Goal: Task Accomplishment & Management: Manage account settings

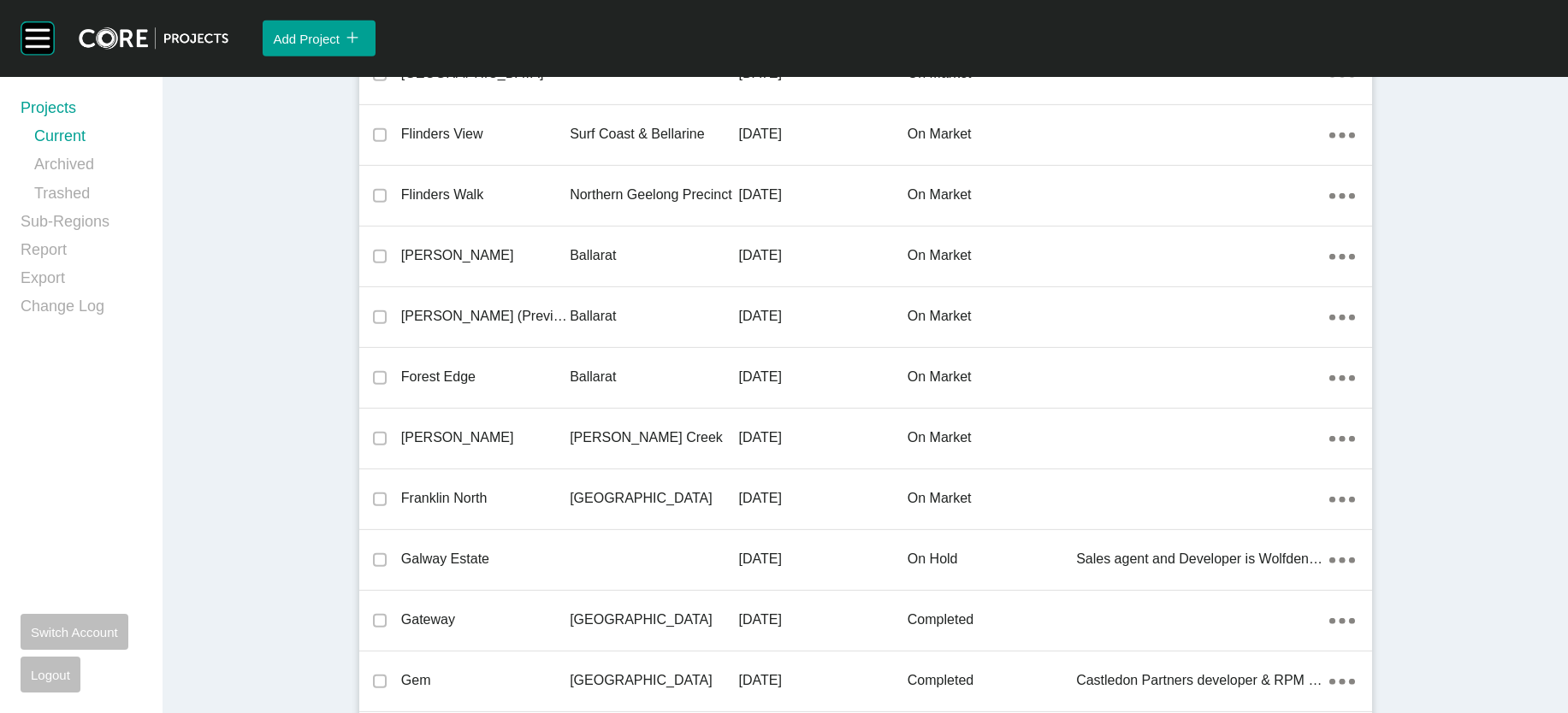
scroll to position [23601, 0]
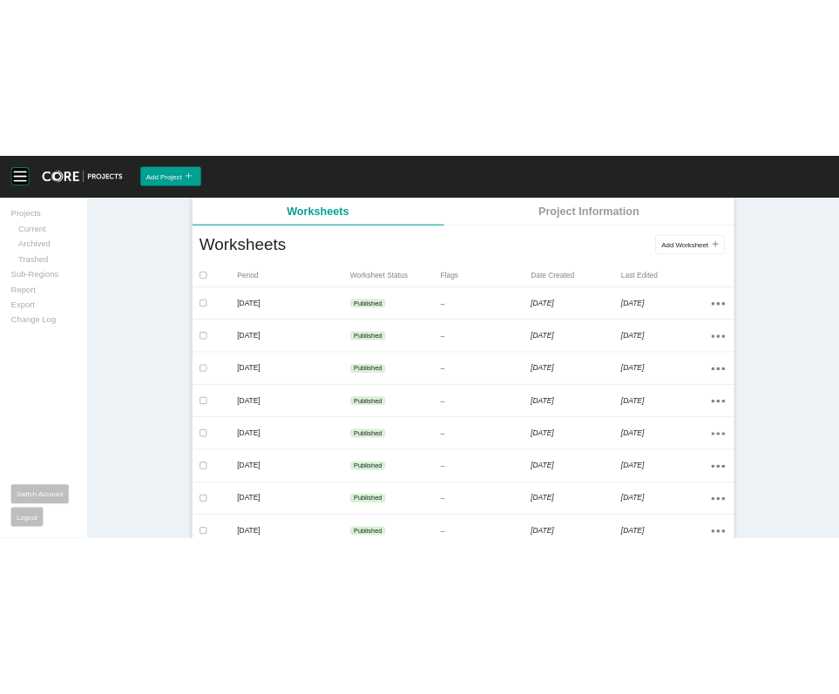
scroll to position [330, 0]
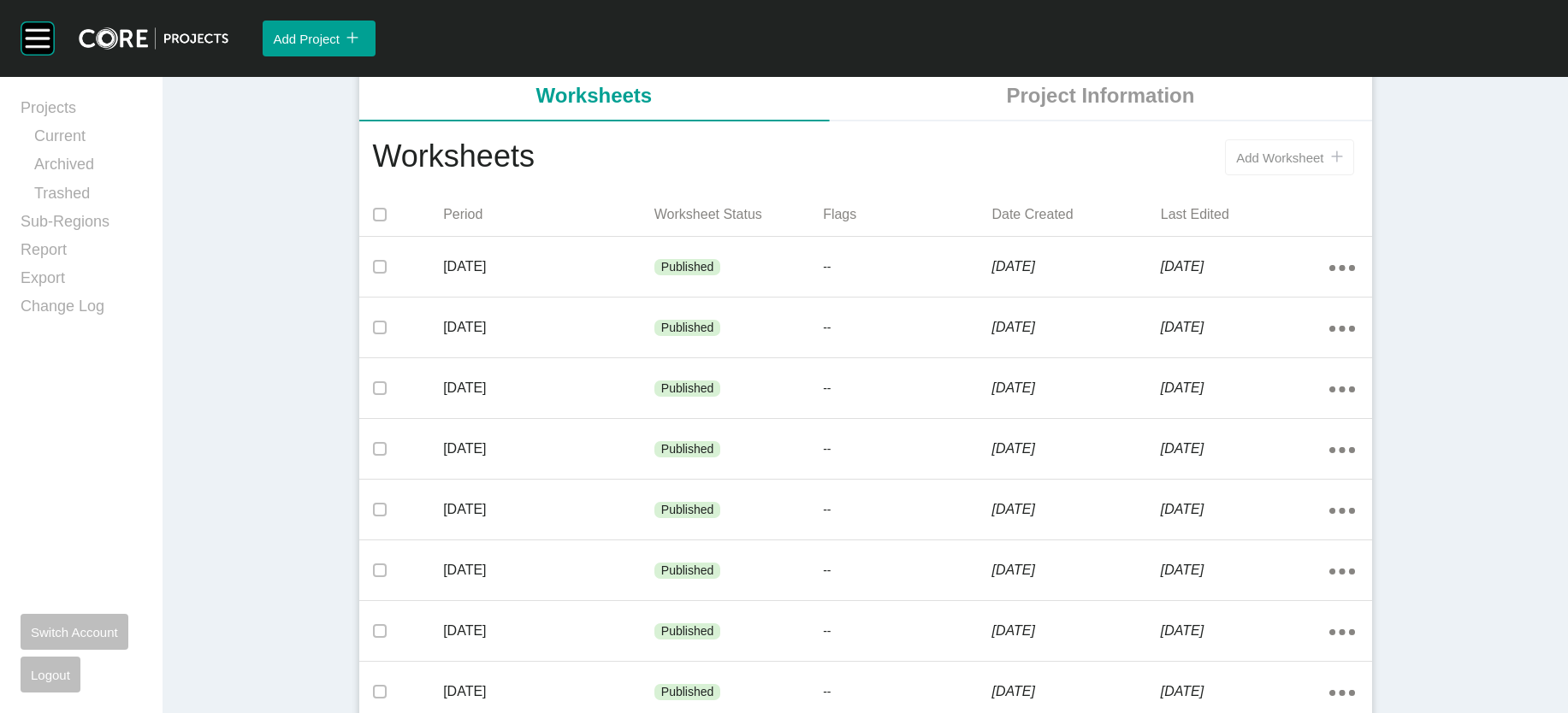
click at [1354, 176] on button "Add Worksheet icon/tick copy 11 Created with Sketch." at bounding box center [1289, 157] width 129 height 36
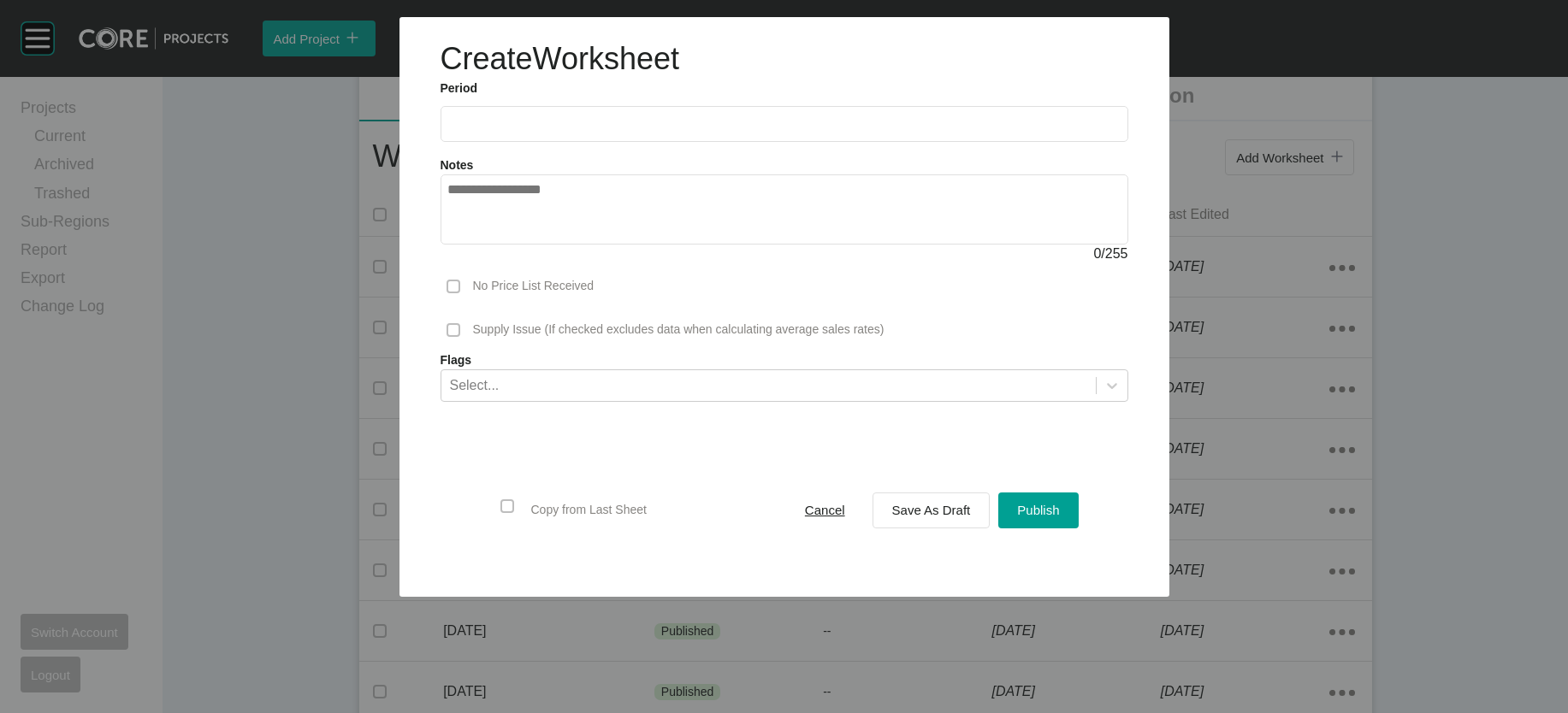
drag, startPoint x: 477, startPoint y: 149, endPoint x: 447, endPoint y: 195, distance: 54.9
click at [451, 189] on form "Period 2025 < > Jan Feb Mar Apr May Jun Jul Aug Sep Oct Nov Dec Notes 0 / 255 N…" at bounding box center [784, 328] width 688 height 495
click at [448, 131] on input "text" at bounding box center [784, 123] width 672 height 15
drag, startPoint x: 447, startPoint y: 295, endPoint x: 546, endPoint y: 456, distance: 189.0
click at [440, 142] on div "2025 < > Jan Feb Mar Apr May Jun [DATE] Aug Sep Oct Nov Dec" at bounding box center [440, 142] width 0 height 0
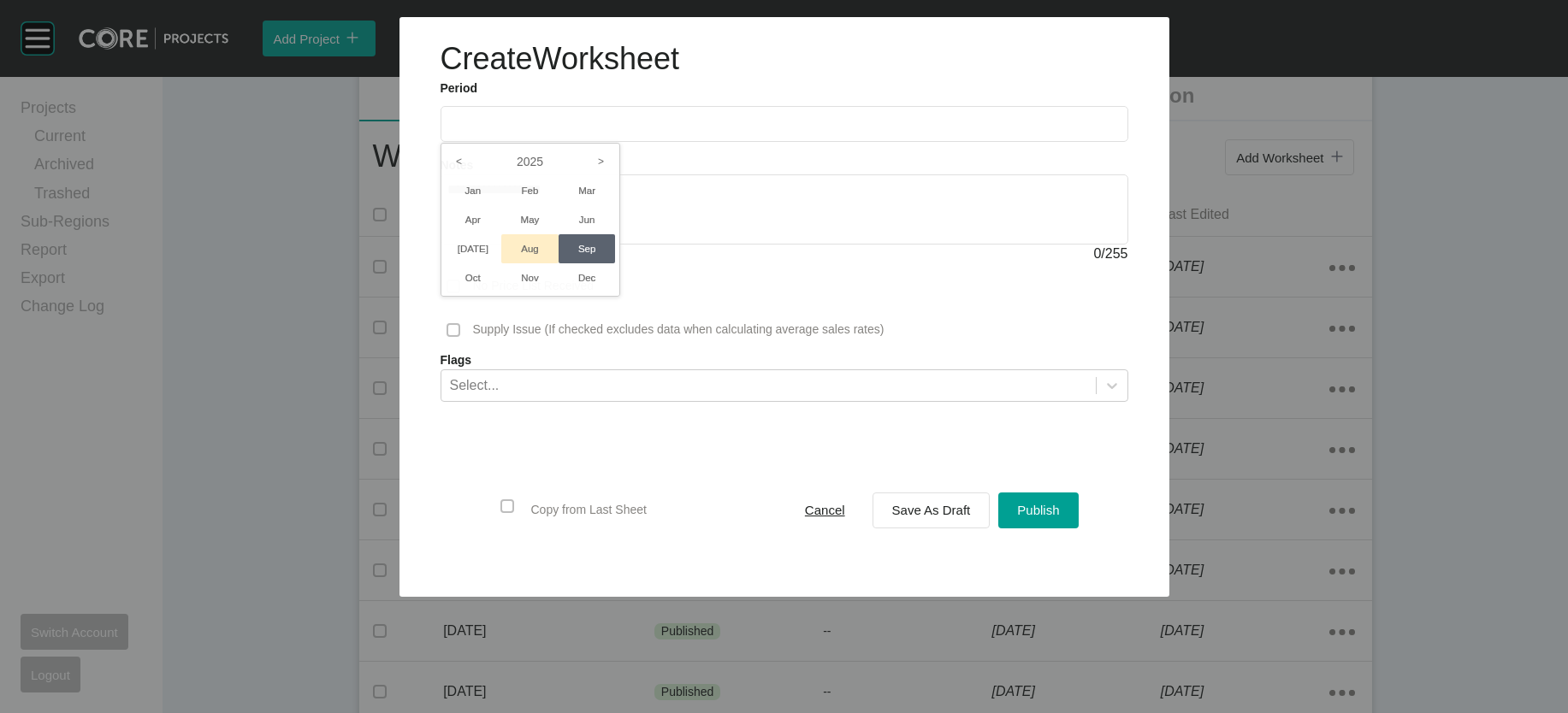
click at [501, 263] on li "Aug" at bounding box center [530, 249] width 57 height 29
type input "**********"
click at [927, 521] on div "Save As Draft" at bounding box center [931, 511] width 87 height 24
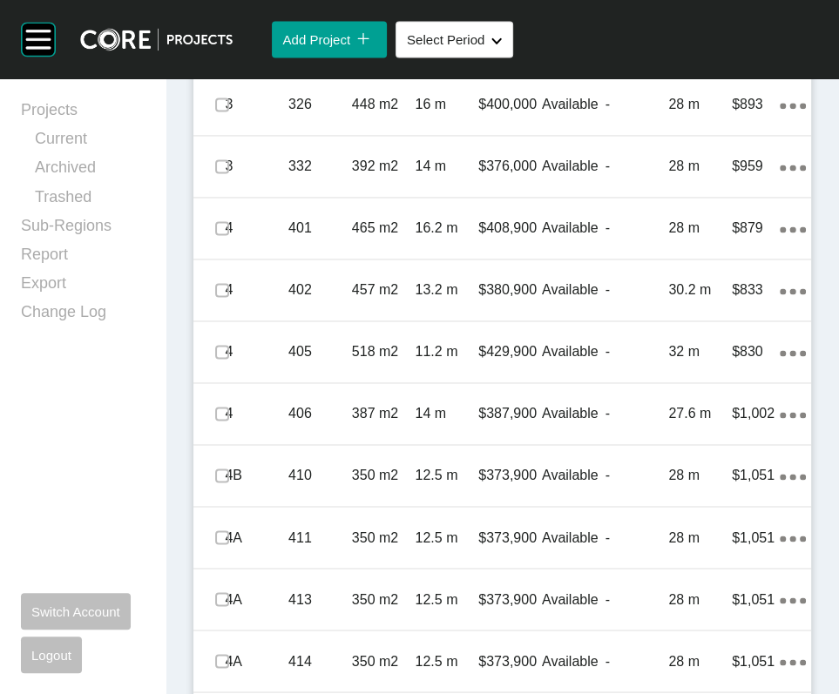
scroll to position [1485, 0]
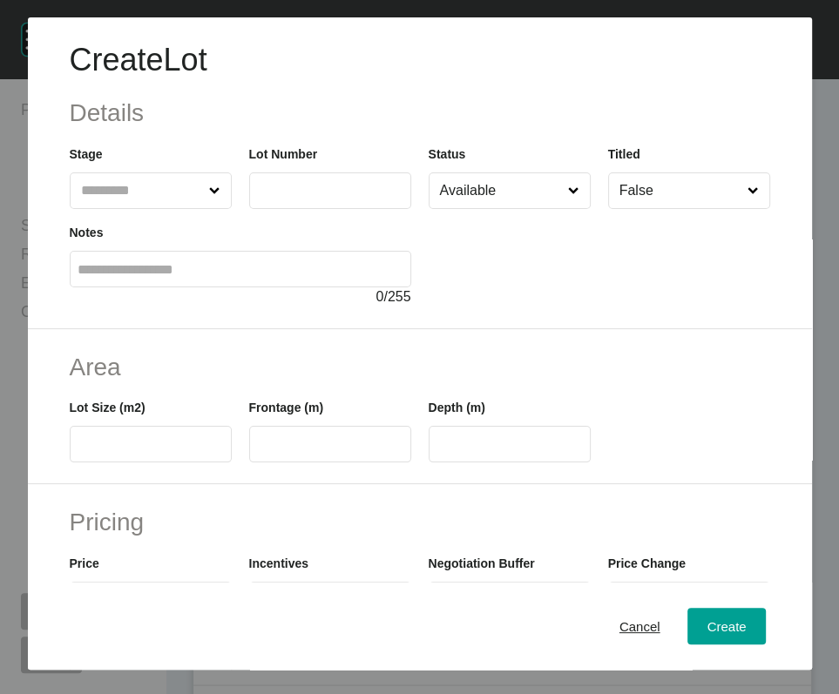
click at [185, 208] on input "text" at bounding box center [141, 190] width 129 height 35
type input "*"
click at [257, 198] on input "text" at bounding box center [330, 190] width 146 height 15
type input "***"
click at [141, 452] on input "text" at bounding box center [150, 444] width 146 height 15
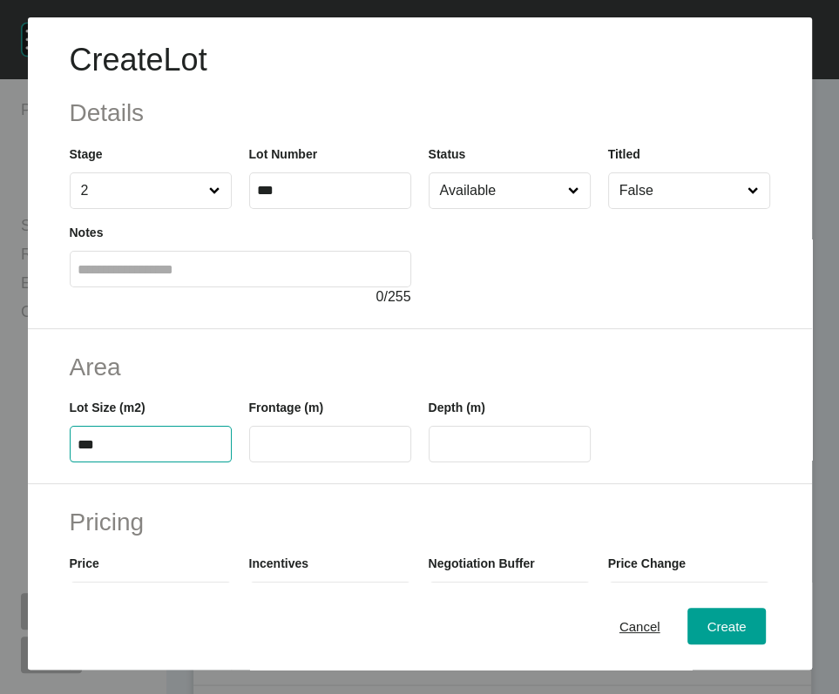
type input "***"
click at [298, 462] on label at bounding box center [330, 444] width 162 height 37
click at [298, 452] on input "text" at bounding box center [330, 444] width 146 height 15
type input "*****"
click at [466, 452] on input "****" at bounding box center [509, 444] width 146 height 15
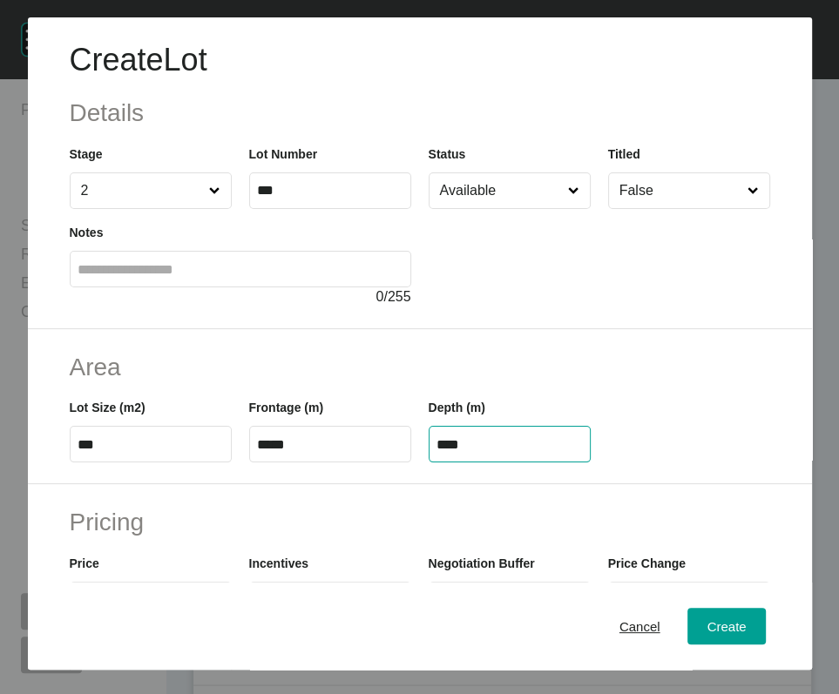
drag, startPoint x: 458, startPoint y: 553, endPoint x: 417, endPoint y: 559, distance: 41.4
click at [420, 462] on div "Depth (m) ****" at bounding box center [509, 423] width 179 height 78
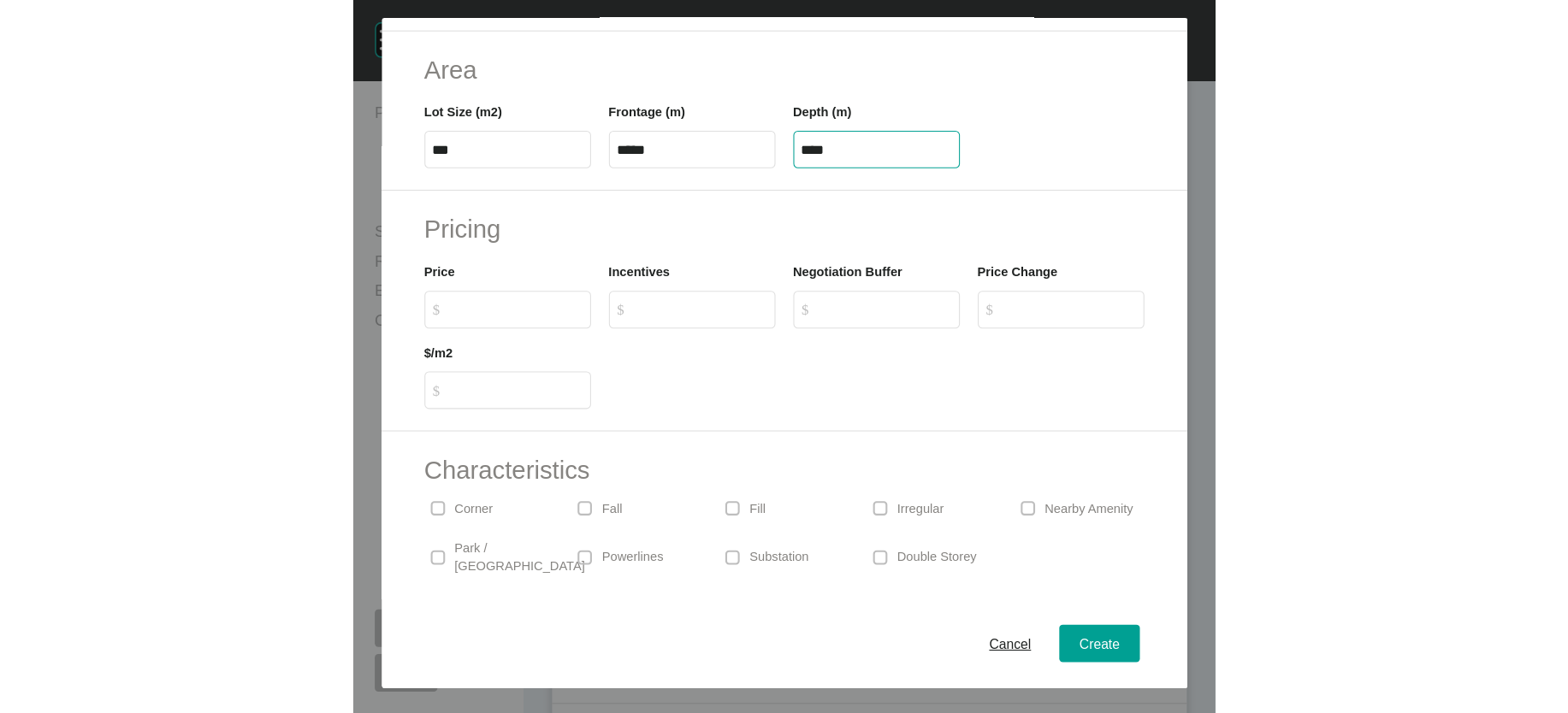
scroll to position [297, 0]
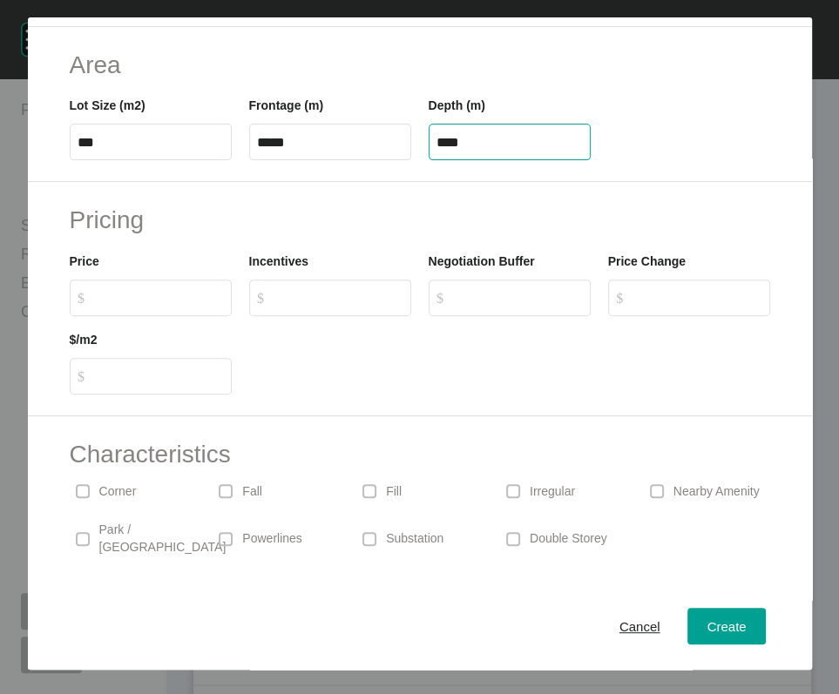
type input "****"
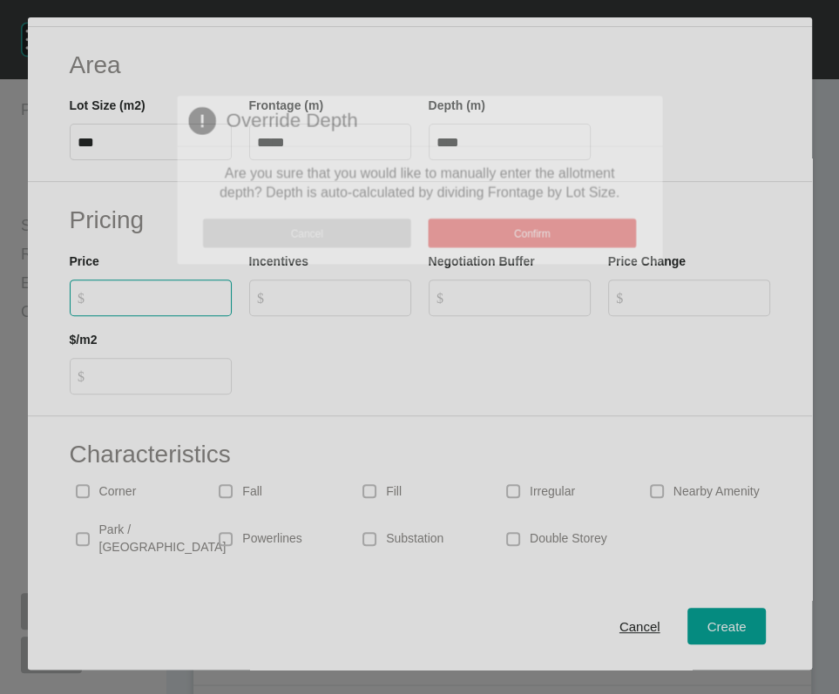
click at [135, 440] on div "Create Lot Details Stage 2 Lot Number *** Status Available Titled False Notes 0…" at bounding box center [419, 347] width 839 height 694
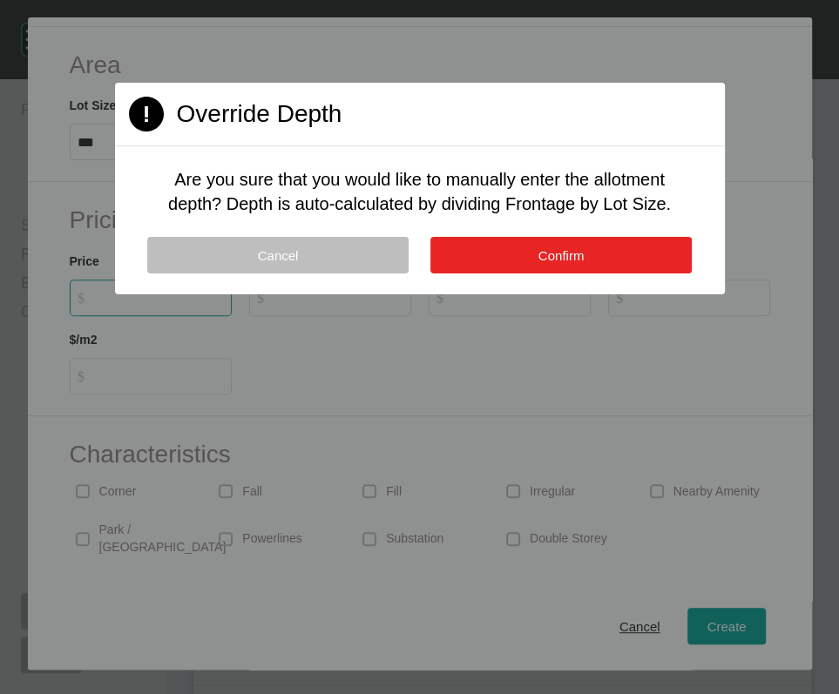
click at [584, 263] on span "Confirm" at bounding box center [561, 255] width 46 height 15
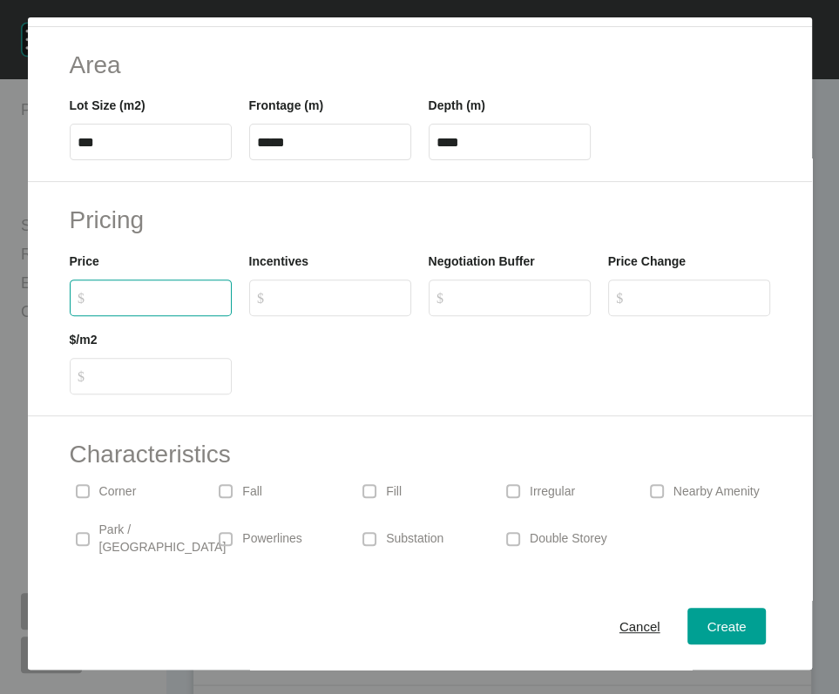
click at [123, 305] on input "$ Created with Sketch. $" at bounding box center [159, 297] width 130 height 15
type input "*******"
type input "***"
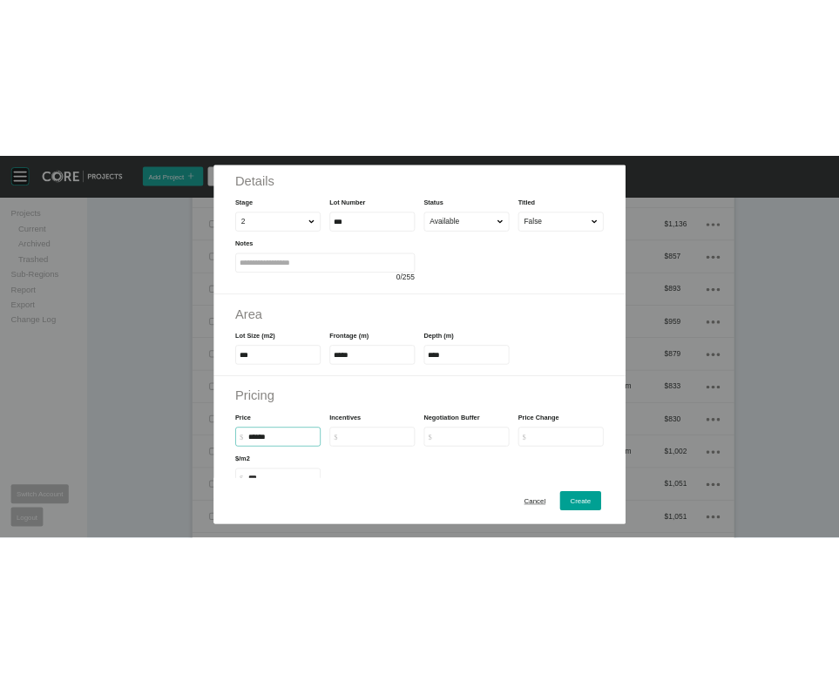
scroll to position [62, 0]
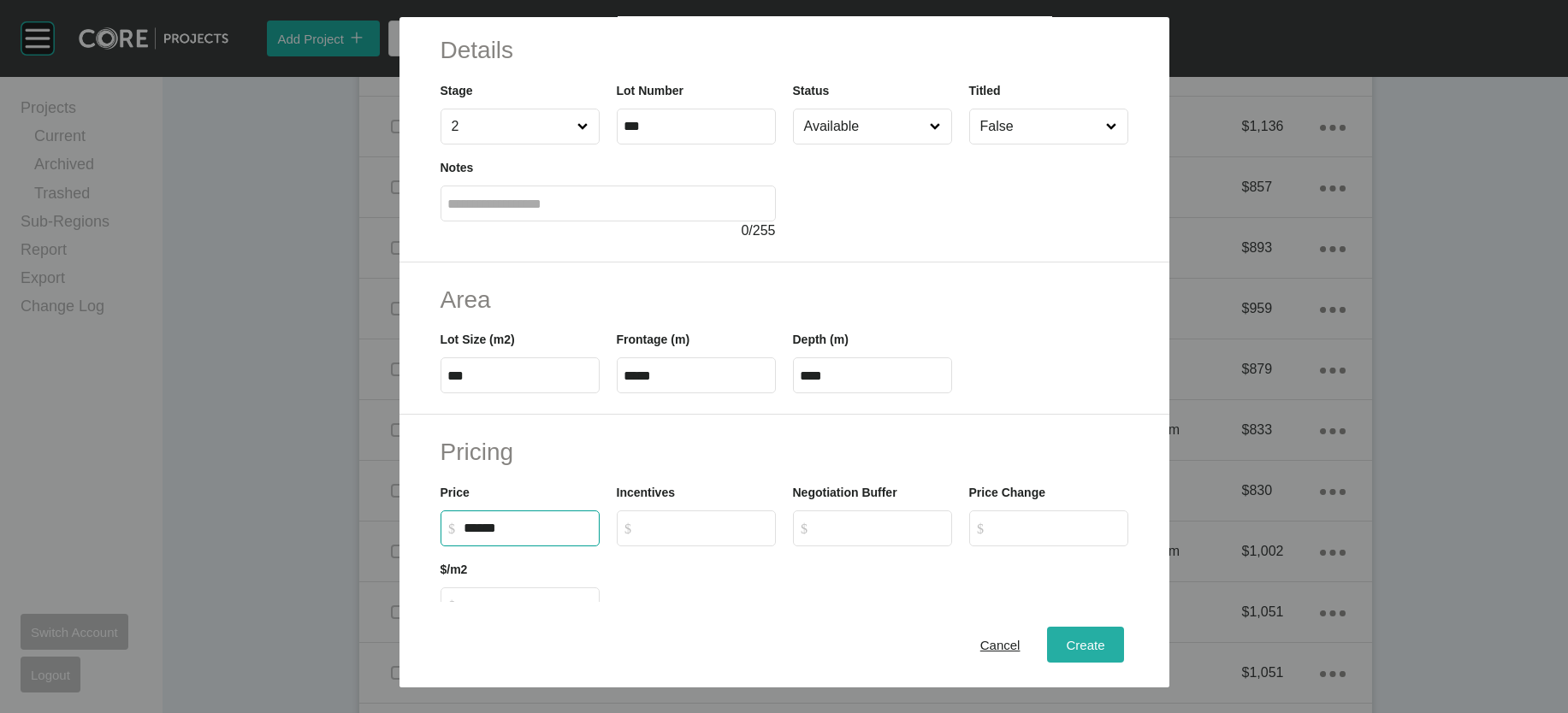
type input "*******"
click at [1104, 643] on span "Create" at bounding box center [1085, 644] width 38 height 15
type input "*"
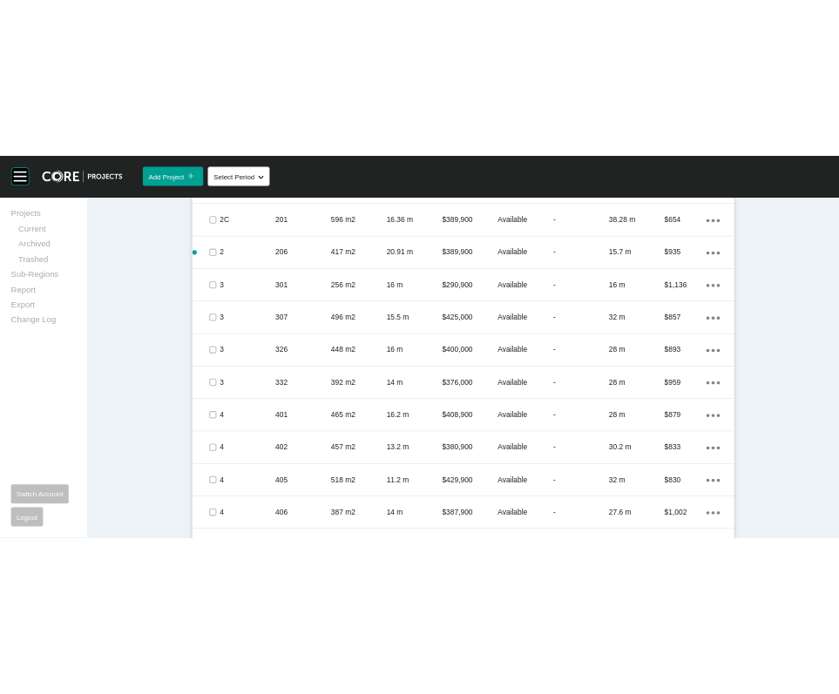
scroll to position [1469, 0]
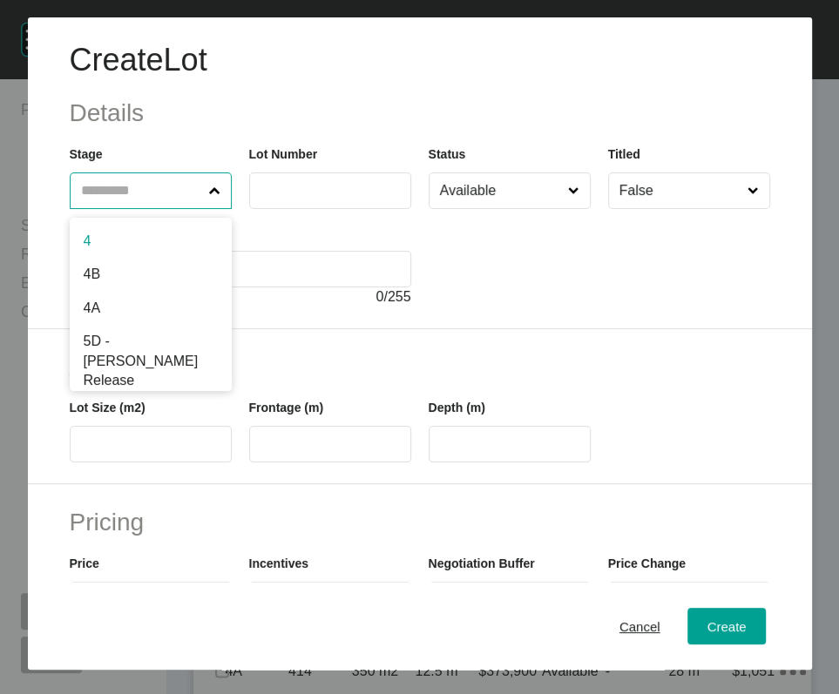
click at [171, 208] on input "text" at bounding box center [141, 190] width 129 height 35
type input "*"
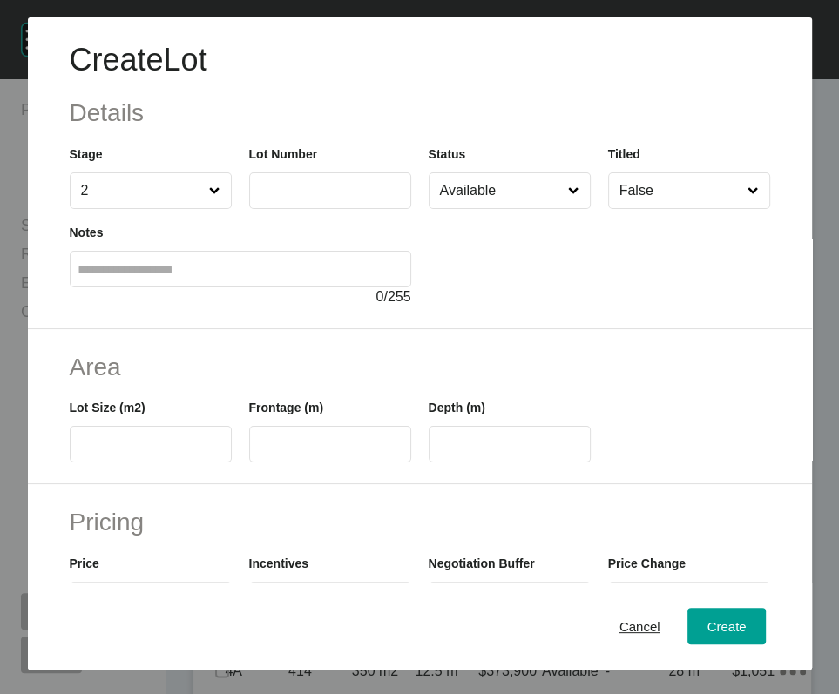
click at [323, 209] on label at bounding box center [330, 190] width 162 height 37
click at [323, 198] on input "text" at bounding box center [330, 190] width 146 height 15
type input "***"
click at [134, 452] on input "text" at bounding box center [150, 444] width 146 height 15
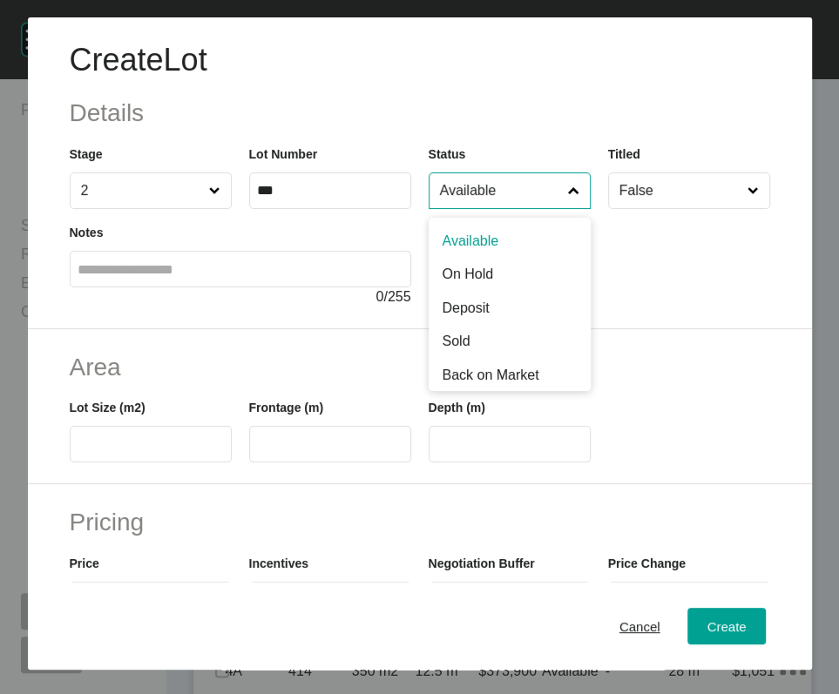
click at [501, 208] on input "Available" at bounding box center [500, 190] width 129 height 35
type input "**"
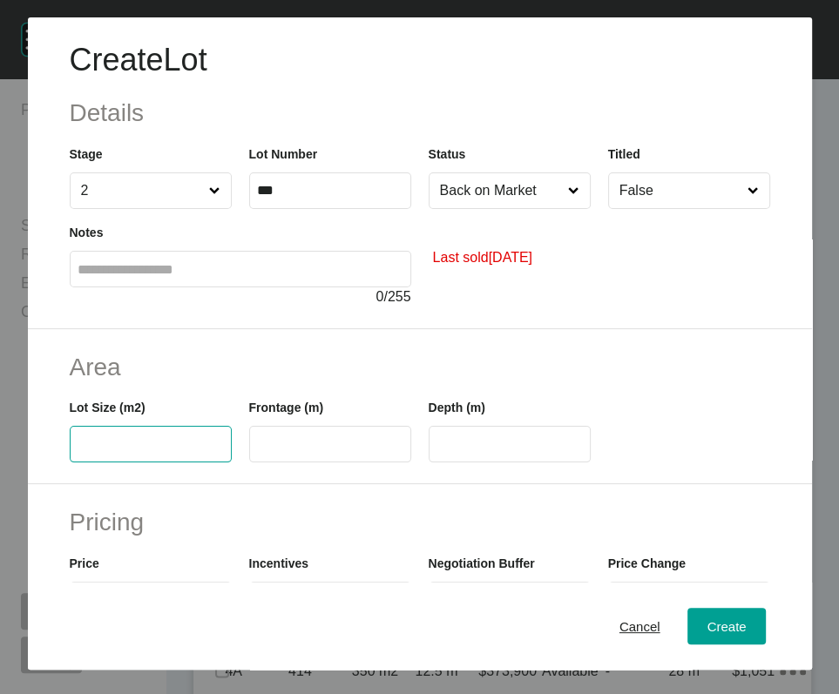
click at [172, 452] on input "text" at bounding box center [150, 444] width 146 height 15
type input "*"
type input "***"
click at [304, 452] on input "text" at bounding box center [330, 444] width 146 height 15
click at [381, 452] on input "text" at bounding box center [330, 444] width 146 height 15
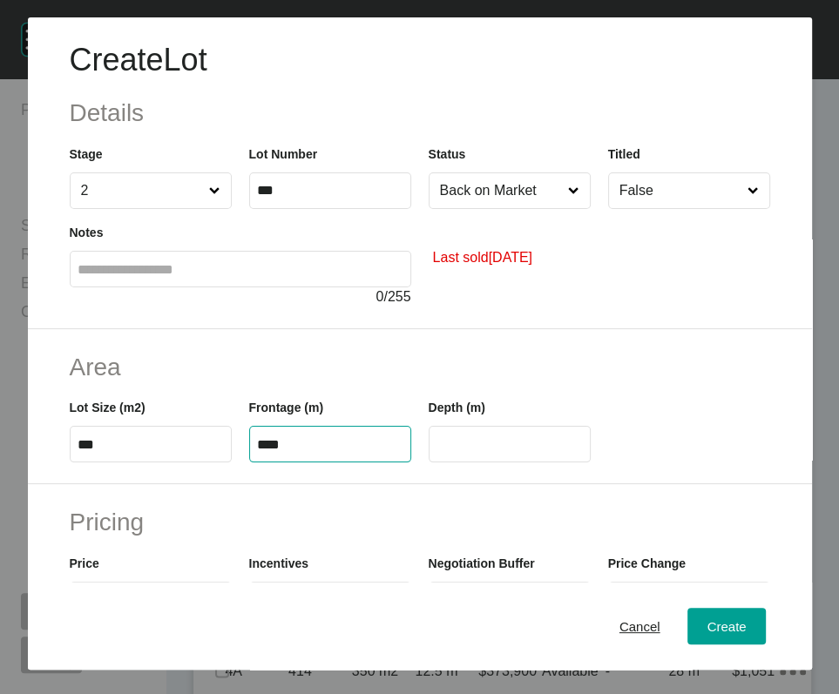
type input "****"
click at [522, 452] on input "****" at bounding box center [509, 444] width 146 height 15
drag, startPoint x: 522, startPoint y: 549, endPoint x: 404, endPoint y: 556, distance: 117.7
click at [408, 462] on div "Lot Size (m2) *** Frontage (m) **** Depth (m) ****" at bounding box center [419, 423] width 717 height 78
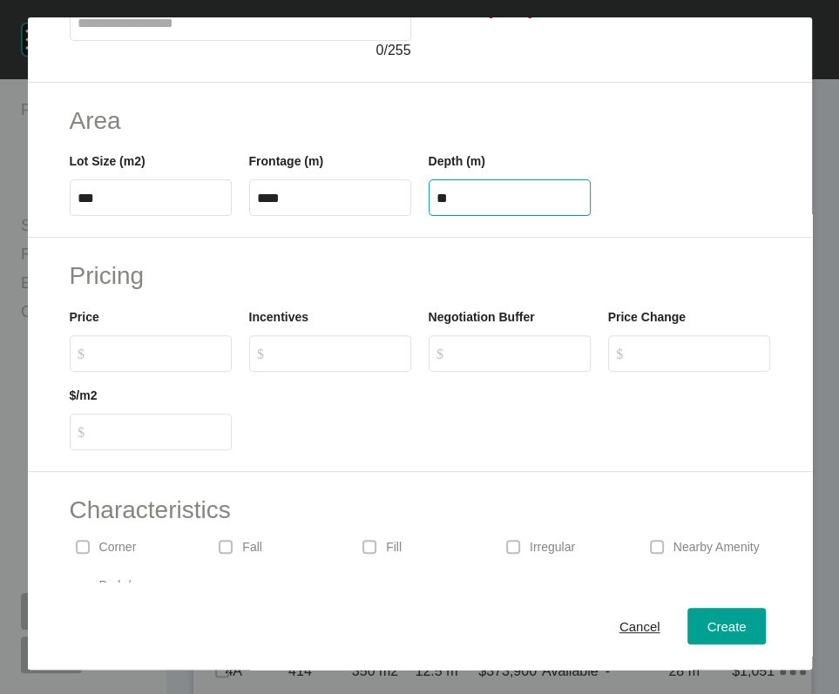
scroll to position [267, 0]
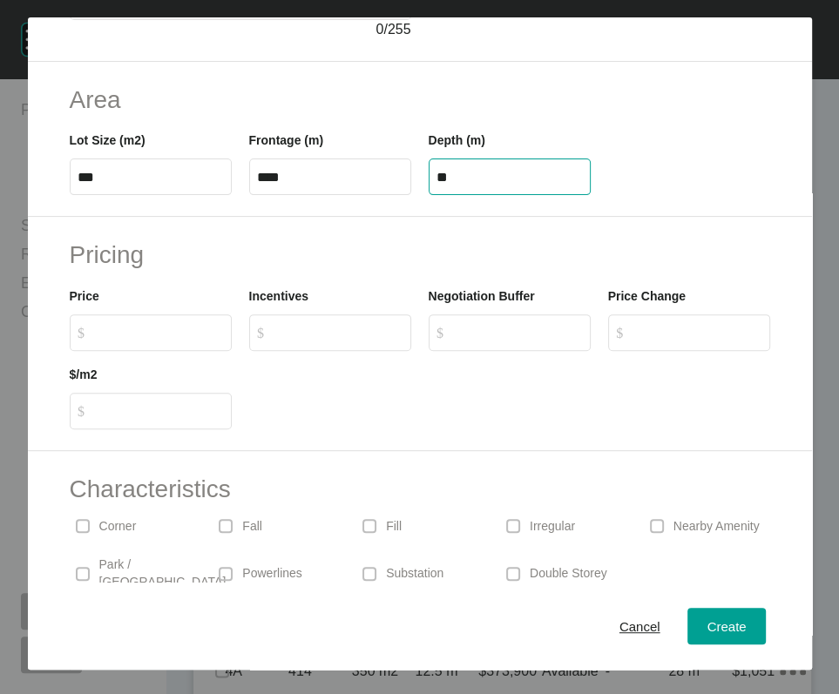
type input "**"
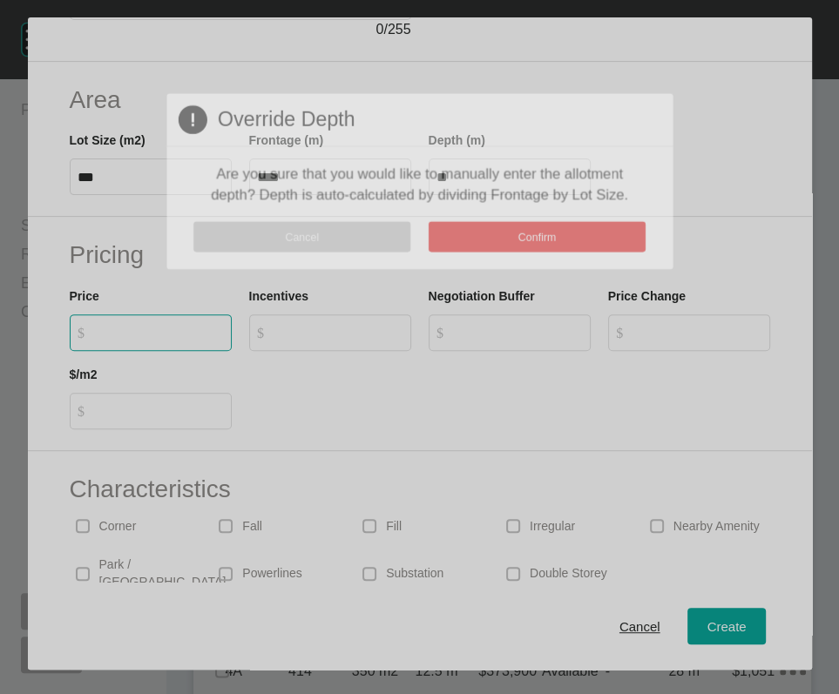
click at [205, 478] on div "Create Lot Details Stage 2 Lot Number *** Status Back on Market Titled False No…" at bounding box center [419, 347] width 839 height 694
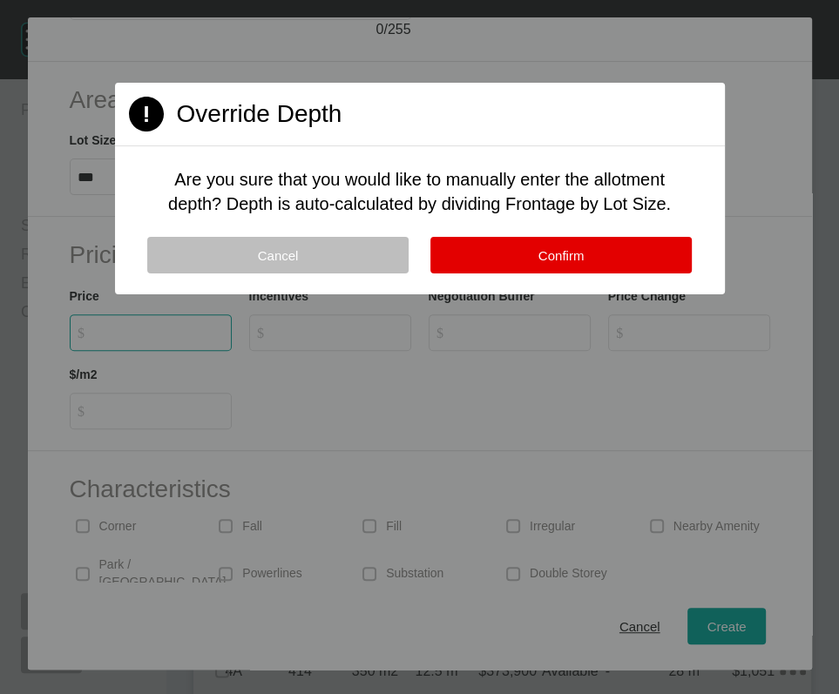
drag, startPoint x: 488, startPoint y: 328, endPoint x: 408, endPoint y: 354, distance: 83.2
click at [489, 273] on button "Confirm" at bounding box center [560, 255] width 261 height 37
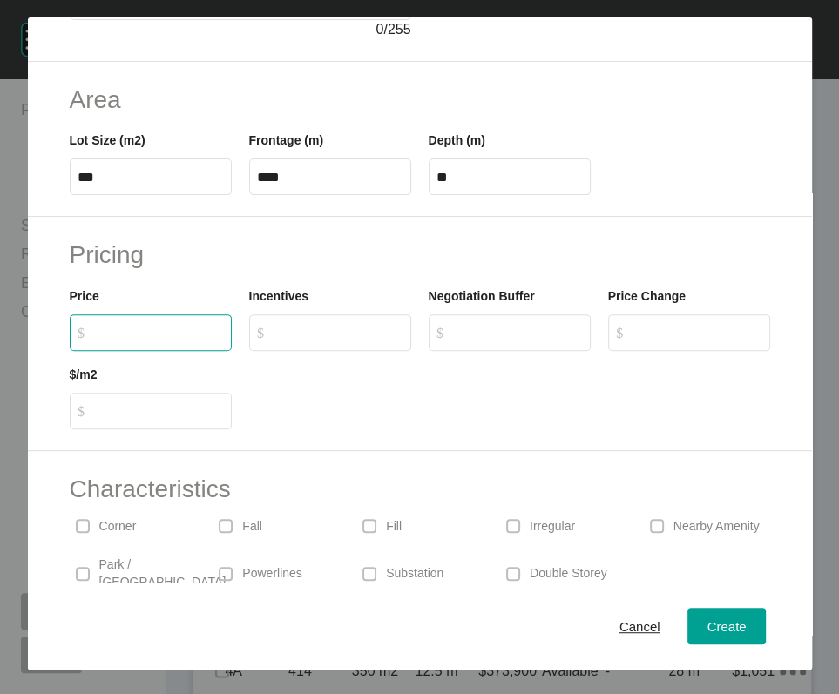
click at [193, 340] on input "$ Created with Sketch. $" at bounding box center [159, 332] width 130 height 15
type input "*******"
type input "******"
type input "***"
click at [707, 638] on div "Create" at bounding box center [726, 627] width 48 height 24
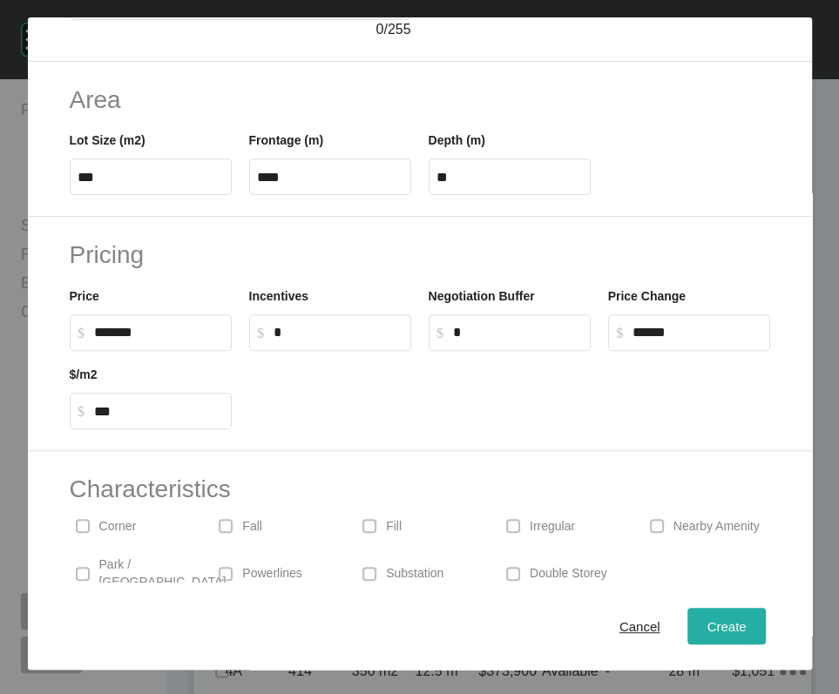
type input "*"
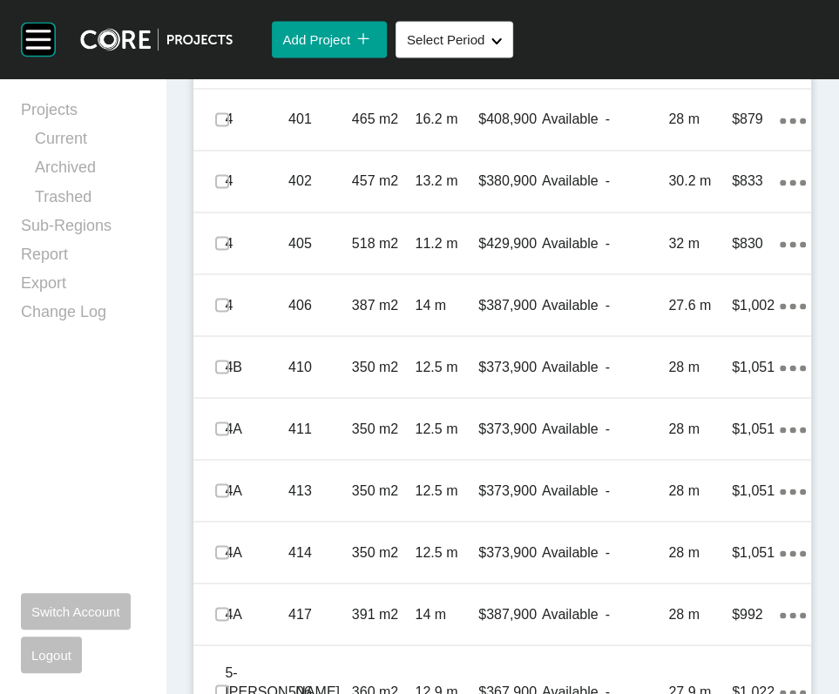
scroll to position [1741, 0]
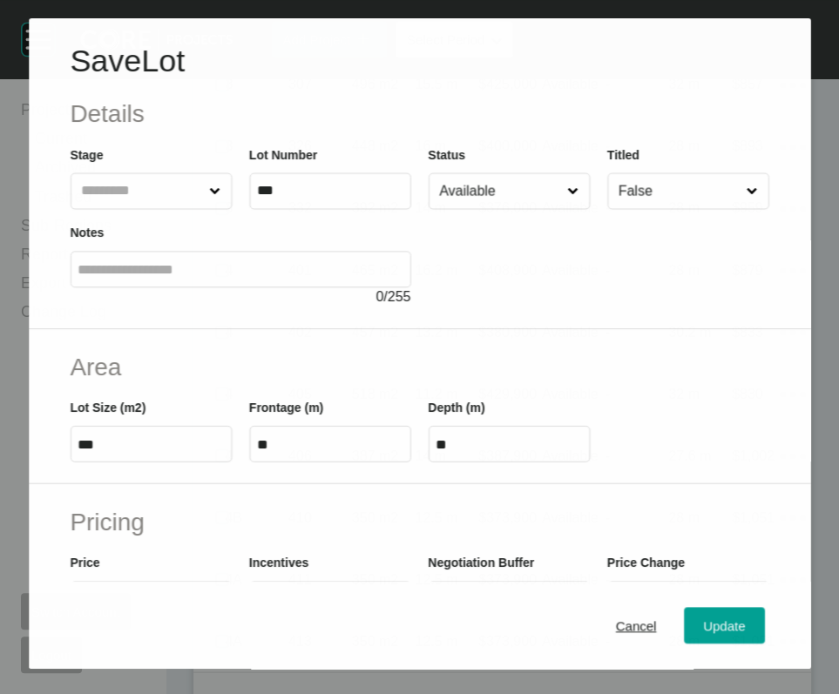
scroll to position [1673, 0]
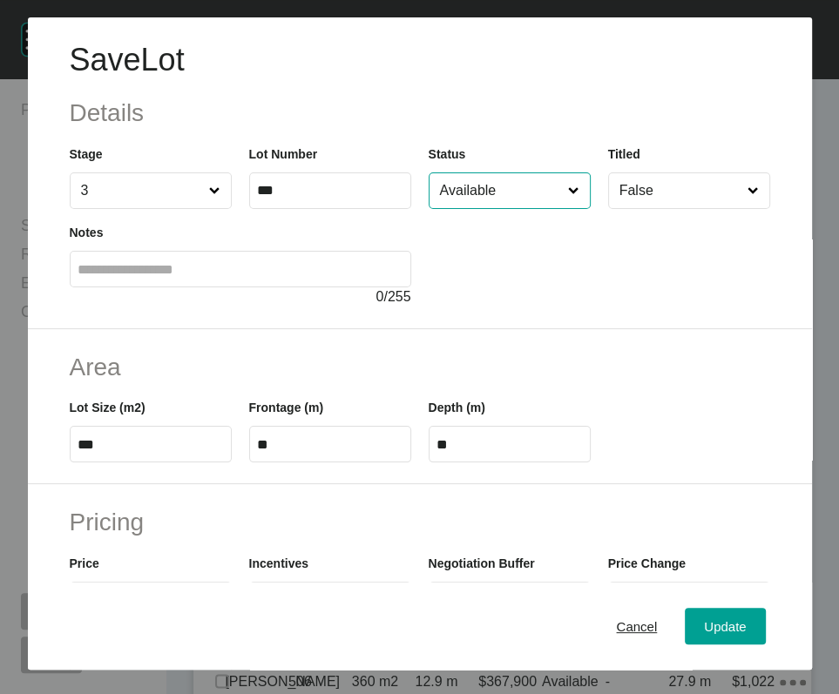
drag, startPoint x: 509, startPoint y: 242, endPoint x: 490, endPoint y: 256, distance: 23.0
click at [508, 208] on input "Available" at bounding box center [500, 190] width 129 height 35
click at [684, 632] on button "Update" at bounding box center [724, 626] width 80 height 37
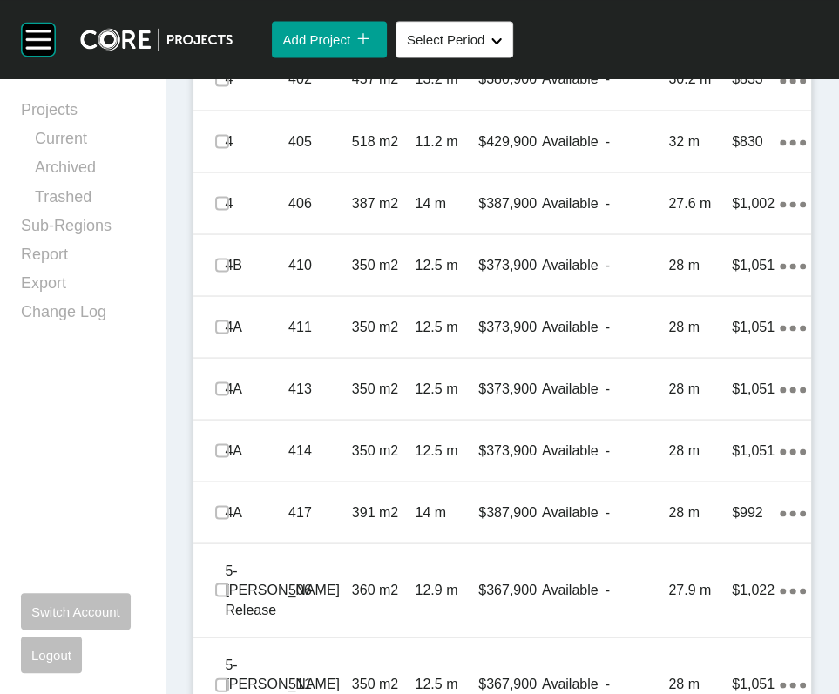
scroll to position [1829, 0]
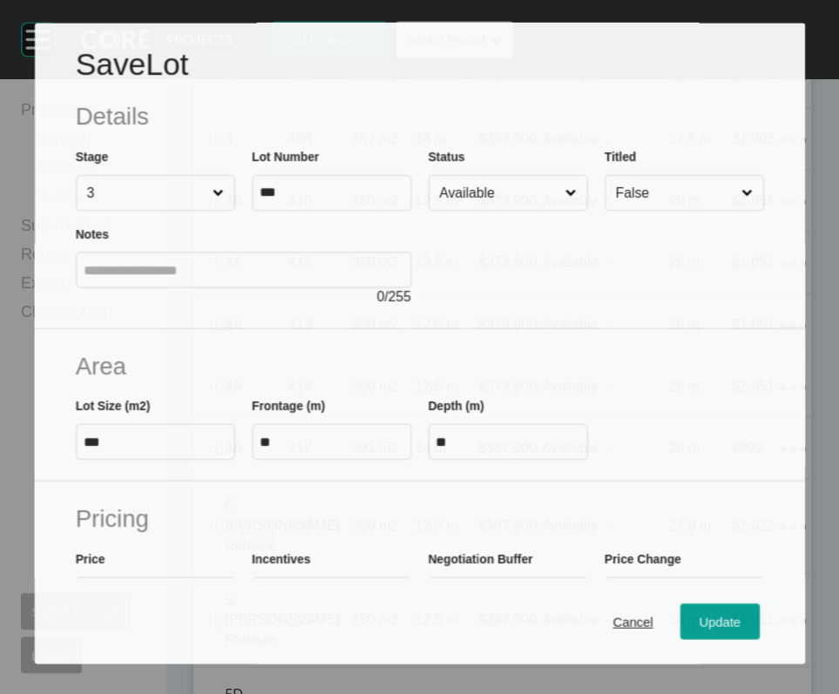
scroll to position [1761, 0]
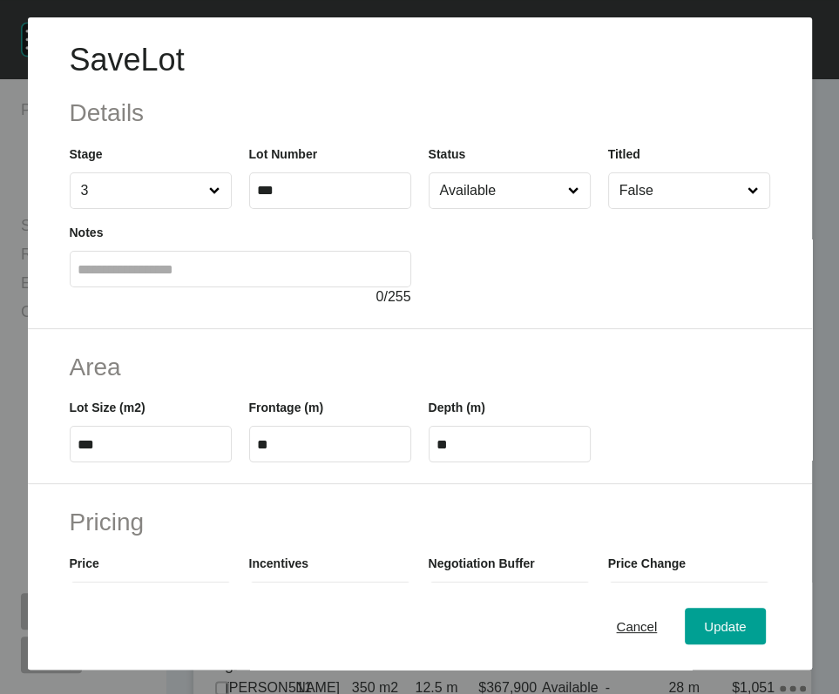
click at [568, 194] on icon at bounding box center [573, 190] width 10 height 7
click at [562, 208] on input "Available" at bounding box center [500, 190] width 129 height 35
click at [684, 641] on button "Update" at bounding box center [724, 626] width 80 height 37
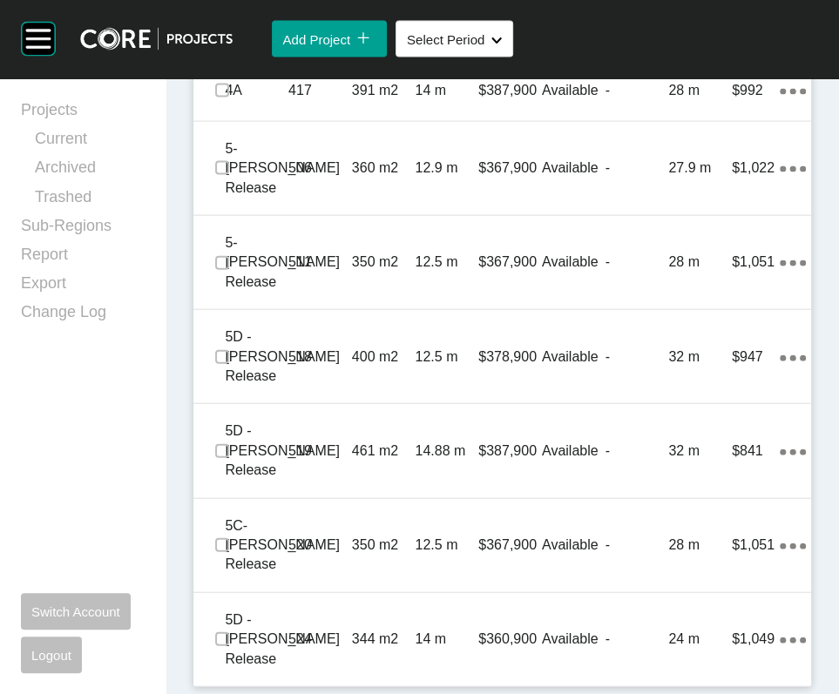
scroll to position [2411, 0]
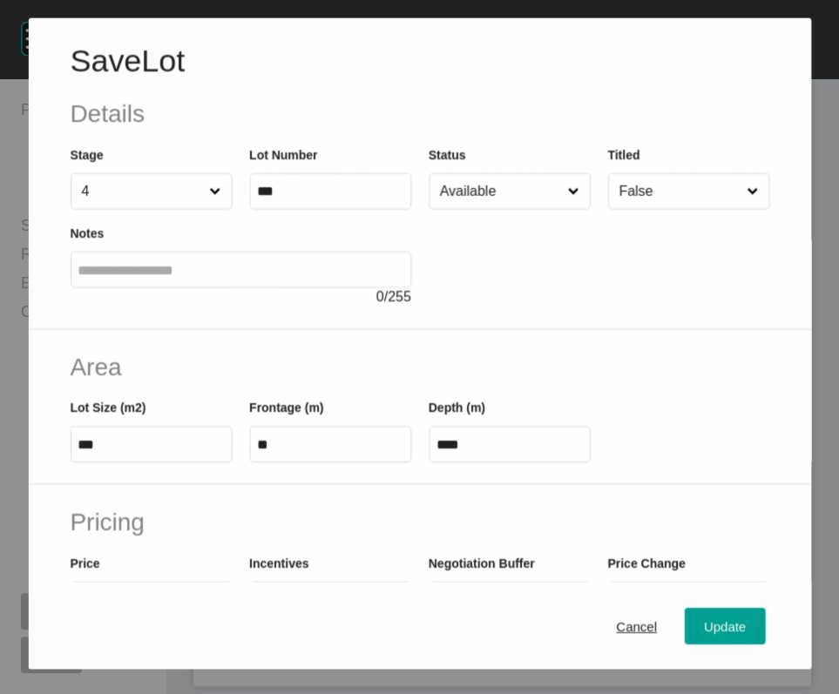
scroll to position [2343, 0]
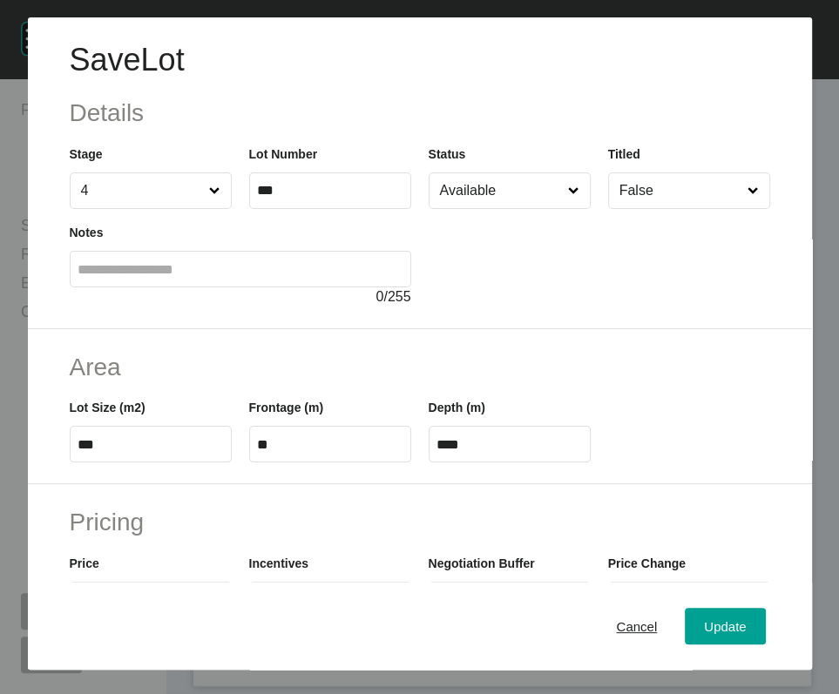
click at [564, 208] on span at bounding box center [573, 190] width 18 height 35
click at [555, 208] on input "Available" at bounding box center [500, 190] width 129 height 35
click at [704, 623] on span "Update" at bounding box center [725, 626] width 42 height 15
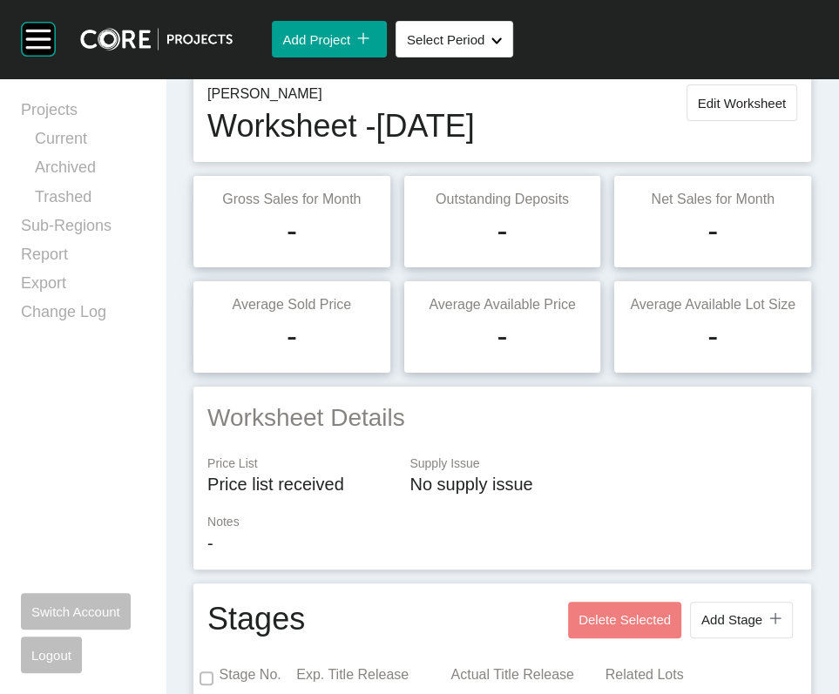
scroll to position [59, 0]
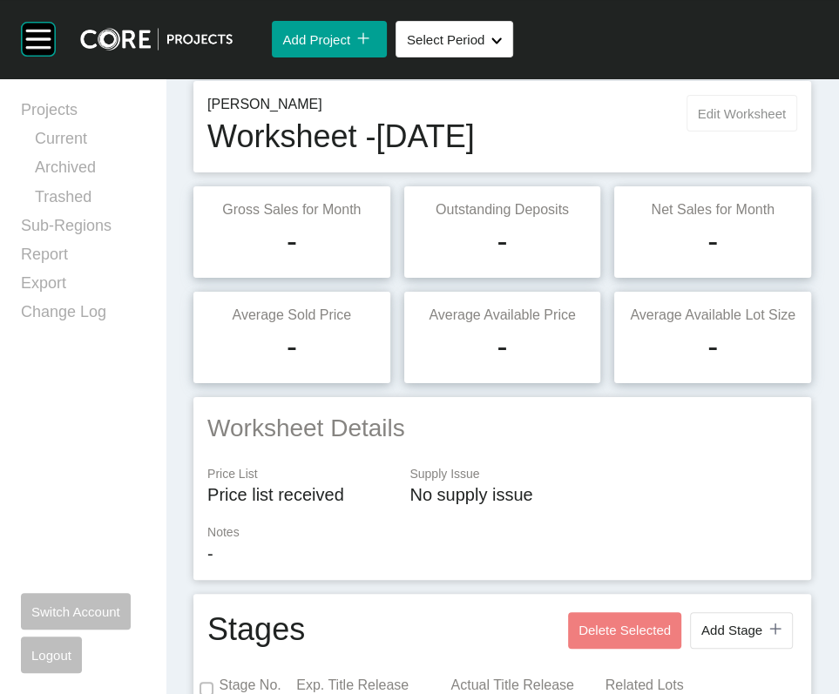
click at [751, 121] on span "Edit Worksheet" at bounding box center [741, 113] width 88 height 15
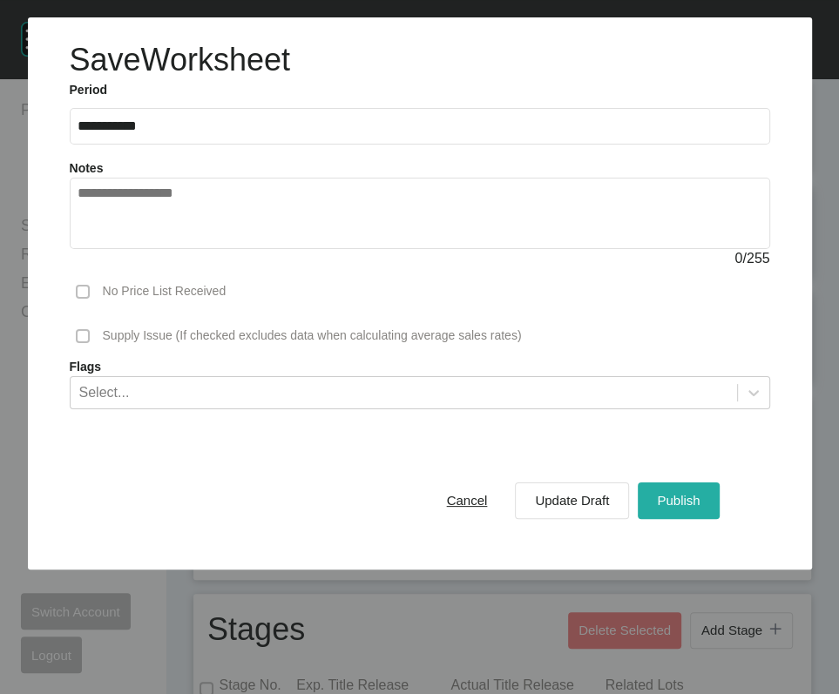
click at [678, 508] on span "Publish" at bounding box center [678, 500] width 43 height 15
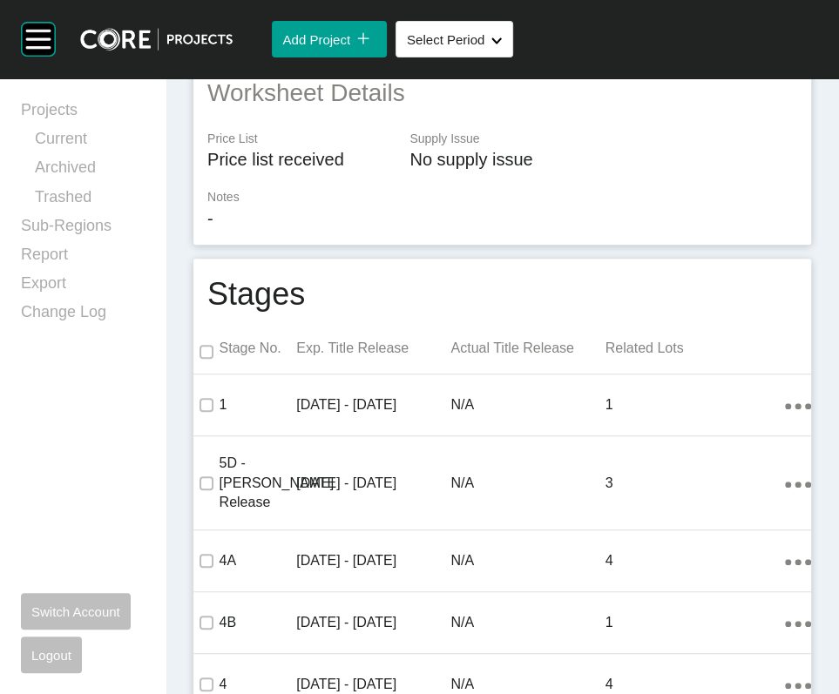
scroll to position [0, 0]
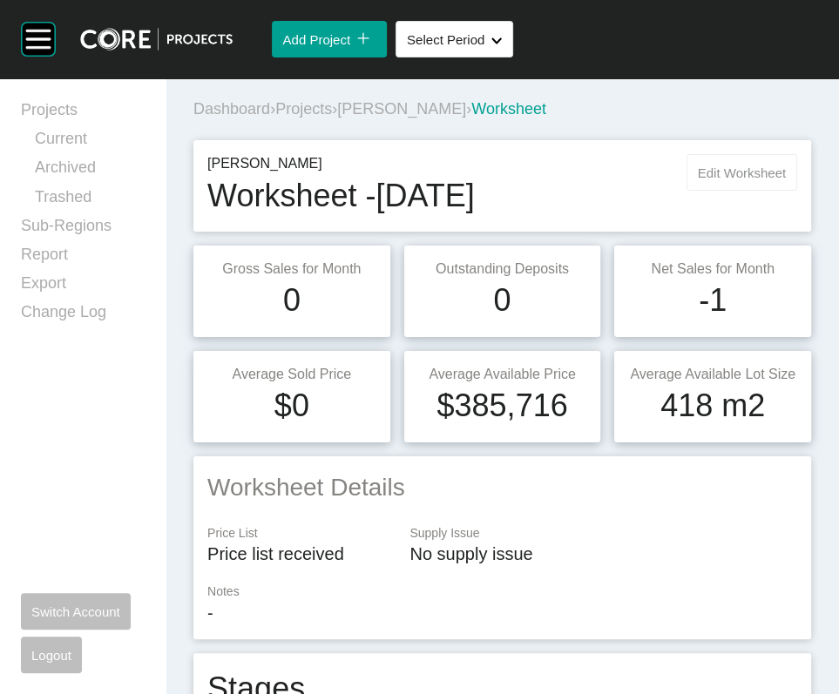
click at [731, 180] on span "Edit Worksheet" at bounding box center [741, 172] width 88 height 15
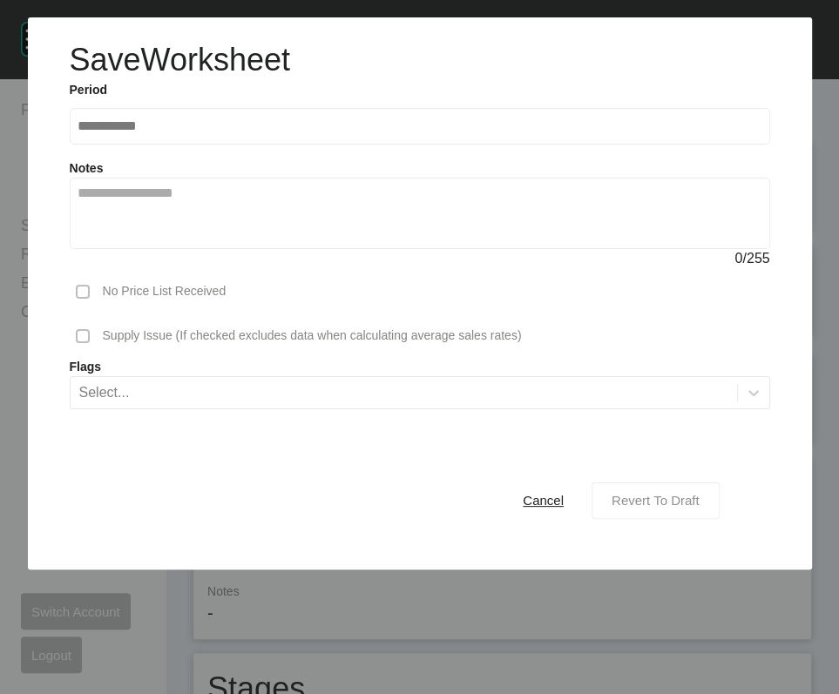
click at [680, 519] on button "Revert To Draft" at bounding box center [655, 500] width 128 height 37
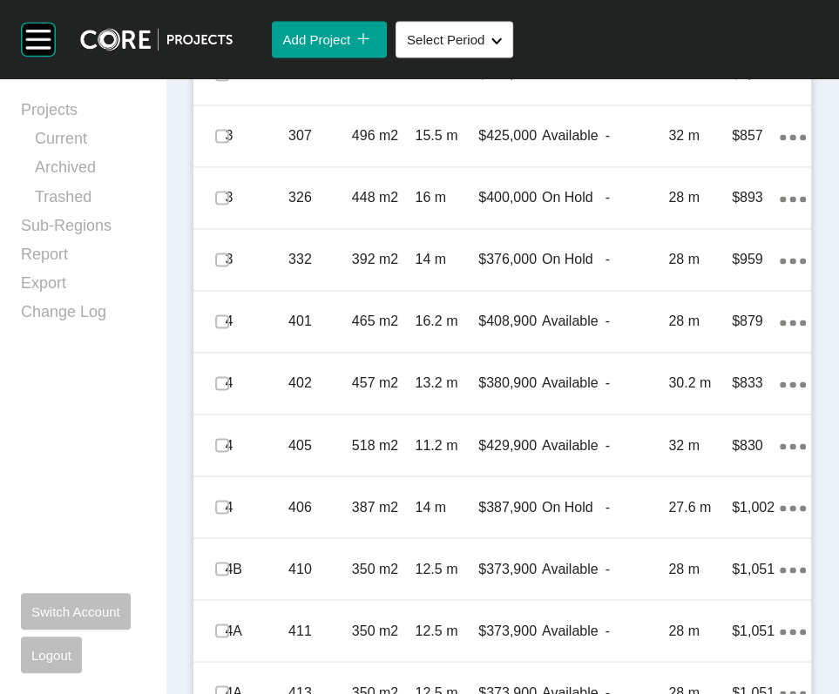
scroll to position [1534, 0]
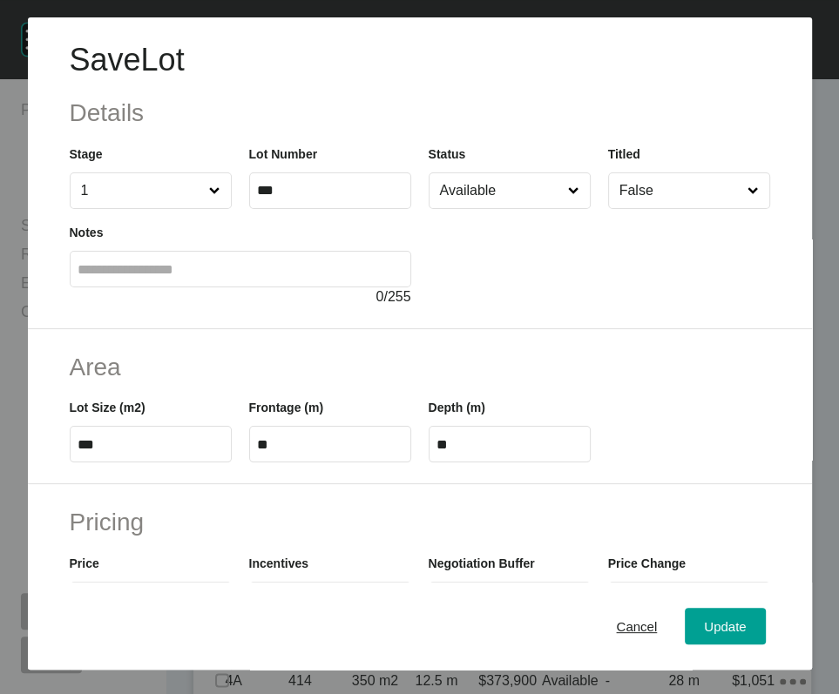
scroll to position [583, 0]
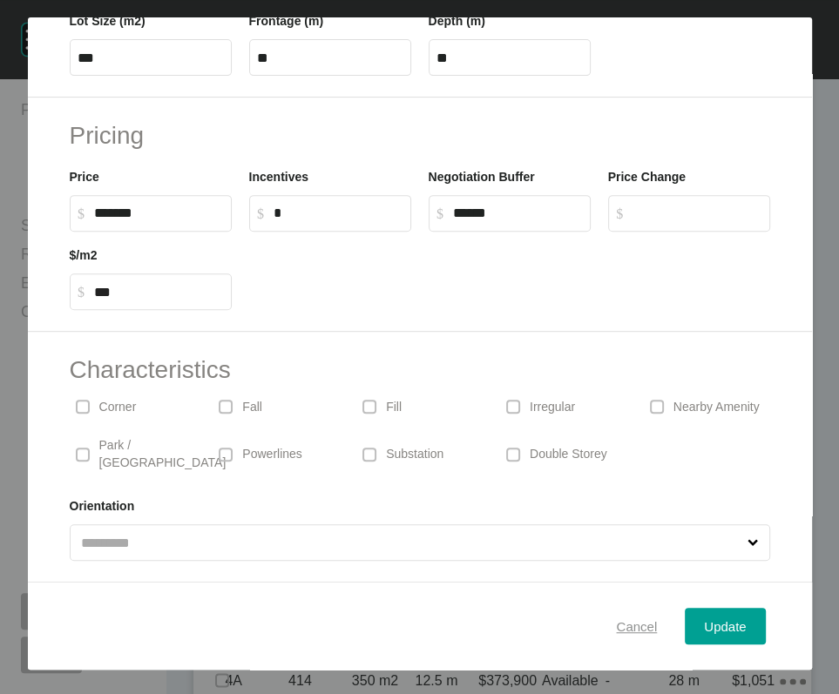
click at [616, 623] on span "Cancel" at bounding box center [636, 626] width 41 height 15
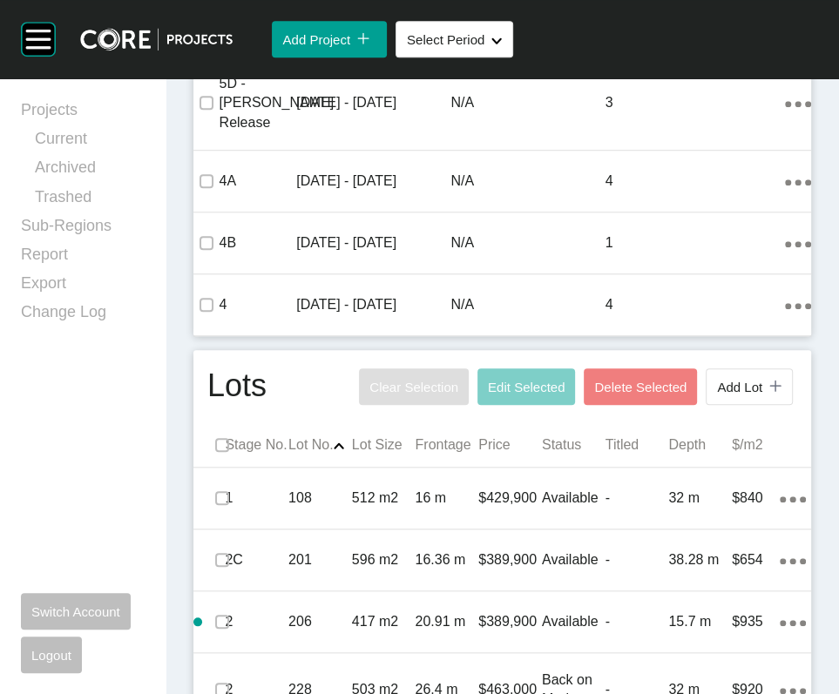
scroll to position [0, 0]
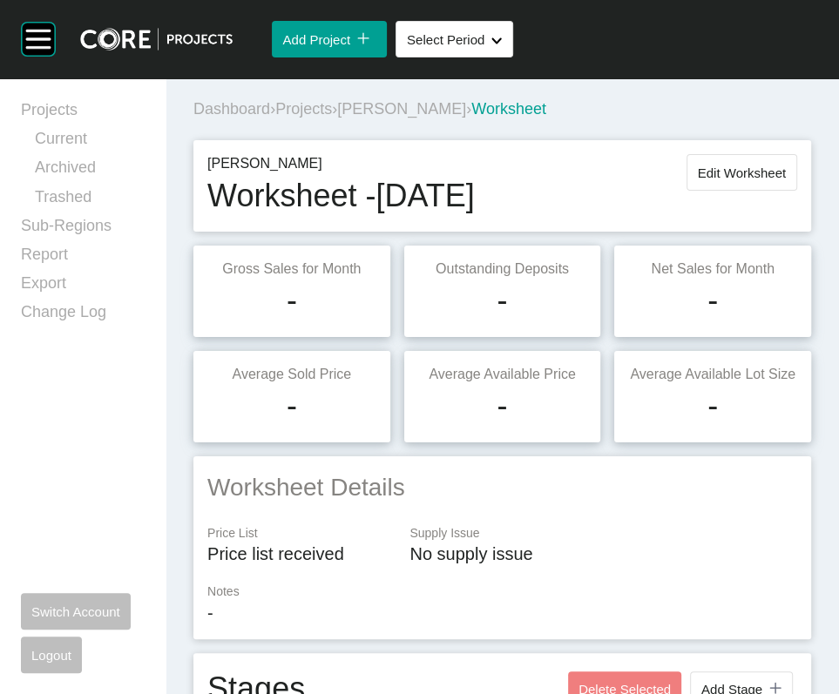
click at [721, 180] on span "Edit Worksheet" at bounding box center [741, 172] width 88 height 15
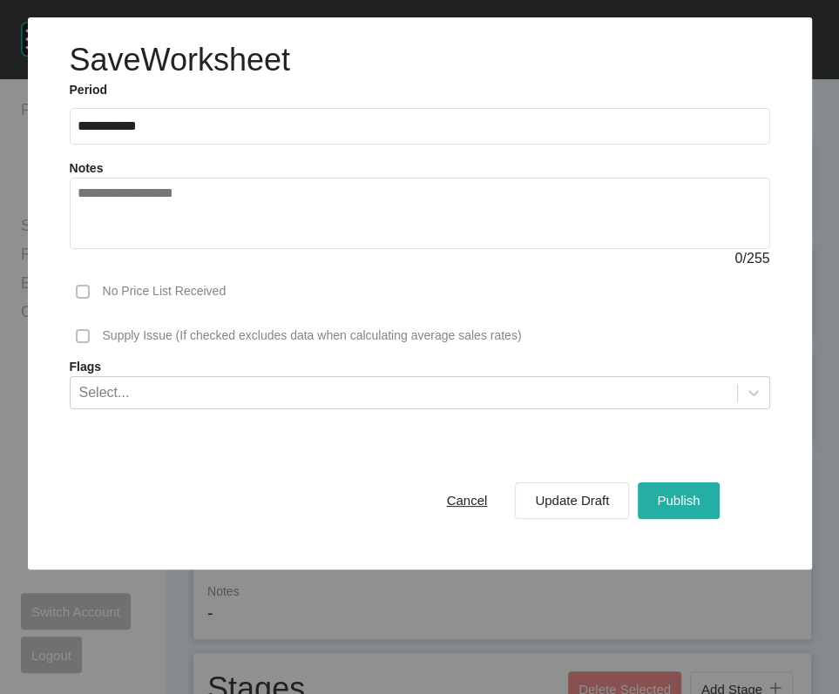
click at [665, 508] on span "Publish" at bounding box center [678, 500] width 43 height 15
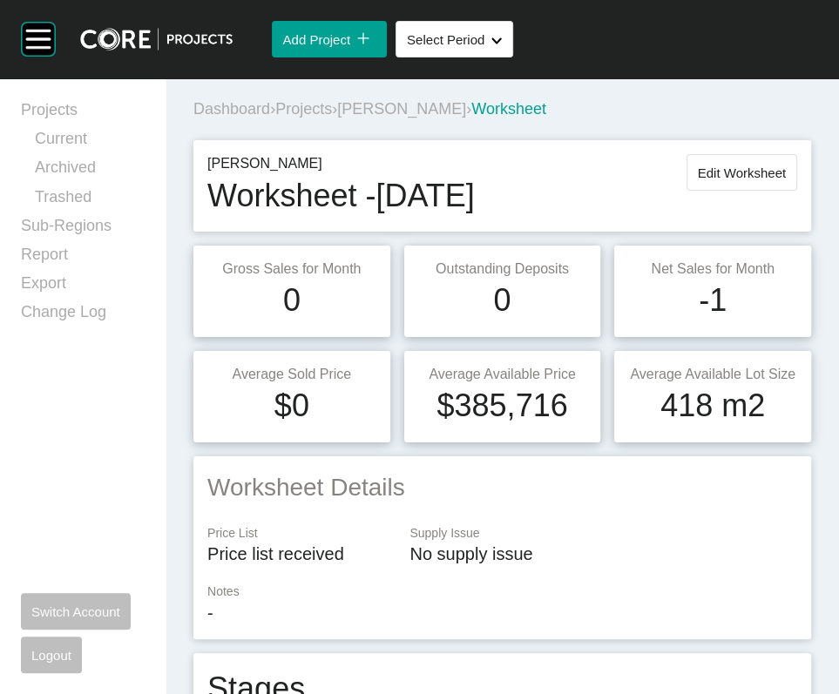
click at [332, 118] on span "Projects" at bounding box center [303, 108] width 57 height 17
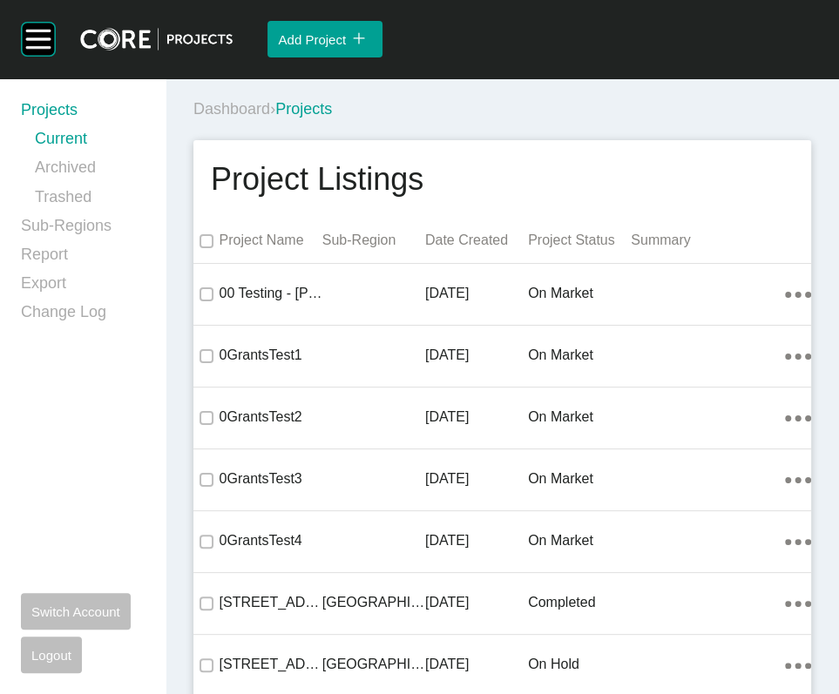
scroll to position [64053, 0]
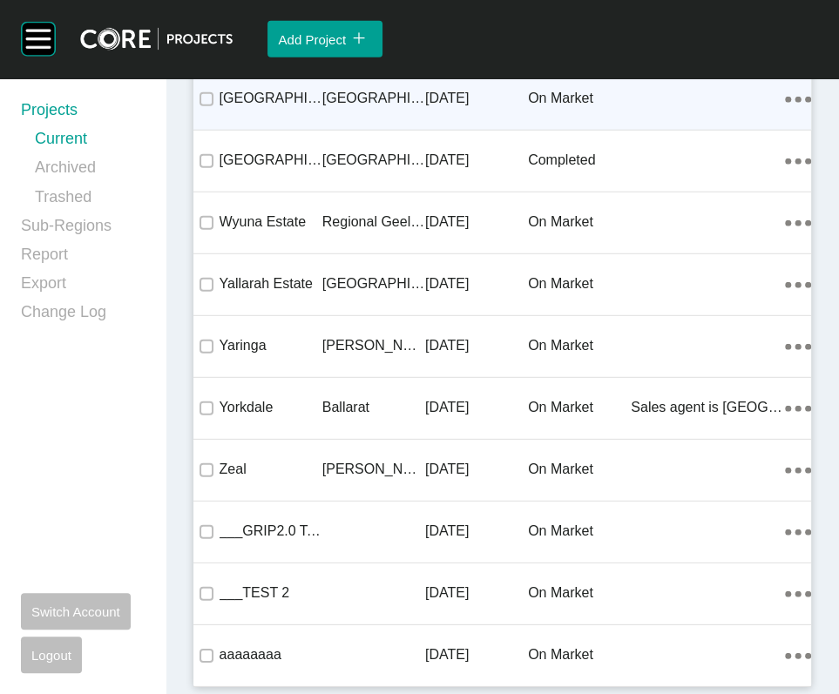
click at [500, 108] on p "[DATE]" at bounding box center [476, 98] width 103 height 19
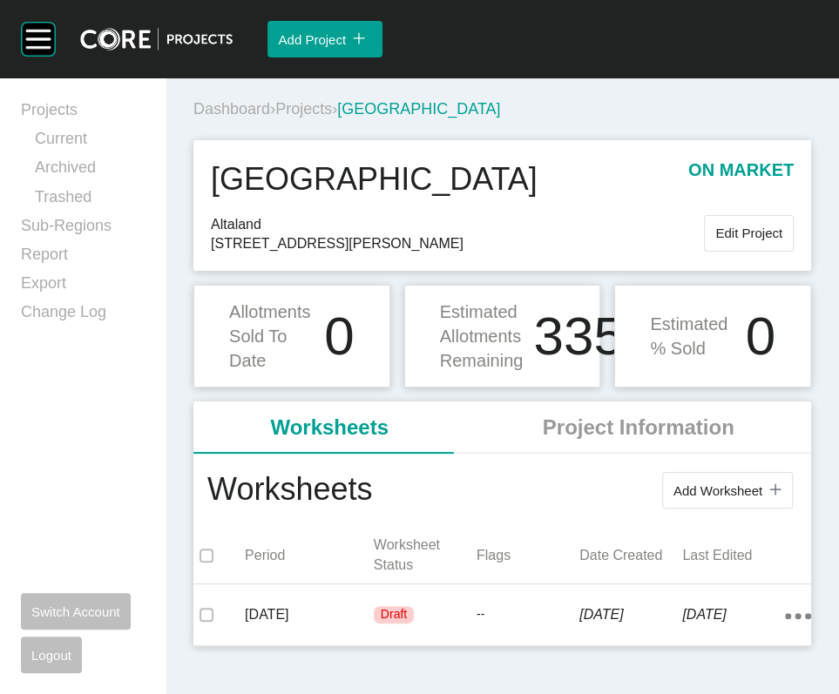
click at [323, 118] on span "Projects" at bounding box center [303, 108] width 57 height 17
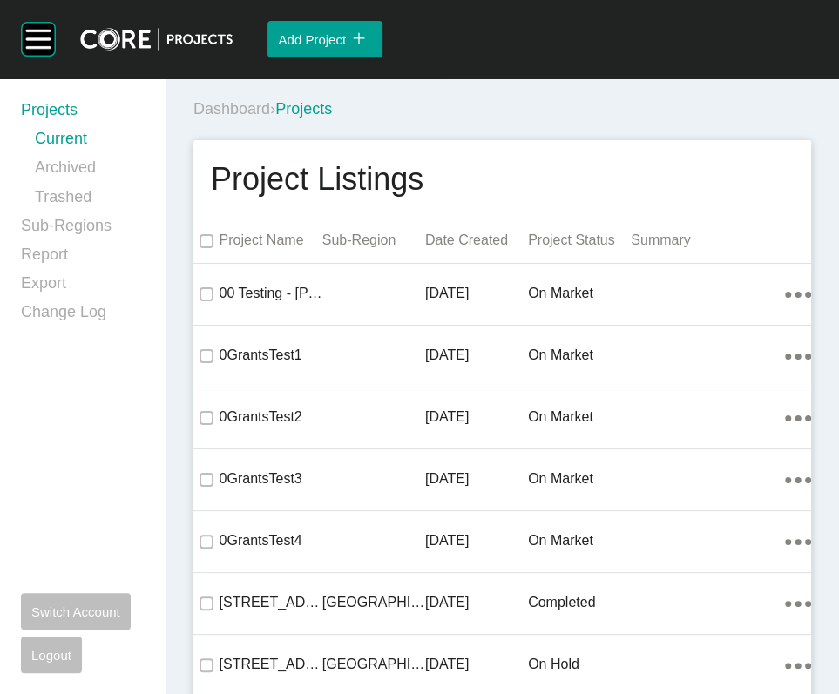
scroll to position [4483, 0]
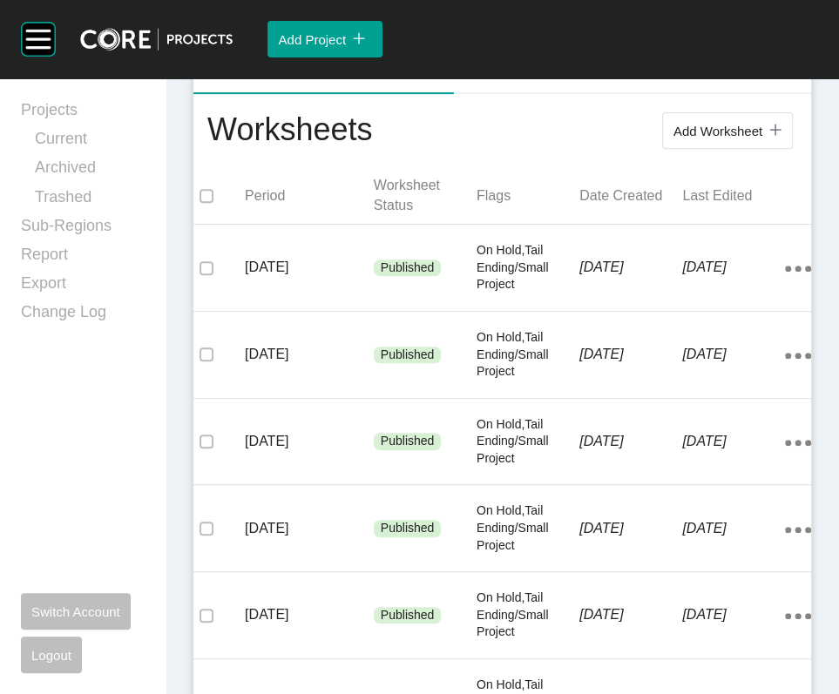
scroll to position [414, 0]
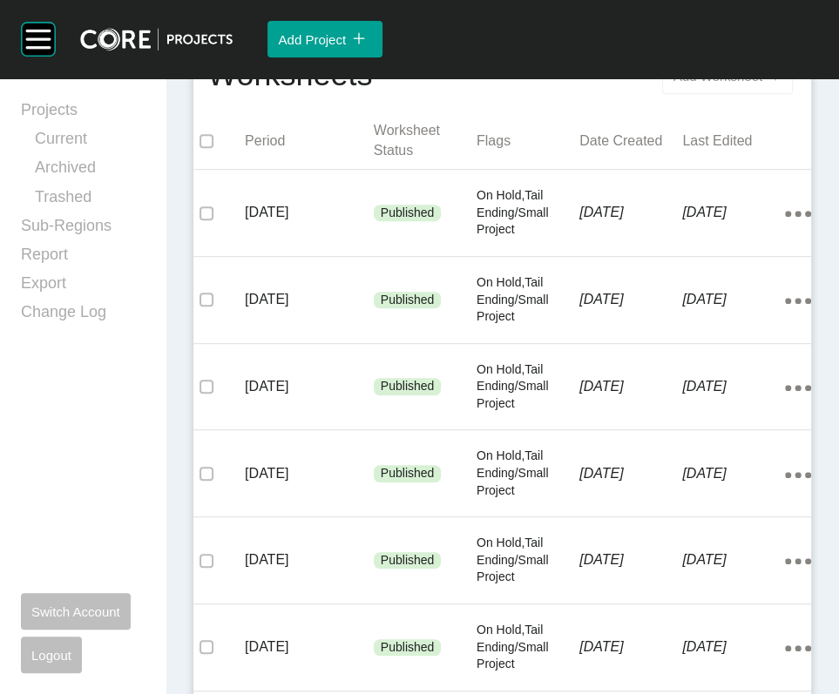
click at [693, 84] on span "Add Worksheet" at bounding box center [717, 76] width 89 height 15
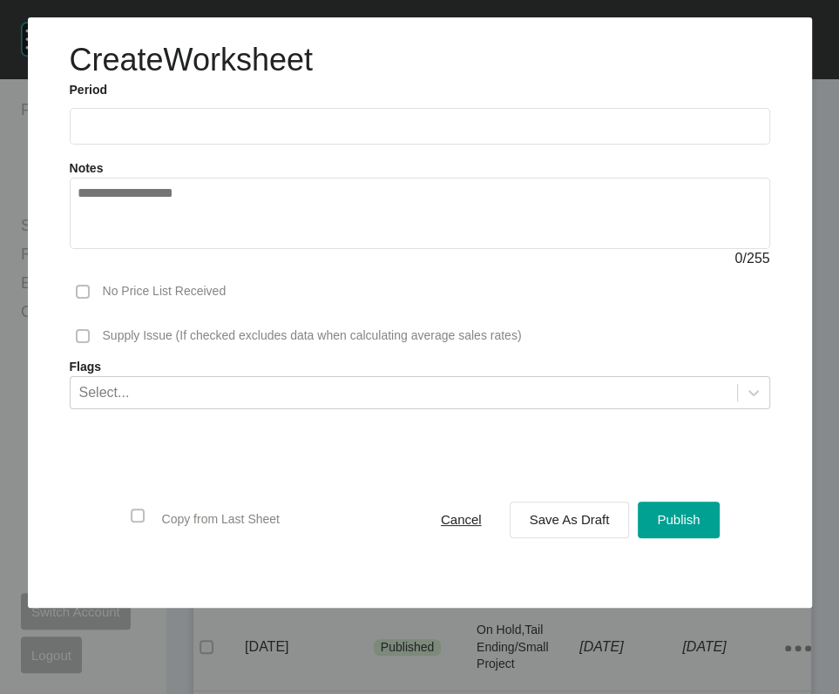
click at [119, 133] on input "text" at bounding box center [419, 125] width 684 height 15
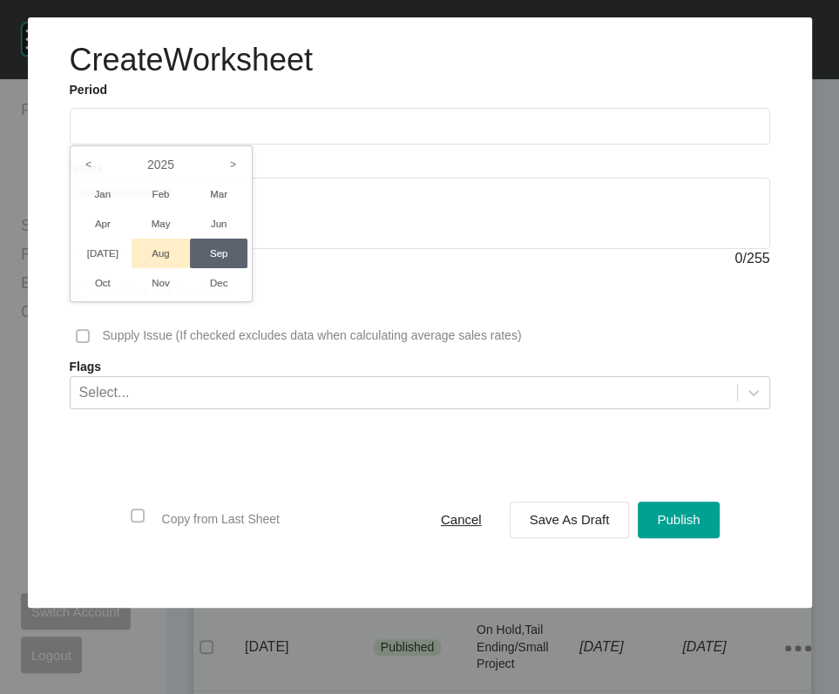
click at [148, 268] on li "Aug" at bounding box center [160, 254] width 58 height 30
type input "**********"
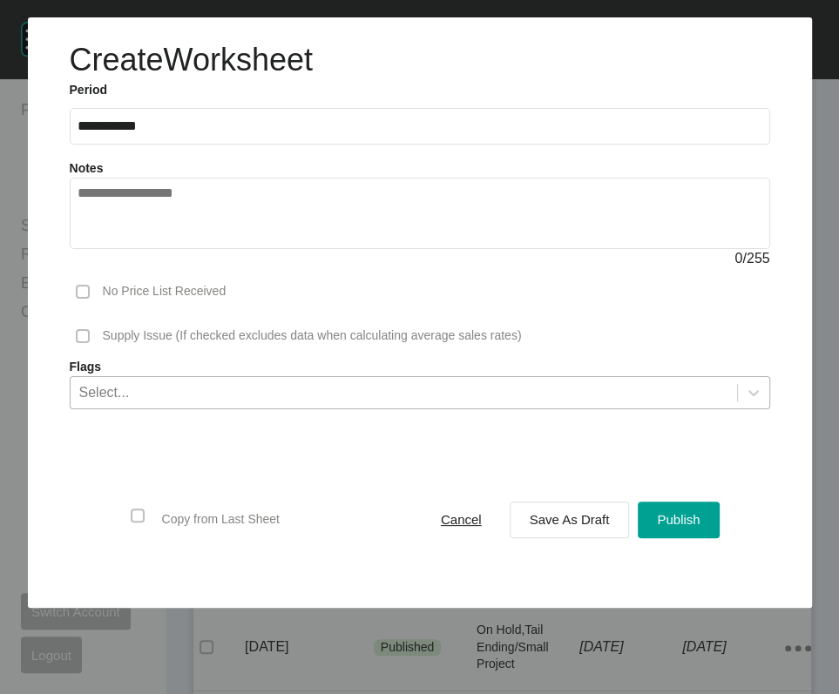
click at [192, 407] on div "Select..." at bounding box center [404, 392] width 666 height 30
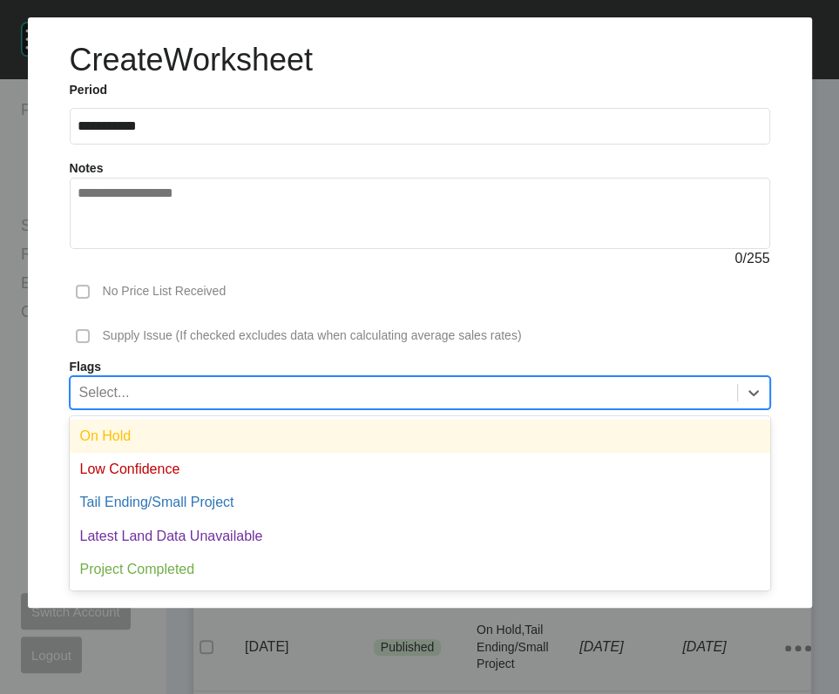
click at [128, 453] on div "On Hold" at bounding box center [420, 436] width 700 height 33
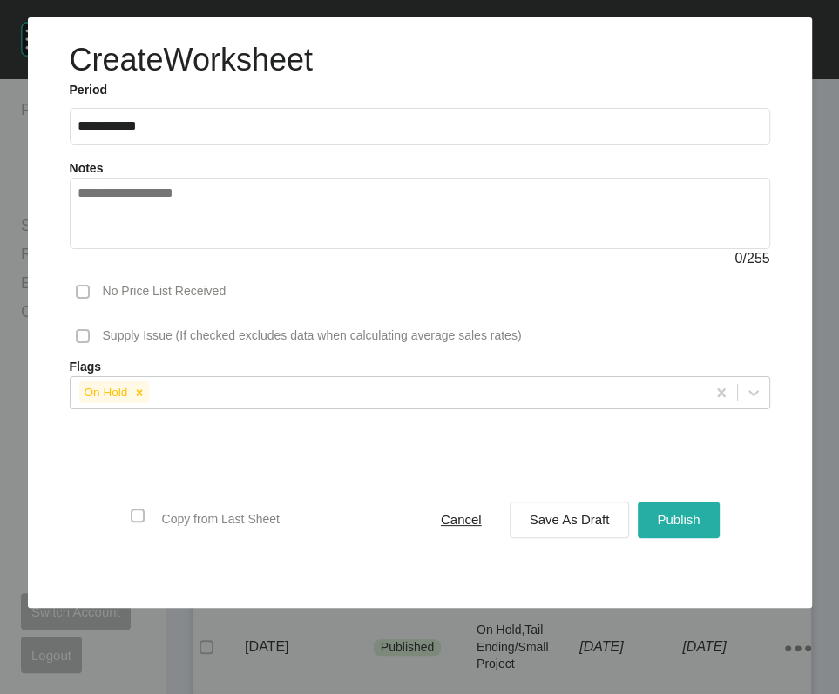
click at [676, 527] on span "Publish" at bounding box center [678, 519] width 43 height 15
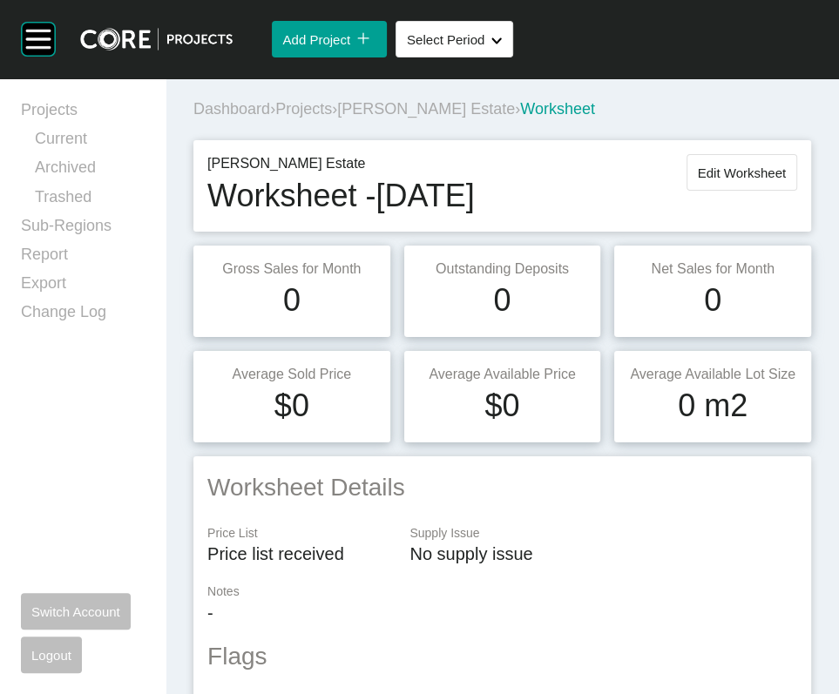
click at [332, 118] on span "Projects" at bounding box center [303, 108] width 57 height 17
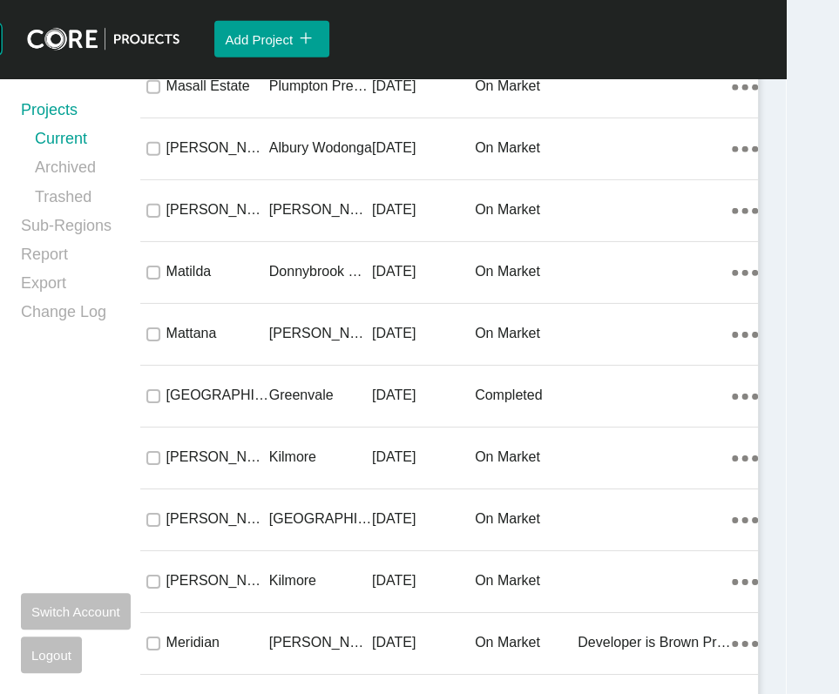
scroll to position [30921, 0]
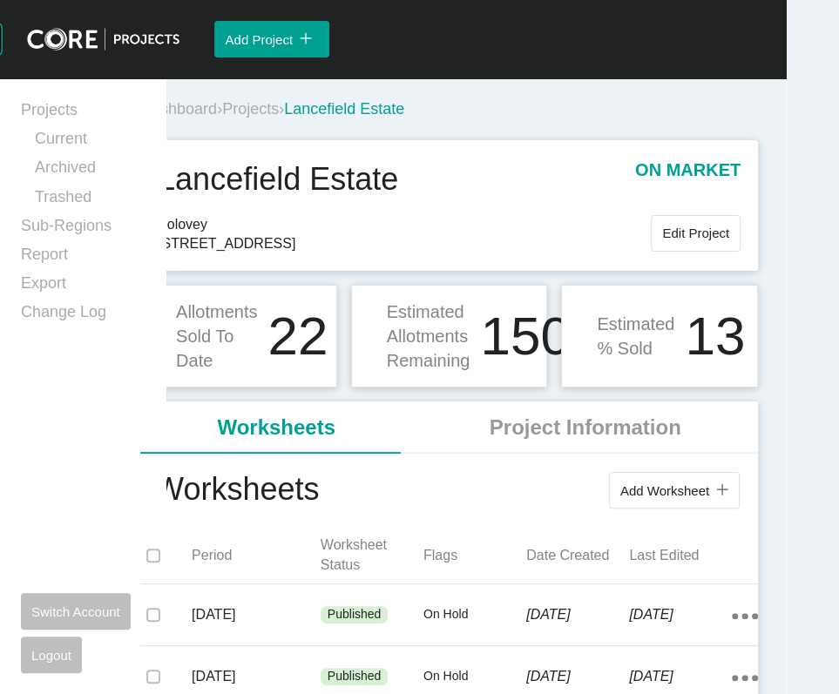
drag, startPoint x: 402, startPoint y: 304, endPoint x: 344, endPoint y: 302, distance: 58.4
click at [344, 253] on span "265 Lancefield Road, Sunbury 3429" at bounding box center [404, 243] width 493 height 19
copy span "Sunbury"
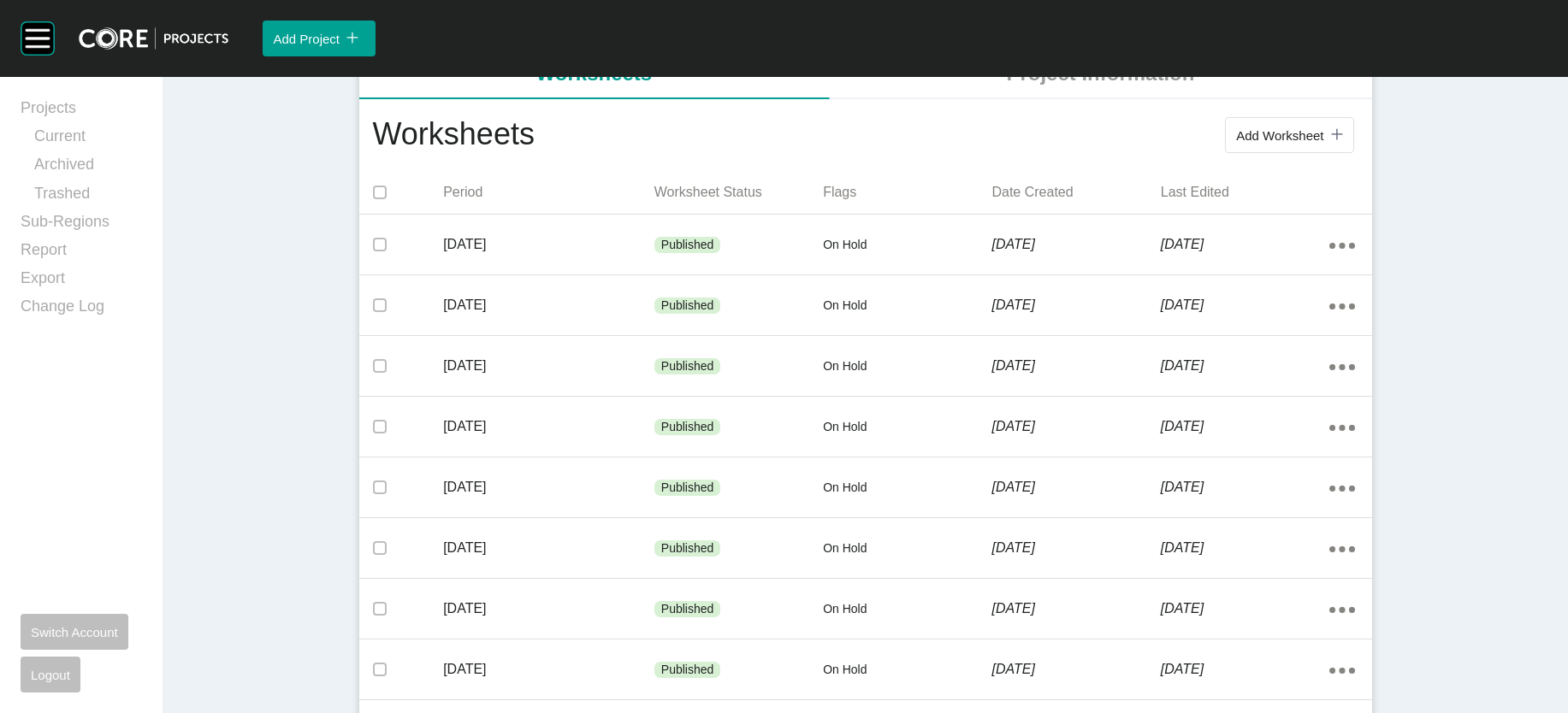
scroll to position [316, 0]
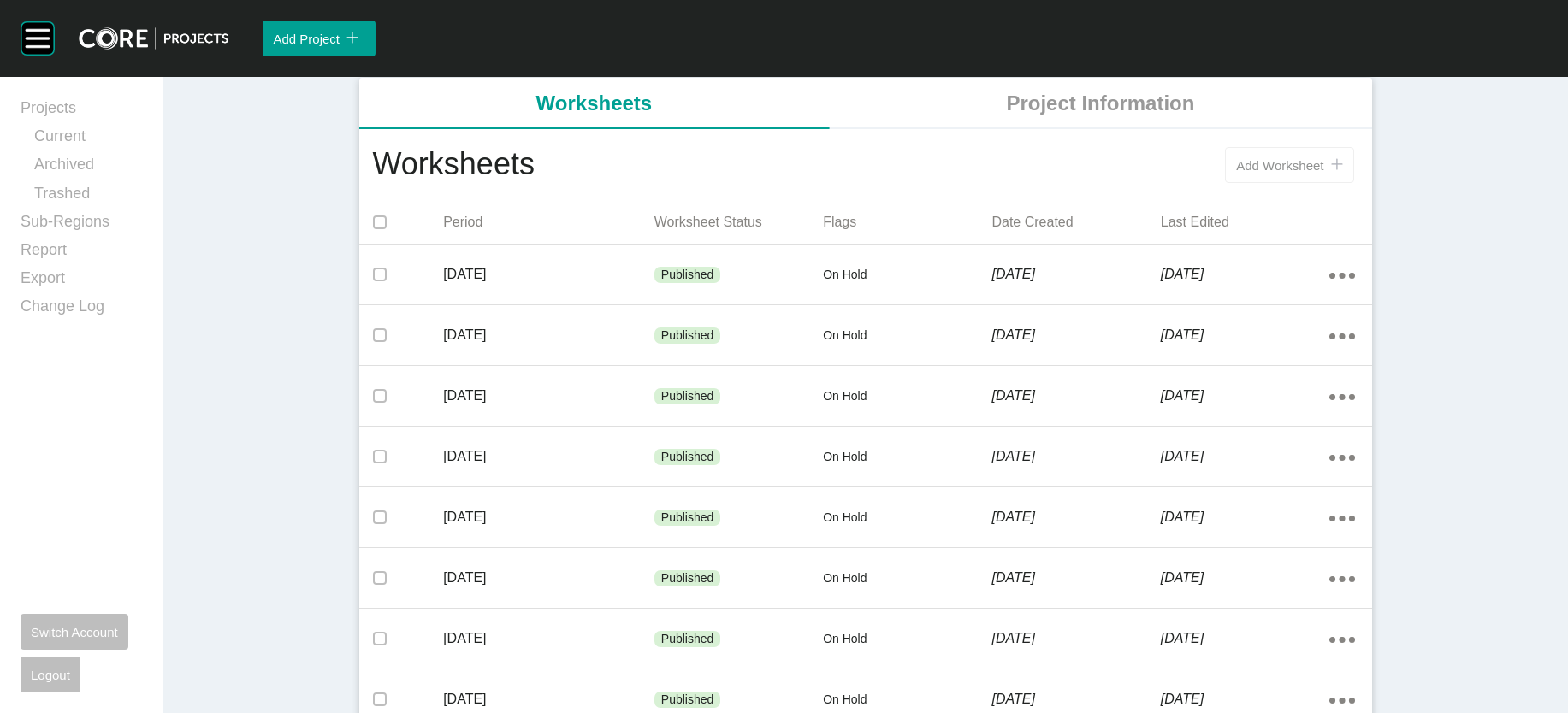
click at [1323, 173] on span "Add Worksheet" at bounding box center [1279, 165] width 87 height 15
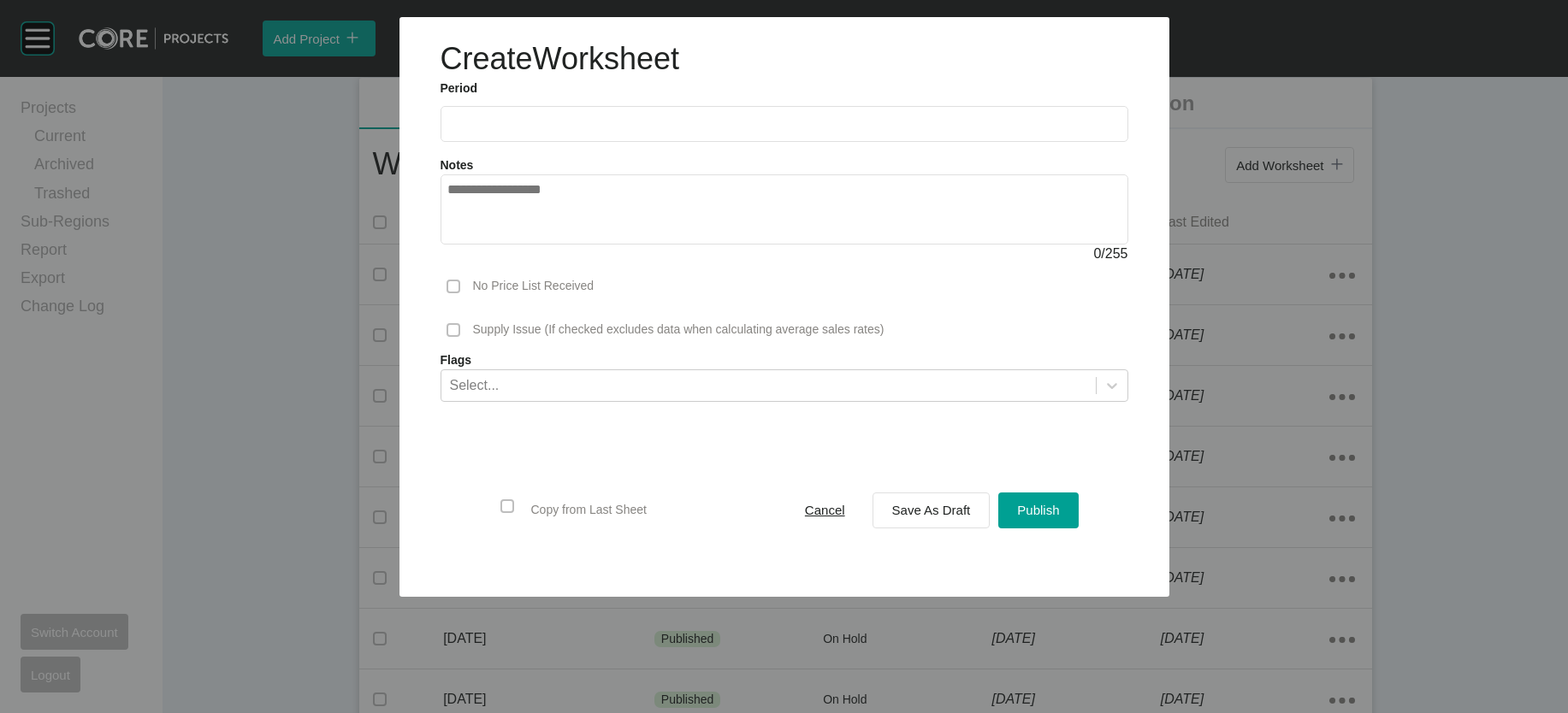
click at [619, 131] on input "text" at bounding box center [784, 123] width 672 height 15
click at [501, 263] on li "Aug" at bounding box center [530, 249] width 57 height 29
type input "**********"
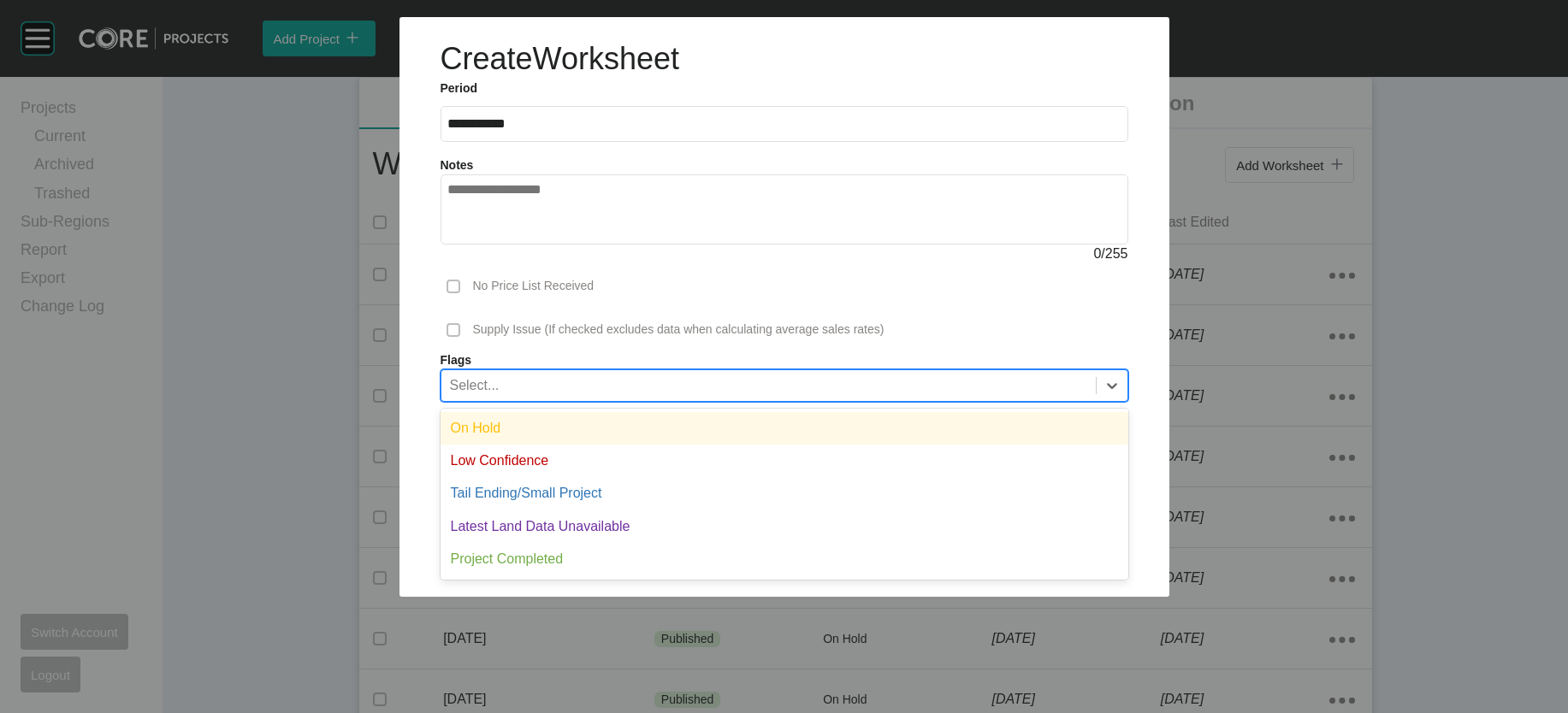
click at [558, 400] on div "Select..." at bounding box center [768, 385] width 654 height 29
click at [530, 445] on div "On Hold" at bounding box center [784, 428] width 688 height 32
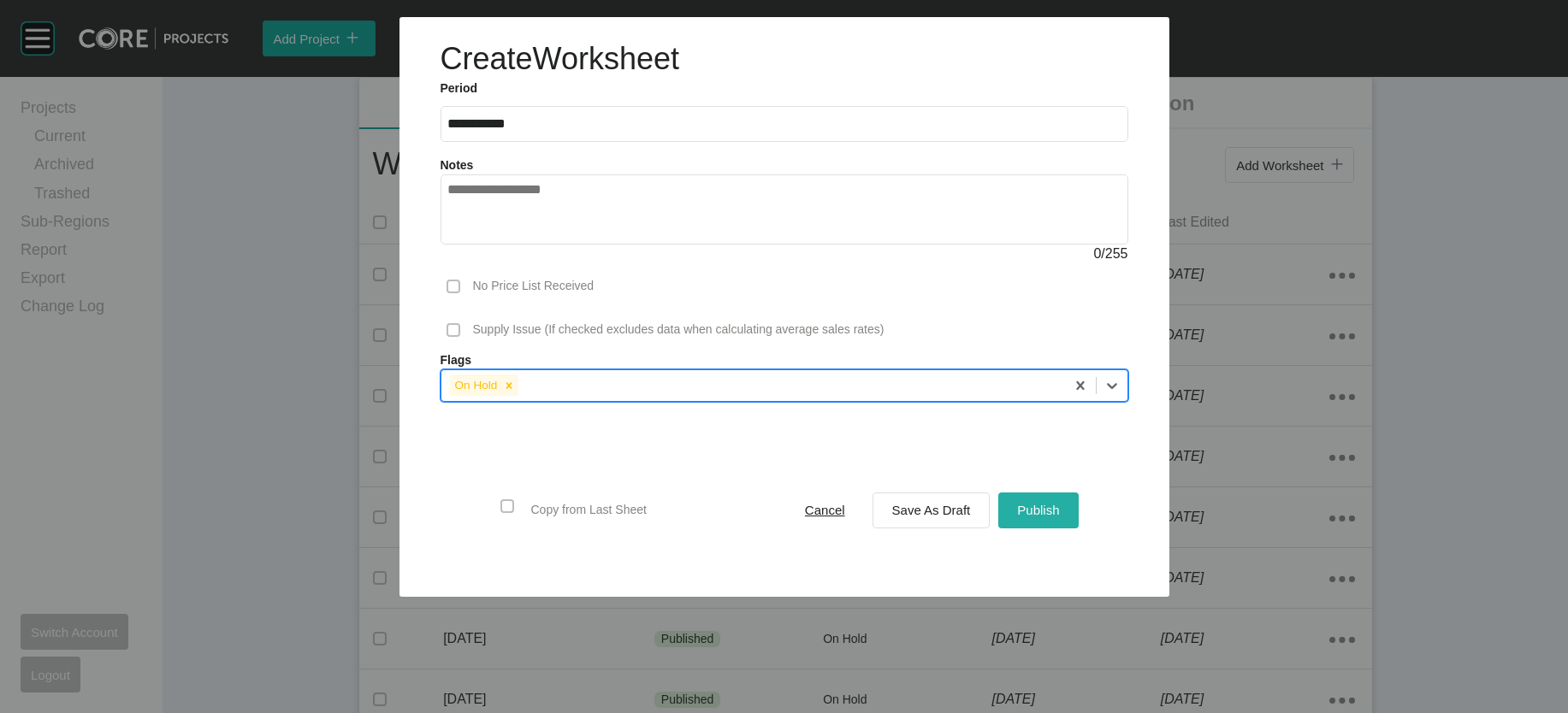
click at [1059, 518] on span "Publish" at bounding box center [1037, 510] width 42 height 15
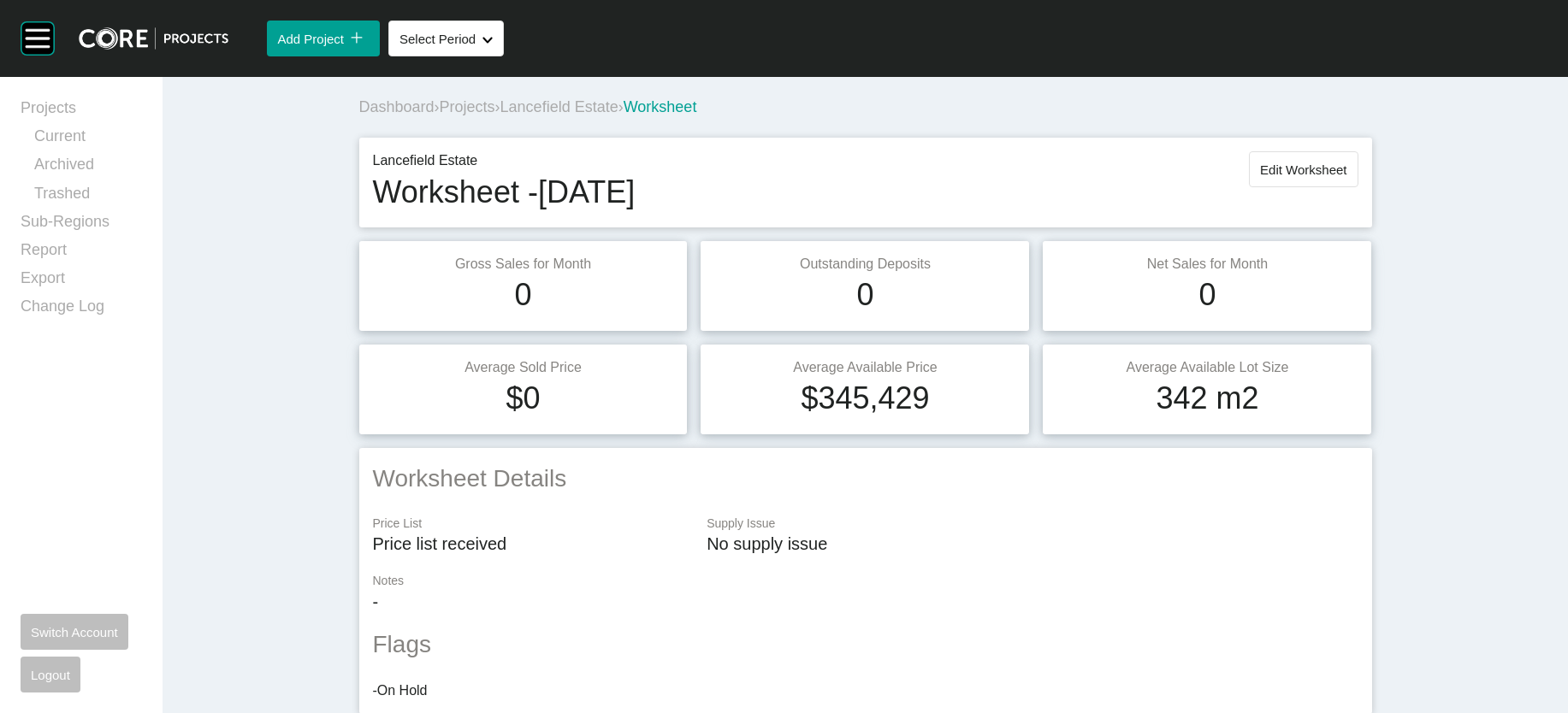
click at [440, 116] on span "Projects" at bounding box center [468, 106] width 56 height 17
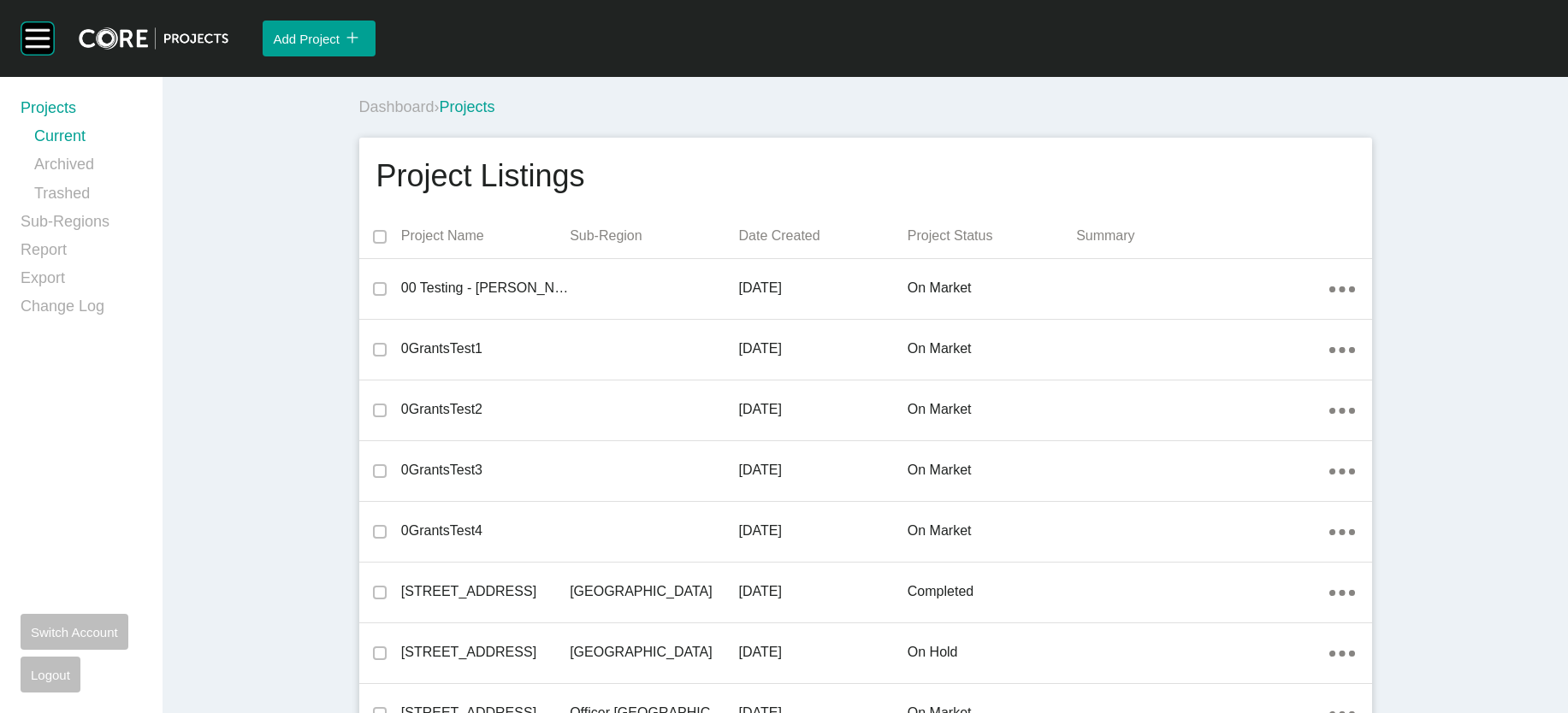
scroll to position [15962, 0]
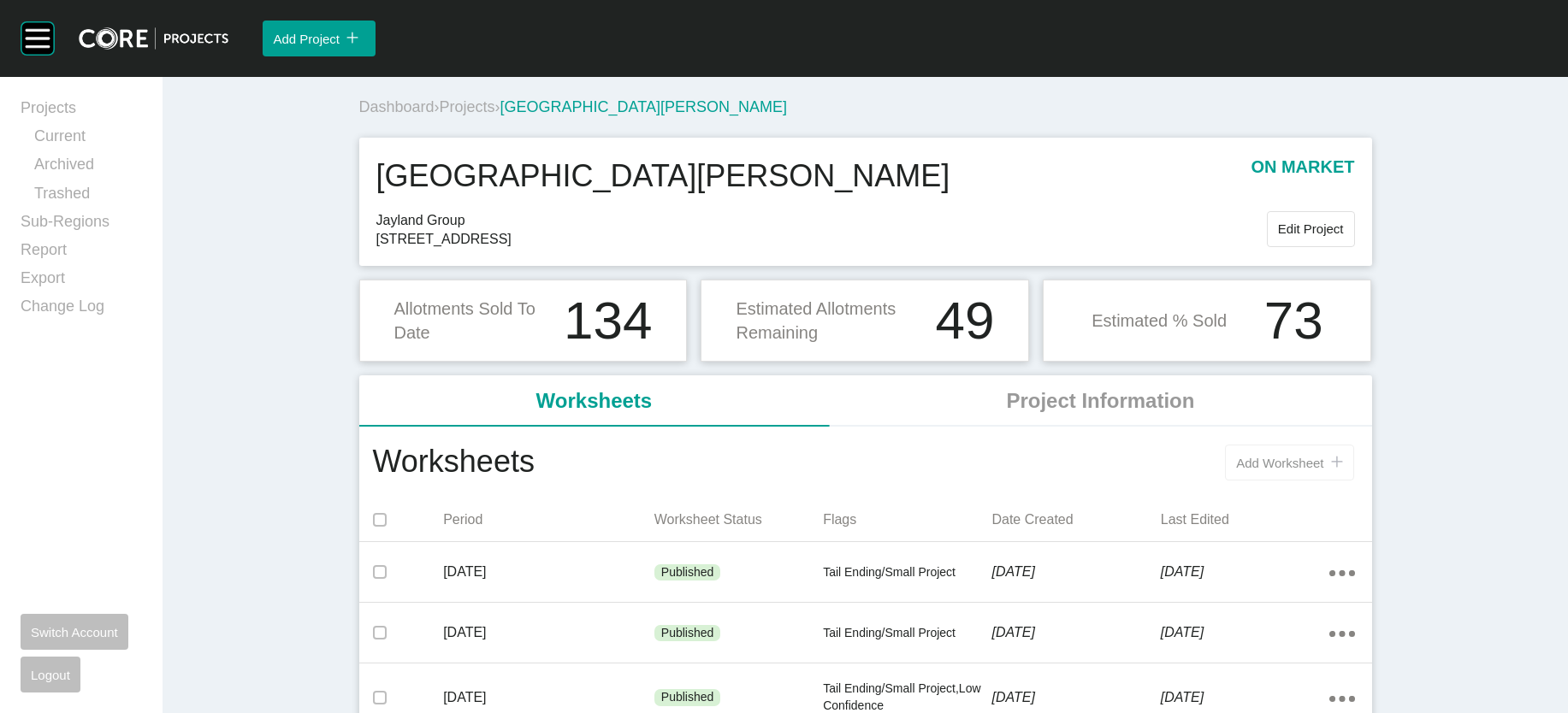
click at [1342, 480] on button "Add Worksheet icon/tick copy 11 Created with Sketch." at bounding box center [1289, 463] width 129 height 36
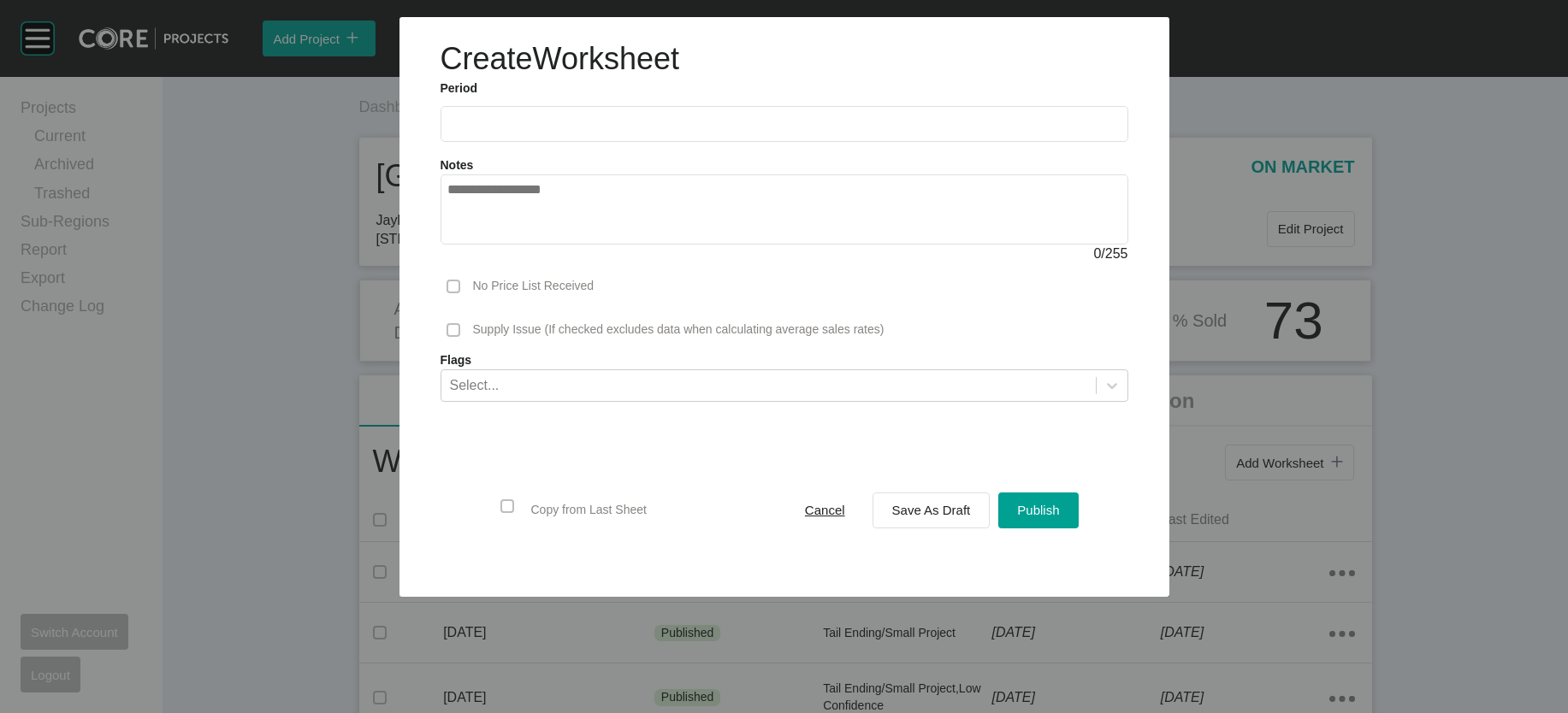
click at [440, 127] on ul "2025 < > Jan Feb Mar Apr May Jun Jul Aug Sep Oct Nov Dec" at bounding box center [784, 119] width 688 height 44
click at [448, 131] on input "text" at bounding box center [784, 123] width 672 height 15
click at [501, 263] on li "Aug" at bounding box center [530, 249] width 57 height 29
type input "**********"
click at [950, 518] on span "Save As Draft" at bounding box center [931, 510] width 79 height 15
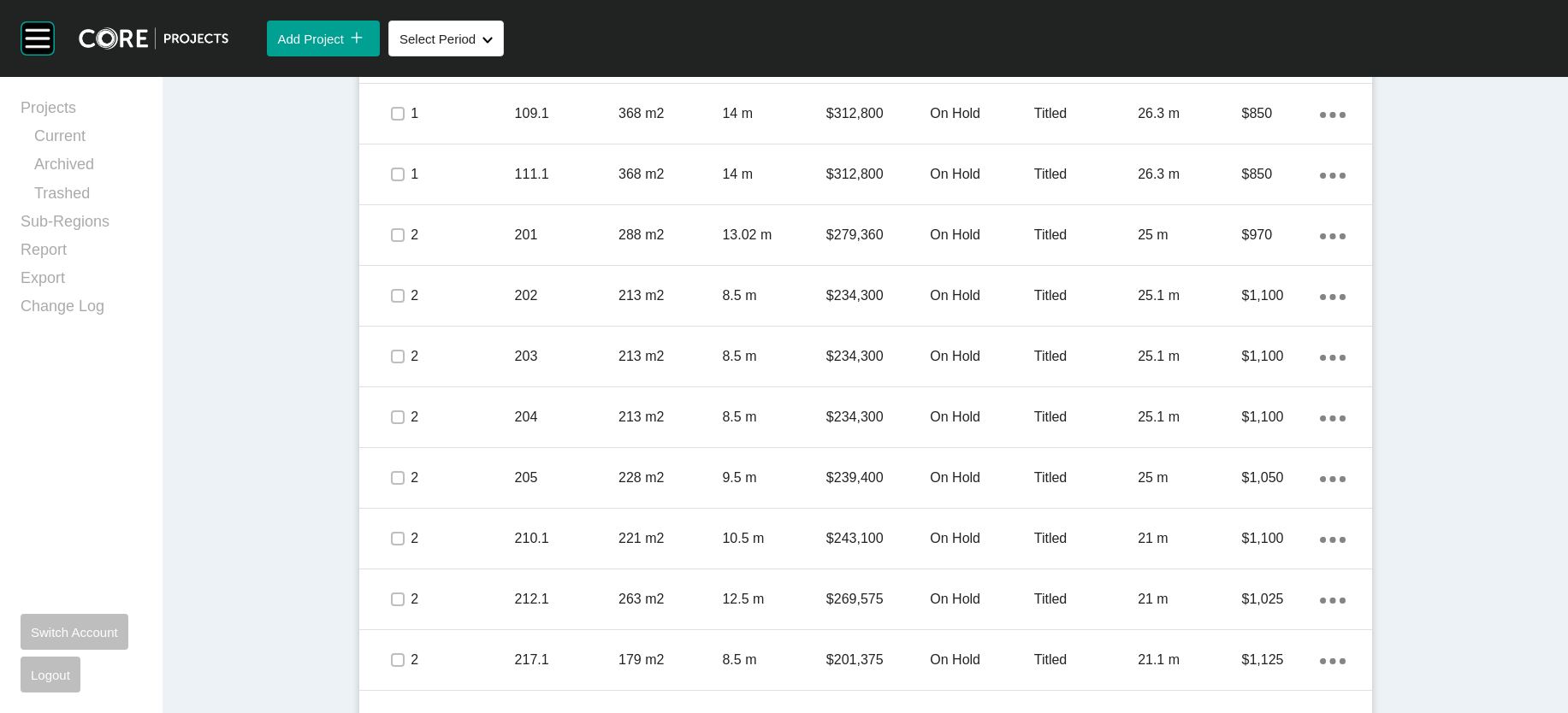
scroll to position [1343, 0]
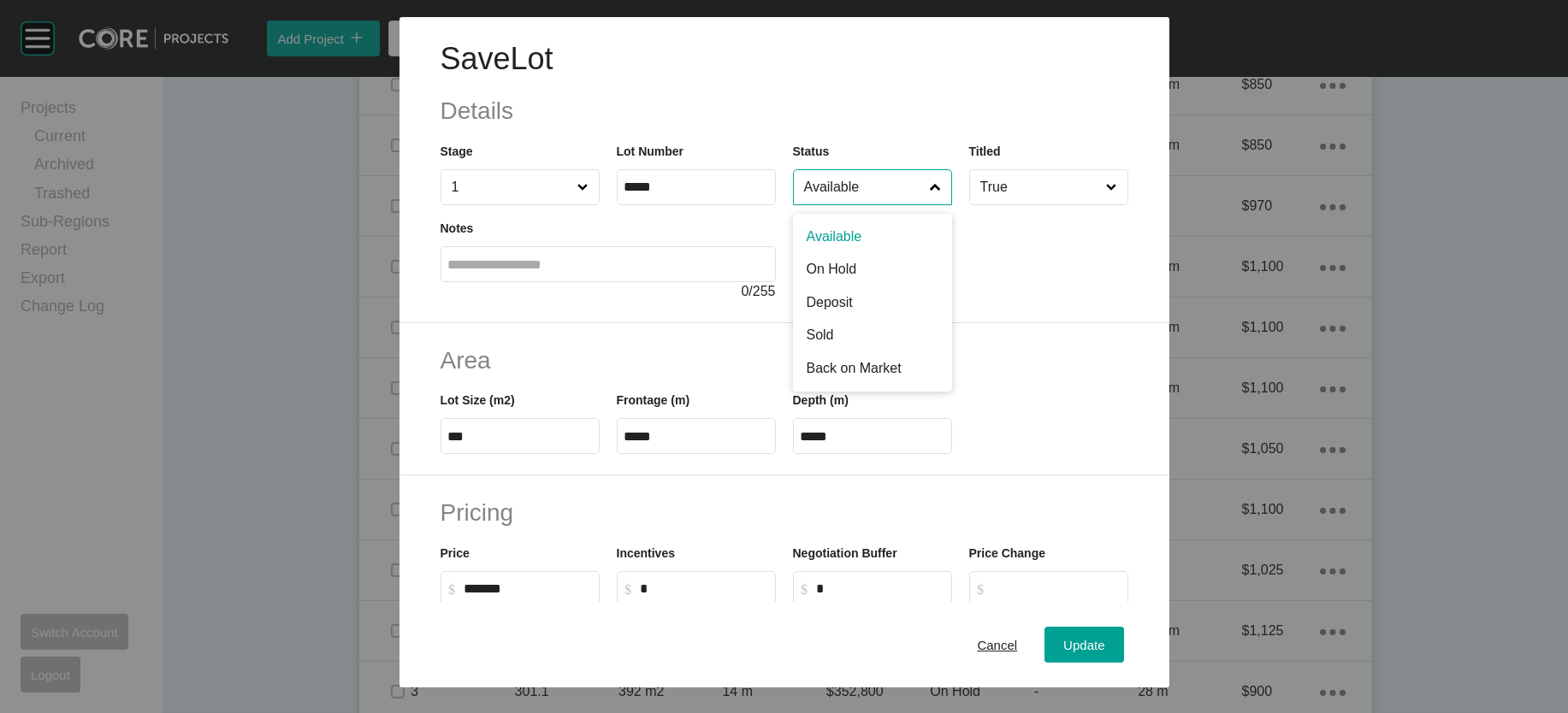
click at [813, 204] on input "Available" at bounding box center [864, 187] width 127 height 34
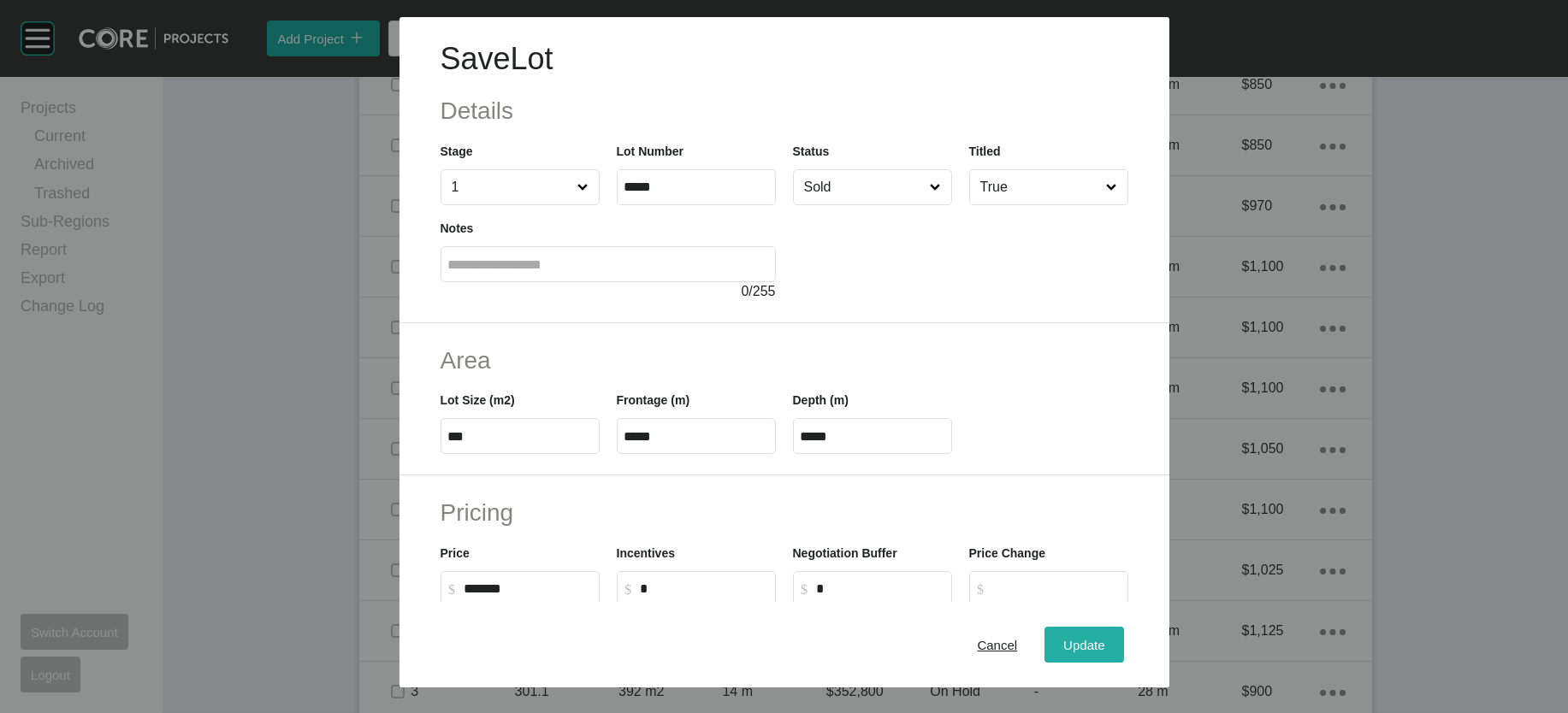
click at [1104, 638] on span "Update" at bounding box center [1084, 644] width 41 height 15
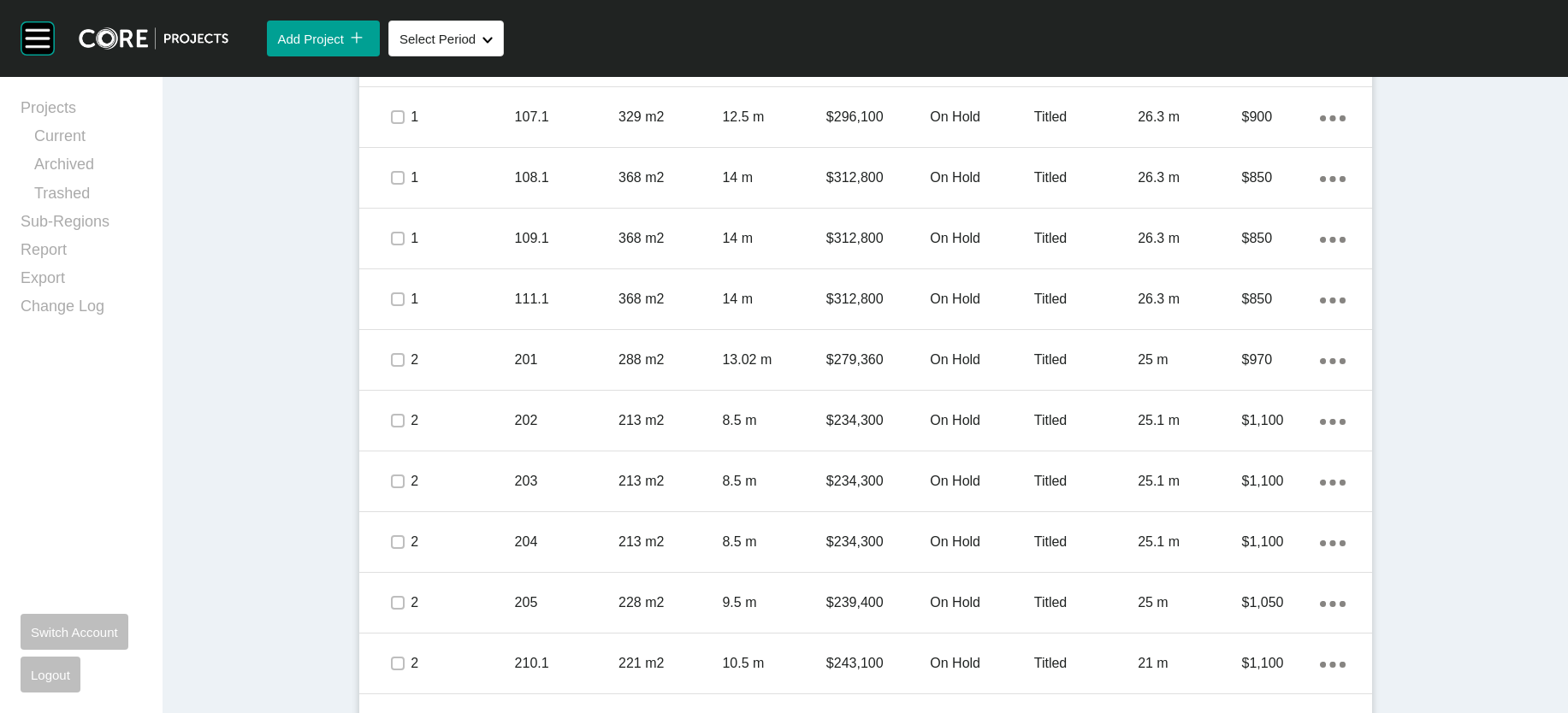
scroll to position [1117, 0]
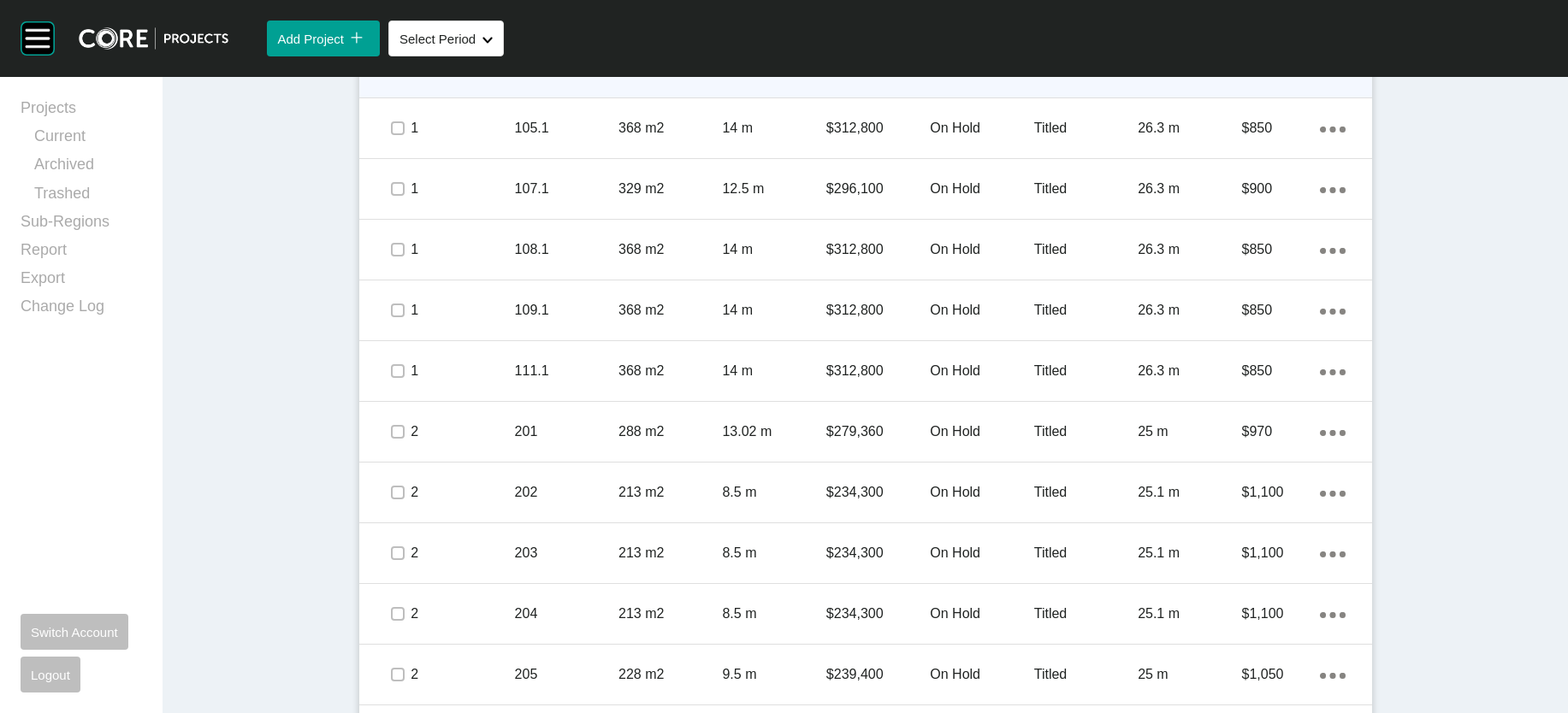
click at [391, 75] on label at bounding box center [398, 68] width 14 height 14
click at [391, 23] on label at bounding box center [398, 16] width 14 height 14
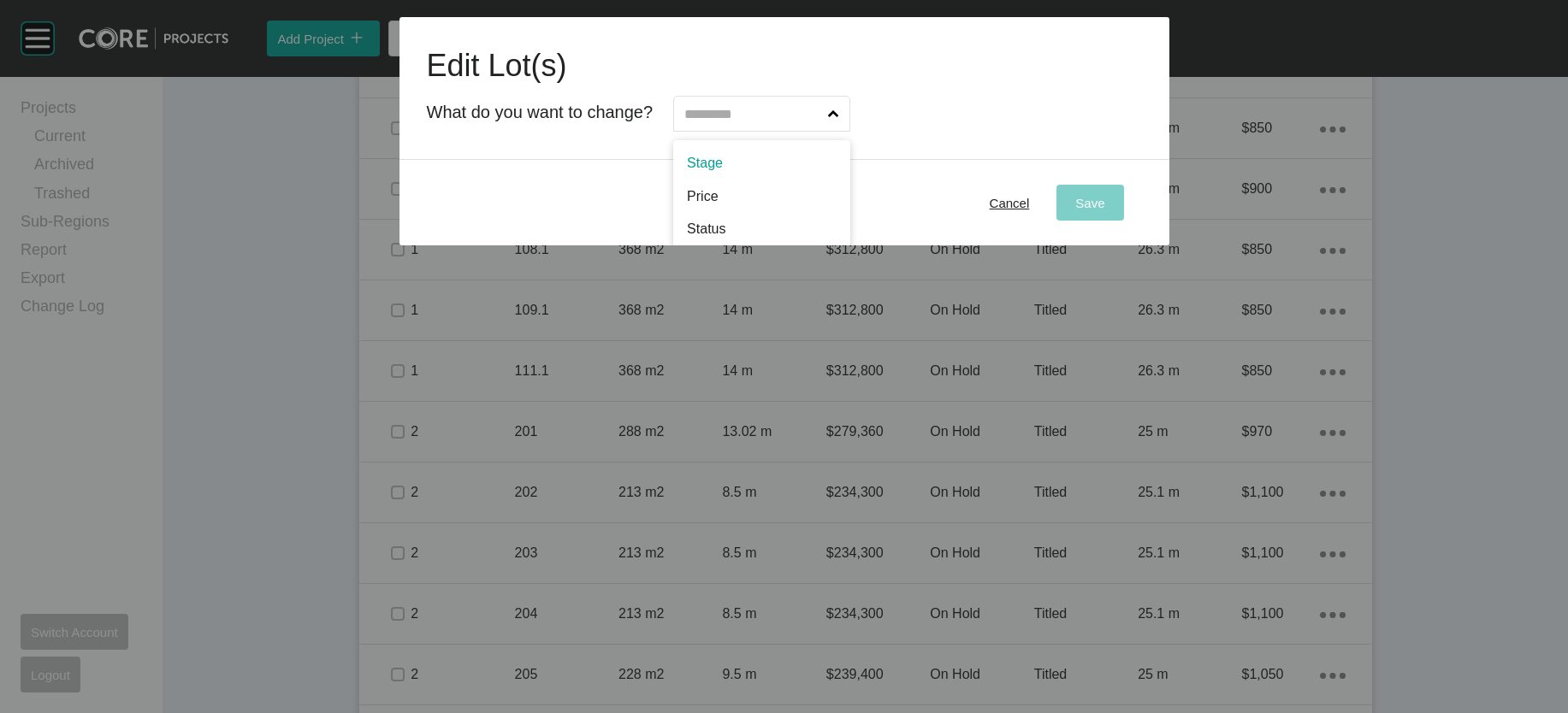
click at [824, 131] on input "text" at bounding box center [753, 113] width 143 height 34
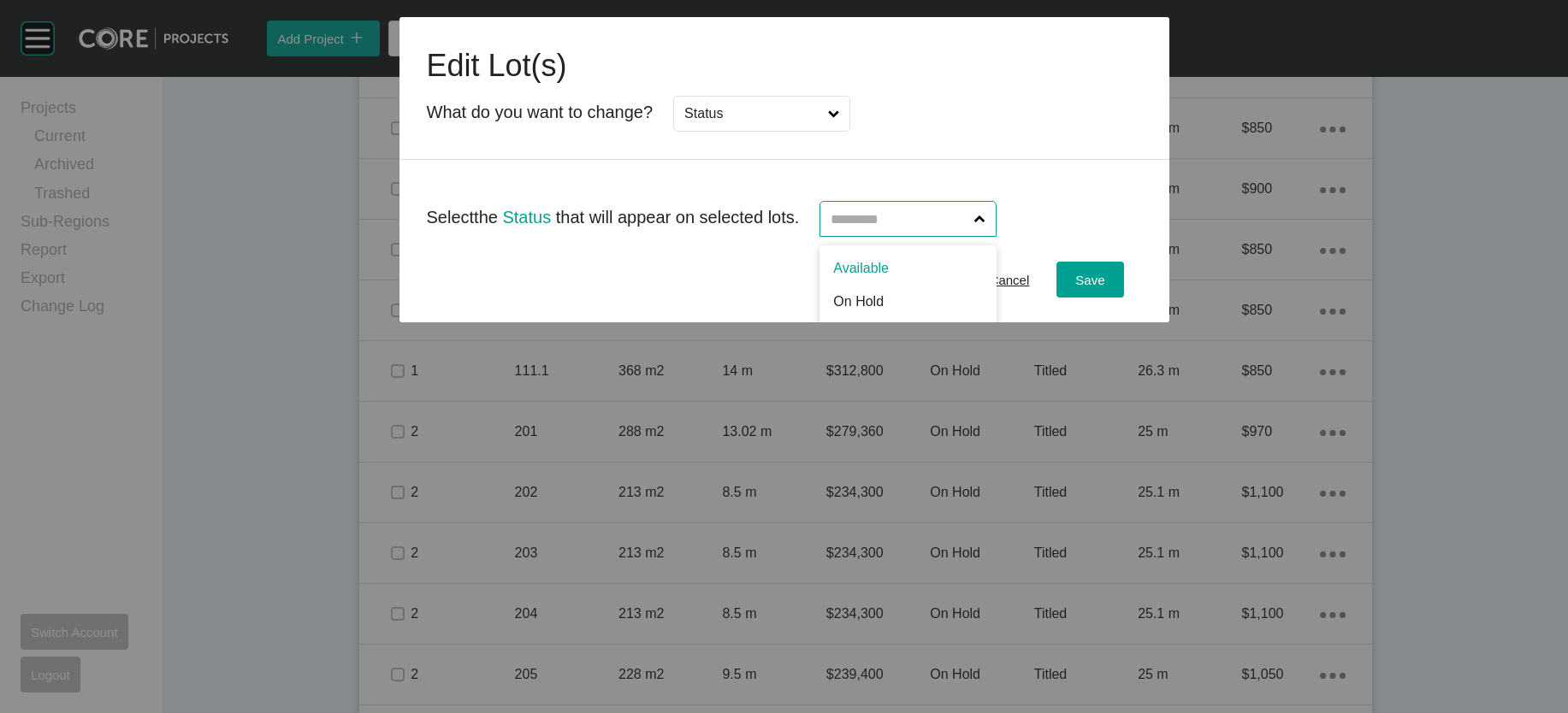
click at [903, 236] on input "text" at bounding box center [899, 218] width 143 height 34
type input "*"
drag, startPoint x: 880, startPoint y: 354, endPoint x: 1100, endPoint y: 349, distance: 220.1
click at [1108, 292] on div "Save" at bounding box center [1090, 280] width 37 height 24
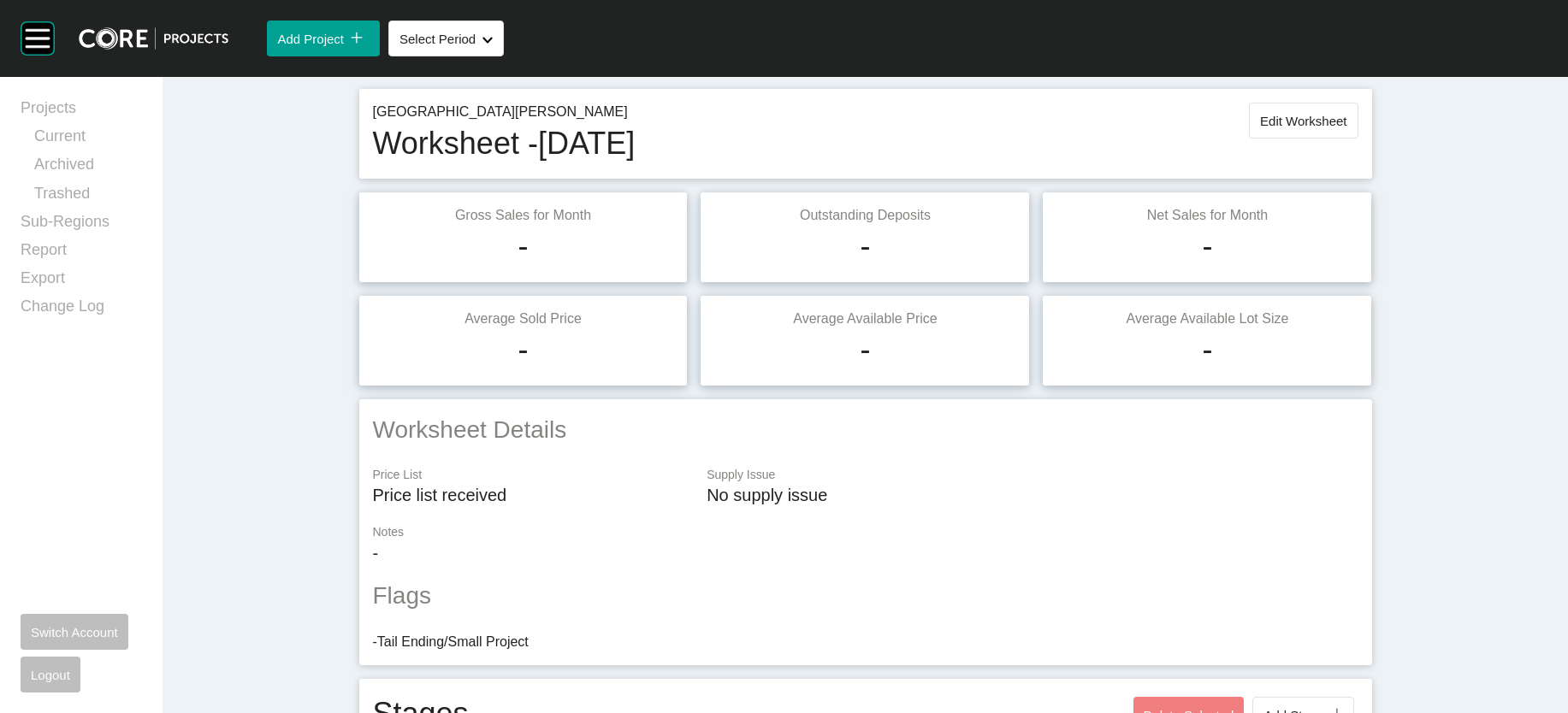
scroll to position [0, 0]
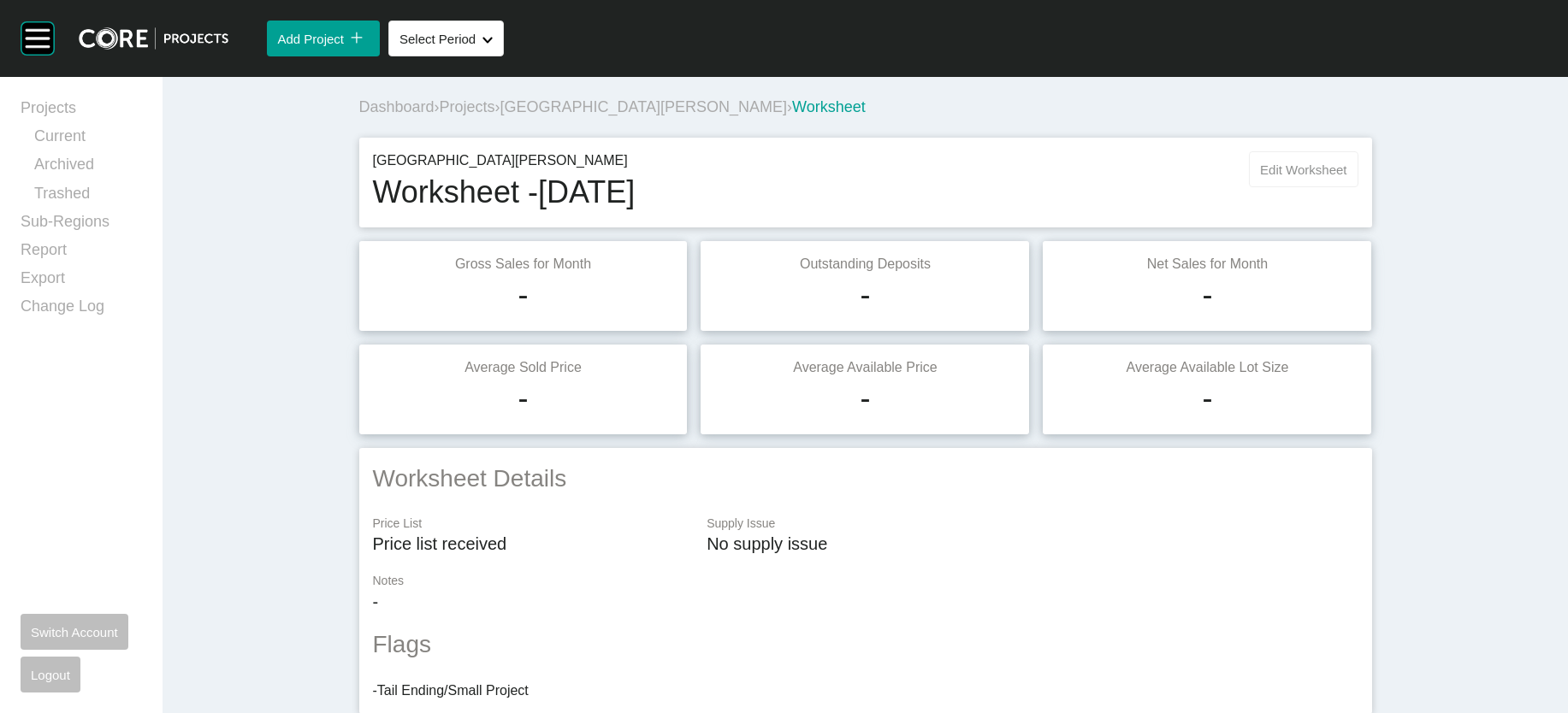
click at [1358, 188] on button "Edit Worksheet" at bounding box center [1303, 169] width 109 height 36
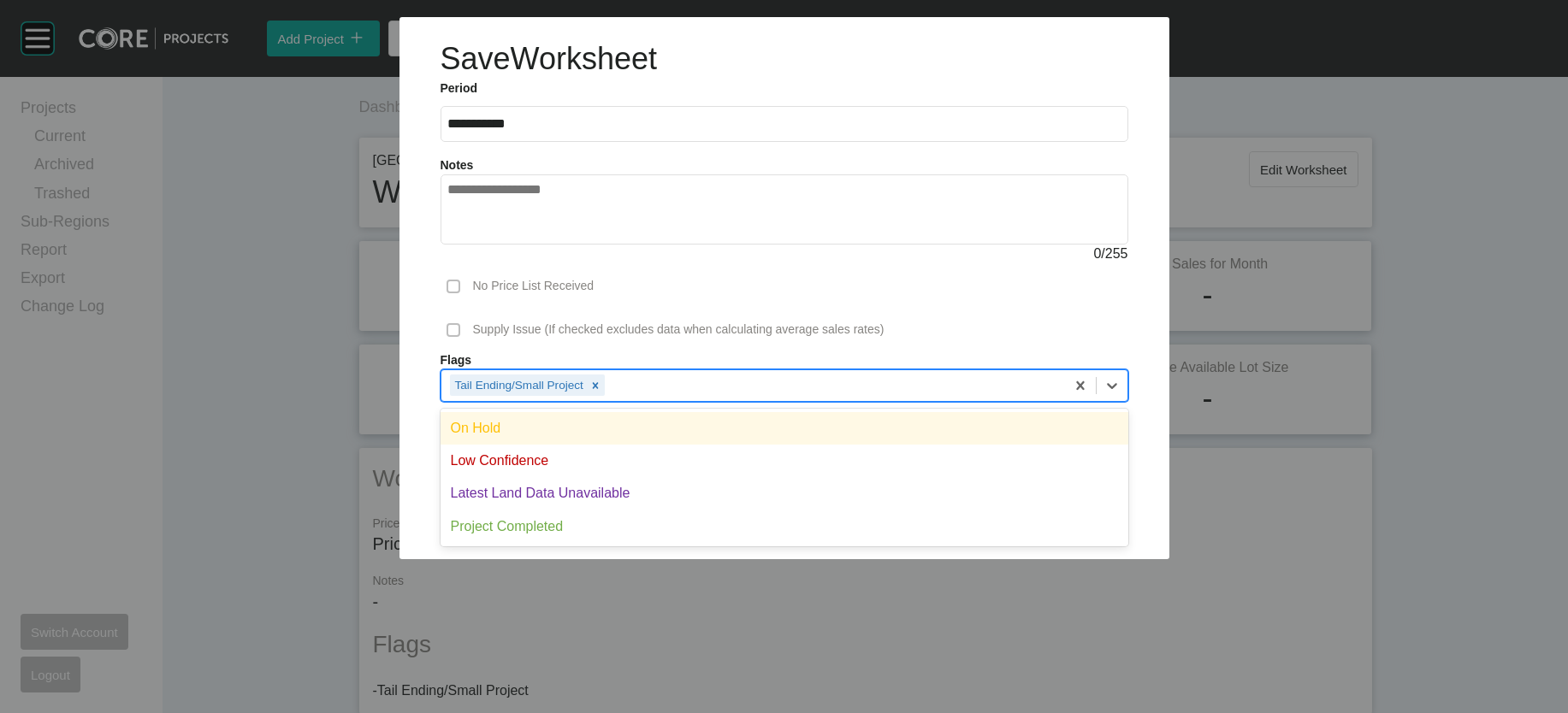
click at [607, 400] on div "Tail Ending/Small Project" at bounding box center [753, 385] width 624 height 29
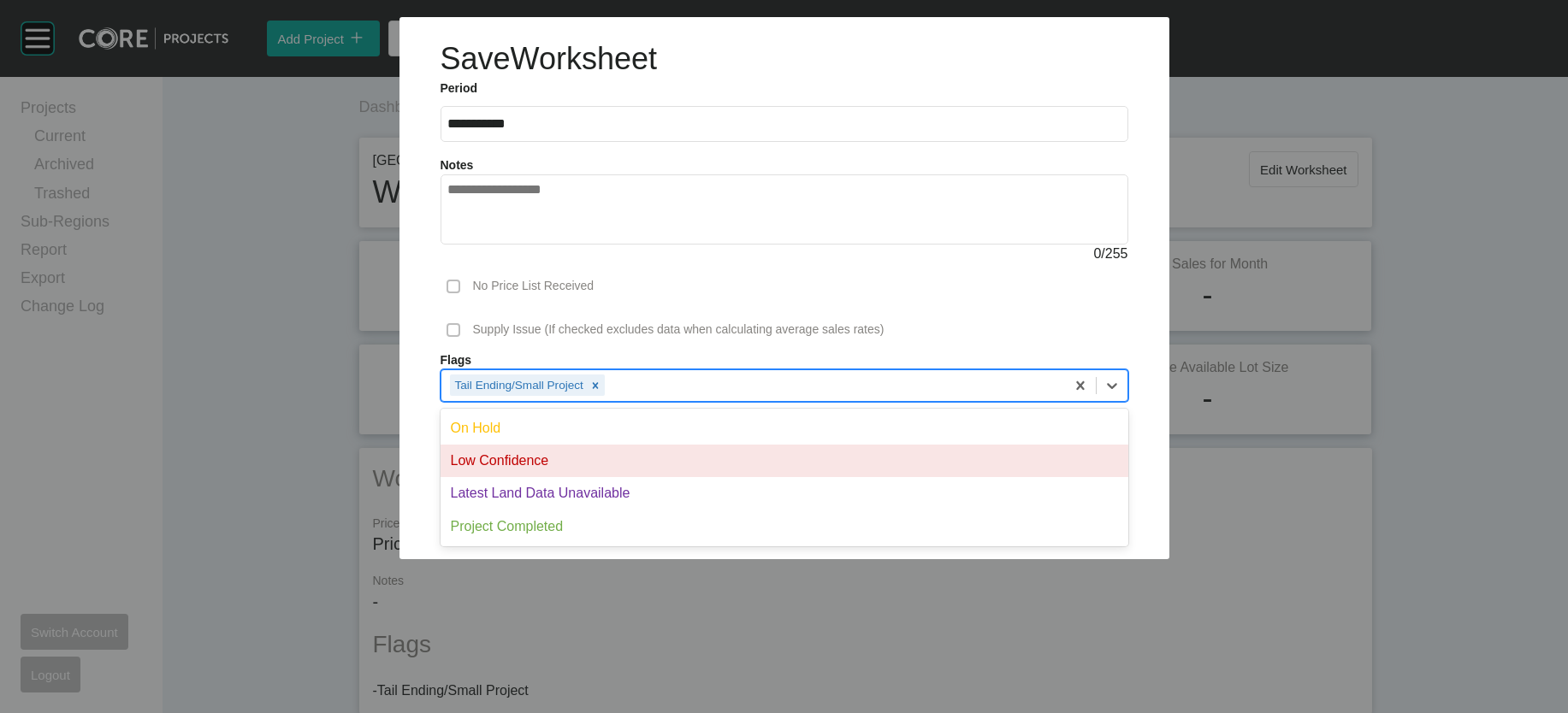
click at [586, 477] on div "Low Confidence" at bounding box center [784, 461] width 688 height 32
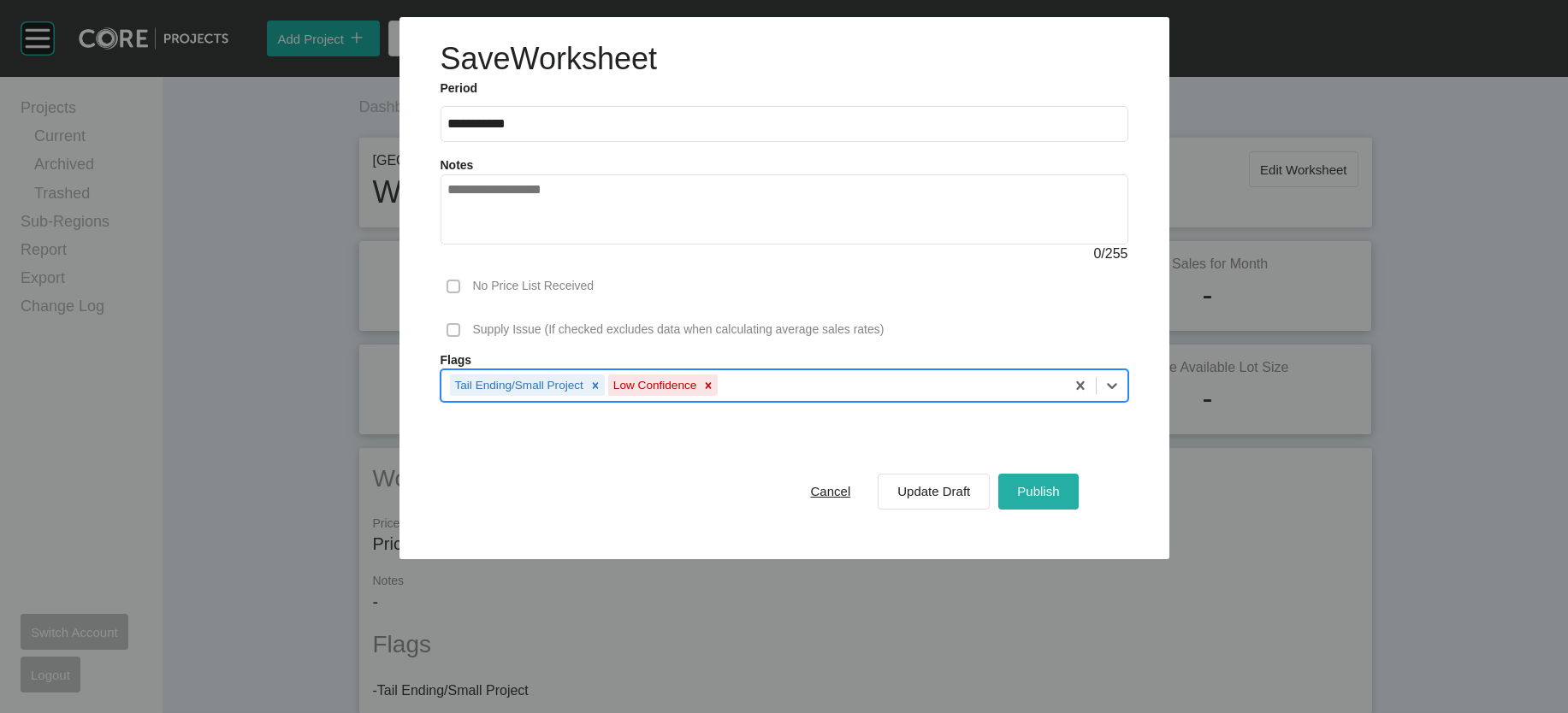
click at [1063, 503] on div "Publish" at bounding box center [1037, 491] width 50 height 24
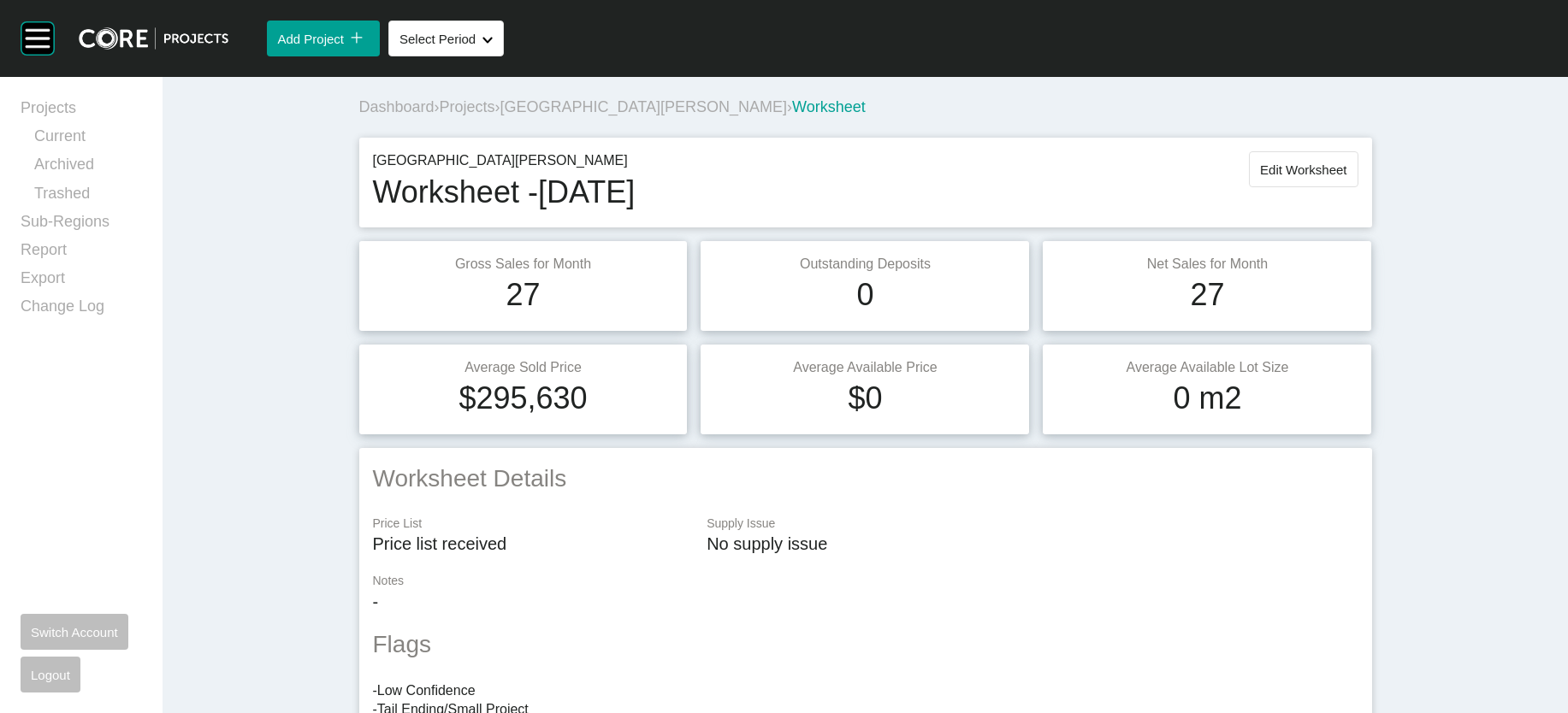
click at [440, 116] on span "Projects" at bounding box center [468, 106] width 56 height 17
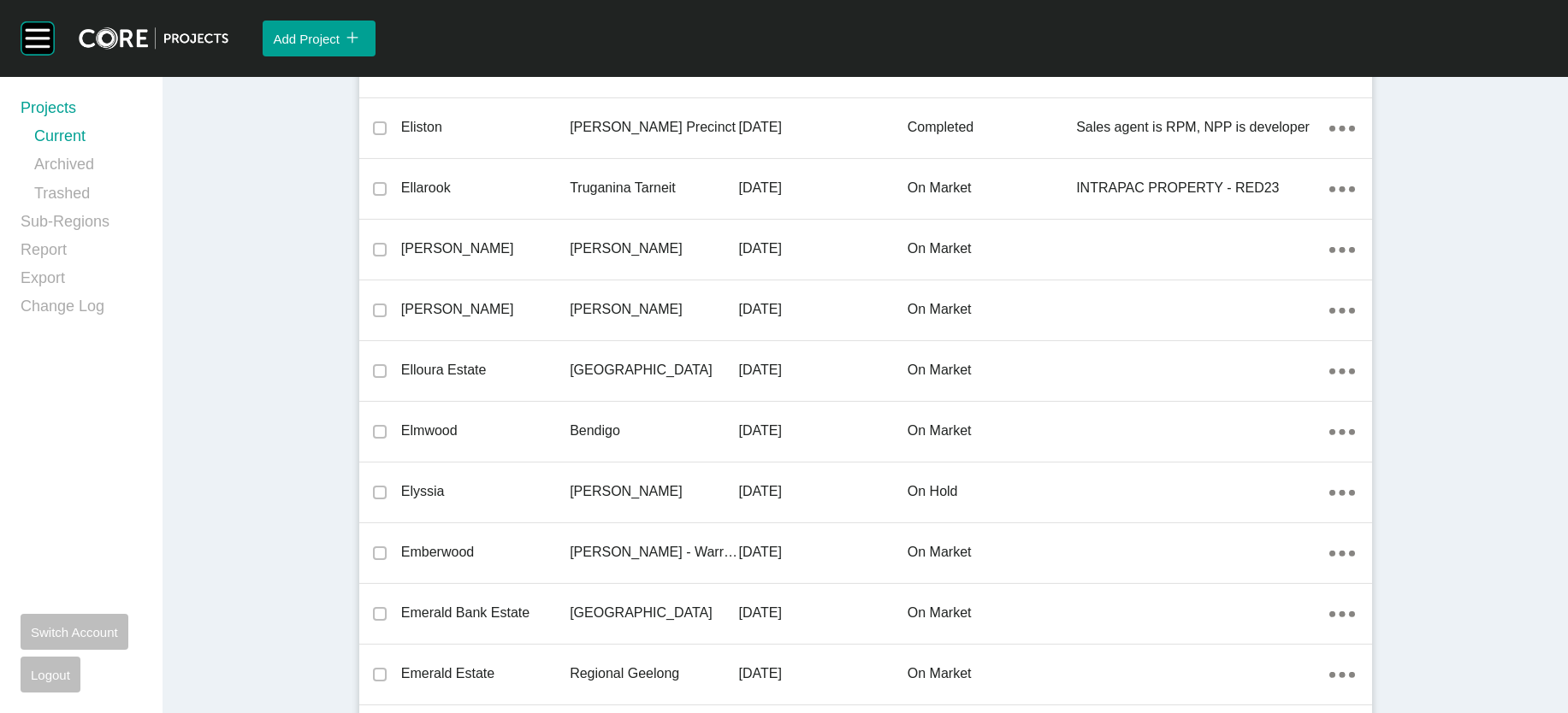
scroll to position [40920, 0]
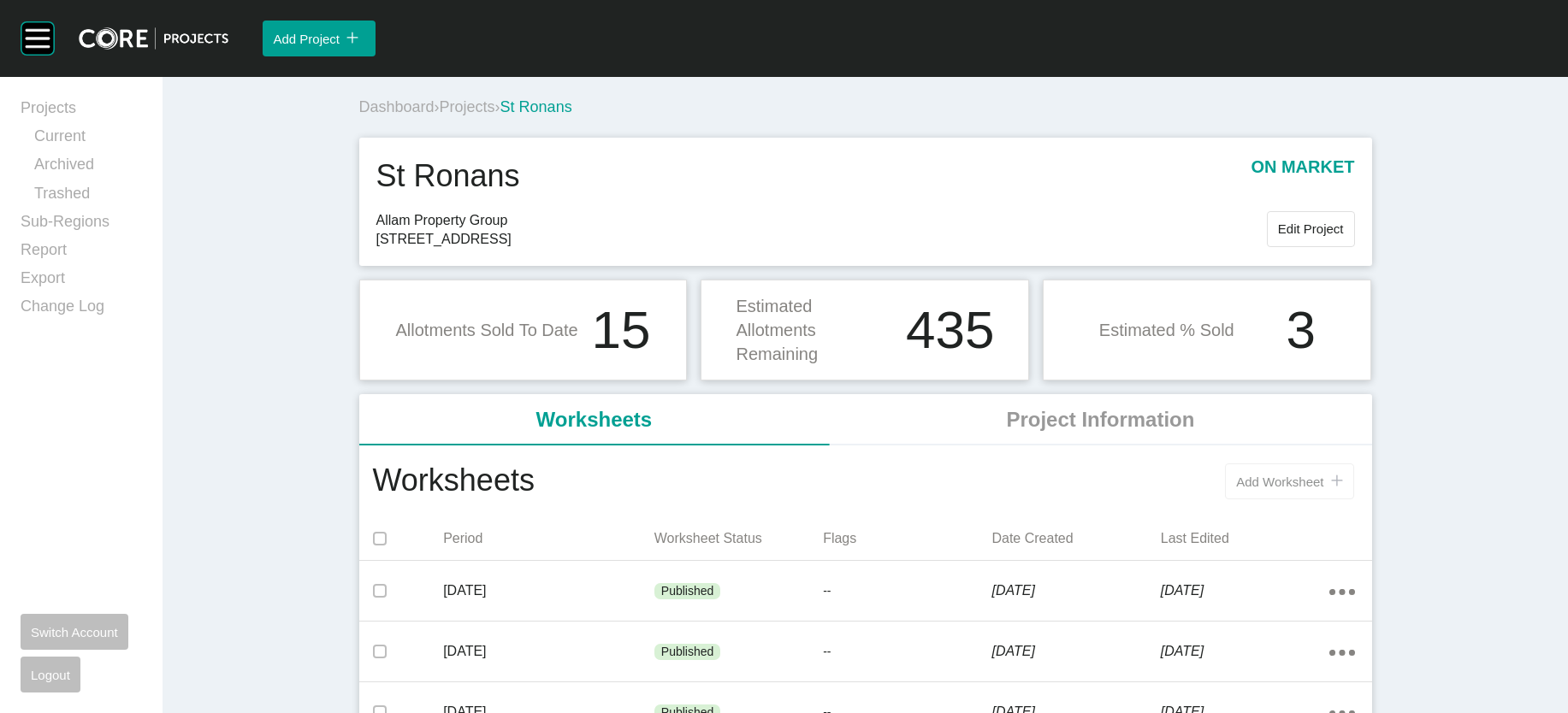
click at [1323, 489] on span "Add Worksheet" at bounding box center [1279, 481] width 87 height 15
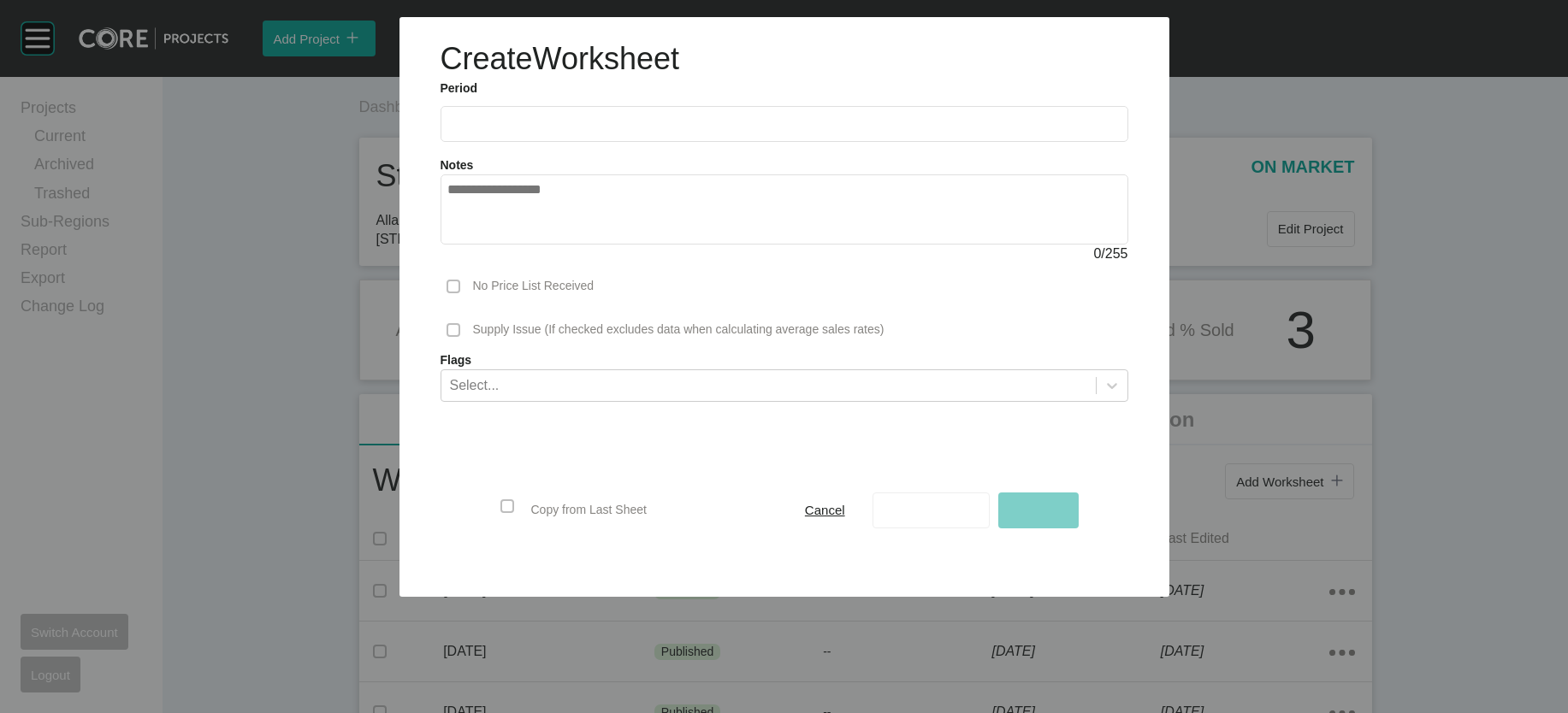
click at [486, 131] on input "text" at bounding box center [784, 123] width 672 height 15
click at [493, 131] on input "text" at bounding box center [784, 123] width 672 height 15
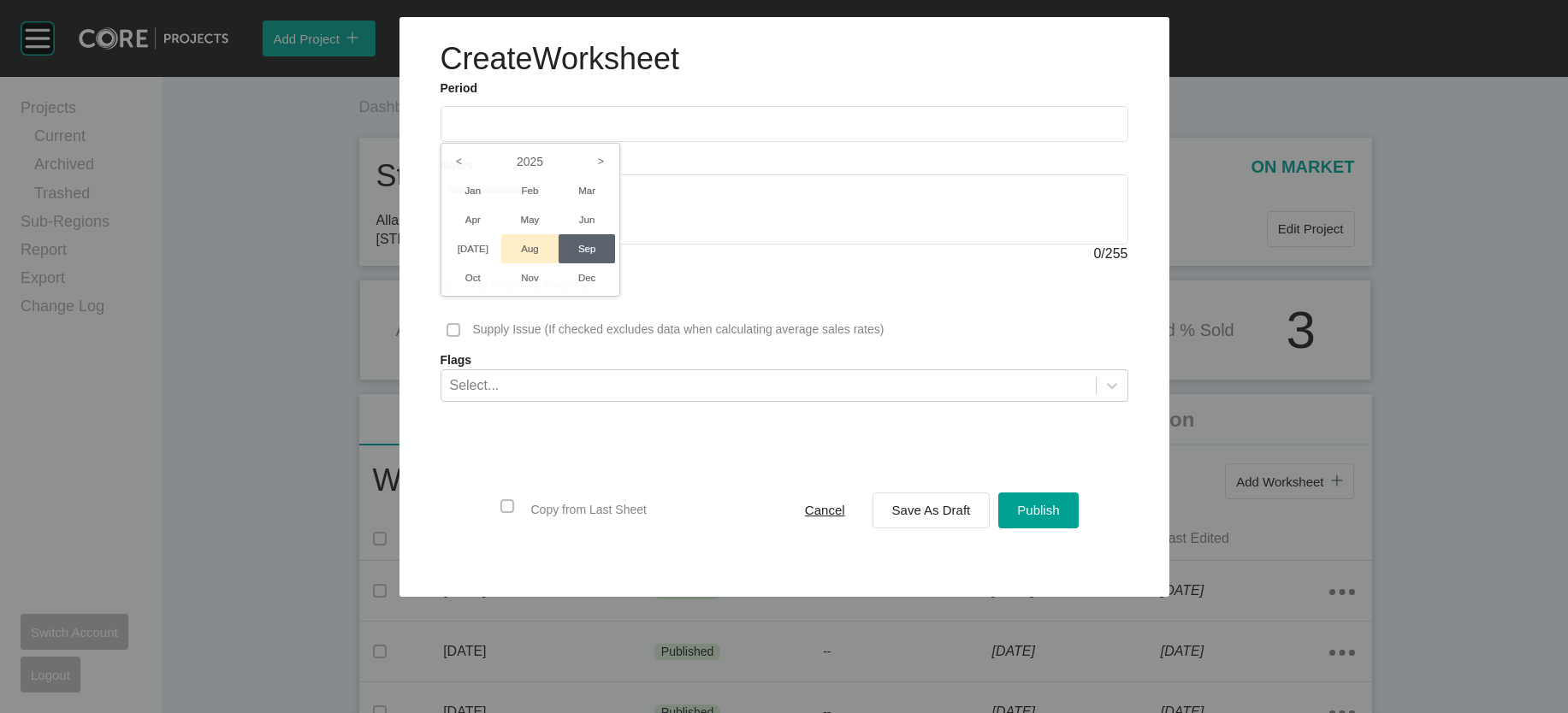
click at [501, 263] on li "Aug" at bounding box center [530, 249] width 57 height 29
type input "**********"
click at [919, 521] on div "Save As Draft" at bounding box center [931, 511] width 87 height 24
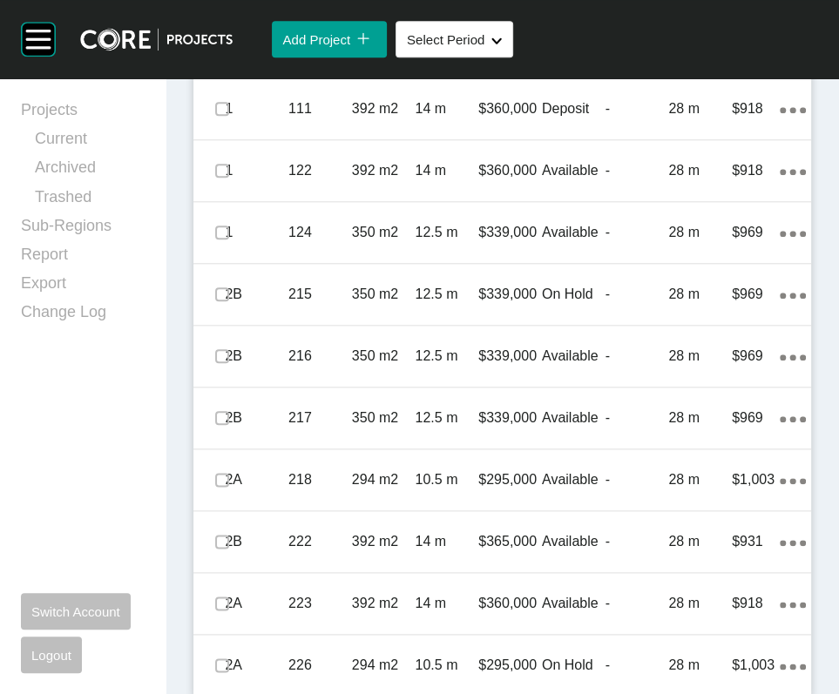
scroll to position [1135, 0]
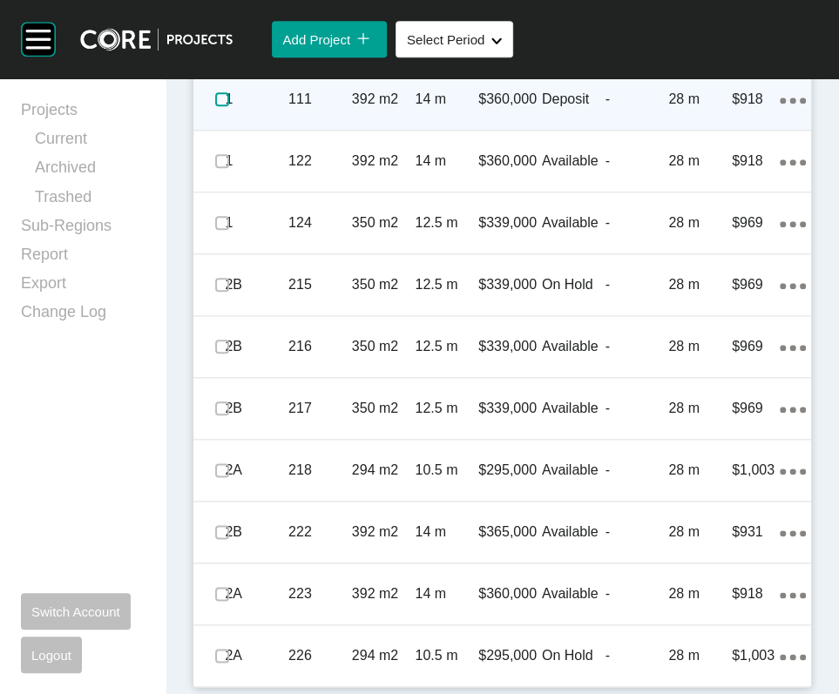
drag, startPoint x: 220, startPoint y: 442, endPoint x: 218, endPoint y: 479, distance: 36.7
click at [220, 106] on label at bounding box center [222, 99] width 14 height 14
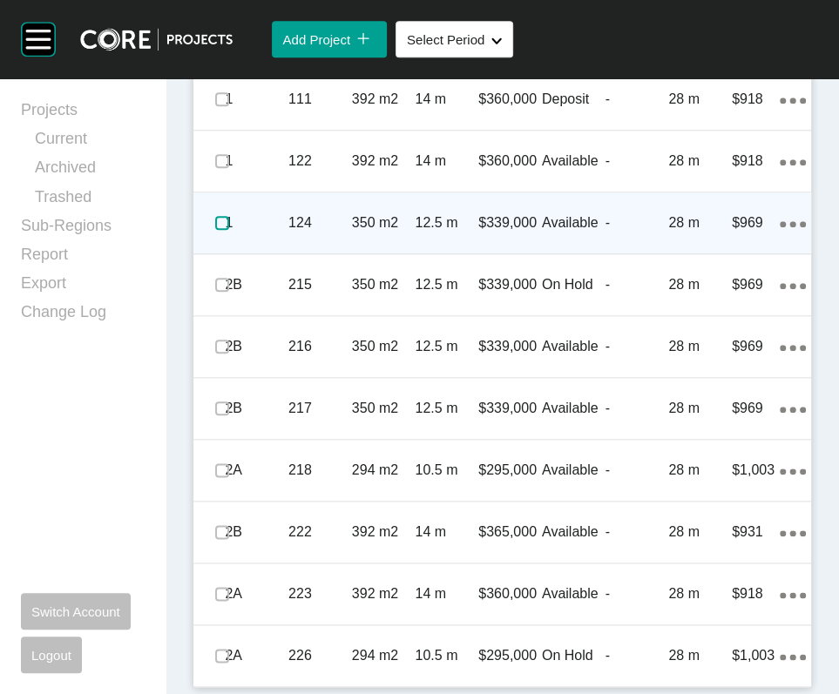
click at [226, 230] on label at bounding box center [222, 223] width 14 height 14
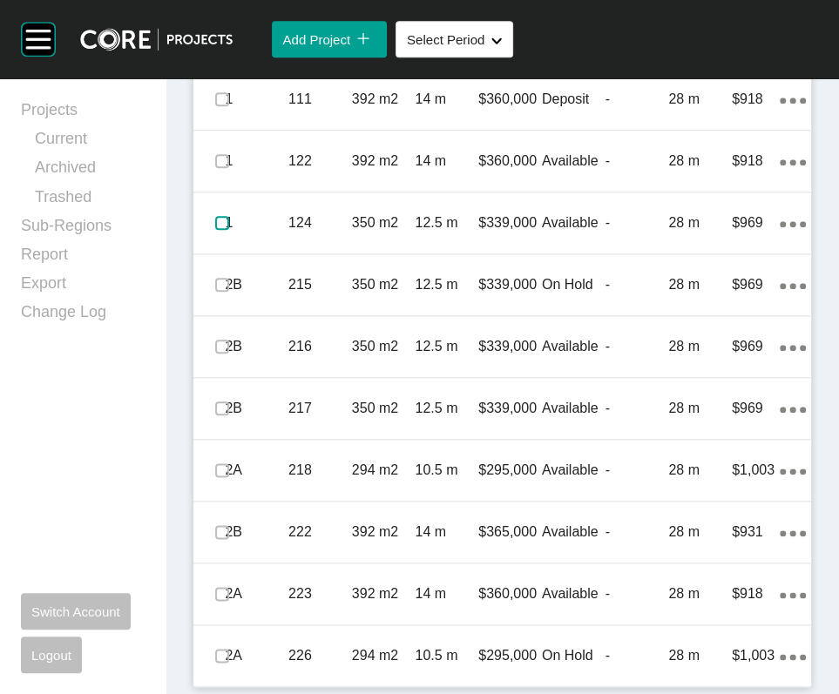
scroll to position [1229, 0]
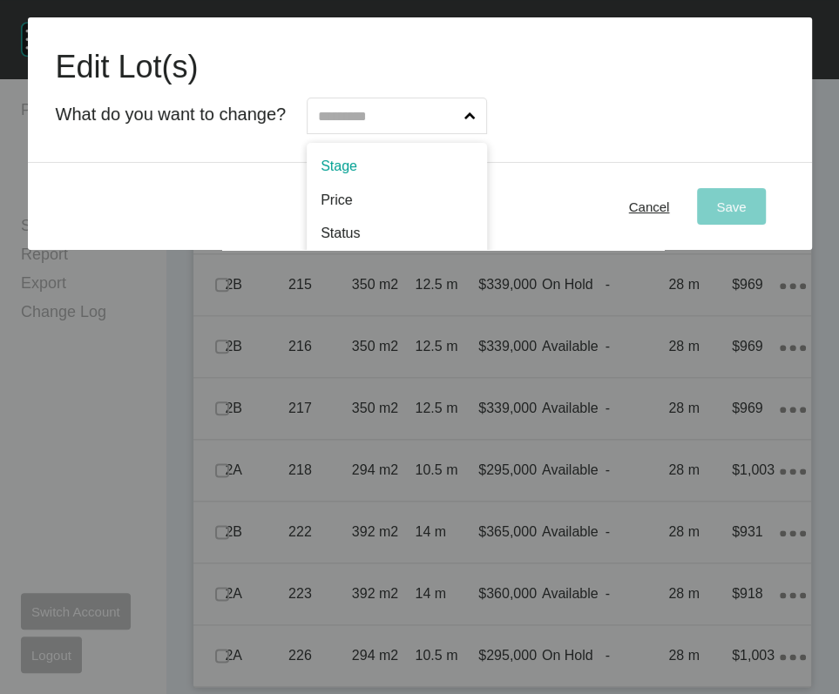
click at [428, 133] on input "text" at bounding box center [387, 115] width 146 height 35
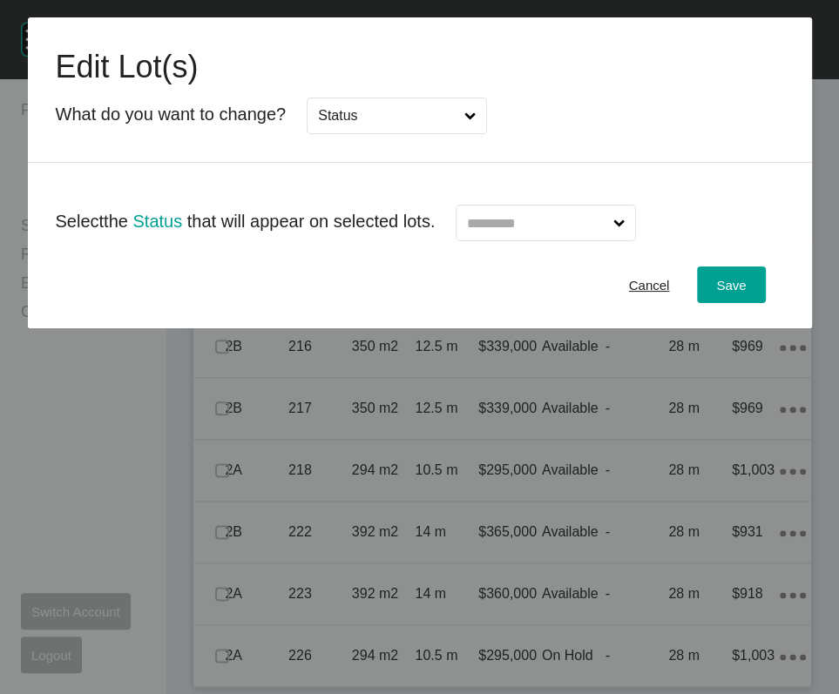
drag, startPoint x: 378, startPoint y: 293, endPoint x: 398, endPoint y: 273, distance: 28.3
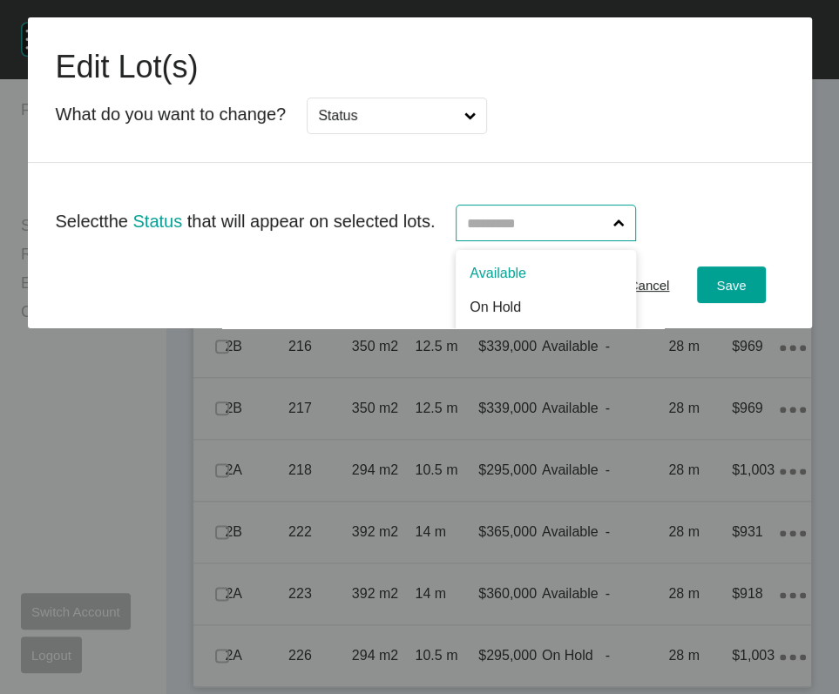
click at [553, 240] on input "text" at bounding box center [536, 222] width 146 height 35
type input "*"
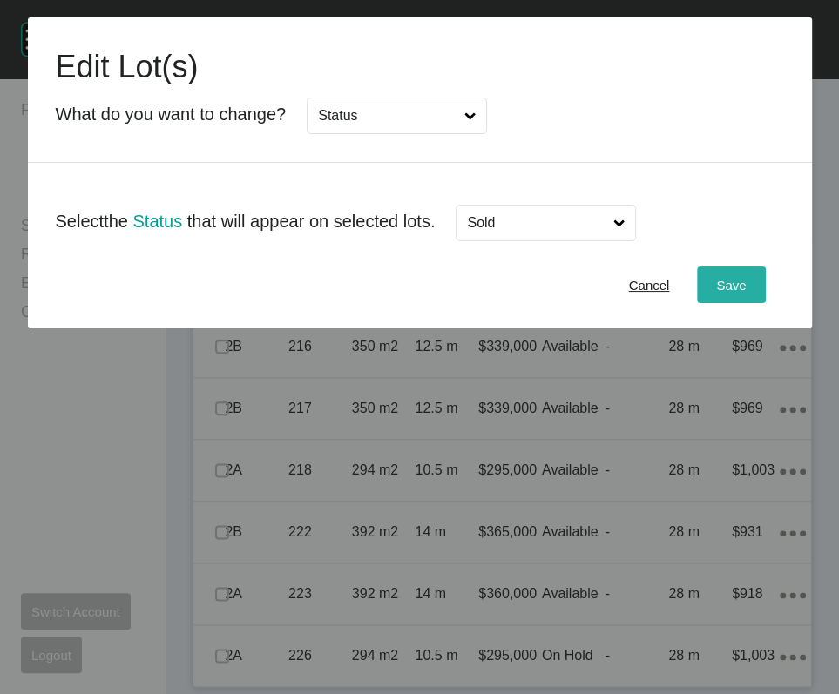
click at [735, 297] on div "Save" at bounding box center [730, 285] width 38 height 24
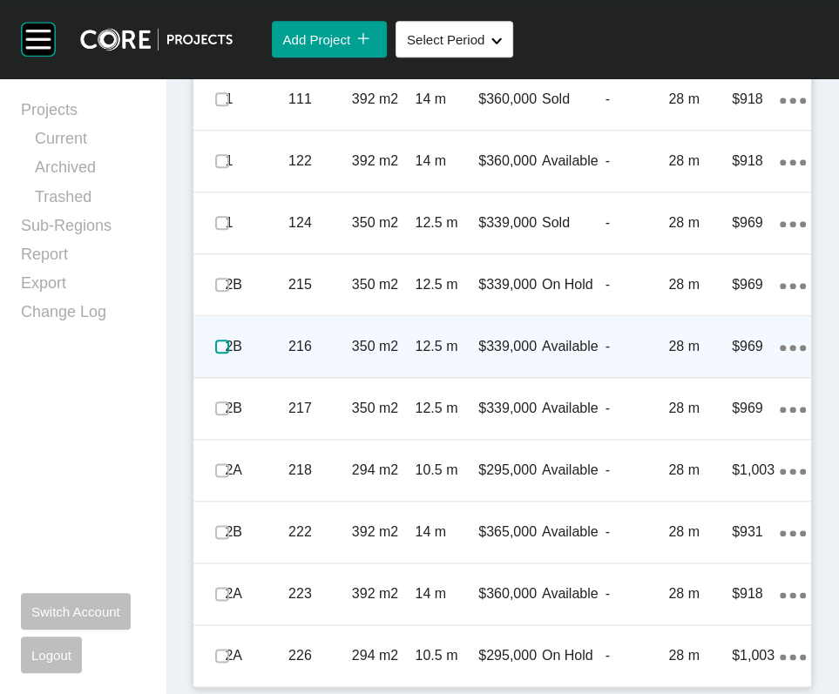
click at [229, 354] on label at bounding box center [222, 347] width 14 height 14
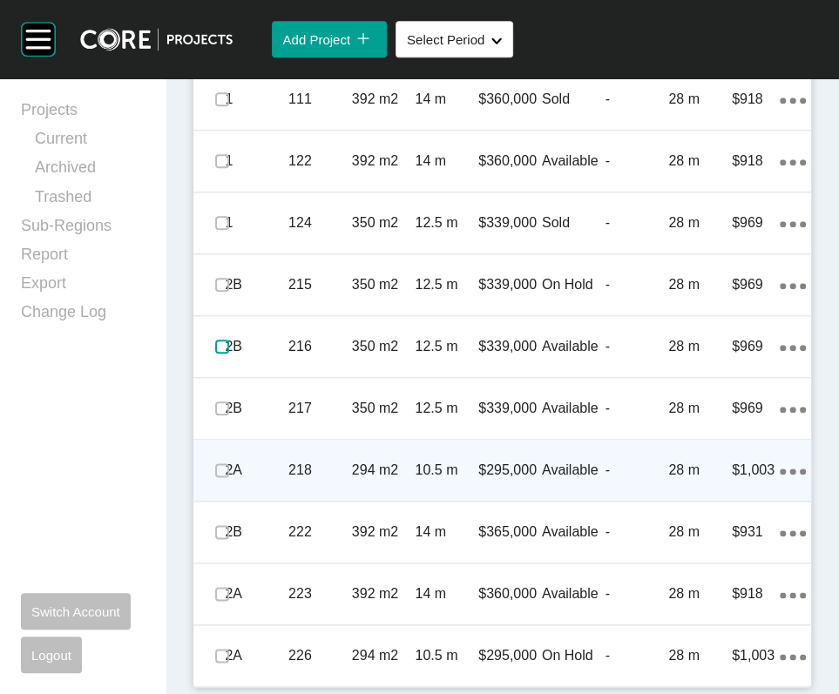
scroll to position [1555, 0]
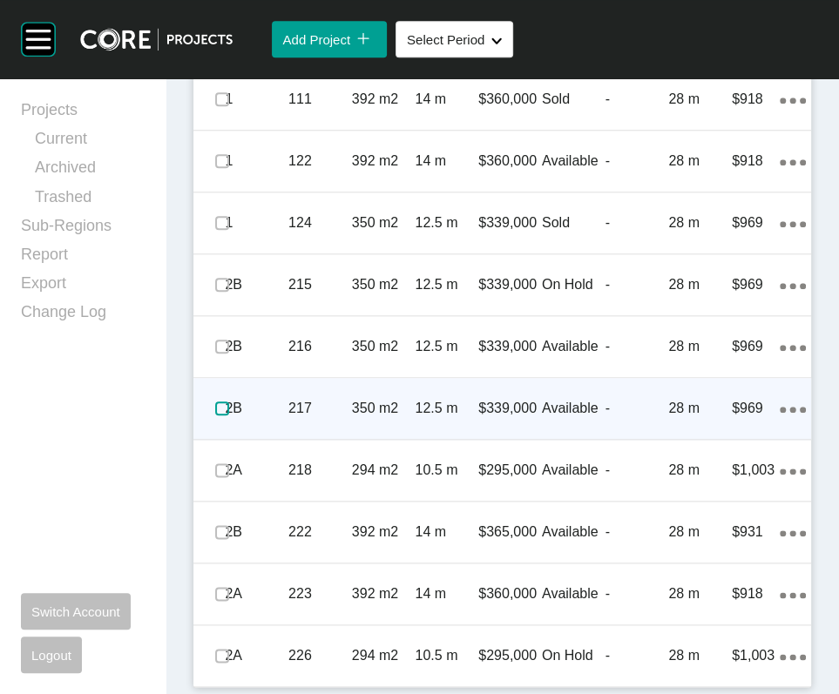
click at [223, 415] on label at bounding box center [222, 408] width 14 height 14
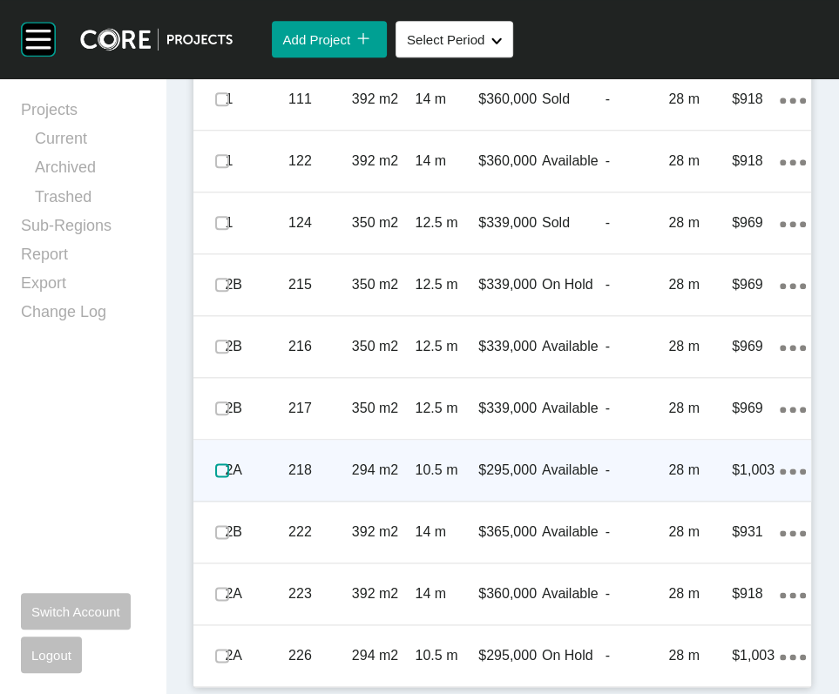
click at [226, 477] on label at bounding box center [222, 470] width 14 height 14
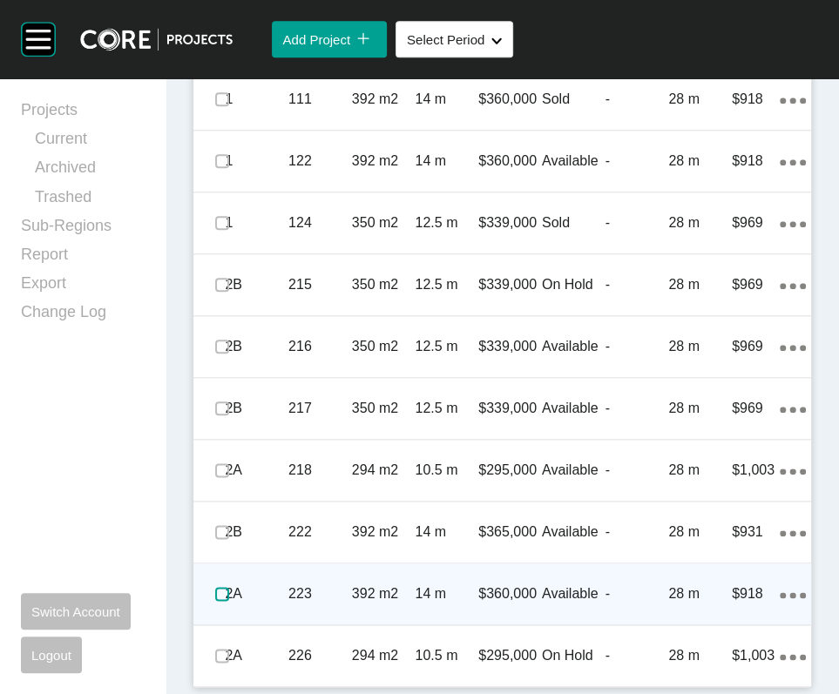
click at [229, 601] on label at bounding box center [222, 594] width 14 height 14
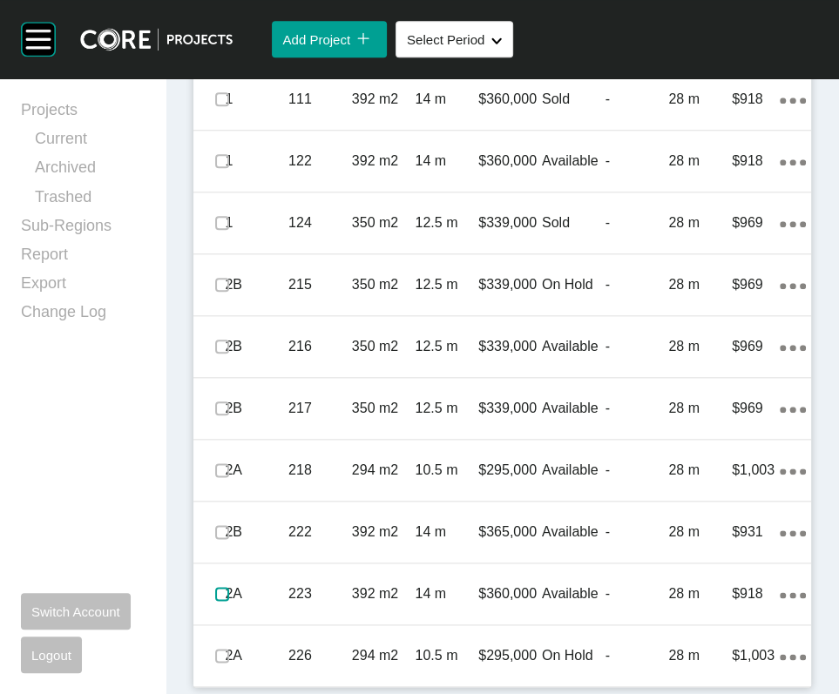
scroll to position [1675, 0]
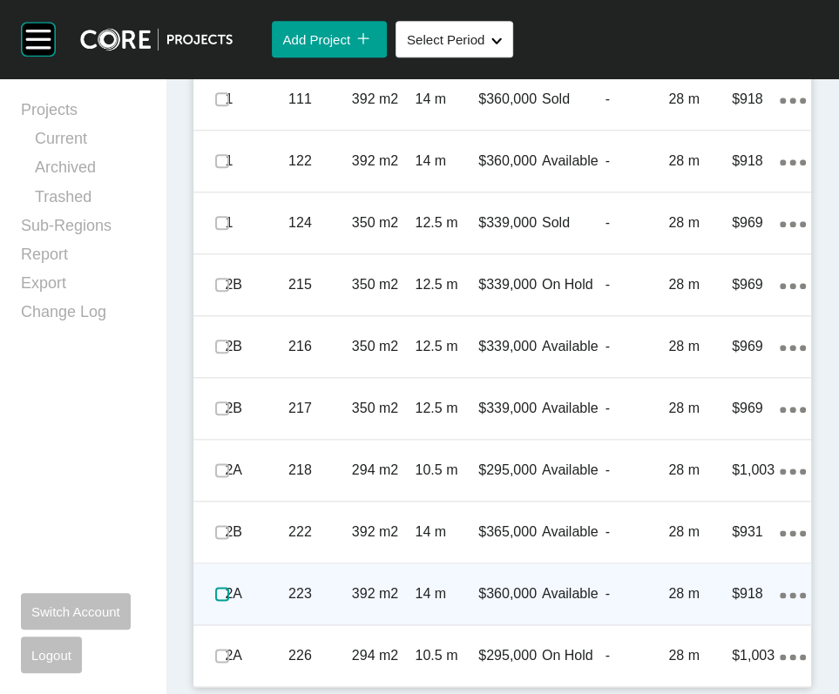
click at [225, 587] on label at bounding box center [222, 594] width 14 height 14
click at [388, 584] on p "392 m2" at bounding box center [384, 593] width 64 height 19
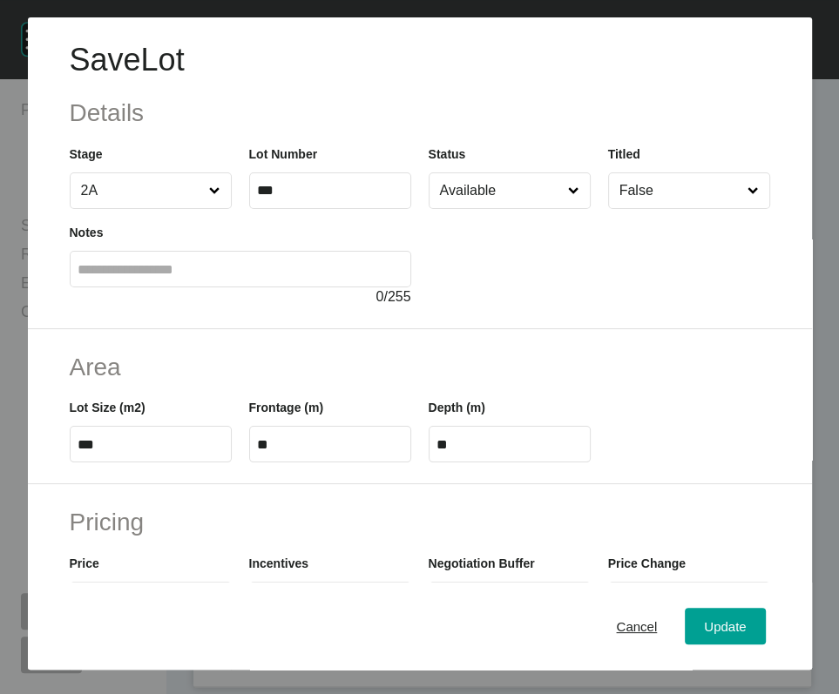
click at [548, 208] on input "Available" at bounding box center [500, 190] width 129 height 35
click at [684, 624] on button "Update" at bounding box center [724, 626] width 80 height 37
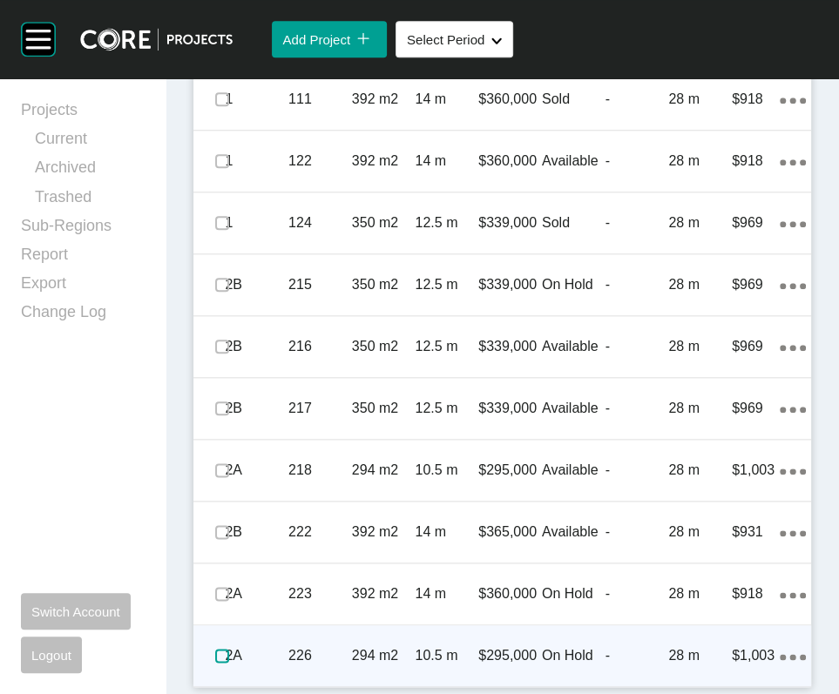
click at [229, 649] on label at bounding box center [222, 656] width 14 height 14
click at [374, 646] on p "294 m2" at bounding box center [384, 655] width 64 height 19
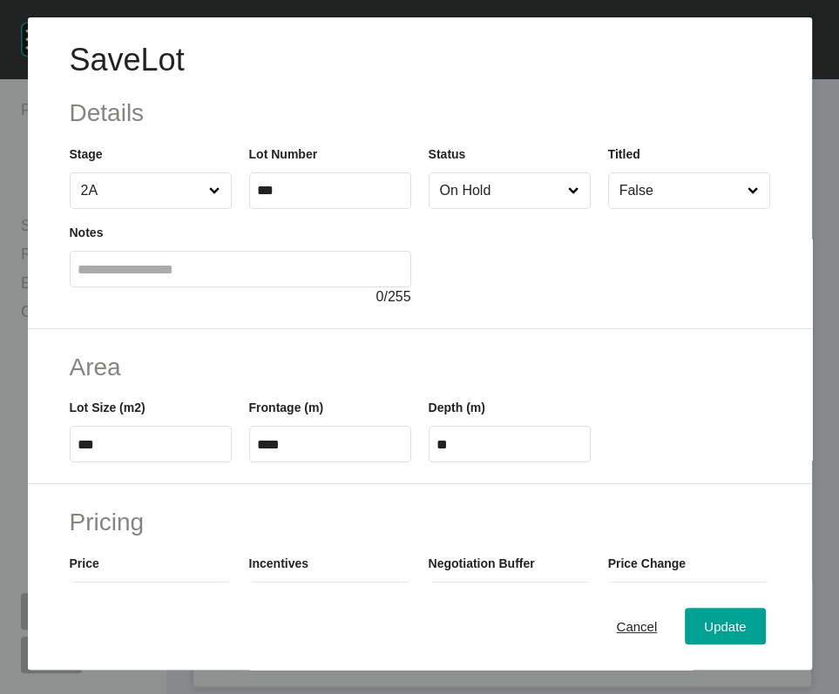
drag, startPoint x: 524, startPoint y: 195, endPoint x: 515, endPoint y: 212, distance: 18.7
click at [522, 200] on div "Status On Hold" at bounding box center [509, 177] width 162 height 64
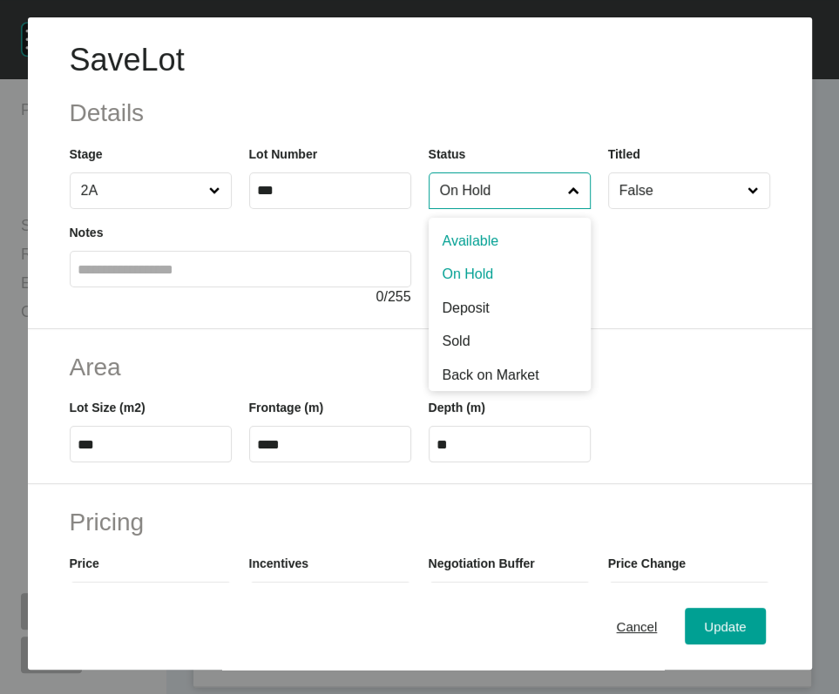
click at [513, 208] on input "On Hold" at bounding box center [500, 190] width 129 height 35
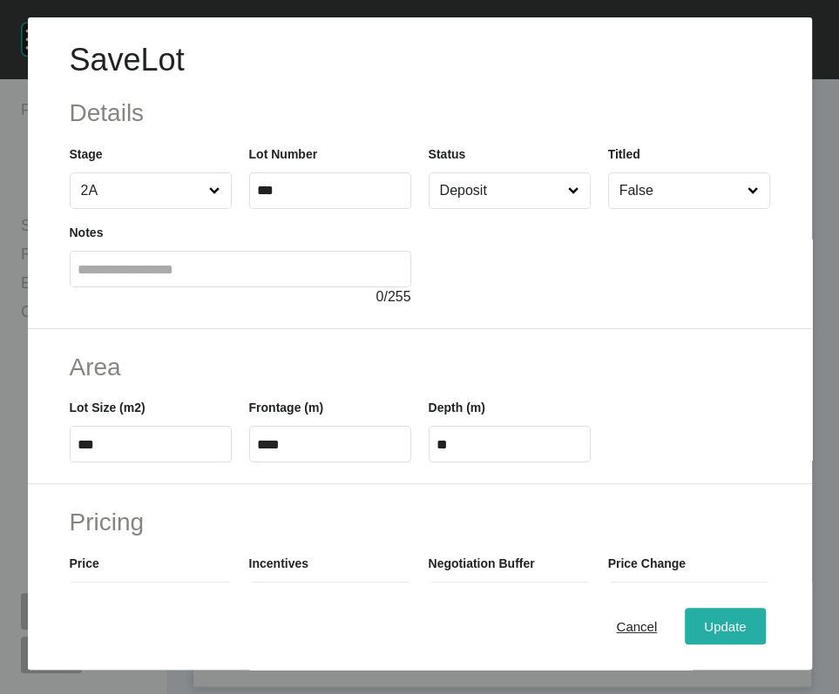
click at [699, 618] on div "Update" at bounding box center [724, 627] width 51 height 24
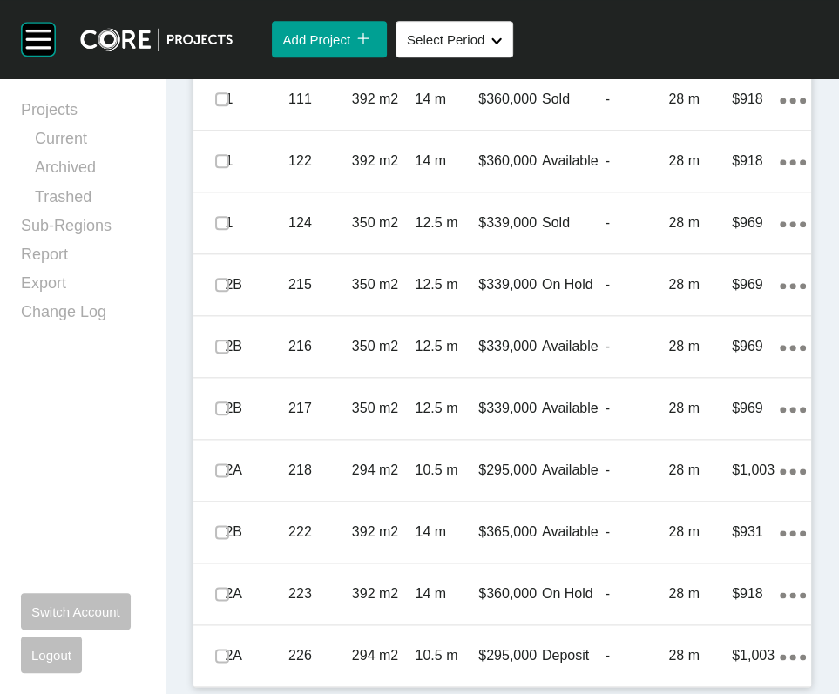
scroll to position [1283, 0]
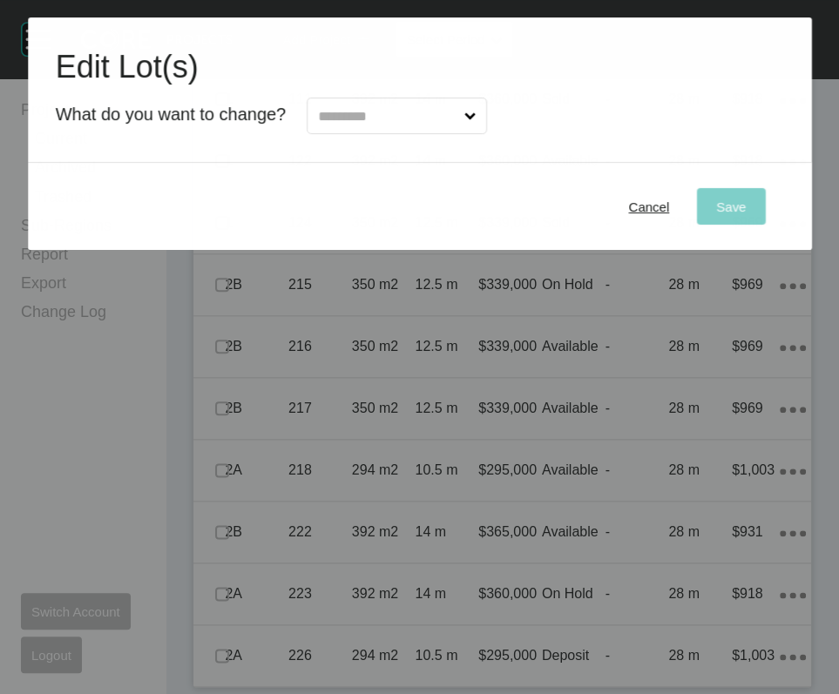
click at [457, 133] on input "text" at bounding box center [387, 115] width 146 height 35
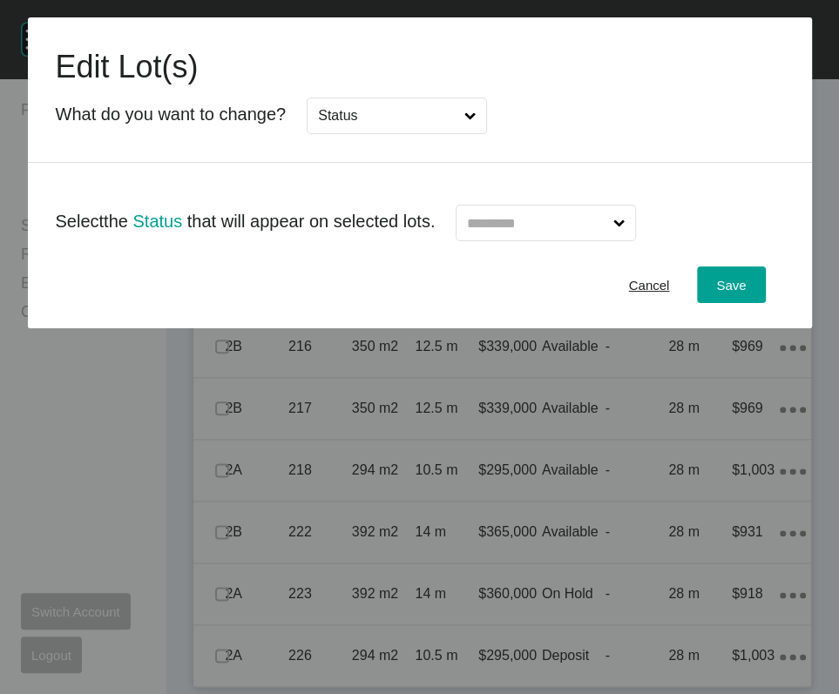
drag, startPoint x: 415, startPoint y: 271, endPoint x: 425, endPoint y: 273, distance: 9.9
click at [589, 240] on input "text" at bounding box center [536, 222] width 146 height 35
click at [727, 293] on span "Save" at bounding box center [731, 285] width 30 height 15
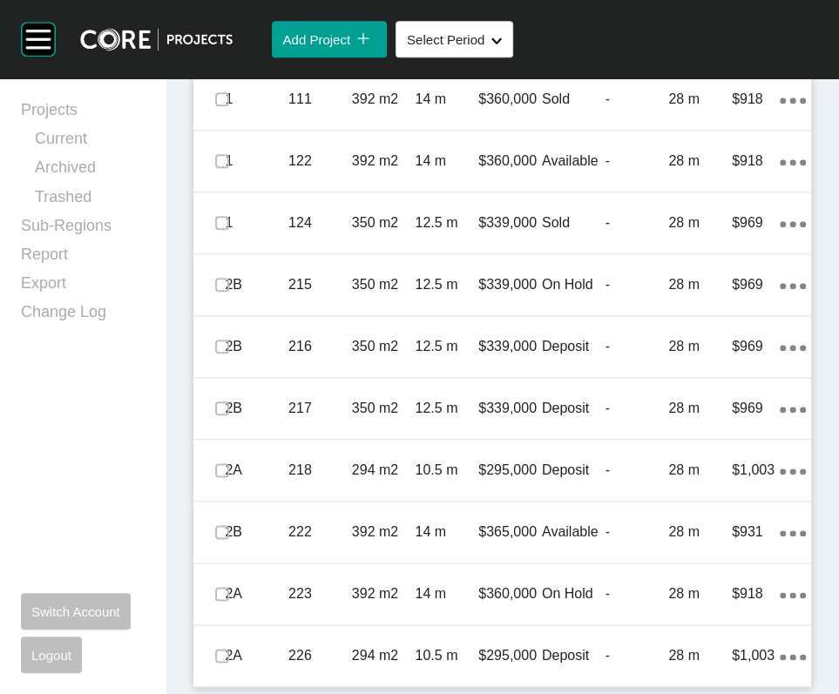
scroll to position [1346, 0]
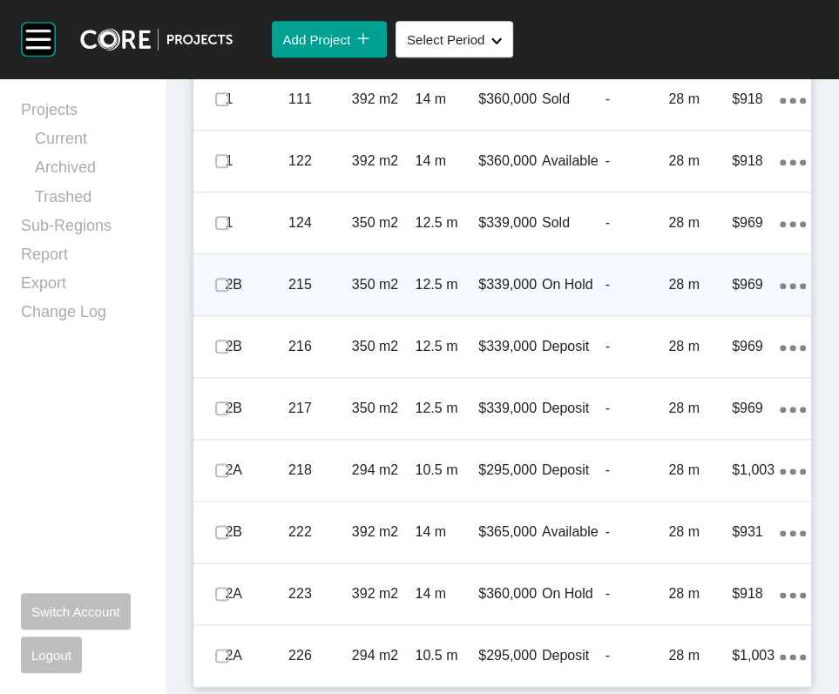
click at [643, 312] on div "-" at bounding box center [637, 285] width 64 height 54
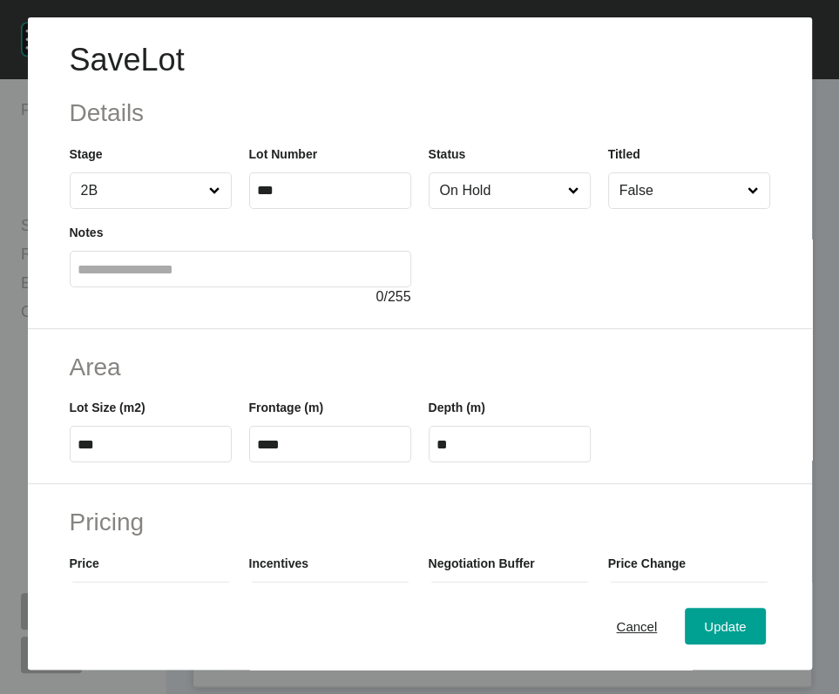
click at [535, 208] on input "On Hold" at bounding box center [500, 190] width 129 height 35
click at [744, 632] on div "Update" at bounding box center [724, 627] width 51 height 24
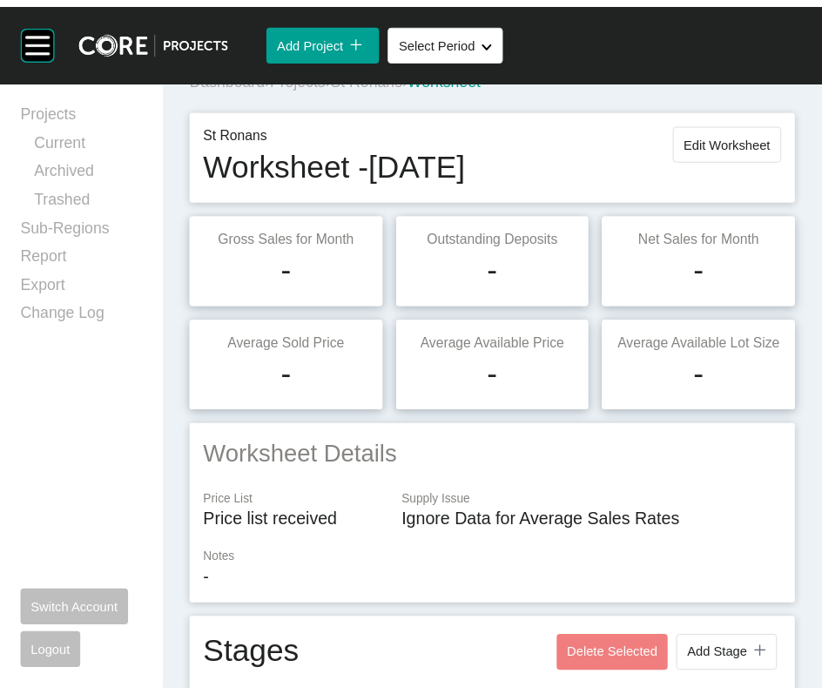
scroll to position [0, 0]
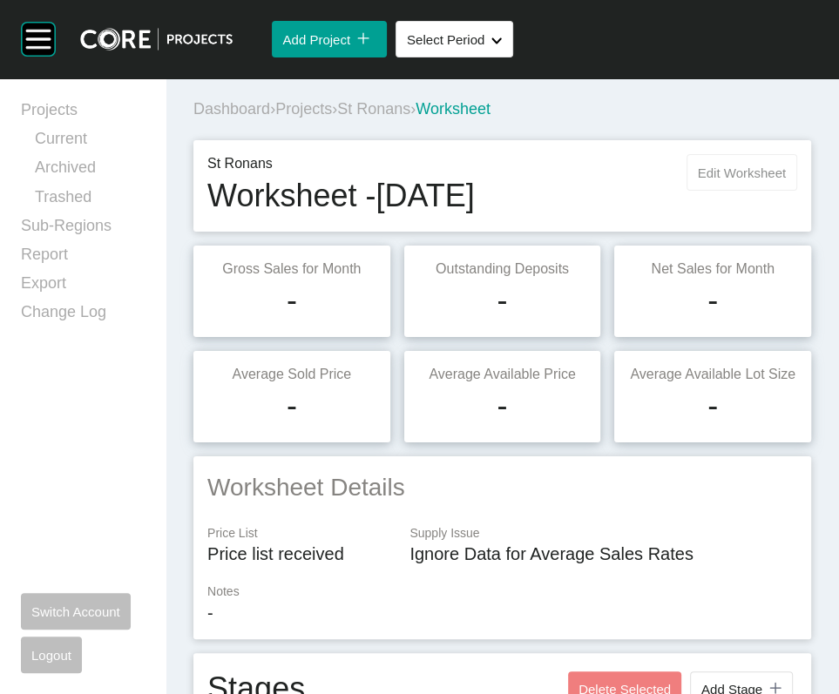
click at [697, 180] on span "Edit Worksheet" at bounding box center [741, 172] width 88 height 15
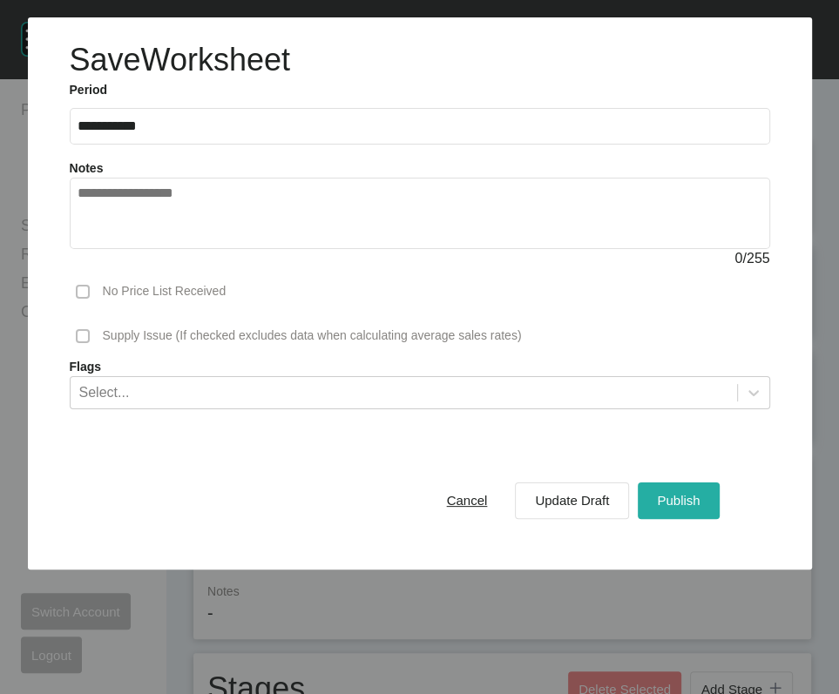
click at [679, 508] on span "Publish" at bounding box center [678, 500] width 43 height 15
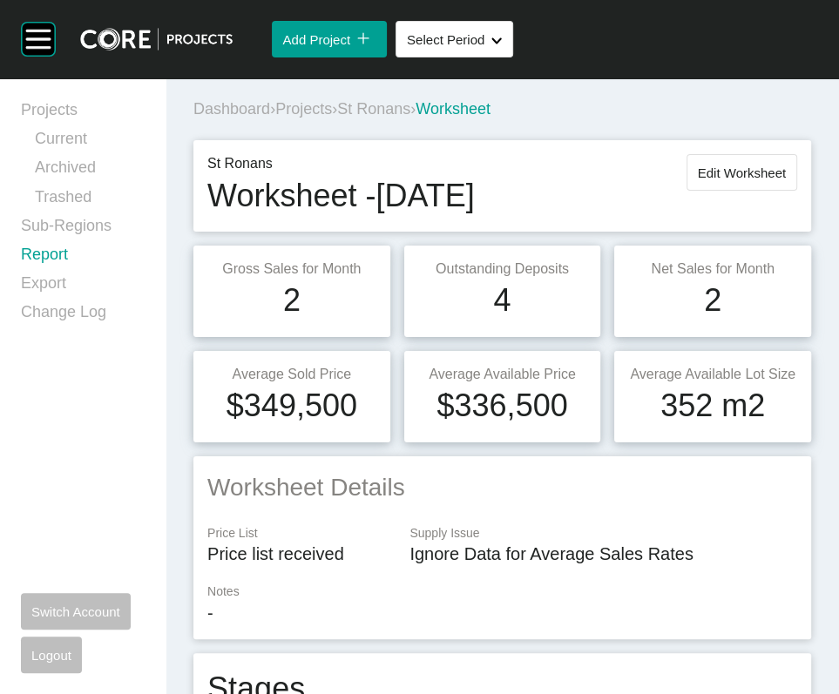
click at [92, 273] on link "Report" at bounding box center [83, 258] width 124 height 29
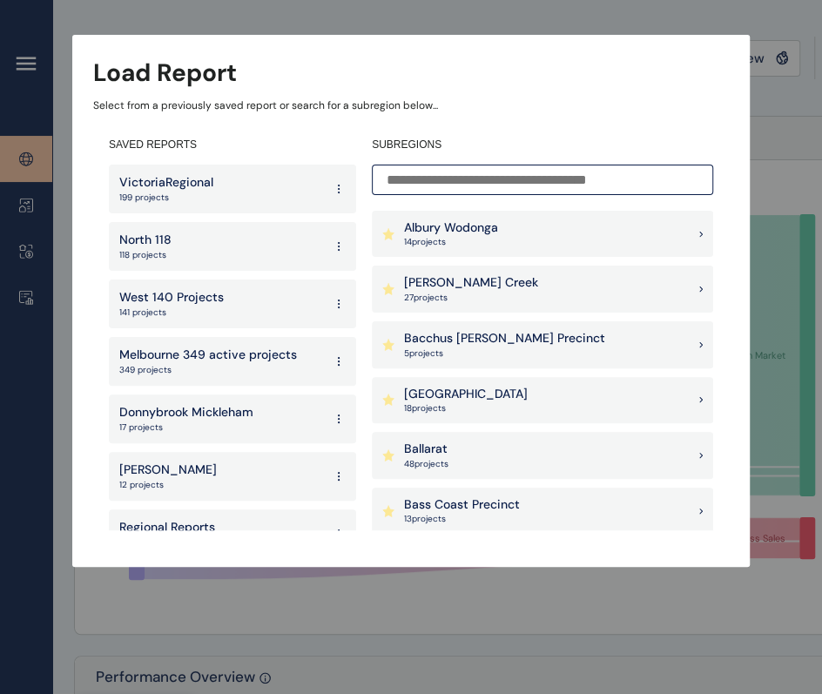
click at [503, 179] on input at bounding box center [542, 180] width 341 height 30
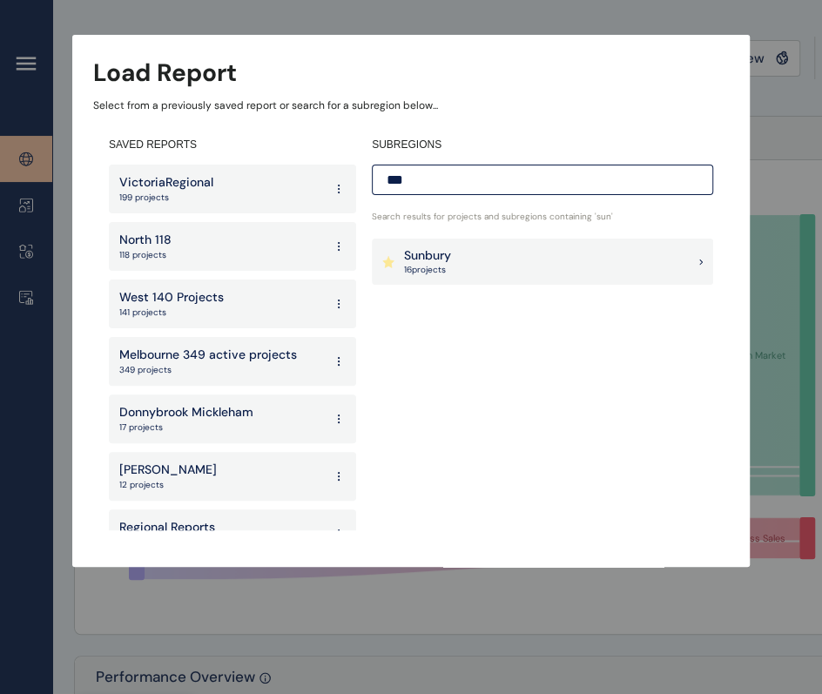
type input "***"
click at [453, 246] on div "Sunbury 16 project s" at bounding box center [542, 262] width 341 height 47
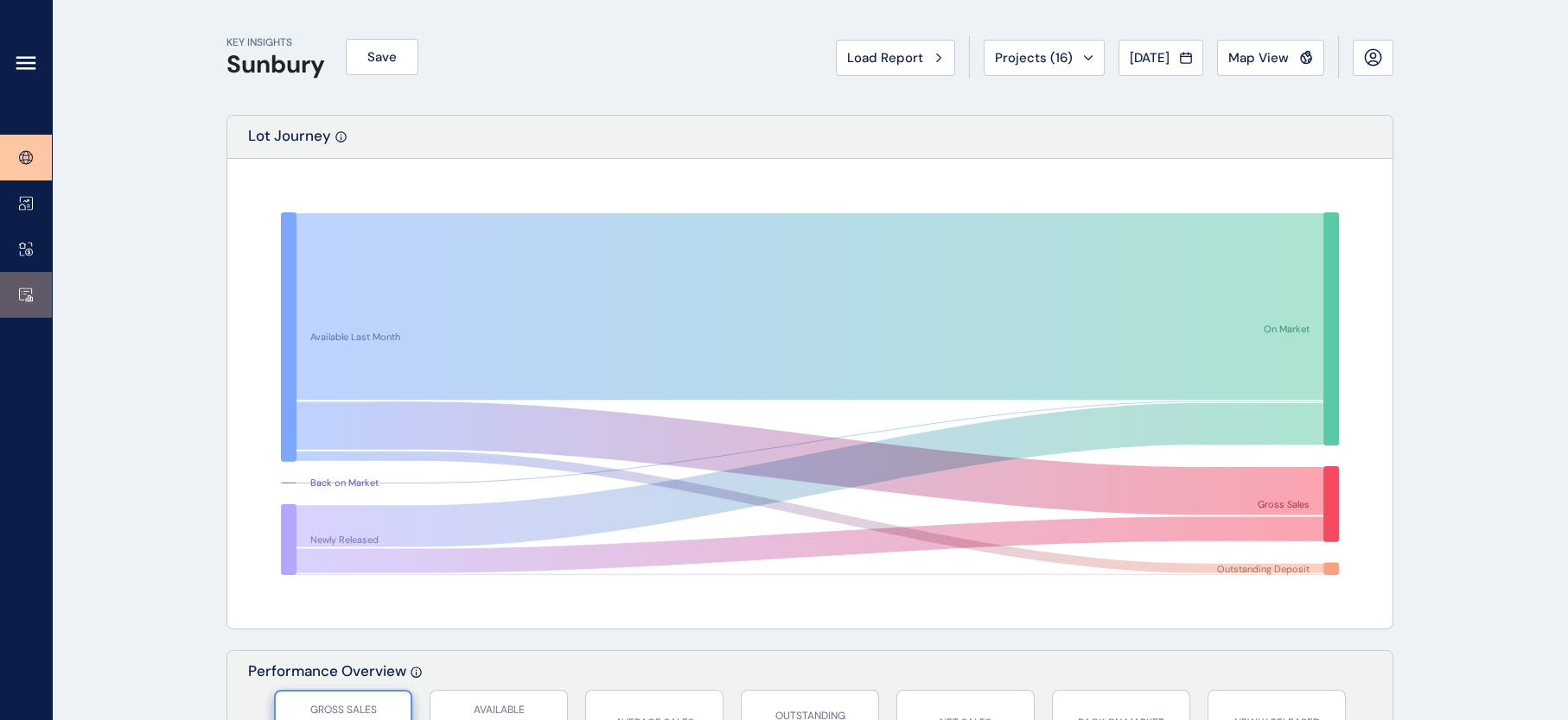
click at [12, 284] on link at bounding box center [26, 295] width 52 height 46
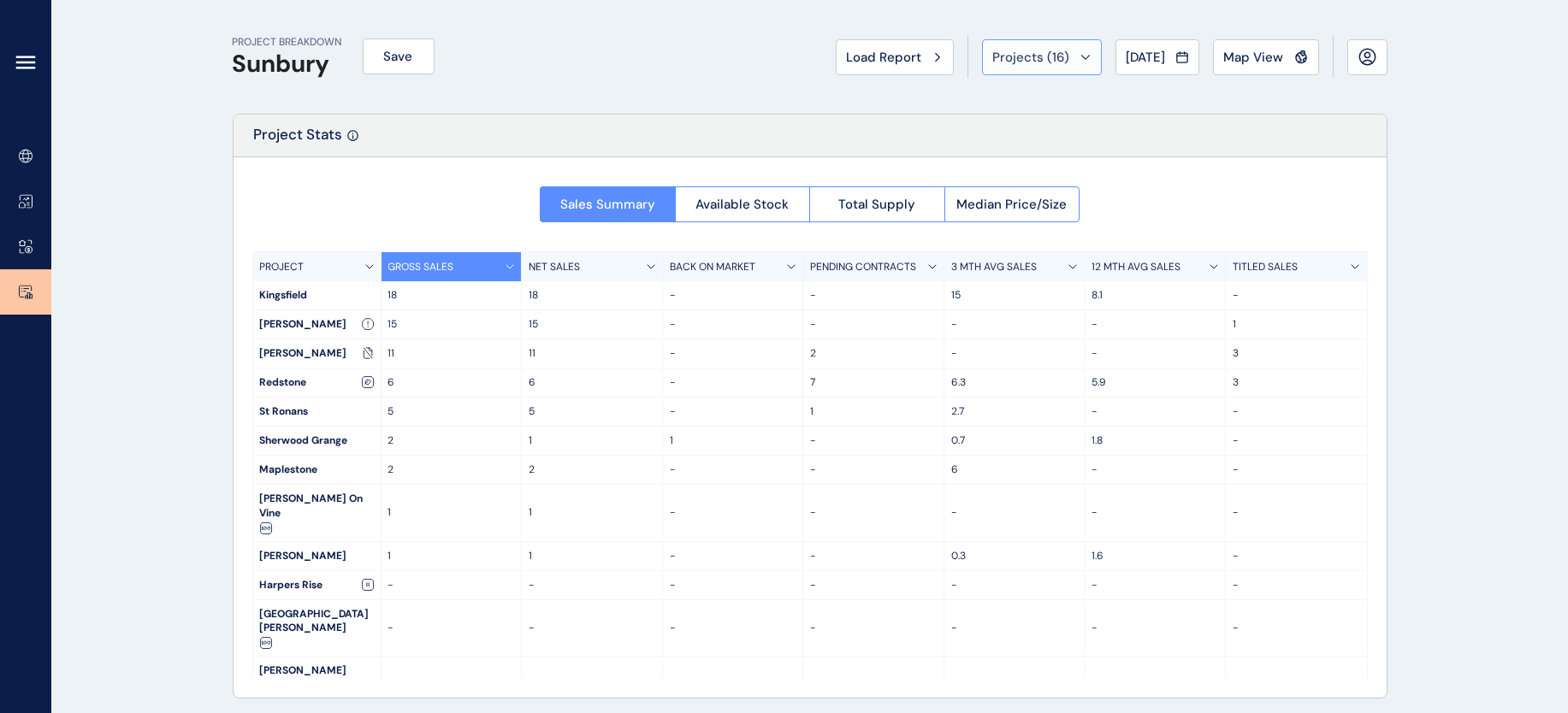
click at [1017, 73] on button "Projects ( 16 )" at bounding box center [1042, 57] width 120 height 36
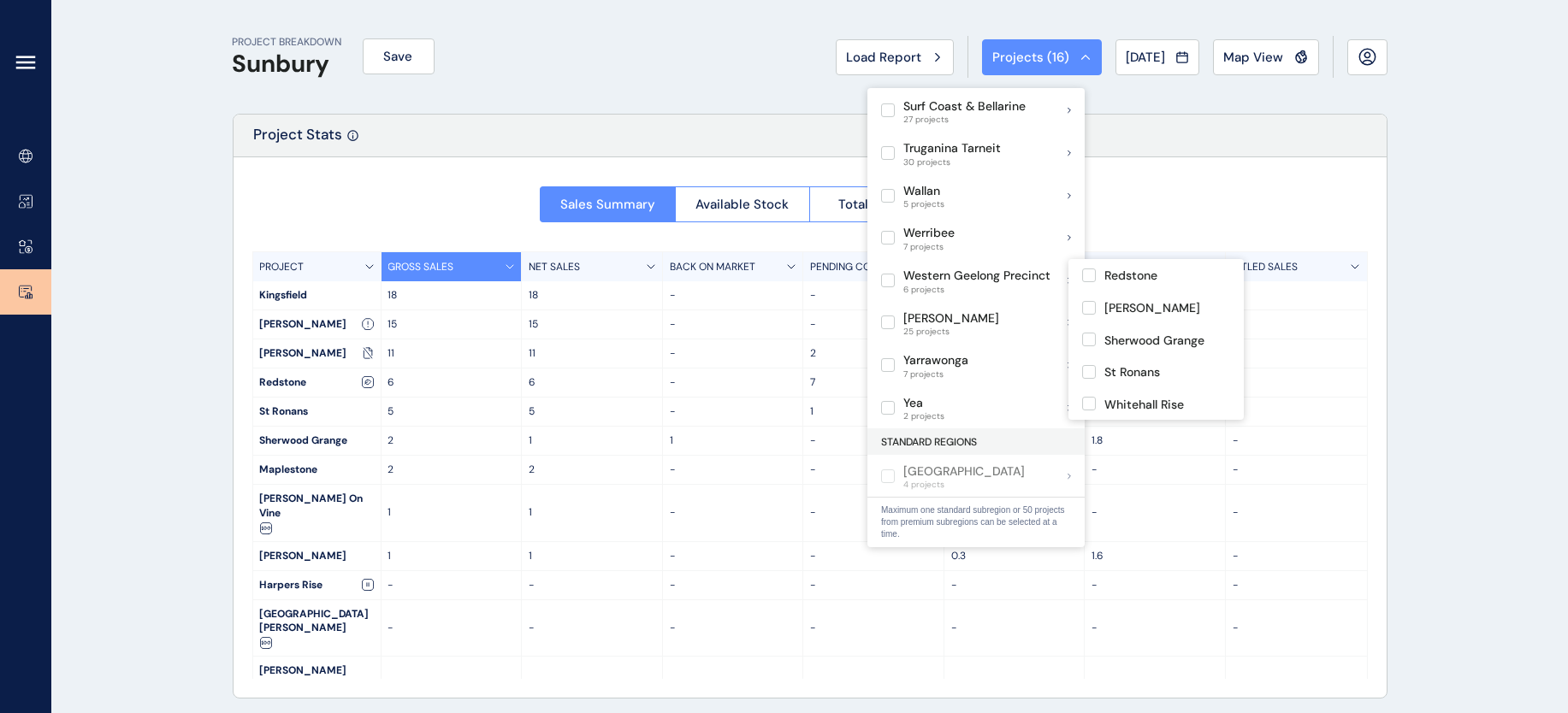
scroll to position [490, 0]
click at [1089, 365] on label at bounding box center [1089, 372] width 14 height 14
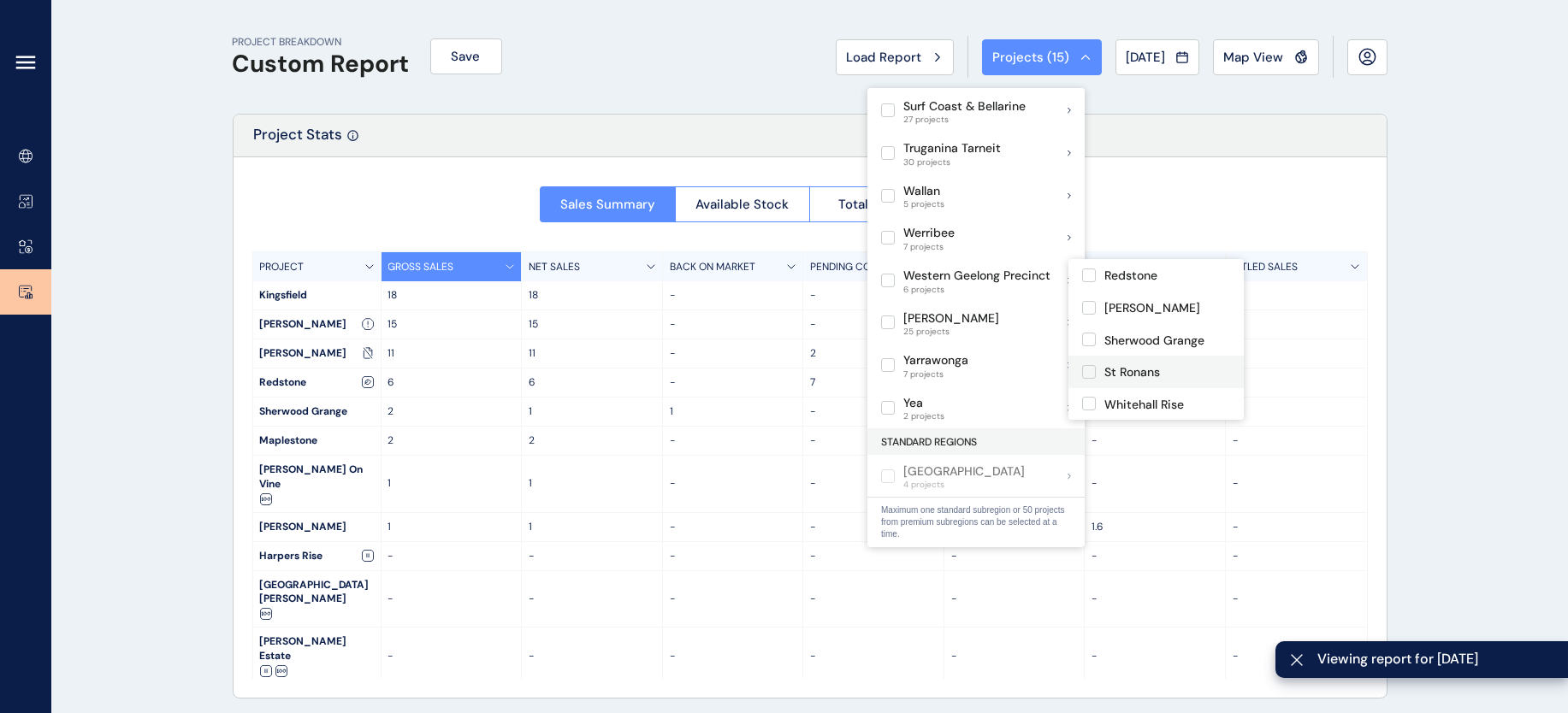
click at [1089, 365] on label at bounding box center [1089, 372] width 14 height 14
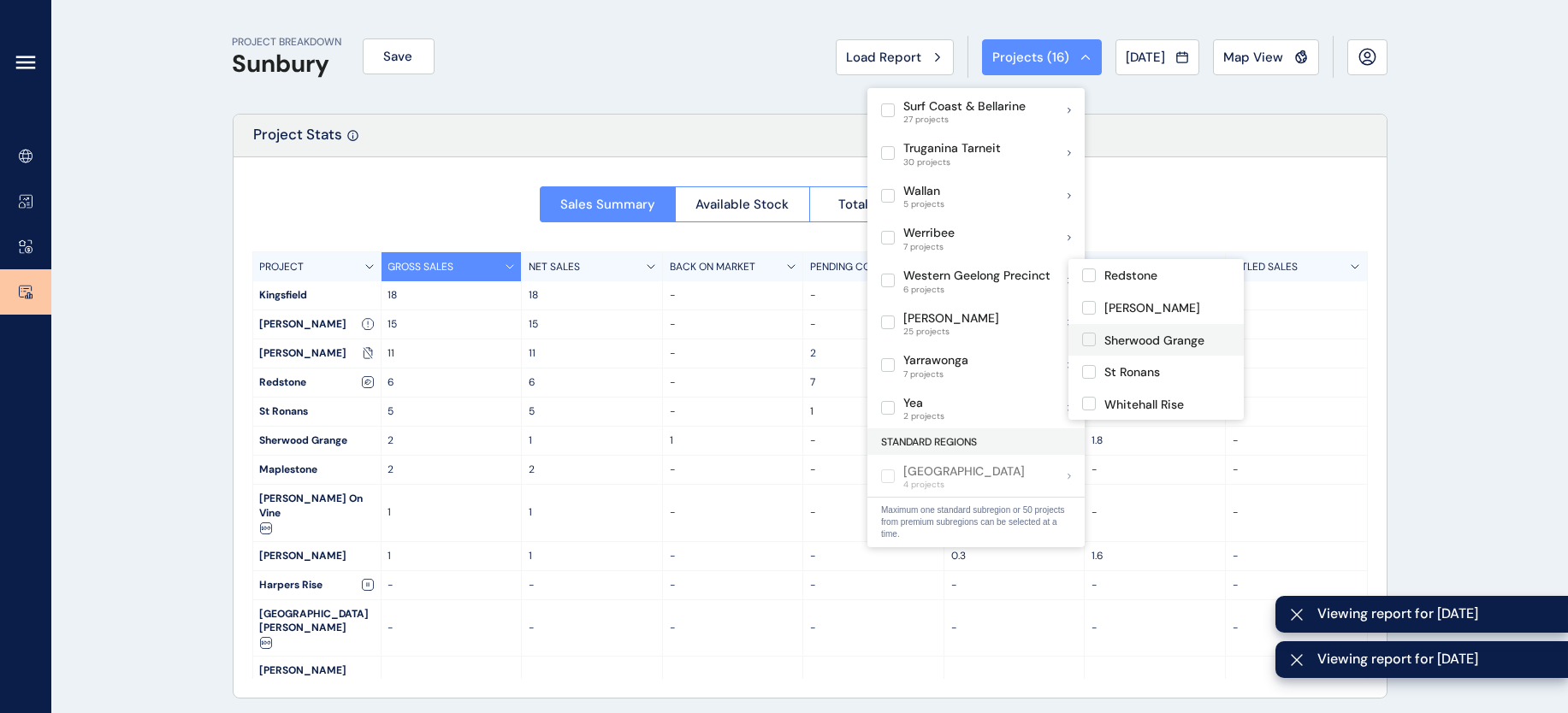
click at [1089, 333] on label at bounding box center [1089, 340] width 14 height 14
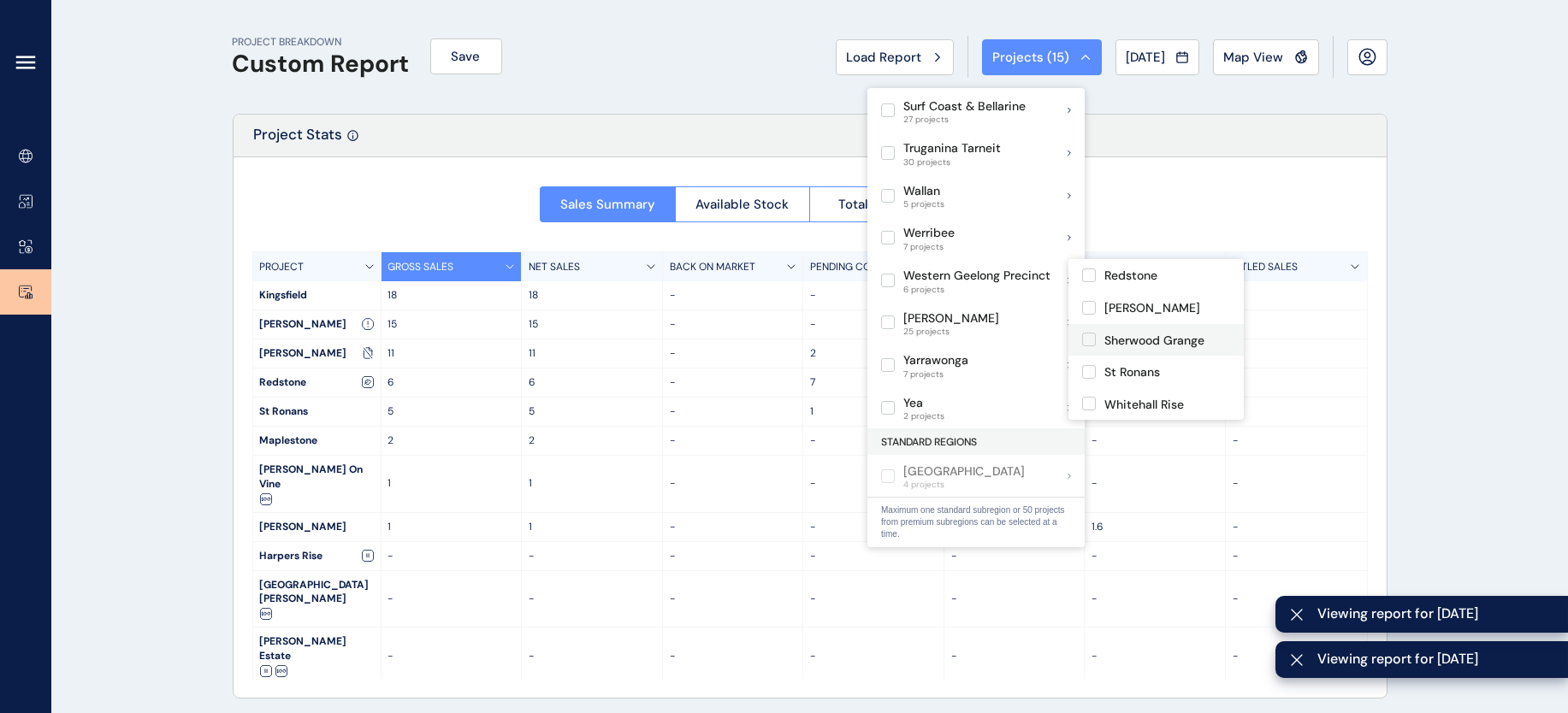
click at [1089, 333] on label at bounding box center [1089, 340] width 14 height 14
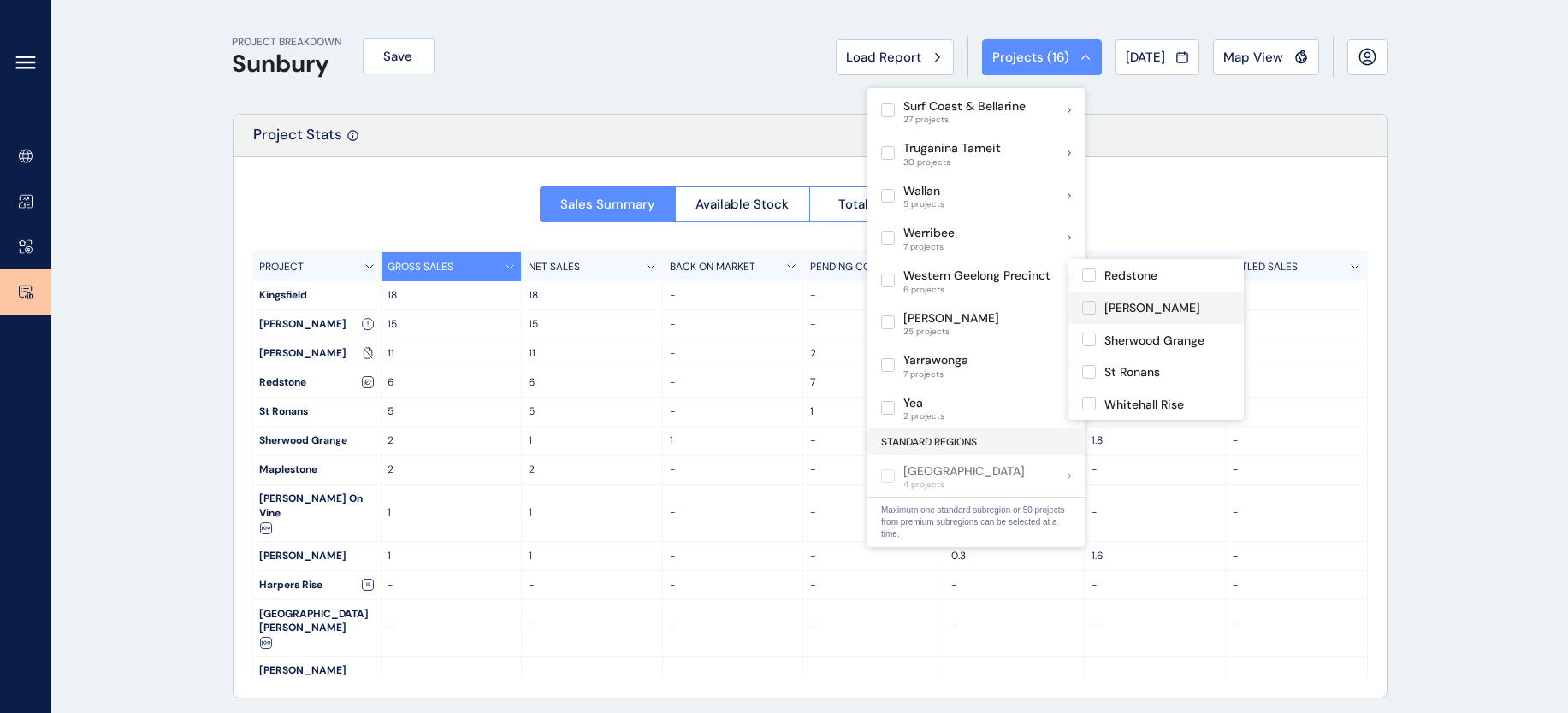
click at [1085, 301] on label at bounding box center [1089, 307] width 14 height 14
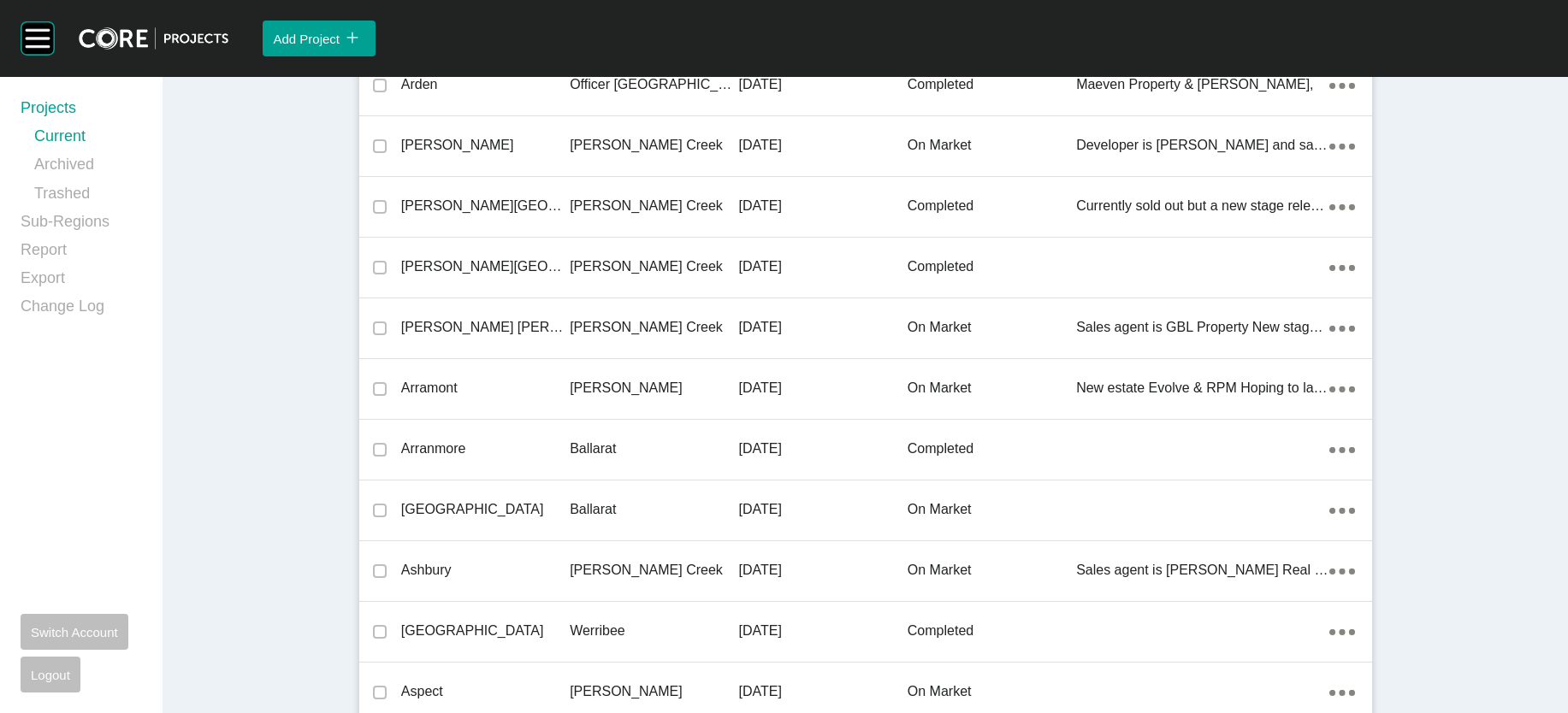
scroll to position [37592, 0]
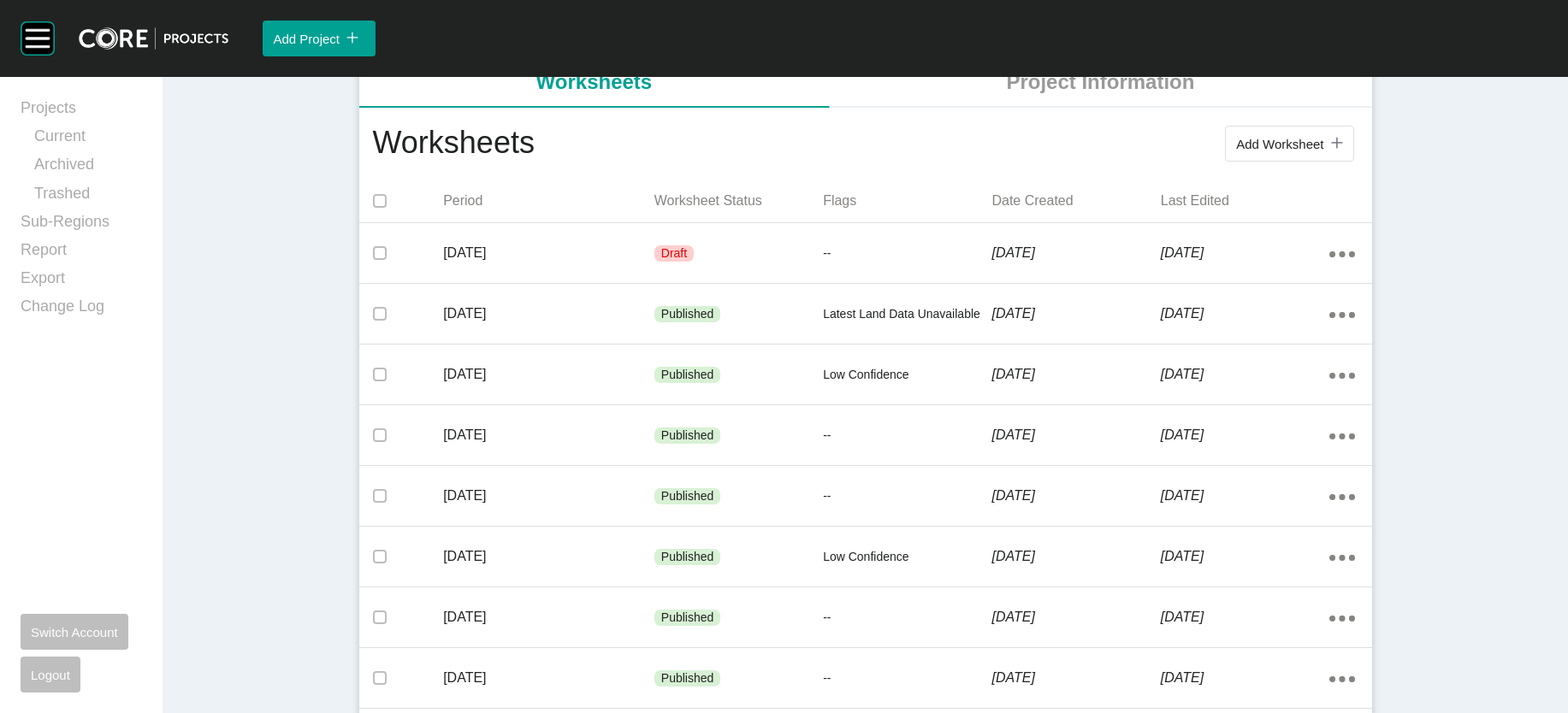
scroll to position [359, 0]
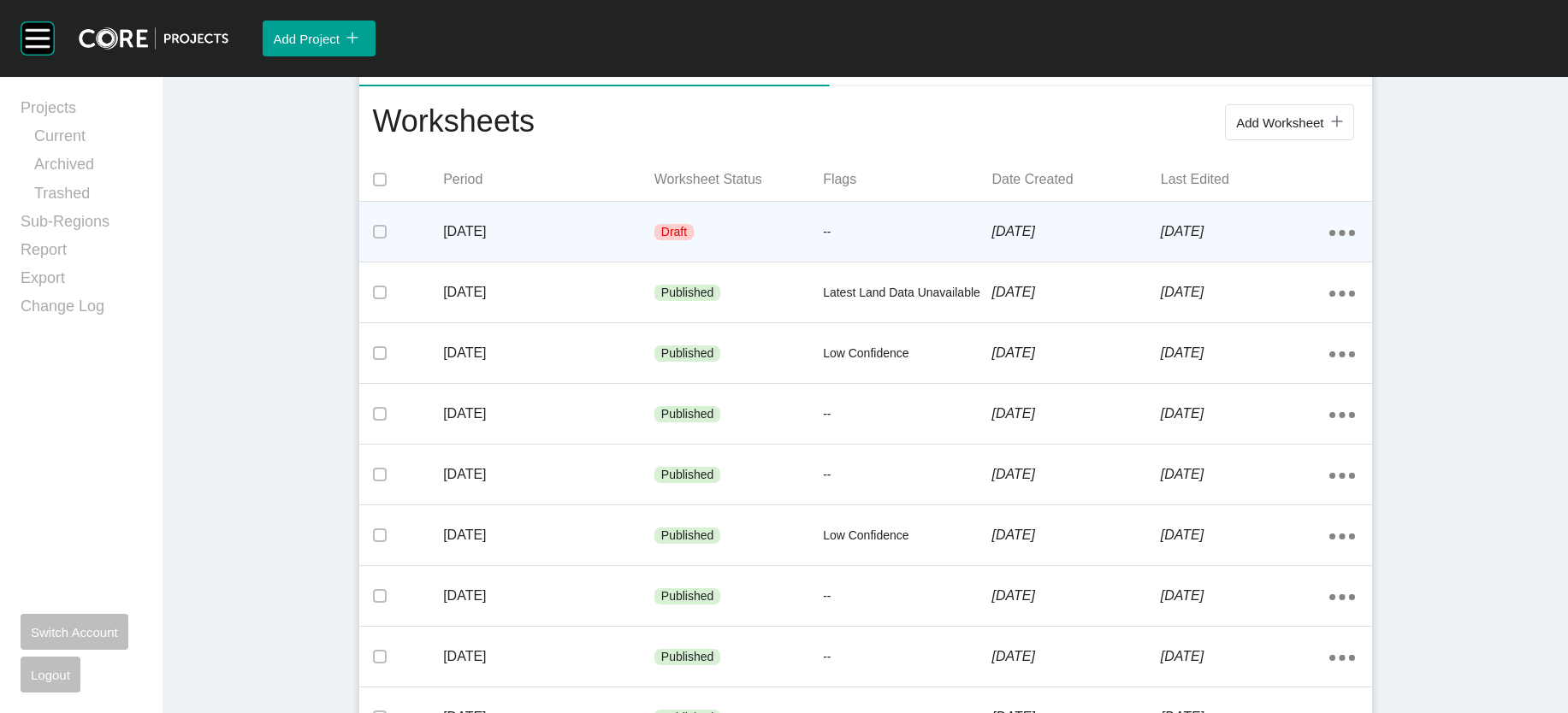
click at [843, 258] on div "--" at bounding box center [908, 233] width 169 height 51
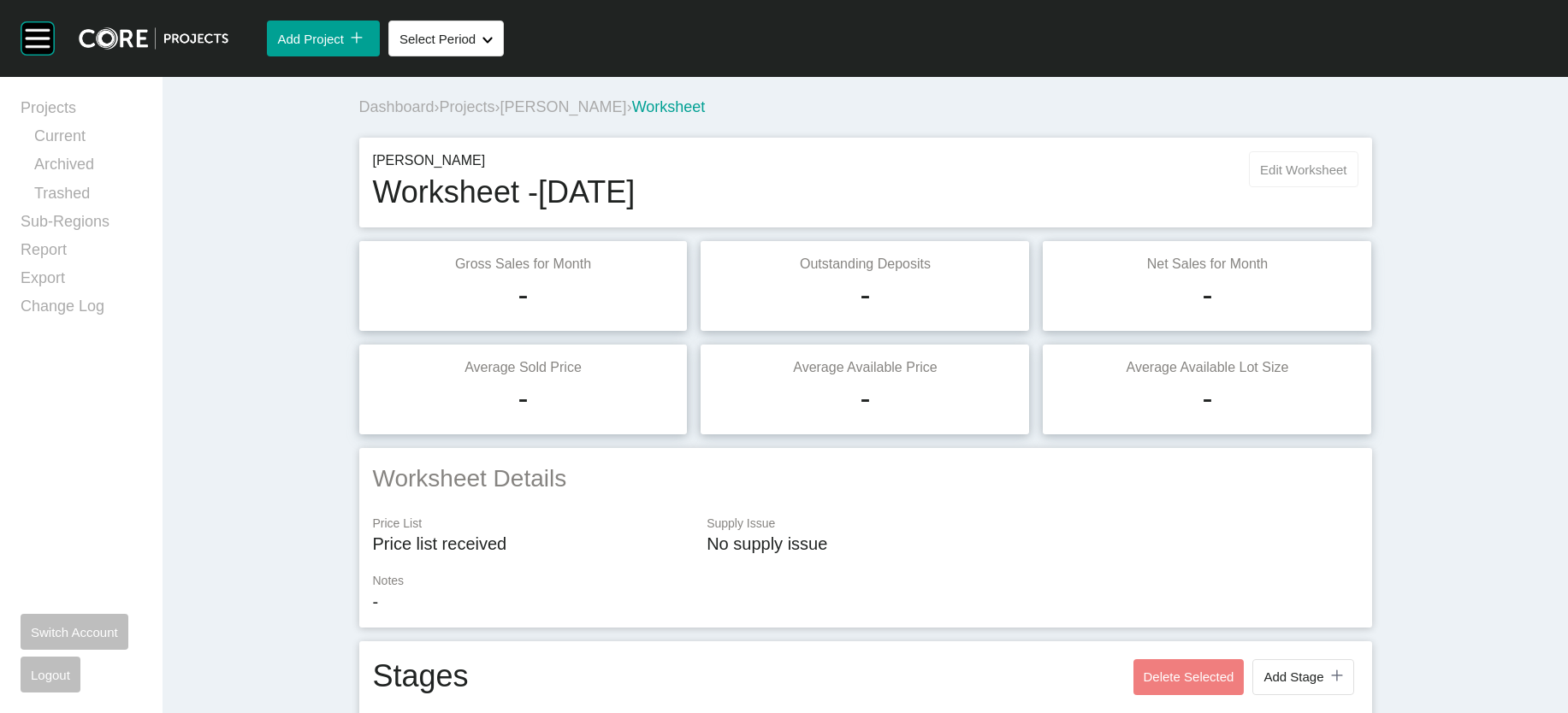
click at [1347, 177] on span "Edit Worksheet" at bounding box center [1304, 169] width 86 height 15
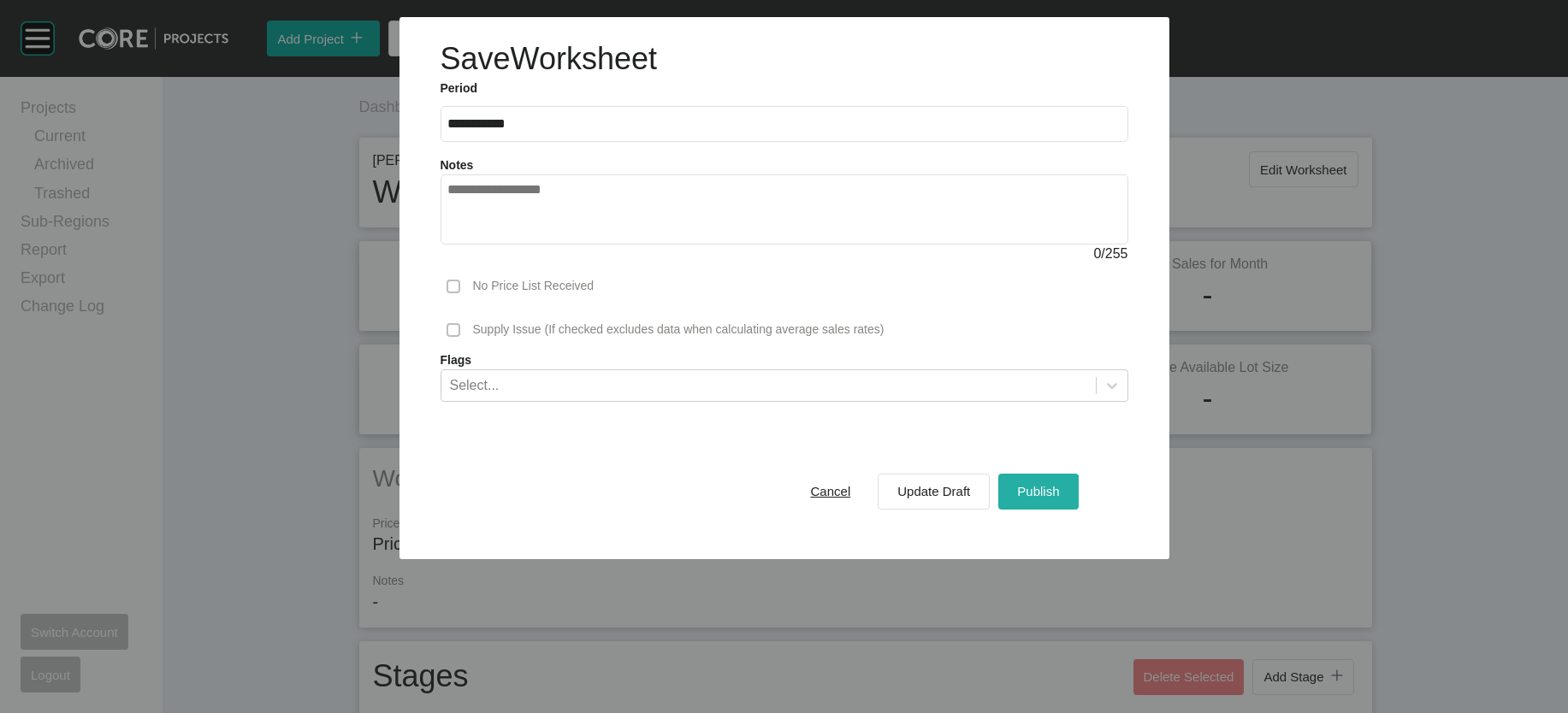
click at [1059, 499] on span "Publish" at bounding box center [1037, 491] width 42 height 15
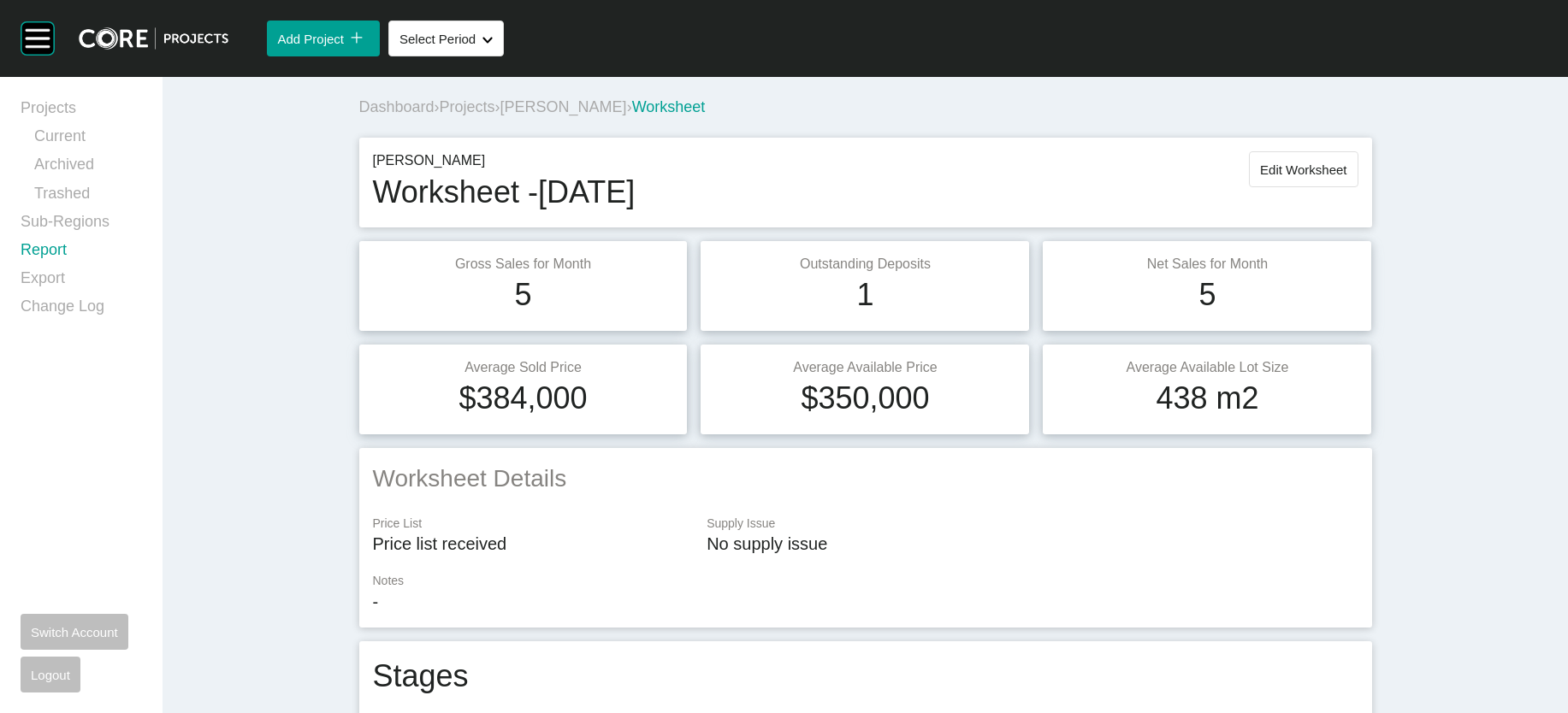
click at [29, 268] on link "Report" at bounding box center [82, 253] width 122 height 28
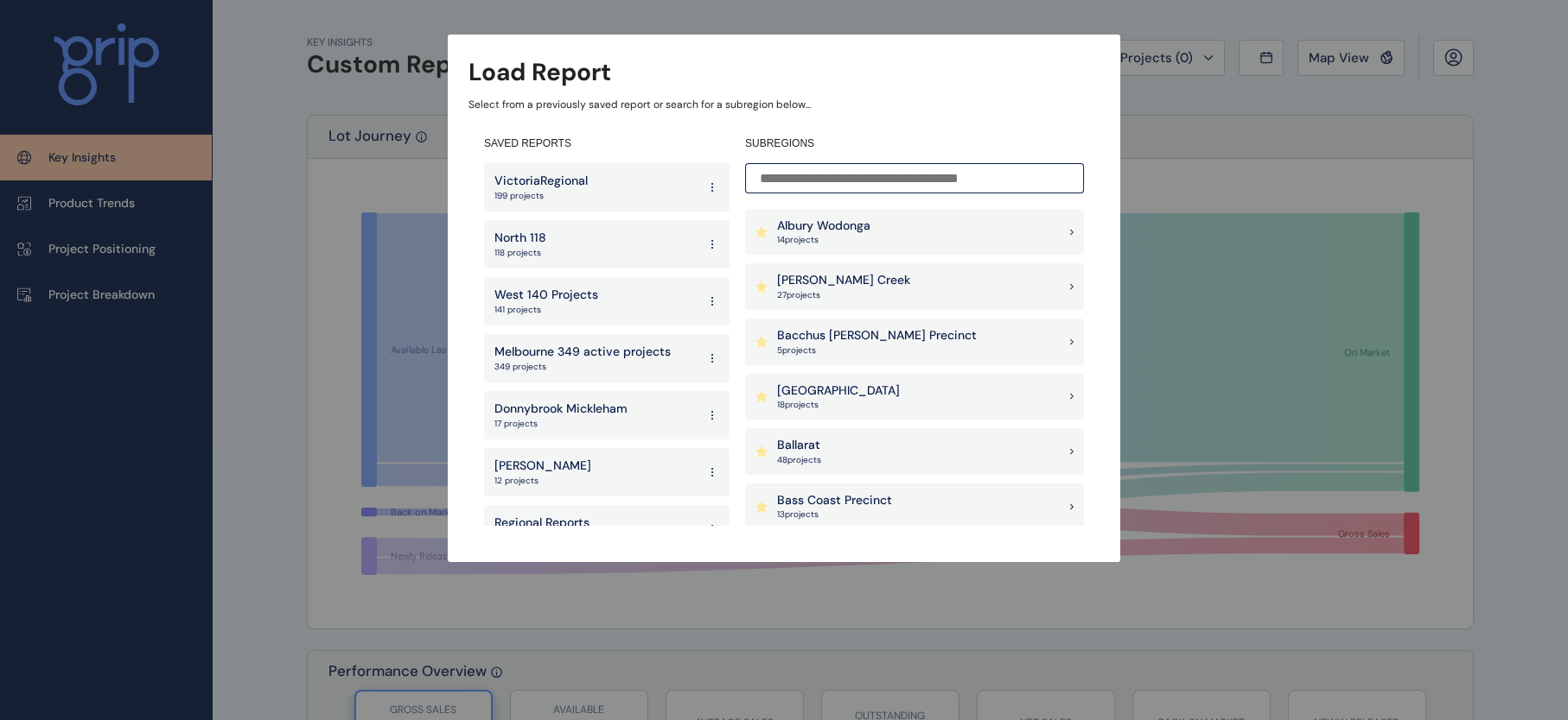
click at [948, 173] on input at bounding box center [914, 179] width 338 height 30
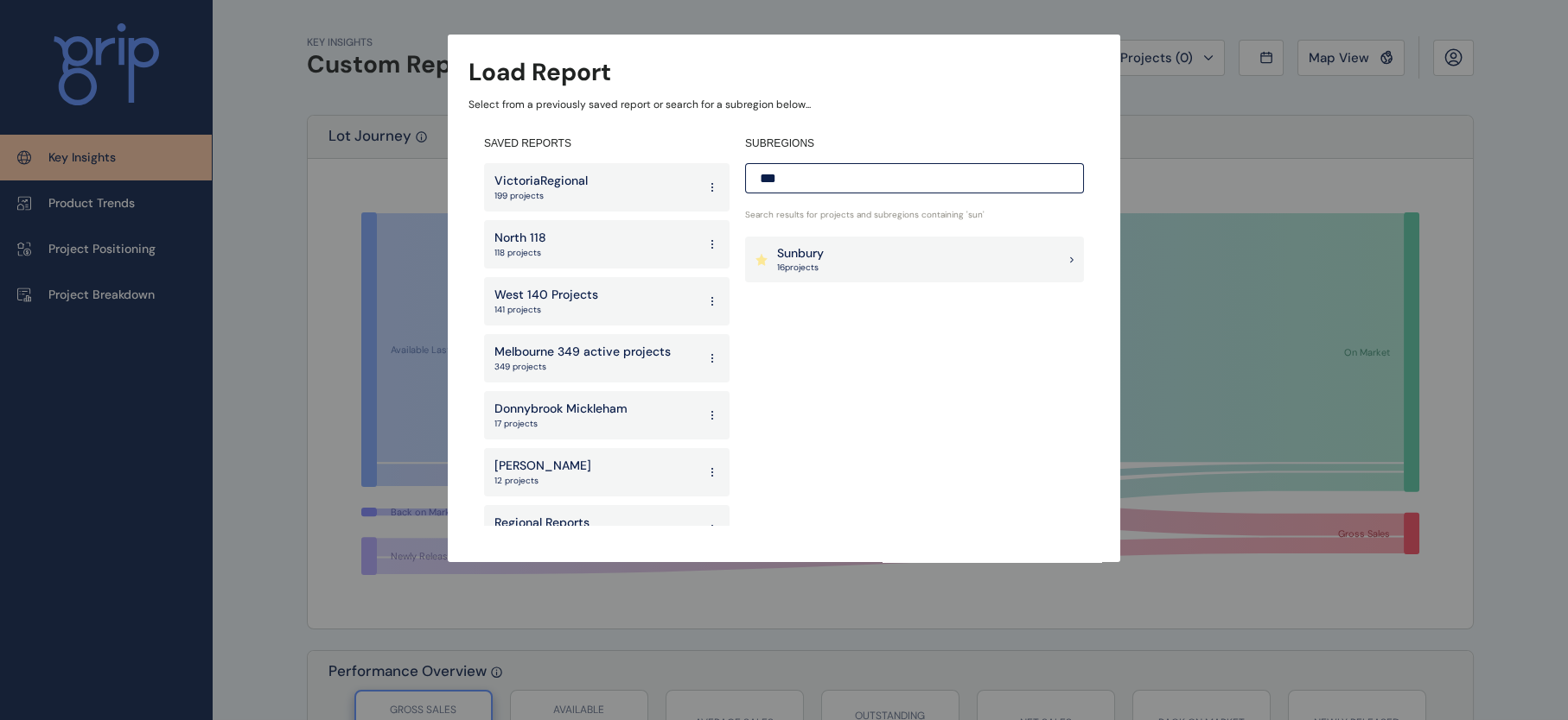
type input "***"
click at [861, 257] on div "Sunbury 16 project s" at bounding box center [914, 260] width 338 height 47
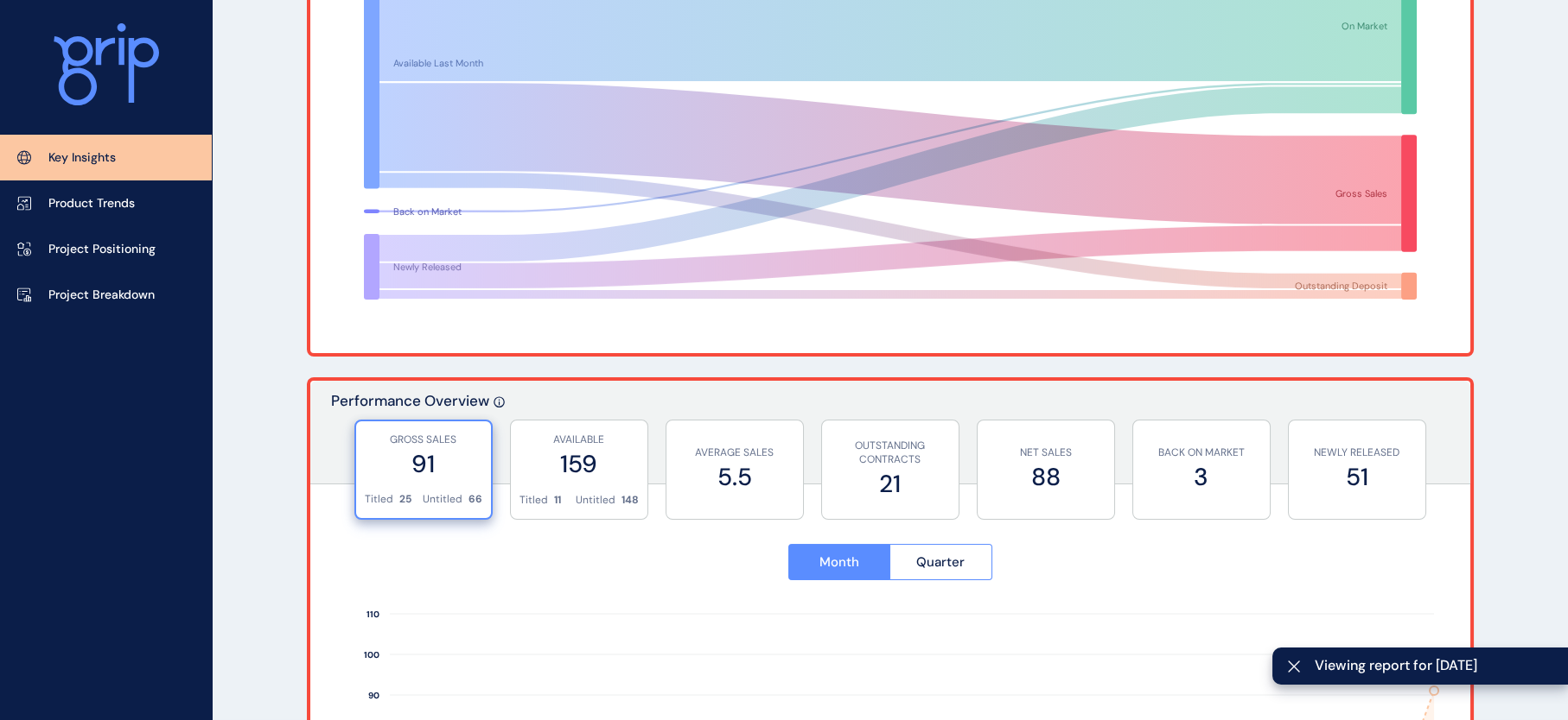
scroll to position [305, 0]
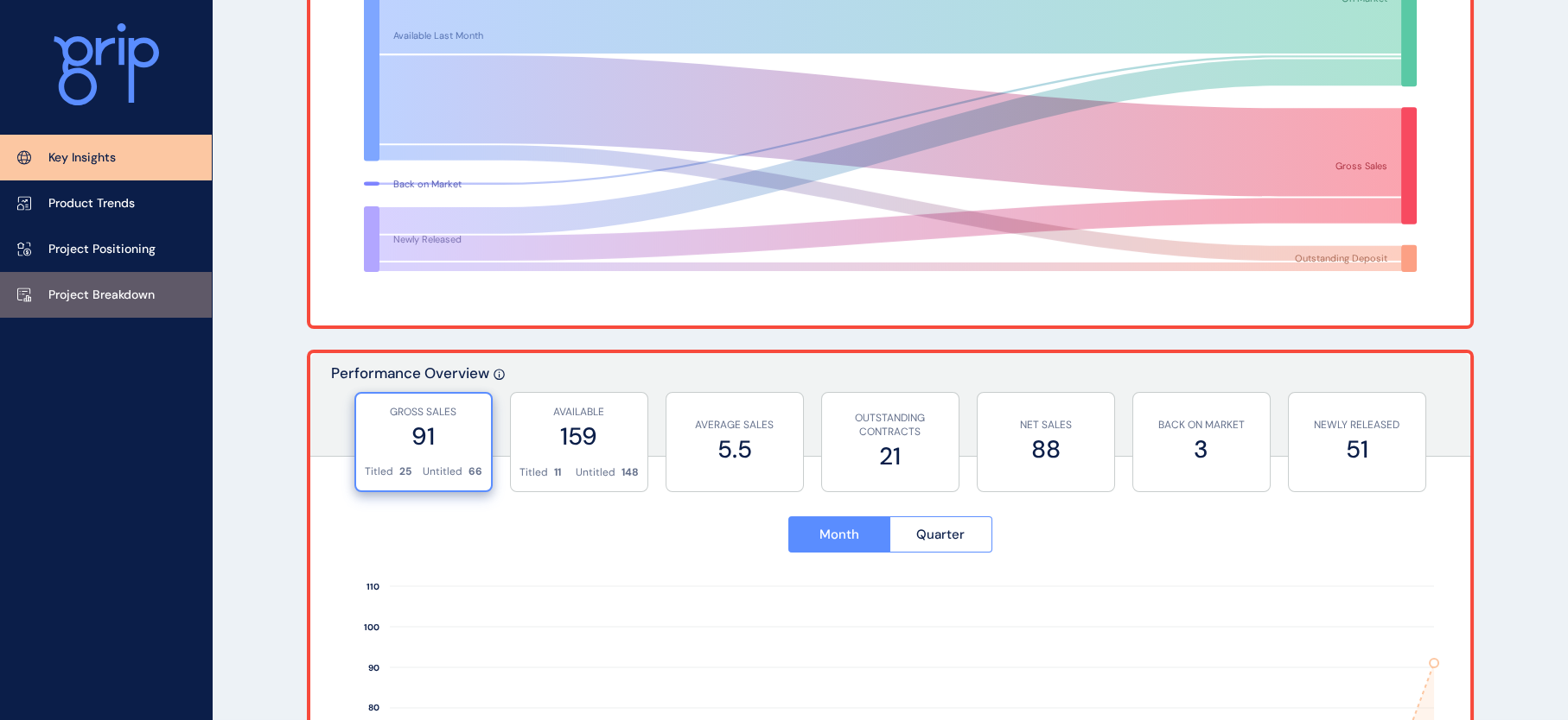
click at [155, 291] on p "Project Breakdown" at bounding box center [101, 295] width 106 height 17
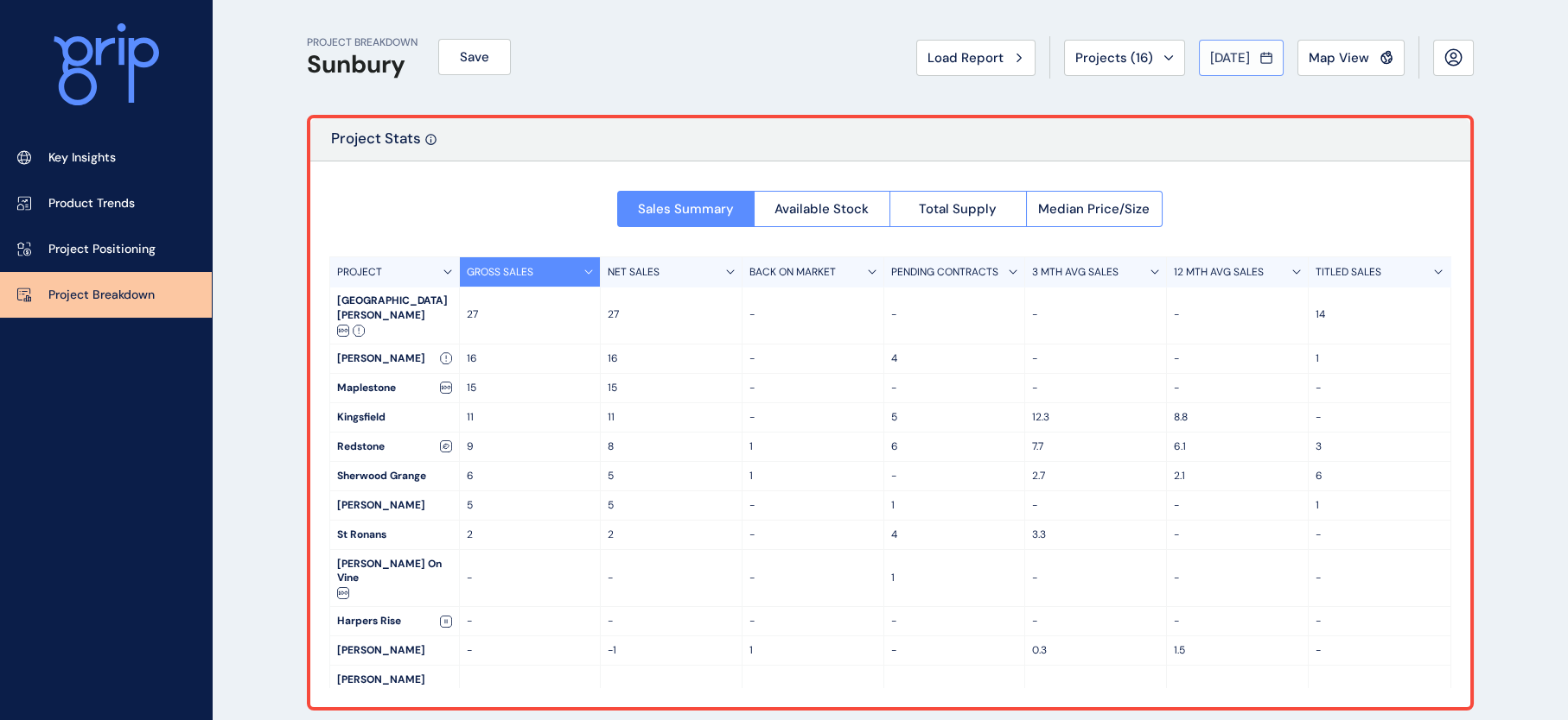
click at [1210, 62] on span "Aug 2025" at bounding box center [1230, 58] width 40 height 17
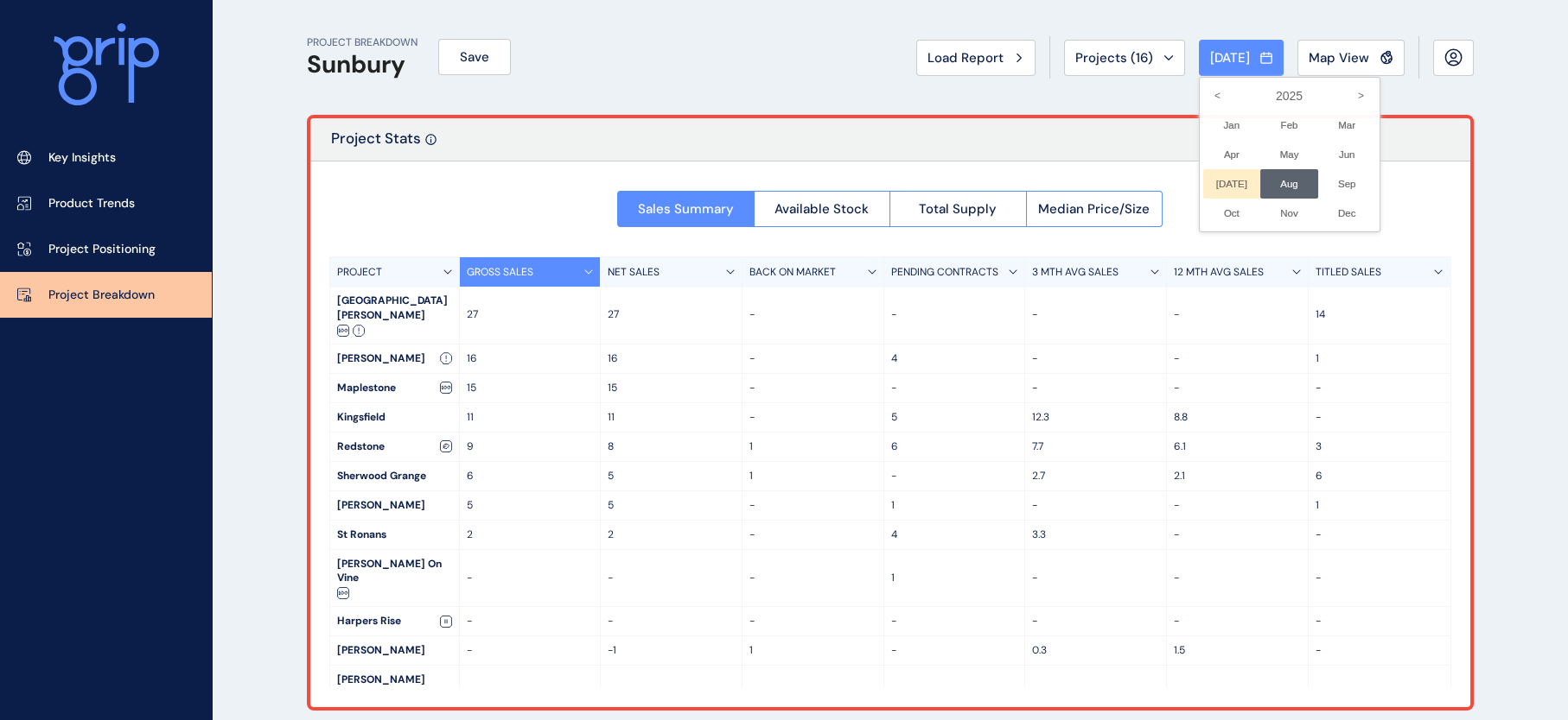
click at [1203, 198] on li "Jul No report is available for this period. New months are usually published 5 …" at bounding box center [1232, 184] width 58 height 30
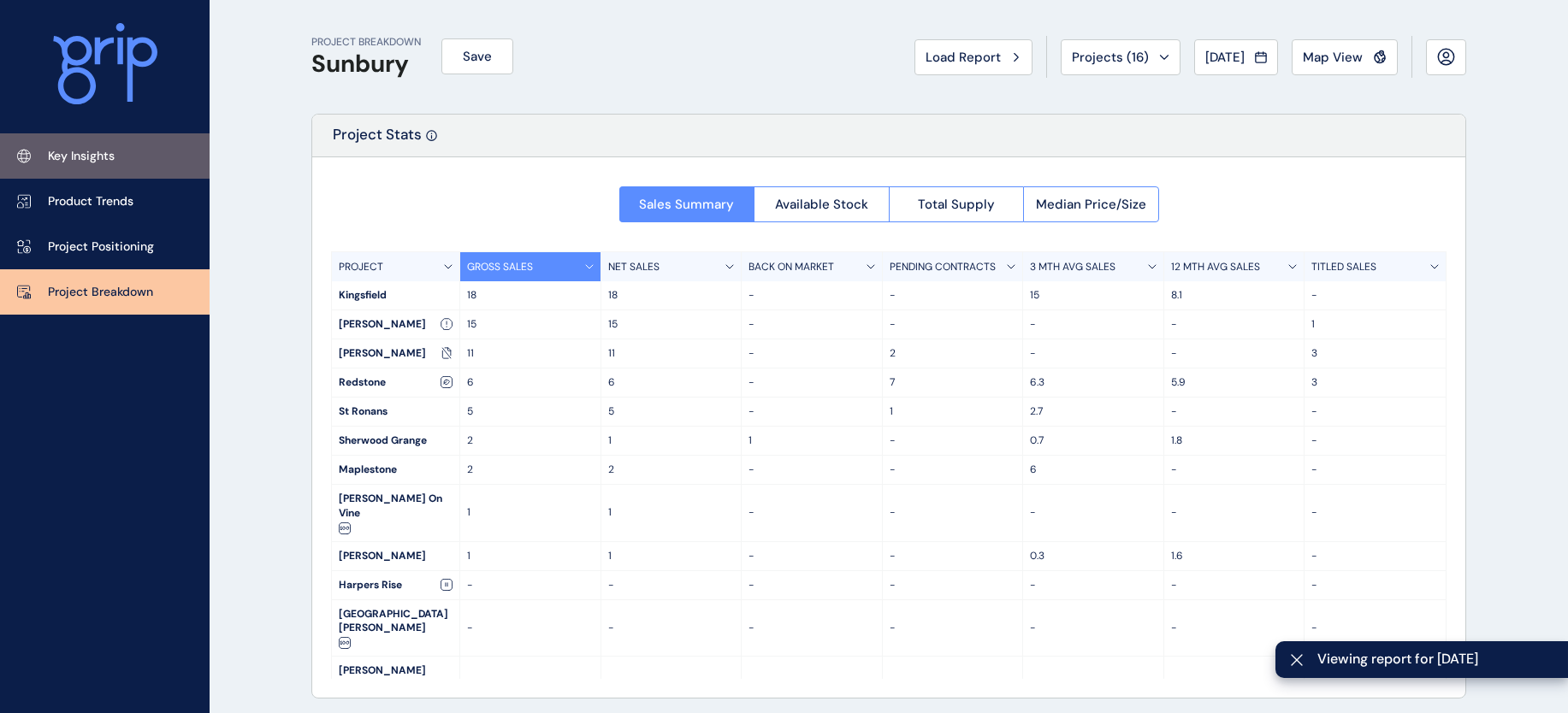
click at [106, 163] on p "Key Insights" at bounding box center [82, 156] width 67 height 17
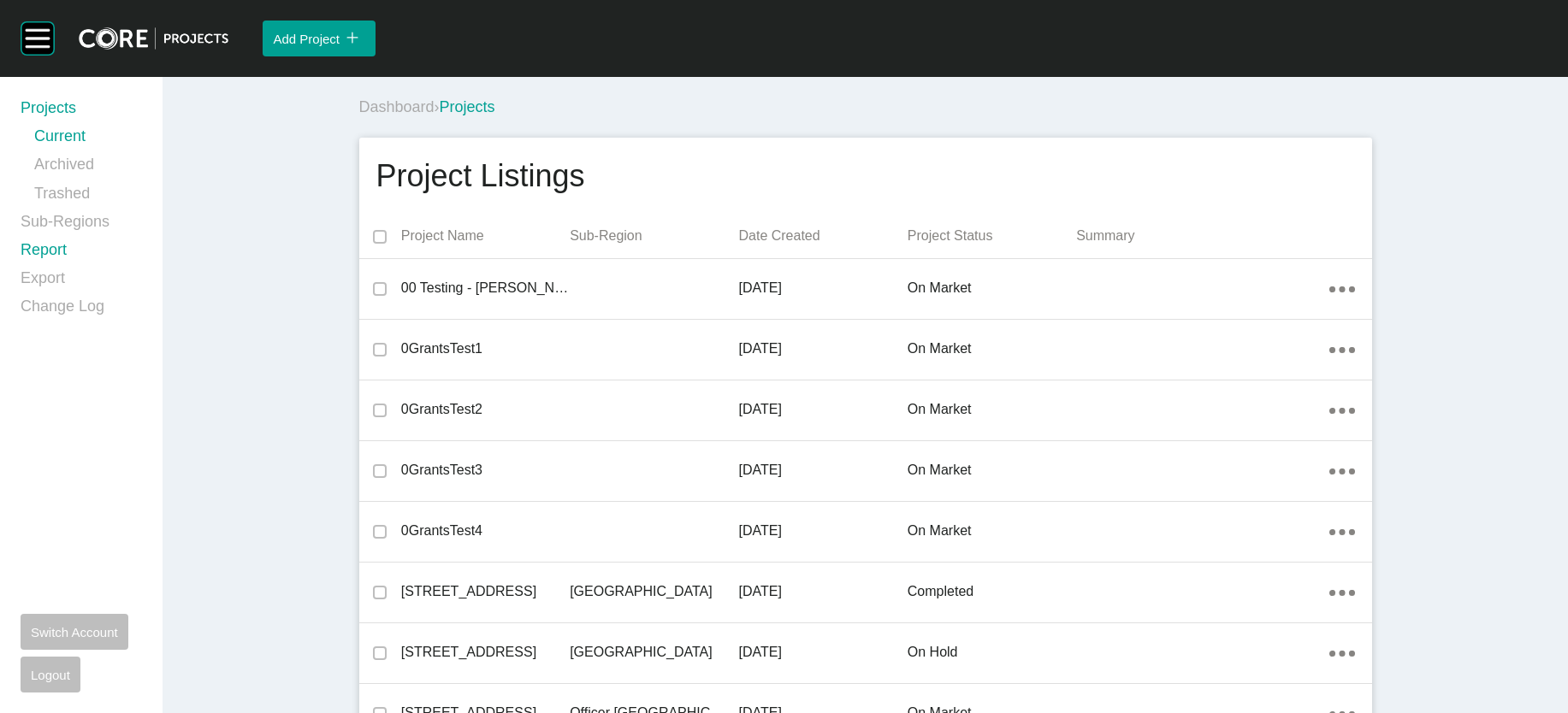
click at [79, 268] on link "Report" at bounding box center [82, 253] width 122 height 28
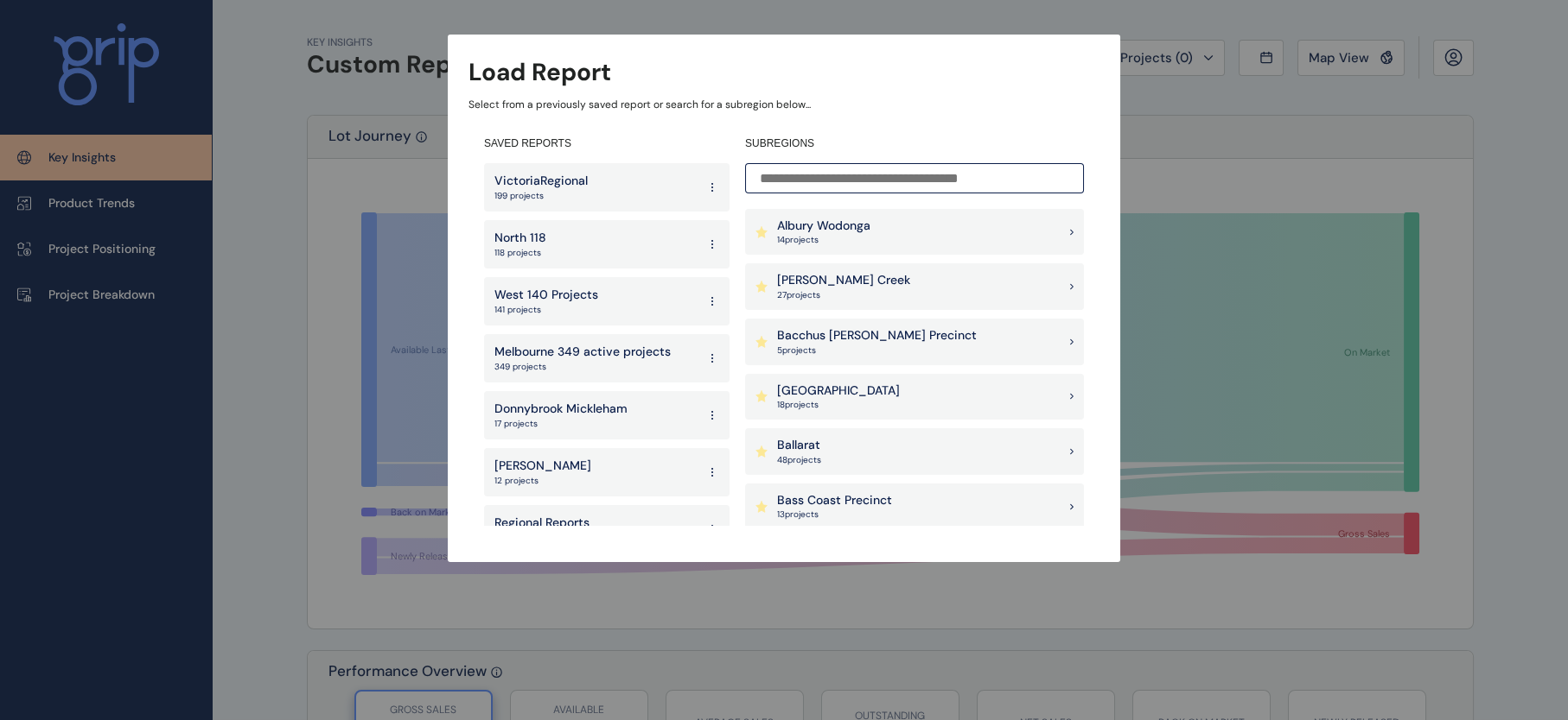
click at [864, 180] on input at bounding box center [914, 179] width 338 height 30
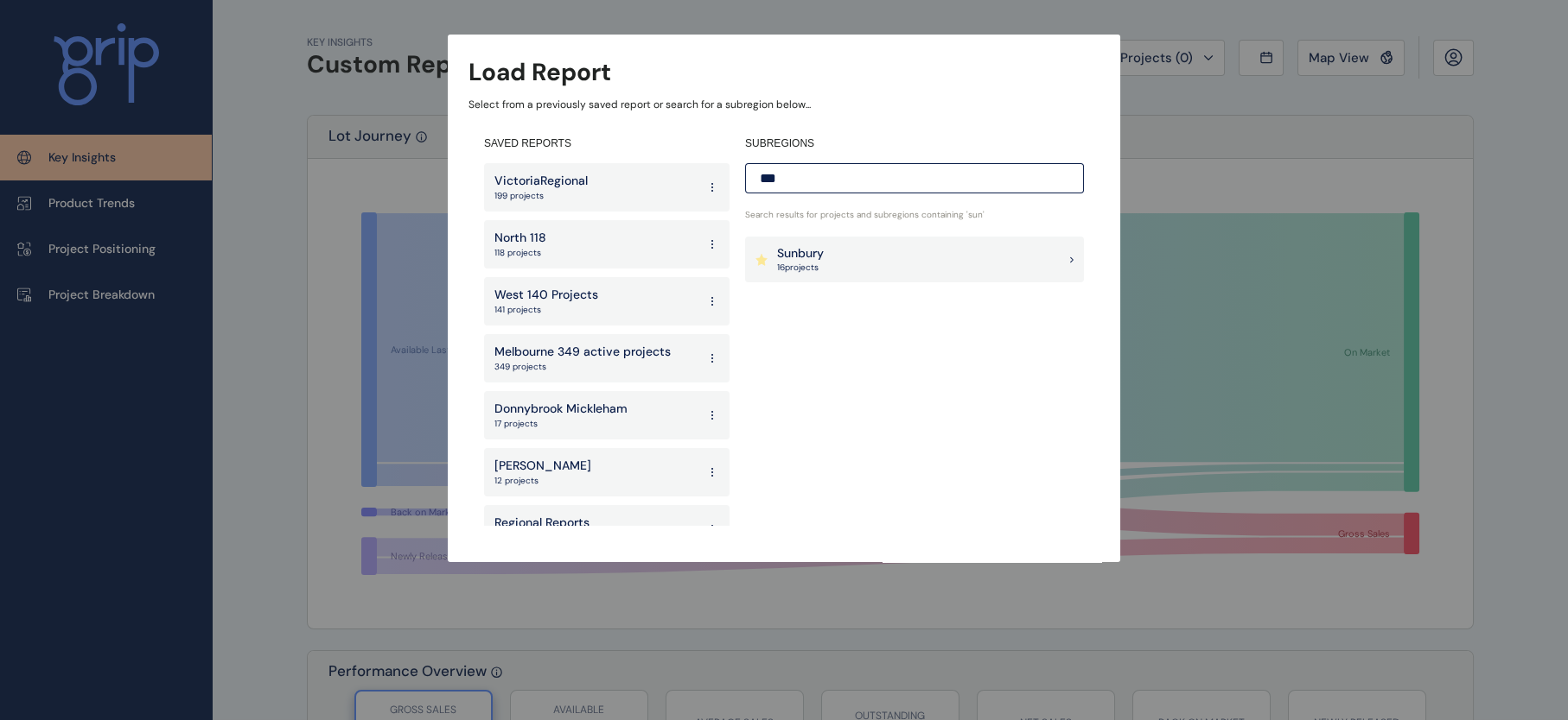
type input "***"
click at [990, 256] on div "Sunbury 16 project s" at bounding box center [914, 260] width 338 height 47
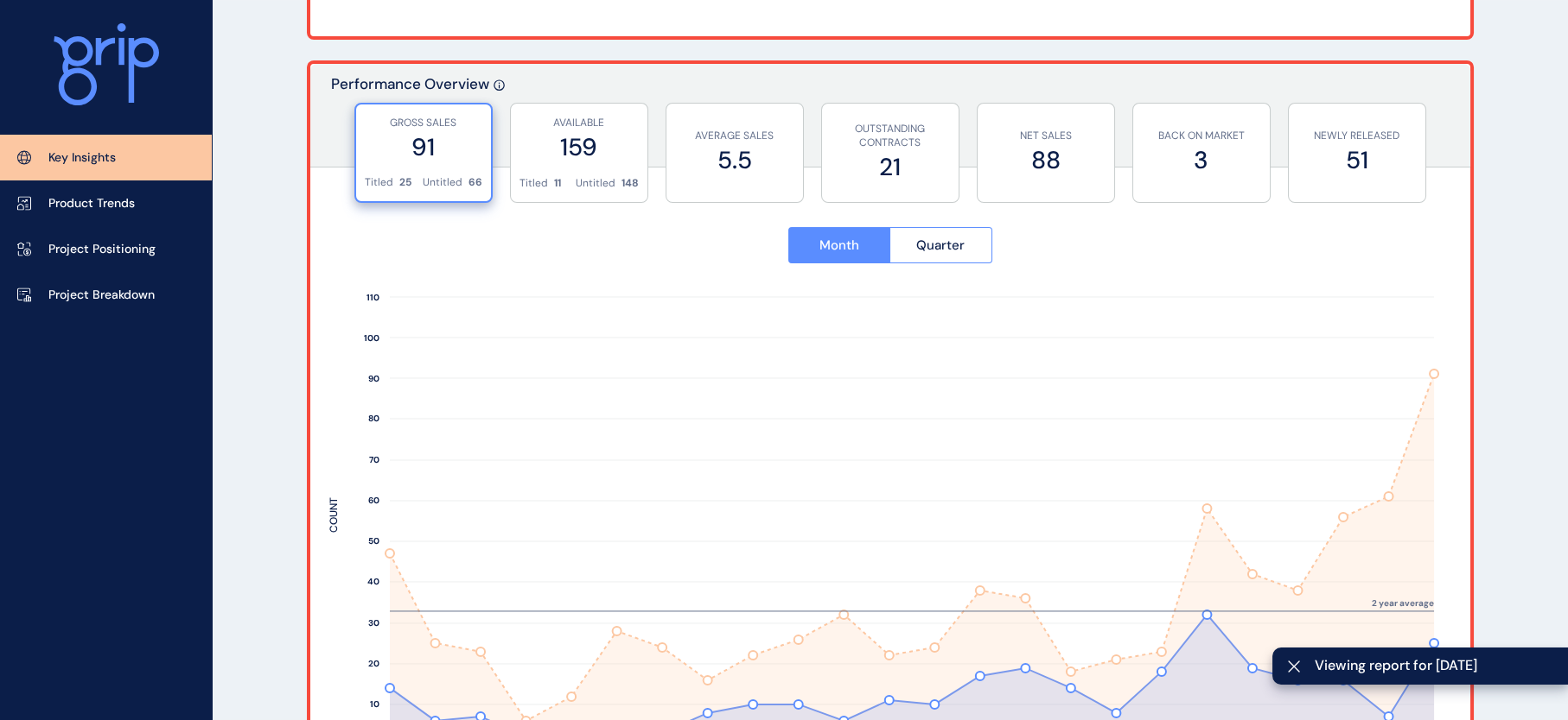
scroll to position [612, 0]
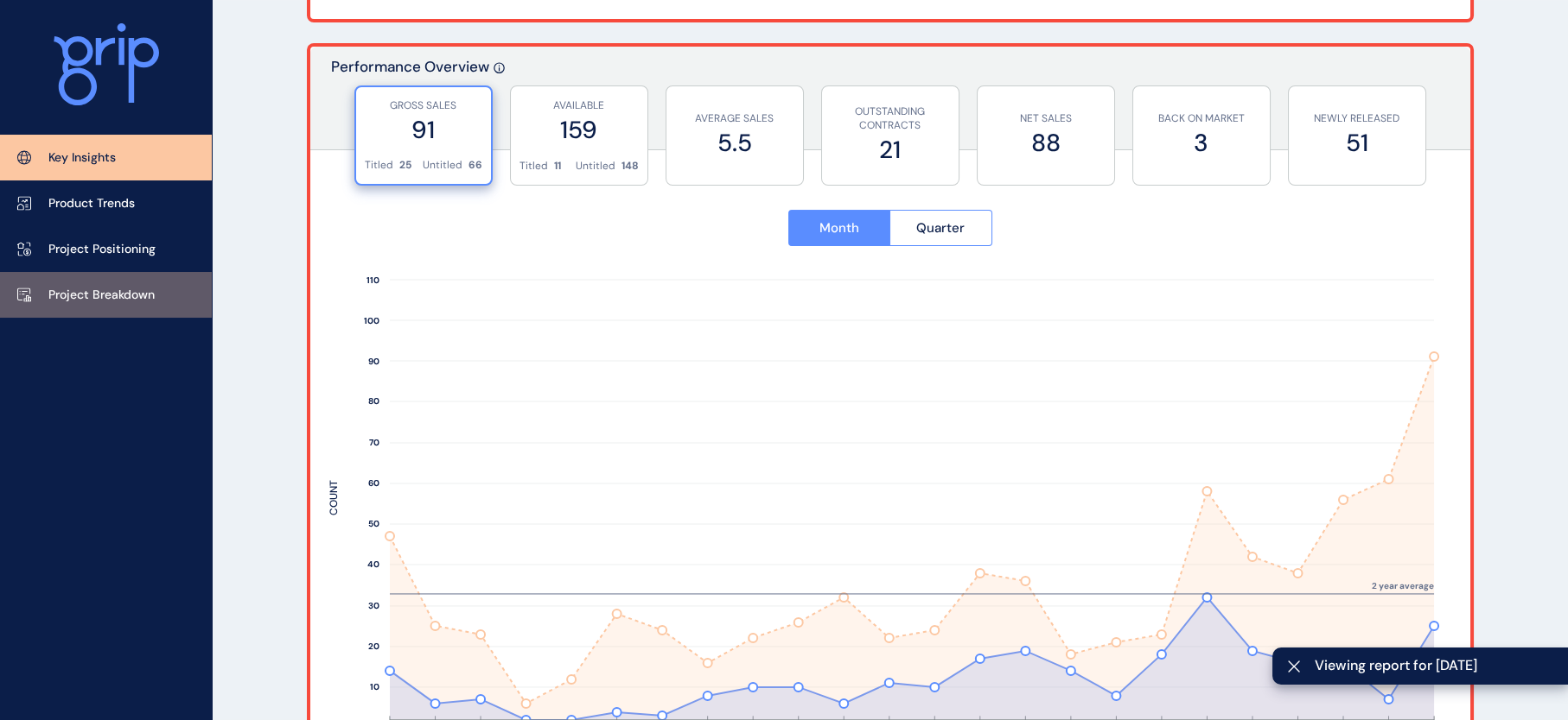
click at [155, 287] on p "Project Breakdown" at bounding box center [101, 295] width 106 height 17
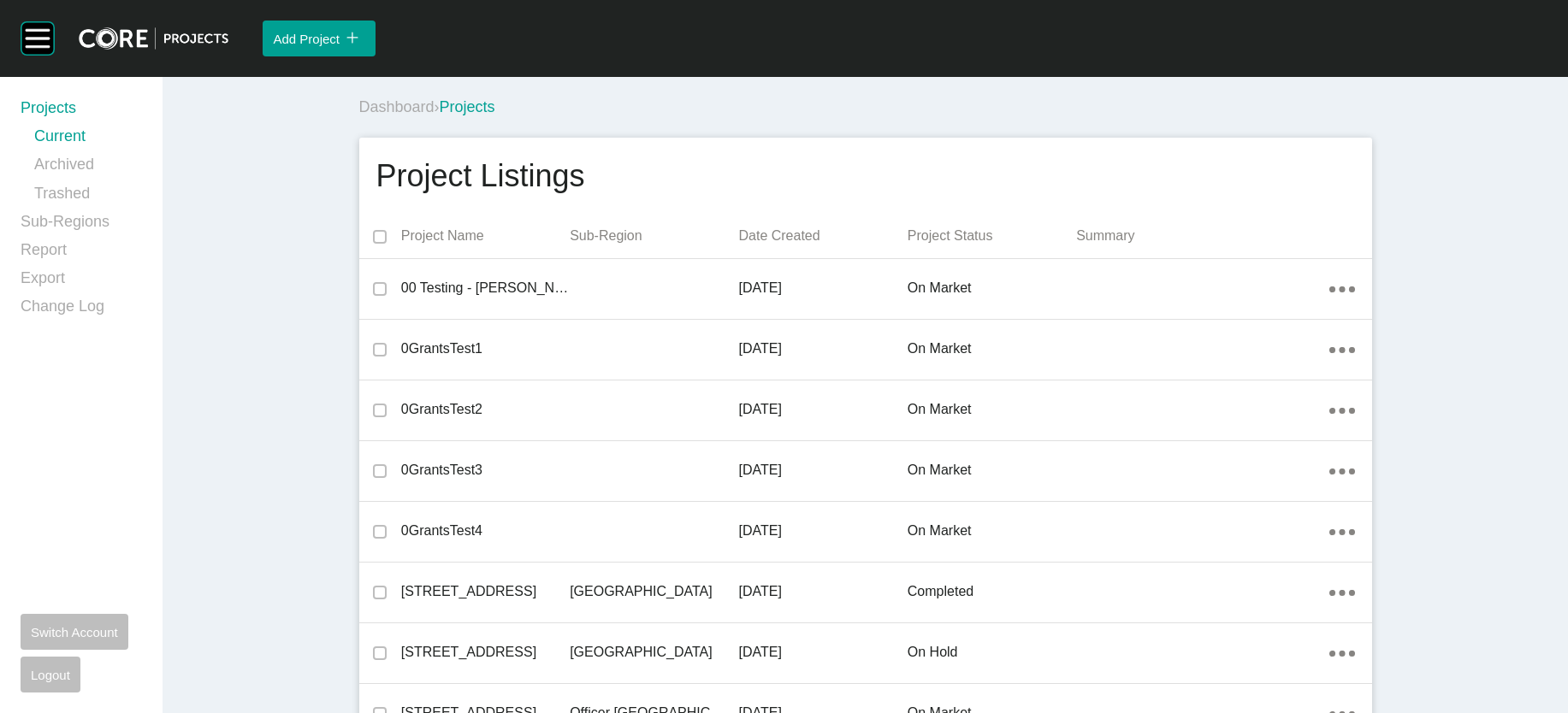
scroll to position [27231, 0]
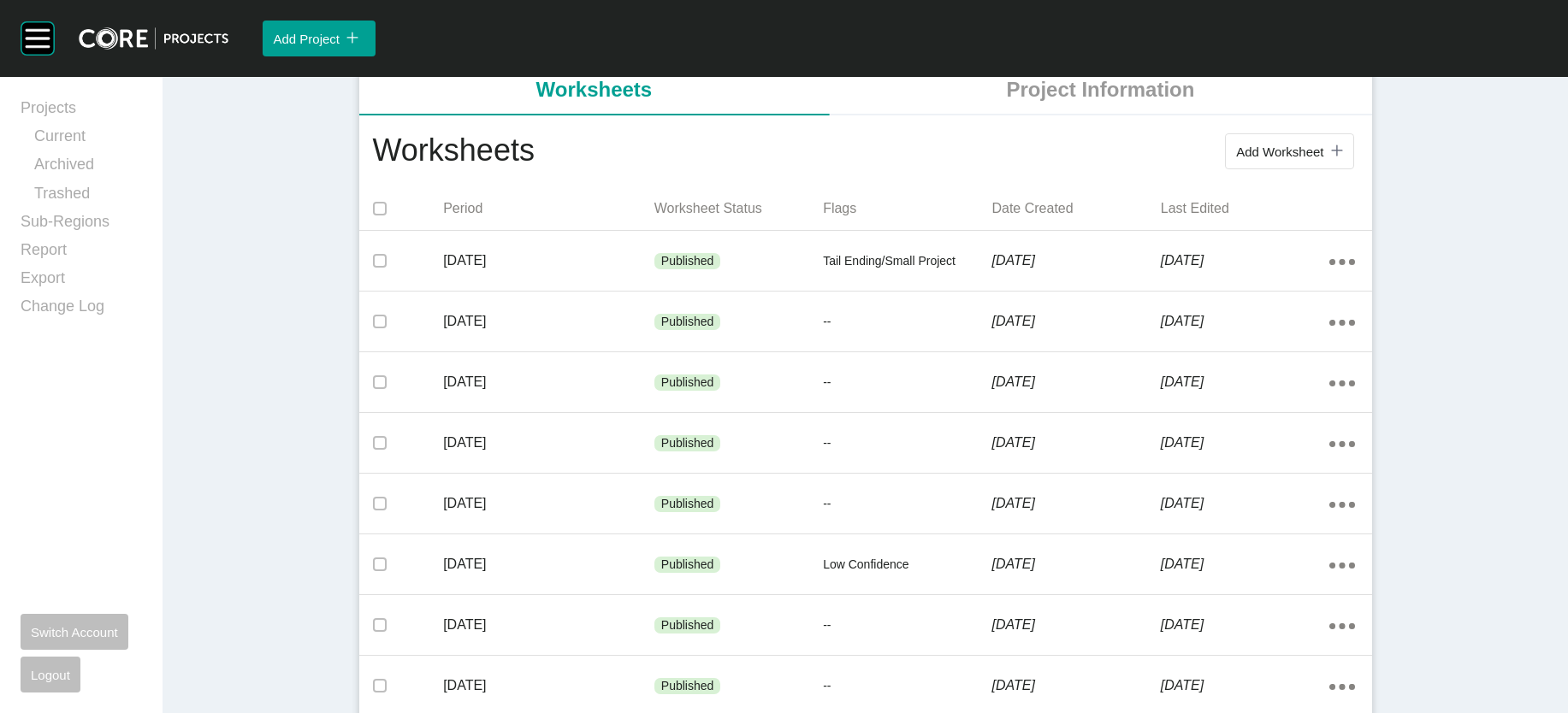
scroll to position [225, 0]
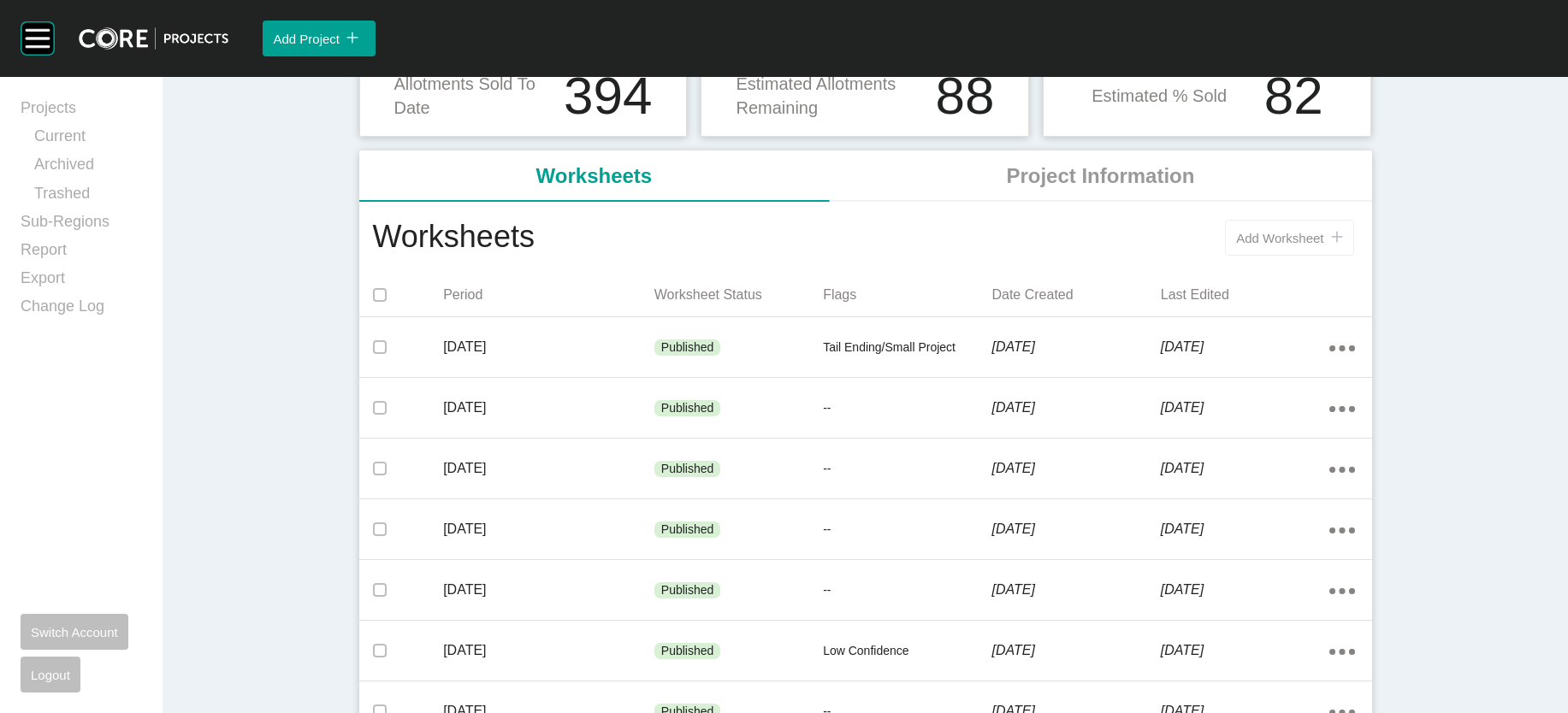
click at [1354, 255] on button "Add Worksheet icon/tick copy 11 Created with Sketch." at bounding box center [1289, 238] width 129 height 36
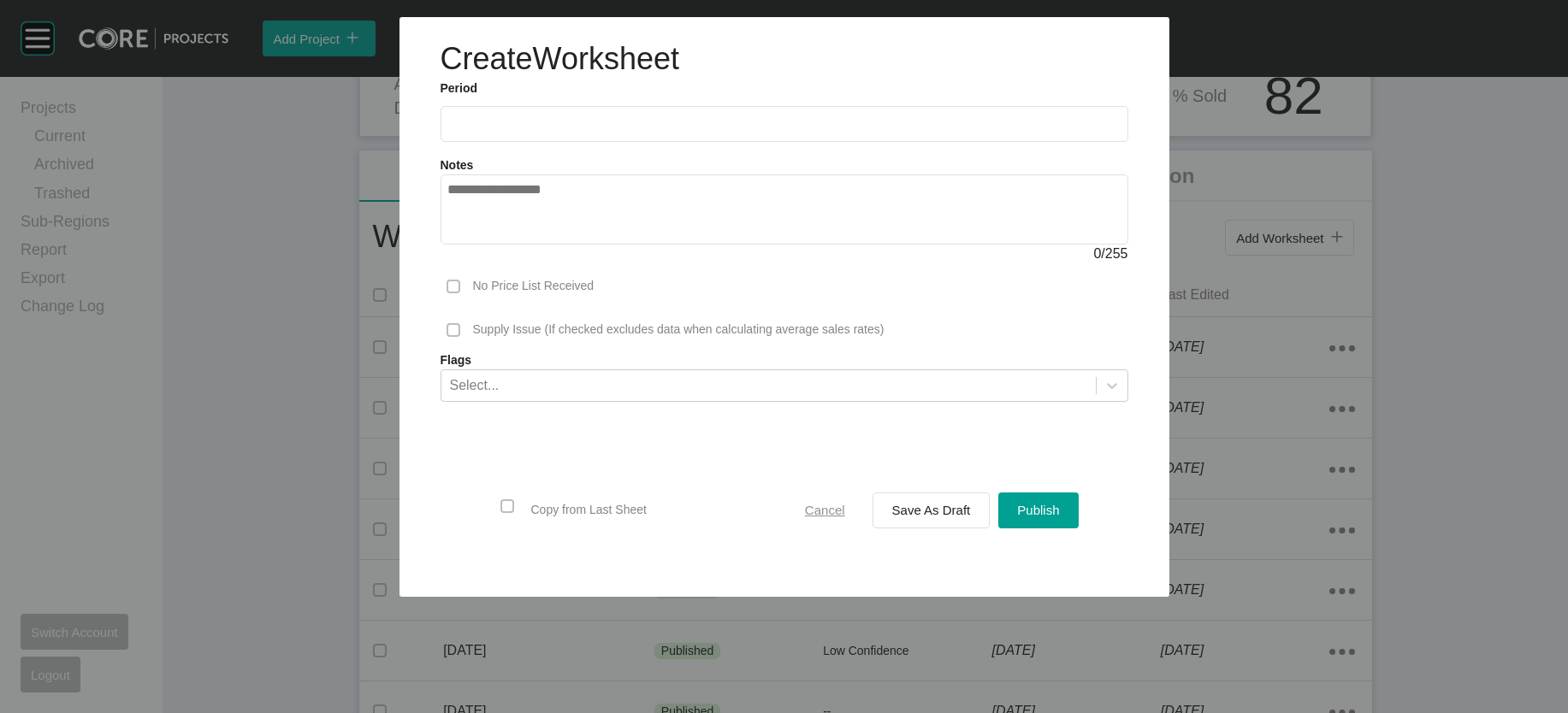
click at [830, 518] on span "Cancel" at bounding box center [824, 510] width 40 height 15
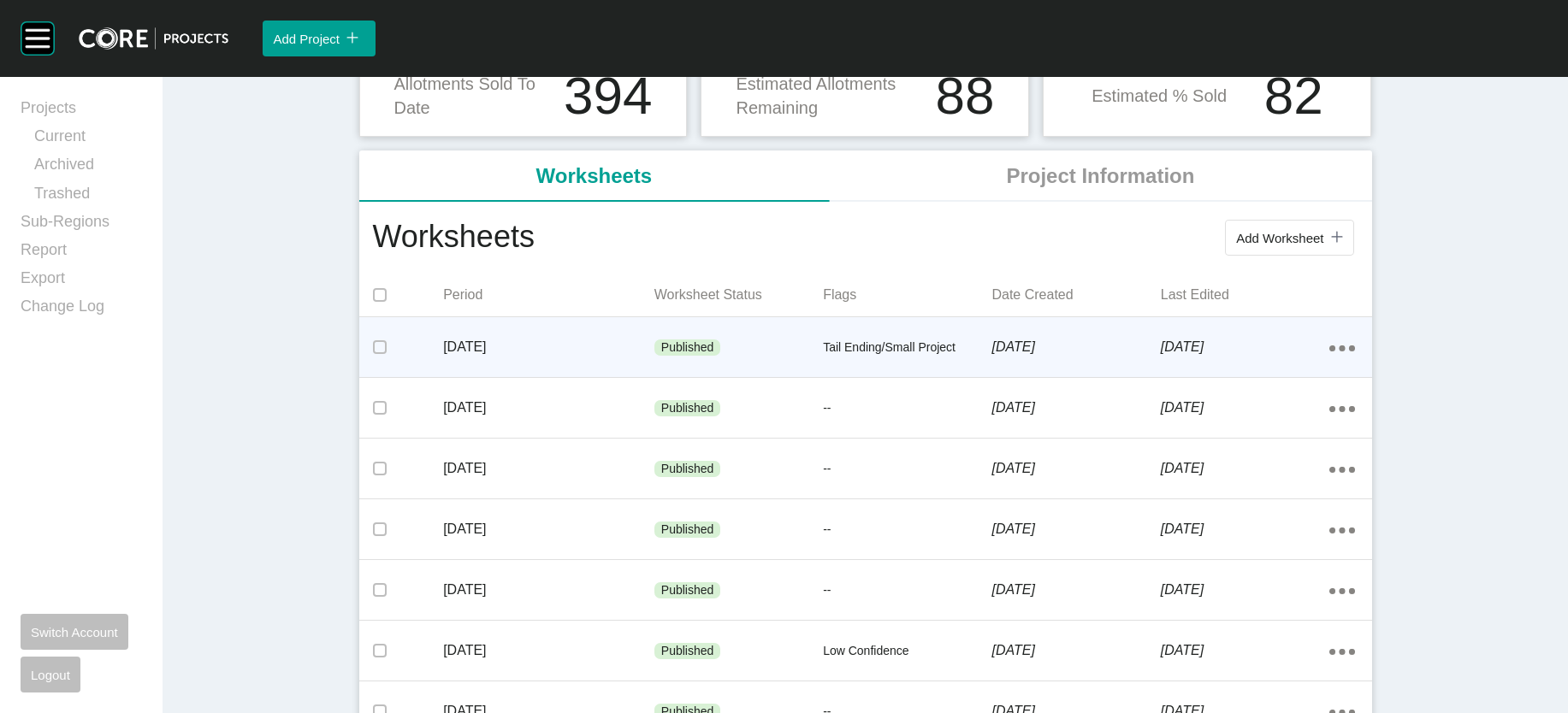
click at [1160, 356] on p "[DATE]" at bounding box center [1076, 347] width 169 height 19
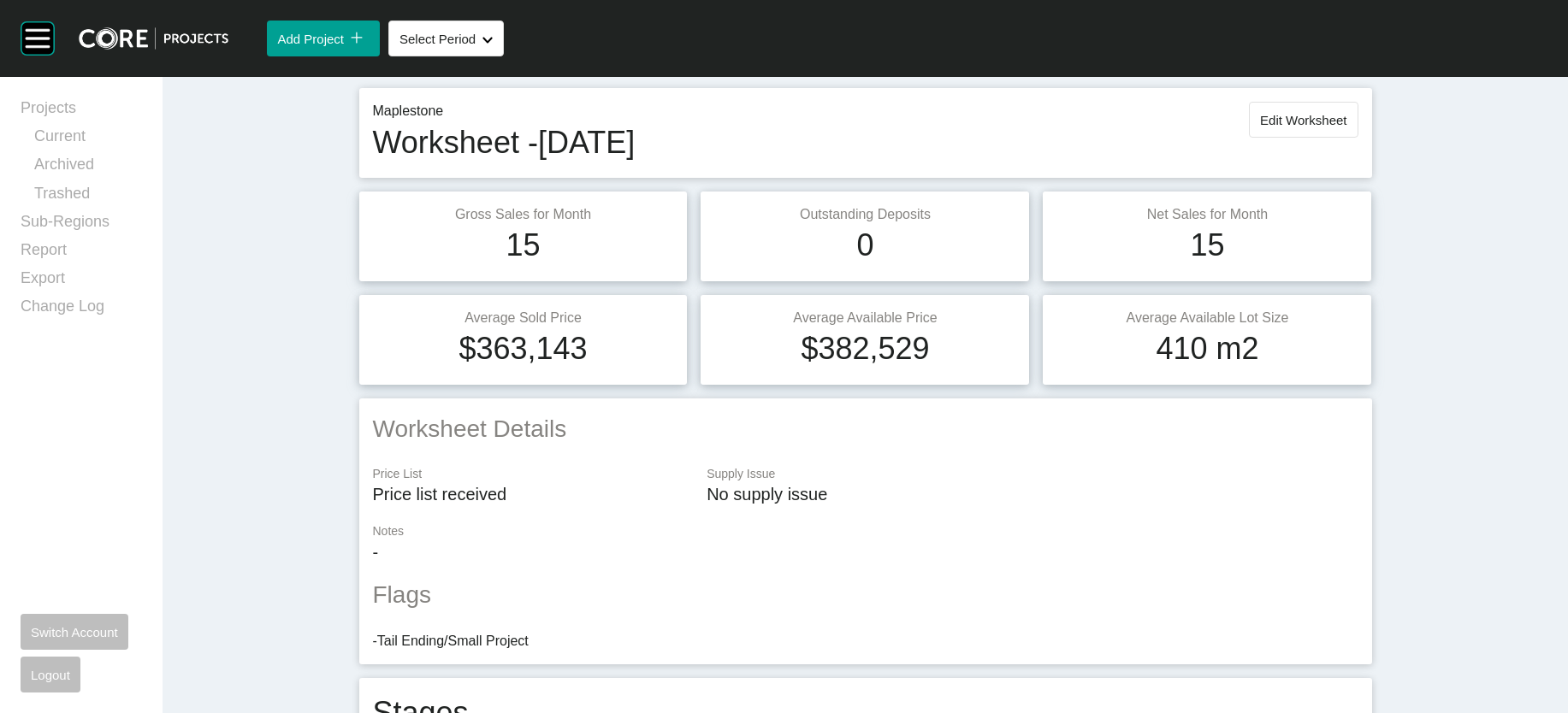
scroll to position [10, 0]
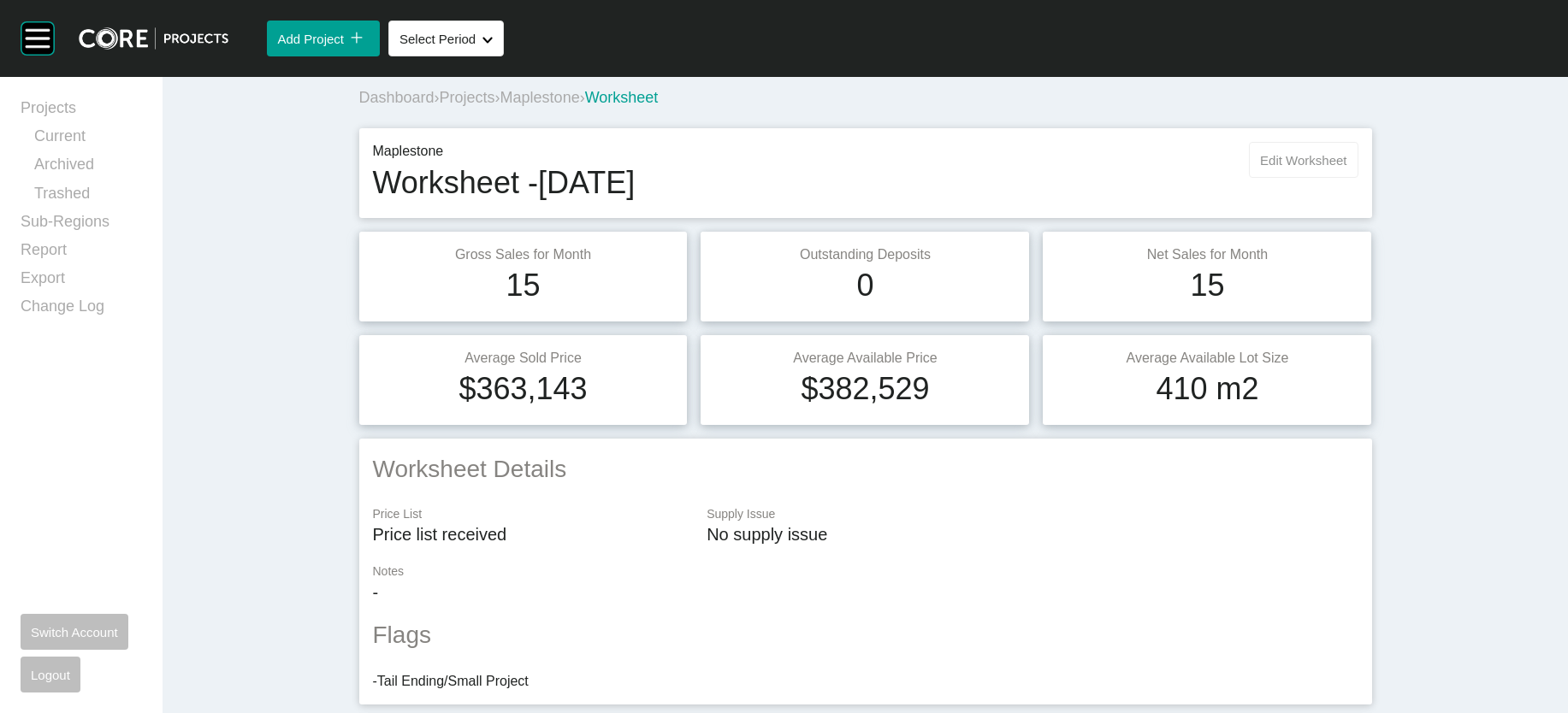
click at [1358, 178] on button "Edit Worksheet" at bounding box center [1303, 160] width 109 height 36
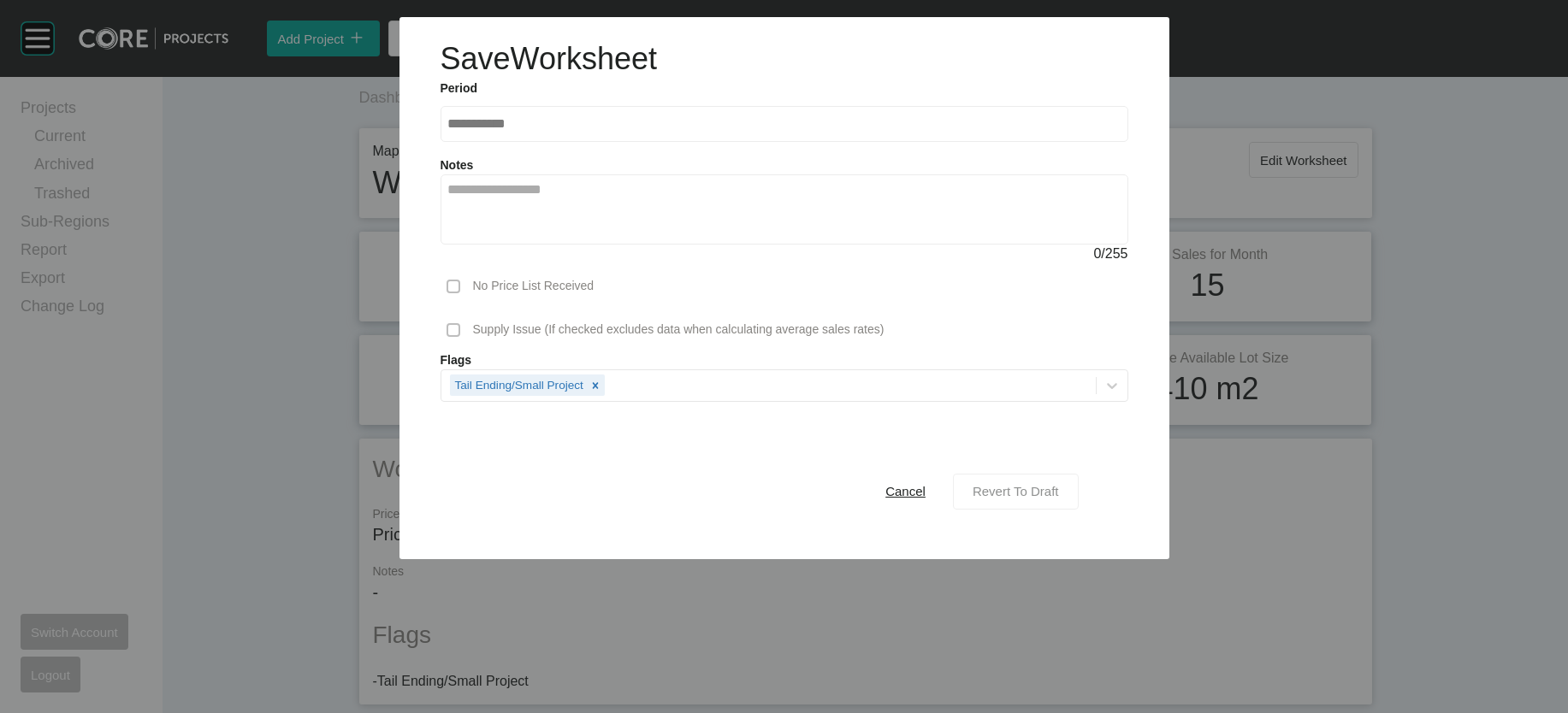
click at [1059, 499] on span "Revert To Draft" at bounding box center [1016, 491] width 86 height 15
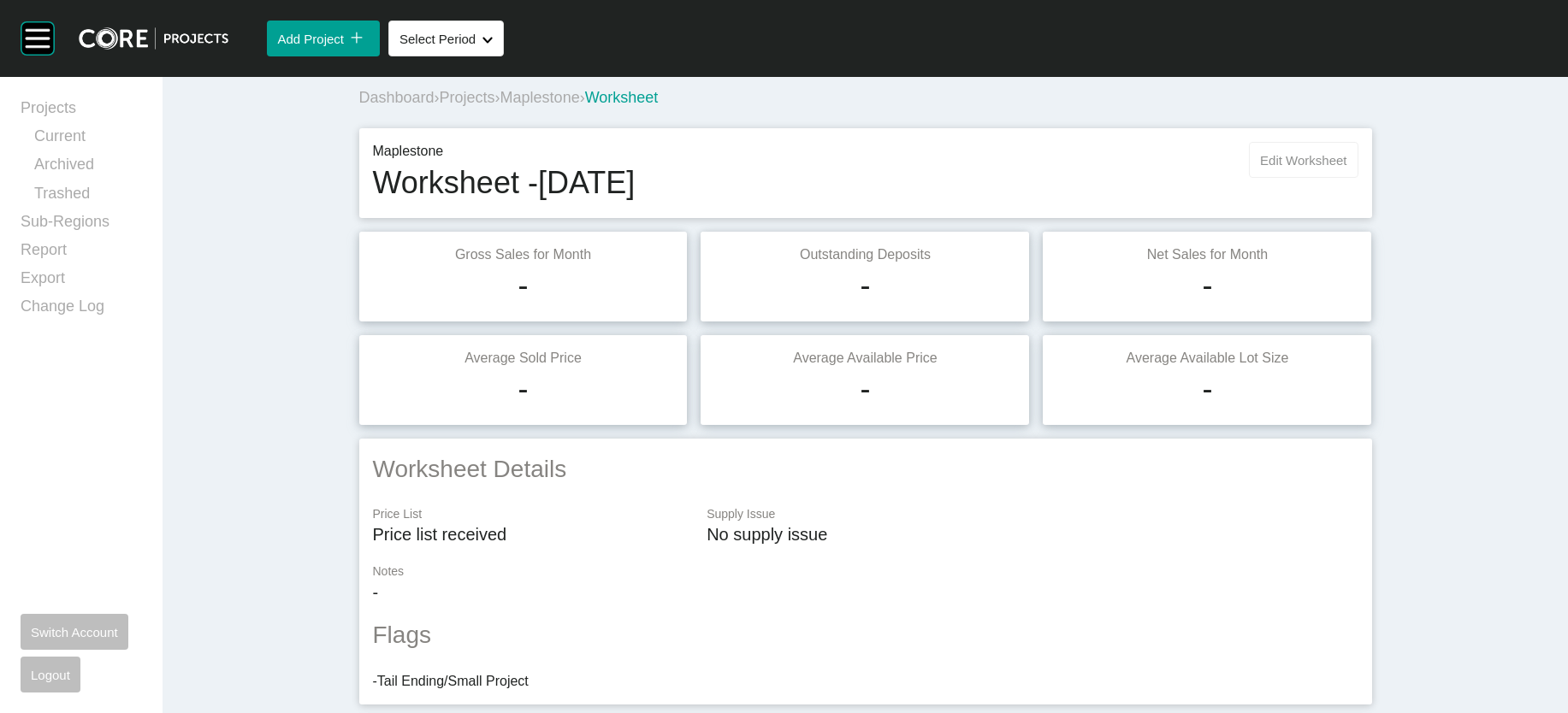
click at [1347, 168] on span "Edit Worksheet" at bounding box center [1304, 160] width 86 height 15
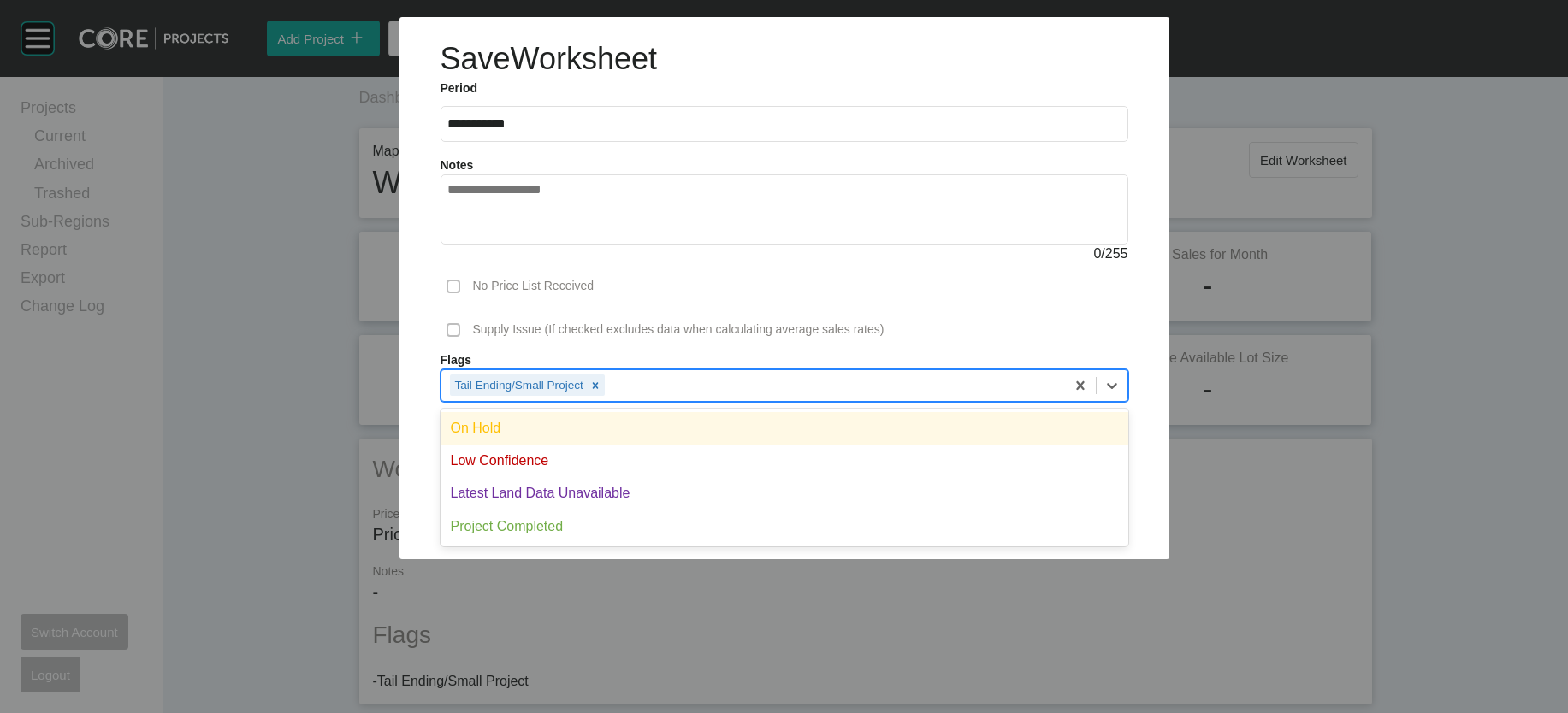
click at [706, 400] on div "Tail Ending/Small Project" at bounding box center [753, 385] width 624 height 29
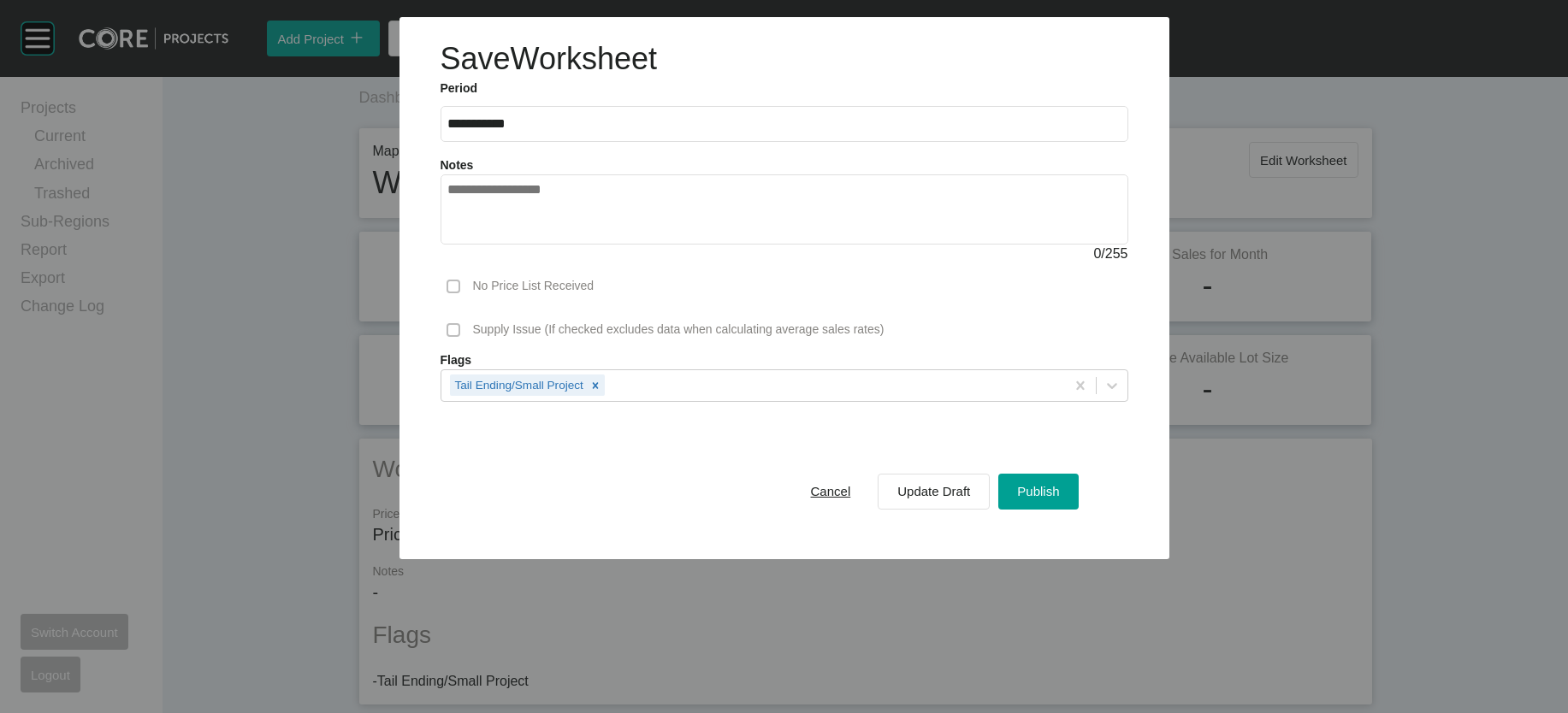
click at [924, 353] on div "Supply Issue (If checked excludes data when calculating average sales rates)" at bounding box center [784, 329] width 688 height 44
click at [1063, 503] on div "Publish" at bounding box center [1037, 491] width 50 height 24
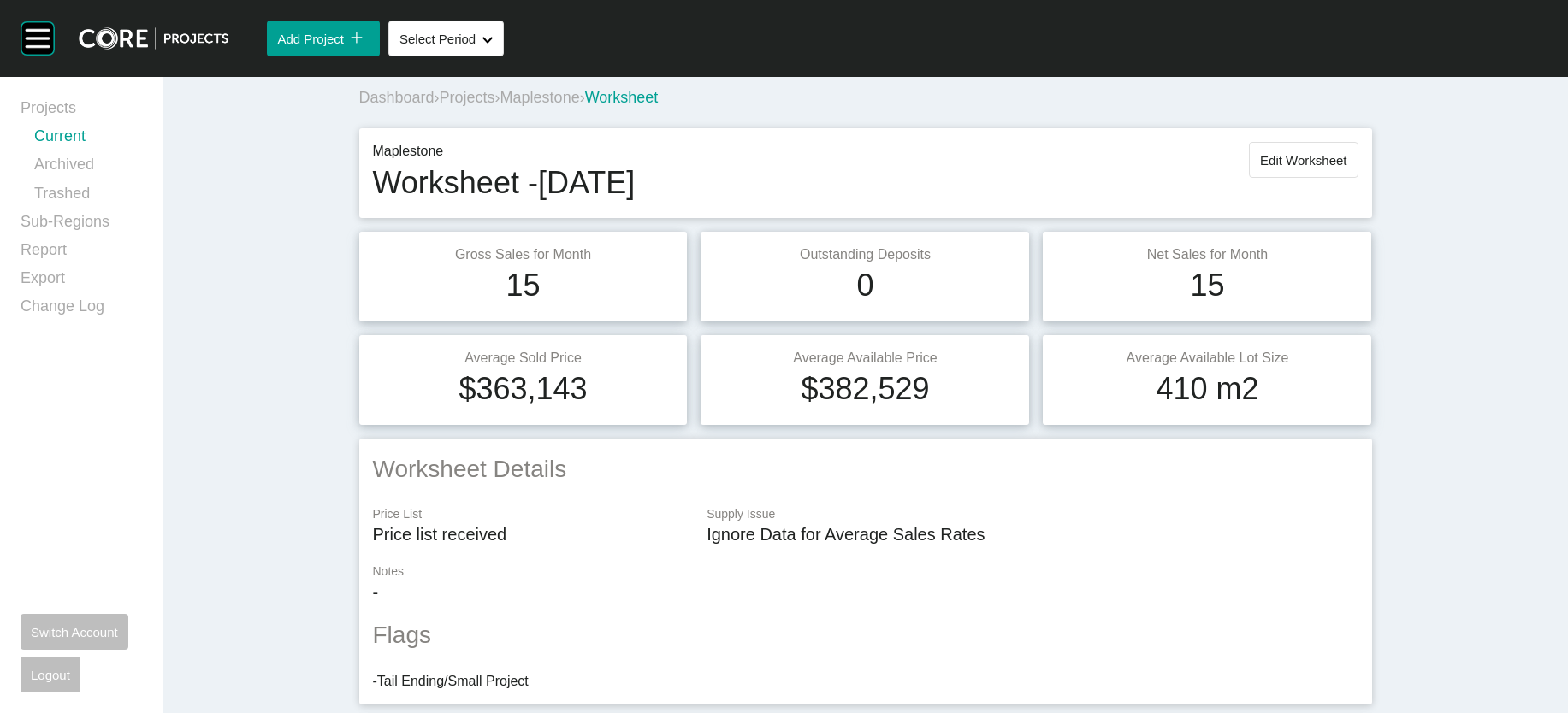
click at [103, 154] on link "Current" at bounding box center [88, 139] width 108 height 28
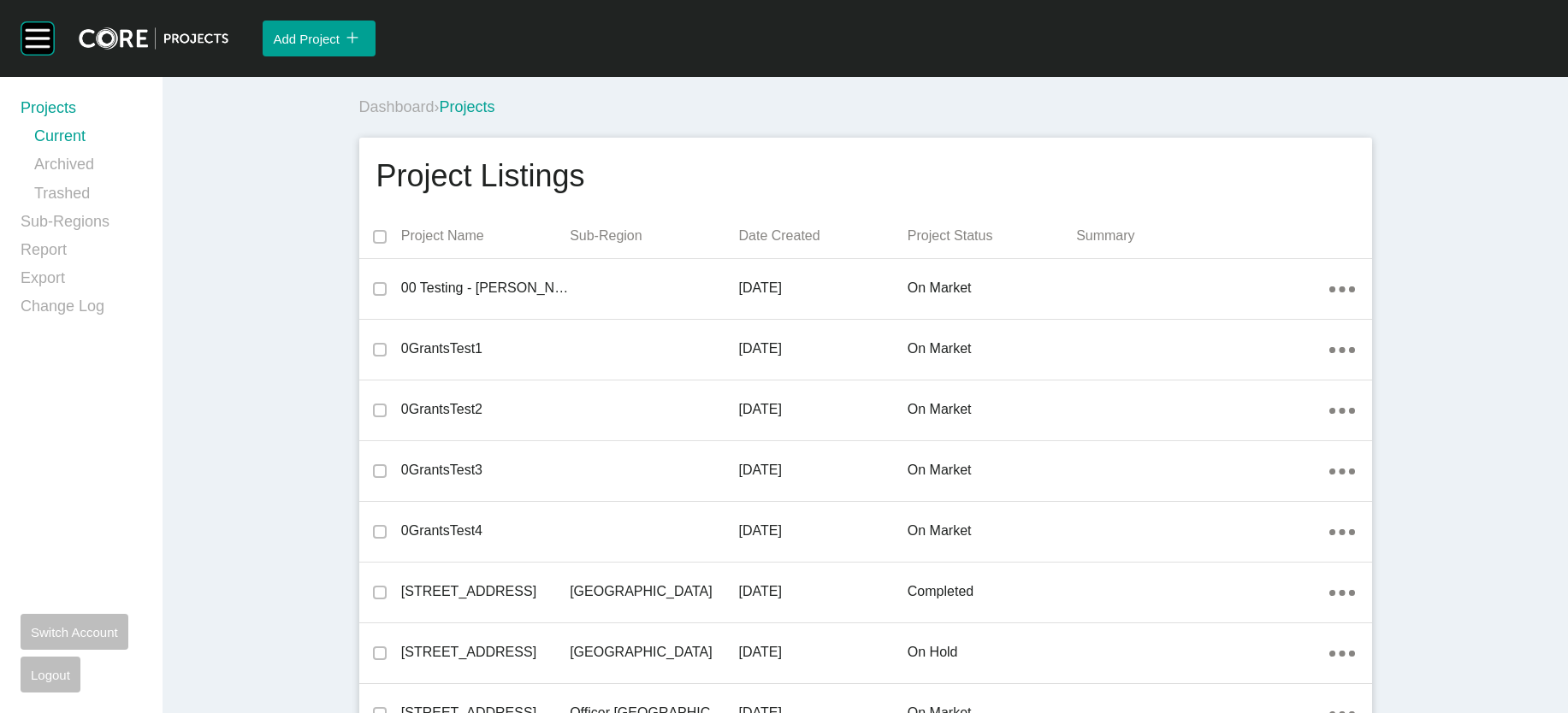
scroll to position [27760, 0]
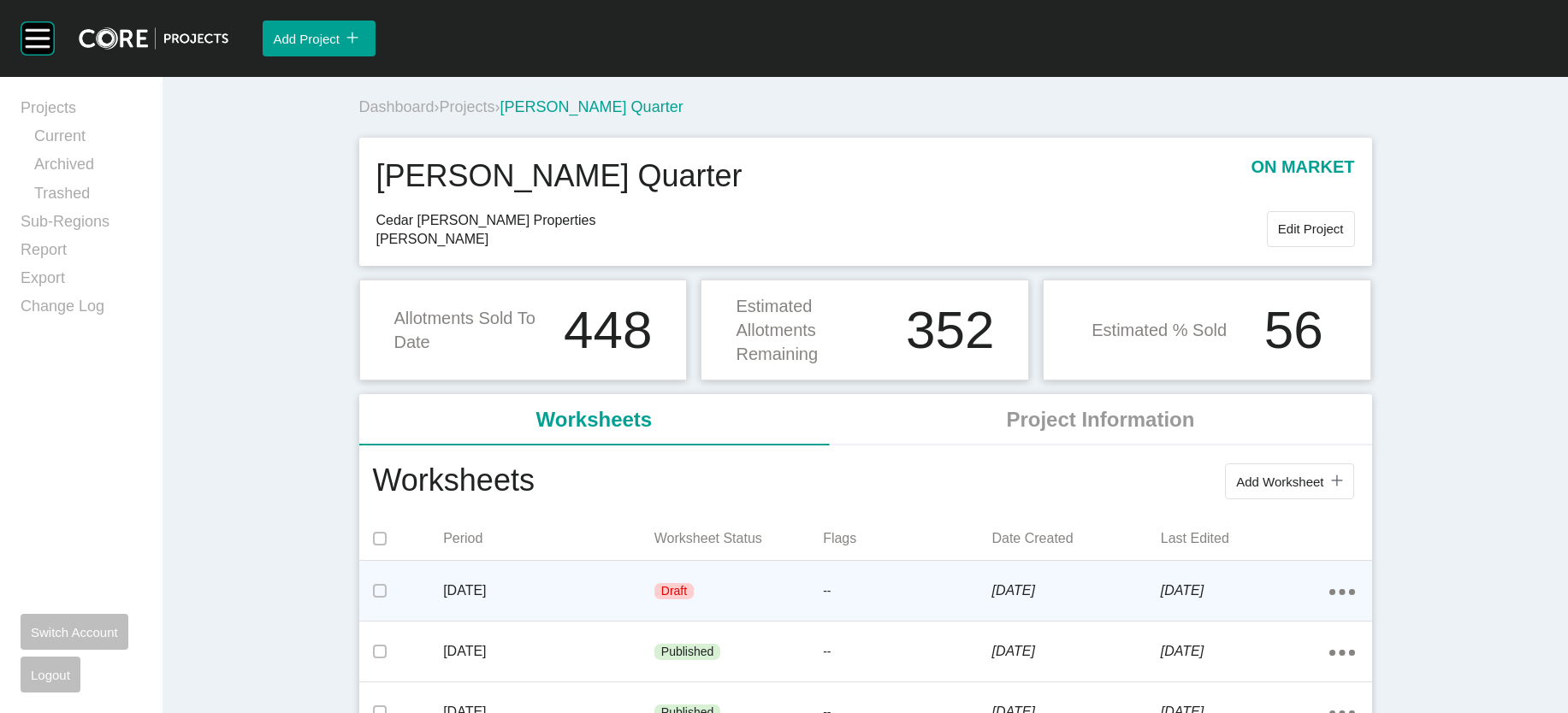
click at [784, 618] on div "Draft" at bounding box center [739, 591] width 169 height 51
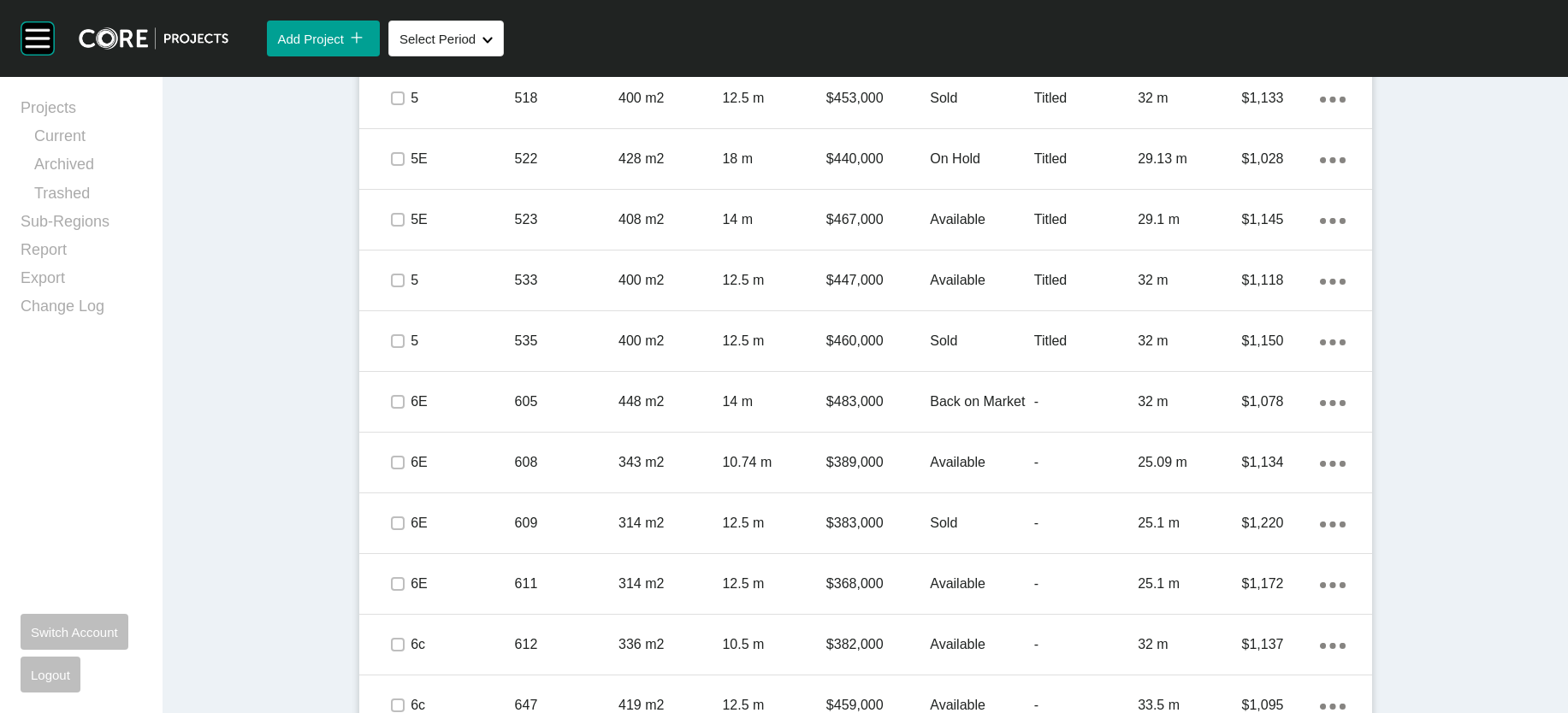
scroll to position [1360, 0]
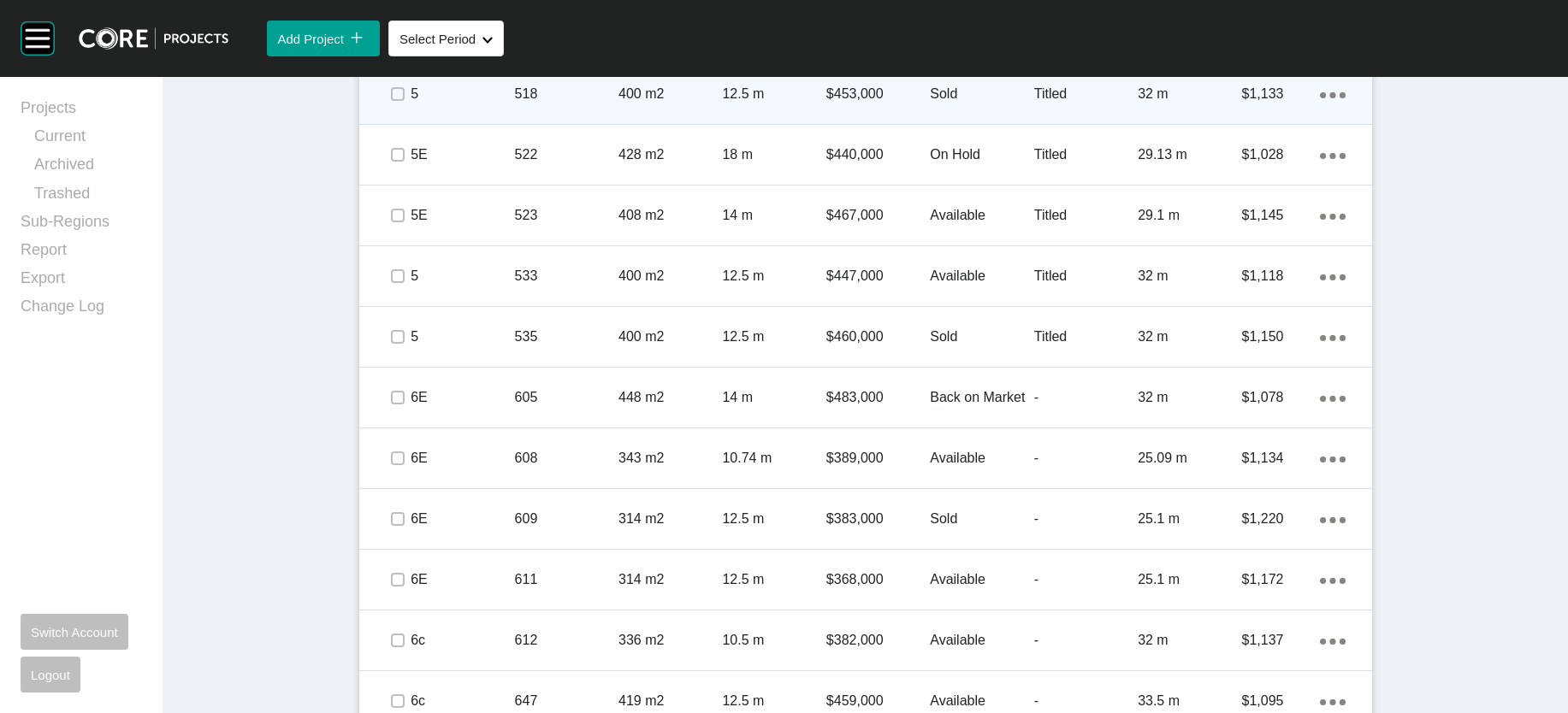
click at [1138, 103] on p "Titled" at bounding box center [1086, 93] width 103 height 19
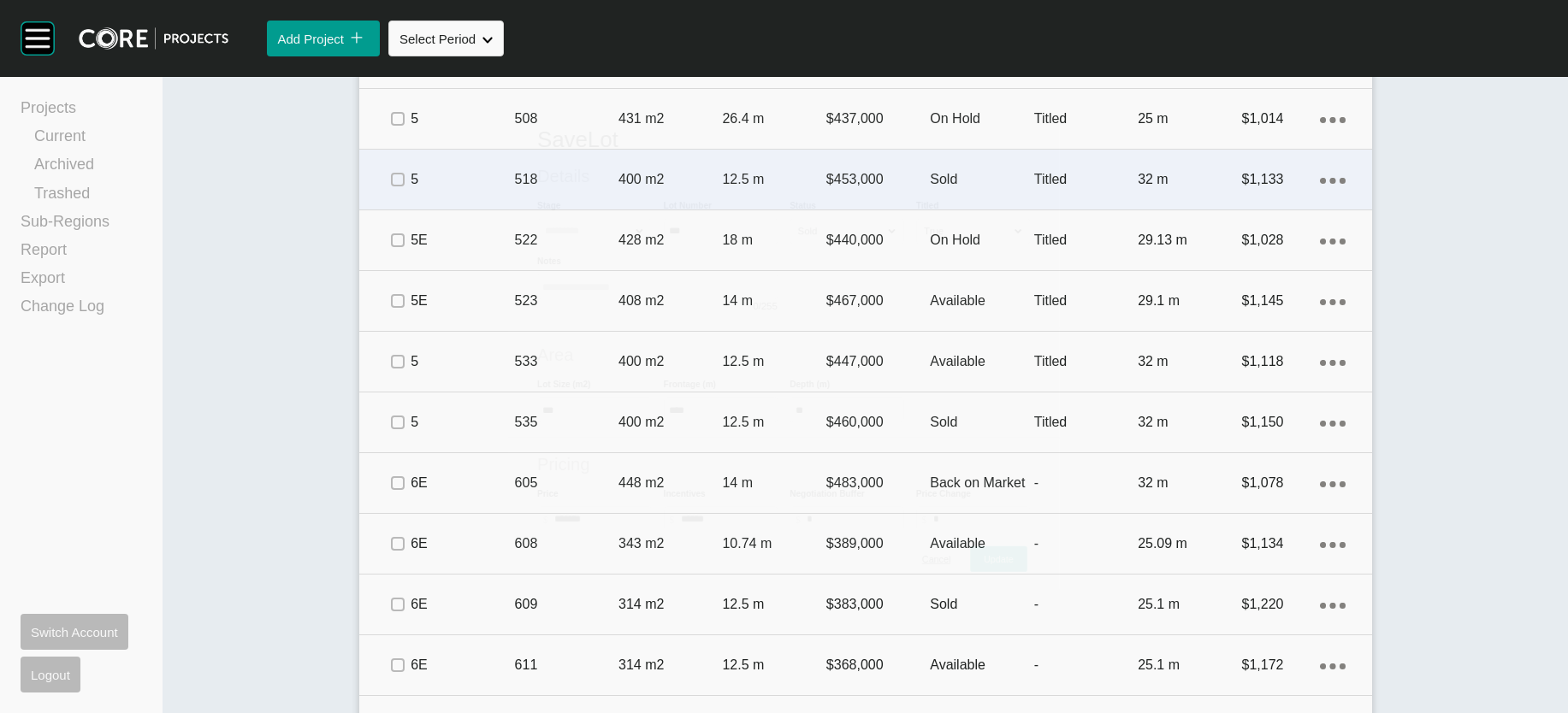
scroll to position [1361, 0]
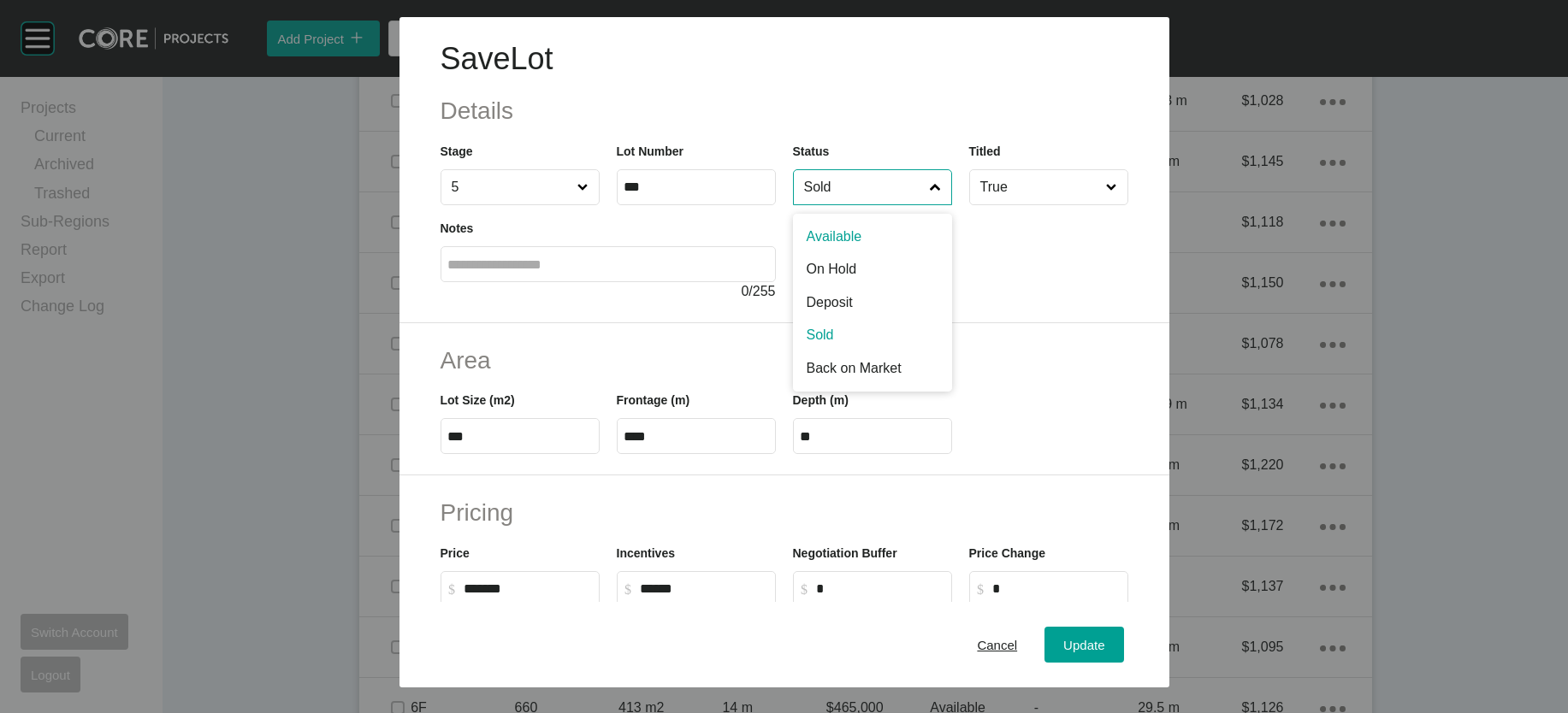
click at [868, 204] on input "Sold" at bounding box center [864, 187] width 127 height 34
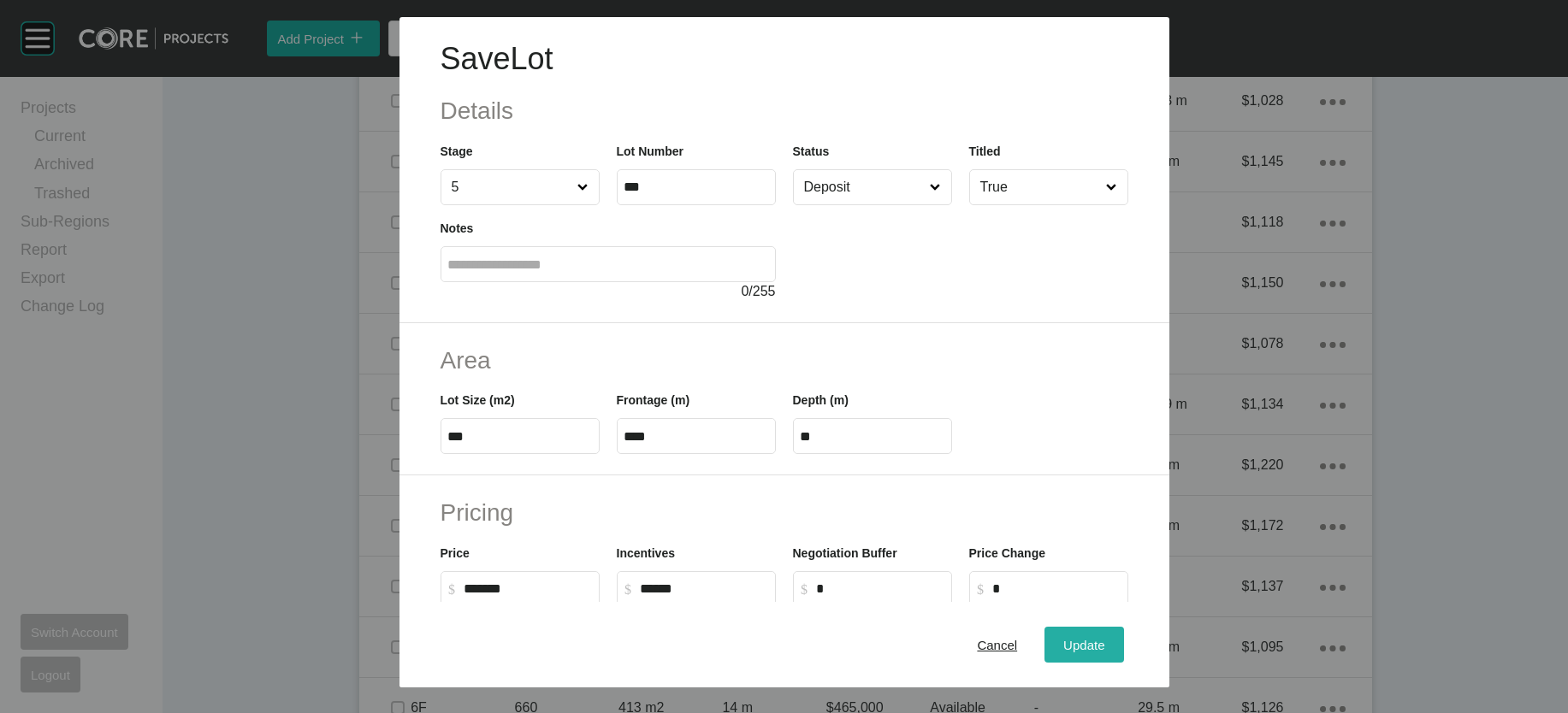
click at [1104, 637] on span "Update" at bounding box center [1084, 644] width 41 height 15
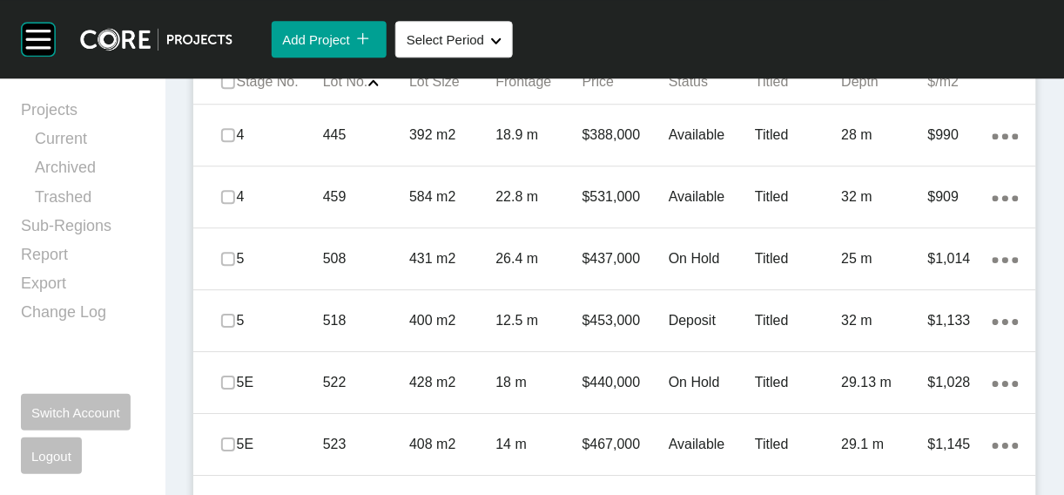
scroll to position [1165, 0]
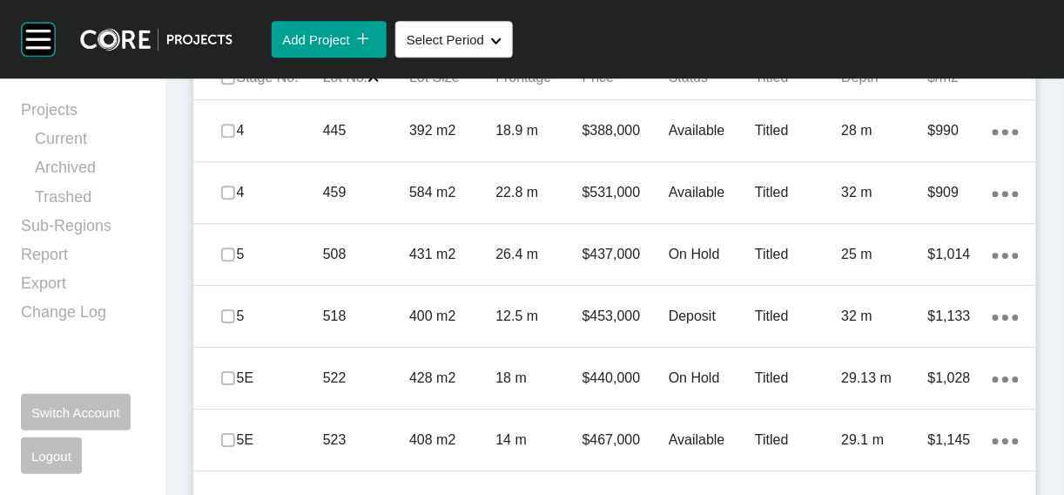
click at [942, 26] on span "Add Lot" at bounding box center [964, 18] width 45 height 15
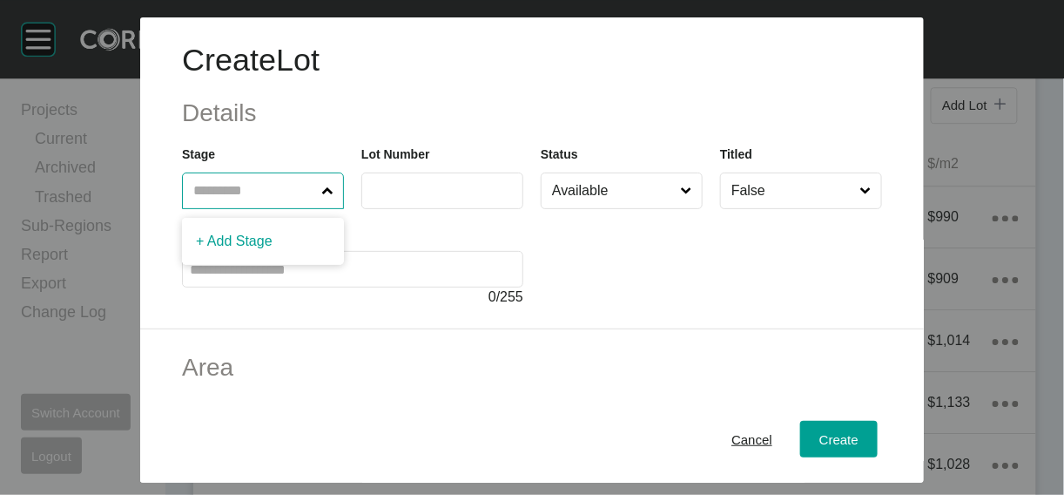
click at [210, 208] on input "text" at bounding box center [254, 190] width 129 height 35
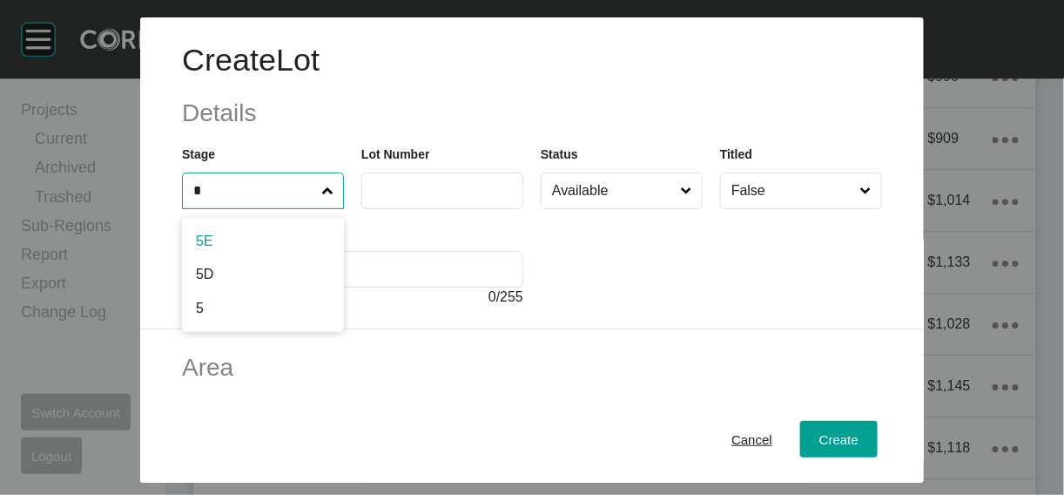
type input "*"
drag, startPoint x: 167, startPoint y: 293, endPoint x: 168, endPoint y: 285, distance: 8.8
click at [362, 209] on label at bounding box center [442, 190] width 162 height 37
click at [369, 198] on input "text" at bounding box center [442, 190] width 146 height 15
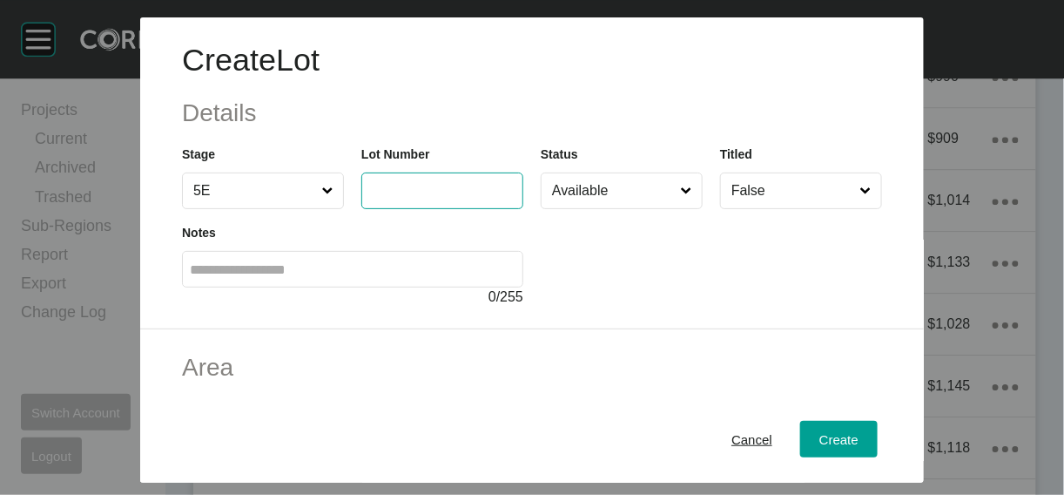
type input "*"
type input "***"
click at [433, 287] on label at bounding box center [352, 269] width 341 height 37
click at [433, 277] on input "text" at bounding box center [353, 269] width 326 height 15
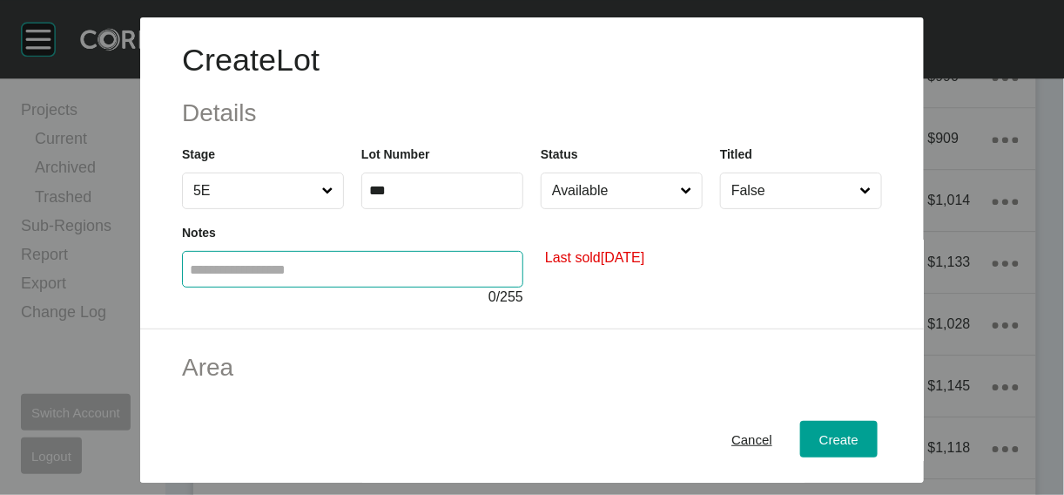
click at [595, 208] on input "Available" at bounding box center [613, 190] width 129 height 35
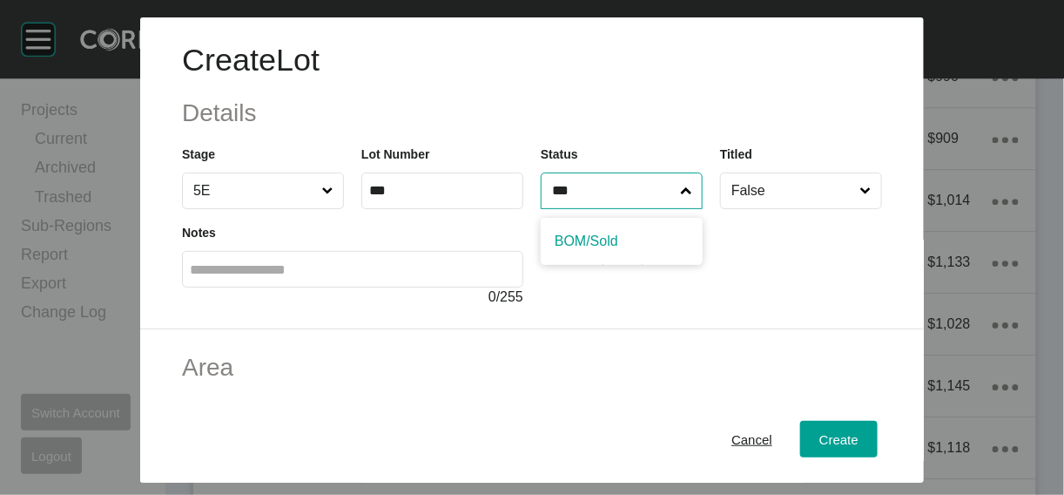
type input "***"
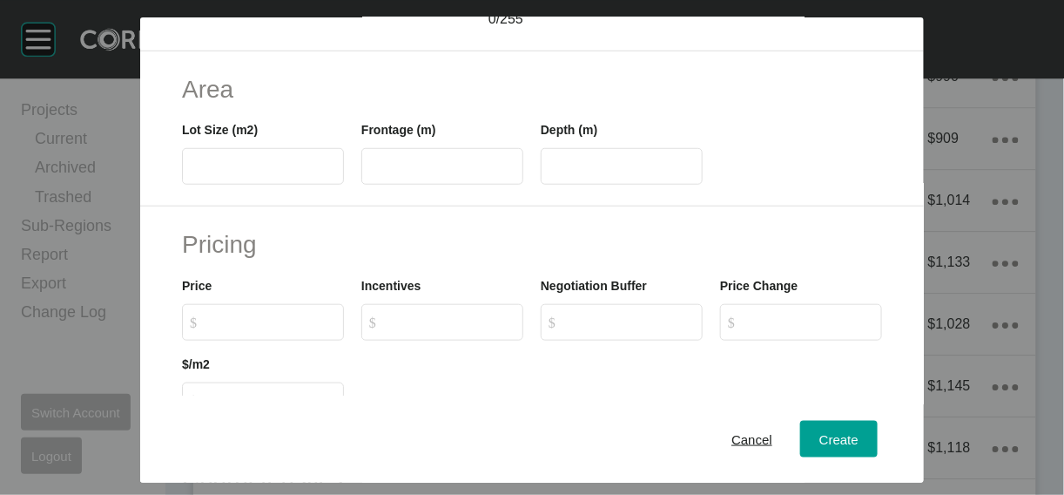
scroll to position [280, 0]
click at [353, 183] on div "Frontage (m)" at bounding box center [442, 143] width 179 height 78
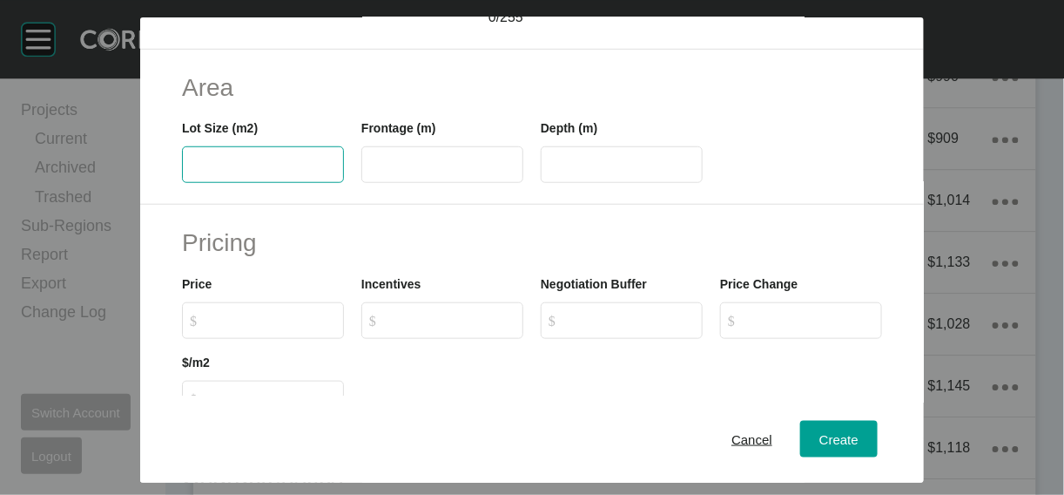
click at [266, 172] on input "text" at bounding box center [263, 165] width 146 height 15
type input "***"
click at [402, 172] on input "text" at bounding box center [442, 165] width 146 height 15
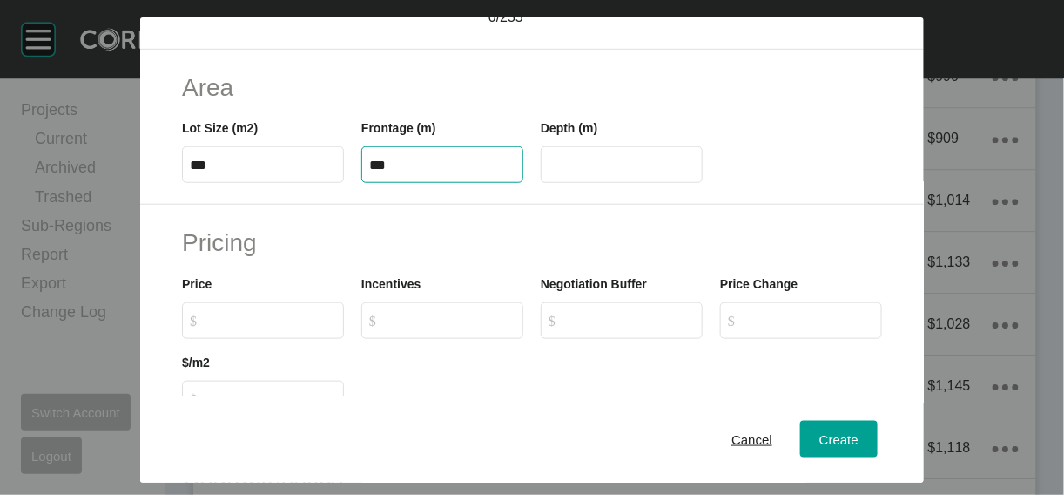
type input "***"
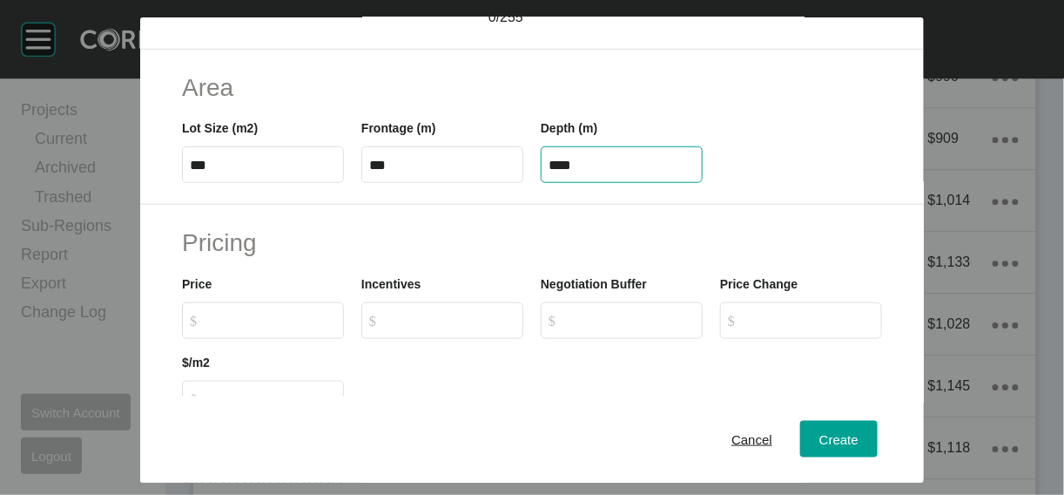
click at [623, 172] on input "****" at bounding box center [622, 165] width 146 height 15
drag, startPoint x: 625, startPoint y: 269, endPoint x: 456, endPoint y: 278, distance: 169.1
click at [461, 183] on div "Lot Size (m2) *** Frontage (m) *** Depth (m) ****" at bounding box center [531, 143] width 717 height 78
type input "****"
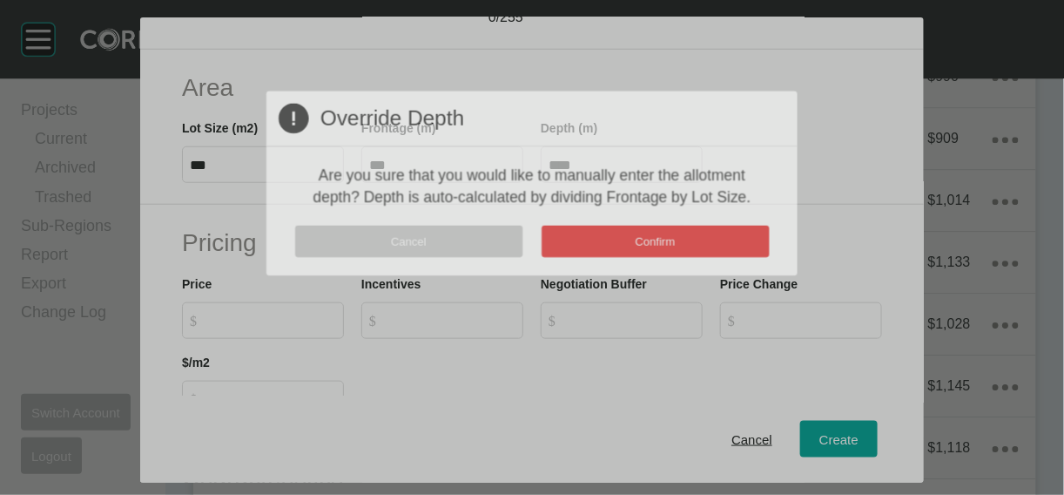
click at [1005, 246] on div "Create Lot Details Stage 5E Lot Number *** Status BOM/Sold Titled False Notes 0…" at bounding box center [532, 247] width 1064 height 495
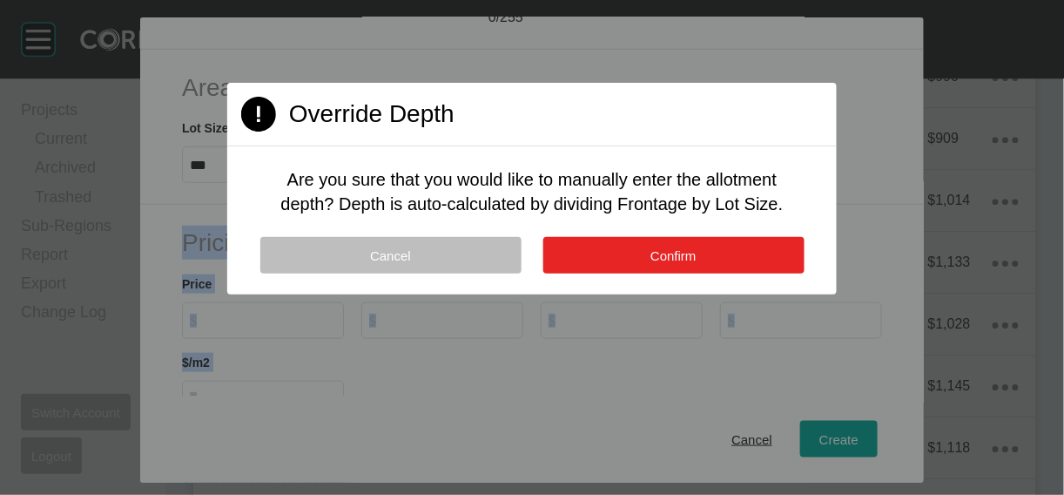
drag, startPoint x: 750, startPoint y: 331, endPoint x: 859, endPoint y: 289, distance: 117.4
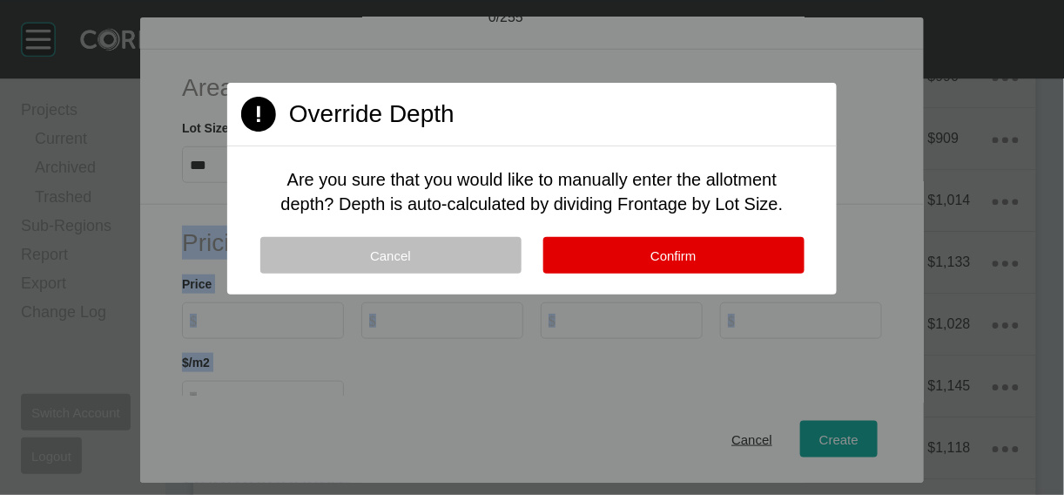
click at [751, 273] on button "Confirm" at bounding box center [673, 255] width 261 height 37
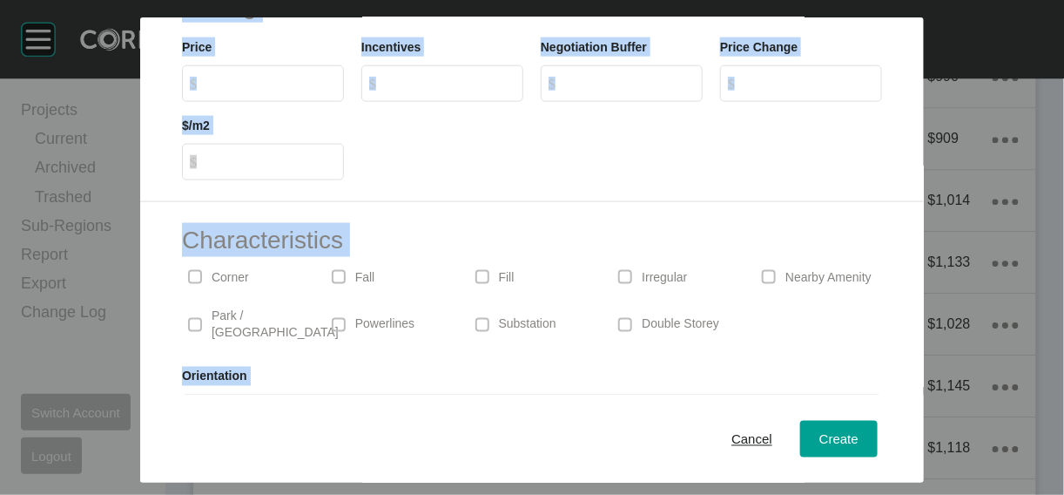
scroll to position [522, 0]
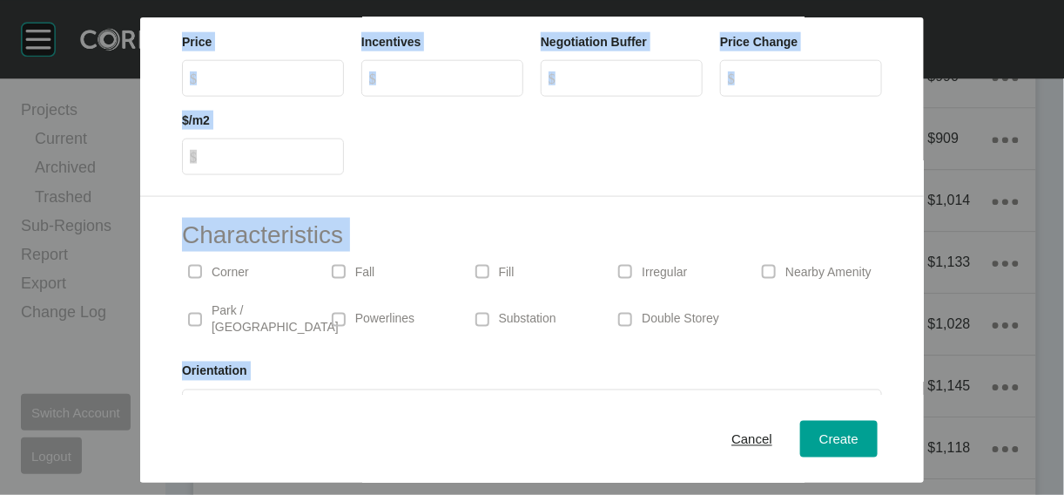
click at [206, 85] on input "$ Created with Sketch. $" at bounding box center [271, 78] width 130 height 15
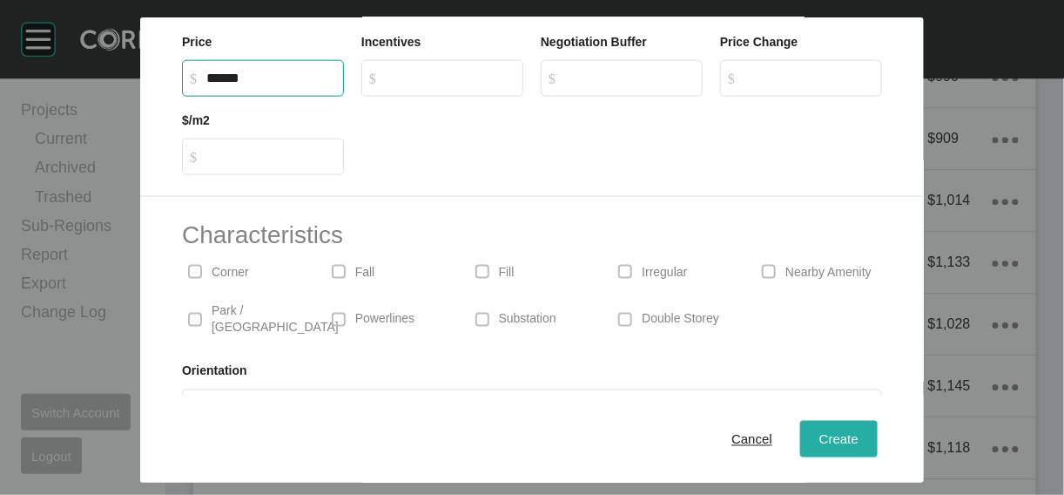
type input "*******"
type input "*"
type input "*****"
click at [859, 431] on span "Create" at bounding box center [838, 438] width 39 height 15
type input "*"
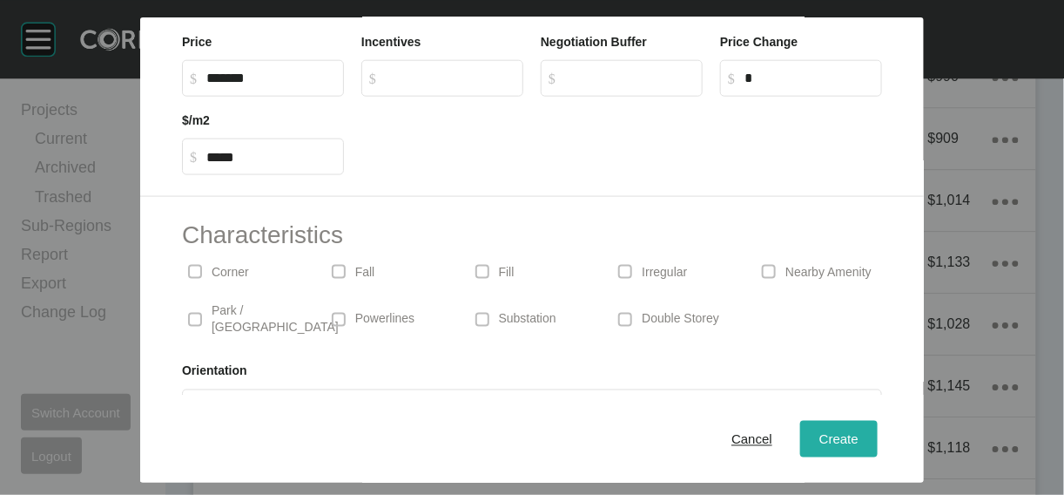
type input "*"
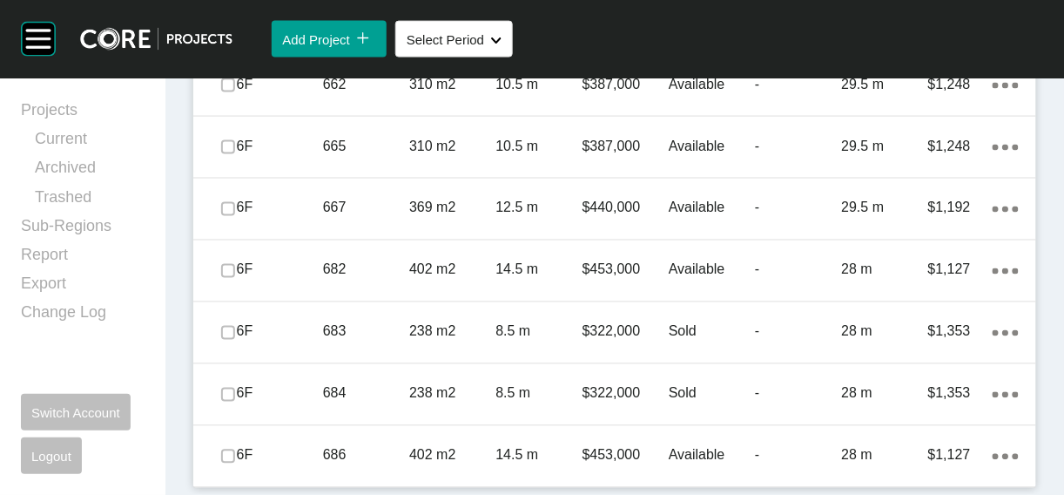
scroll to position [2893, 0]
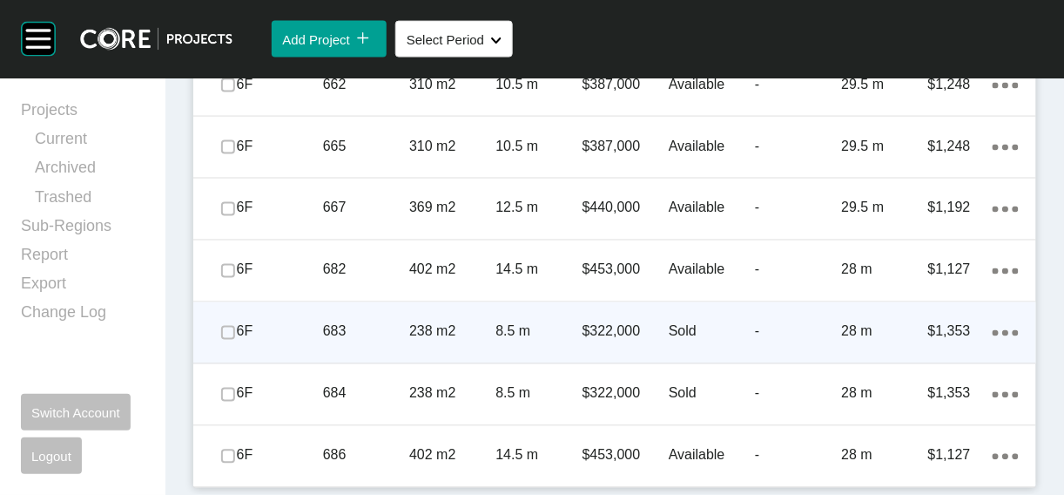
click at [814, 341] on p "-" at bounding box center [798, 331] width 86 height 19
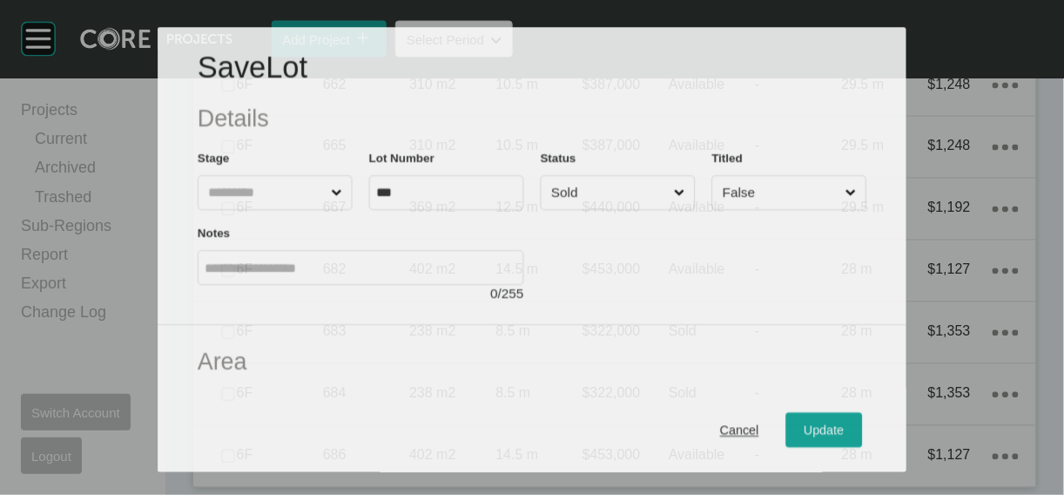
scroll to position [2825, 0]
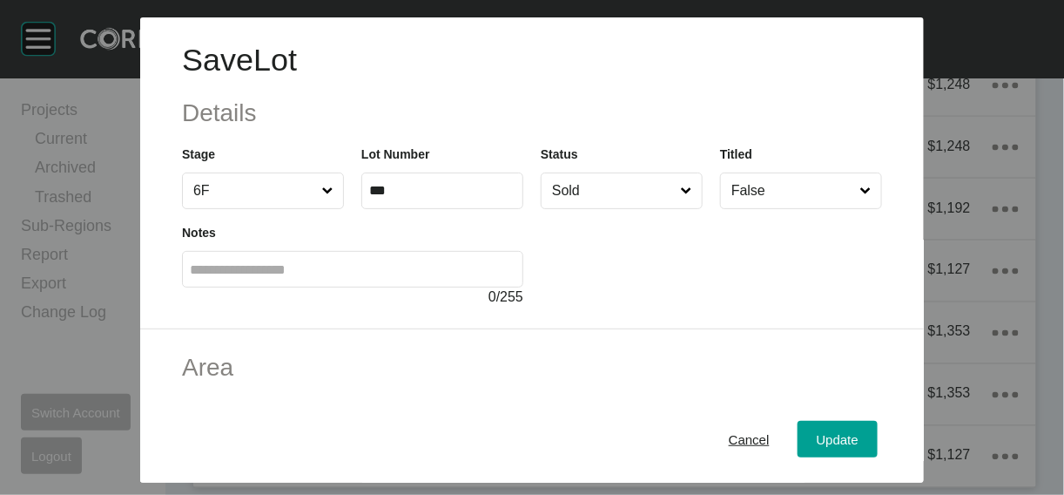
click at [650, 208] on input "Sold" at bounding box center [613, 190] width 129 height 35
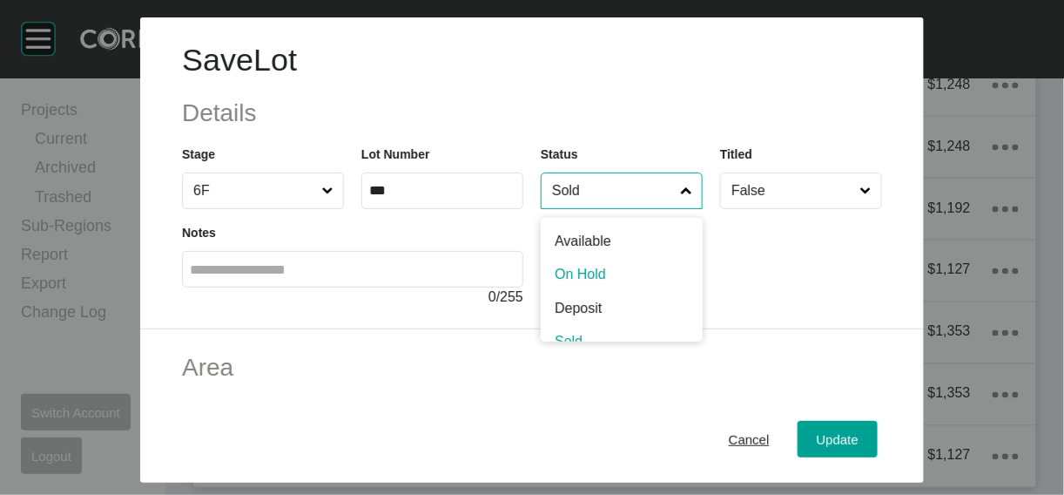
scroll to position [10, 0]
drag, startPoint x: 611, startPoint y: 367, endPoint x: 641, endPoint y: 364, distance: 29.8
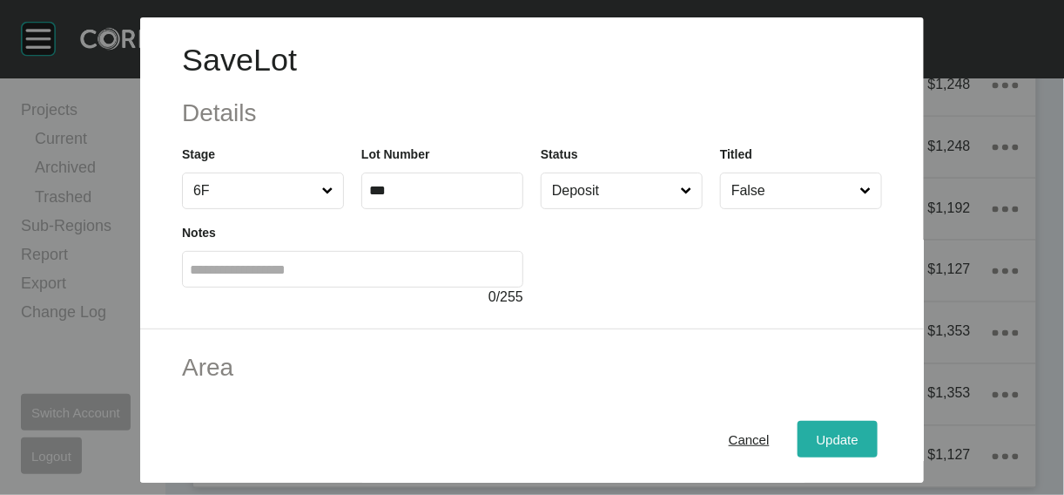
click at [866, 426] on button "Update" at bounding box center [838, 439] width 80 height 37
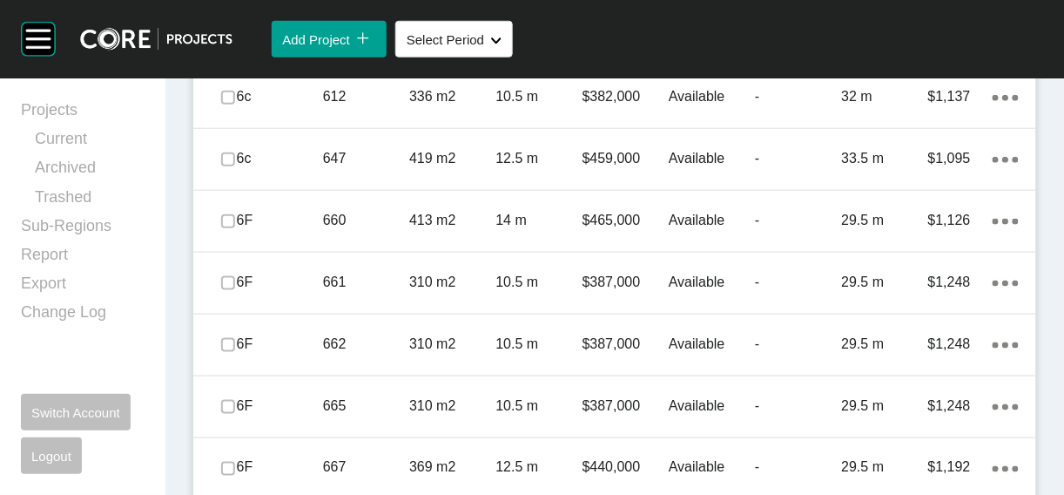
scroll to position [2027, 0]
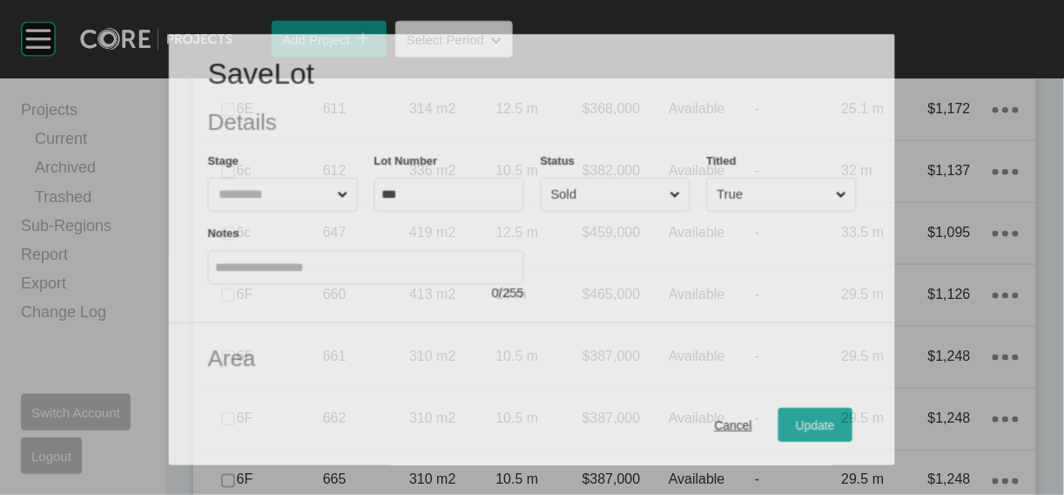
scroll to position [1960, 0]
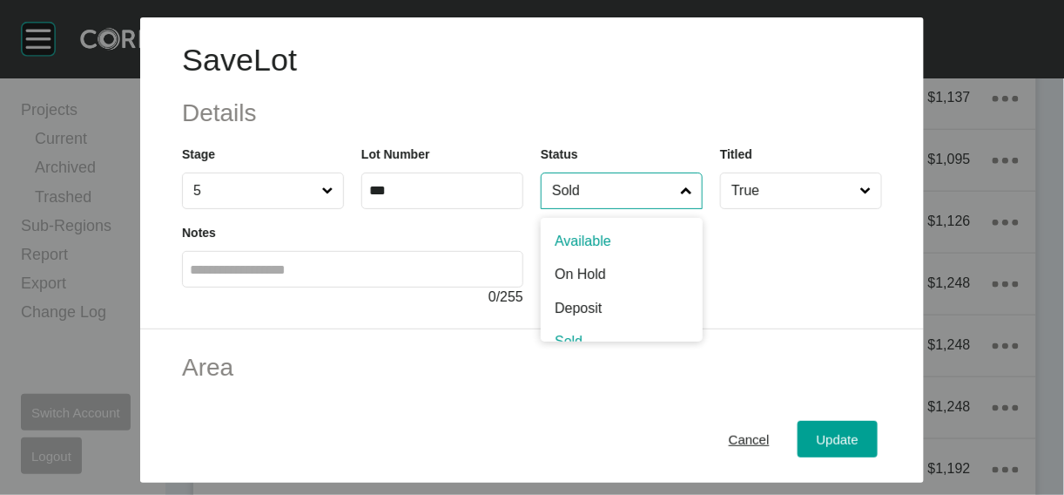
drag, startPoint x: 636, startPoint y: 220, endPoint x: 629, endPoint y: 230, distance: 11.8
click at [634, 208] on input "Sold" at bounding box center [613, 190] width 129 height 35
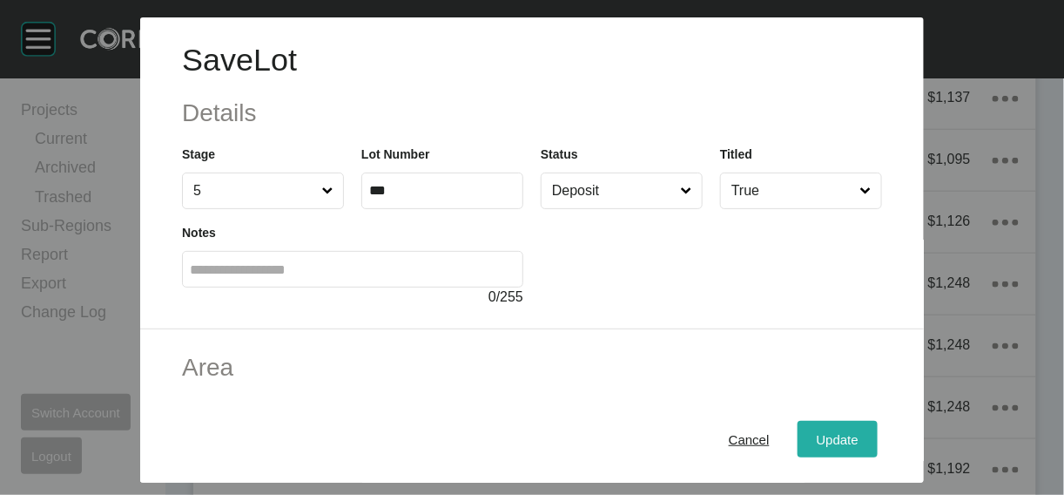
click at [863, 434] on div "Update" at bounding box center [837, 439] width 51 height 24
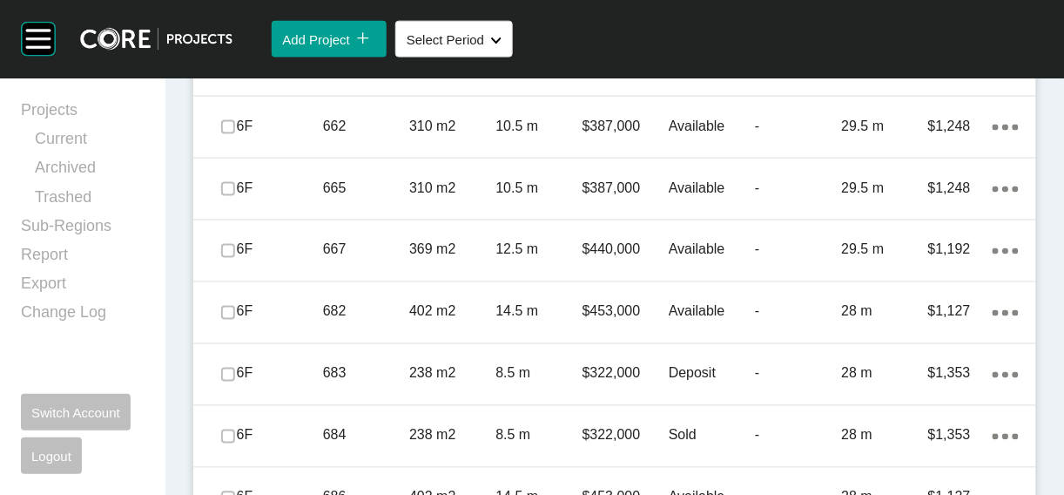
scroll to position [2957, 0]
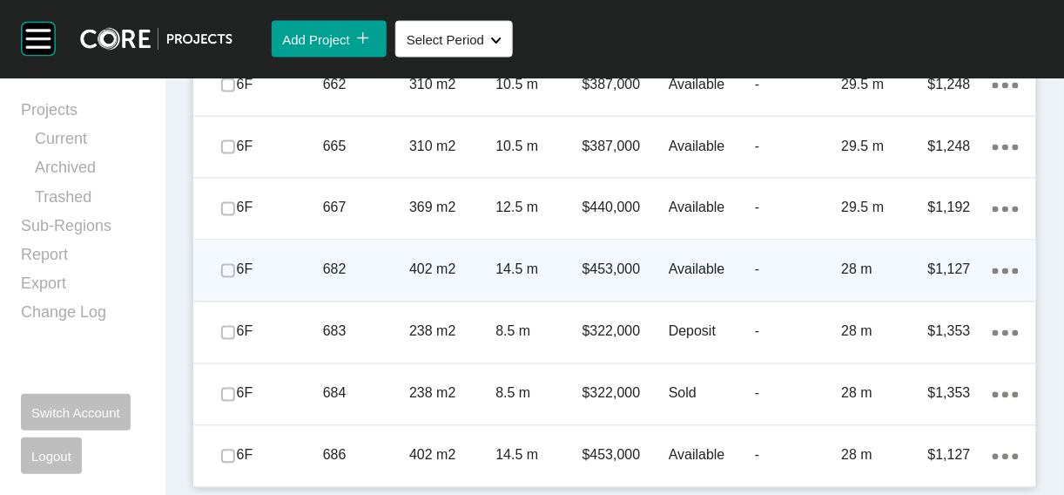
click at [363, 243] on div "682" at bounding box center [366, 270] width 86 height 54
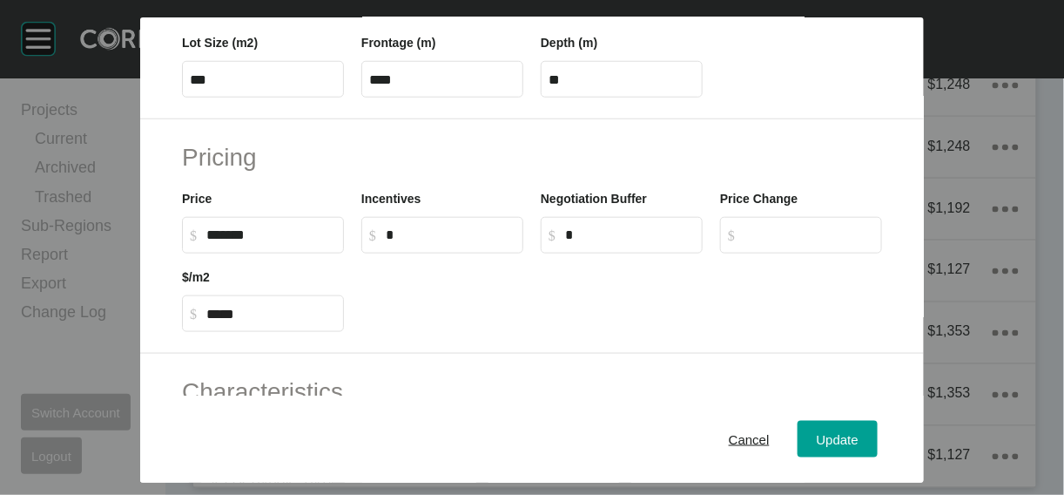
scroll to position [366, 0]
click at [770, 431] on span "Cancel" at bounding box center [749, 438] width 41 height 15
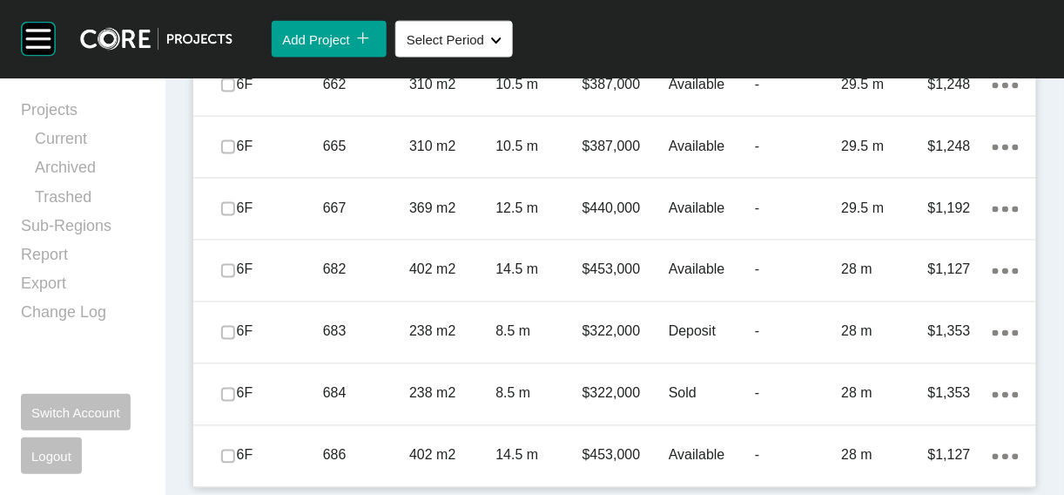
scroll to position [2388, 0]
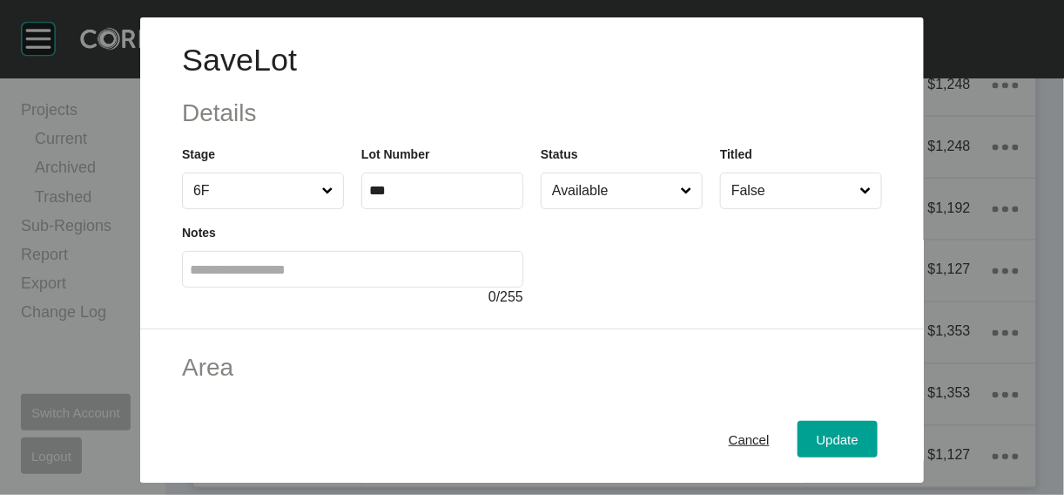
scroll to position [407, 0]
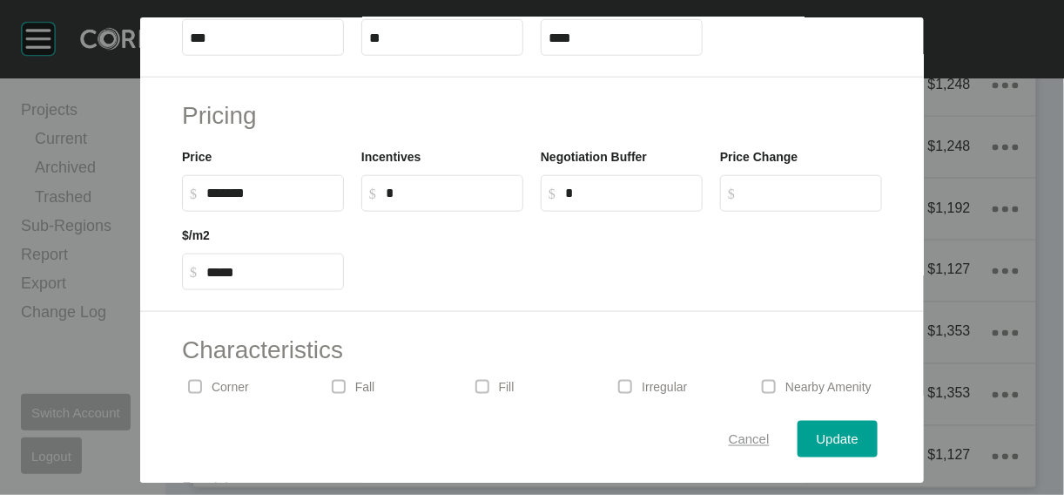
click at [770, 431] on span "Cancel" at bounding box center [749, 438] width 41 height 15
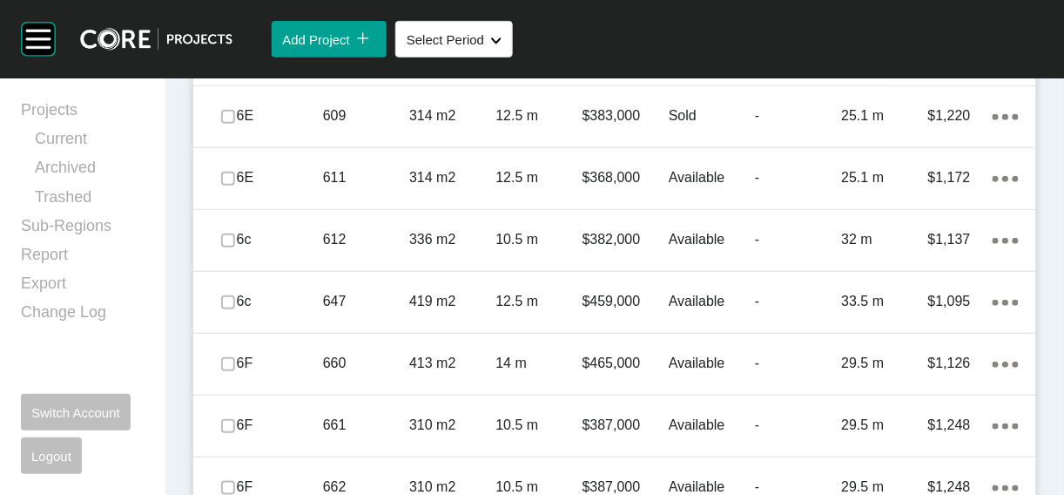
scroll to position [1761, 0]
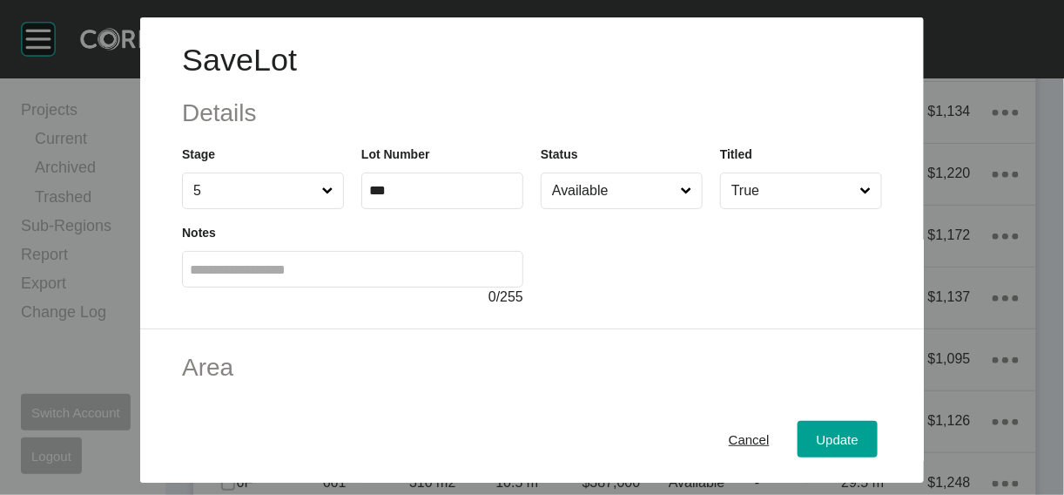
scroll to position [407, 0]
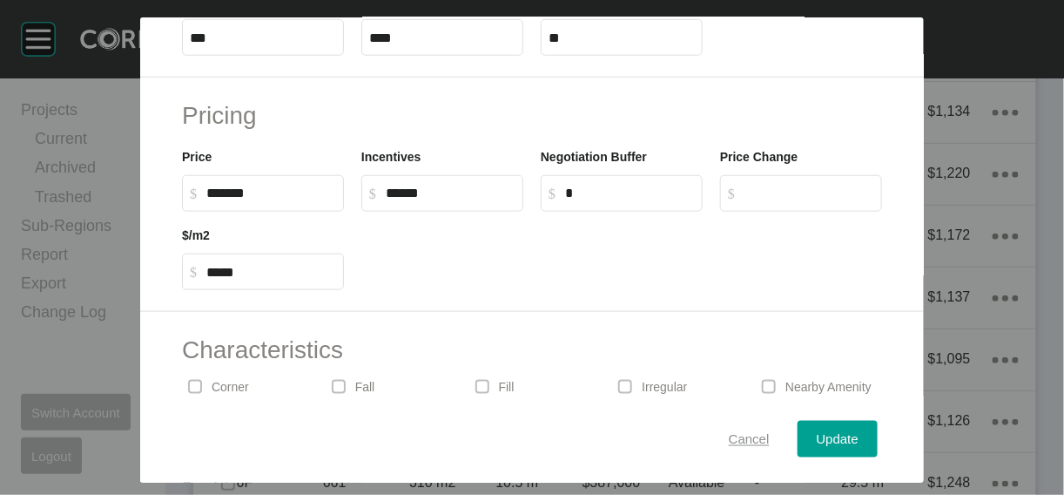
click at [770, 431] on span "Cancel" at bounding box center [749, 438] width 41 height 15
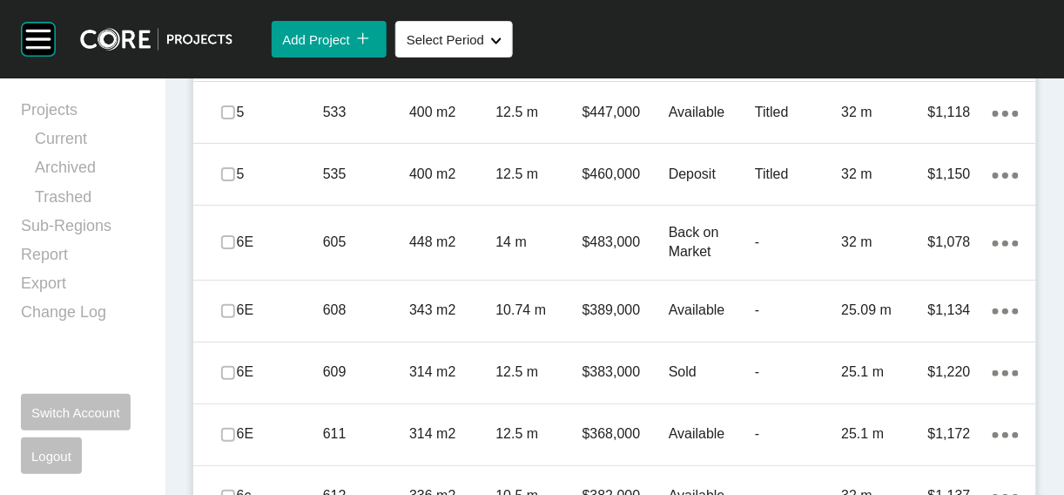
scroll to position [1541, 0]
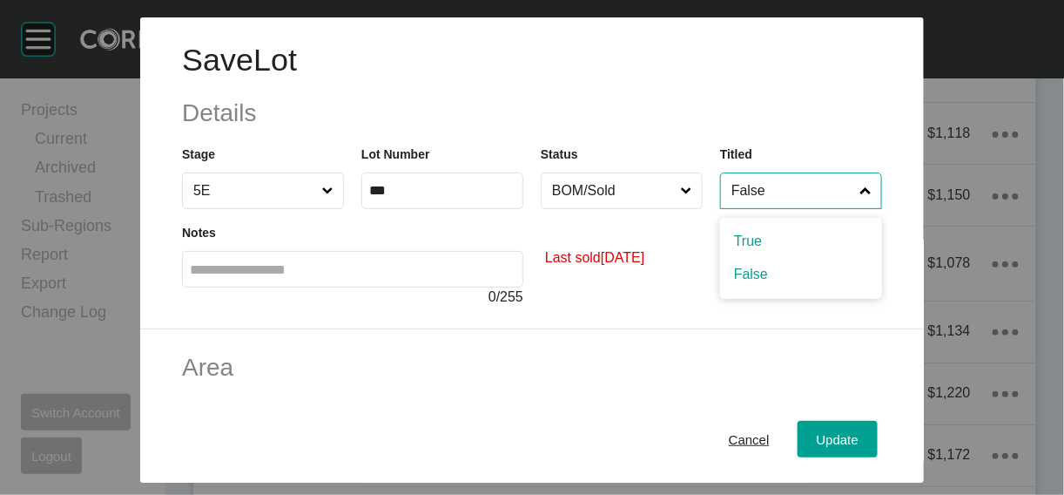
drag, startPoint x: 814, startPoint y: 228, endPoint x: 810, endPoint y: 268, distance: 40.3
click at [810, 266] on div "Save Lot Details Stage 5E Lot Number *** Status BOM/Sold Titled False True Fals…" at bounding box center [532, 173] width 784 height 312
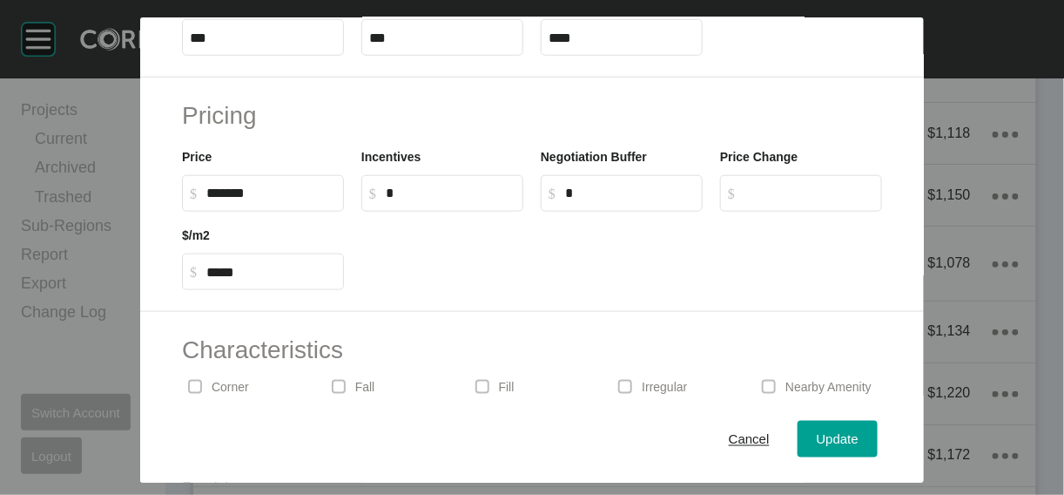
scroll to position [542, 0]
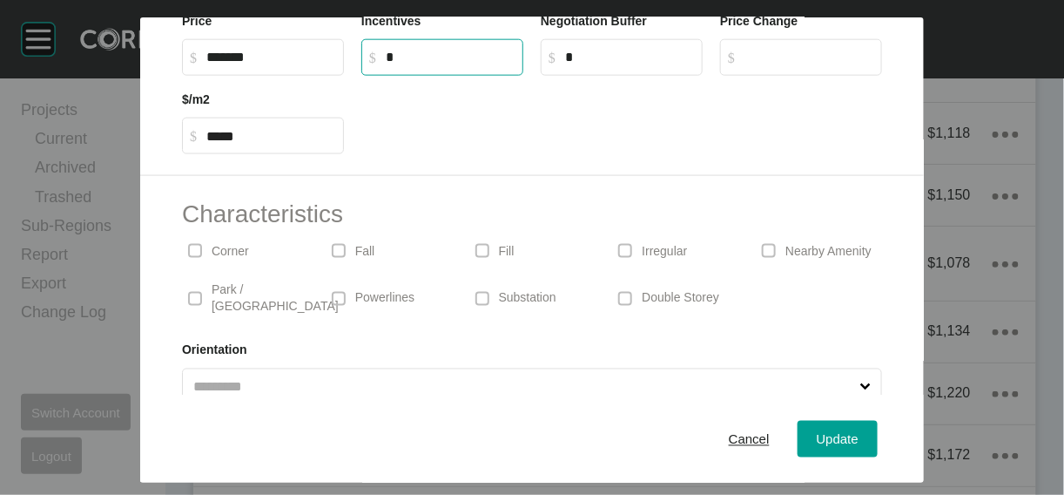
drag, startPoint x: 364, startPoint y: 211, endPoint x: 277, endPoint y: 217, distance: 87.3
click at [277, 76] on div "Price $ Created with Sketch. $ ******* Incentives $ Created with Sketch. $ * Ne…" at bounding box center [531, 36] width 717 height 78
type input "******"
click at [863, 432] on div "Update" at bounding box center [837, 439] width 51 height 24
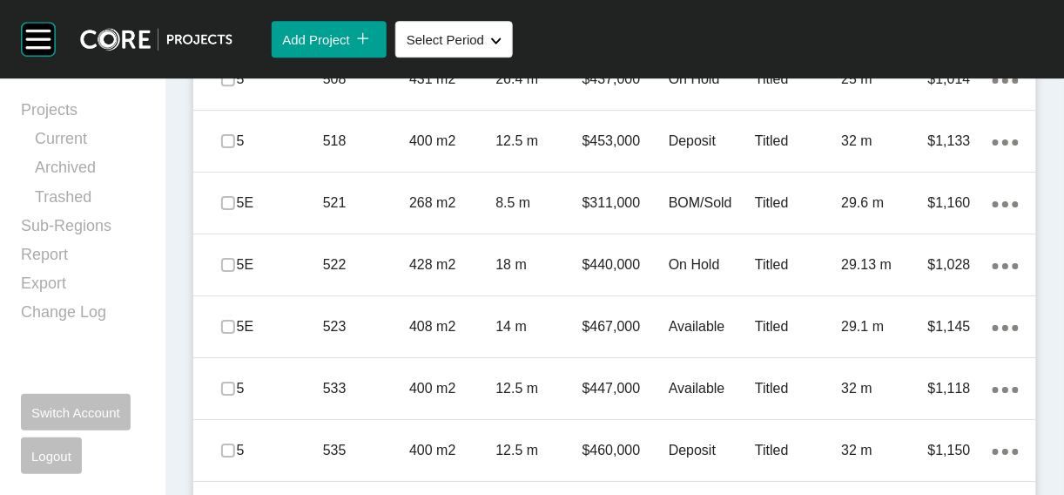
scroll to position [1285, 0]
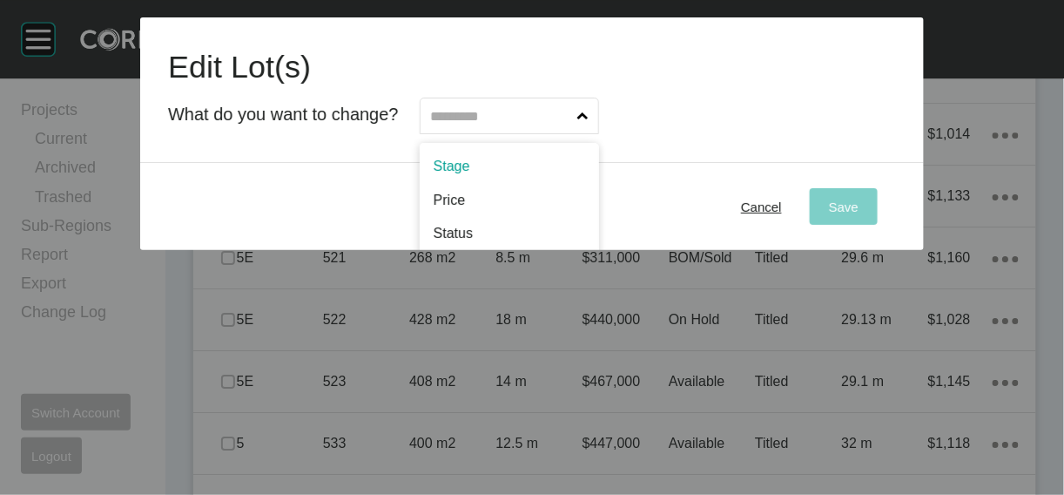
click at [473, 133] on input "text" at bounding box center [501, 115] width 146 height 35
type input "**"
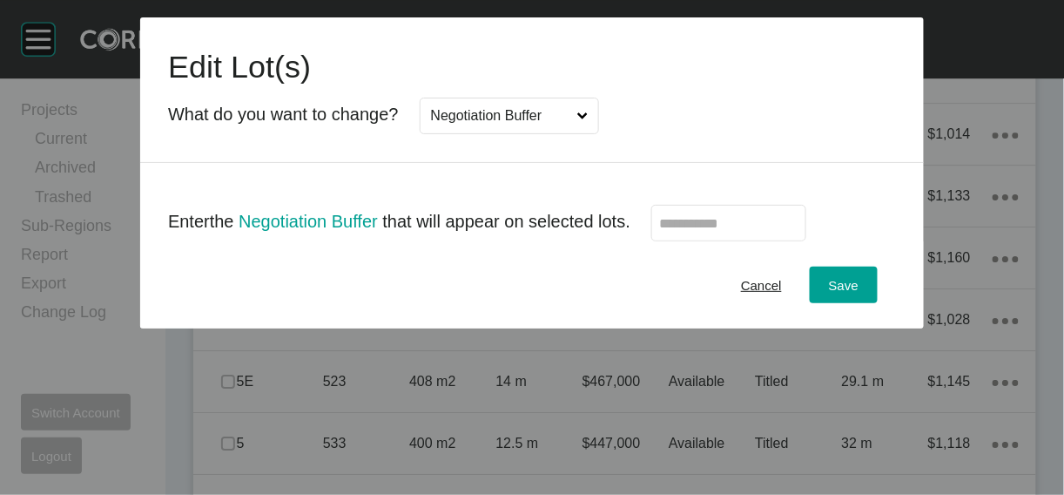
click at [692, 241] on label at bounding box center [728, 223] width 155 height 37
click at [692, 231] on input "text" at bounding box center [728, 223] width 139 height 15
type input "*****"
click at [863, 297] on div "Save" at bounding box center [844, 285] width 38 height 24
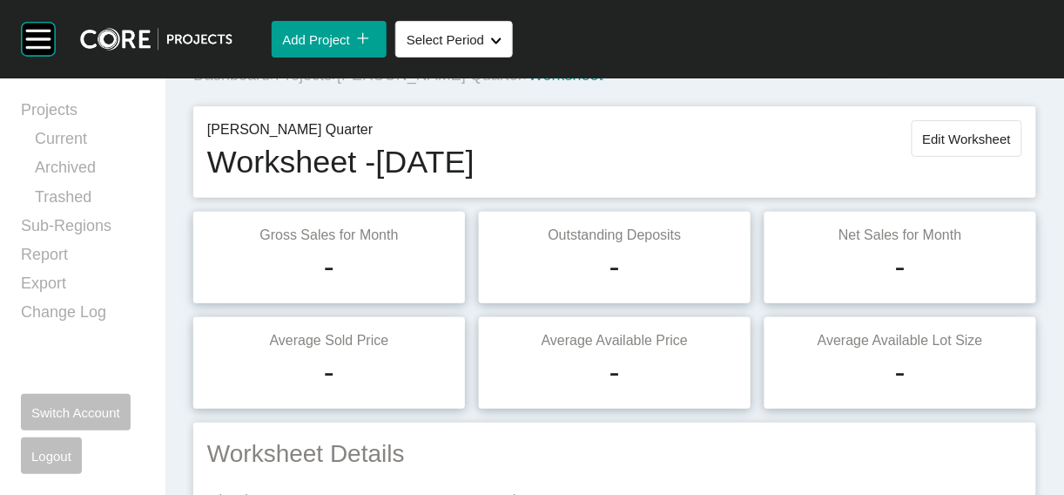
scroll to position [0, 0]
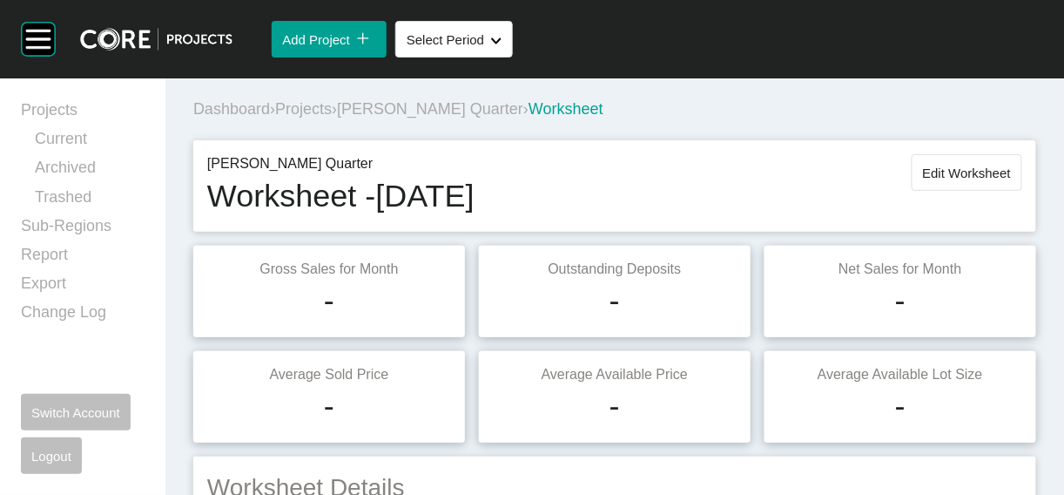
click at [923, 180] on span "Edit Worksheet" at bounding box center [967, 172] width 88 height 15
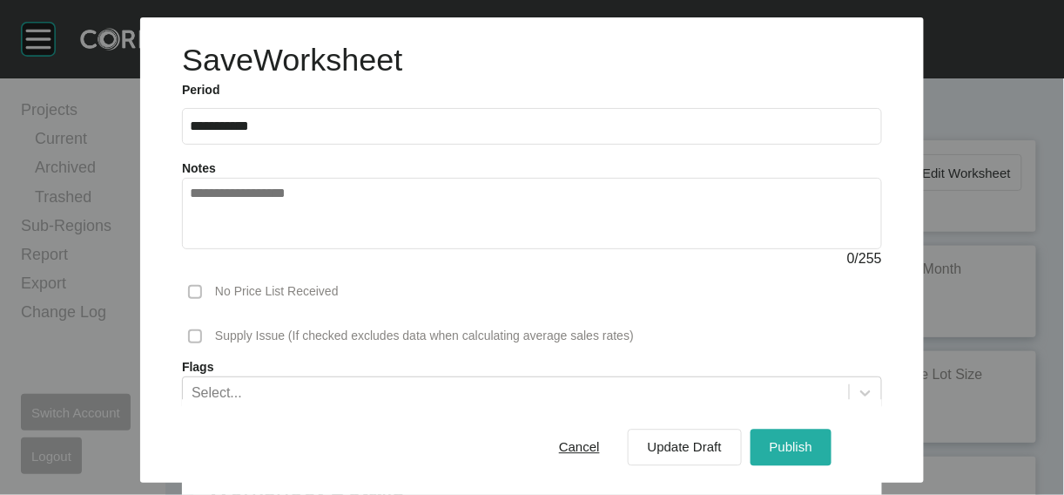
click at [818, 428] on button "Publish" at bounding box center [791, 446] width 81 height 37
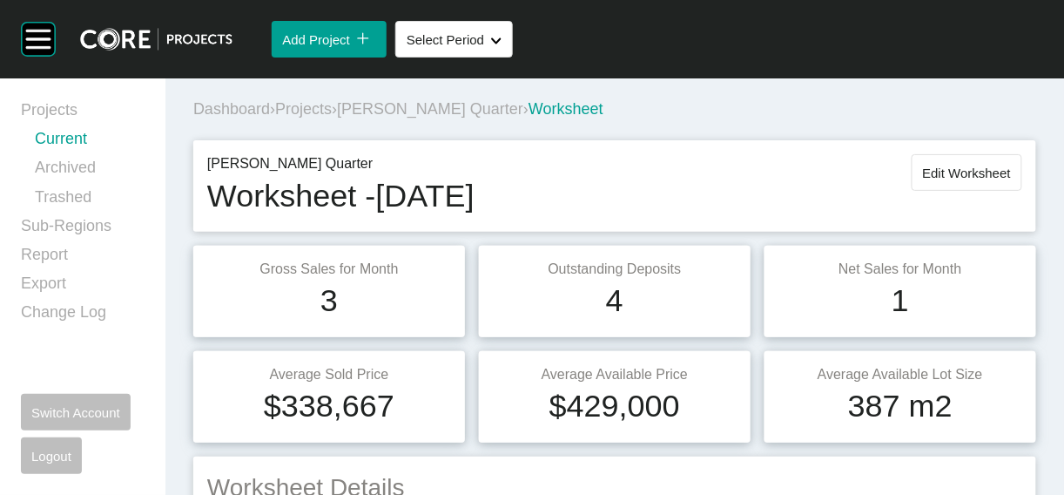
click at [66, 153] on link "Current" at bounding box center [90, 142] width 110 height 29
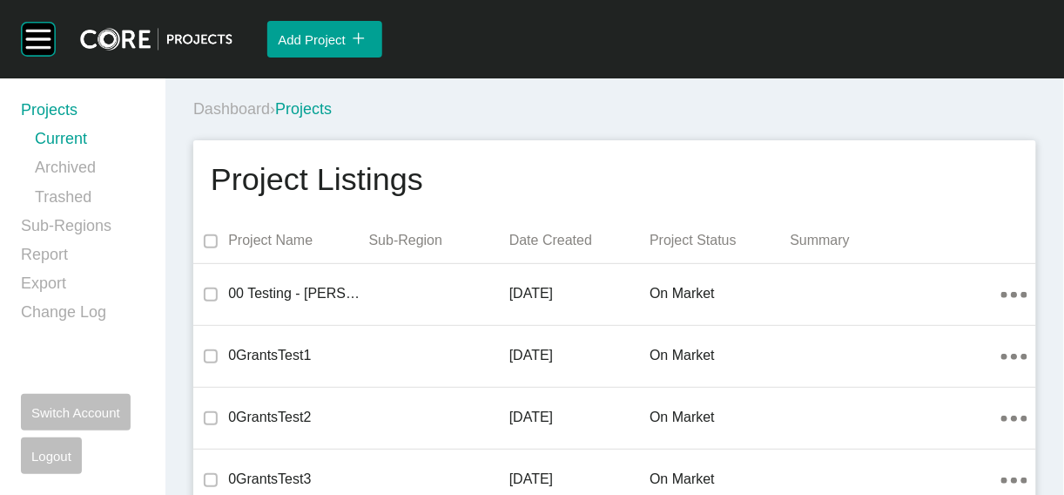
scroll to position [37885, 0]
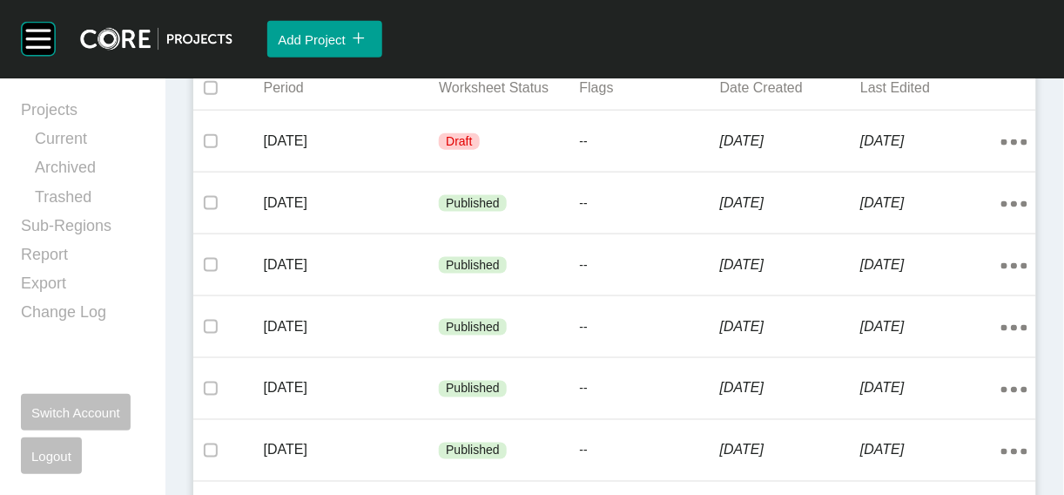
scroll to position [464, 0]
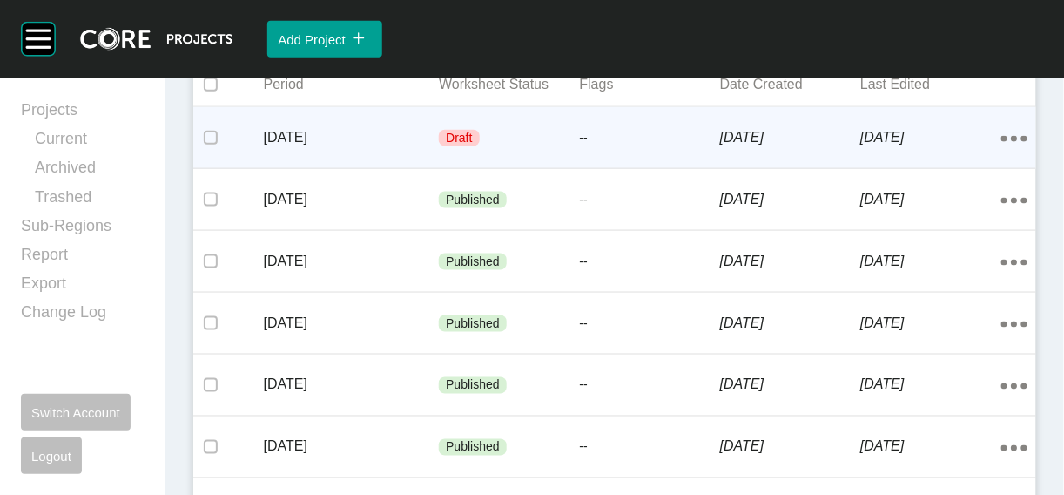
click at [761, 165] on div "29 August 2025" at bounding box center [790, 138] width 140 height 54
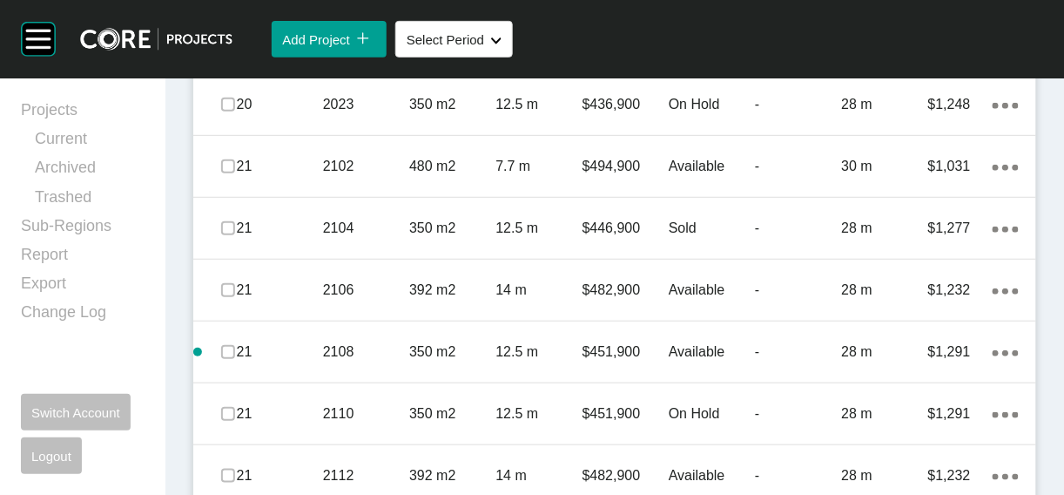
scroll to position [1644, 0]
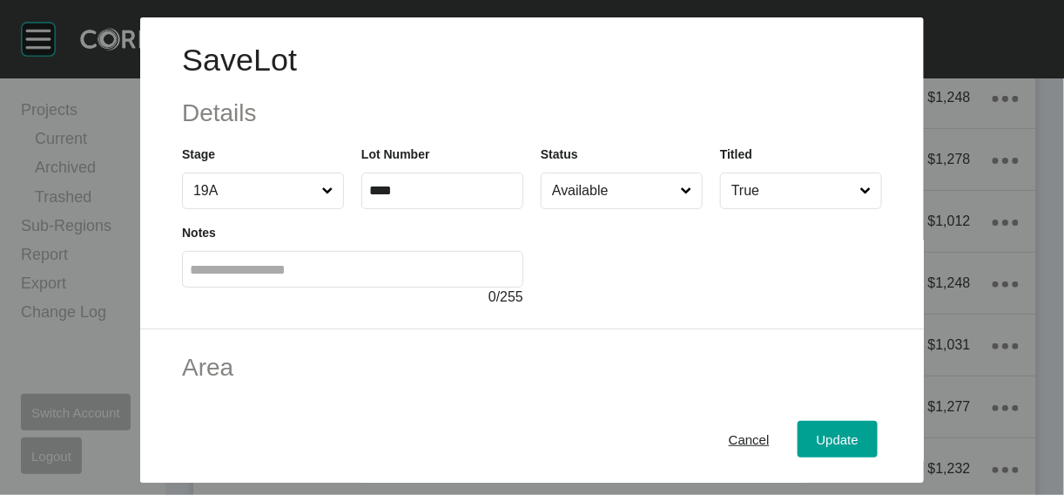
scroll to position [407, 0]
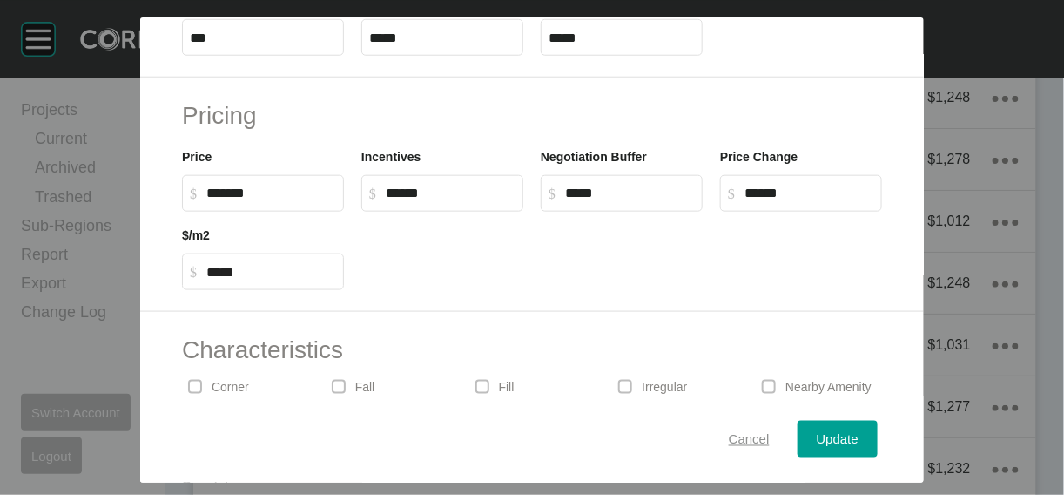
click at [770, 431] on span "Cancel" at bounding box center [749, 438] width 41 height 15
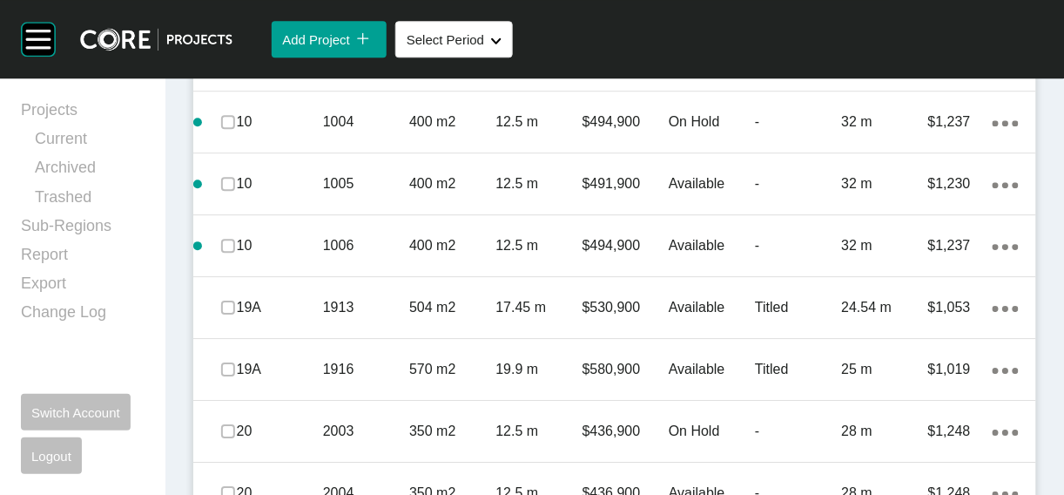
scroll to position [1164, 0]
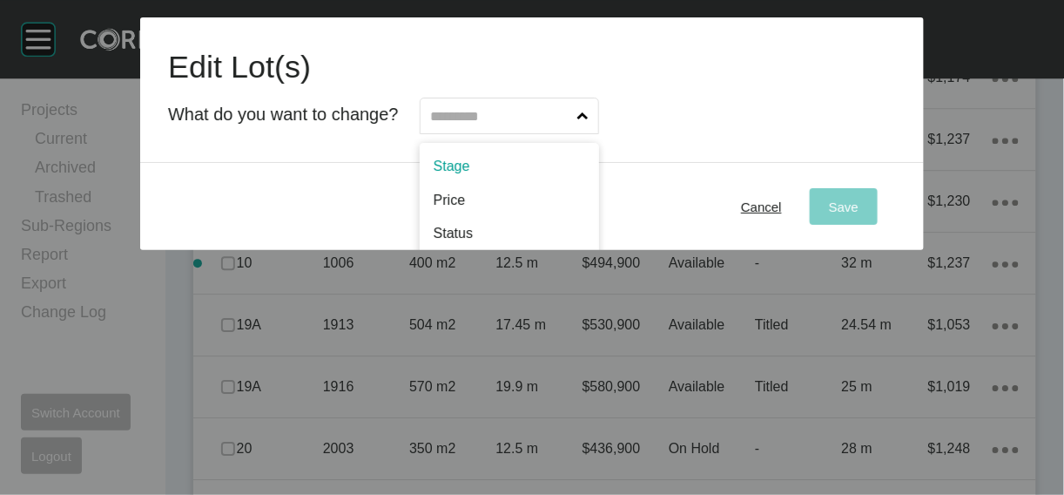
click at [592, 133] on span at bounding box center [583, 115] width 18 height 35
click at [574, 133] on input "text" at bounding box center [501, 115] width 146 height 35
type input "*"
type input "**"
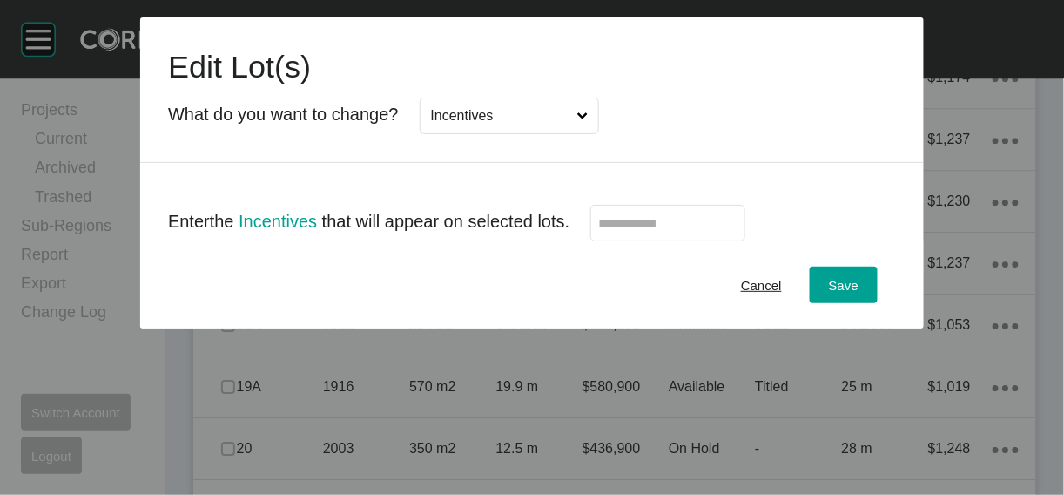
click at [637, 241] on label at bounding box center [667, 223] width 155 height 37
click at [638, 231] on input "text" at bounding box center [667, 223] width 139 height 15
type input "******"
click at [863, 297] on div "Save" at bounding box center [844, 285] width 38 height 24
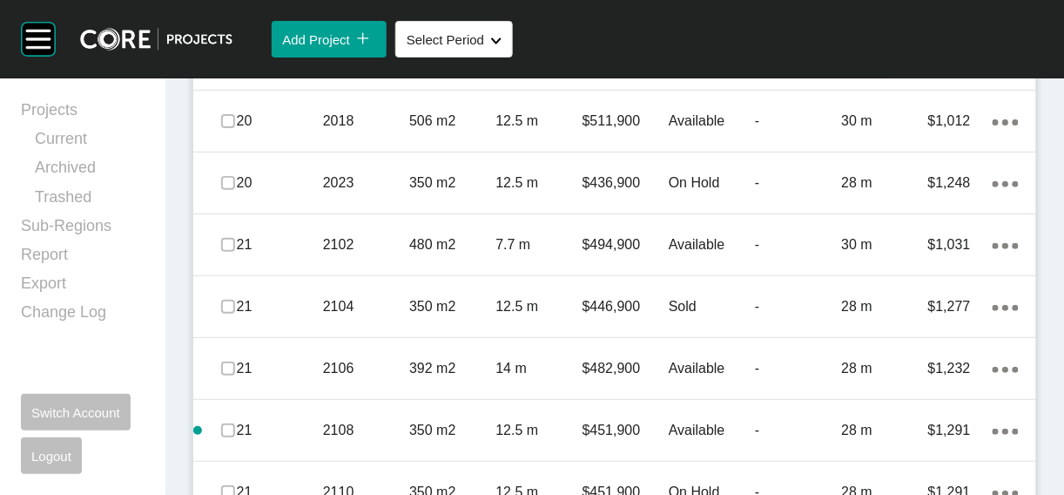
scroll to position [1781, 0]
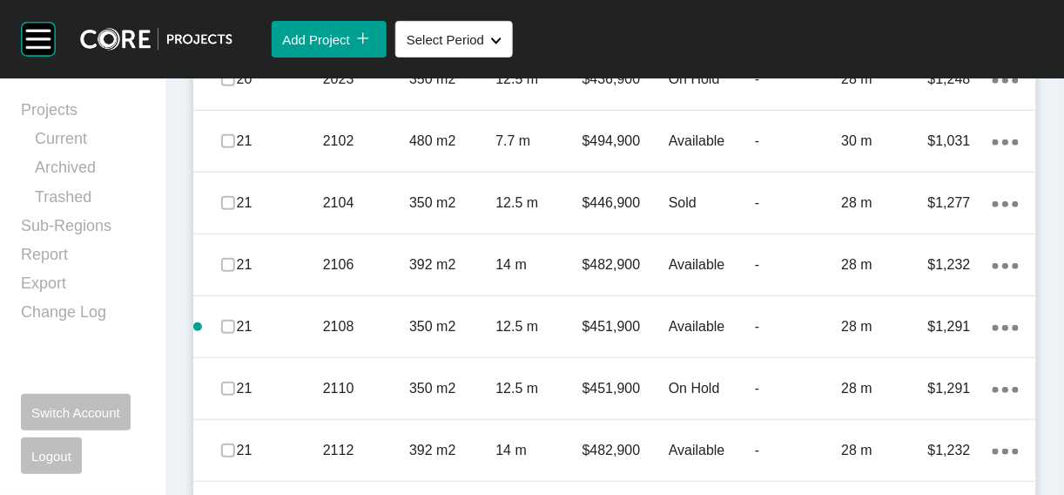
click at [235, 24] on label at bounding box center [228, 17] width 14 height 14
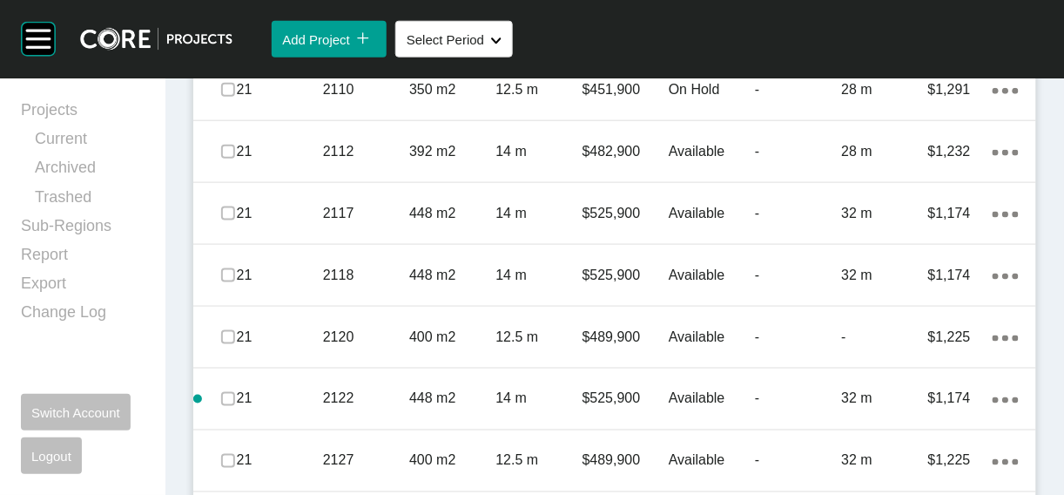
scroll to position [2092, 0]
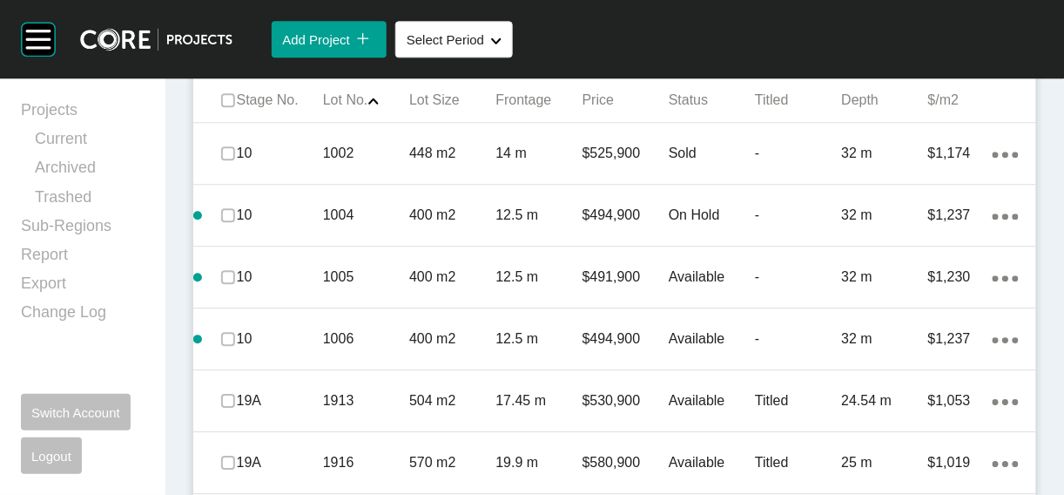
scroll to position [1084, 0]
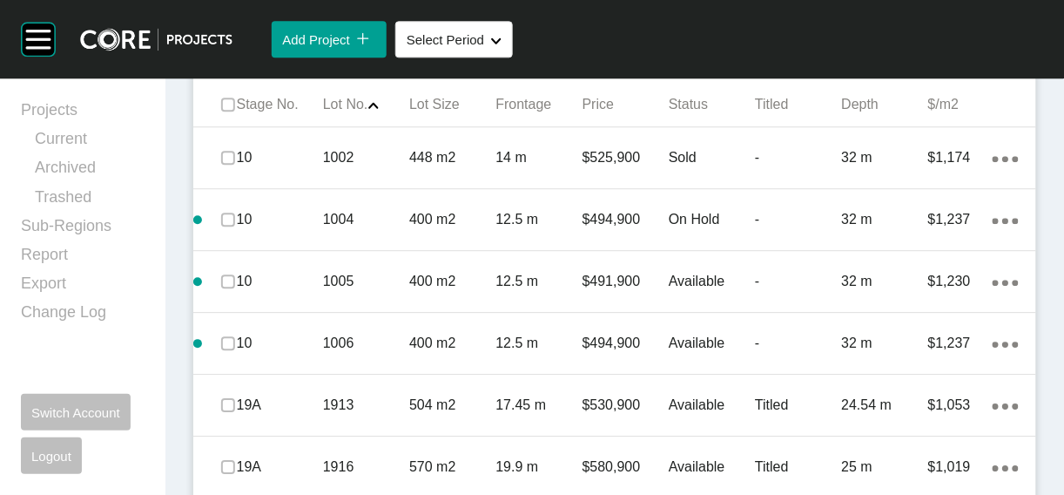
click at [713, 53] on span "Edit Selected" at bounding box center [751, 45] width 77 height 15
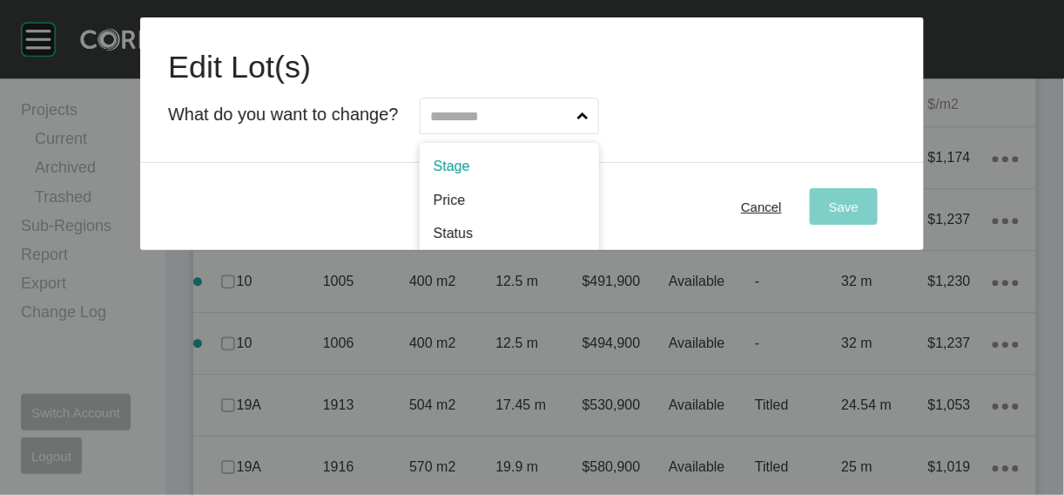
click at [531, 133] on input "text" at bounding box center [501, 115] width 146 height 35
type input "*"
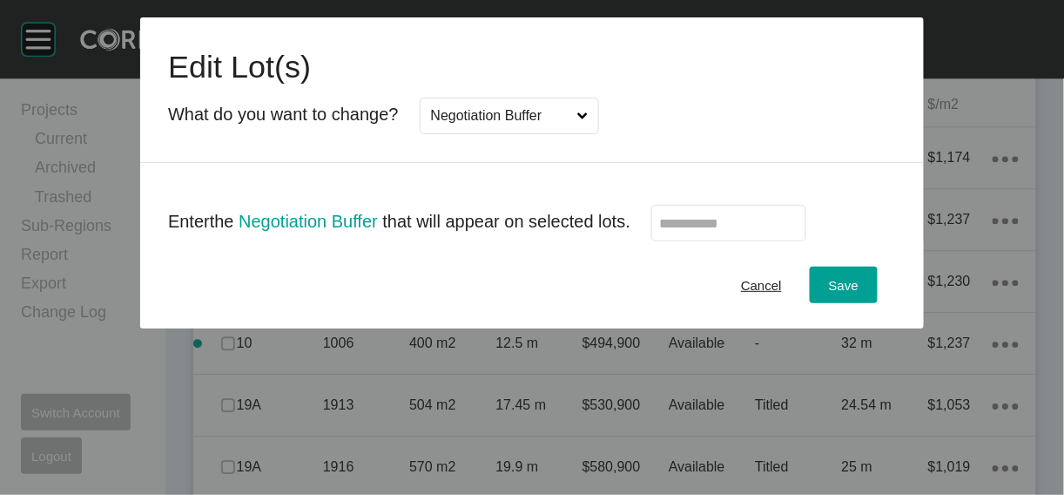
click at [778, 231] on input "text" at bounding box center [728, 223] width 139 height 15
type input "******"
click at [863, 297] on div "Save" at bounding box center [844, 285] width 38 height 24
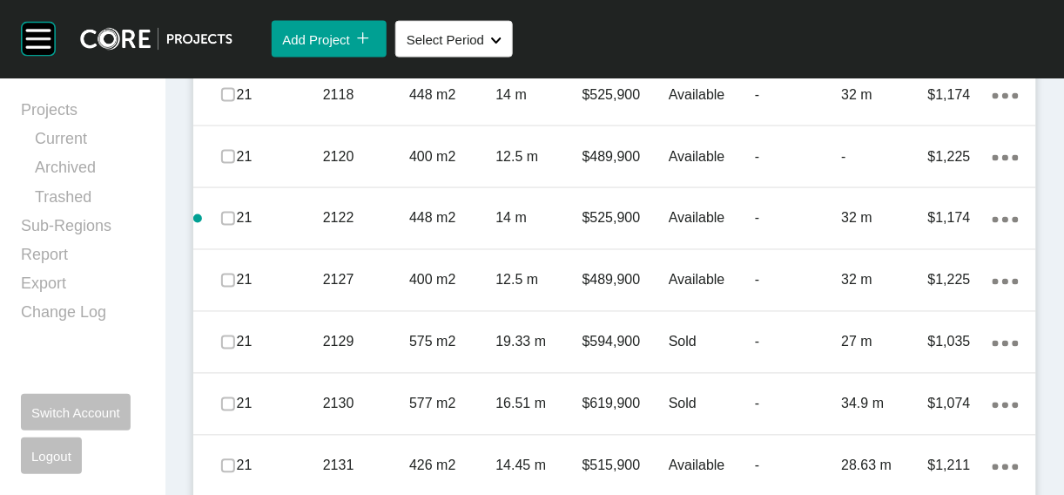
scroll to position [2251, 0]
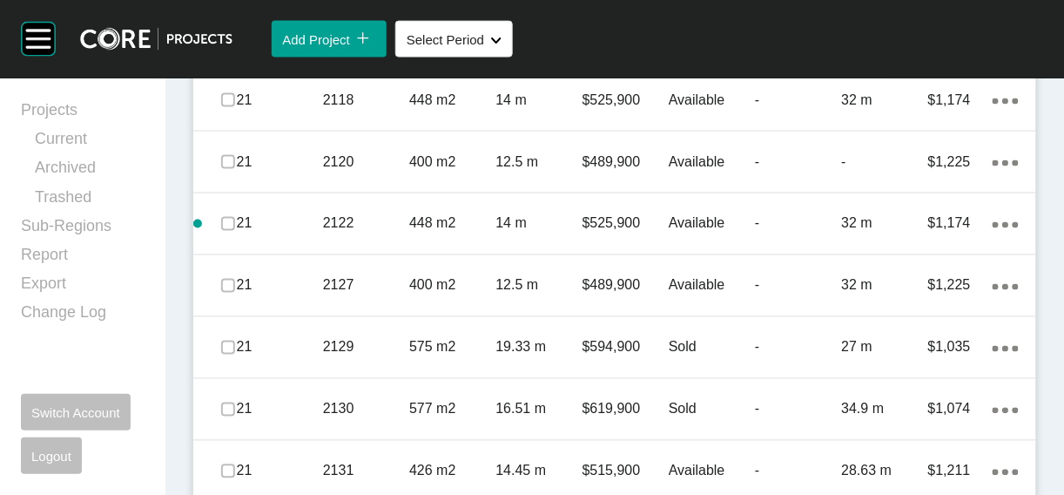
scroll to position [2262, 0]
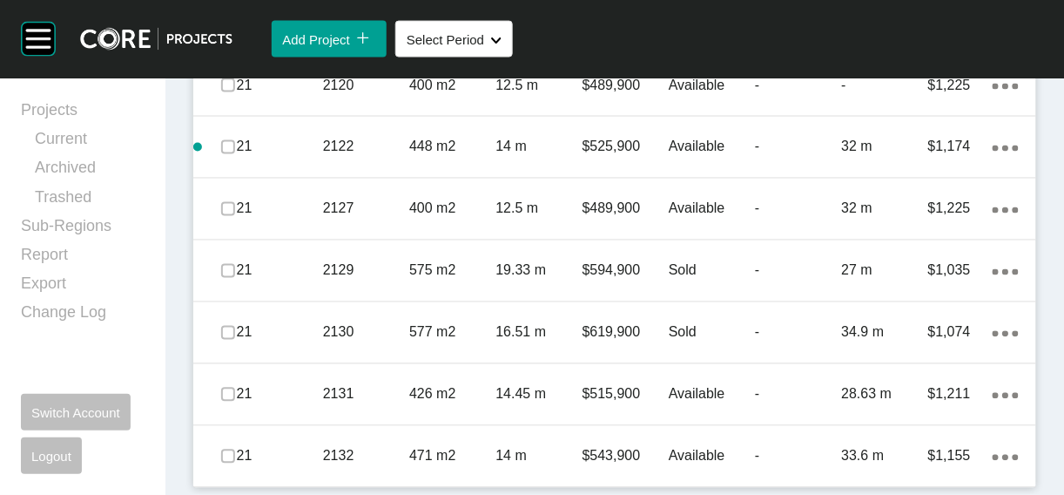
scroll to position [2549, 0]
drag, startPoint x: 238, startPoint y: 232, endPoint x: 235, endPoint y: 250, distance: 17.6
click at [235, 30] on label at bounding box center [228, 24] width 14 height 14
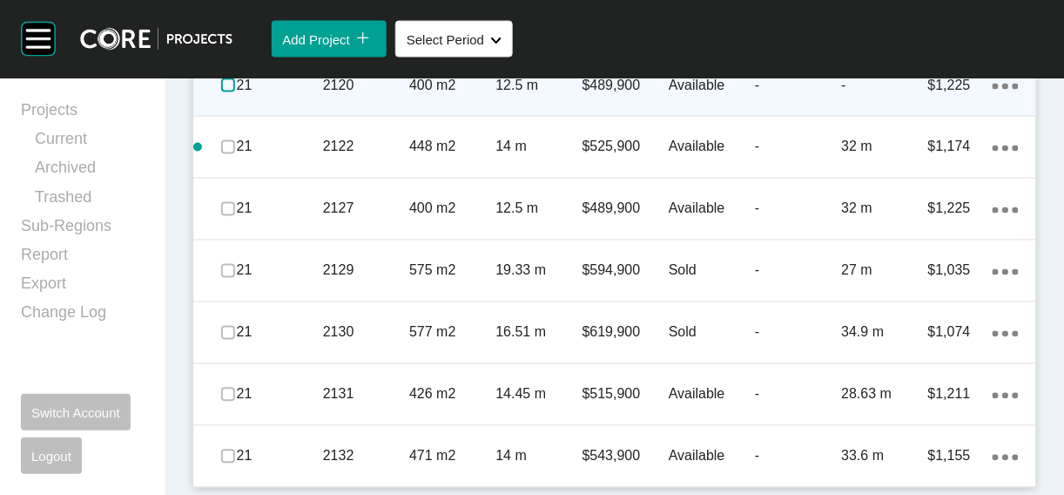
click at [232, 92] on label at bounding box center [228, 85] width 14 height 14
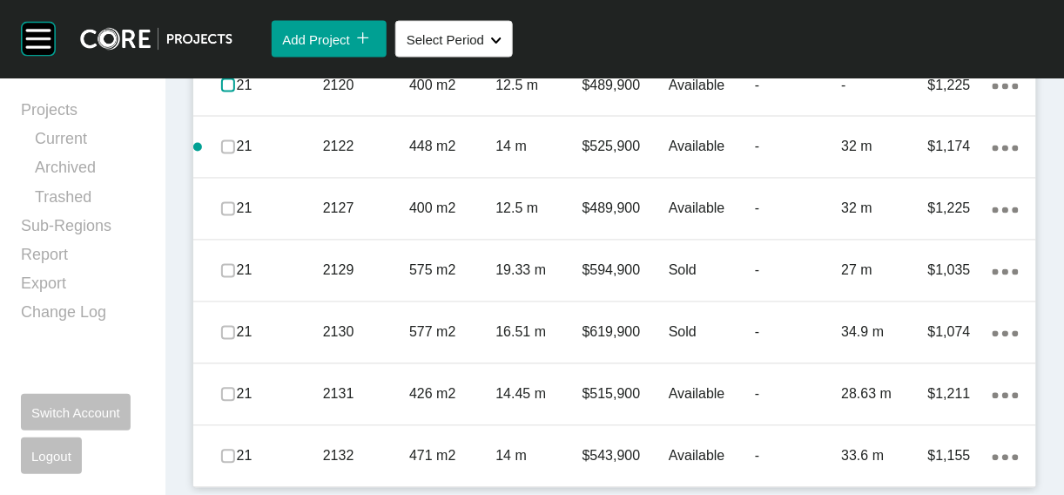
scroll to position [2907, 0]
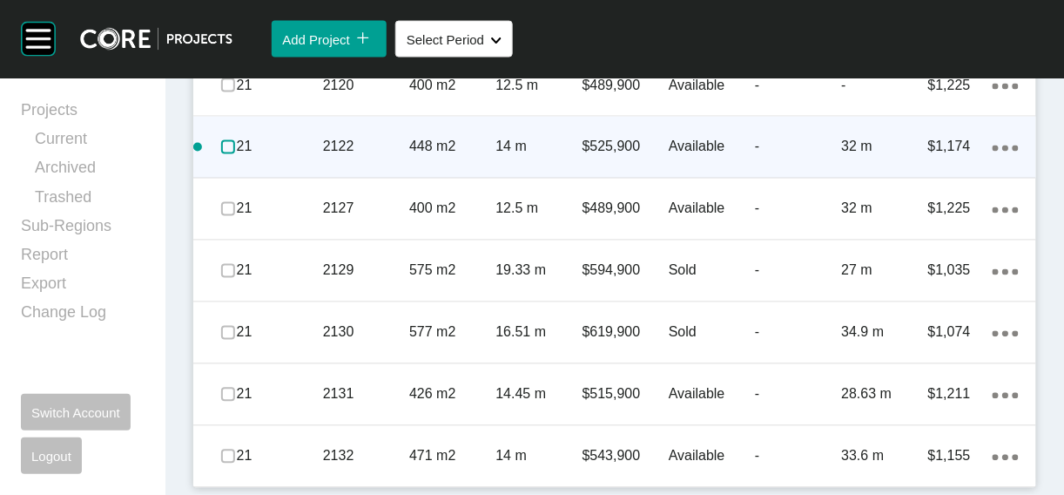
click at [235, 154] on label at bounding box center [228, 147] width 14 height 14
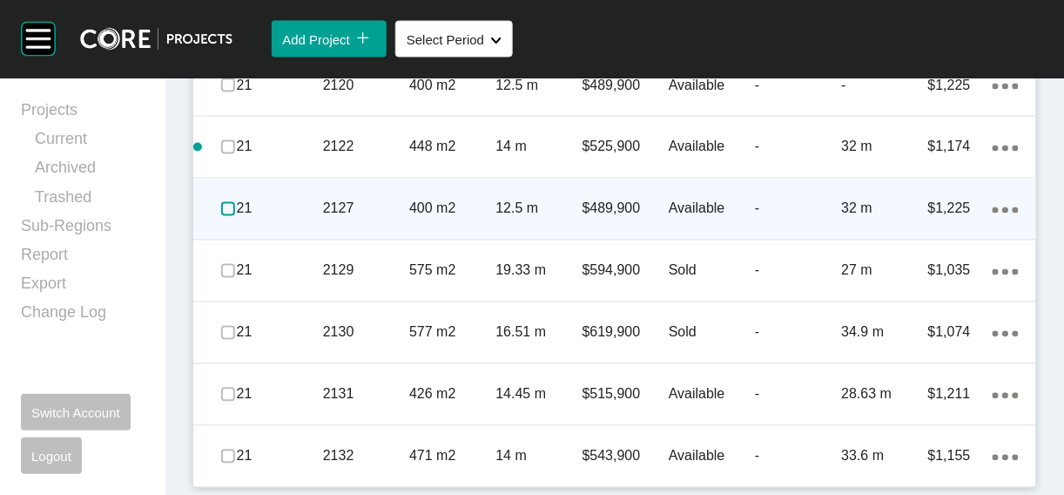
click at [235, 216] on label at bounding box center [228, 209] width 14 height 14
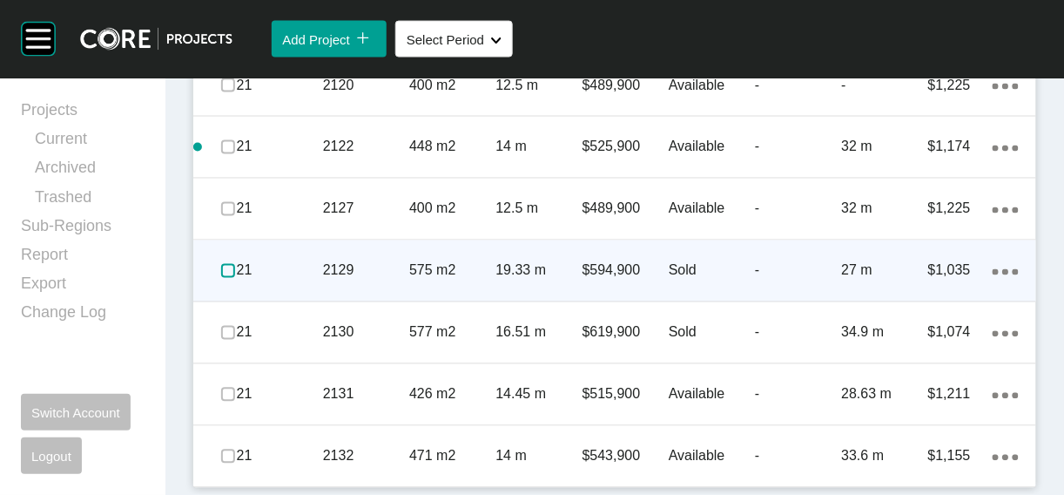
click at [235, 278] on label at bounding box center [228, 271] width 14 height 14
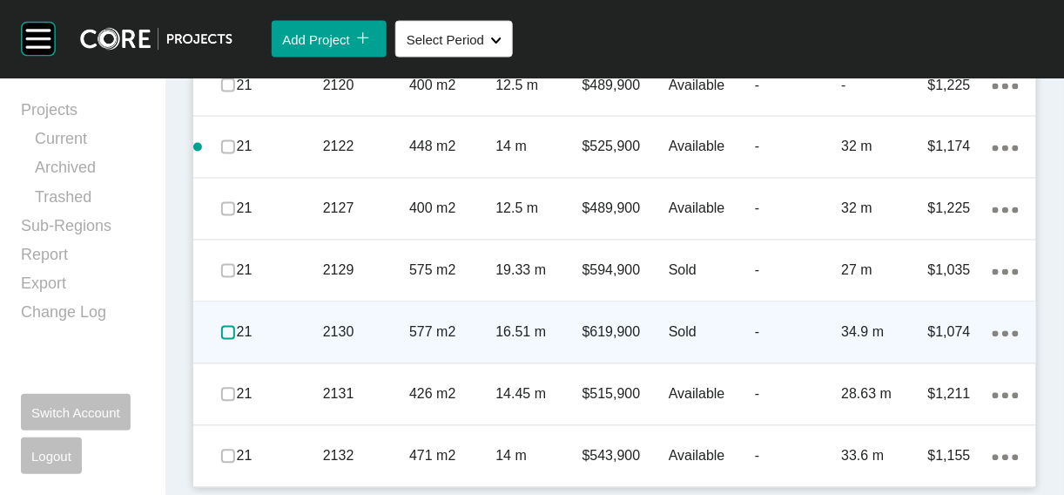
drag, startPoint x: 234, startPoint y: 409, endPoint x: 232, endPoint y: 428, distance: 19.2
click at [234, 340] on label at bounding box center [228, 333] width 14 height 14
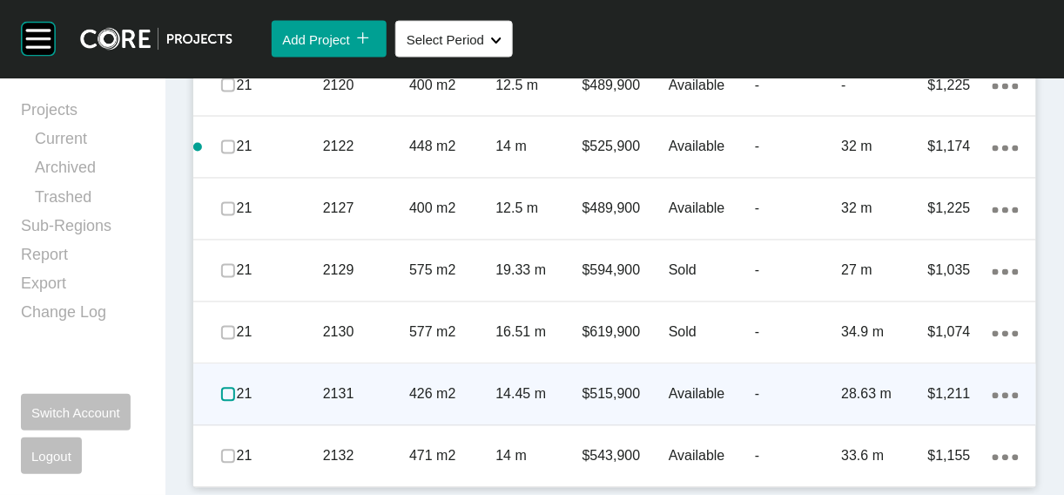
click at [232, 401] on label at bounding box center [228, 394] width 14 height 14
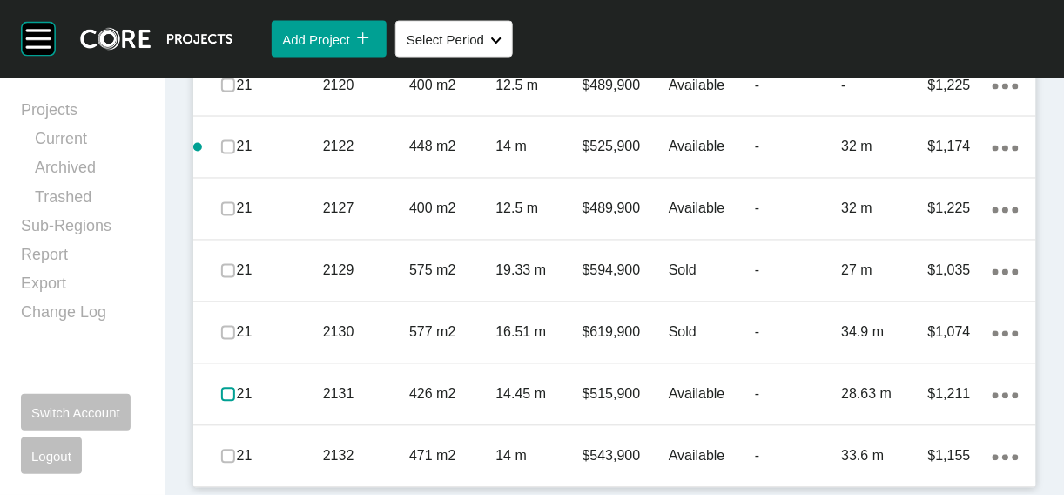
scroll to position [3028, 0]
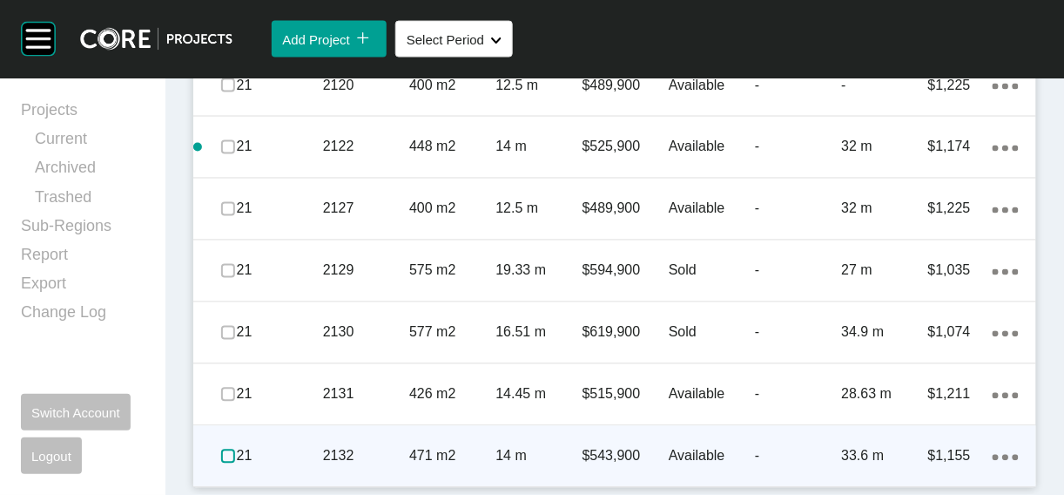
click at [235, 449] on label at bounding box center [228, 456] width 14 height 14
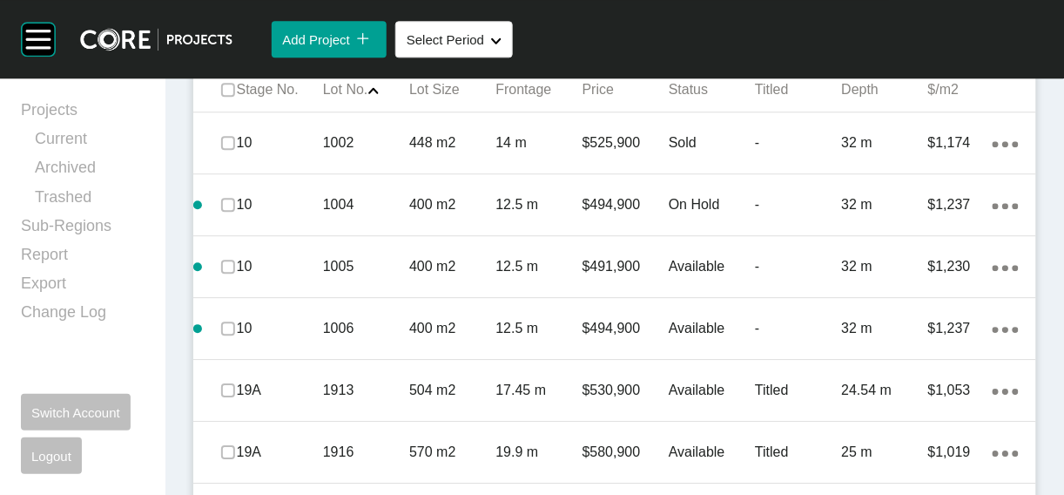
scroll to position [1082, 0]
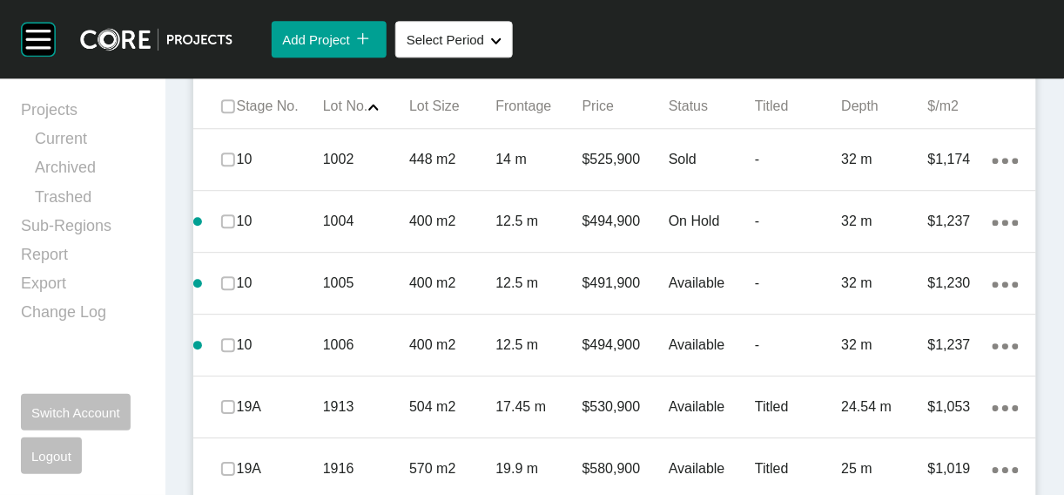
click at [713, 55] on span "Edit Selected" at bounding box center [751, 47] width 77 height 15
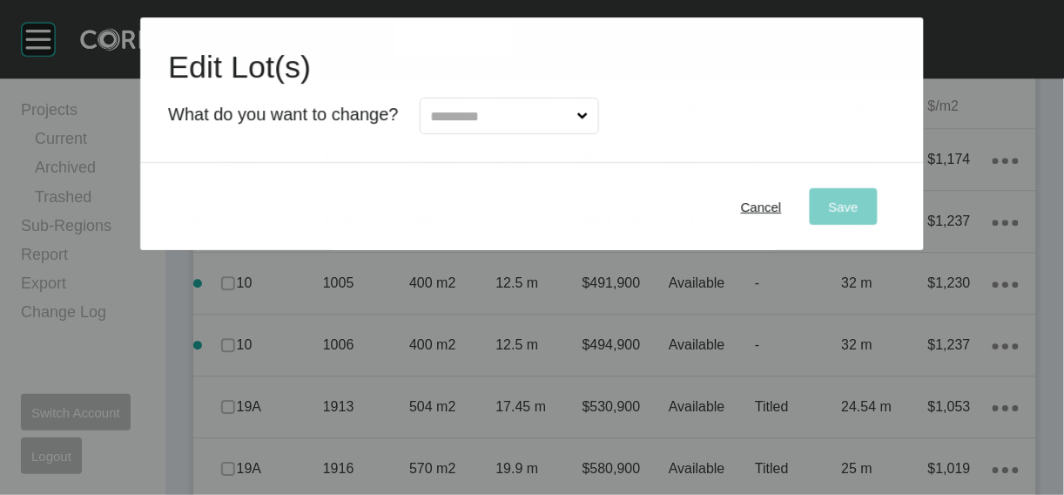
click at [535, 133] on input "text" at bounding box center [501, 115] width 146 height 35
type input "*"
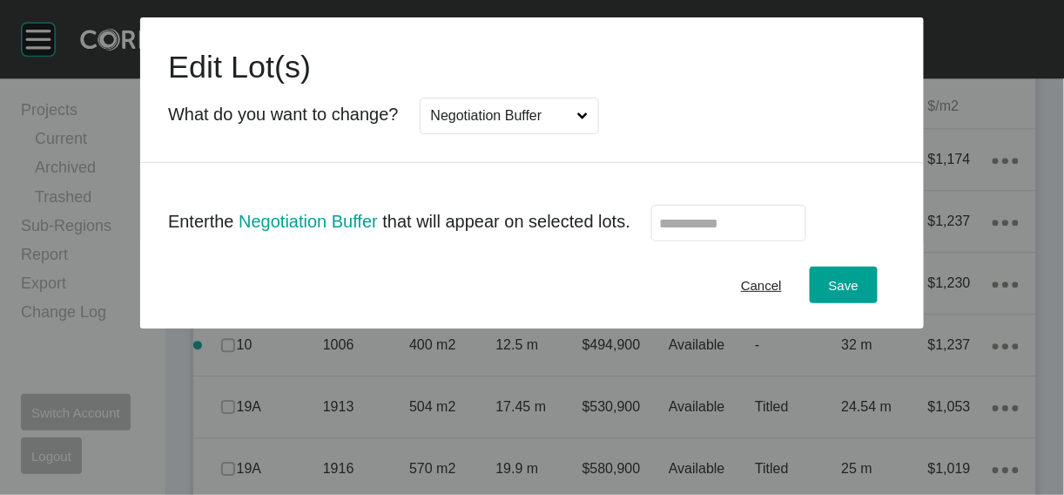
click at [705, 241] on label at bounding box center [728, 223] width 155 height 37
click at [705, 231] on input "text" at bounding box center [728, 223] width 139 height 15
type input "******"
click at [863, 297] on div "Save" at bounding box center [844, 285] width 38 height 24
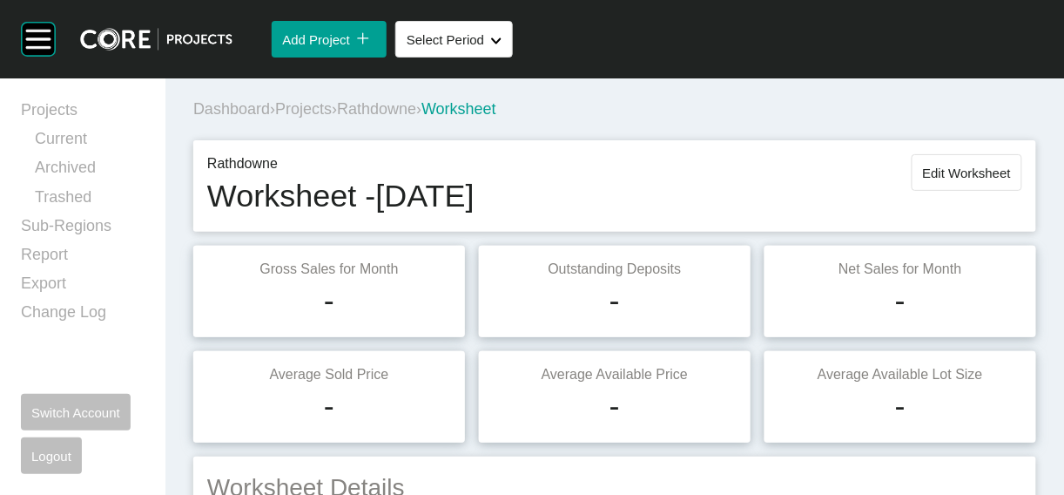
scroll to position [3, 0]
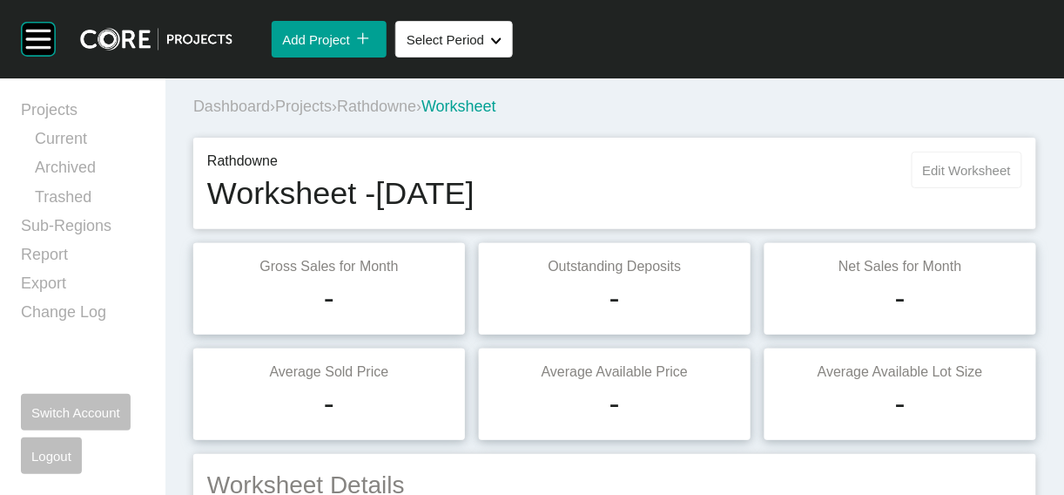
click at [962, 188] on button "Edit Worksheet" at bounding box center [967, 170] width 111 height 37
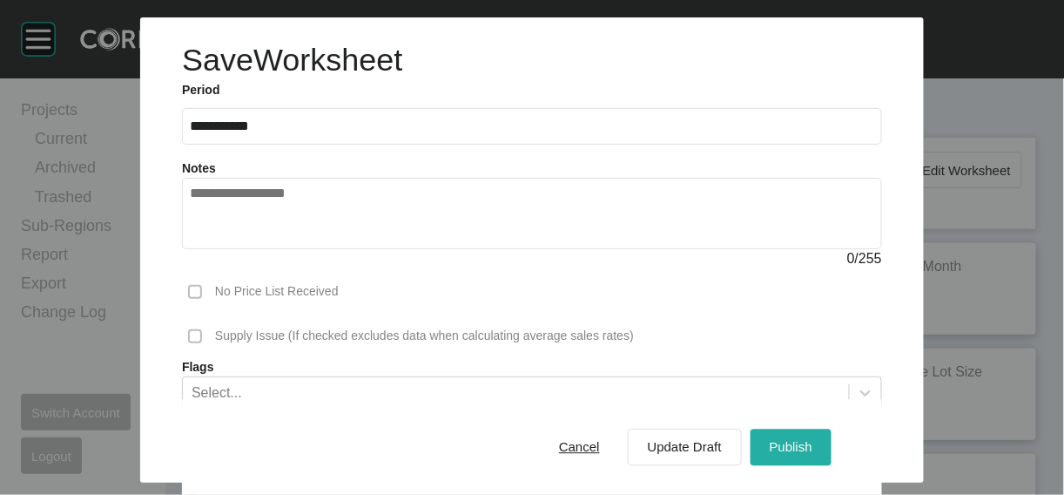
click at [812, 440] on span "Publish" at bounding box center [791, 447] width 43 height 15
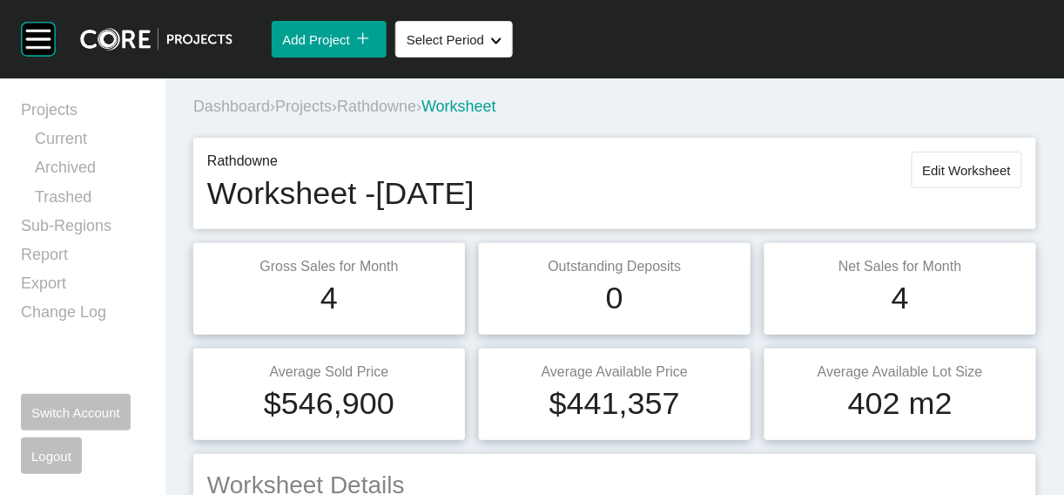
click at [332, 115] on span "Projects" at bounding box center [303, 106] width 57 height 17
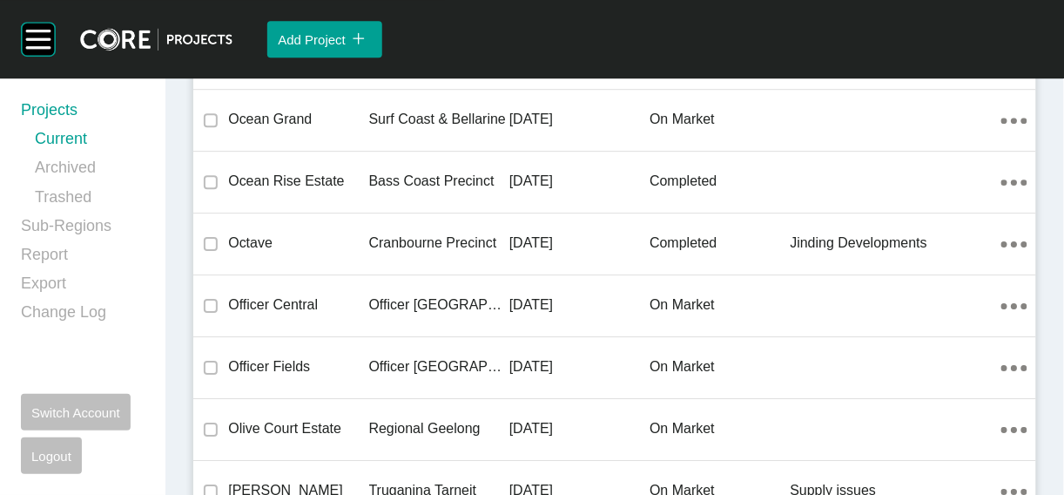
scroll to position [39105, 0]
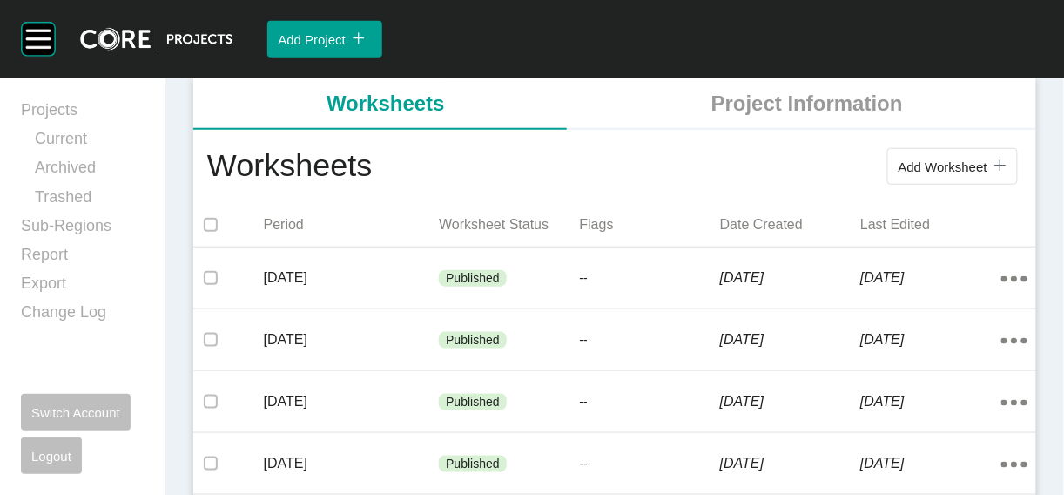
scroll to position [485, 0]
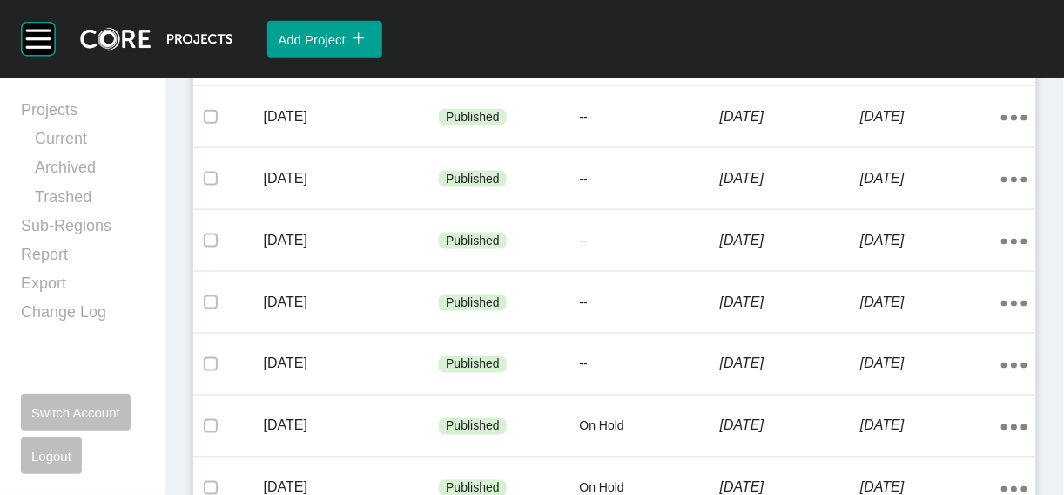
drag, startPoint x: 940, startPoint y: 141, endPoint x: 918, endPoint y: 141, distance: 22.6
click at [937, 24] on button "Add Worksheet icon/tick copy 11 Created with Sketch." at bounding box center [952, 5] width 131 height 37
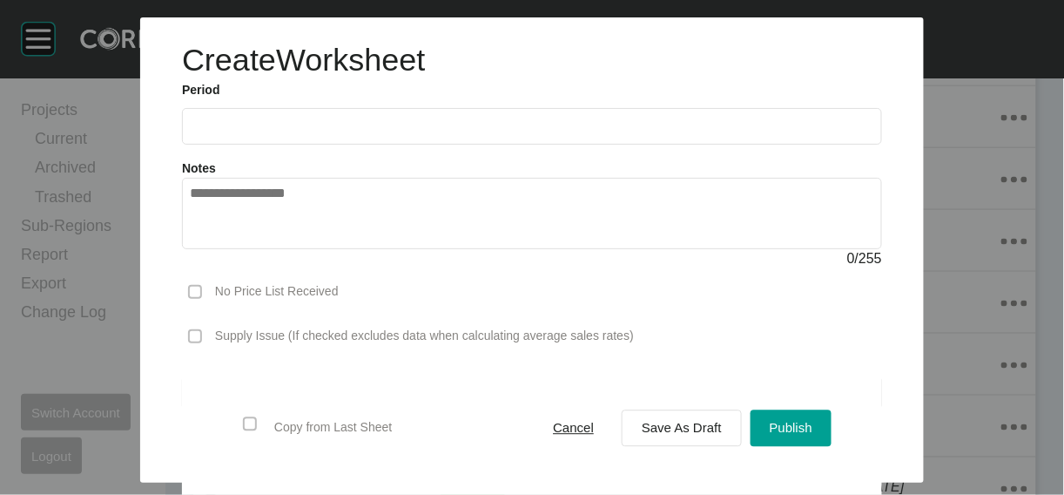
click at [444, 133] on input "text" at bounding box center [532, 125] width 684 height 15
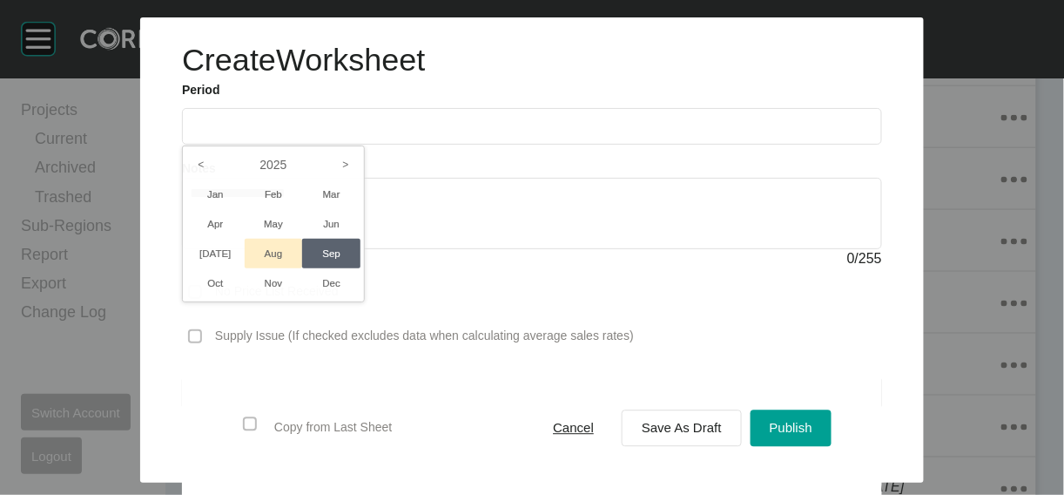
click at [245, 268] on li "Aug" at bounding box center [274, 254] width 58 height 30
type input "**********"
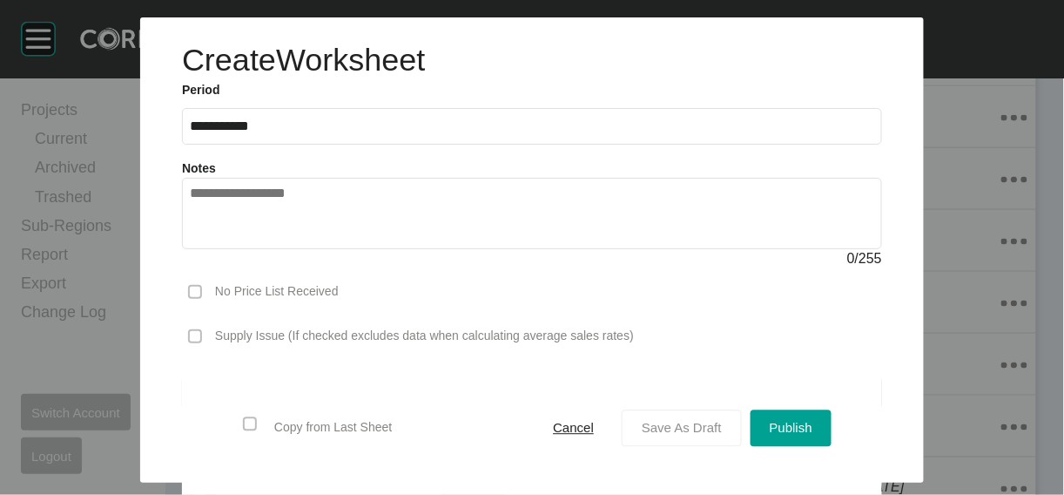
click at [666, 424] on div "Save As Draft" at bounding box center [681, 428] width 89 height 24
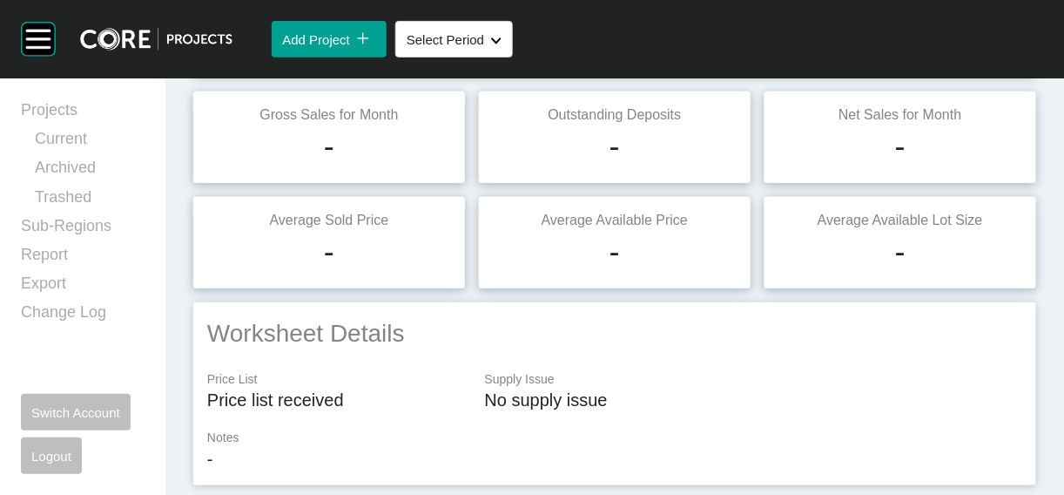
scroll to position [141, 0]
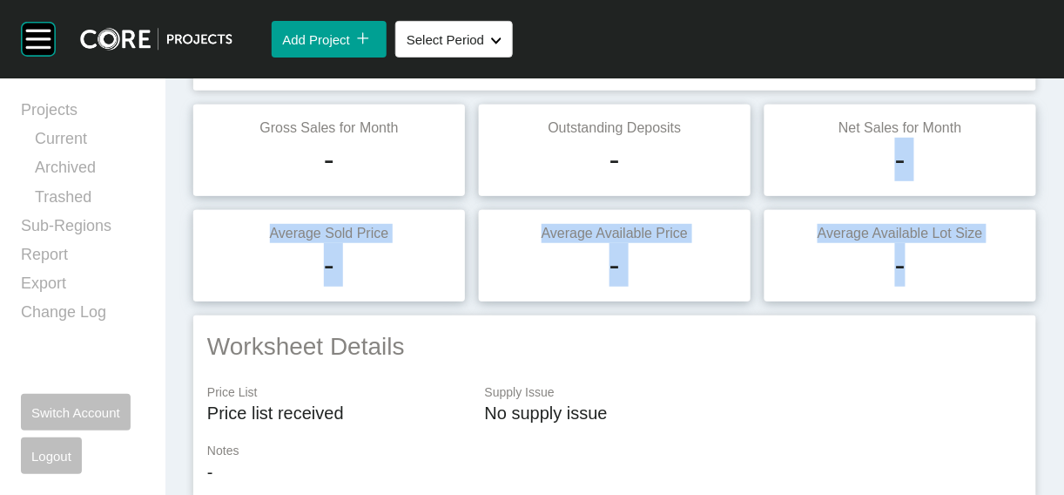
drag, startPoint x: 1040, startPoint y: 173, endPoint x: 1033, endPoint y: 372, distance: 198.6
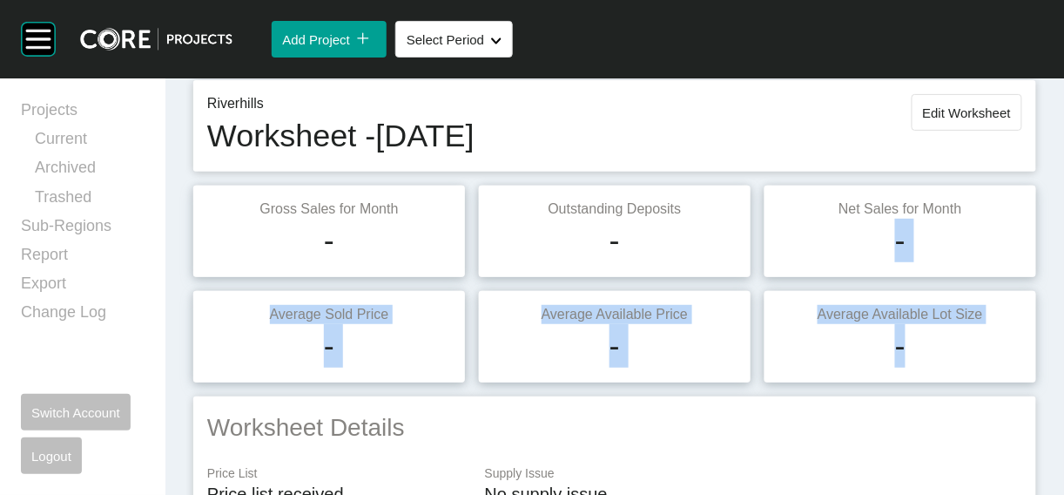
scroll to position [35, 0]
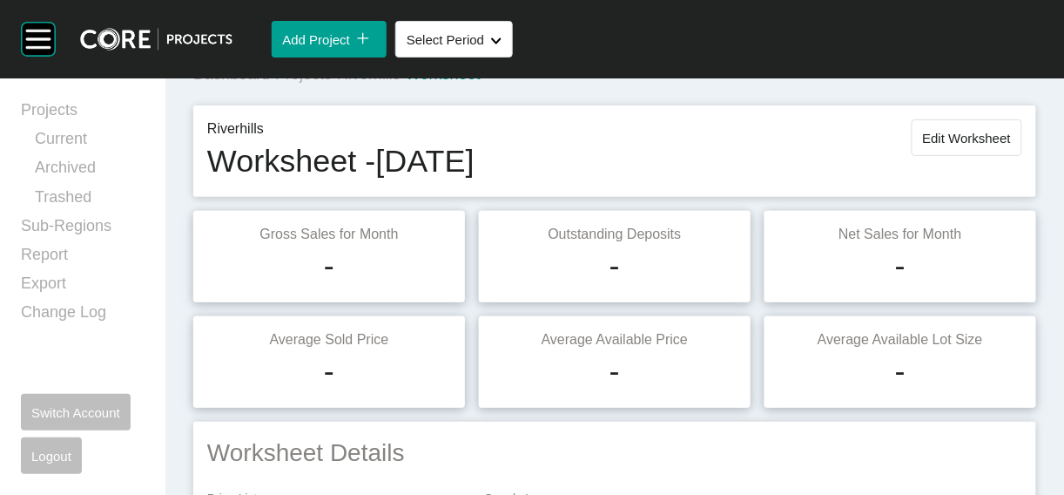
click at [664, 98] on div "Dashboard › Projects › Riverhills › Worksheet" at bounding box center [618, 75] width 850 height 48
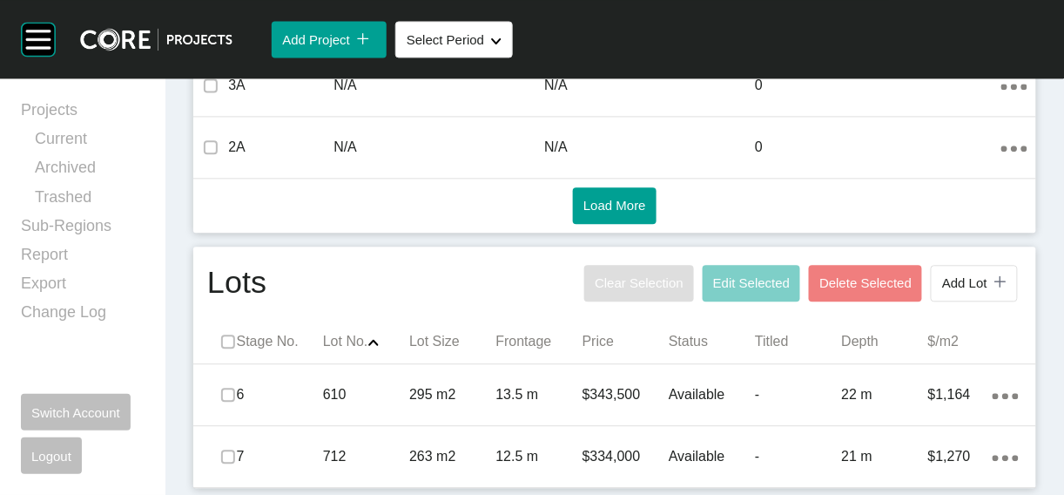
scroll to position [1246, 0]
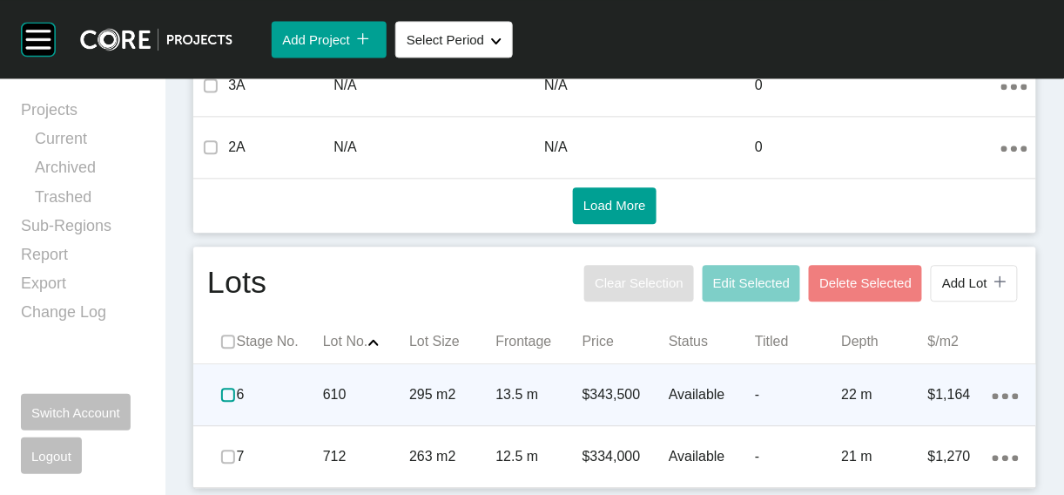
click at [230, 387] on label at bounding box center [228, 394] width 14 height 14
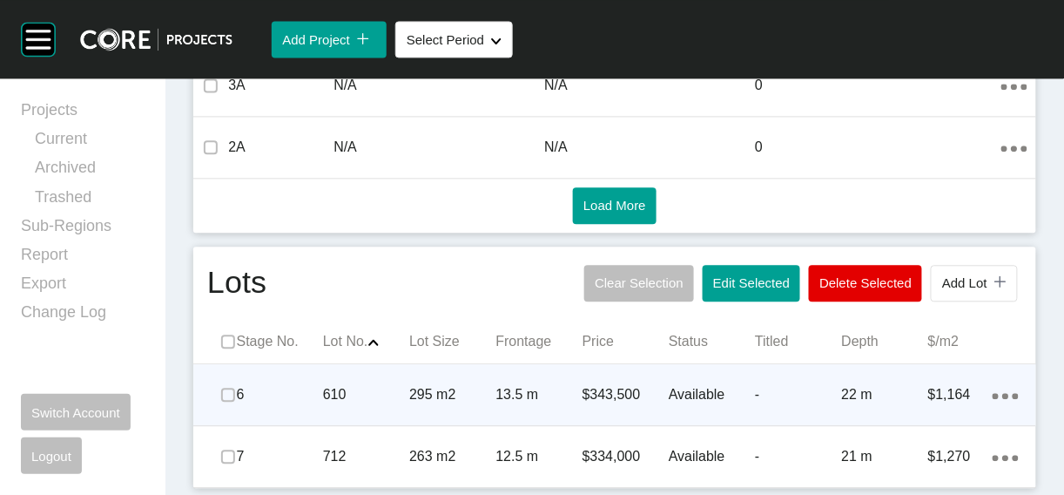
click at [625, 385] on p "$343,500" at bounding box center [626, 394] width 86 height 19
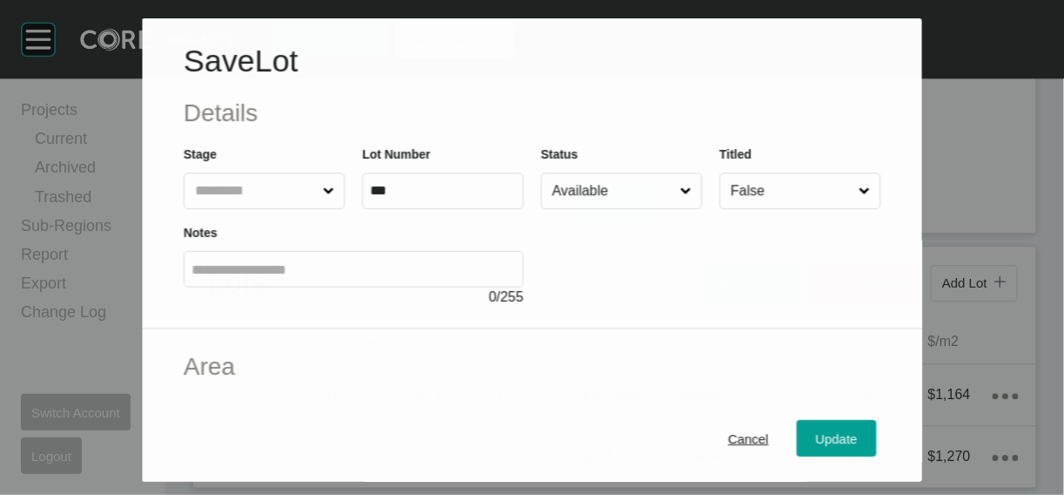
scroll to position [1178, 0]
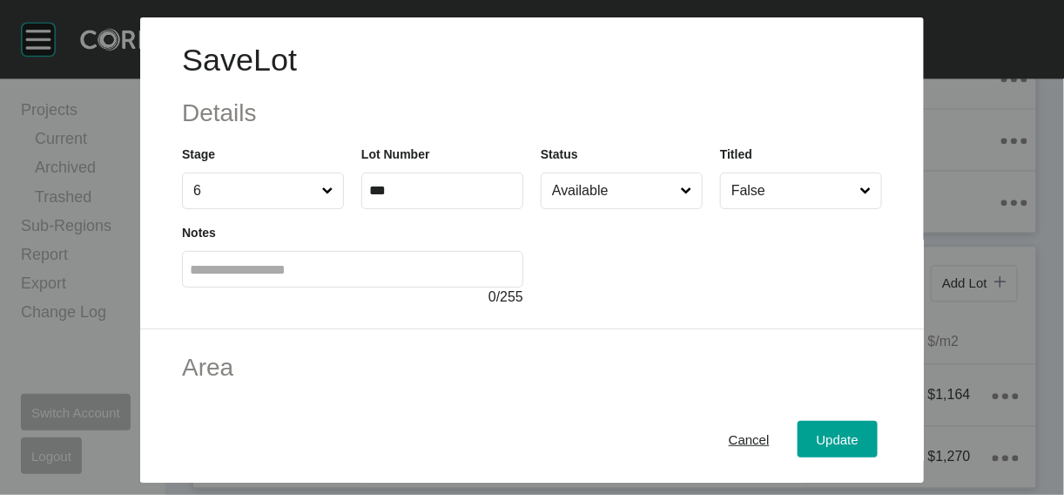
click at [613, 208] on input "Available" at bounding box center [613, 190] width 129 height 35
drag, startPoint x: 606, startPoint y: 340, endPoint x: 617, endPoint y: 344, distance: 12.1
click at [859, 434] on span "Update" at bounding box center [838, 438] width 42 height 15
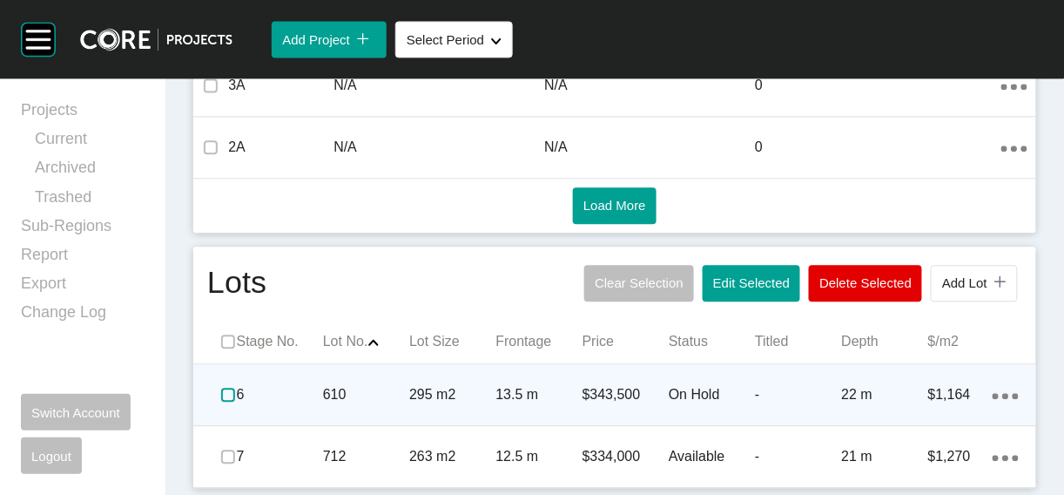
click at [231, 401] on label at bounding box center [228, 394] width 14 height 14
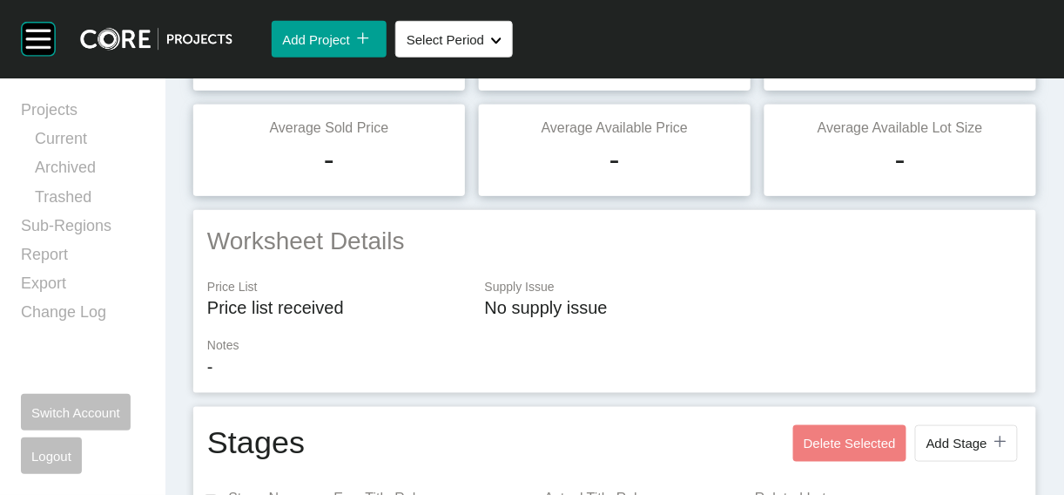
scroll to position [0, 0]
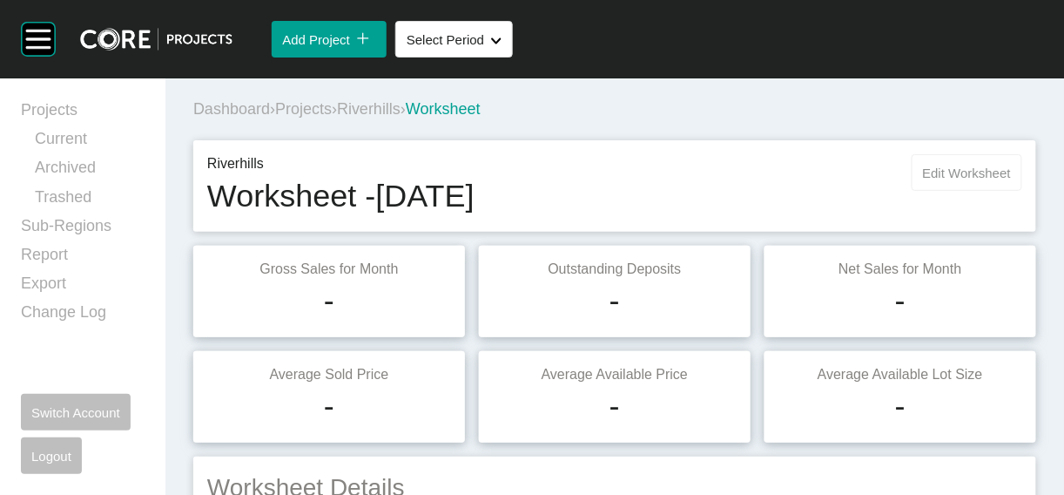
click at [930, 191] on button "Edit Worksheet" at bounding box center [967, 172] width 111 height 37
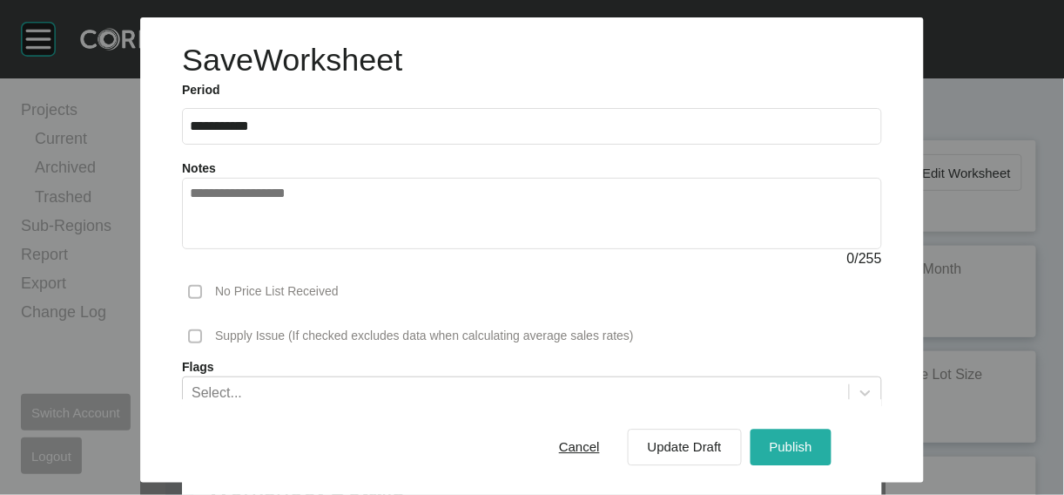
click at [812, 439] on span "Publish" at bounding box center [791, 446] width 43 height 15
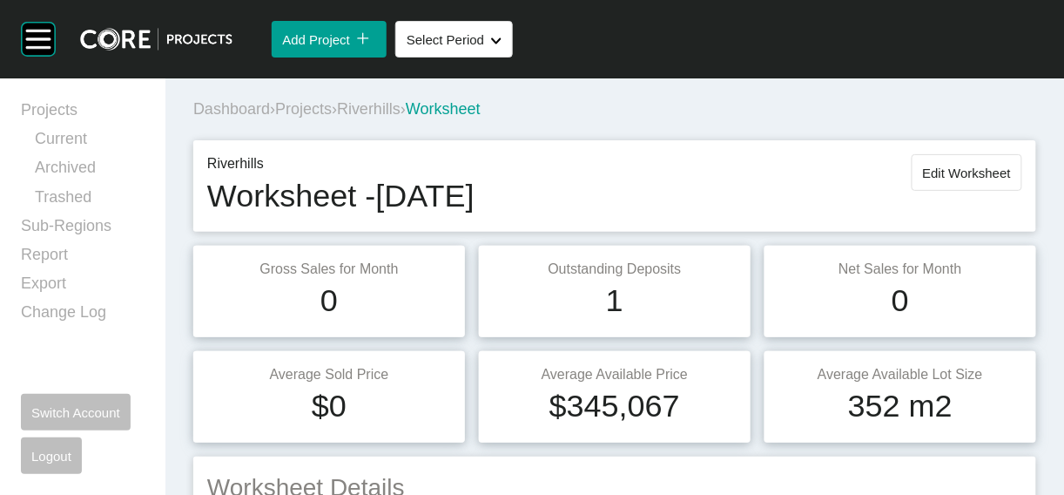
click at [332, 118] on span "Projects" at bounding box center [303, 108] width 57 height 17
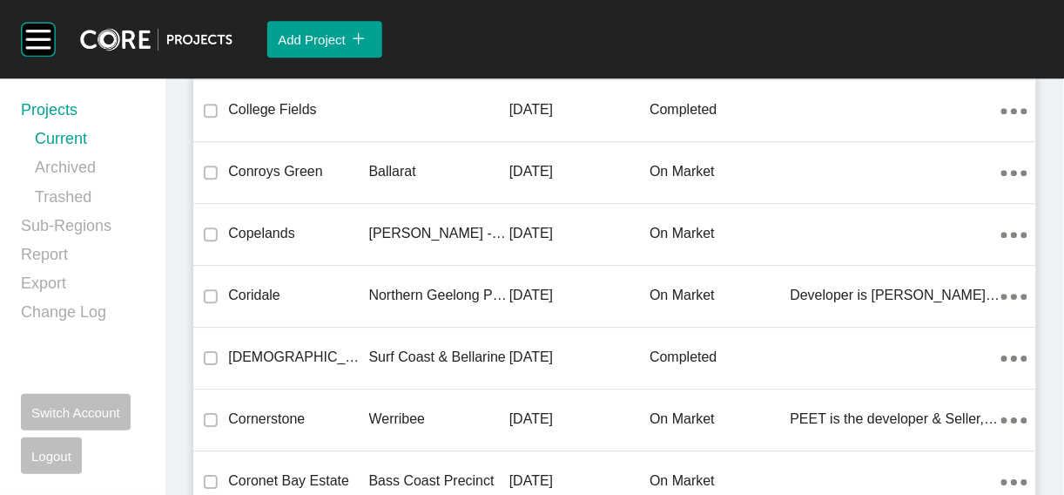
scroll to position [47654, 0]
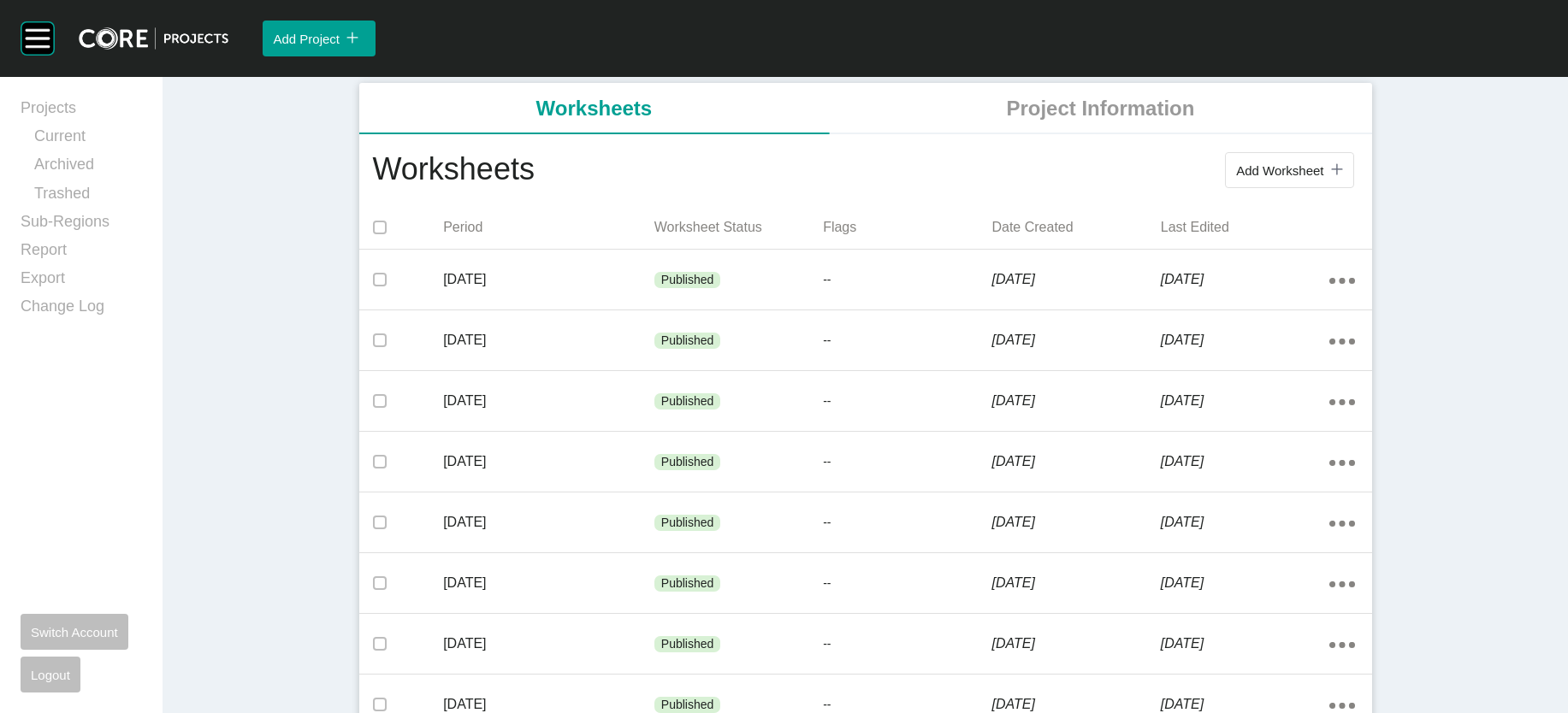
scroll to position [314, 0]
click at [1323, 176] on span "Add Worksheet" at bounding box center [1279, 168] width 87 height 15
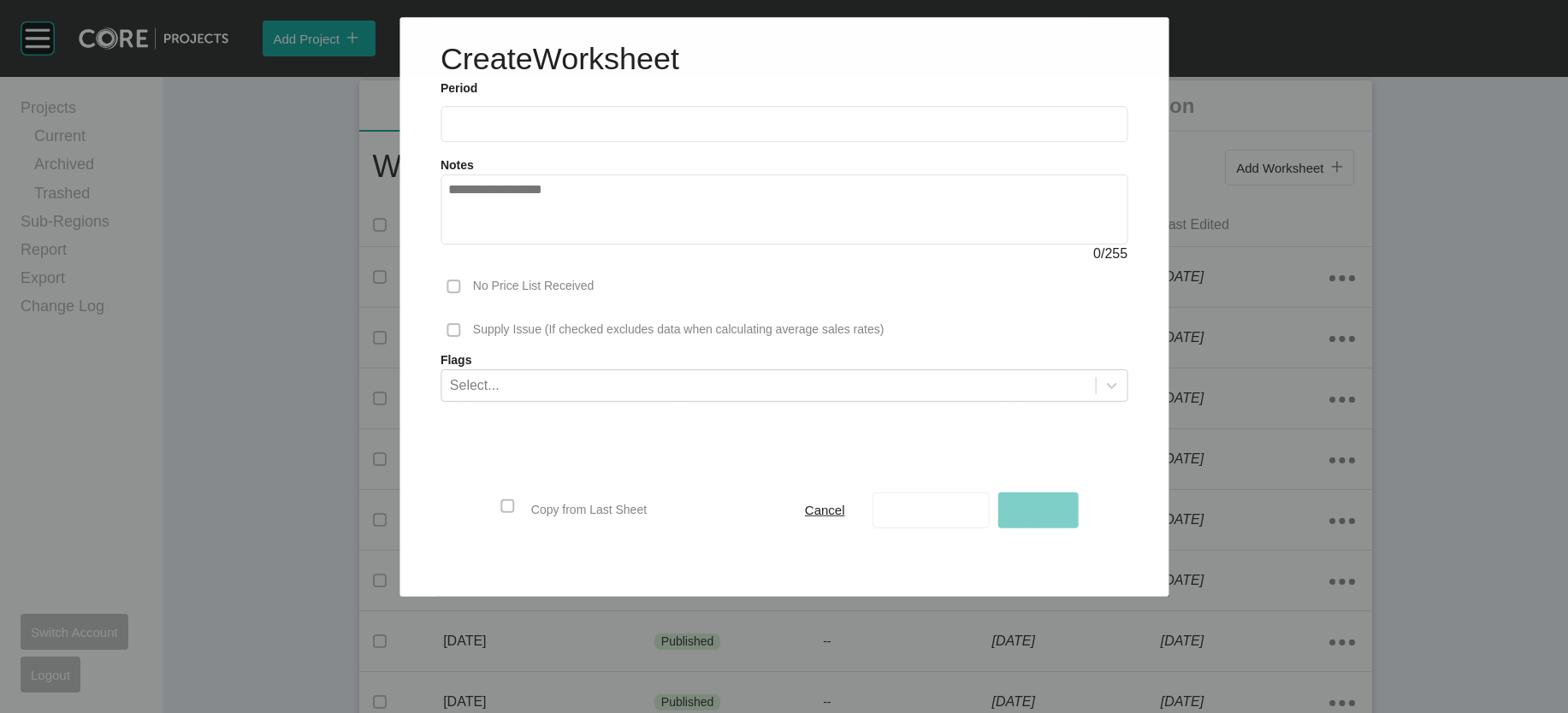
click at [535, 132] on input "text" at bounding box center [784, 124] width 672 height 15
click at [440, 135] on label at bounding box center [784, 124] width 688 height 36
click at [448, 131] on input "text" at bounding box center [784, 123] width 672 height 15
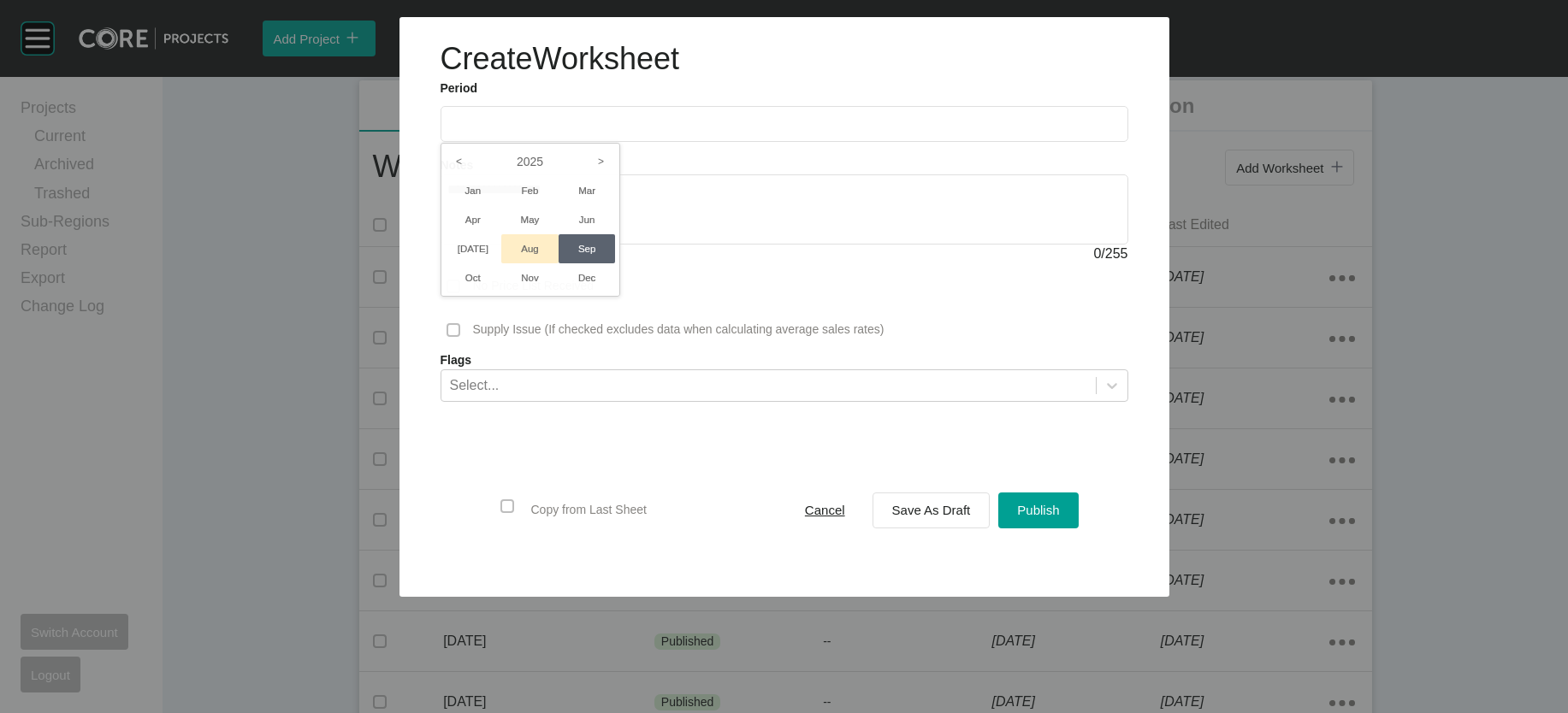
drag, startPoint x: 444, startPoint y: 301, endPoint x: 466, endPoint y: 314, distance: 25.6
click at [501, 263] on li "Aug" at bounding box center [530, 249] width 57 height 29
type input "**********"
click at [936, 518] on span "Save As Draft" at bounding box center [931, 510] width 79 height 15
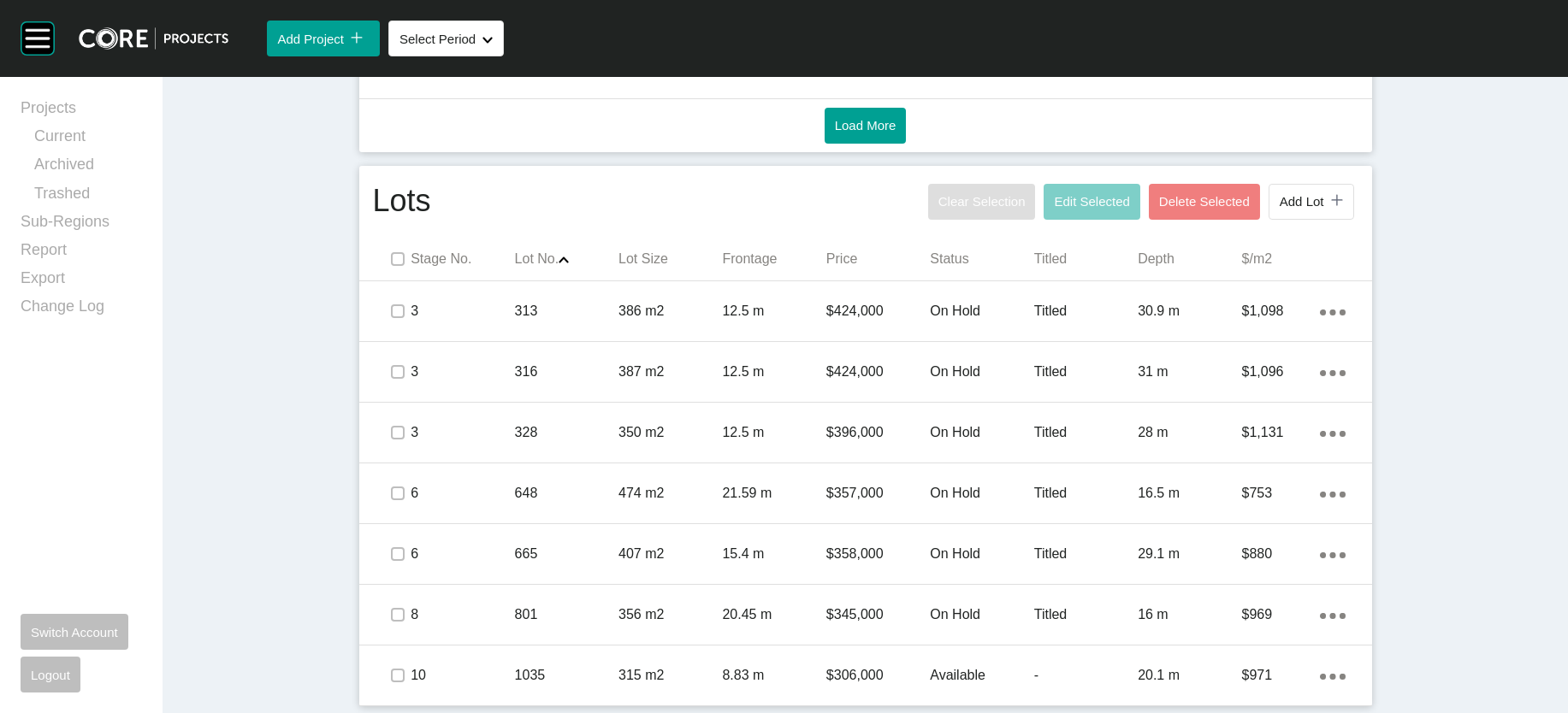
scroll to position [1375, 0]
drag, startPoint x: 6, startPoint y: 314, endPoint x: 10, endPoint y: 360, distance: 46.2
click at [10, 360] on div "Projects Current Archived Trashed Sub-Regions Report Export Change Log Switch A…" at bounding box center [81, 395] width 162 height 636
click at [1324, 208] on span "Add Lot" at bounding box center [1302, 201] width 44 height 15
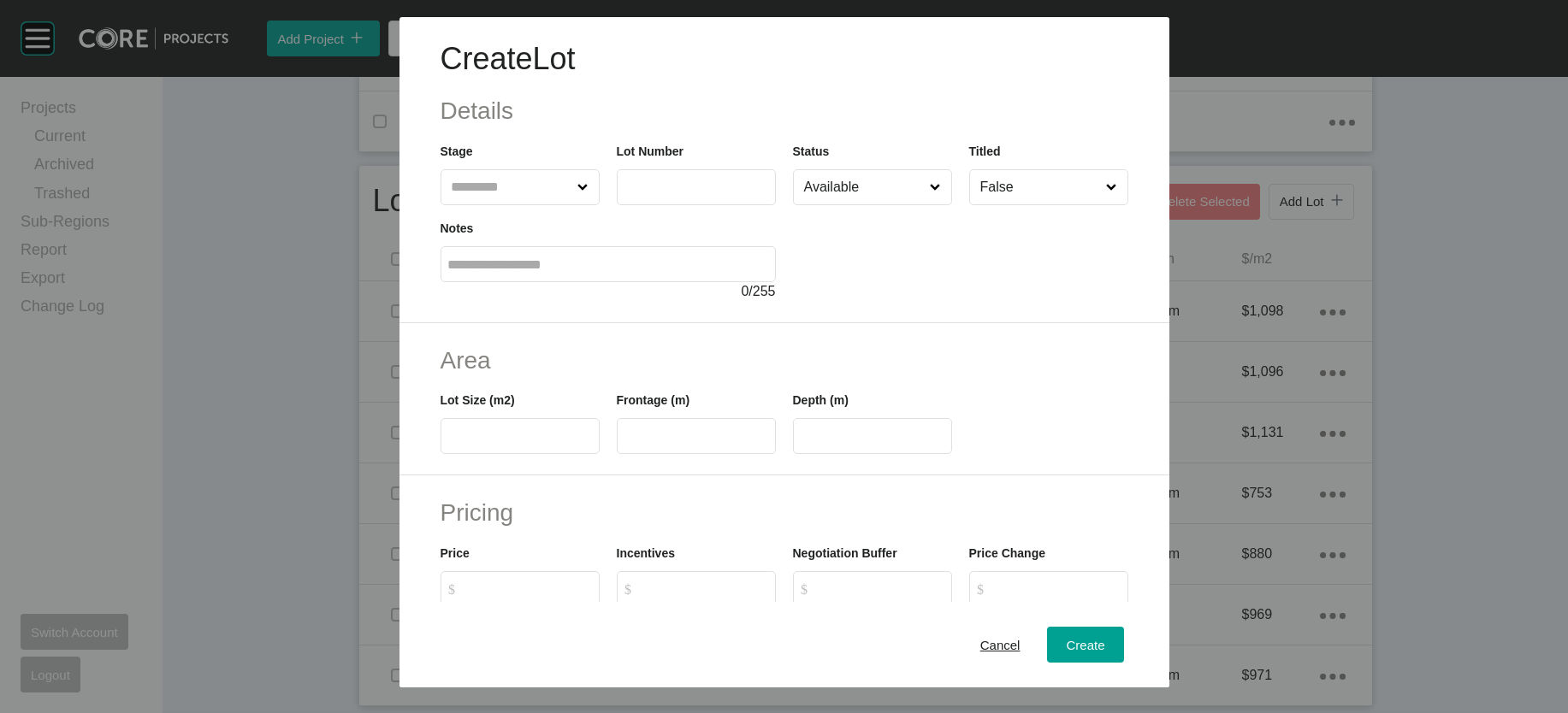
click at [448, 204] on input "text" at bounding box center [511, 187] width 127 height 34
drag, startPoint x: 413, startPoint y: 367, endPoint x: 411, endPoint y: 357, distance: 10.2
click at [617, 205] on label at bounding box center [697, 187] width 159 height 36
click at [625, 194] on input "text" at bounding box center [697, 187] width 143 height 15
type input "***"
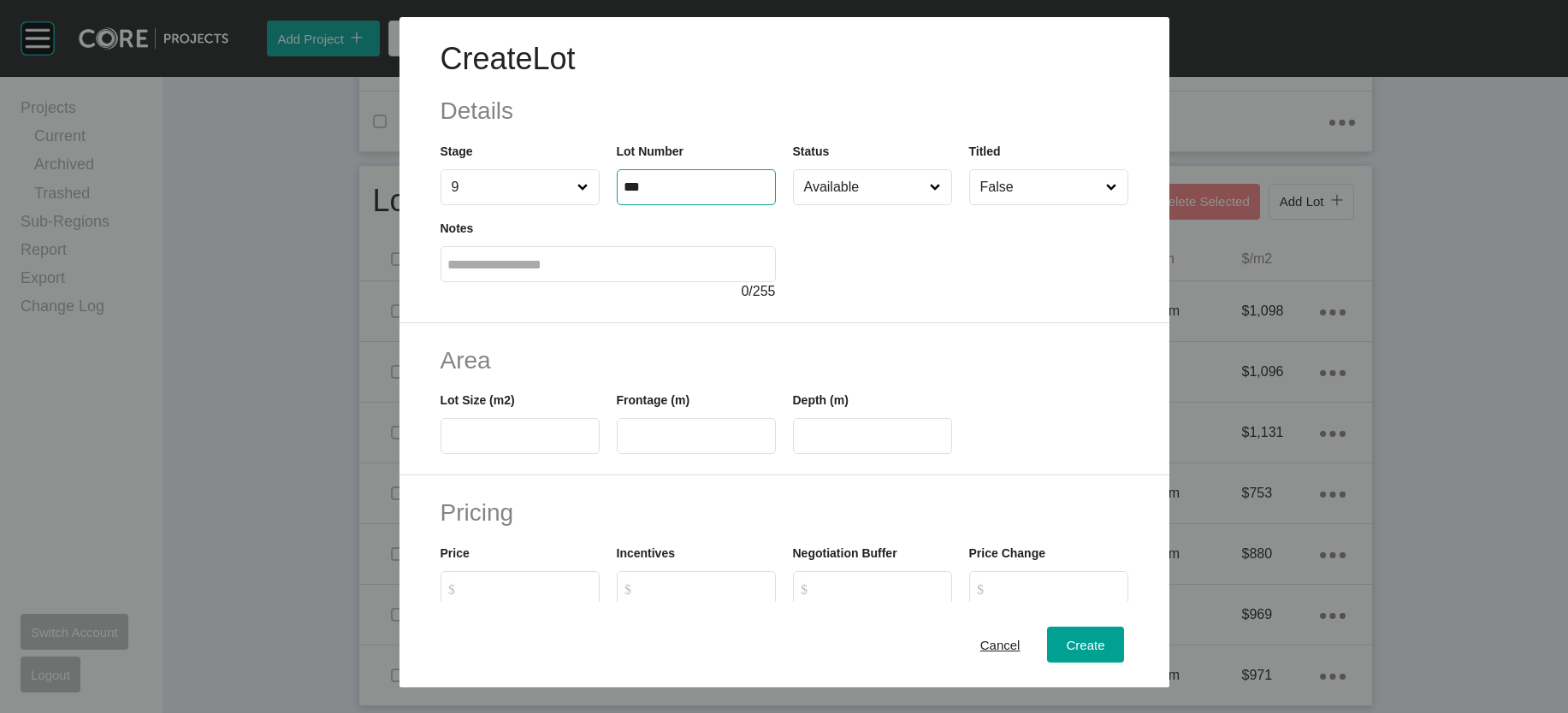
click at [461, 444] on input "text" at bounding box center [520, 436] width 143 height 15
click at [897, 204] on input "Available" at bounding box center [864, 187] width 127 height 34
type input "*"
click at [453, 444] on input "text" at bounding box center [520, 436] width 143 height 15
type input "***"
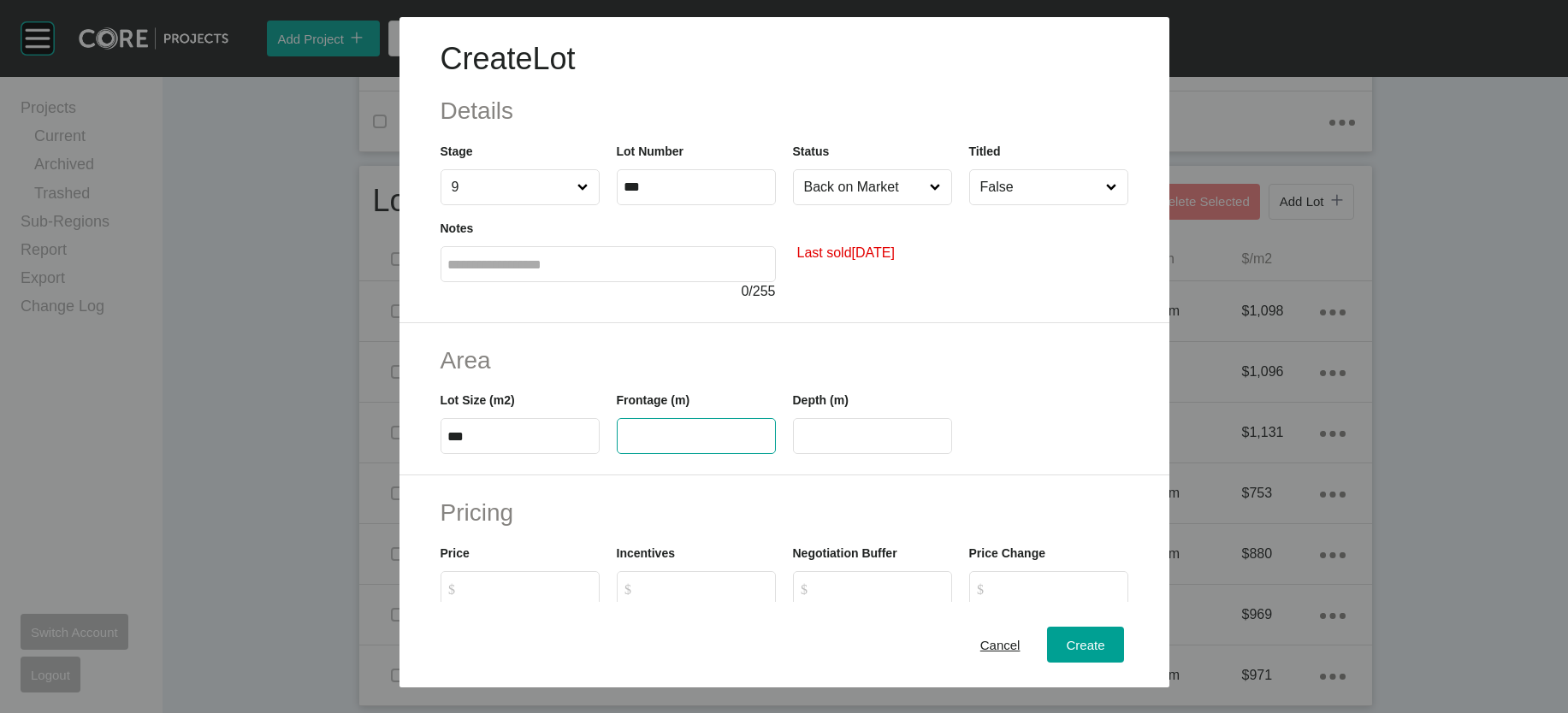
click at [672, 444] on input "text" at bounding box center [697, 436] width 143 height 15
type input "****"
type input "**"
click at [805, 444] on input "**" at bounding box center [872, 436] width 143 height 15
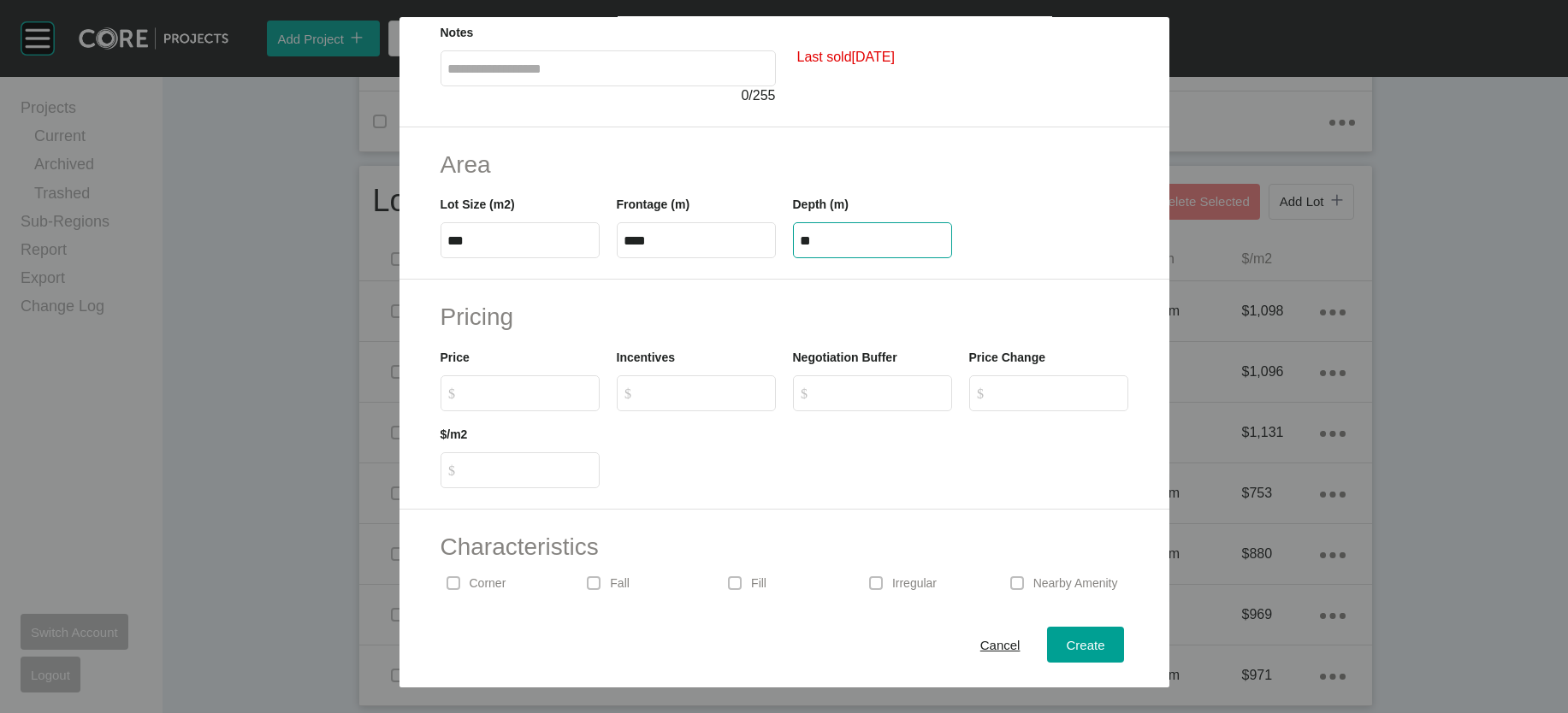
scroll to position [199, 0]
click at [551, 408] on label "$ Created with Sketch. $" at bounding box center [520, 390] width 159 height 36
click at [551, 397] on input "$ Created with Sketch. $" at bounding box center [529, 389] width 128 height 15
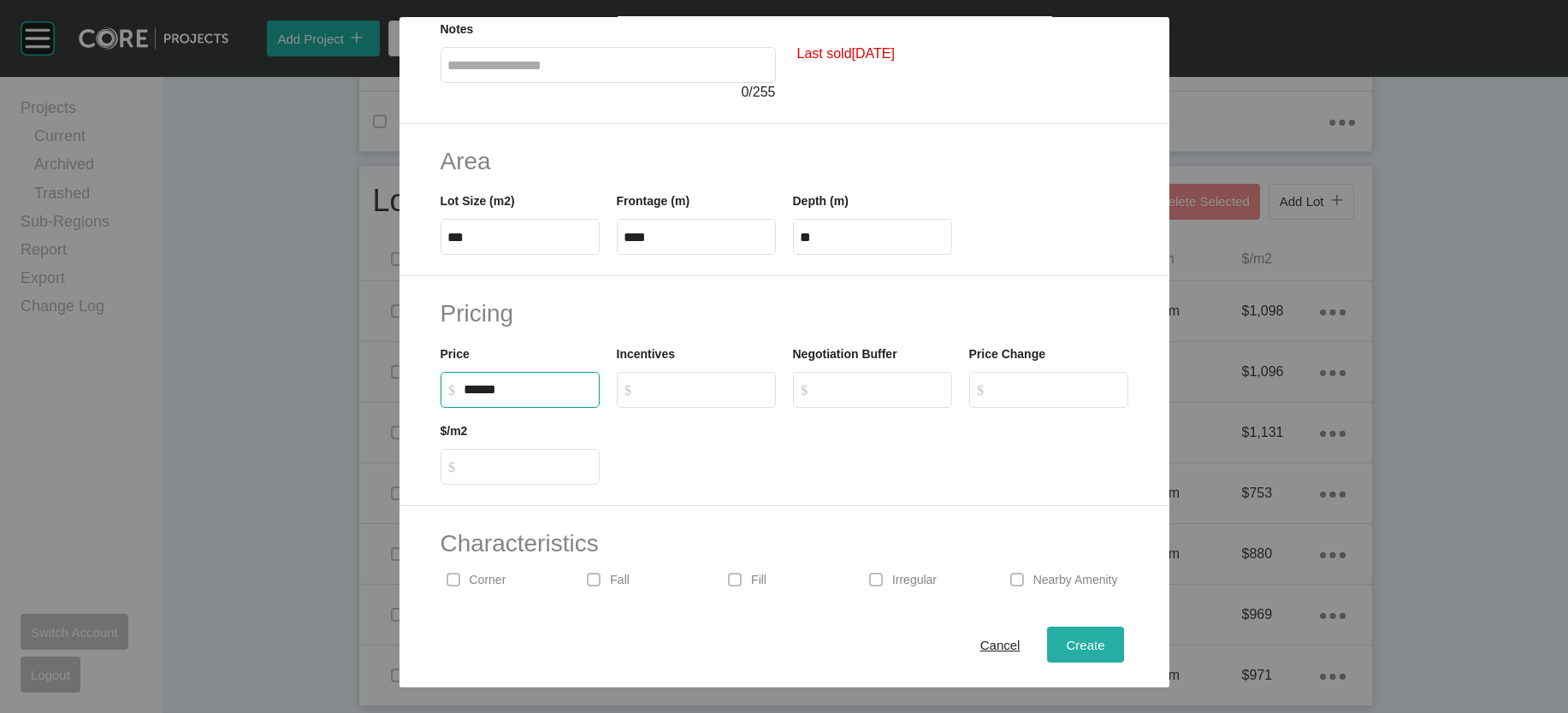
type input "*******"
type input "*****"
type input "***"
click at [1104, 637] on span "Create" at bounding box center [1085, 644] width 38 height 15
type input "*"
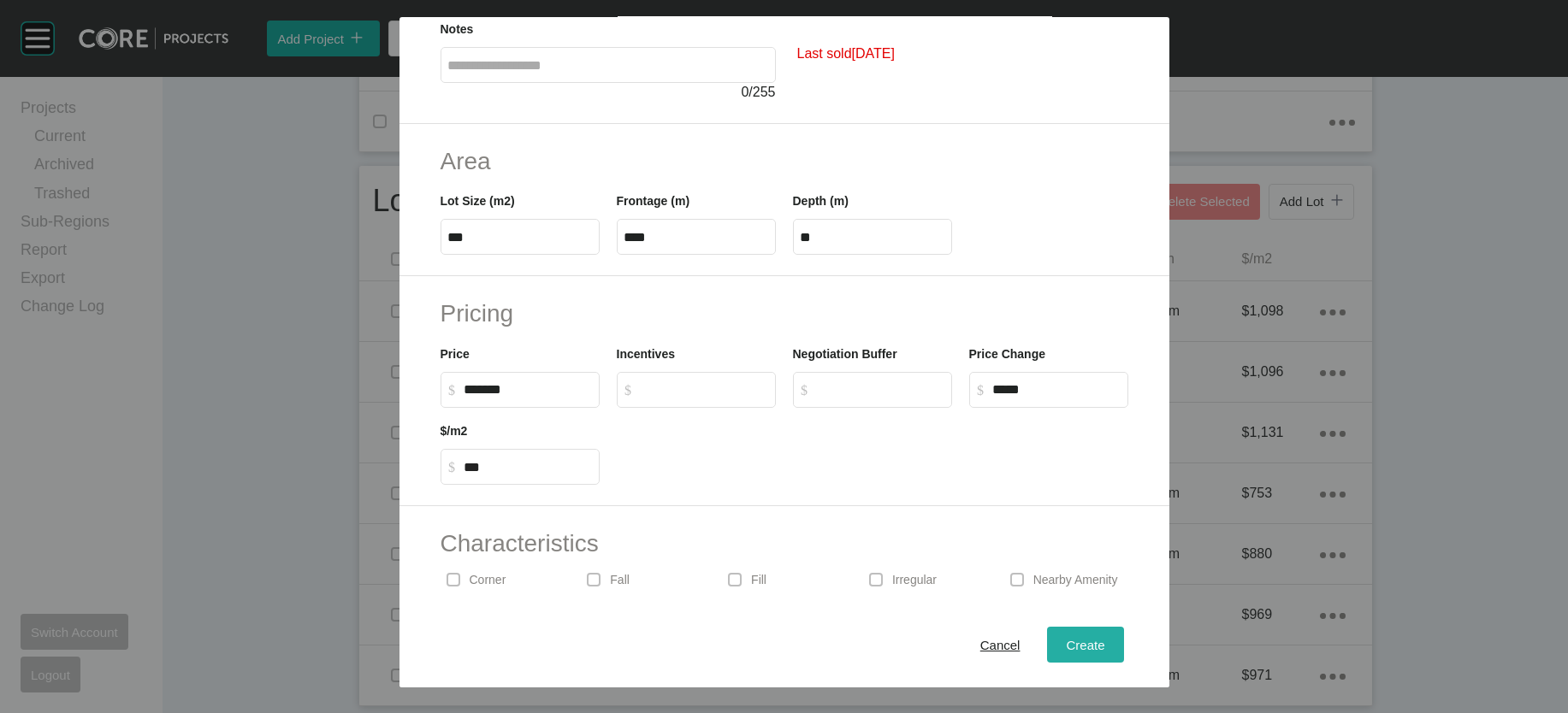
type input "*"
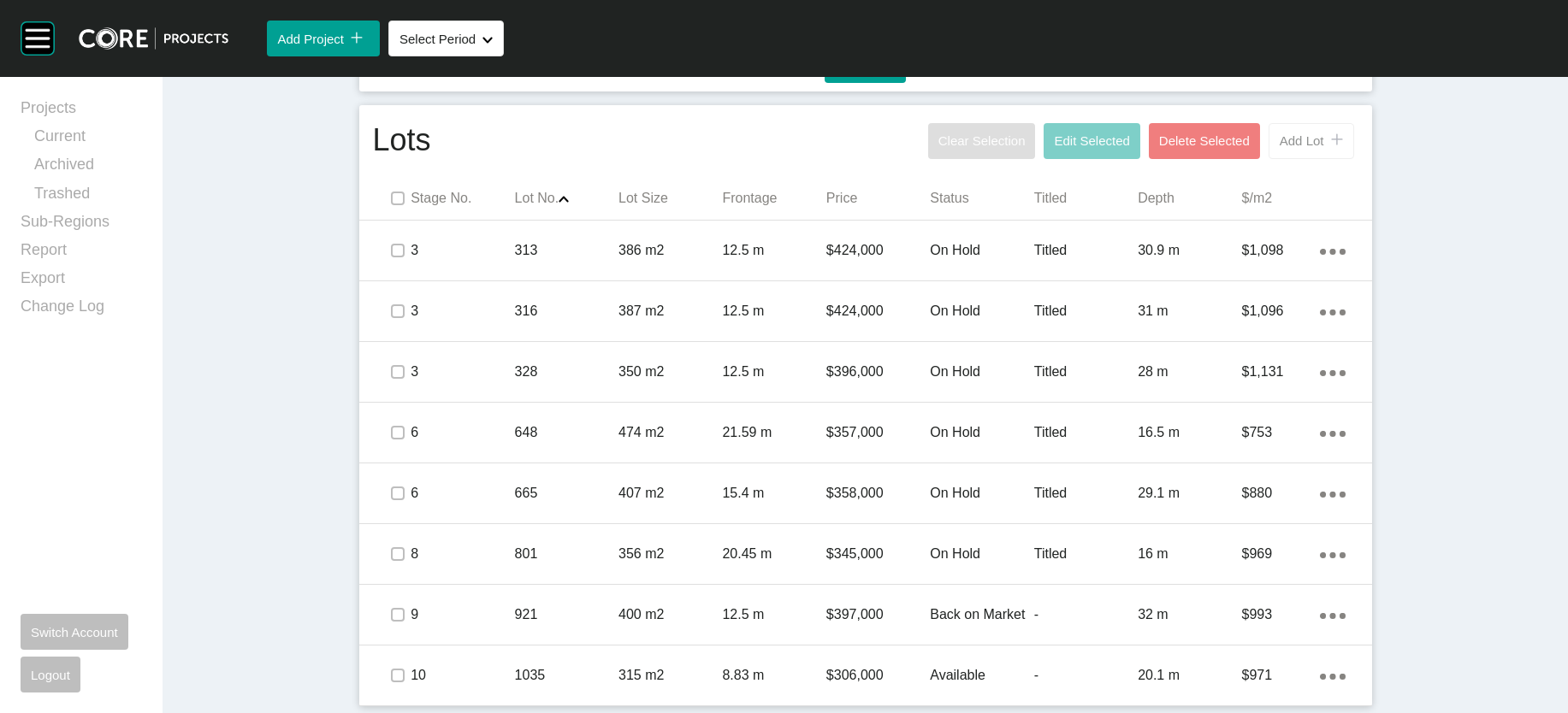
click at [1324, 148] on span "Add Lot" at bounding box center [1302, 140] width 44 height 15
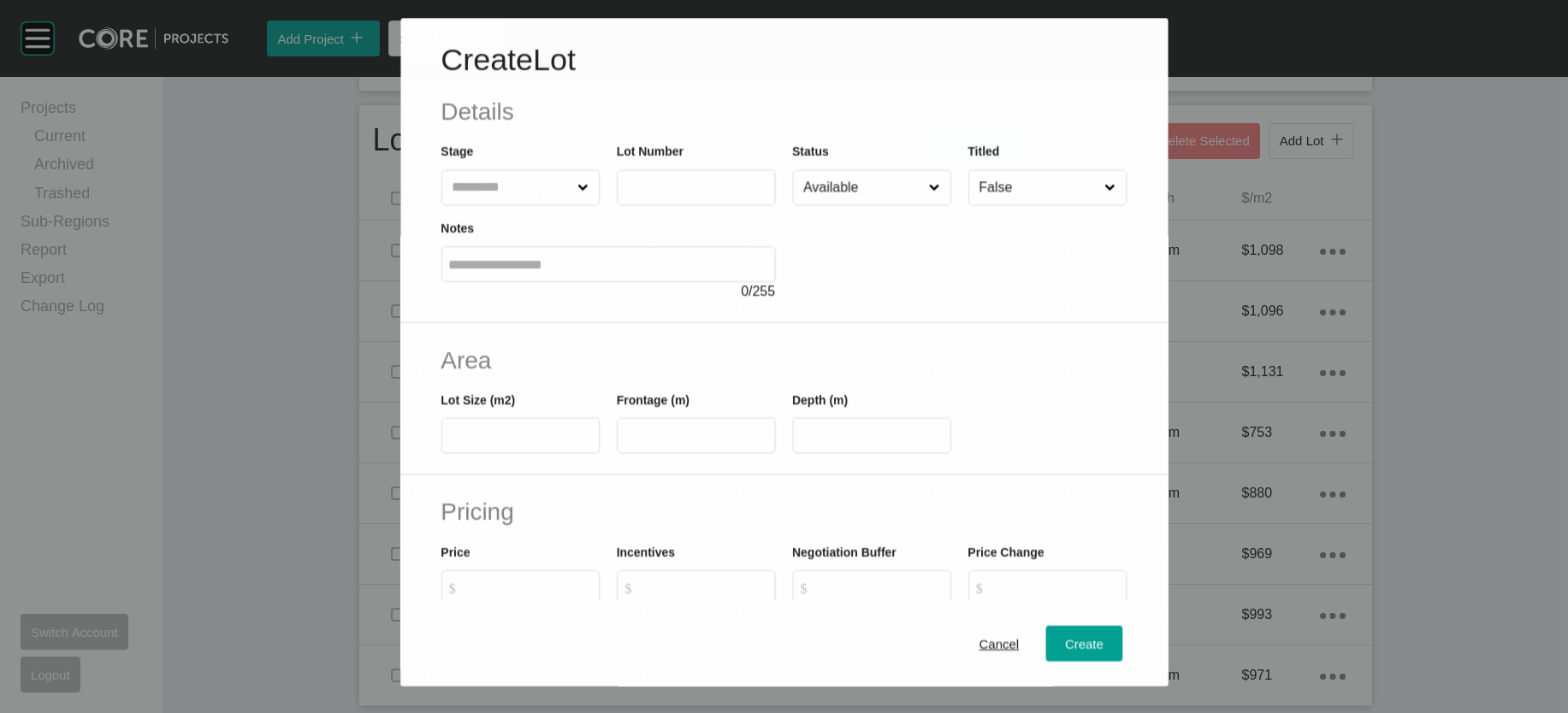
click at [449, 205] on input "text" at bounding box center [512, 188] width 126 height 34
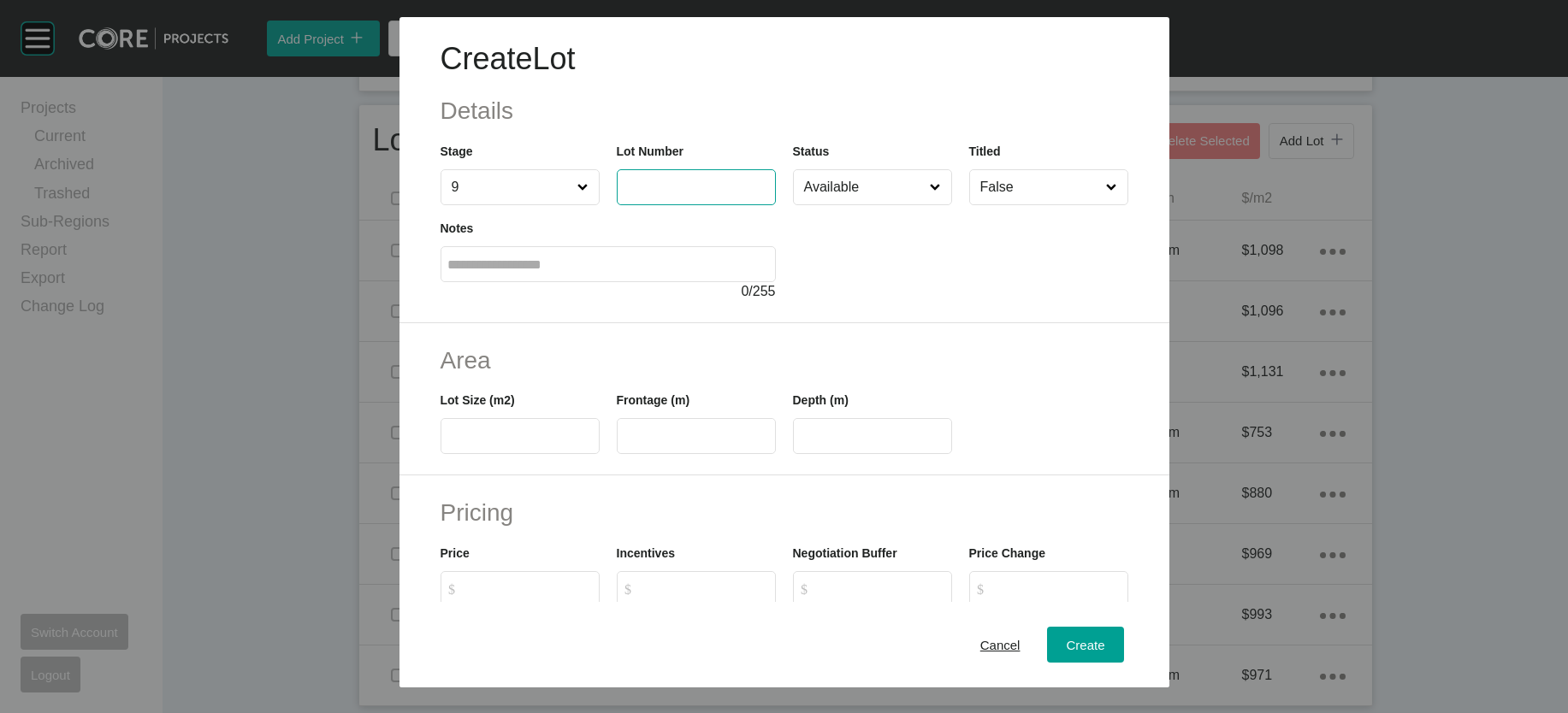
click at [678, 194] on input "text" at bounding box center [697, 187] width 143 height 15
type input "***"
click at [533, 454] on label at bounding box center [520, 436] width 159 height 36
click at [533, 444] on input "text" at bounding box center [520, 436] width 143 height 15
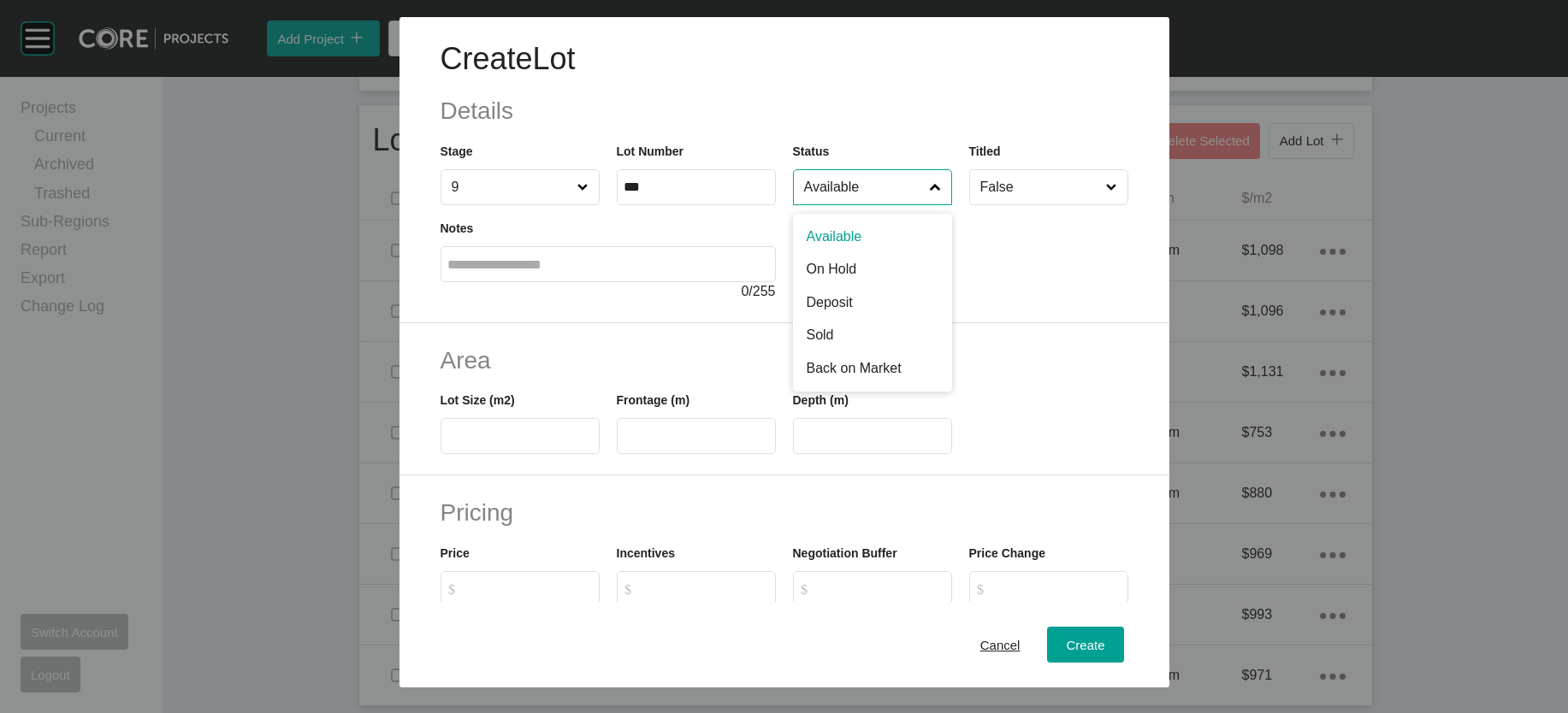
click at [819, 204] on input "Available" at bounding box center [864, 187] width 127 height 34
type input "**"
click at [500, 454] on label at bounding box center [520, 436] width 159 height 36
click at [500, 444] on input "text" at bounding box center [520, 436] width 143 height 15
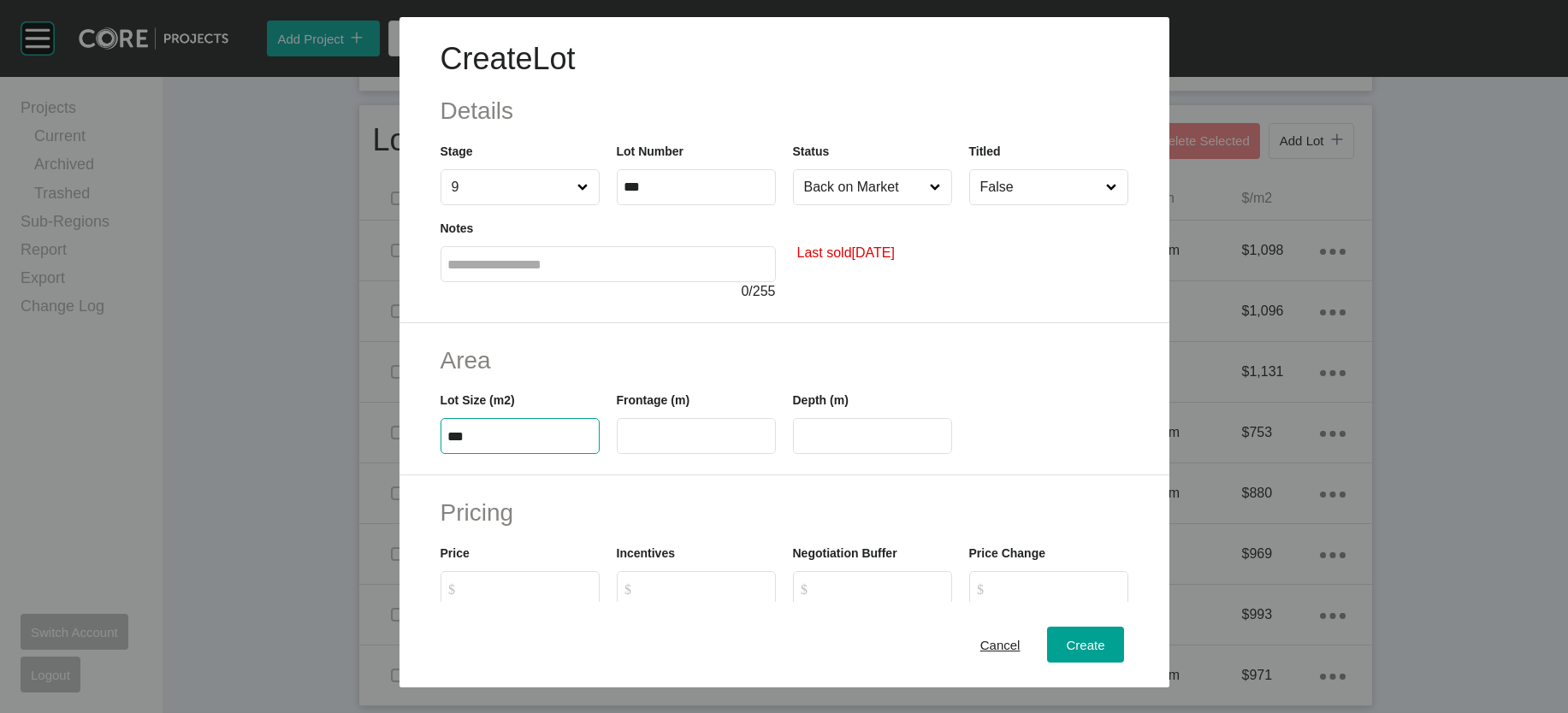
type input "***"
click at [617, 454] on label at bounding box center [697, 436] width 159 height 36
click at [625, 444] on input "text" at bounding box center [697, 436] width 143 height 15
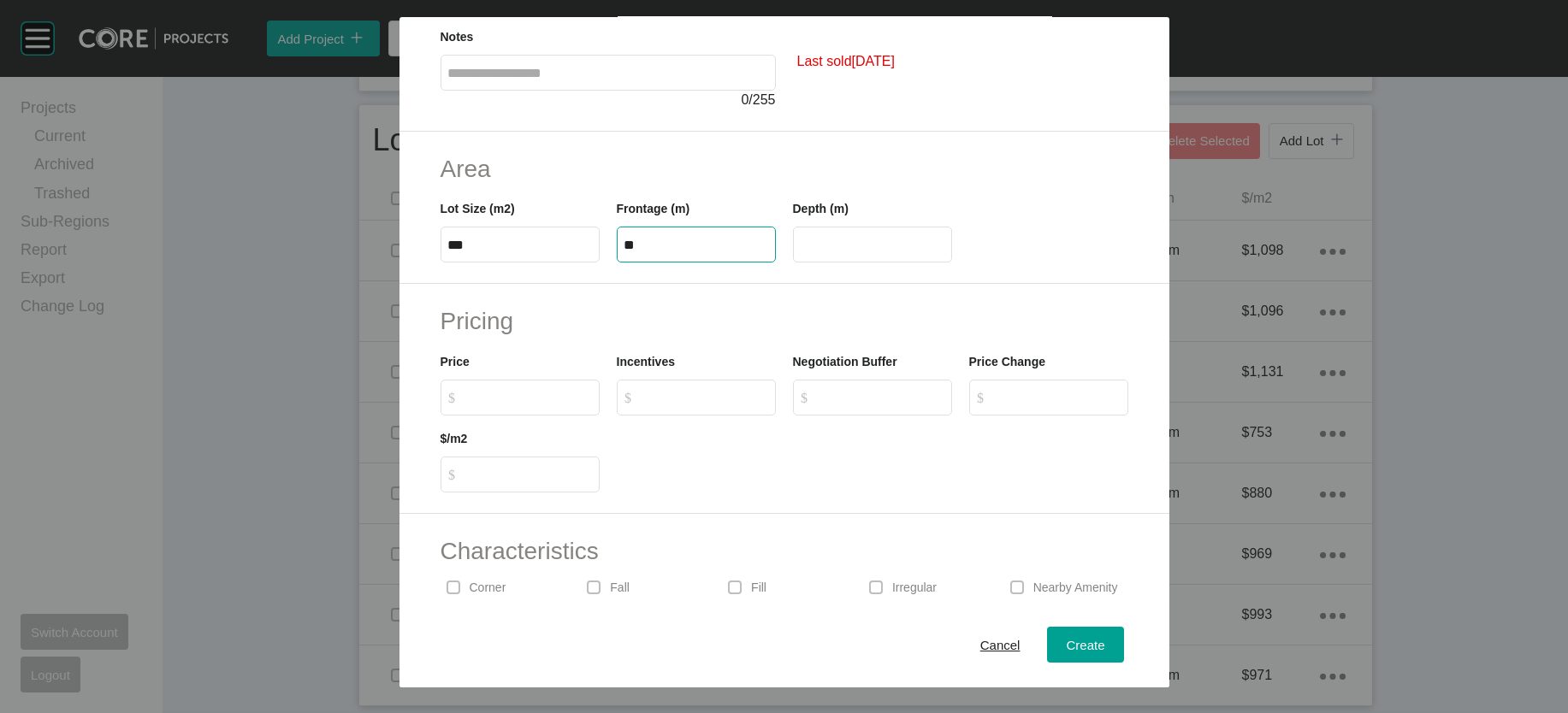
scroll to position [204, 0]
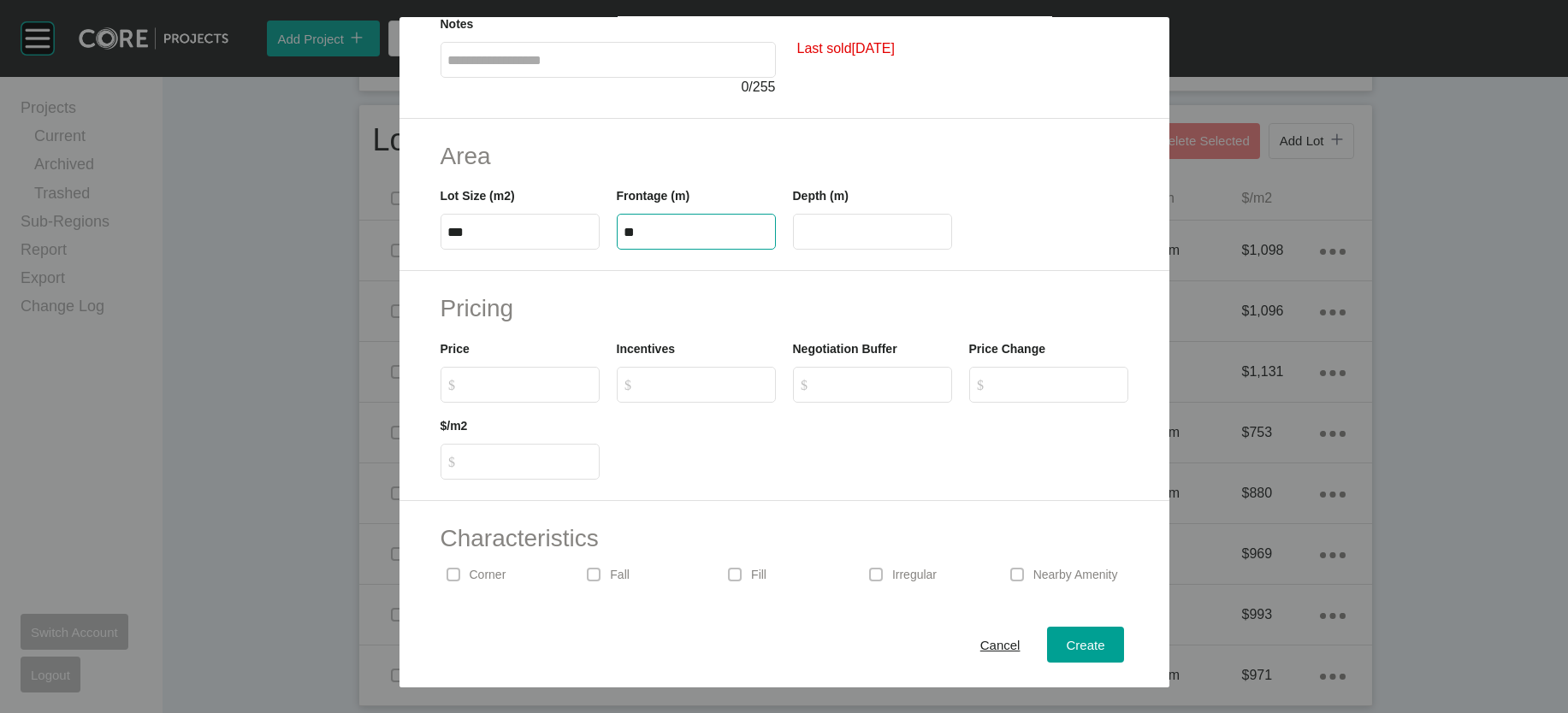
type input "**"
click at [479, 403] on label "$ Created with Sketch. $" at bounding box center [520, 385] width 159 height 36
click at [479, 392] on input "$ Created with Sketch. $" at bounding box center [529, 384] width 128 height 15
type input "*******"
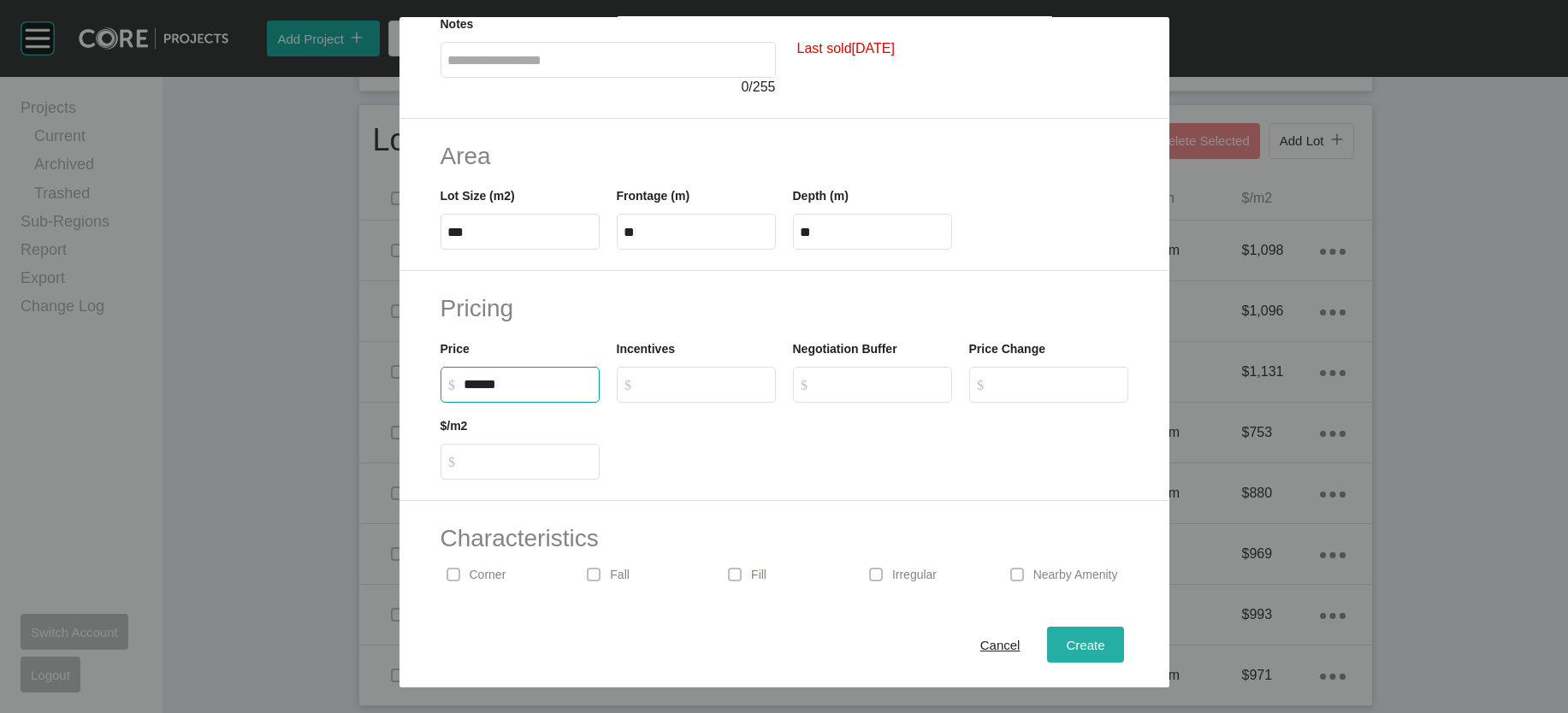
type input "*******"
type input "***"
click at [1104, 637] on span "Create" at bounding box center [1085, 644] width 38 height 15
type input "*"
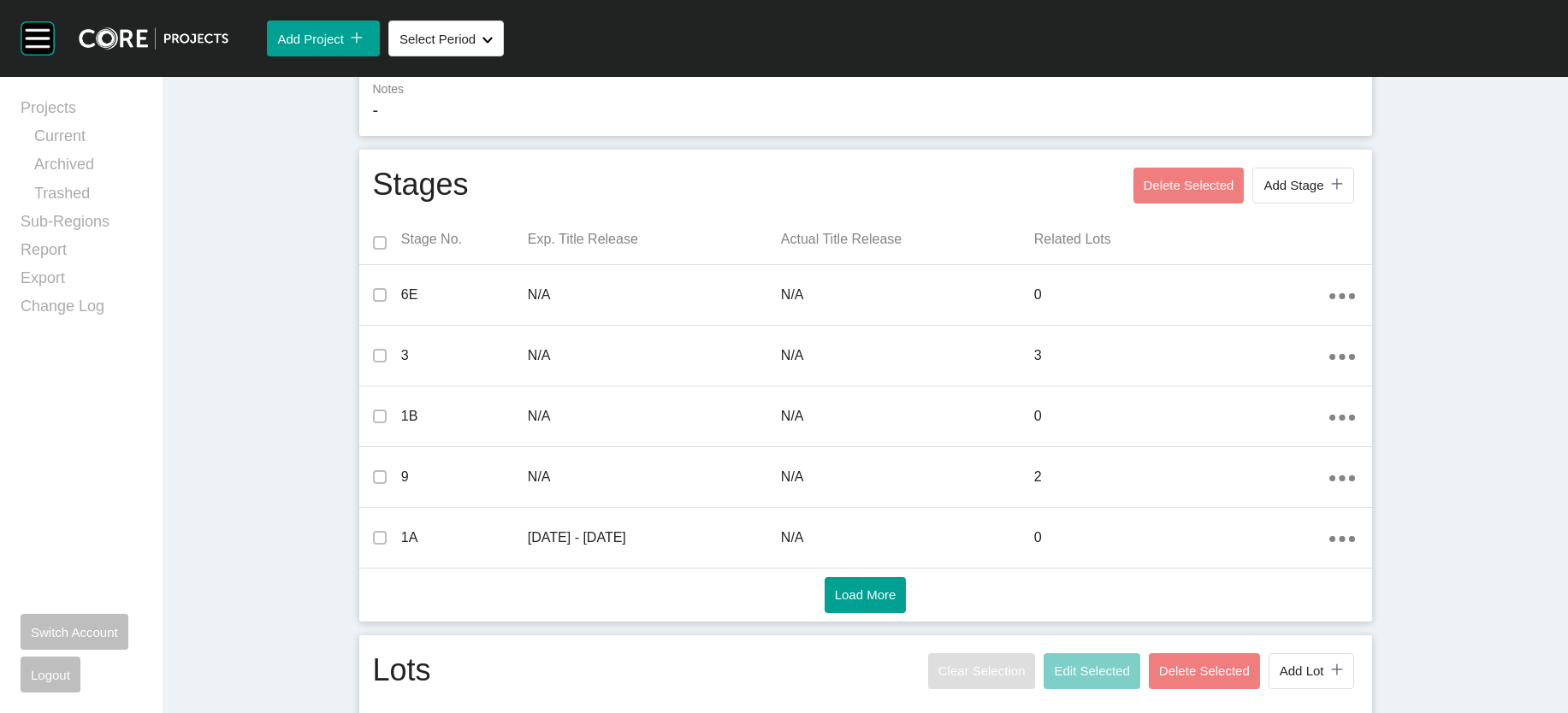
scroll to position [0, 0]
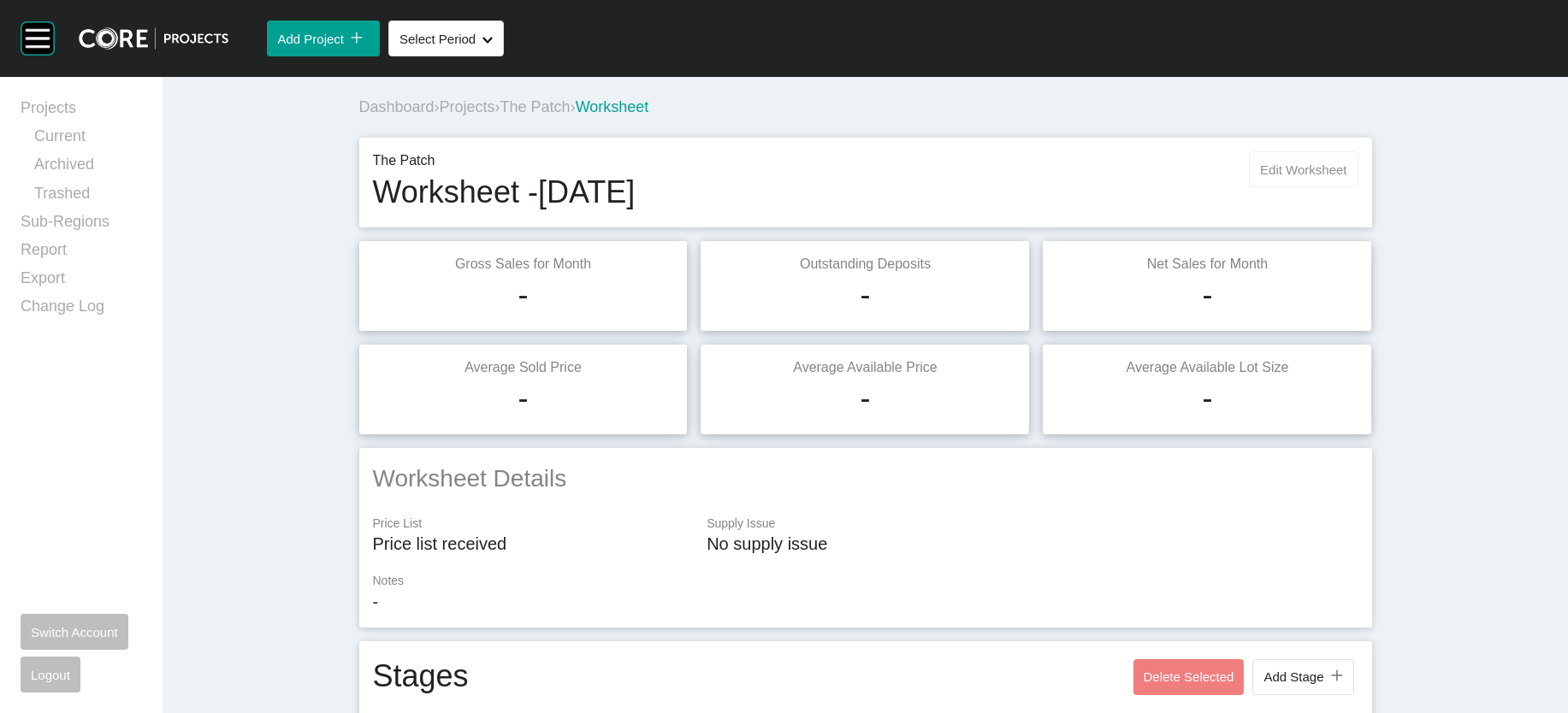
click at [1347, 177] on span "Edit Worksheet" at bounding box center [1304, 169] width 86 height 15
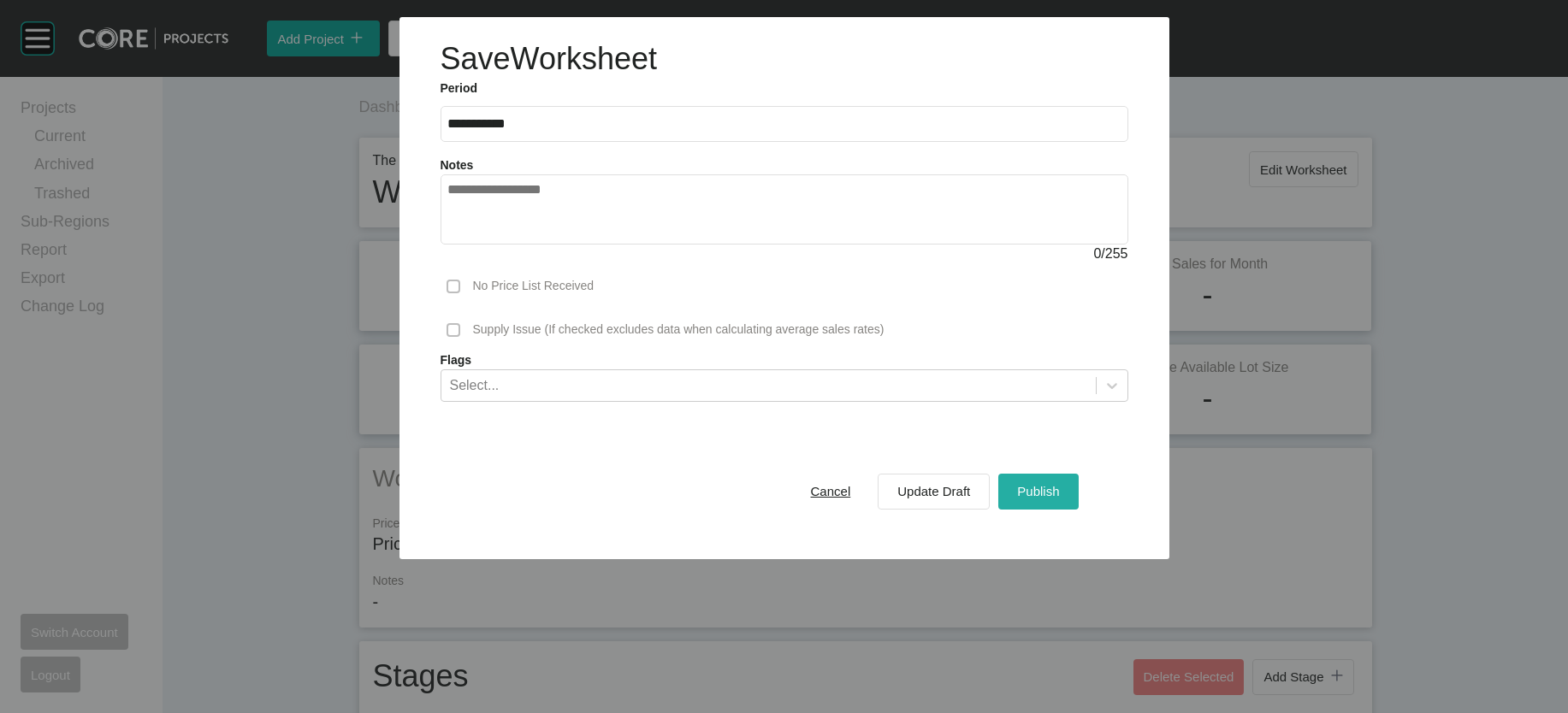
click at [1063, 503] on div "Publish" at bounding box center [1037, 491] width 50 height 24
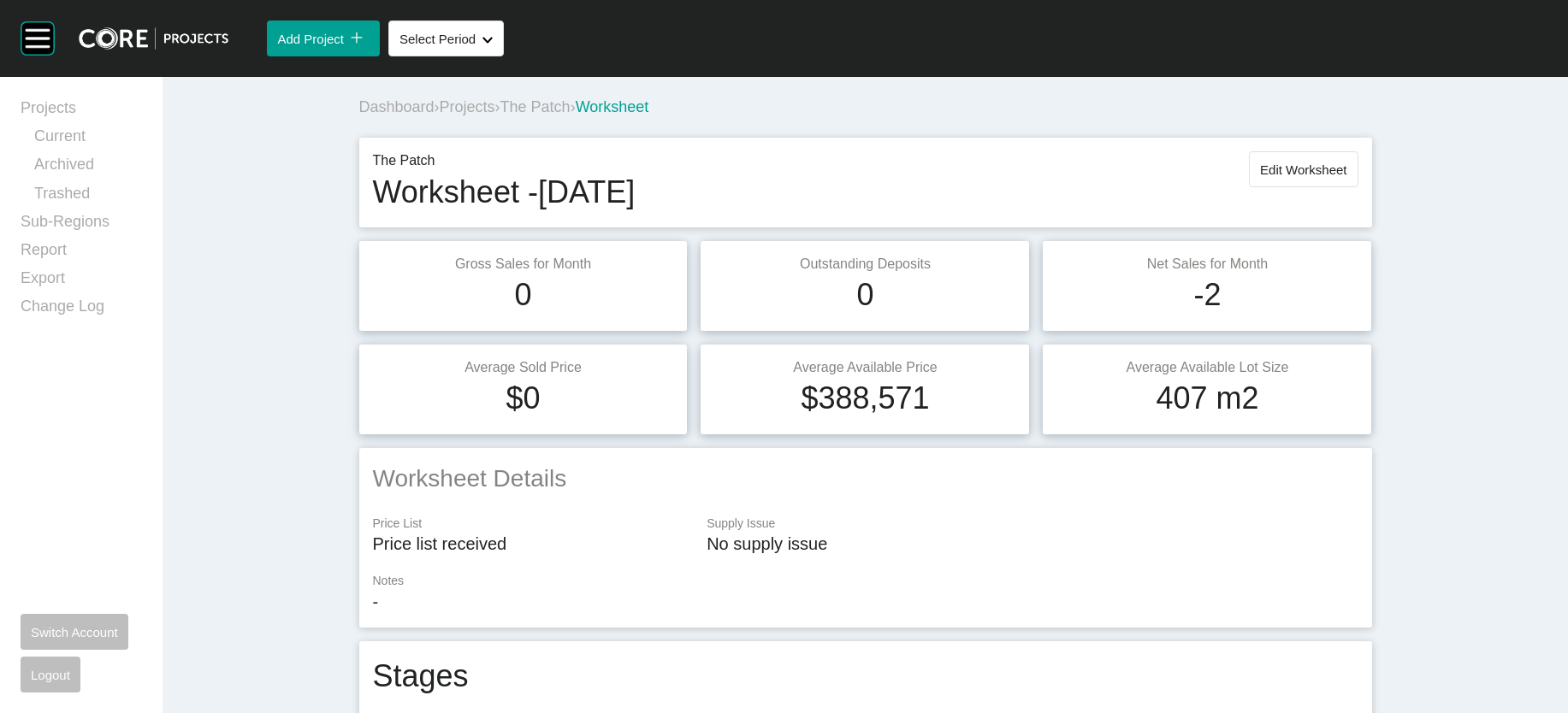
click at [440, 116] on span "Projects" at bounding box center [468, 106] width 56 height 17
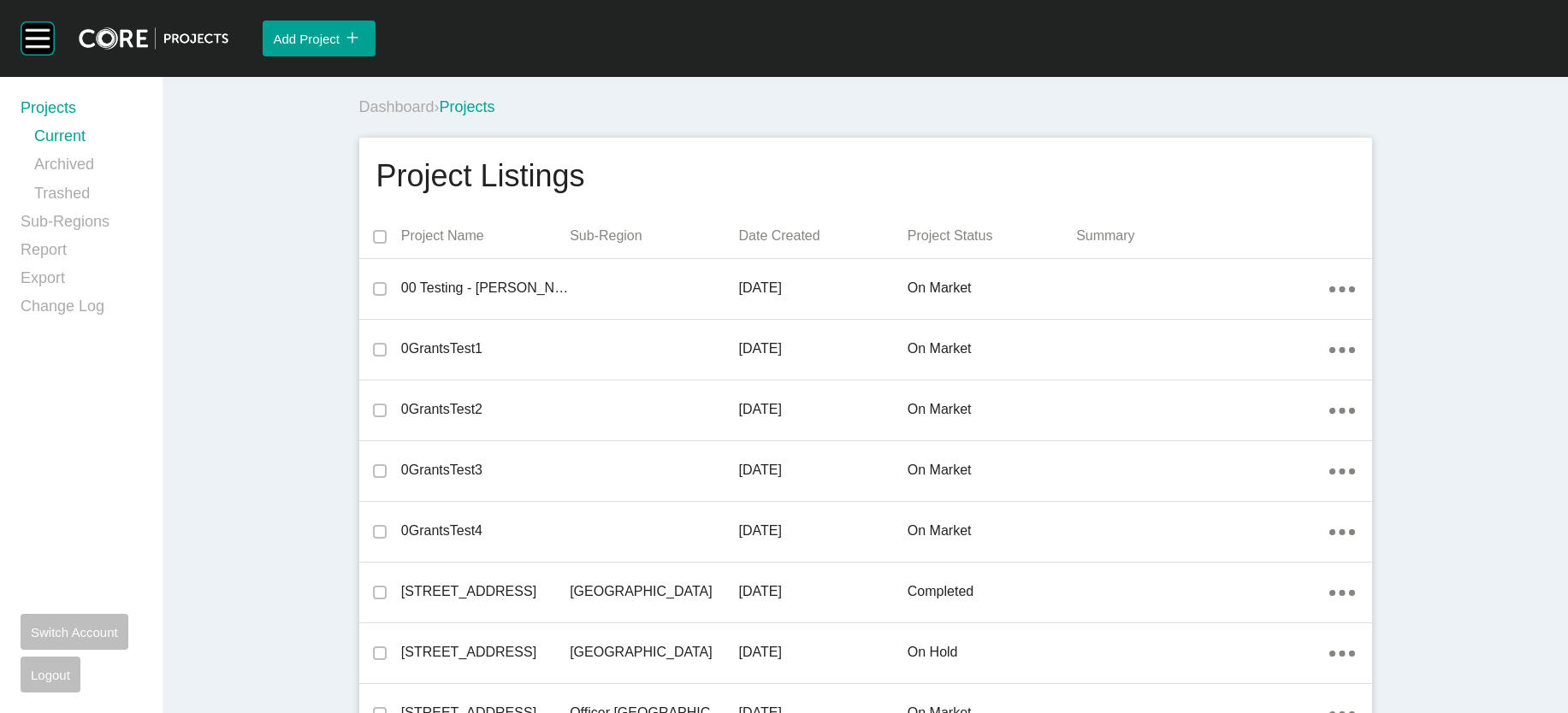
scroll to position [10440, 0]
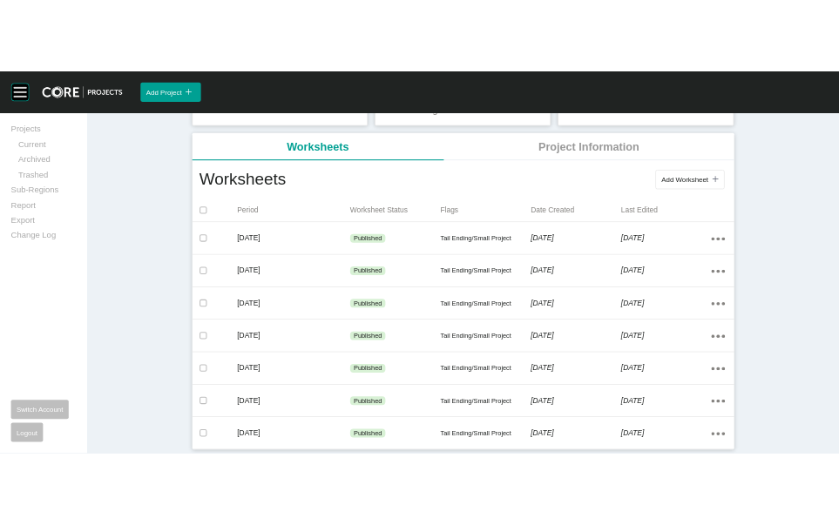
scroll to position [354, 0]
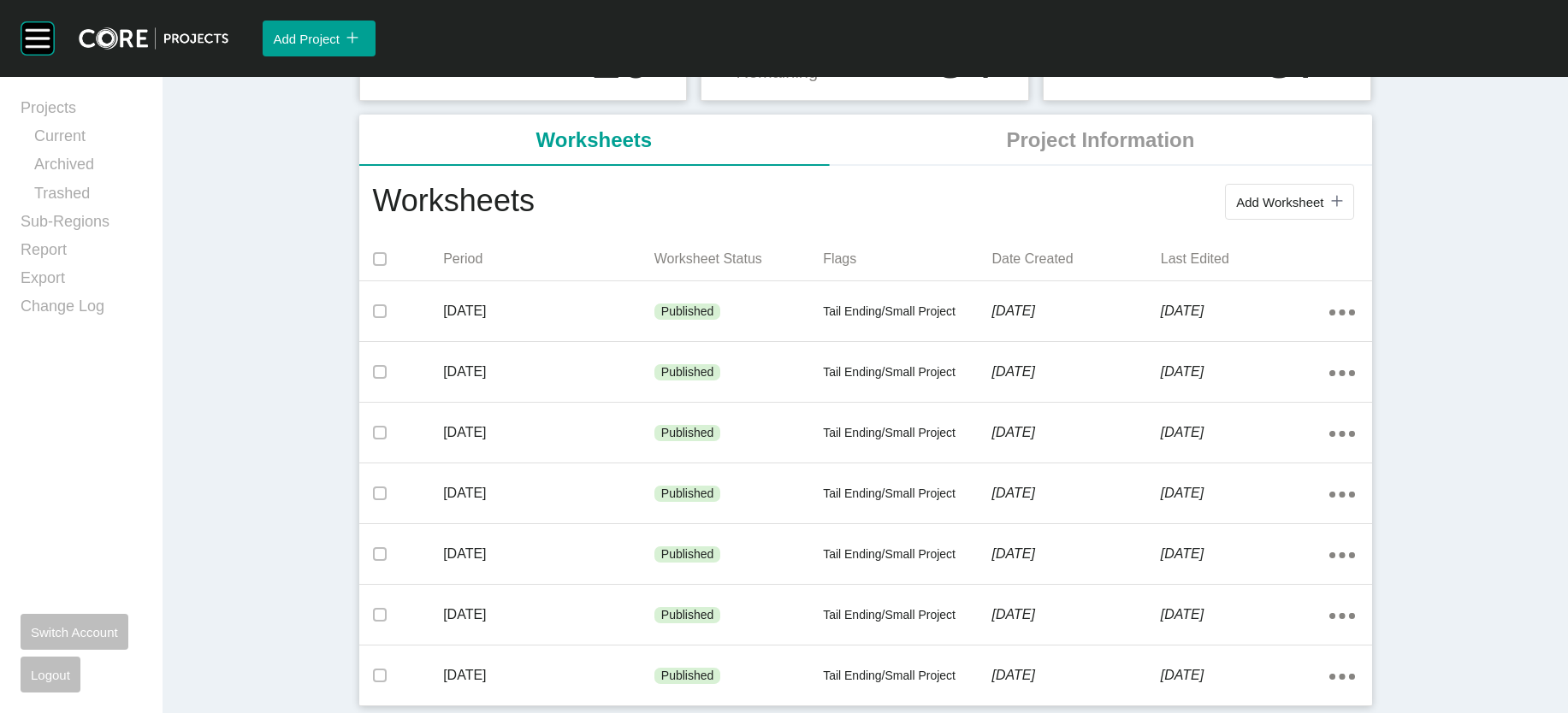
click at [1323, 209] on span "Add Worksheet" at bounding box center [1279, 202] width 87 height 15
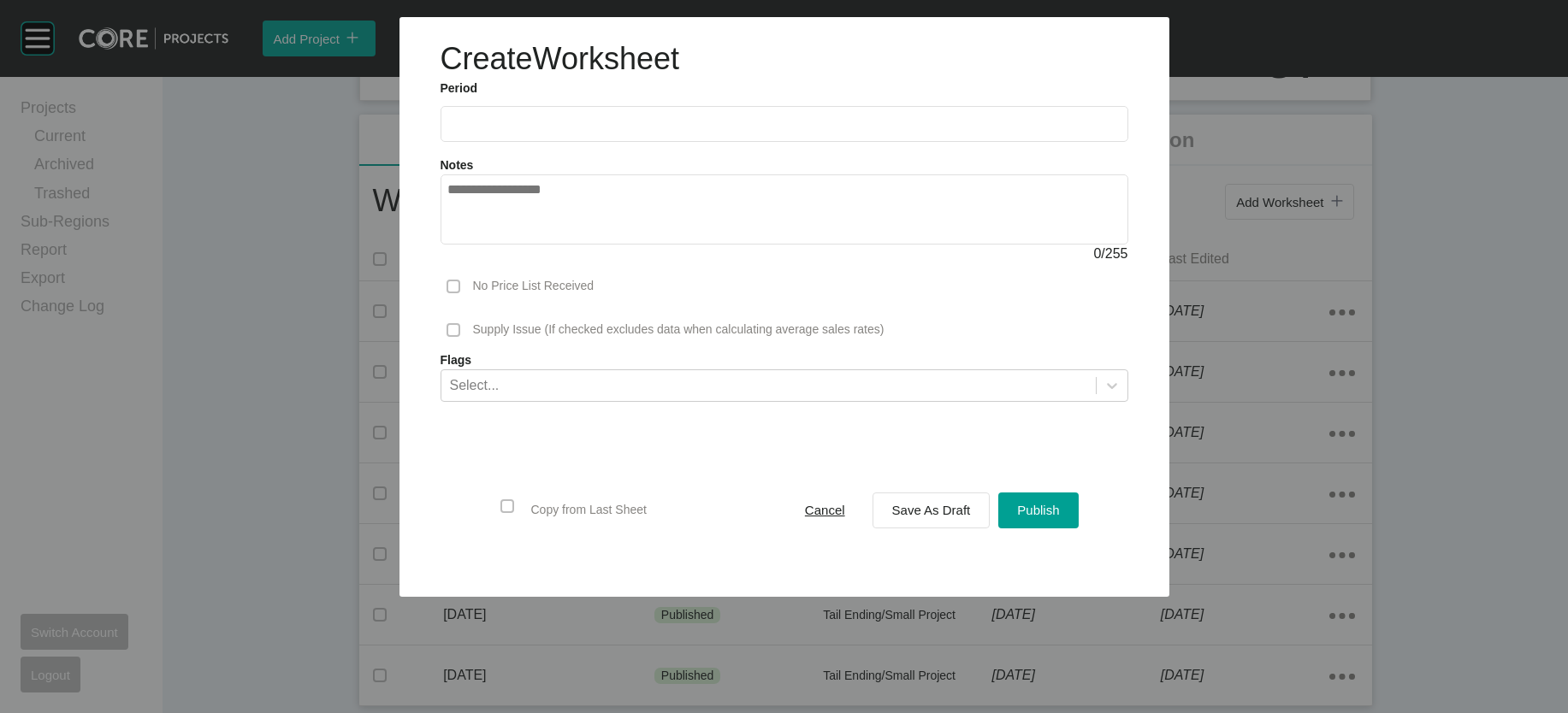
click at [605, 142] on label at bounding box center [784, 124] width 688 height 36
click at [605, 131] on input "text" at bounding box center [784, 123] width 672 height 15
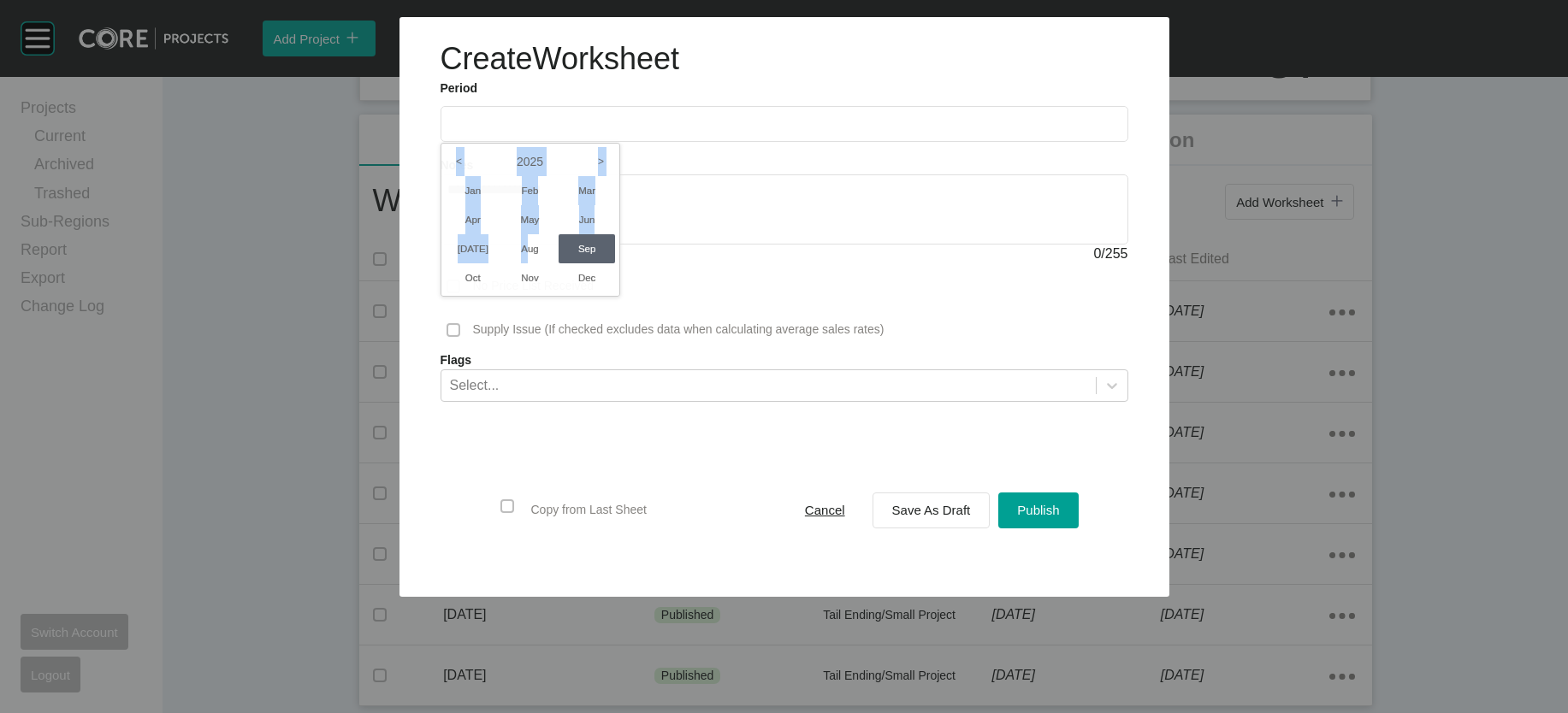
drag, startPoint x: 463, startPoint y: 314, endPoint x: 802, endPoint y: 573, distance: 426.6
click at [440, 142] on div "2025 < > Jan Feb Mar Apr May Jun Jul Aug Sep Oct Nov Dec" at bounding box center [440, 142] width 0 height 0
click at [501, 263] on li "Aug" at bounding box center [530, 249] width 57 height 29
type input "**********"
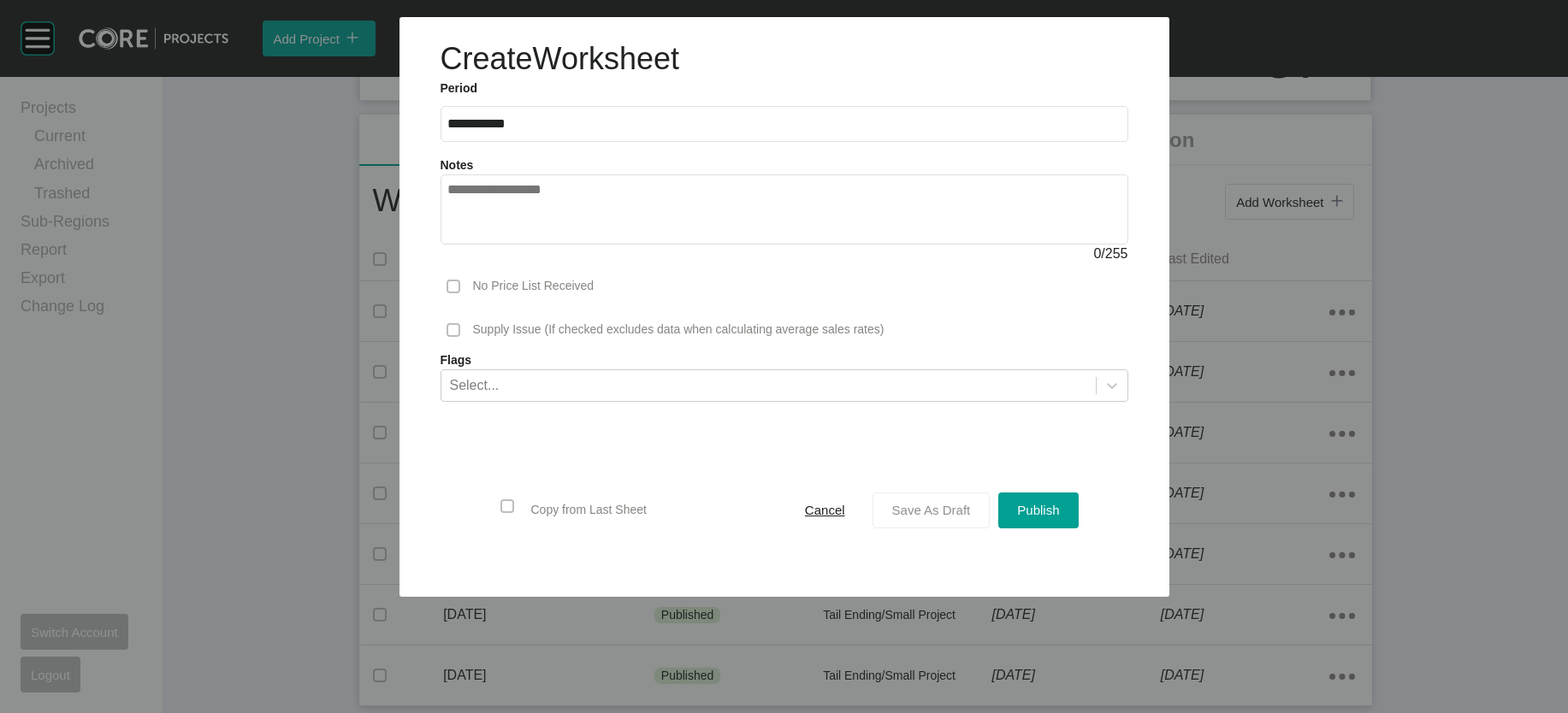
click at [984, 528] on button "Save As Draft" at bounding box center [931, 511] width 118 height 36
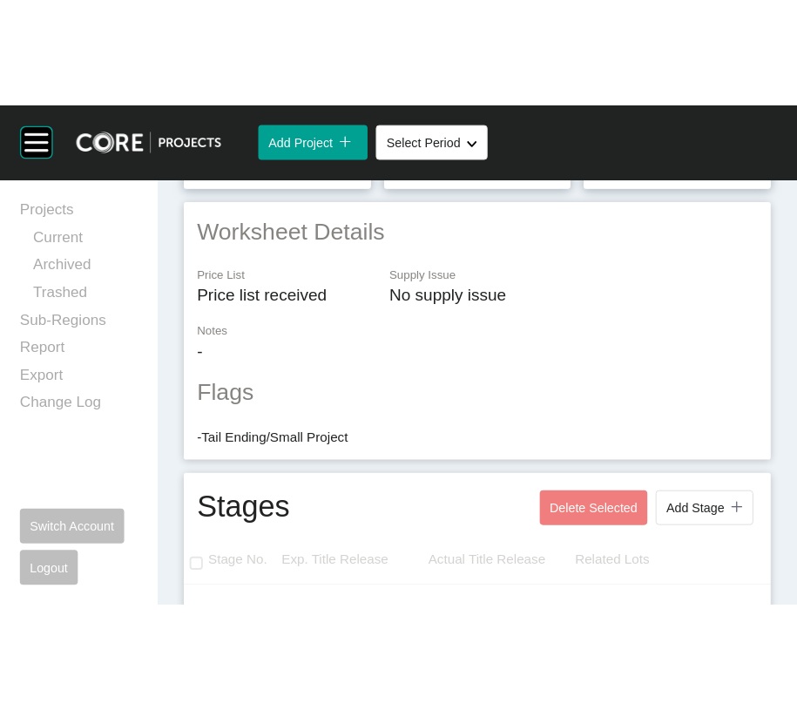
scroll to position [434, 0]
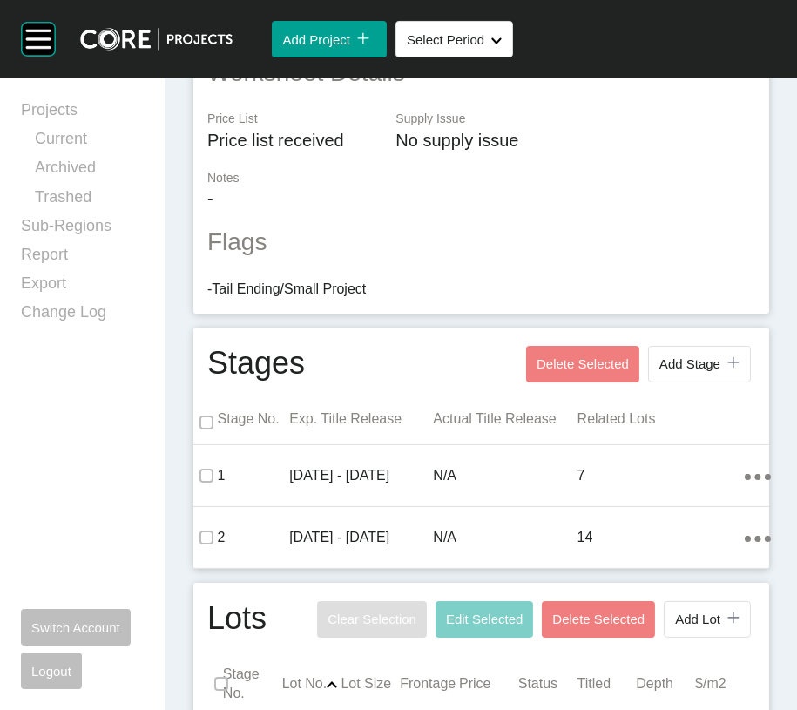
click at [65, 508] on div "Projects Current Archived Trashed Sub-Regions Report Export Change Log Switch A…" at bounding box center [83, 393] width 124 height 589
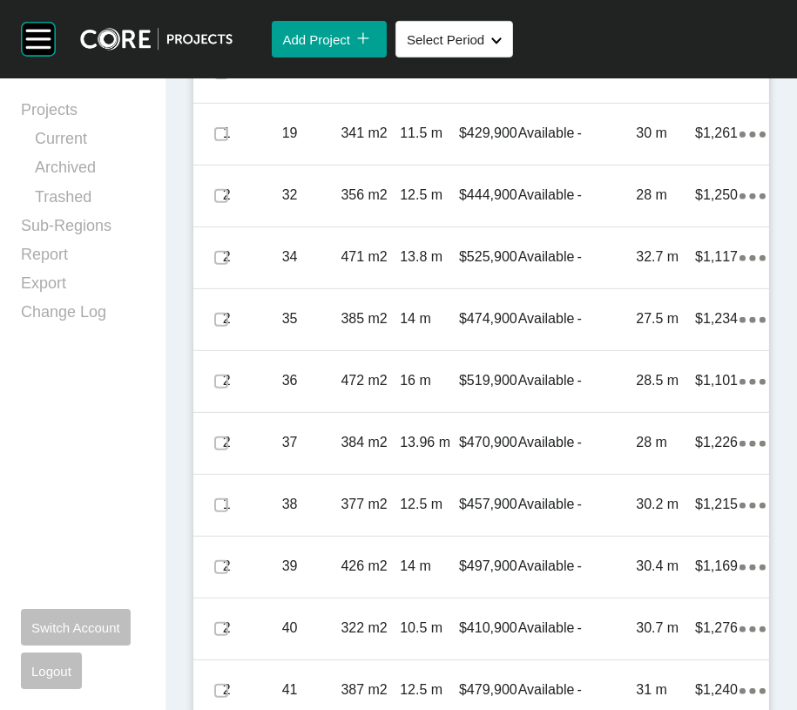
scroll to position [1211, 0]
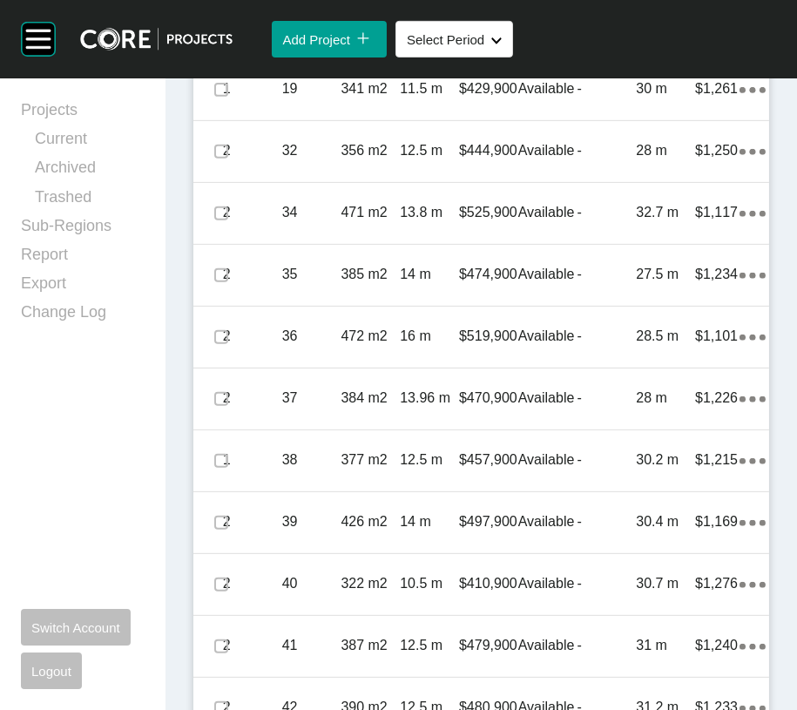
click at [224, 35] on label at bounding box center [221, 28] width 14 height 14
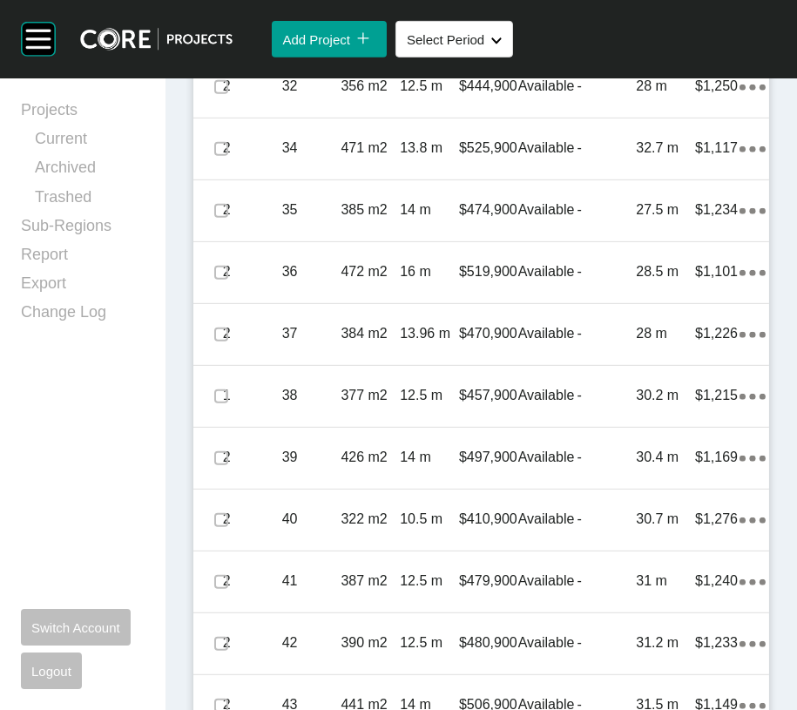
scroll to position [1294, 0]
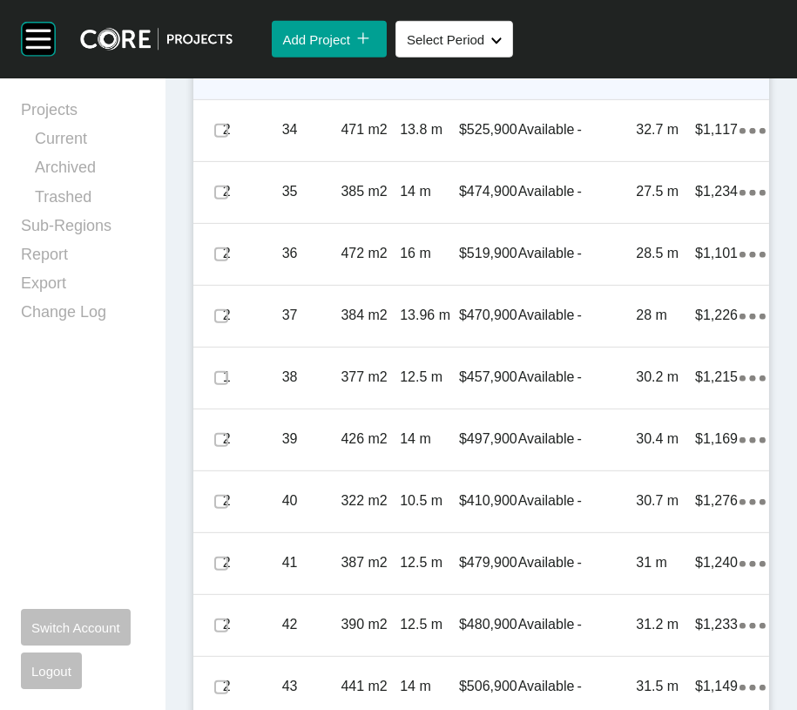
click at [228, 76] on label at bounding box center [221, 69] width 14 height 14
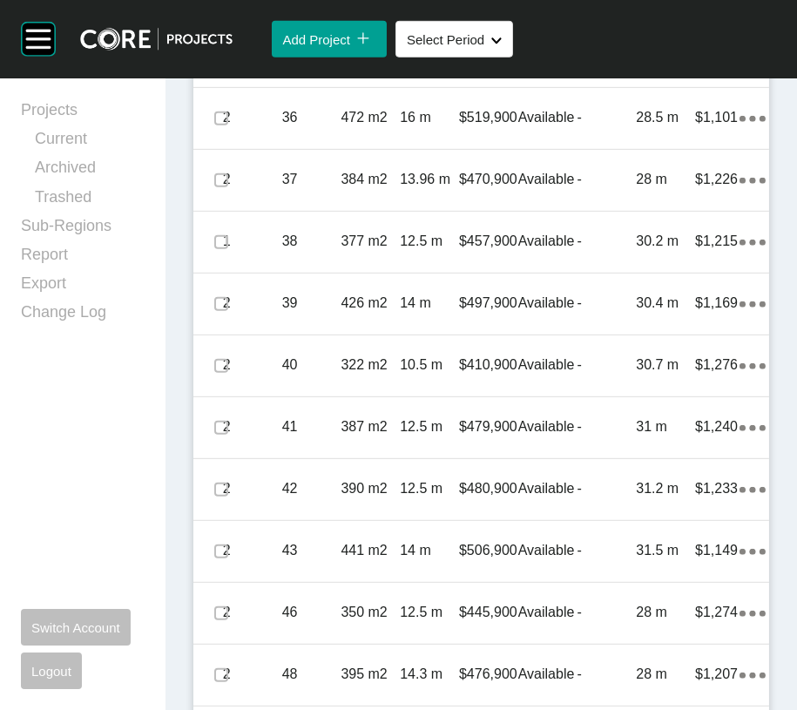
scroll to position [1461, 0]
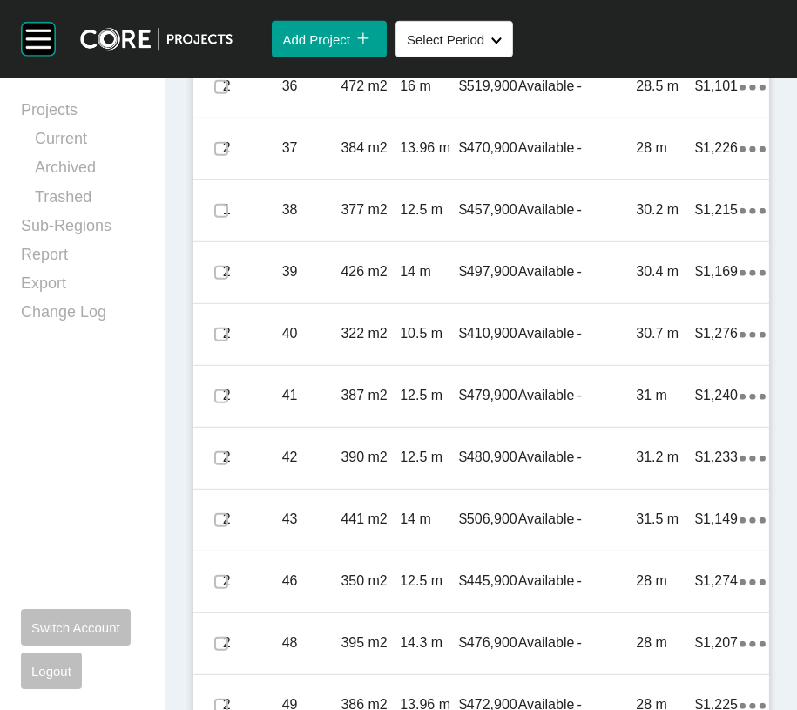
click at [642, 481] on link "Duplicate" at bounding box center [638, 479] width 65 height 26
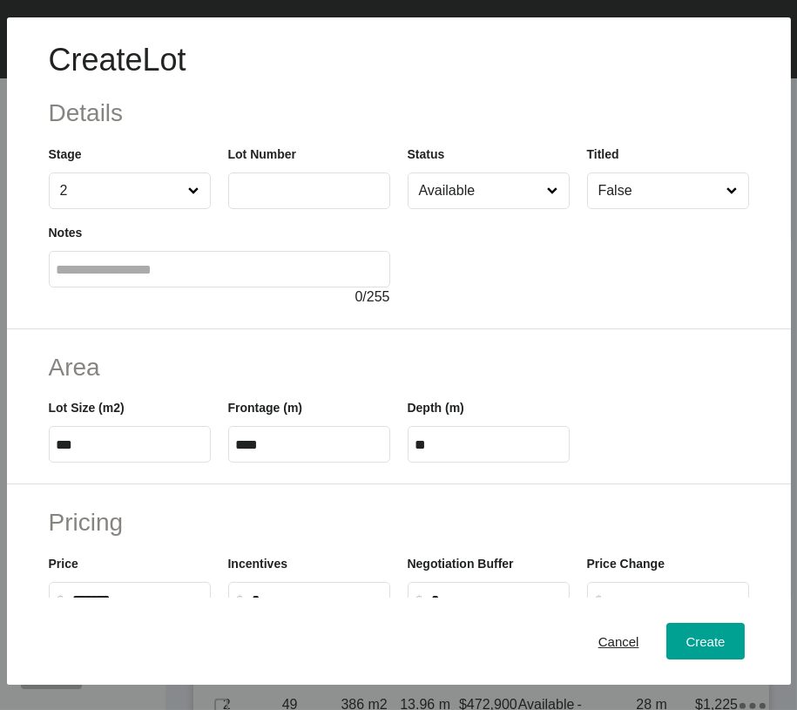
click at [260, 198] on input "text" at bounding box center [309, 190] width 146 height 15
type input "**"
drag, startPoint x: 73, startPoint y: 545, endPoint x: 138, endPoint y: 556, distance: 65.4
click at [133, 452] on input "***" at bounding box center [130, 444] width 146 height 15
type input "***"
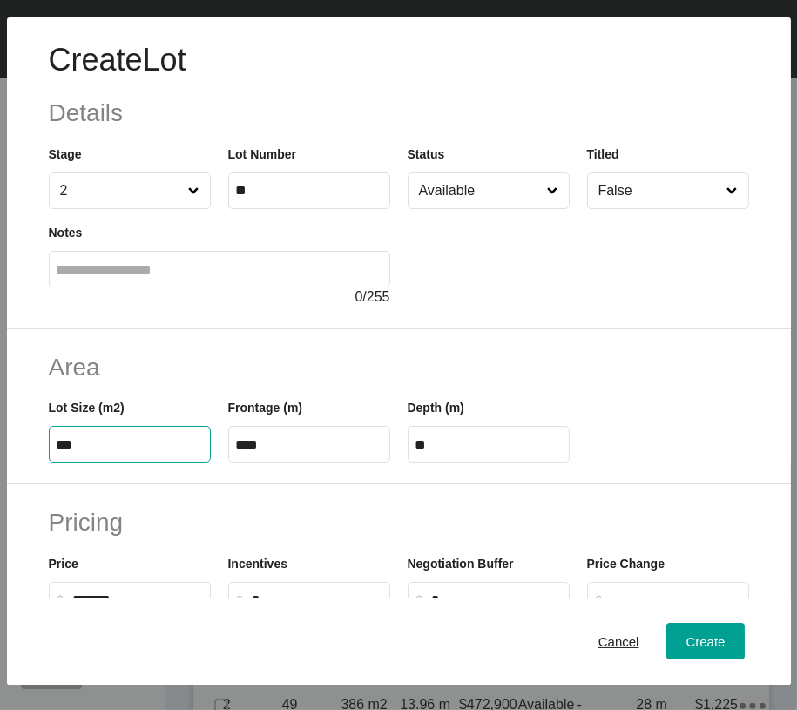
type input "****"
type input "*****"
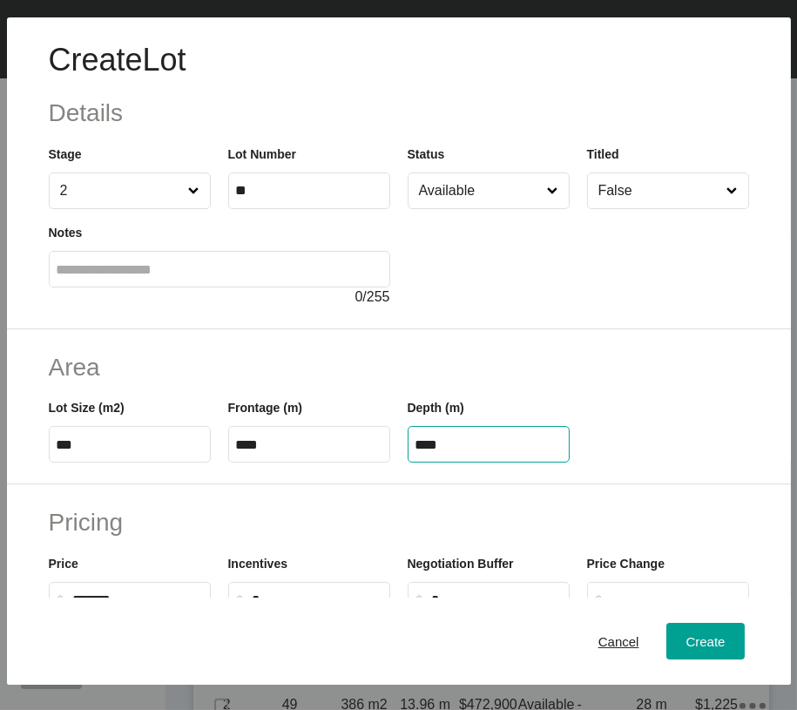
click at [488, 452] on input "****" at bounding box center [488, 444] width 146 height 15
drag, startPoint x: 426, startPoint y: 558, endPoint x: 545, endPoint y: 558, distance: 119.3
click at [545, 462] on label "****" at bounding box center [489, 444] width 162 height 37
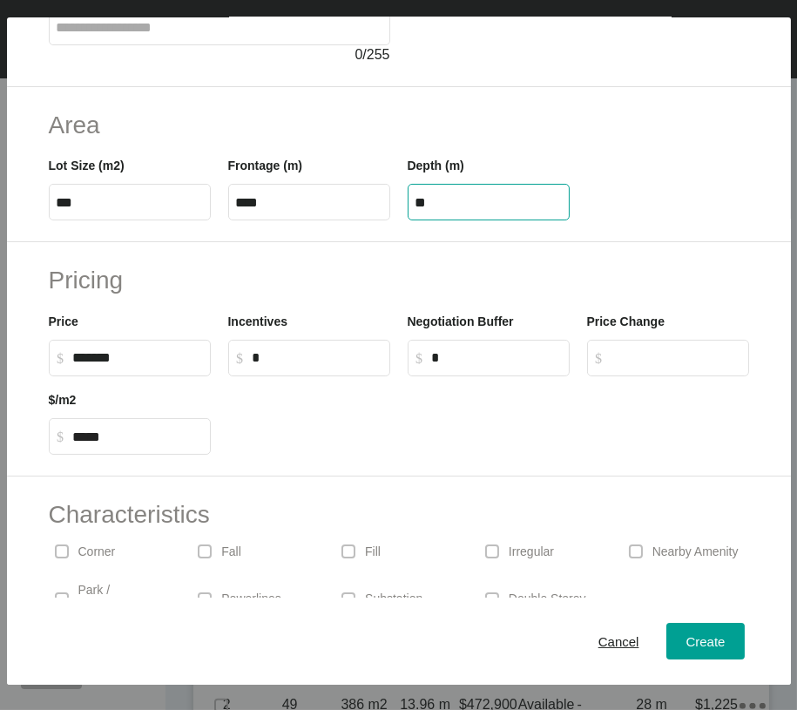
scroll to position [244, 0]
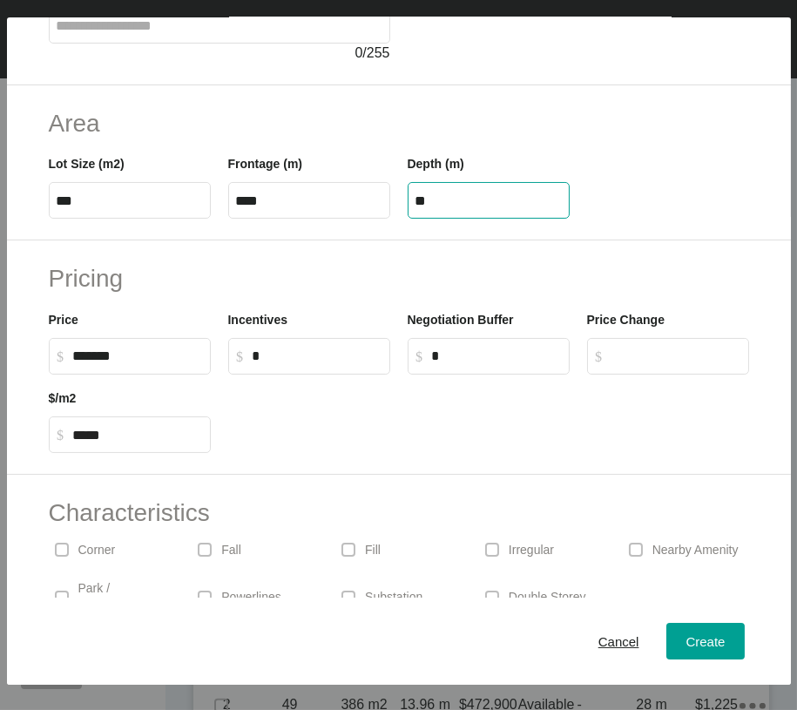
type input "**"
drag, startPoint x: 91, startPoint y: 498, endPoint x: 111, endPoint y: 498, distance: 20.0
click at [111, 363] on input "******" at bounding box center [138, 355] width 130 height 15
type input "*******"
type input "*****"
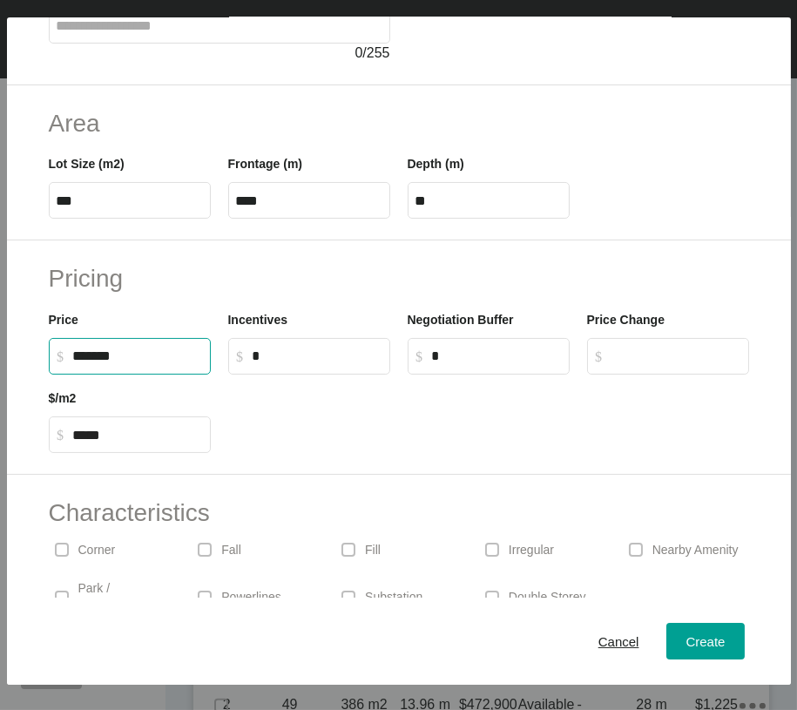
click at [322, 363] on input "*" at bounding box center [318, 355] width 130 height 15
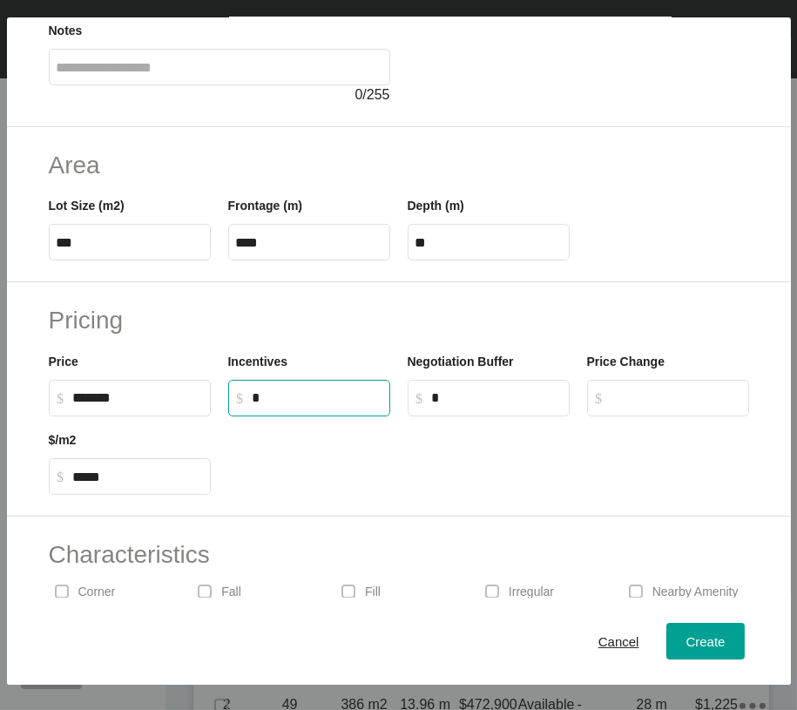
scroll to position [200, 0]
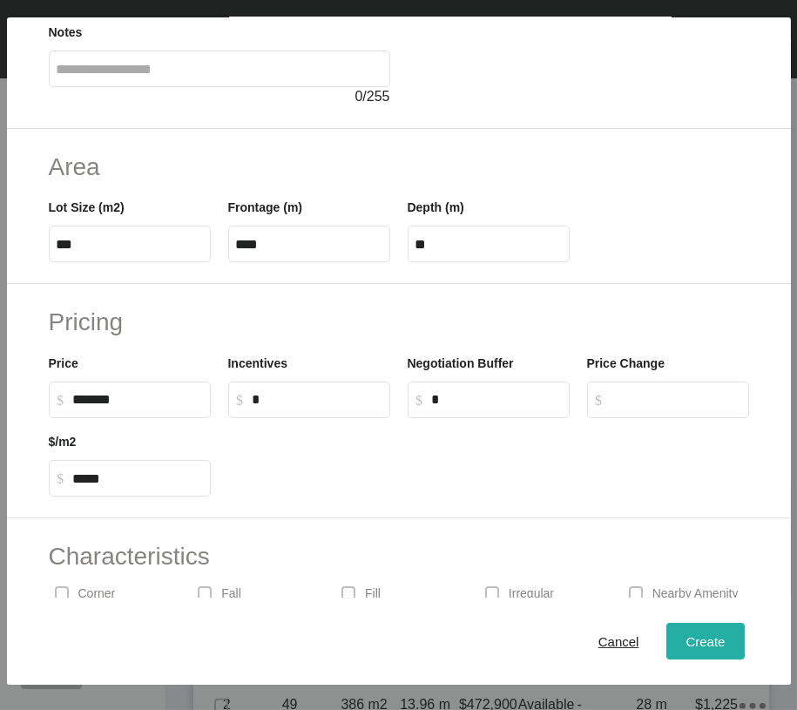
click at [685, 649] on span "Create" at bounding box center [704, 641] width 39 height 15
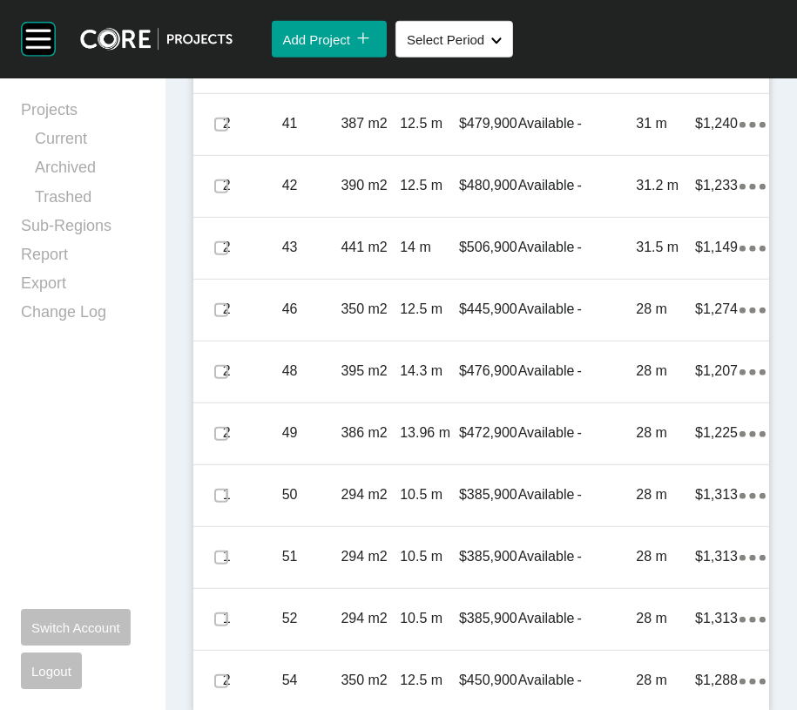
scroll to position [1809, 0]
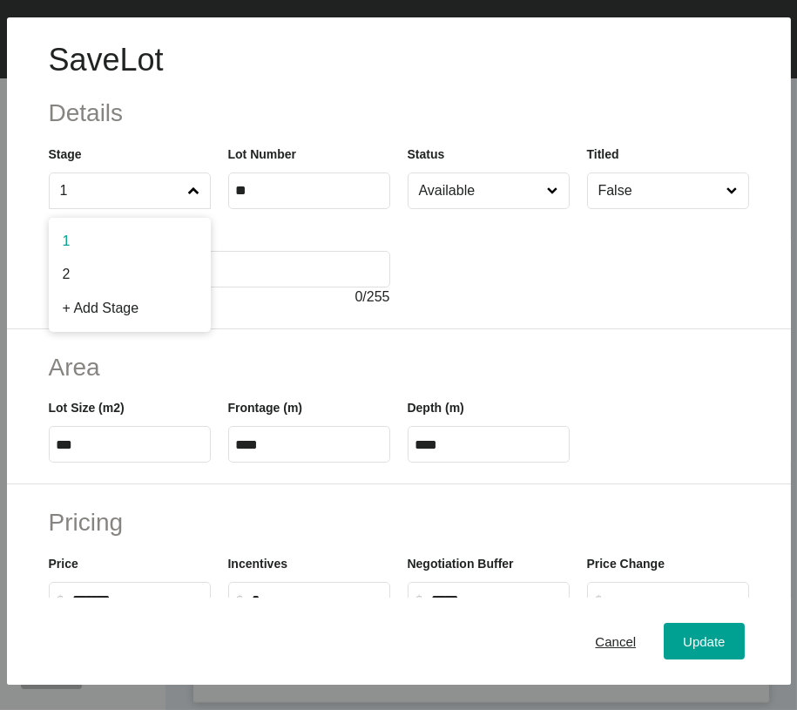
drag, startPoint x: 184, startPoint y: 231, endPoint x: 181, endPoint y: 242, distance: 11.6
click at [188, 194] on icon at bounding box center [193, 190] width 10 height 7
click at [184, 208] on input "1" at bounding box center [121, 190] width 129 height 35
click at [683, 638] on span "Update" at bounding box center [704, 641] width 42 height 15
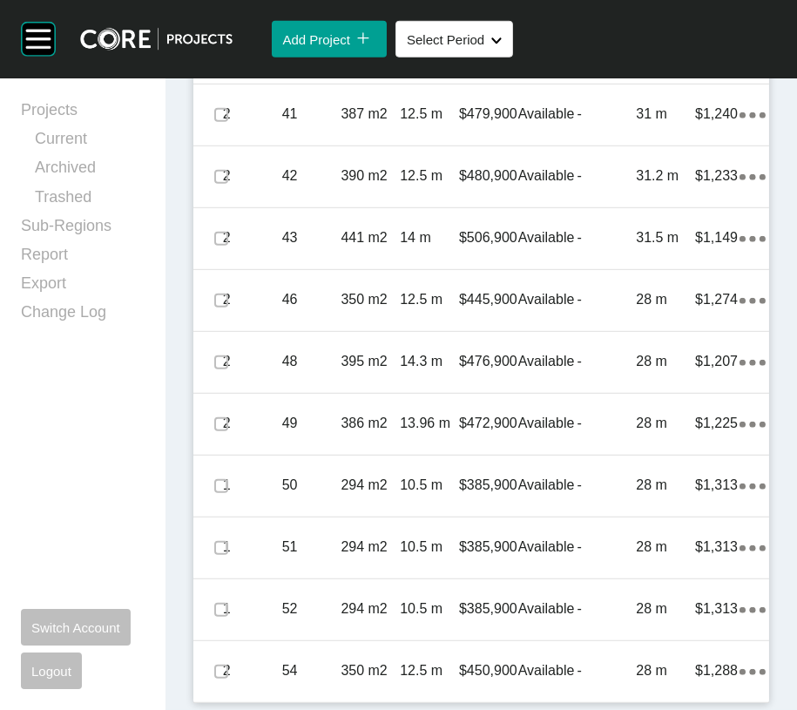
scroll to position [2273, 0]
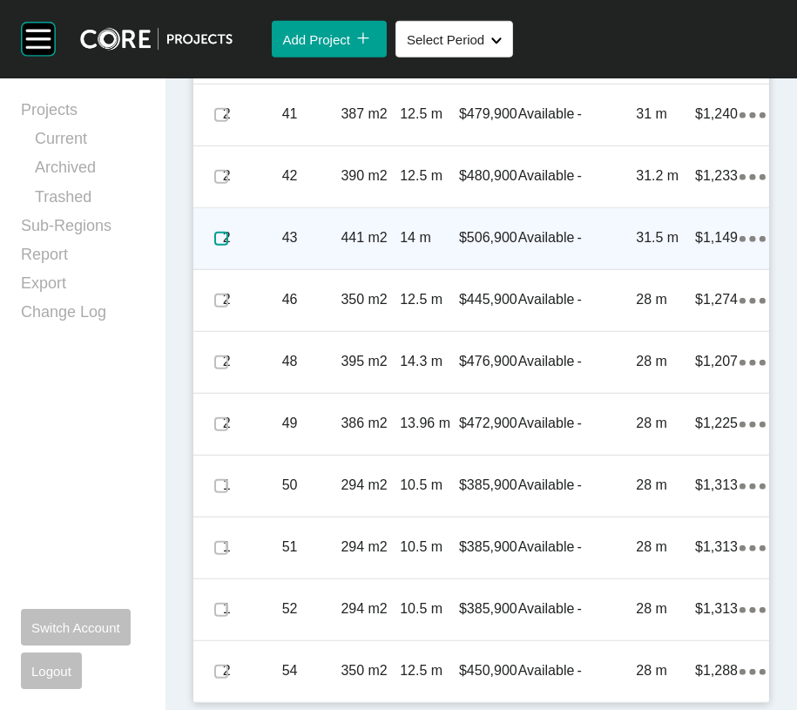
click at [228, 246] on label at bounding box center [221, 239] width 14 height 14
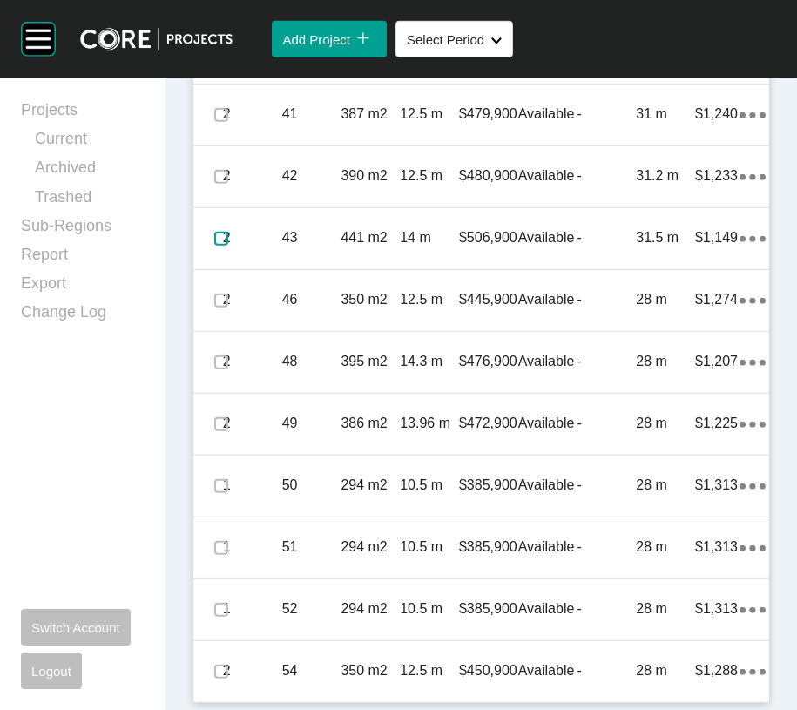
scroll to position [2698, 0]
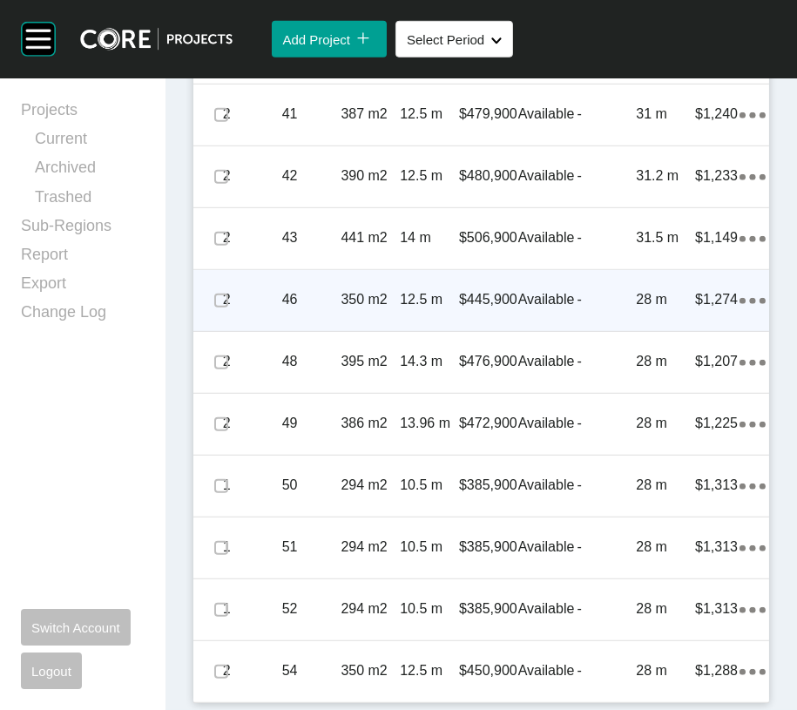
click at [739, 309] on div "Action Menu Dots Copy 6 Created with Sketch." at bounding box center [752, 299] width 26 height 19
click at [671, 367] on link "Duplicate" at bounding box center [638, 360] width 65 height 26
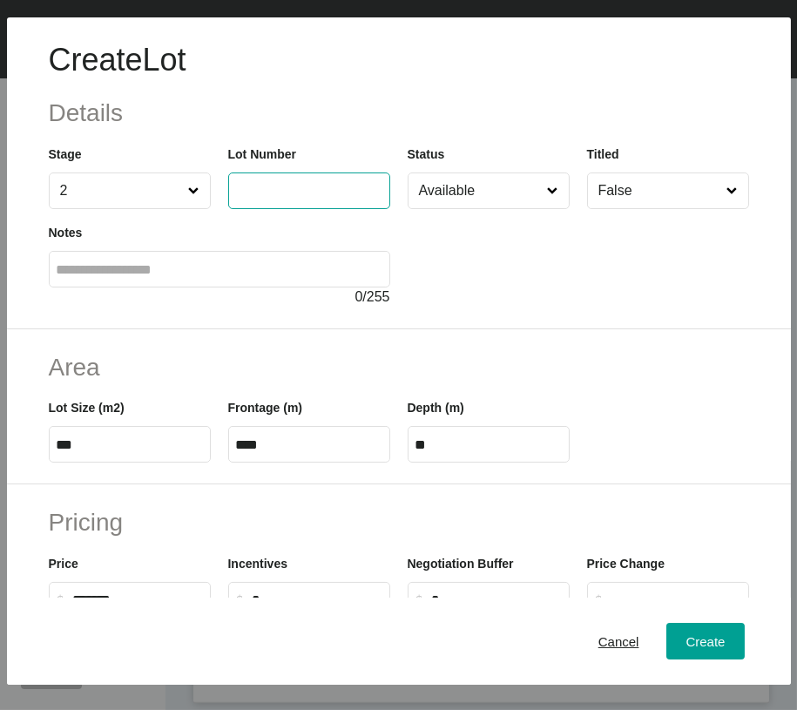
click at [309, 198] on input "text" at bounding box center [309, 190] width 146 height 15
type input "**"
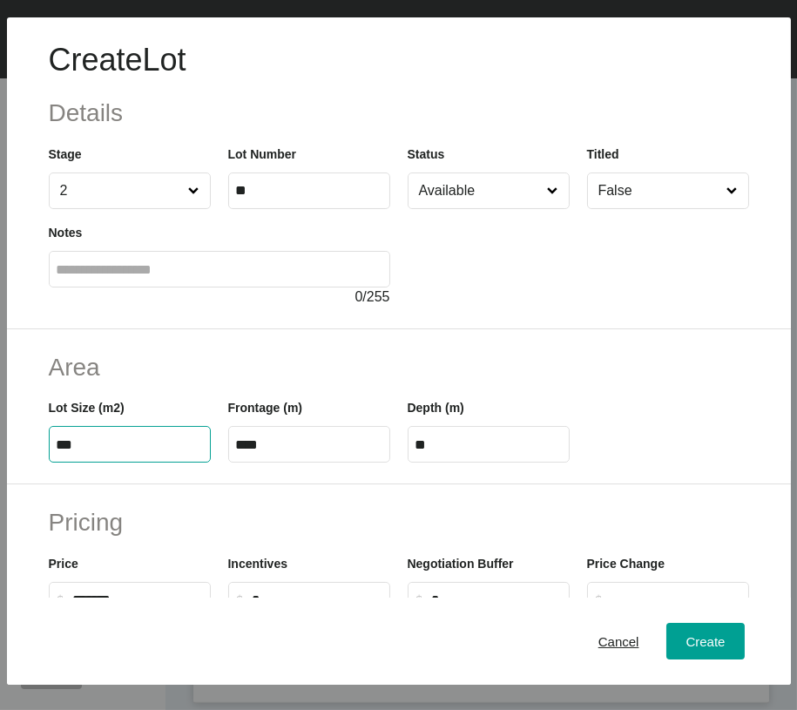
drag, startPoint x: 83, startPoint y: 552, endPoint x: 64, endPoint y: 553, distance: 18.3
click at [64, 452] on input "***" at bounding box center [130, 444] width 146 height 15
type input "**"
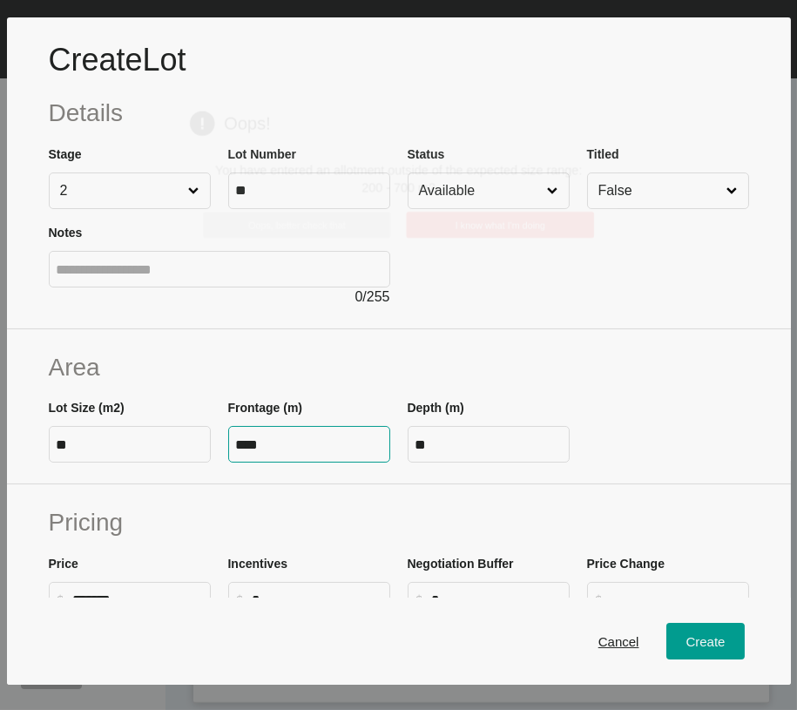
drag, startPoint x: 296, startPoint y: 552, endPoint x: 131, endPoint y: 552, distance: 164.6
click at [132, 552] on div "Create Lot Details Stage 2 Lot Number ** Status Available Titled False Notes 0 …" at bounding box center [398, 355] width 797 height 710
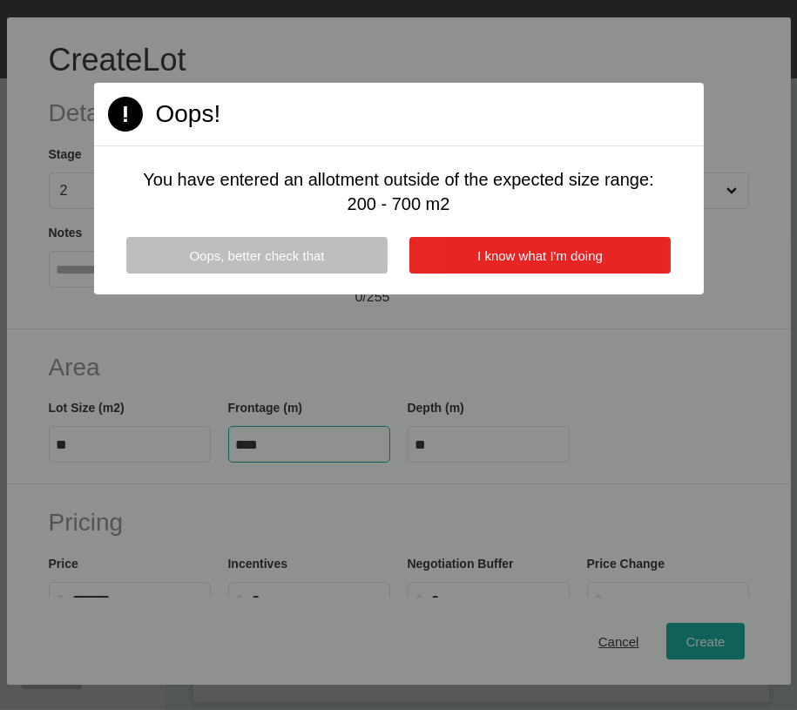
type input "****"
click at [621, 273] on button "I know what I'm doing" at bounding box center [539, 255] width 261 height 37
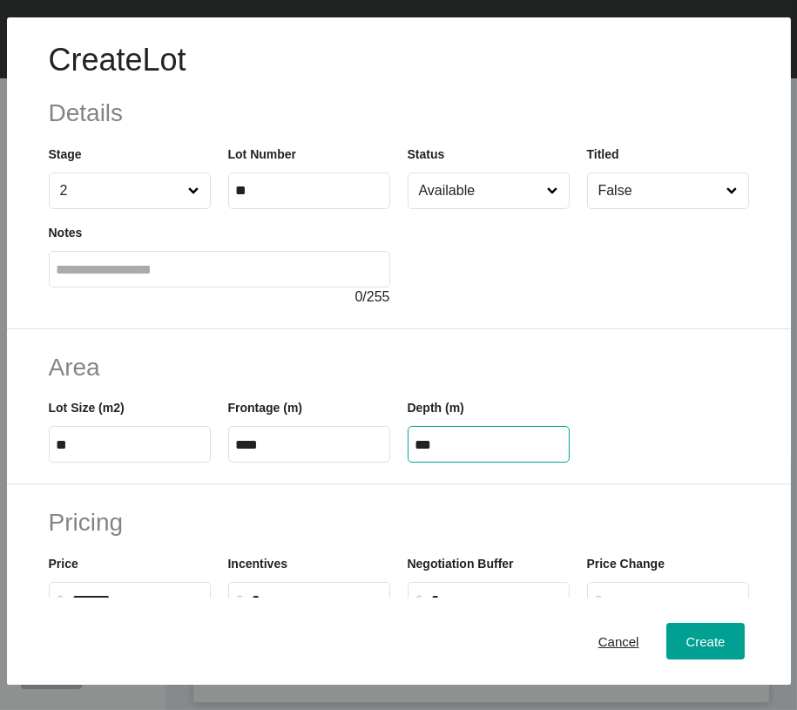
drag, startPoint x: 445, startPoint y: 556, endPoint x: 352, endPoint y: 529, distance: 97.0
click at [357, 462] on div "Lot Size (m2) ** Frontage (m) **** Depth (m) ***" at bounding box center [398, 423] width 717 height 78
type input "**"
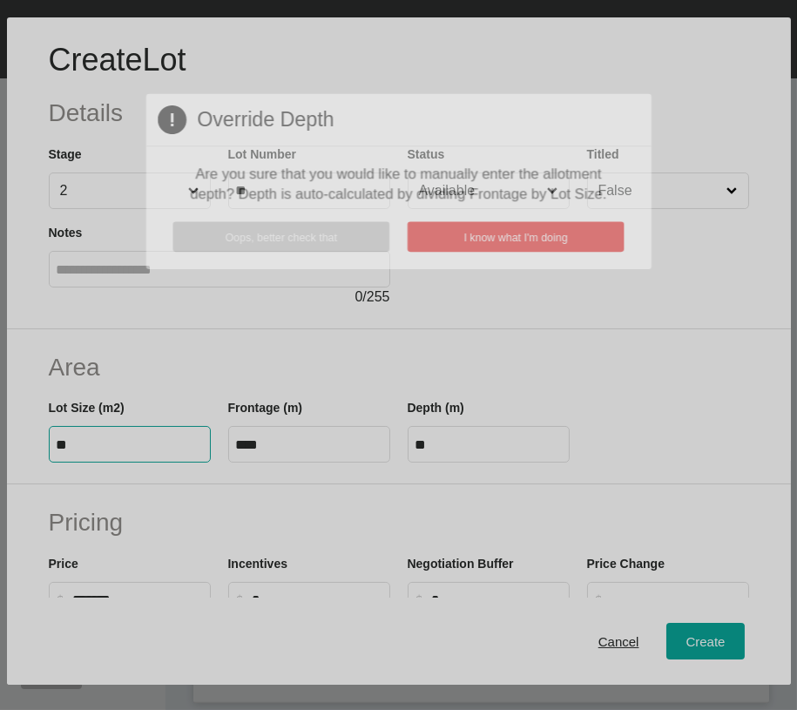
click at [63, 555] on div "Create Lot Details Stage 2 Lot Number ** Status Available Titled False Notes 0 …" at bounding box center [398, 355] width 797 height 710
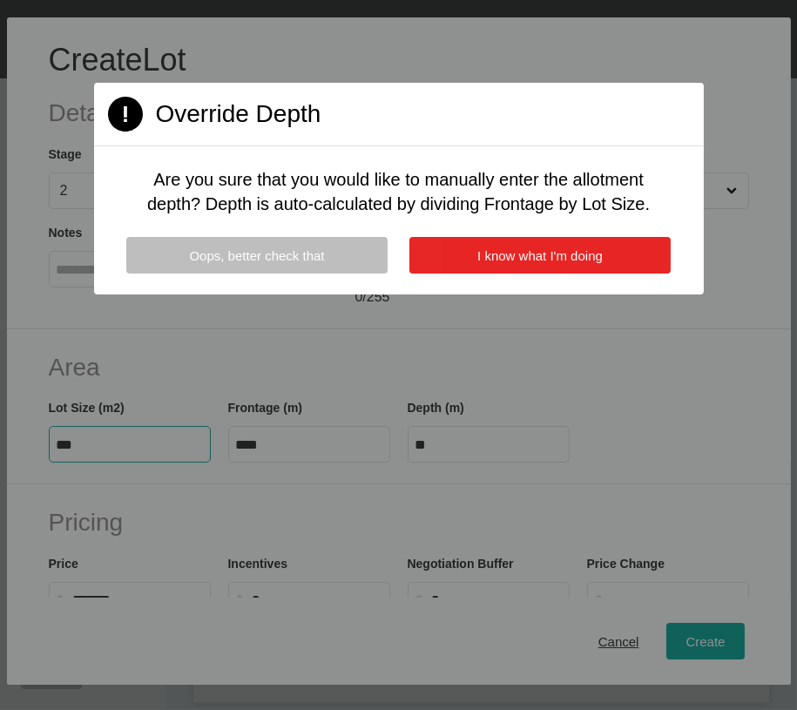
type input "***"
type input "*****"
click at [570, 263] on span "I know what I'm doing" at bounding box center [539, 255] width 125 height 15
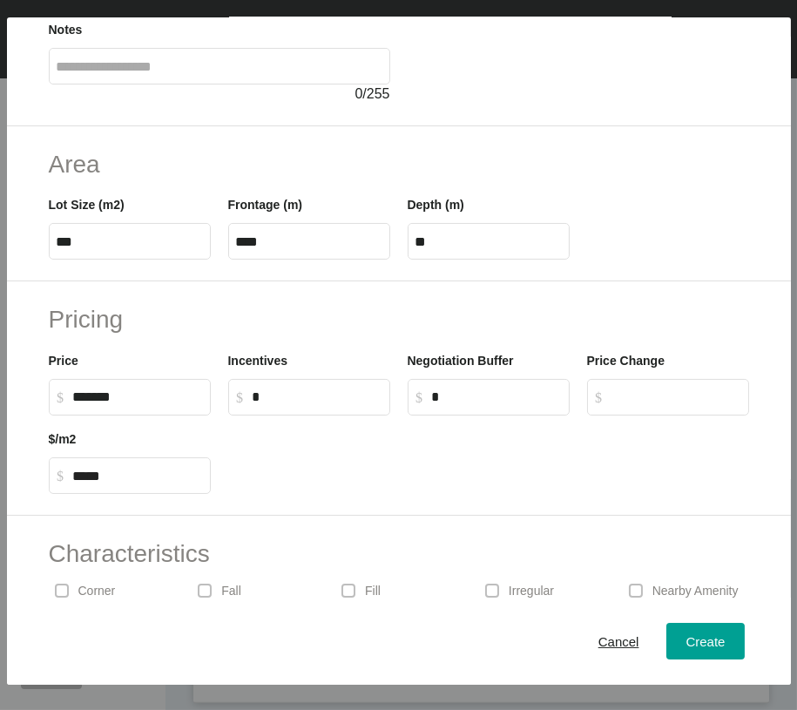
scroll to position [205, 0]
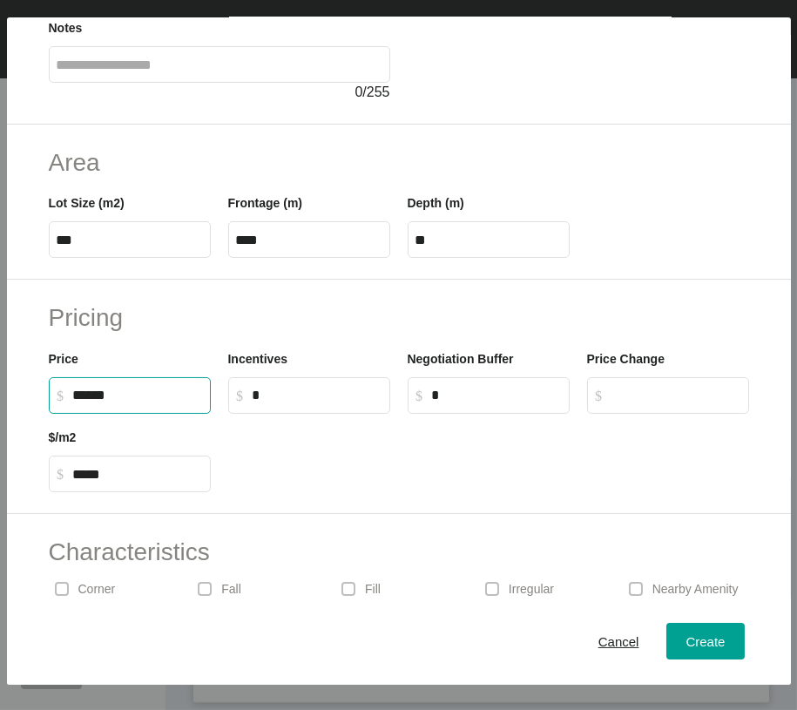
drag, startPoint x: 97, startPoint y: 542, endPoint x: 107, endPoint y: 540, distance: 10.8
click at [107, 402] on input "******" at bounding box center [138, 394] width 130 height 15
type input "*******"
type input "*****"
click at [685, 636] on span "Create" at bounding box center [704, 641] width 39 height 15
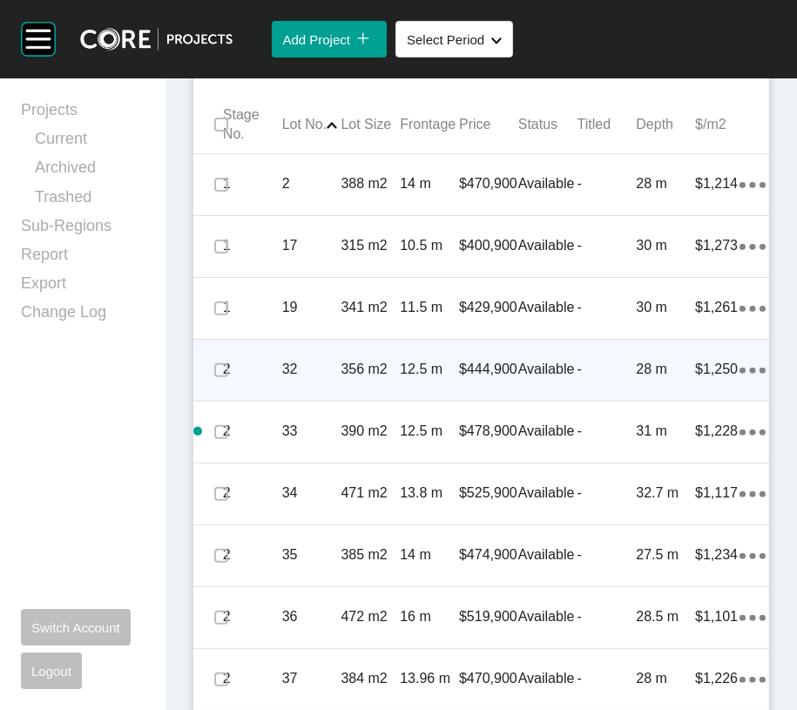
scroll to position [987, 0]
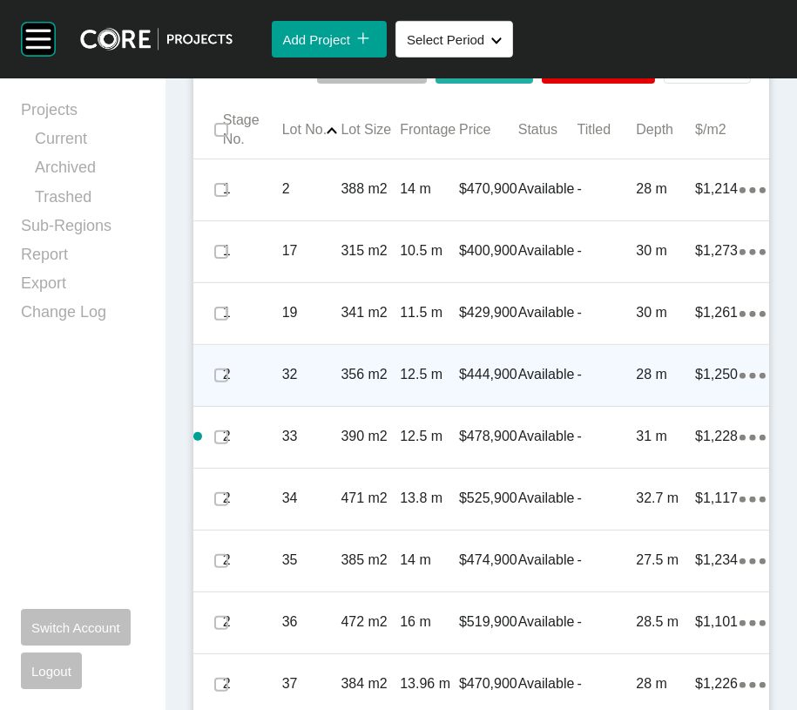
click at [495, 84] on button "Edit Selected" at bounding box center [484, 65] width 98 height 37
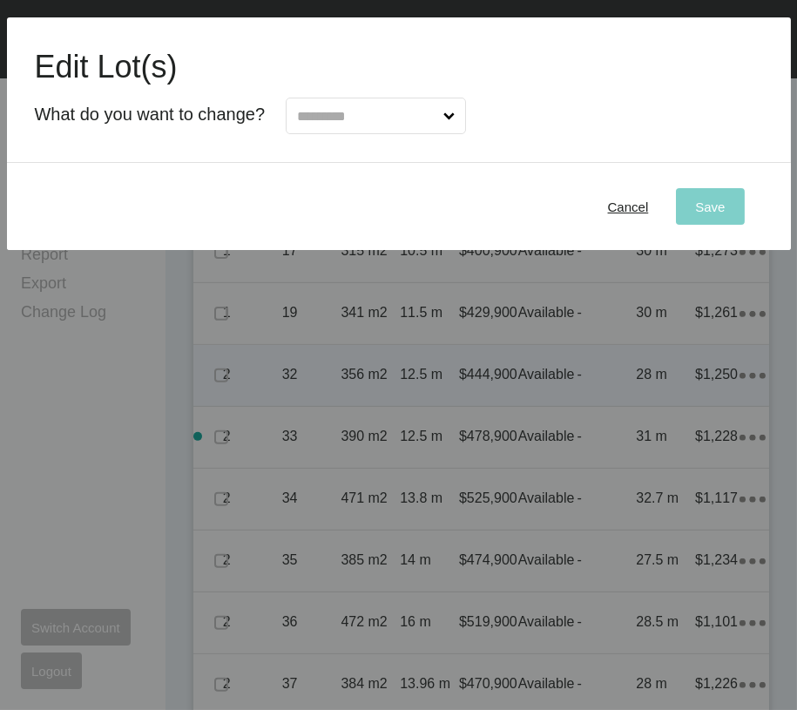
click at [440, 133] on input "text" at bounding box center [366, 115] width 146 height 35
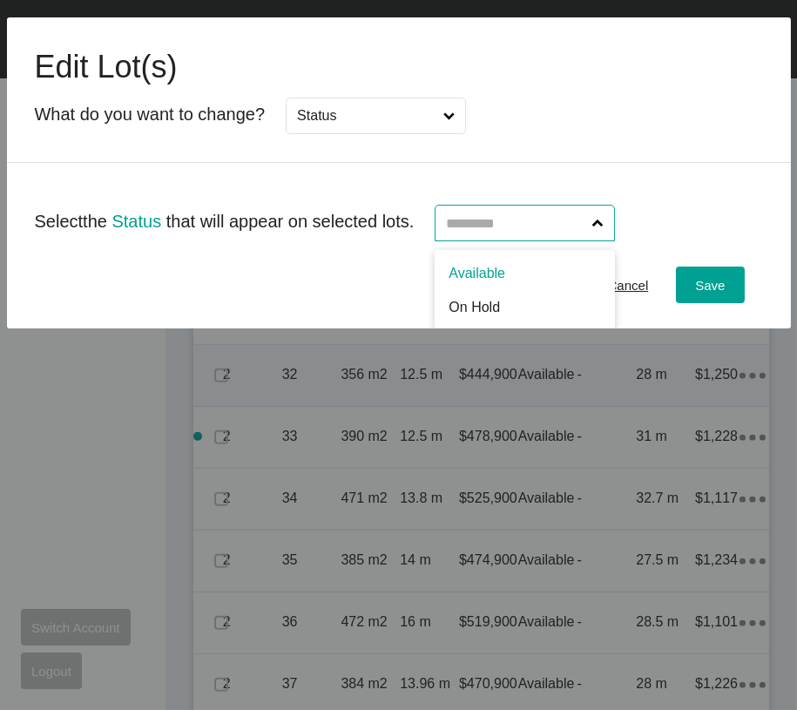
click at [550, 240] on input "text" at bounding box center [515, 222] width 146 height 35
type input "**"
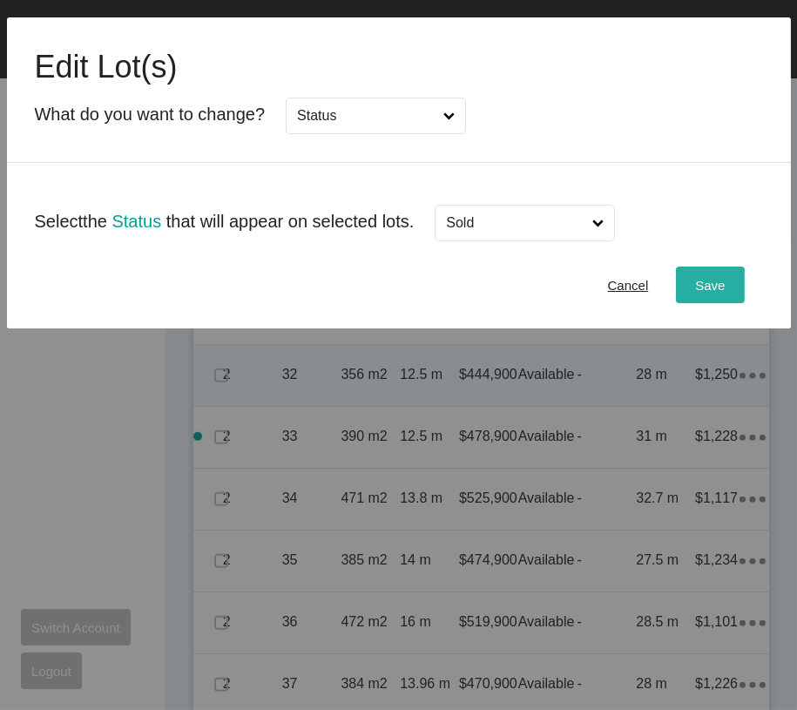
click at [696, 293] on span "Save" at bounding box center [710, 285] width 30 height 15
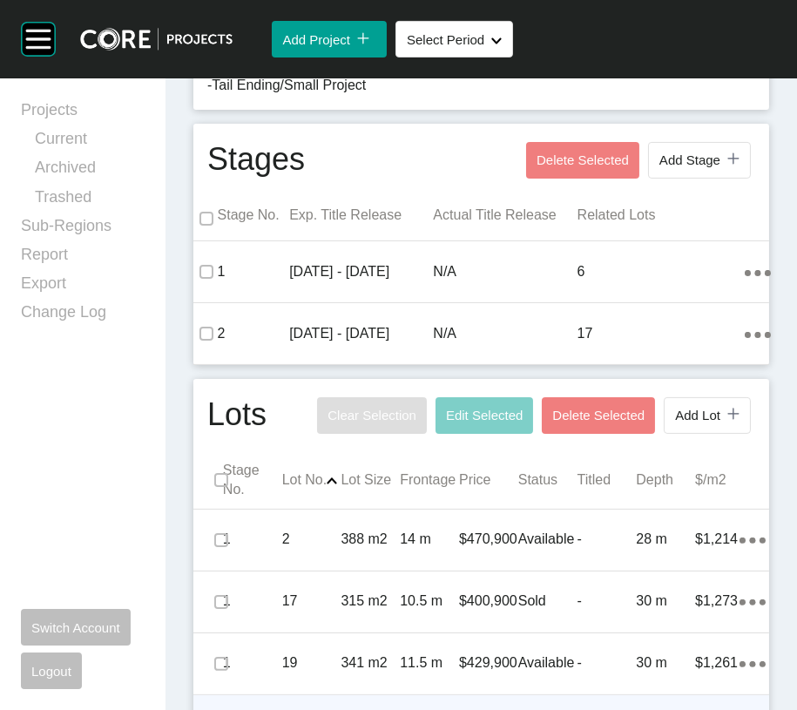
scroll to position [0, 0]
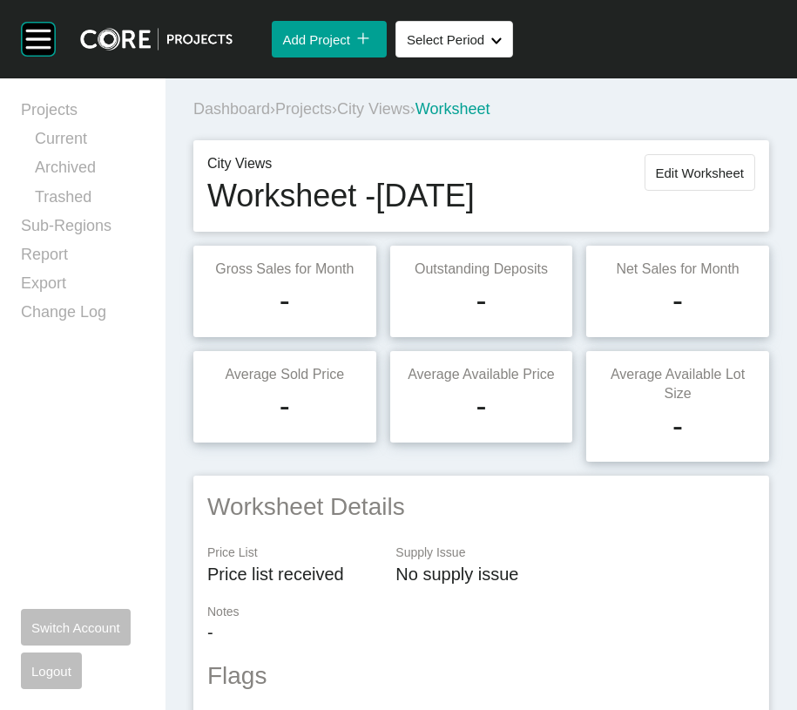
click at [704, 180] on span "Edit Worksheet" at bounding box center [700, 172] width 88 height 15
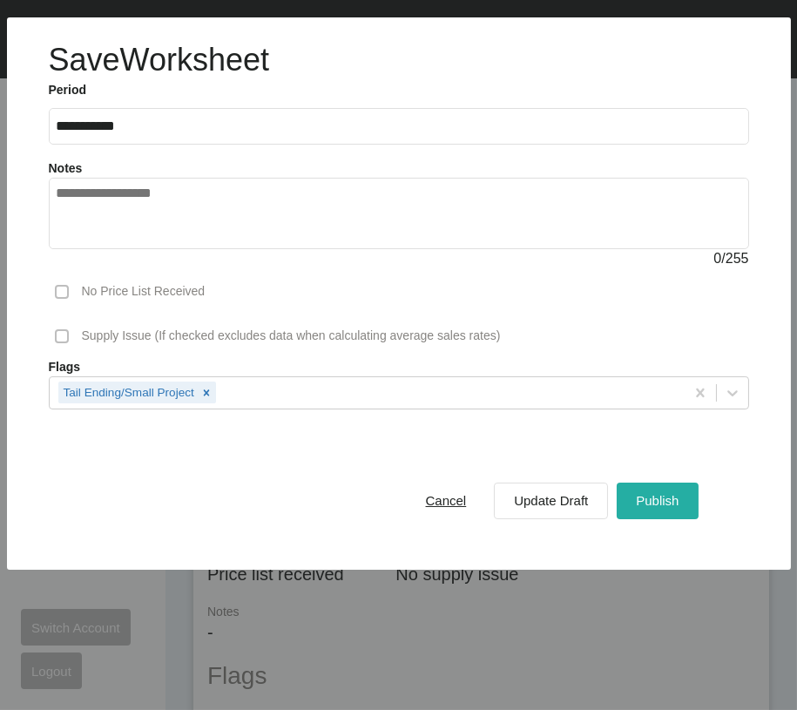
click at [657, 512] on div "Publish" at bounding box center [656, 500] width 51 height 24
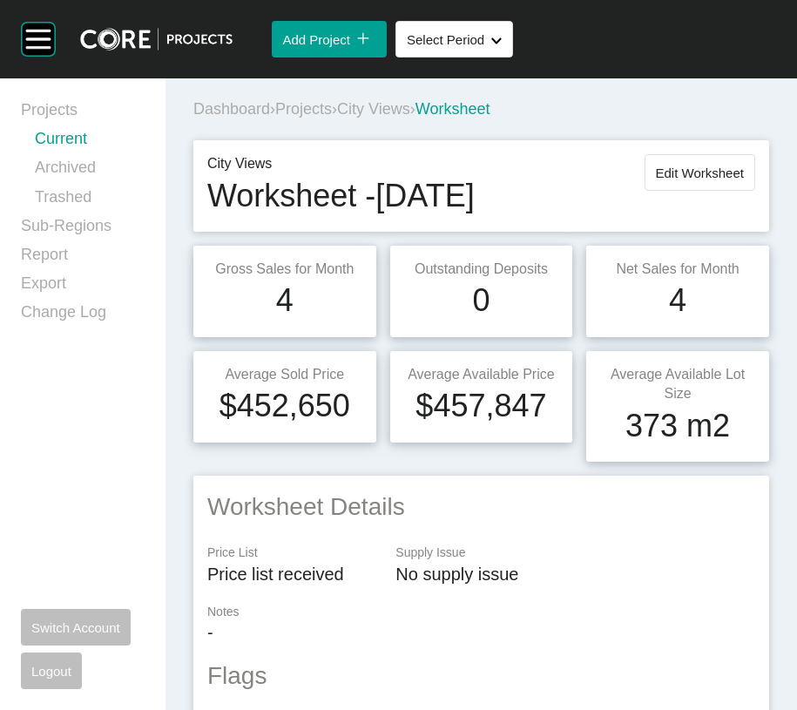
click at [96, 152] on link "Current" at bounding box center [90, 142] width 110 height 29
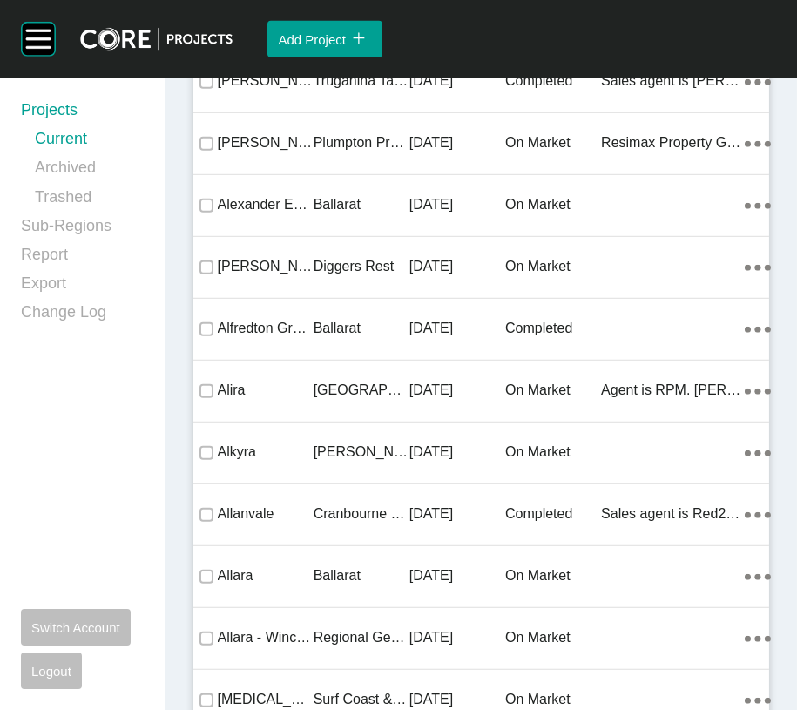
scroll to position [65559, 0]
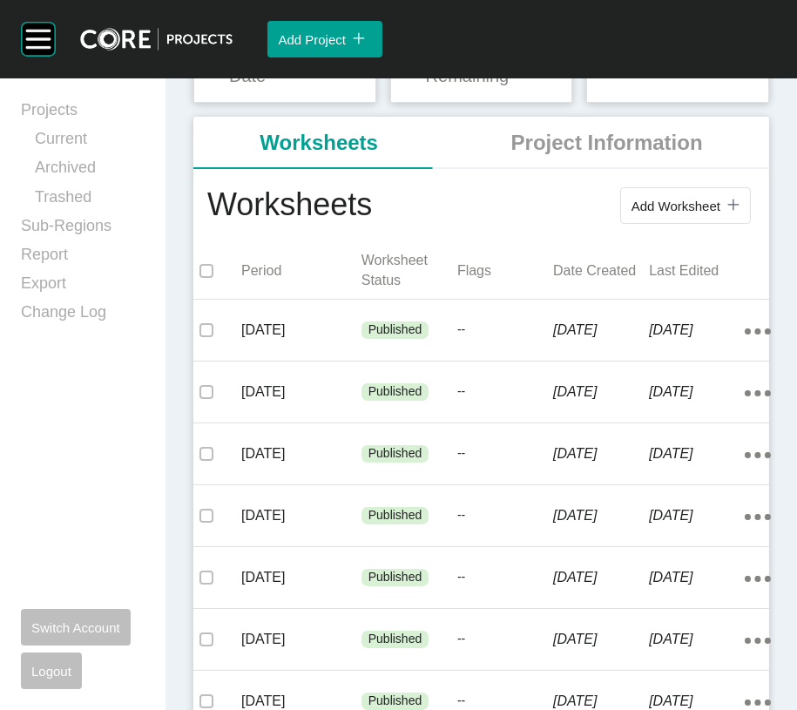
scroll to position [287, 0]
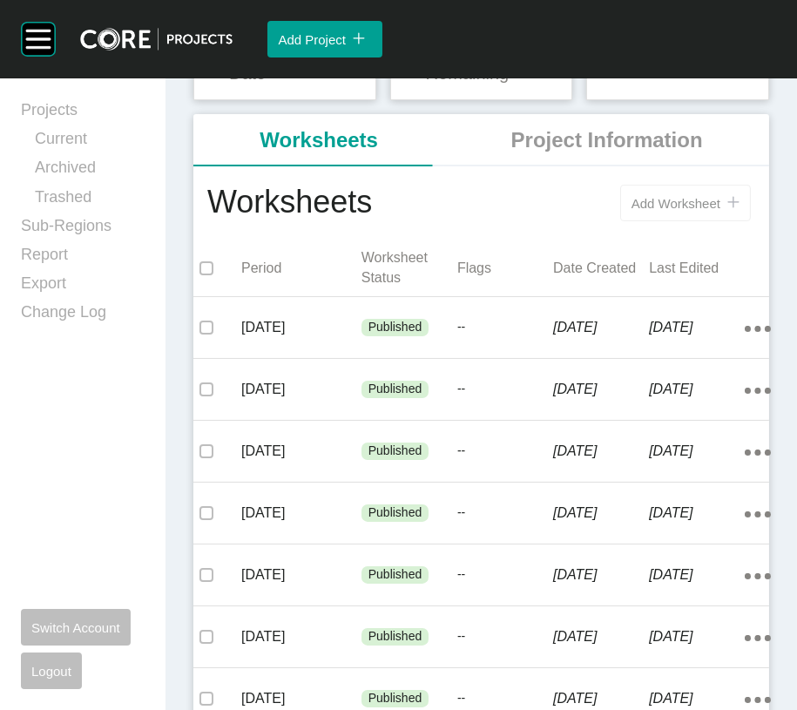
click at [631, 211] on span "Add Worksheet" at bounding box center [675, 203] width 89 height 15
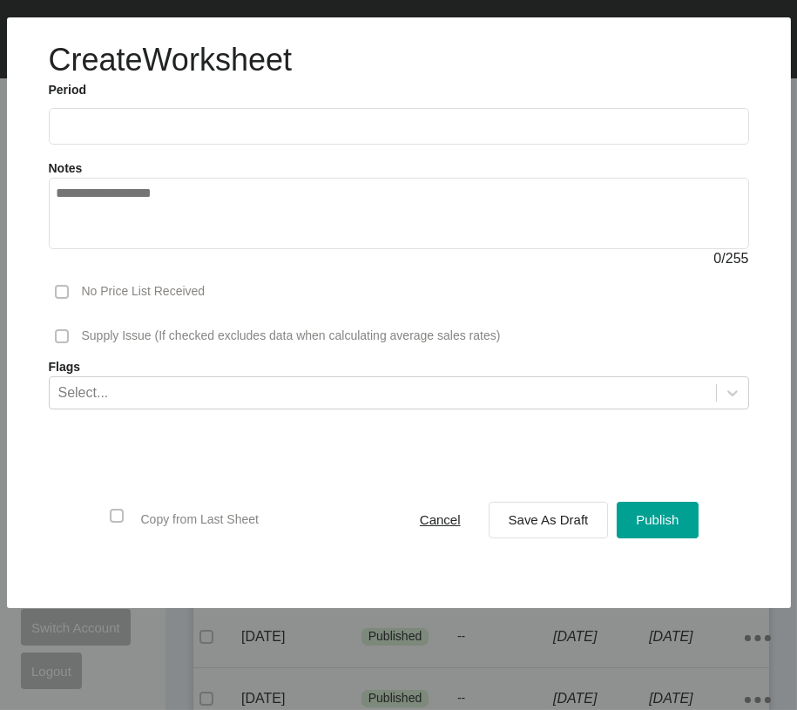
click at [246, 133] on input "text" at bounding box center [399, 125] width 684 height 15
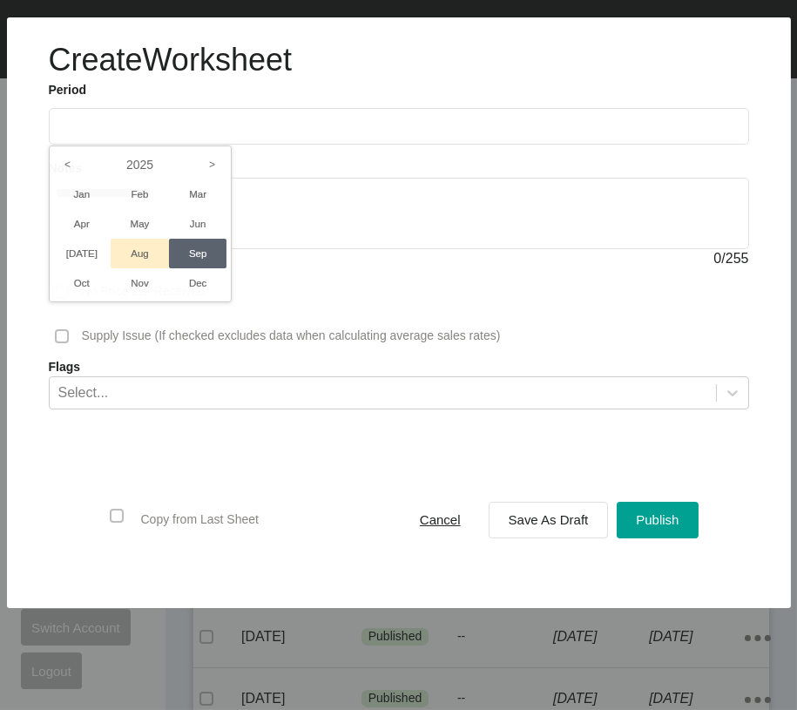
click at [169, 268] on li "Aug" at bounding box center [140, 254] width 58 height 30
type input "**********"
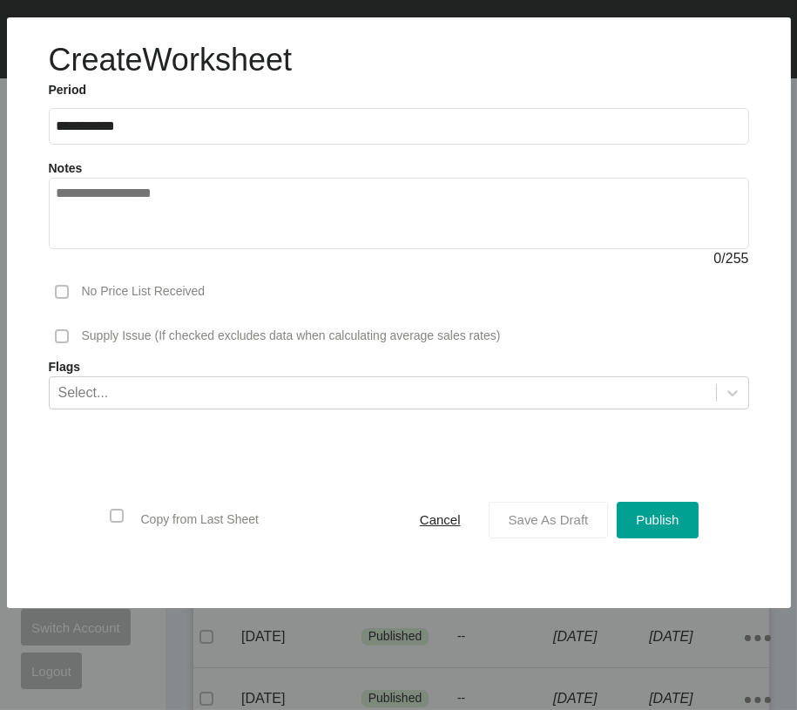
click at [488, 538] on button "Save As Draft" at bounding box center [548, 520] width 120 height 37
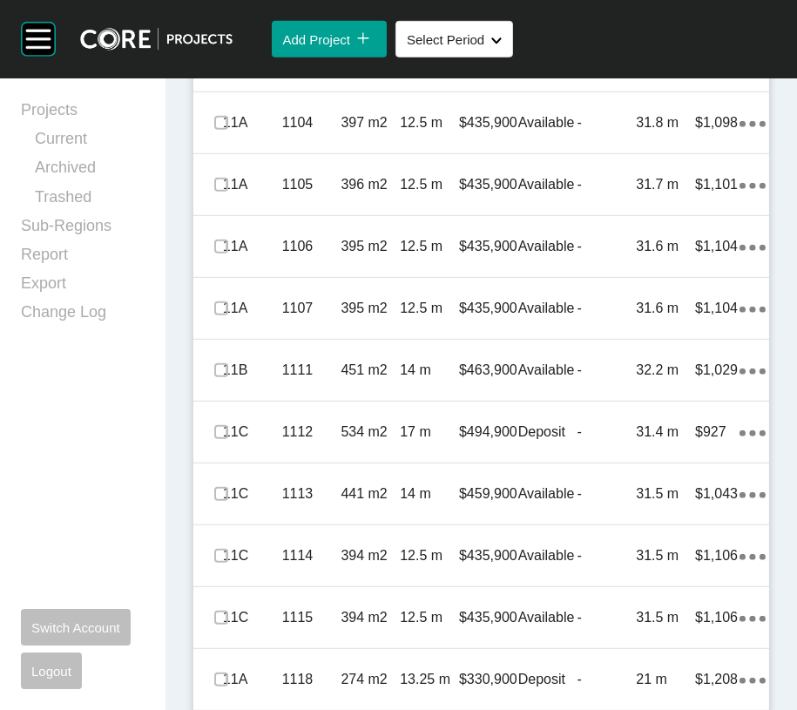
scroll to position [1607, 0]
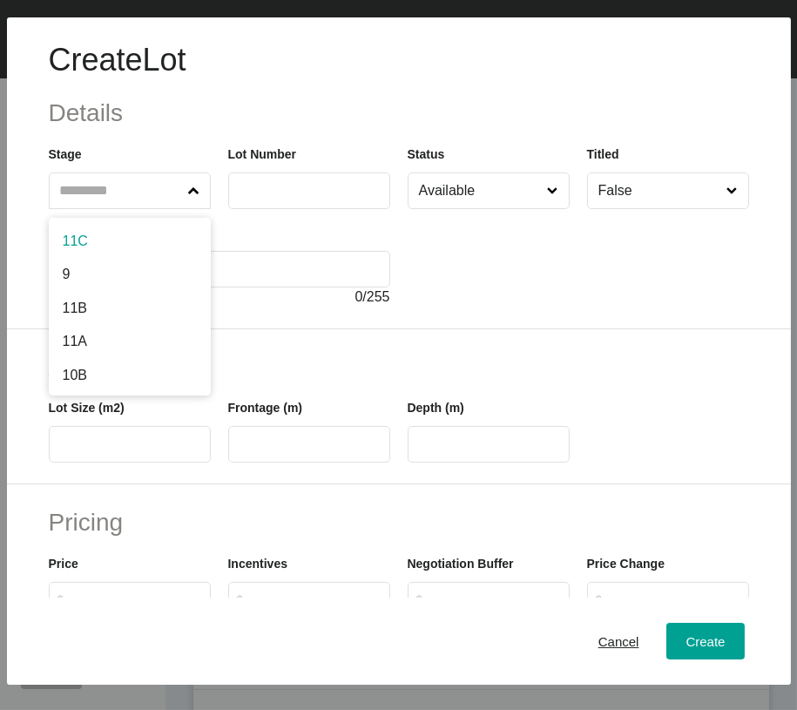
click at [185, 208] on span at bounding box center [194, 190] width 18 height 35
click at [177, 208] on input "text" at bounding box center [121, 190] width 129 height 35
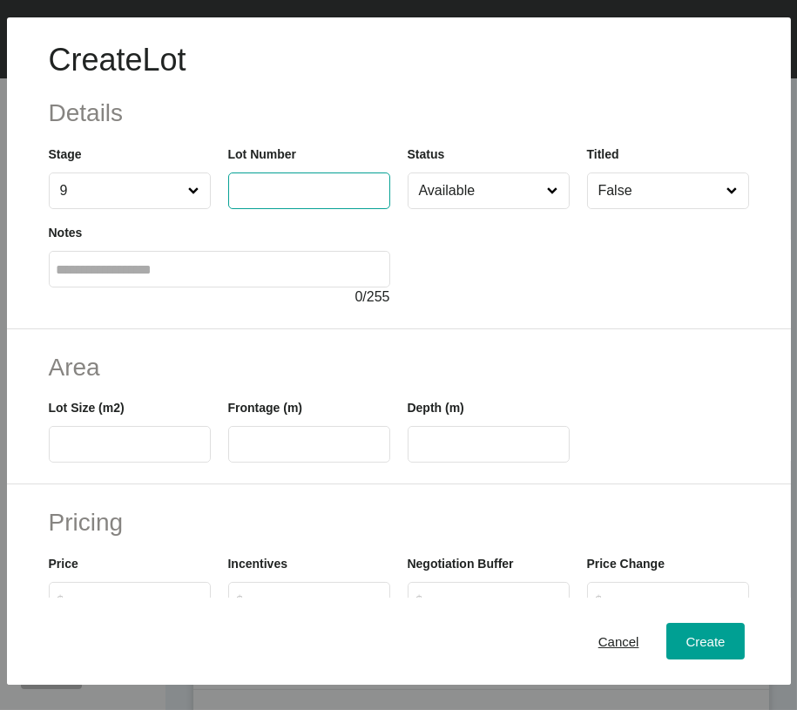
click at [349, 198] on input "text" at bounding box center [309, 190] width 146 height 15
type input "***"
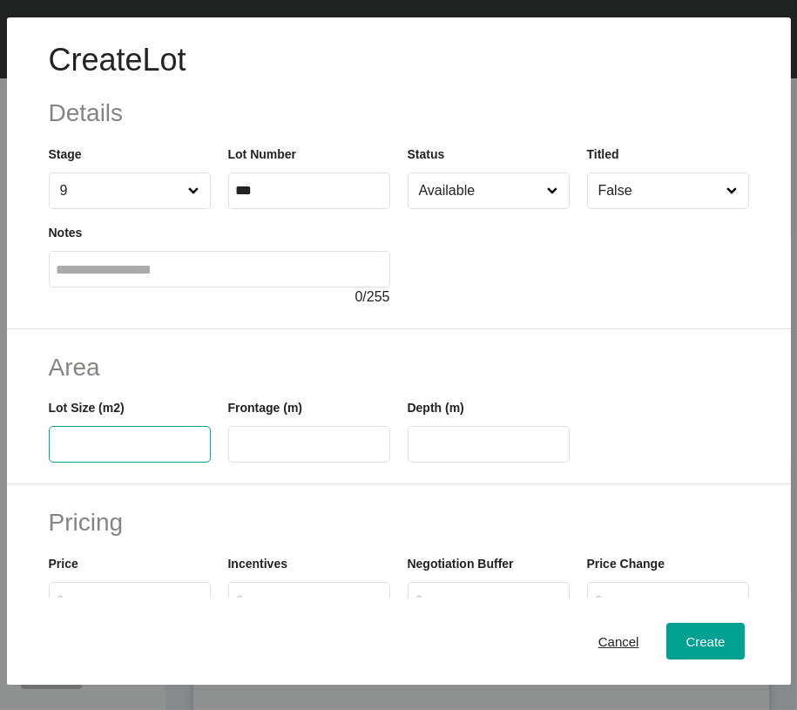
click at [145, 452] on input "text" at bounding box center [130, 444] width 146 height 15
type input "***"
click at [232, 462] on label at bounding box center [309, 444] width 162 height 37
click at [236, 452] on input "text" at bounding box center [309, 444] width 146 height 15
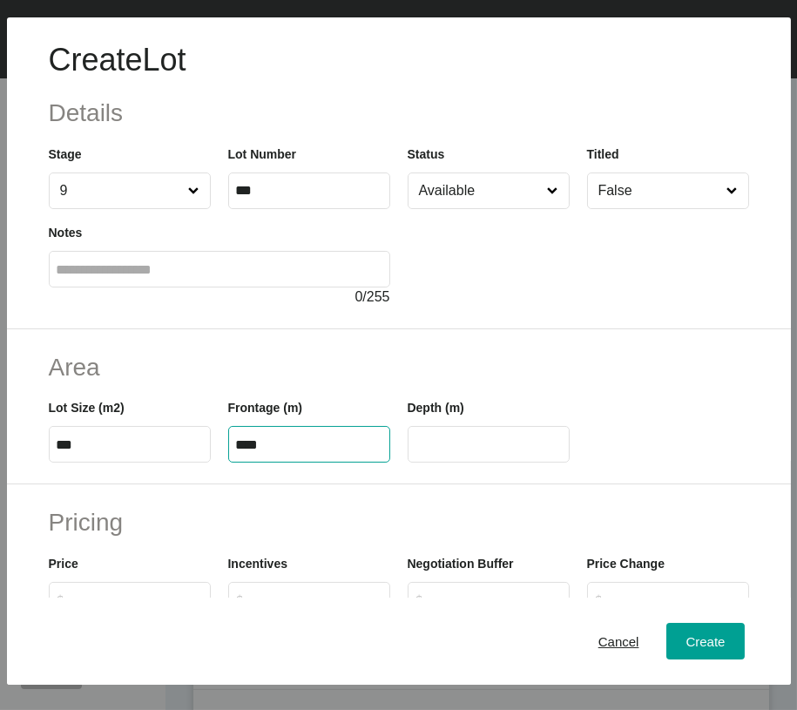
type input "****"
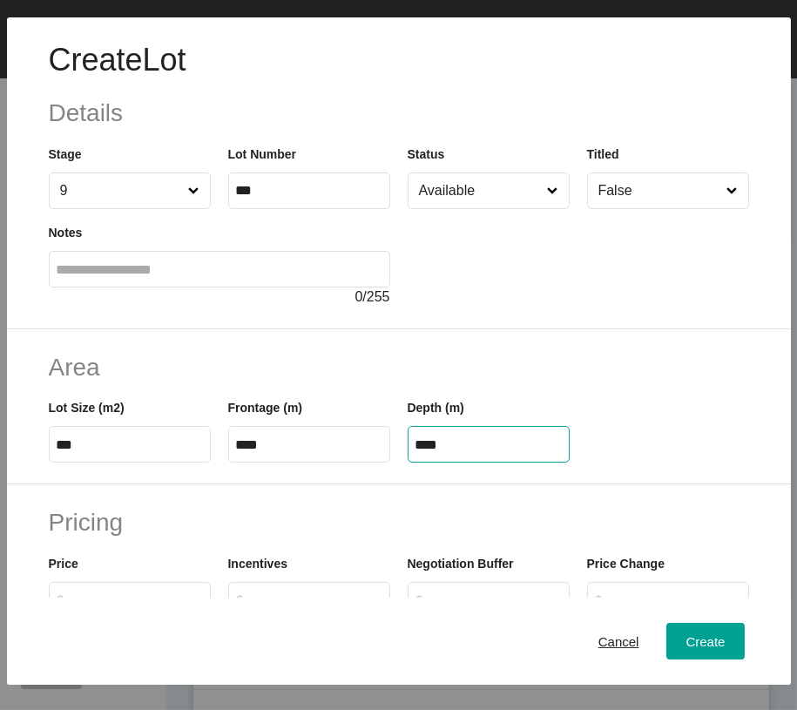
click at [496, 452] on input "****" at bounding box center [488, 444] width 146 height 15
drag, startPoint x: 434, startPoint y: 557, endPoint x: 457, endPoint y: 554, distance: 22.9
click at [457, 452] on input "****" at bounding box center [488, 444] width 146 height 15
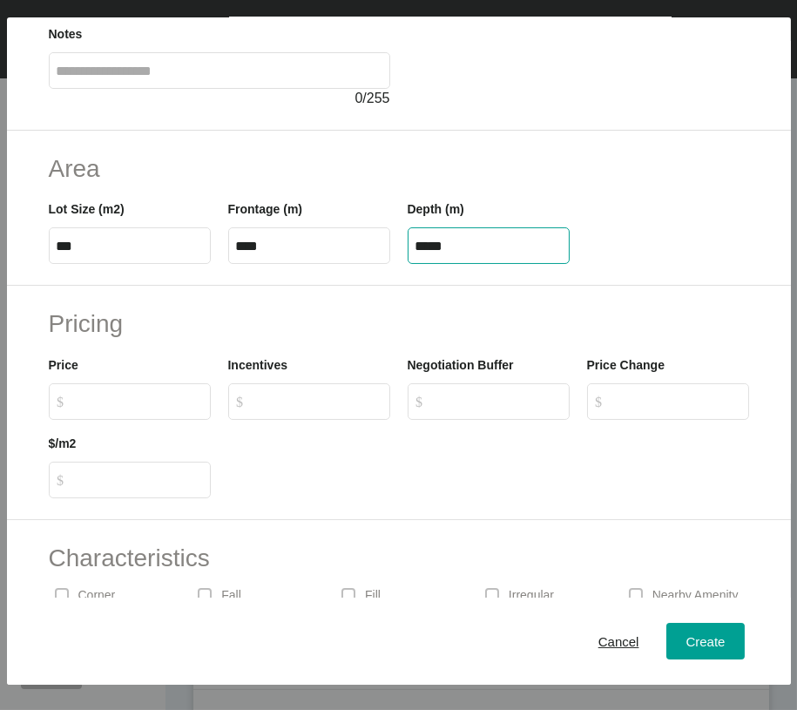
scroll to position [201, 0]
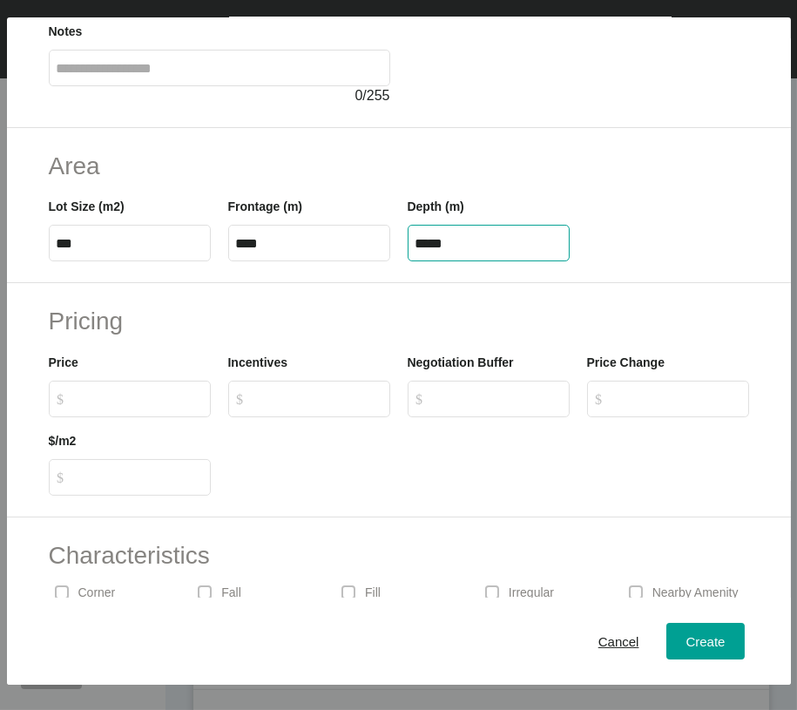
type input "*****"
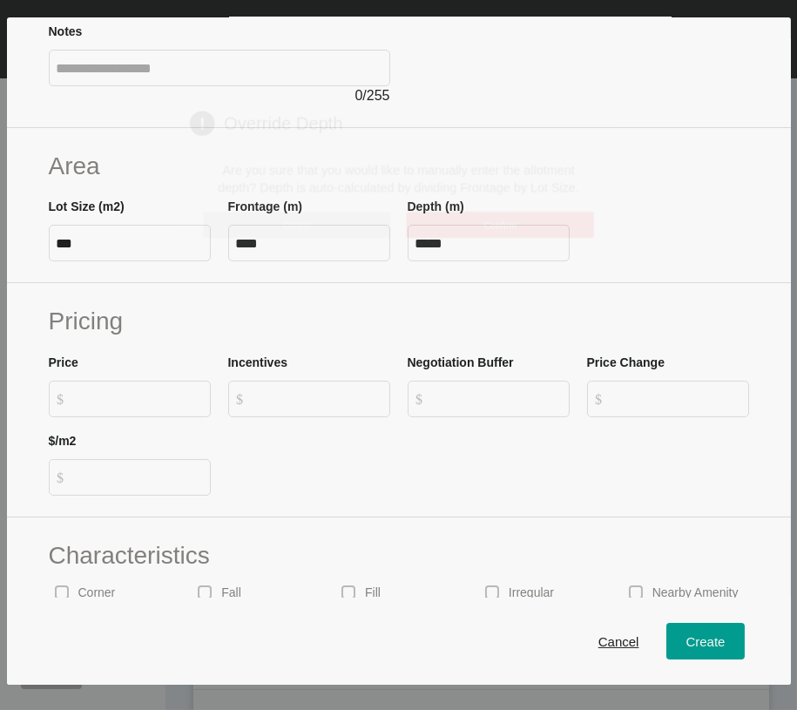
click at [120, 553] on div "Create Lot Details Stage 9 Lot Number *** Status Available Titled False Notes 0…" at bounding box center [398, 355] width 797 height 710
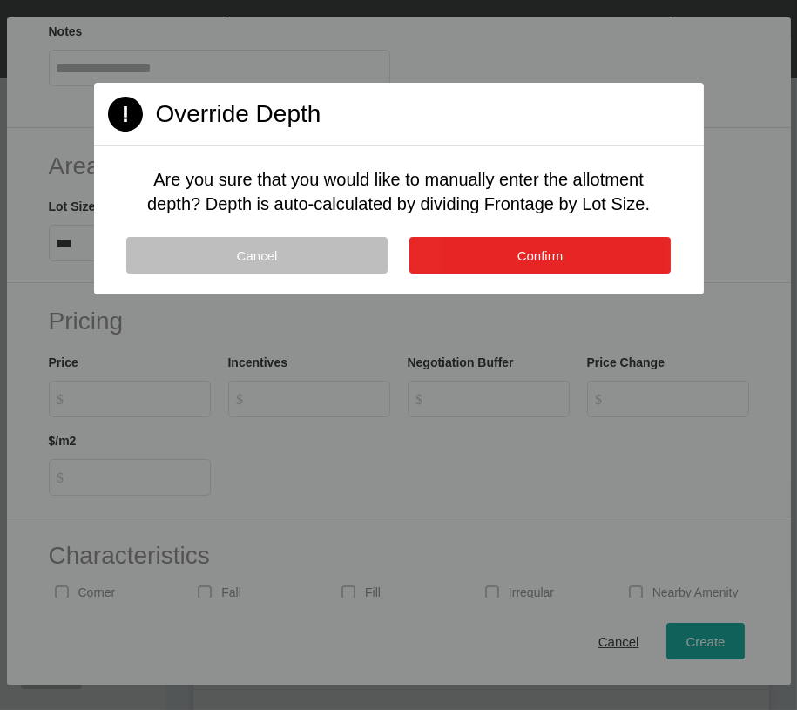
click at [512, 273] on button "Confirm" at bounding box center [539, 255] width 261 height 37
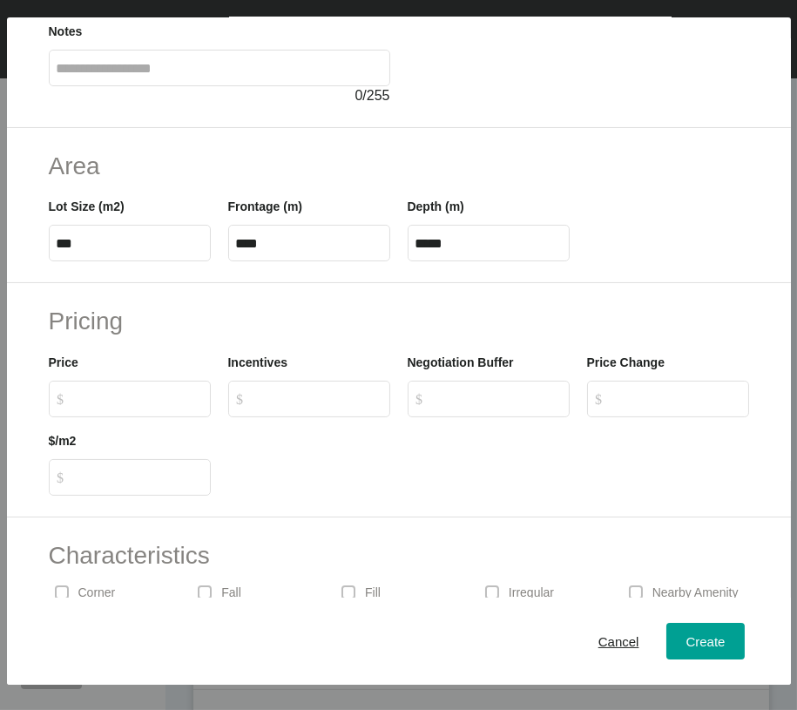
click at [119, 406] on input "$ Created with Sketch. $" at bounding box center [138, 398] width 130 height 15
type input "*******"
type input "***"
click at [662, 406] on input "$ Created with Sketch. $" at bounding box center [676, 398] width 130 height 15
click at [704, 645] on div "Create" at bounding box center [705, 642] width 48 height 24
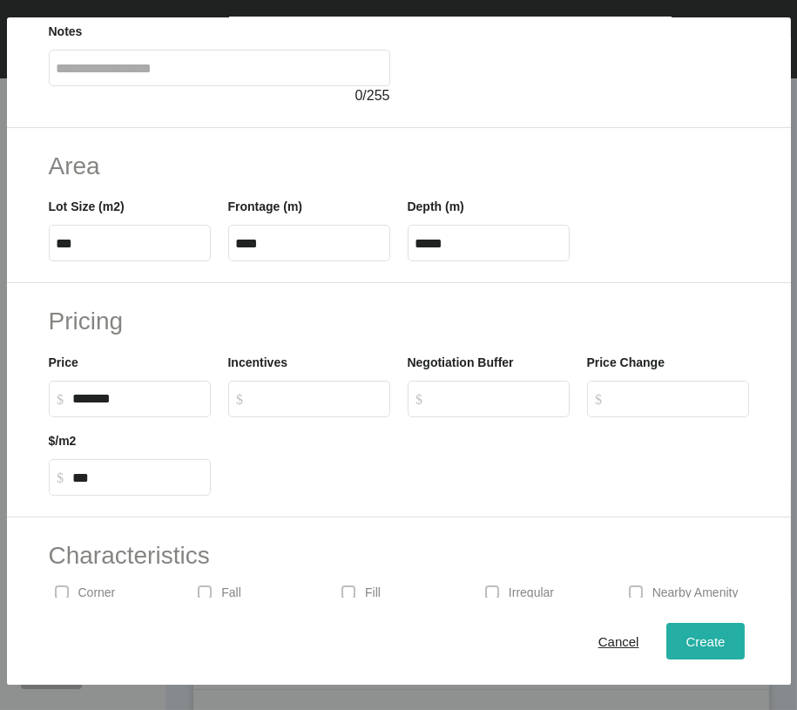
type input "*"
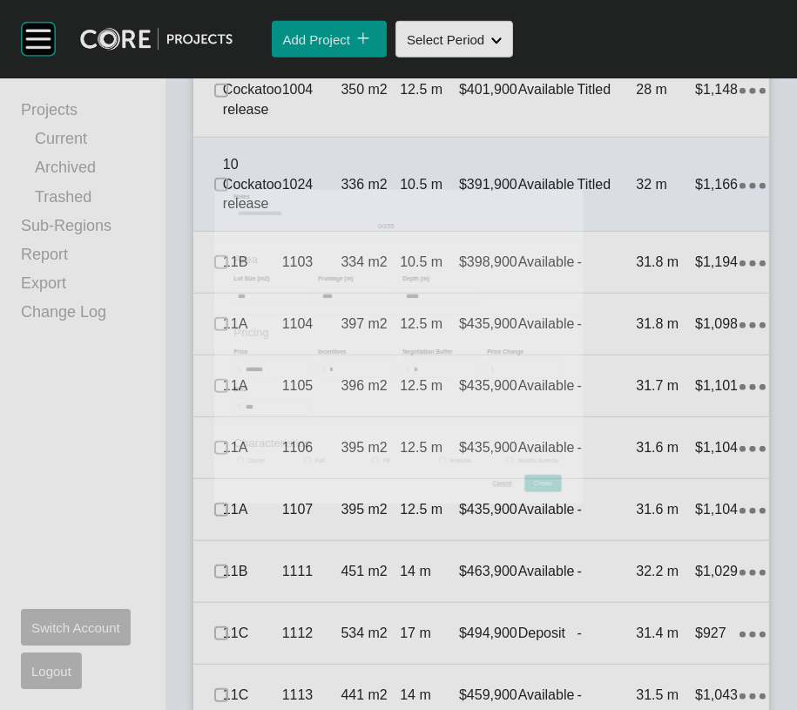
scroll to position [1674, 0]
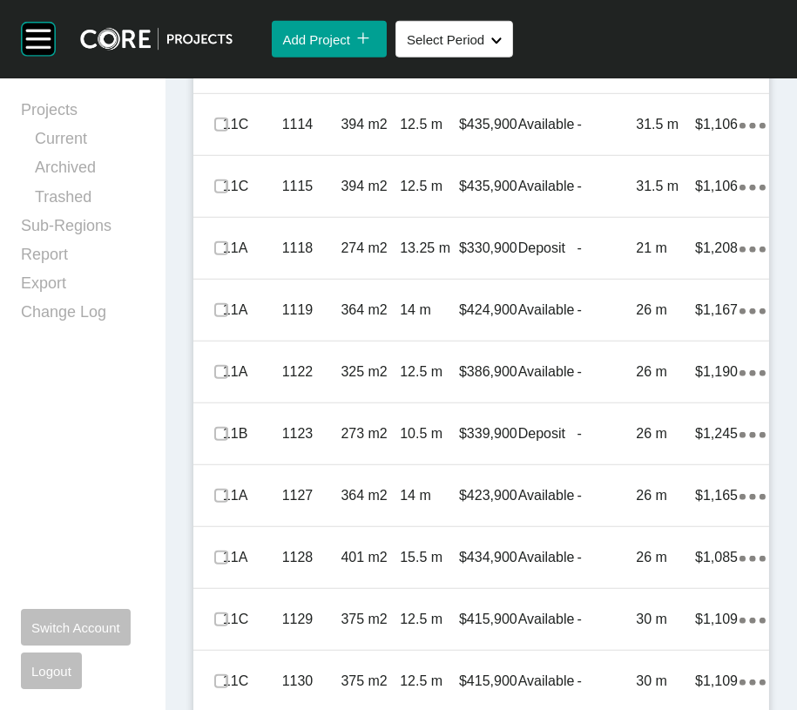
scroll to position [2105, 0]
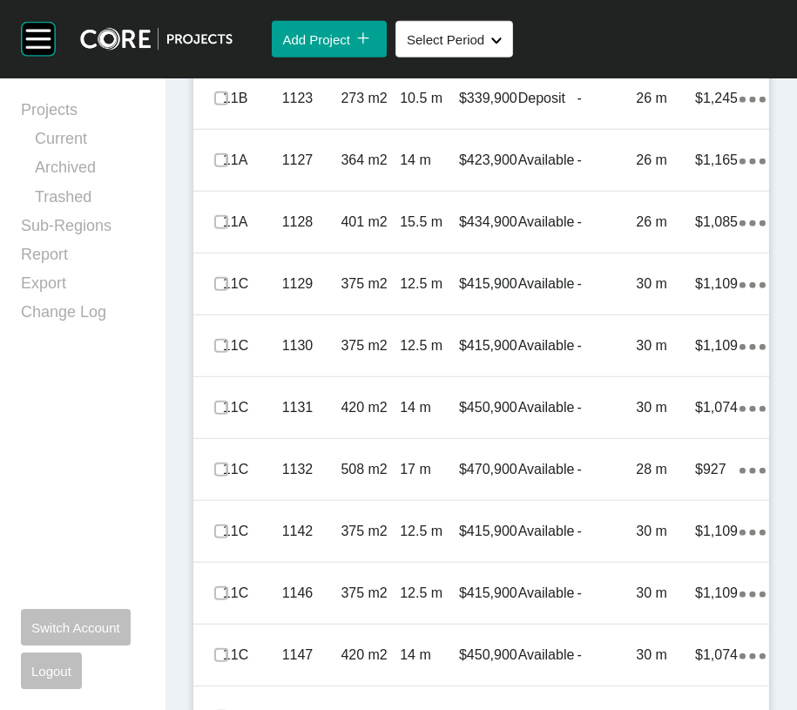
scroll to position [2423, 0]
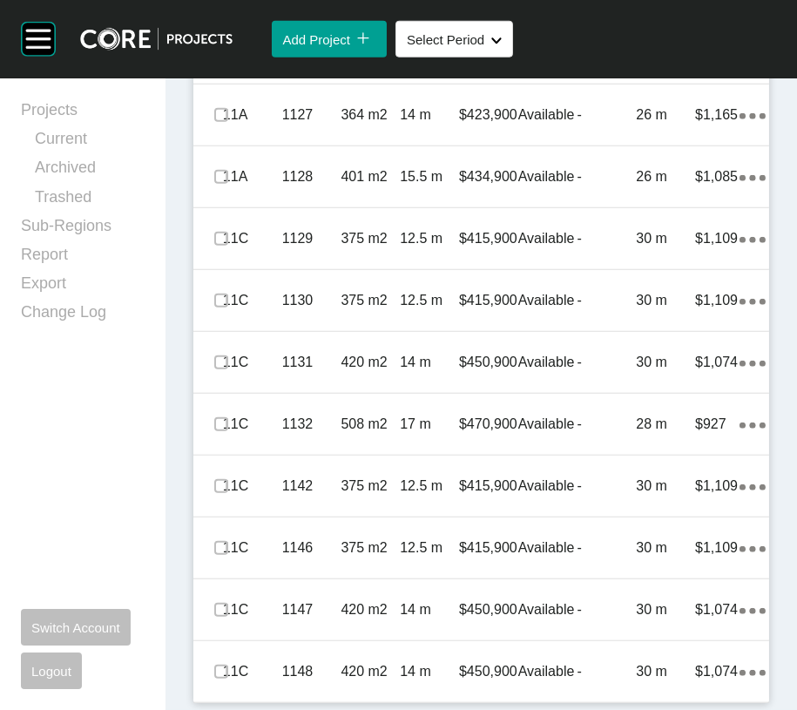
scroll to position [2810, 0]
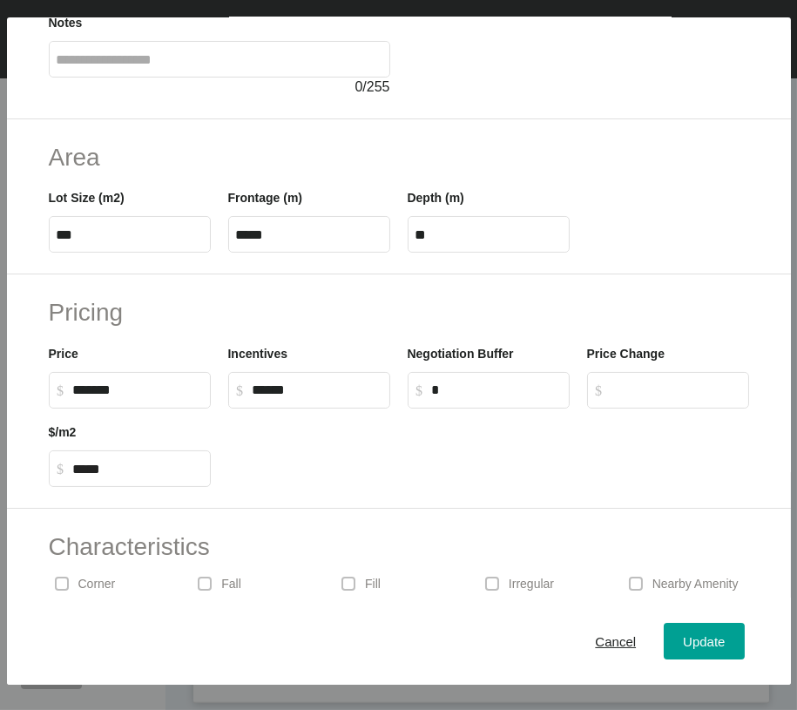
scroll to position [213, 0]
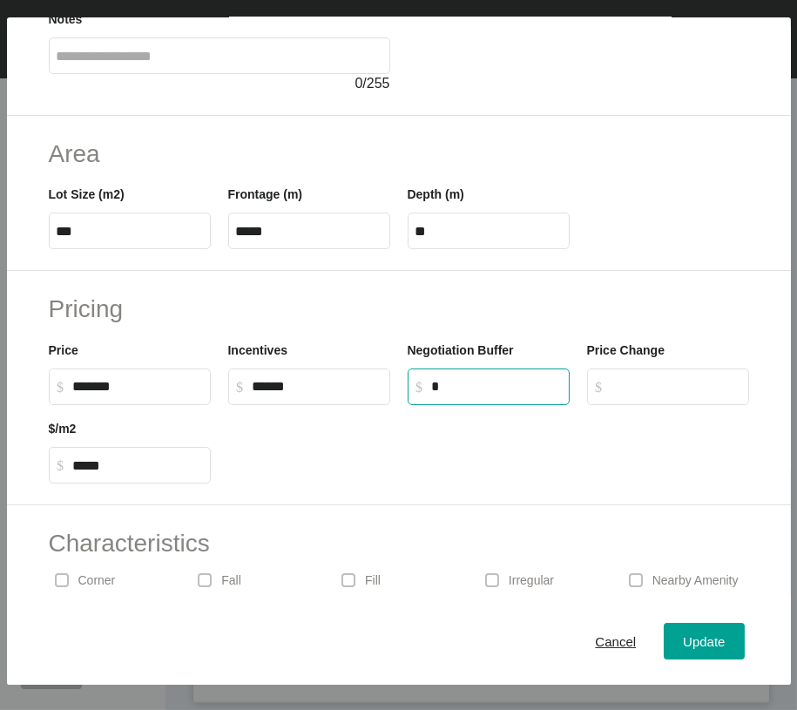
drag, startPoint x: 446, startPoint y: 522, endPoint x: 347, endPoint y: 544, distance: 100.8
click at [339, 405] on div "Price $ Created with Sketch. $ ******* Incentives $ Created with Sketch. $ ****…" at bounding box center [398, 366] width 717 height 78
type input "******"
click at [683, 639] on span "Update" at bounding box center [704, 641] width 42 height 15
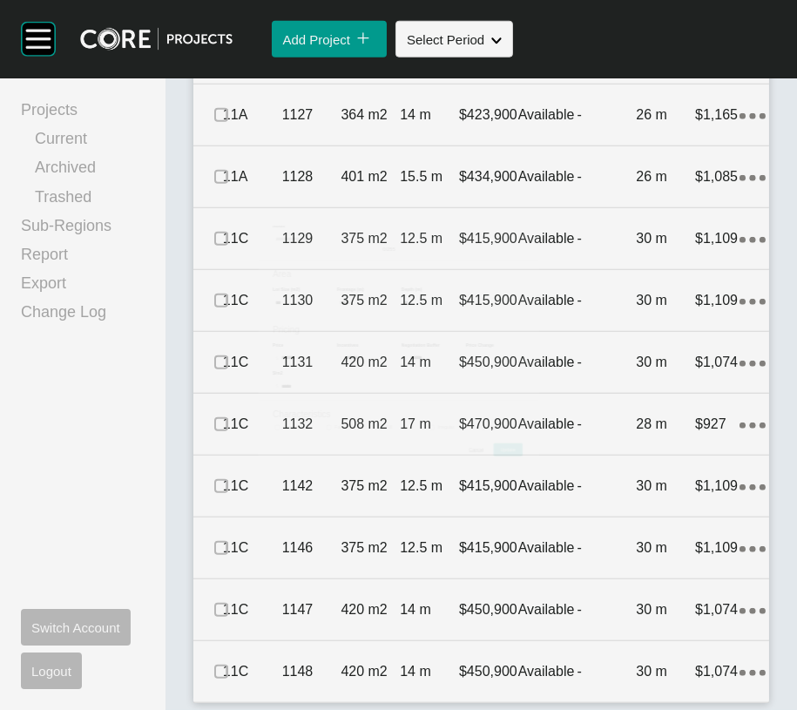
scroll to position [2810, 0]
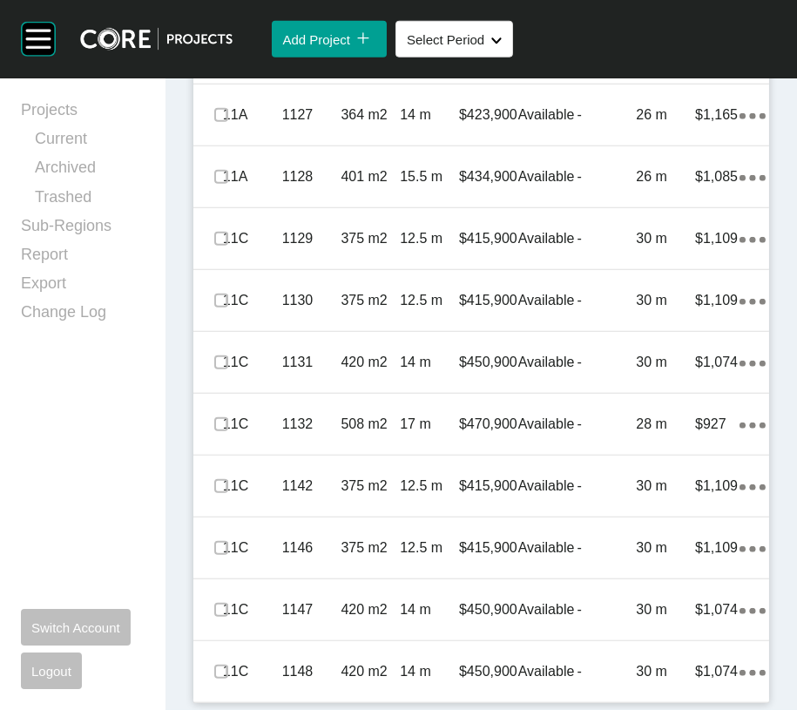
click at [225, 60] on label at bounding box center [221, 53] width 14 height 14
click at [314, 63] on p "1123" at bounding box center [311, 53] width 59 height 19
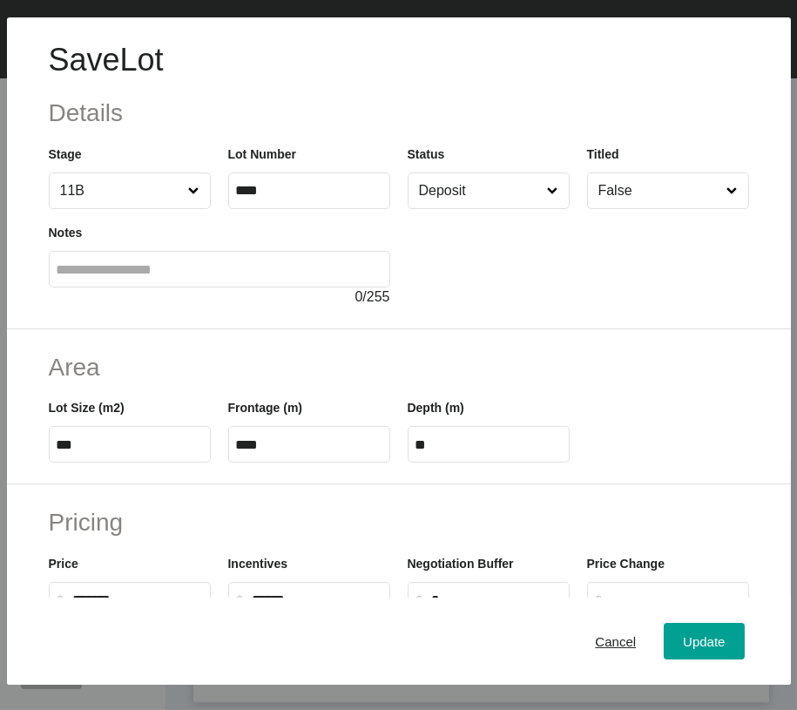
scroll to position [597, 0]
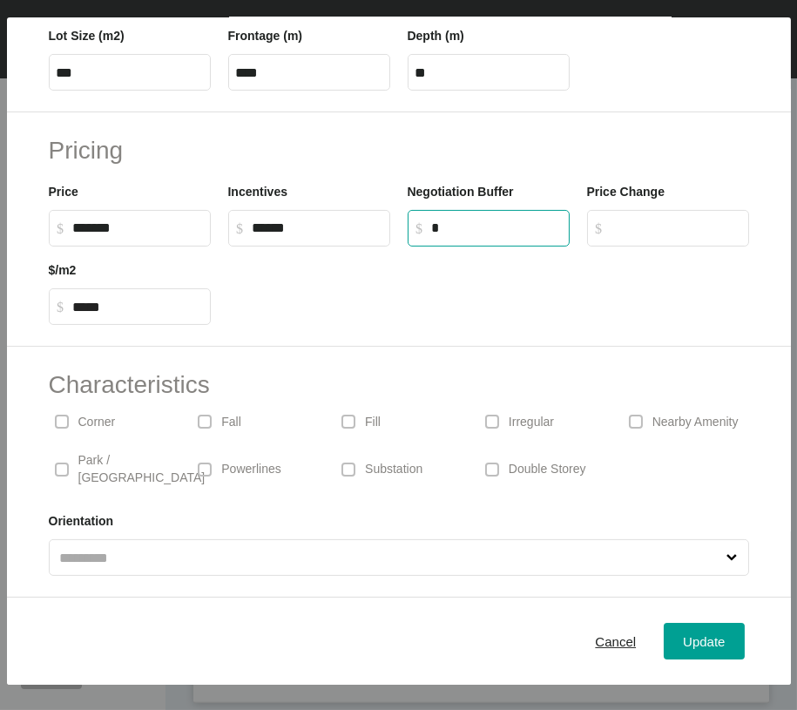
drag, startPoint x: 441, startPoint y: 153, endPoint x: 313, endPoint y: 160, distance: 129.1
click at [313, 168] on div "Price $ Created with Sketch. $ ******* Incentives $ Created with Sketch. $ ****…" at bounding box center [398, 207] width 717 height 78
type input "******"
click at [664, 659] on button "Update" at bounding box center [704, 641] width 80 height 37
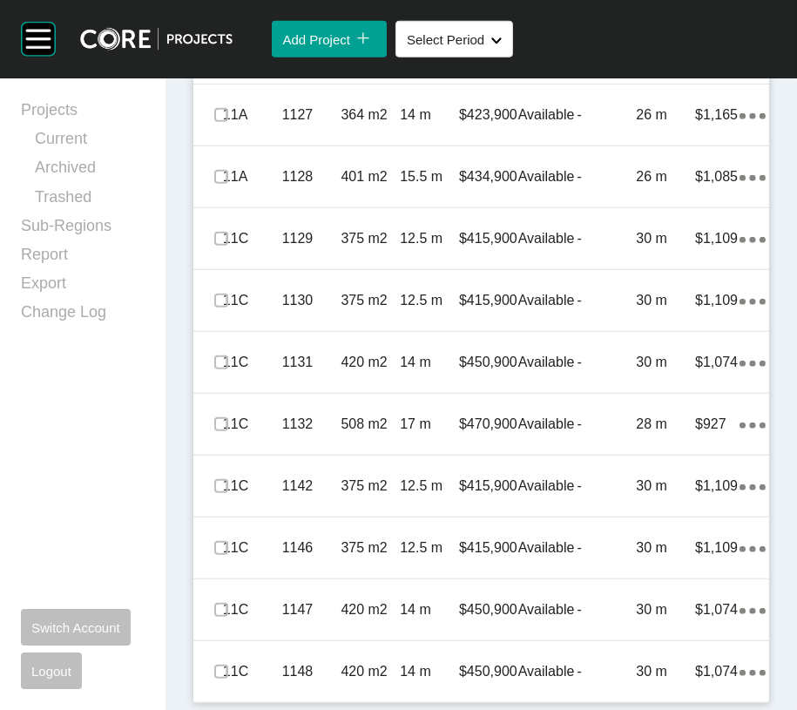
scroll to position [3839, 0]
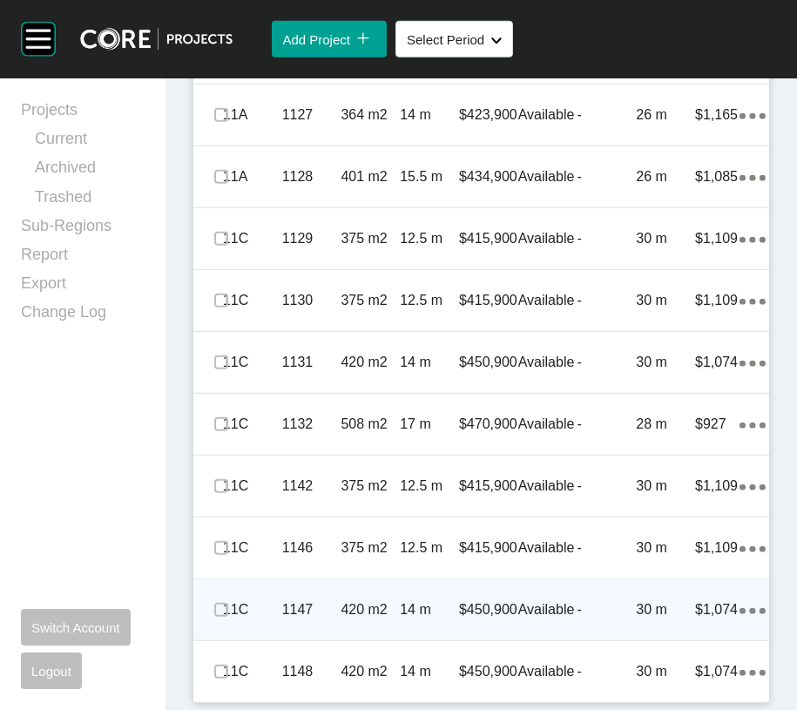
click at [640, 617] on div "30 m" at bounding box center [665, 610] width 59 height 54
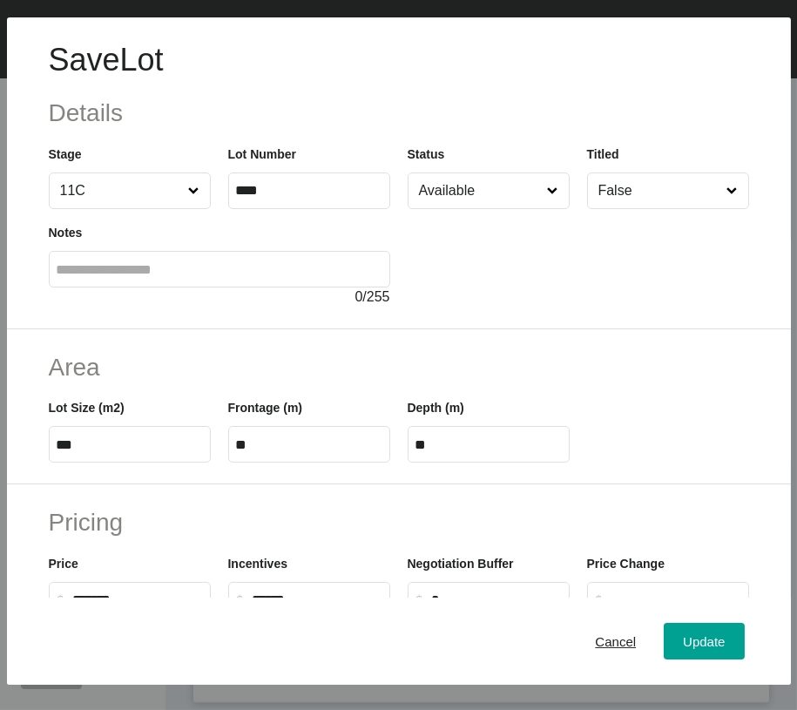
scroll to position [597, 0]
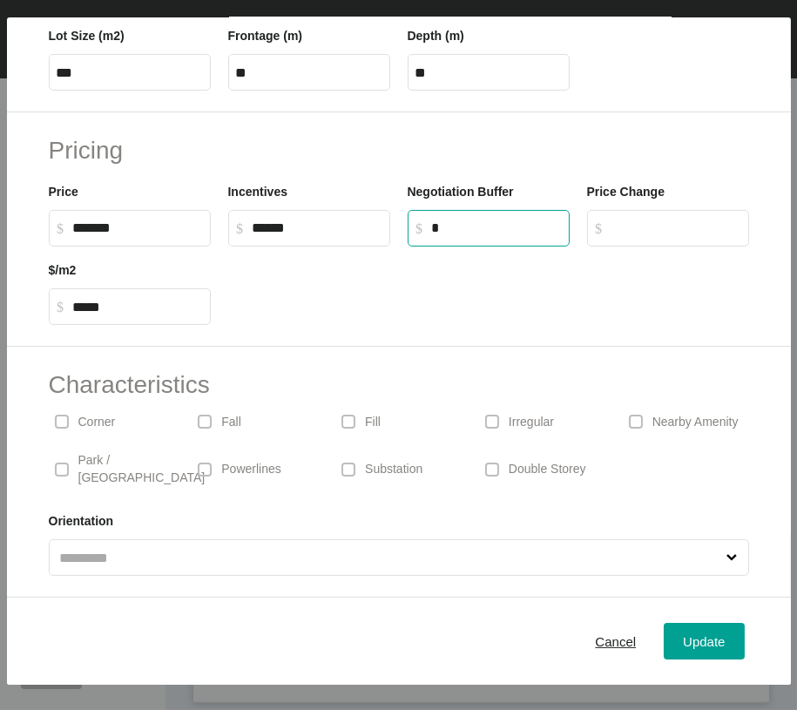
drag, startPoint x: 450, startPoint y: 148, endPoint x: 428, endPoint y: 148, distance: 22.6
click at [432, 220] on input "*" at bounding box center [497, 227] width 130 height 15
type input "*****"
click at [678, 637] on div "Update" at bounding box center [703, 642] width 51 height 24
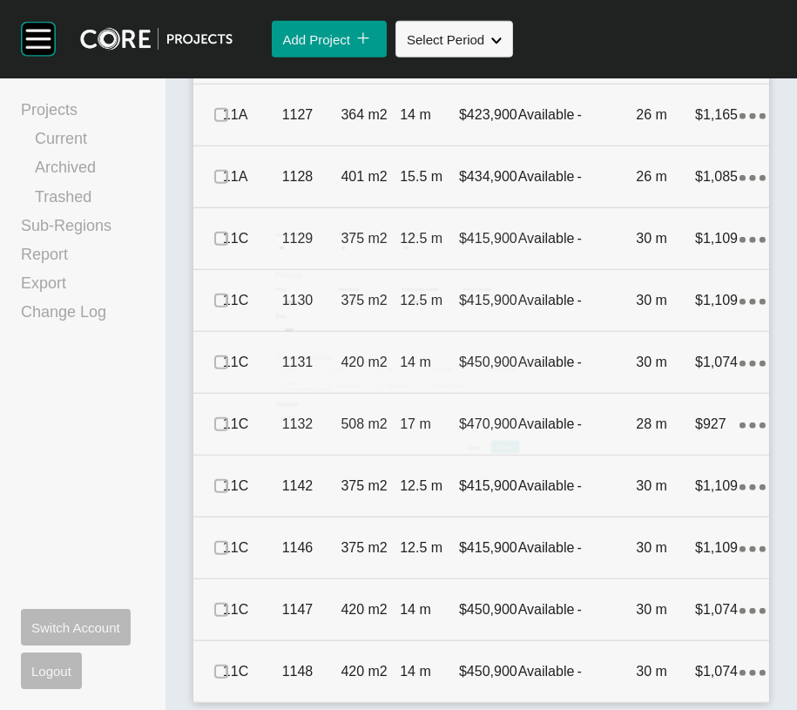
scroll to position [3839, 0]
click at [576, 640] on div "11C 1147 420 m2 14 m $450,900 Available - 30 m $1,074 Action Menu Dots Copy 6 C…" at bounding box center [481, 609] width 576 height 61
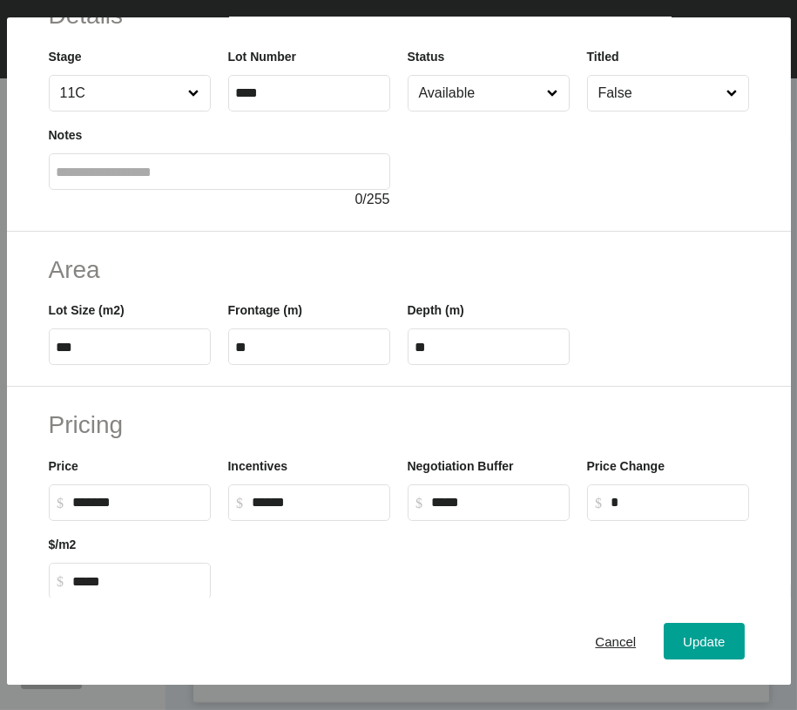
scroll to position [84, 0]
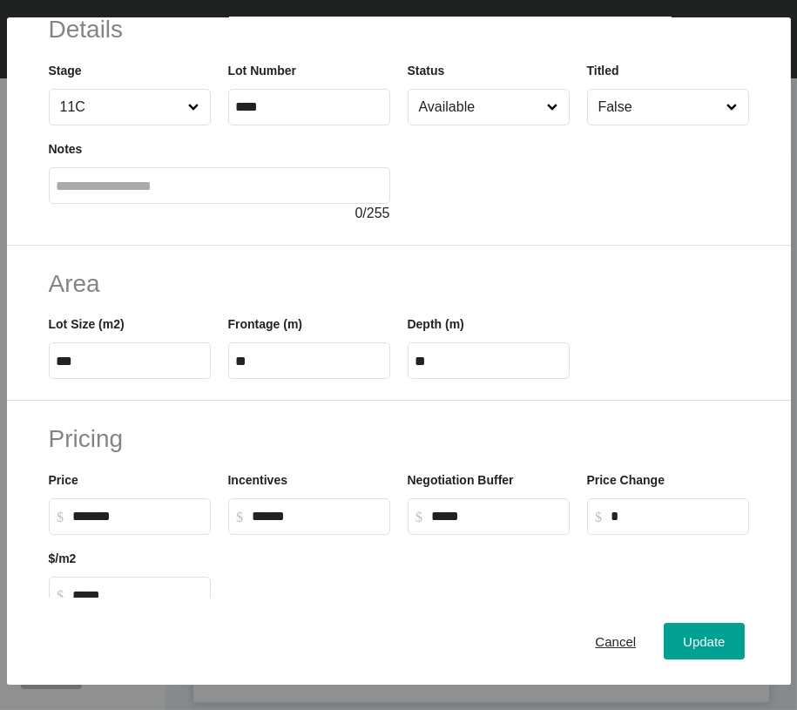
click at [477, 125] on input "Available" at bounding box center [479, 107] width 129 height 35
click at [664, 630] on button "Update" at bounding box center [704, 641] width 80 height 37
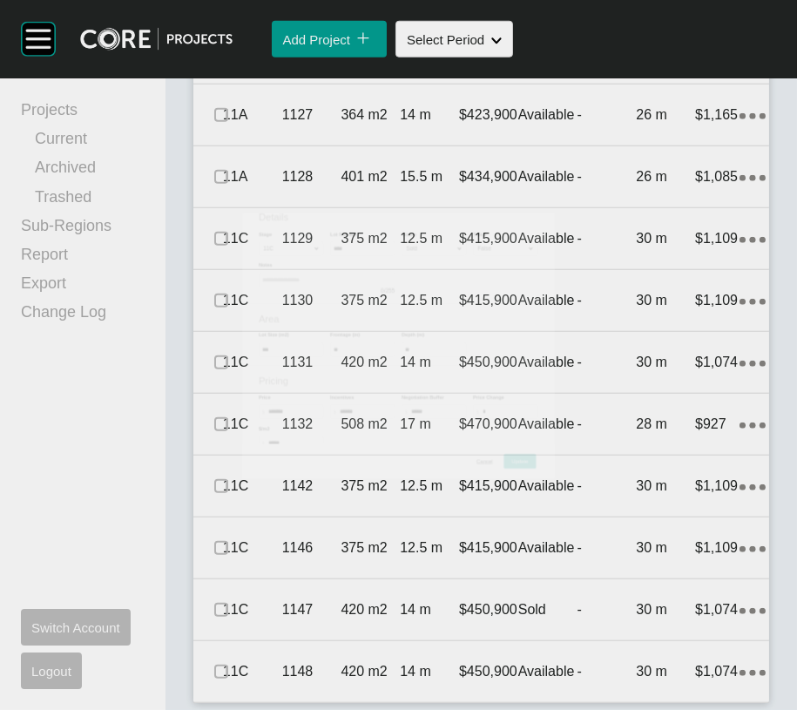
scroll to position [3839, 0]
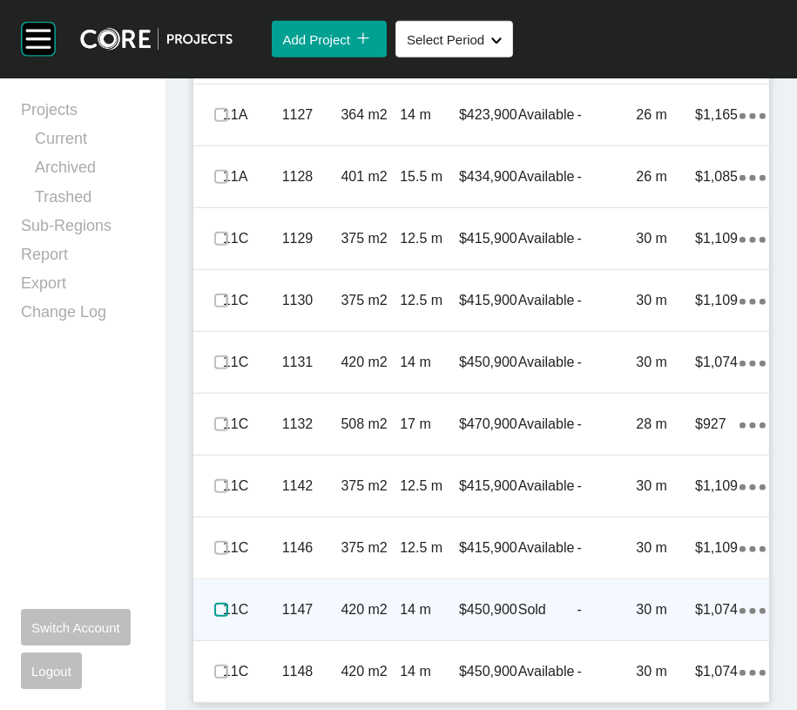
click at [228, 604] on label at bounding box center [221, 610] width 14 height 14
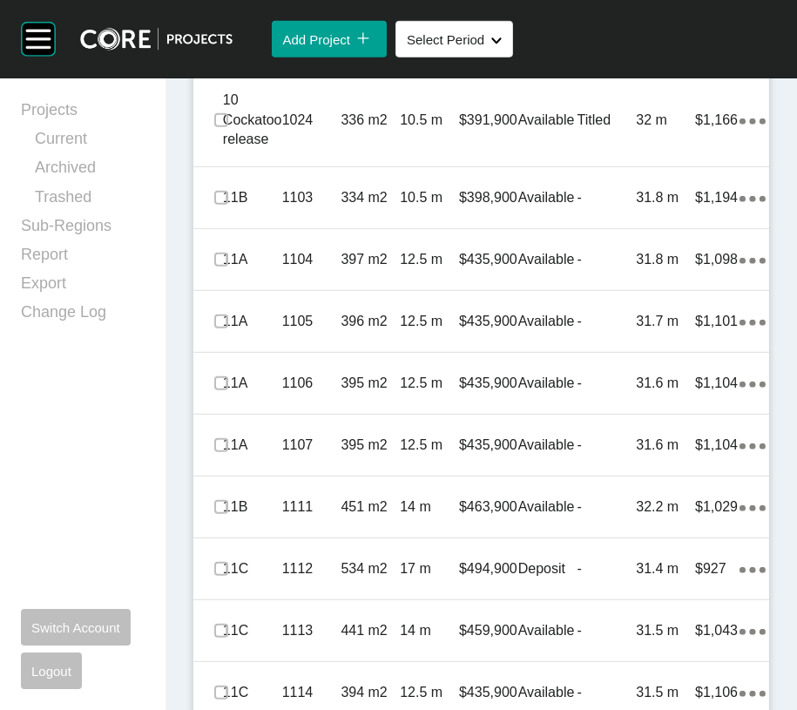
scroll to position [1498, 0]
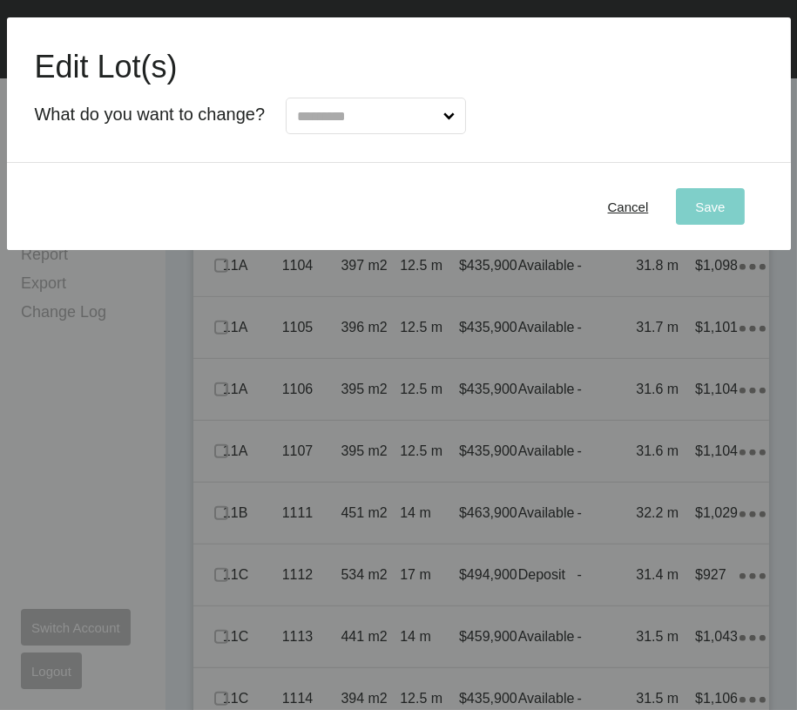
click at [421, 133] on input "text" at bounding box center [366, 115] width 146 height 35
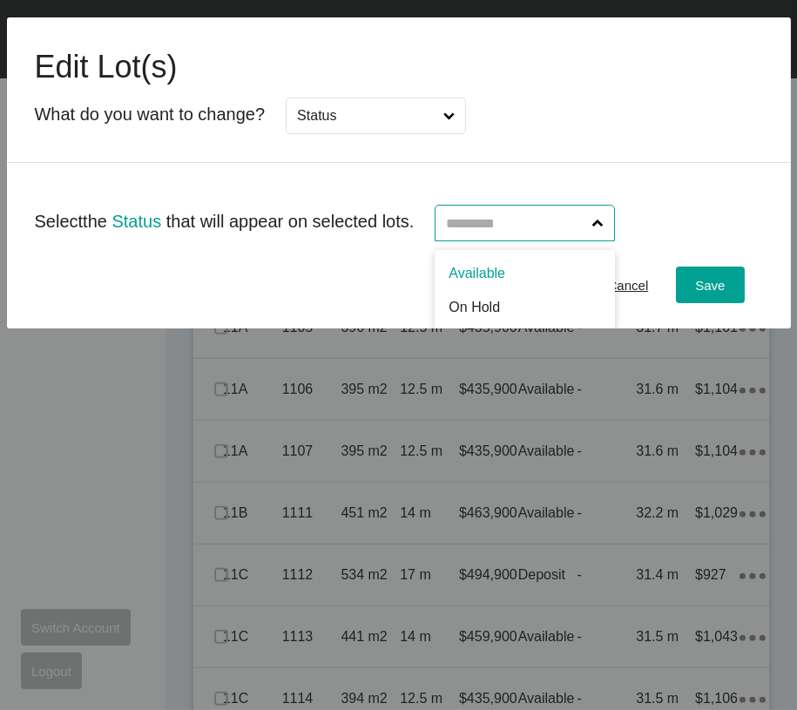
click at [589, 240] on input "text" at bounding box center [515, 222] width 146 height 35
type input "****"
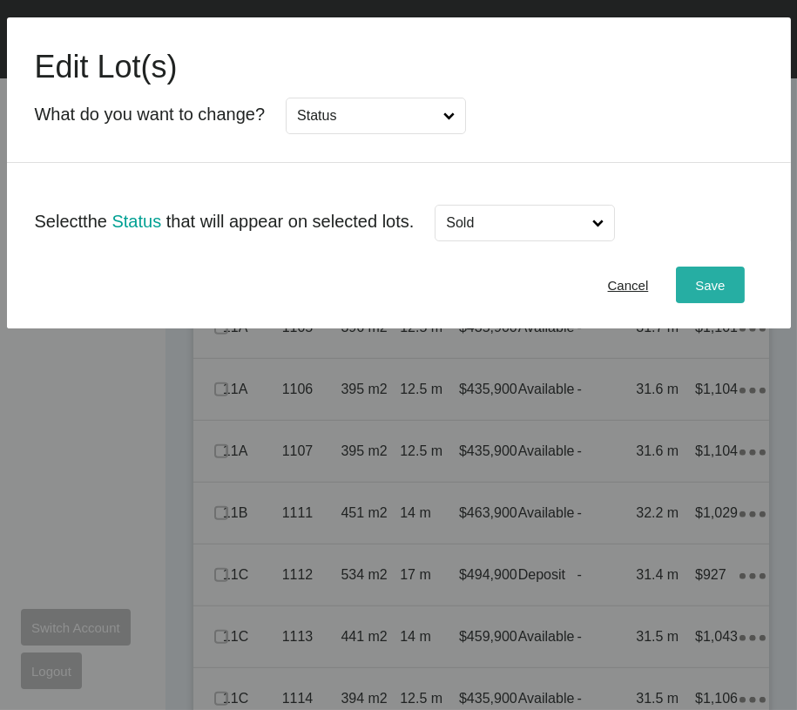
click at [695, 293] on span "Save" at bounding box center [710, 285] width 30 height 15
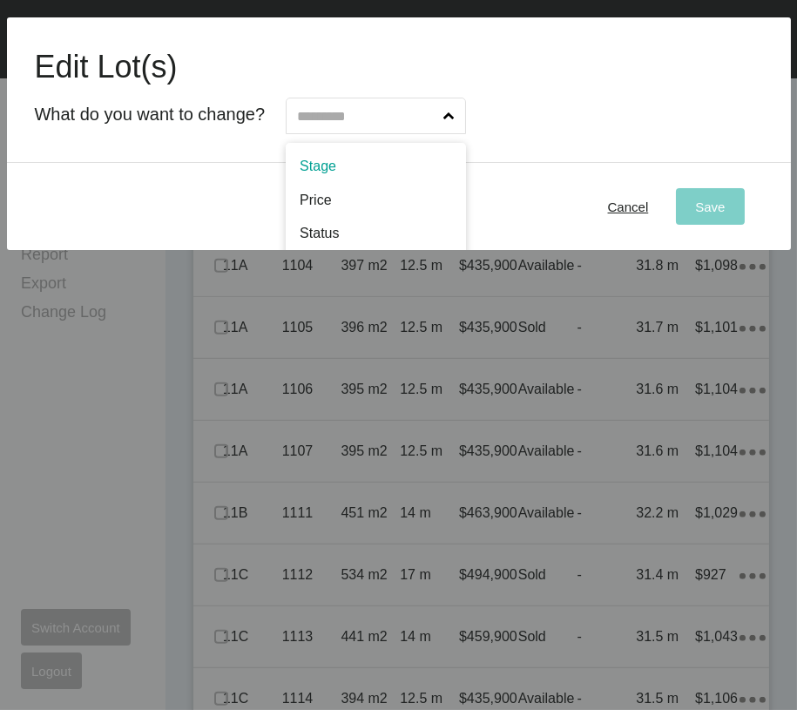
click at [440, 133] on input "text" at bounding box center [366, 115] width 146 height 35
type input "*"
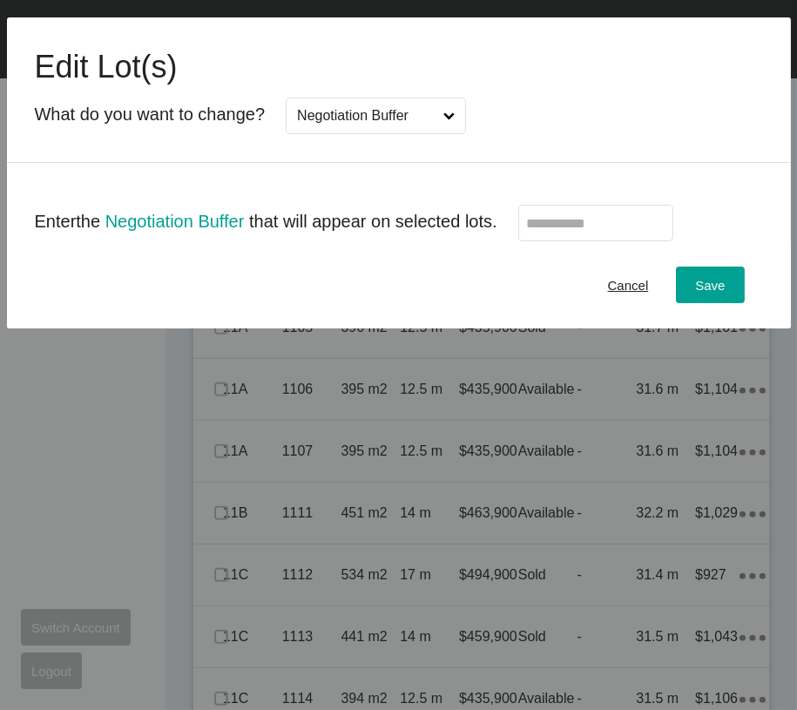
click at [610, 231] on input "text" at bounding box center [595, 223] width 139 height 15
type input "*"
click at [701, 293] on span "Save" at bounding box center [710, 285] width 30 height 15
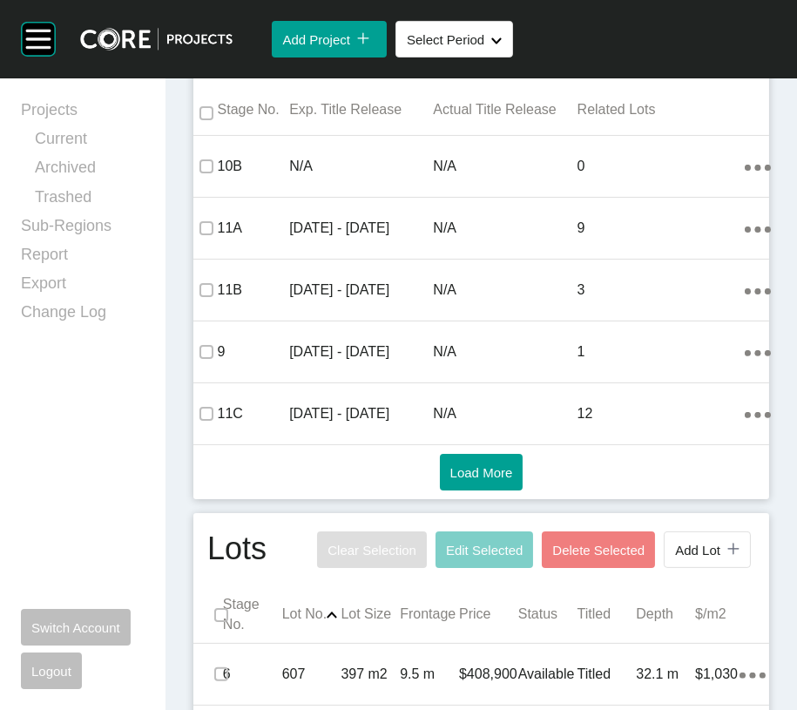
scroll to position [0, 0]
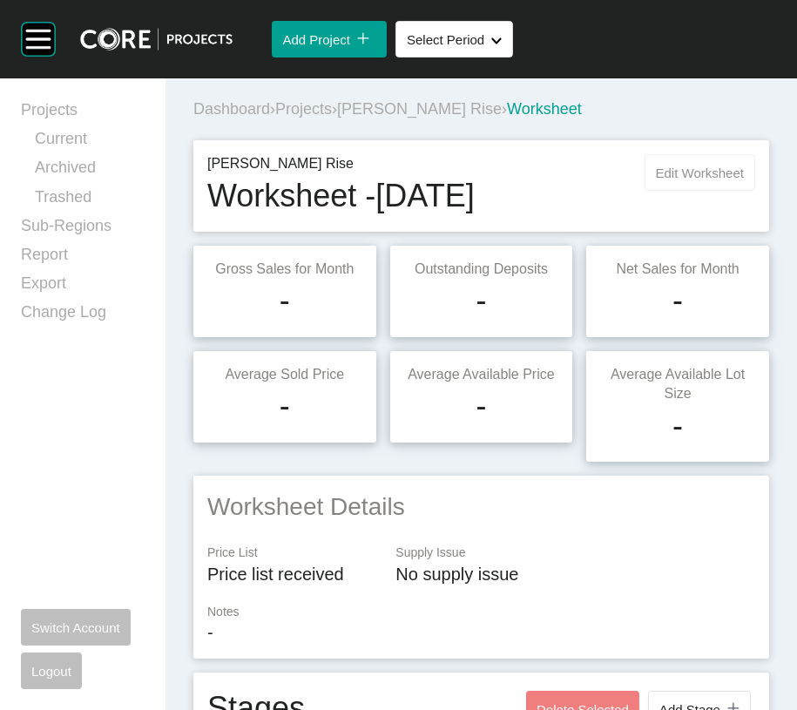
click at [662, 180] on span "Edit Worksheet" at bounding box center [700, 172] width 88 height 15
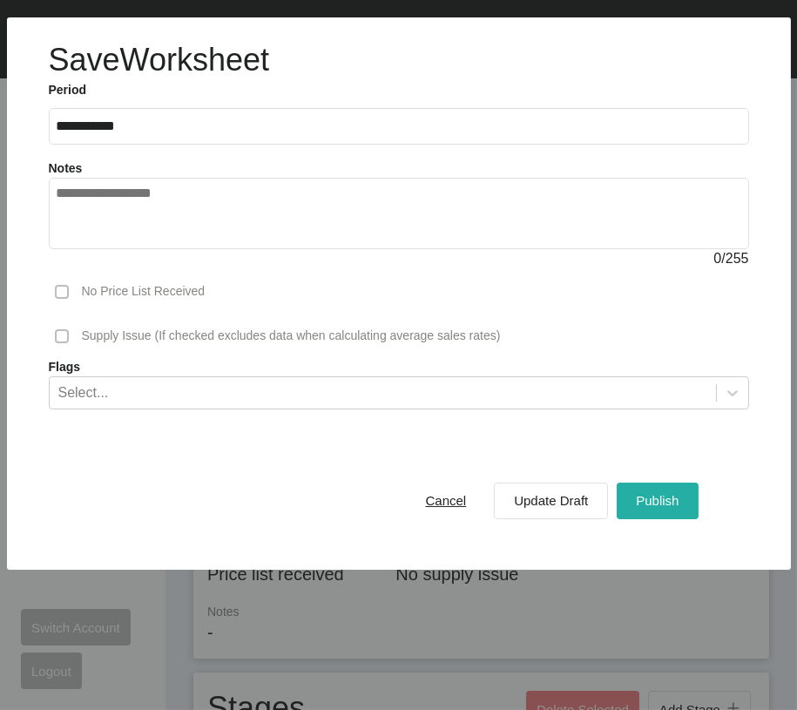
click at [636, 508] on span "Publish" at bounding box center [657, 500] width 43 height 15
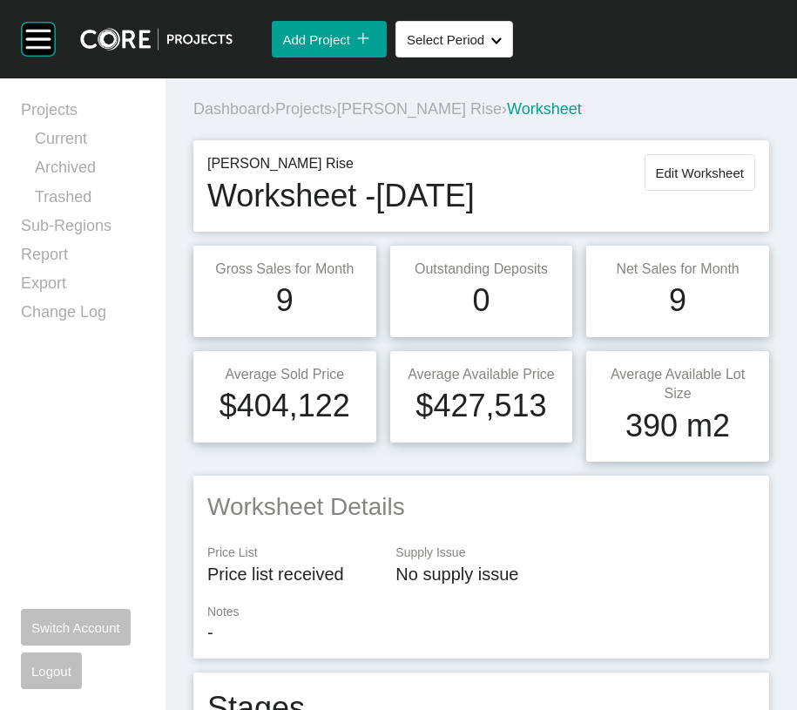
click at [447, 172] on div "Wollert Rise Worksheet - August 2025 Edit Worksheet" at bounding box center [480, 185] width 589 height 105
click at [318, 118] on span "Projects" at bounding box center [303, 108] width 57 height 17
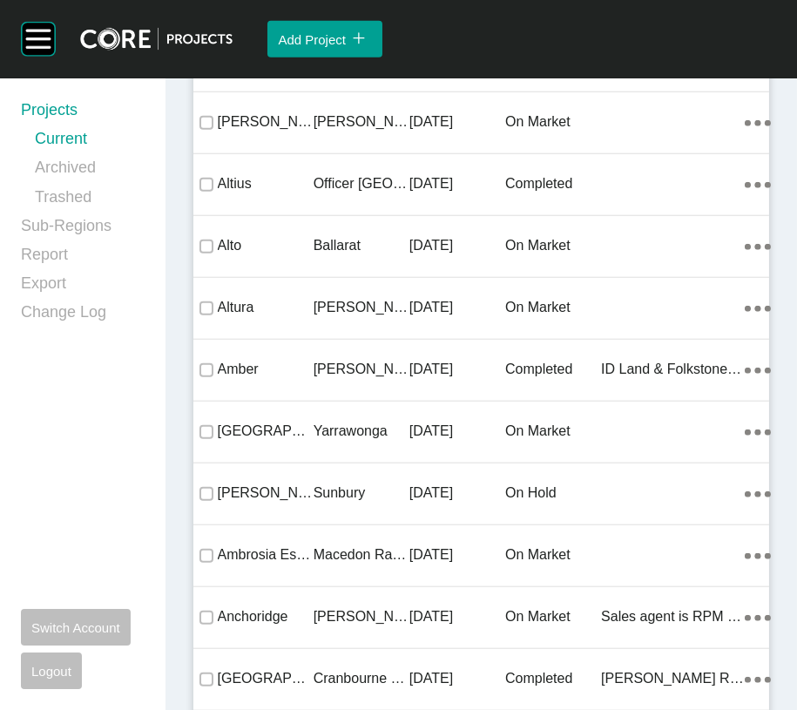
scroll to position [20712, 0]
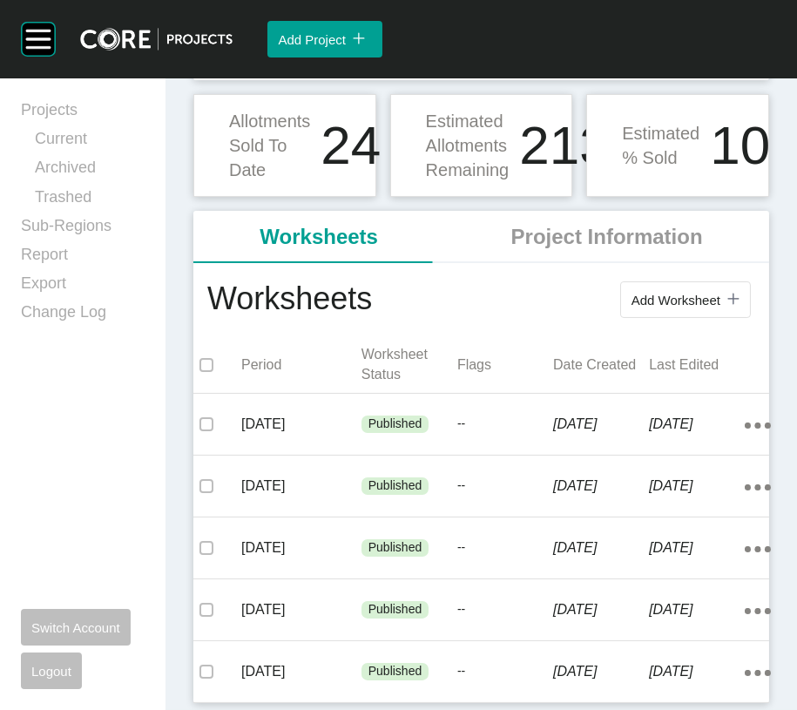
scroll to position [229, 0]
click at [631, 307] on span "Add Worksheet" at bounding box center [675, 300] width 89 height 15
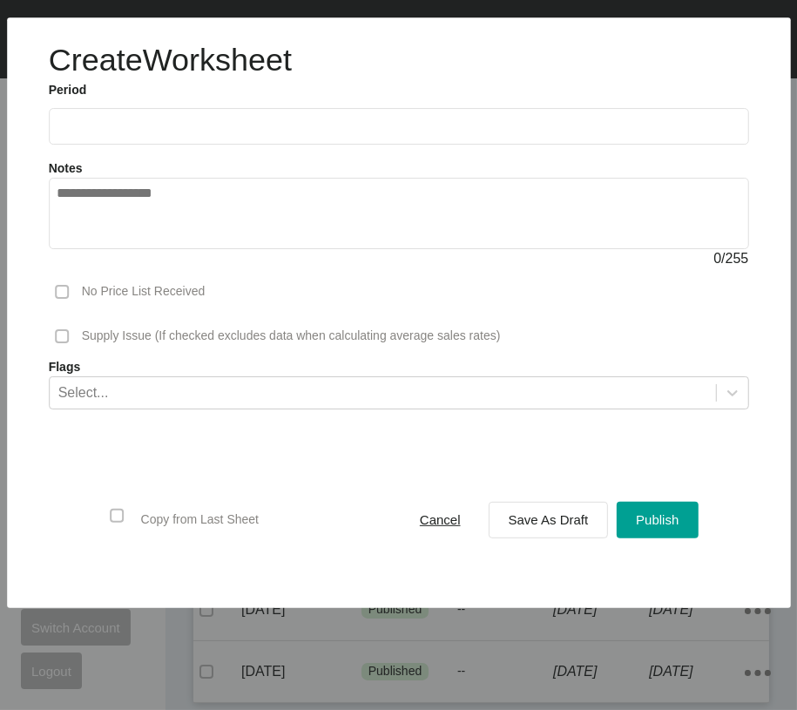
click at [172, 134] on input "text" at bounding box center [399, 126] width 684 height 15
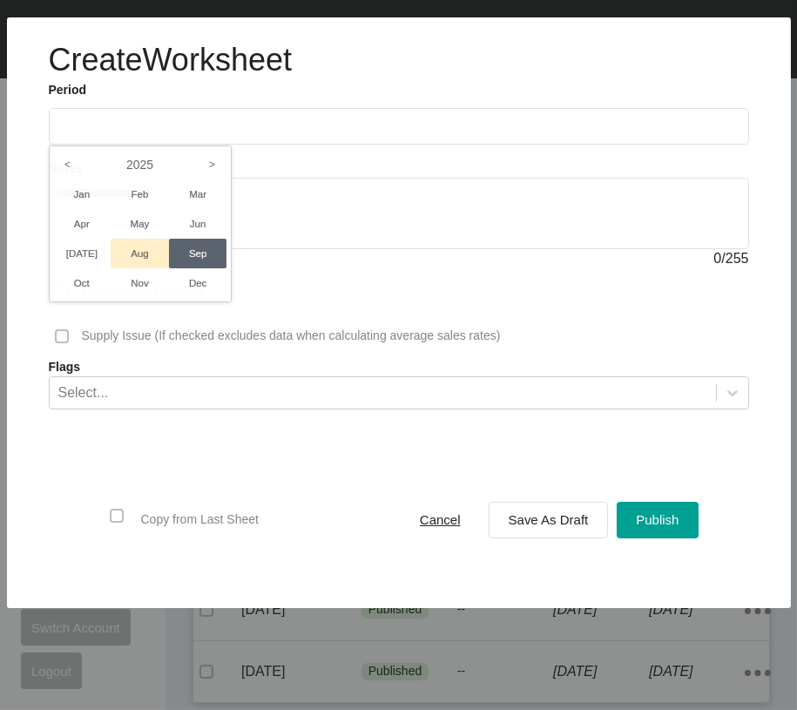
click at [167, 268] on li "Aug" at bounding box center [140, 254] width 58 height 30
type input "**********"
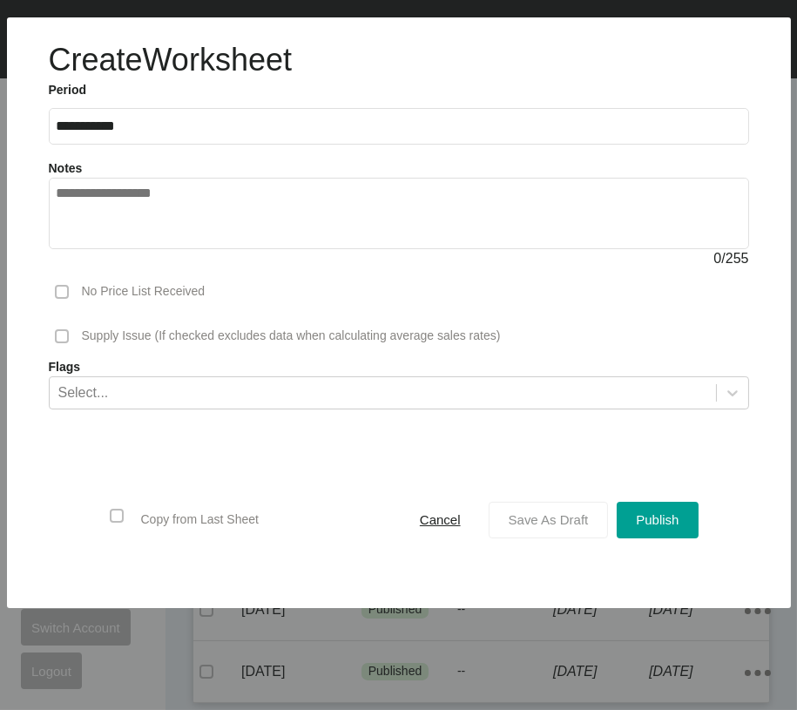
click at [509, 527] on span "Save As Draft" at bounding box center [549, 519] width 80 height 15
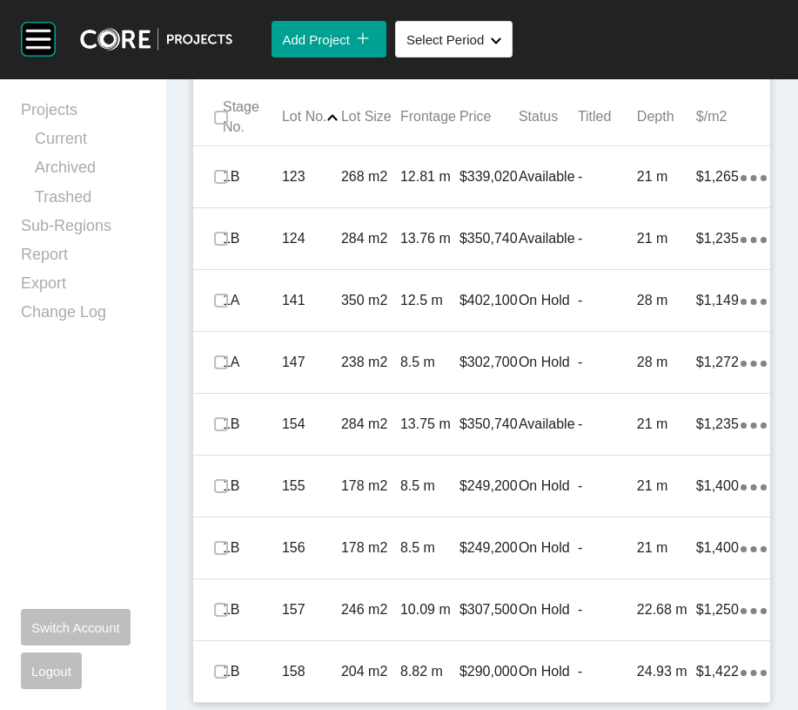
scroll to position [1326, 0]
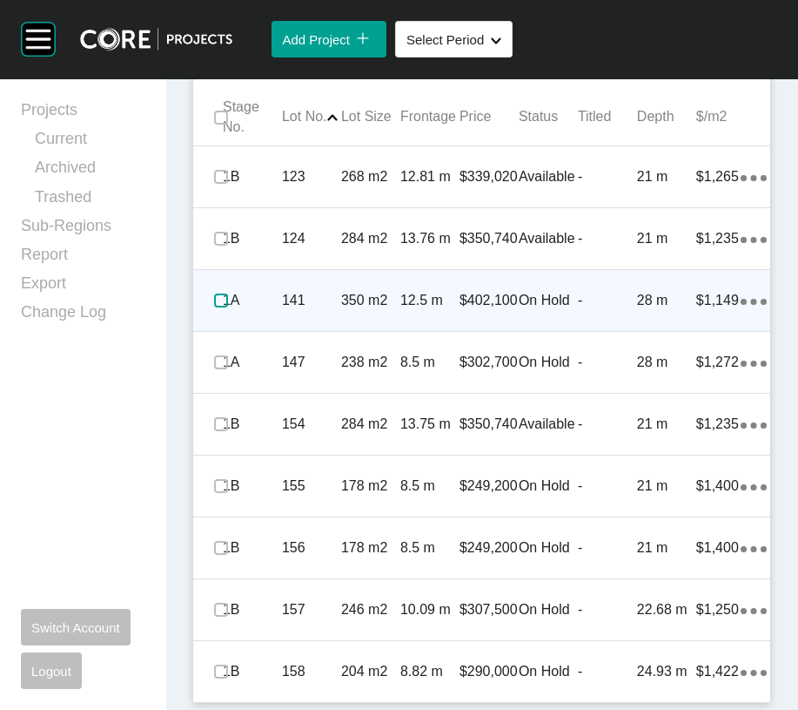
click at [228, 307] on label at bounding box center [221, 300] width 14 height 14
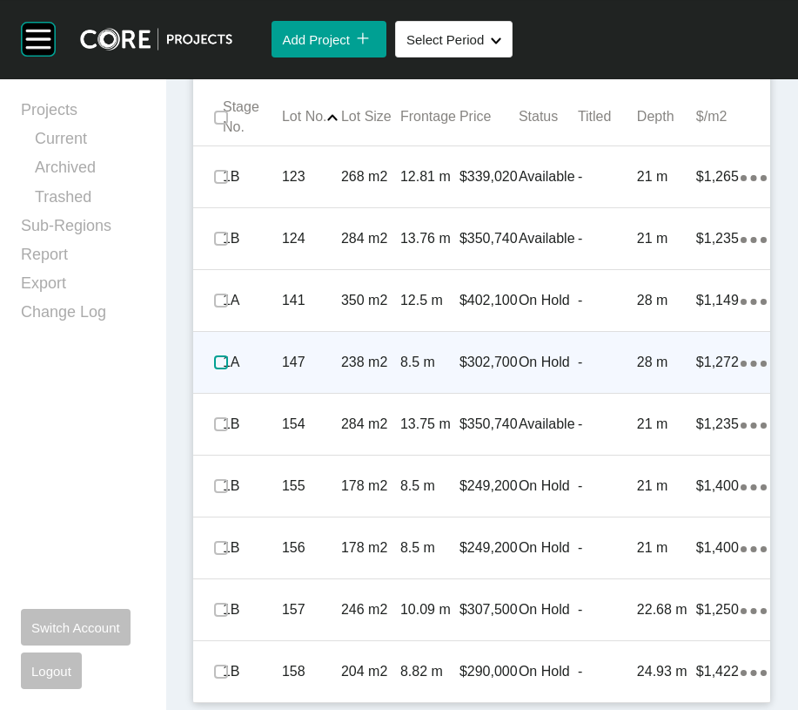
click at [228, 369] on label at bounding box center [221, 362] width 14 height 14
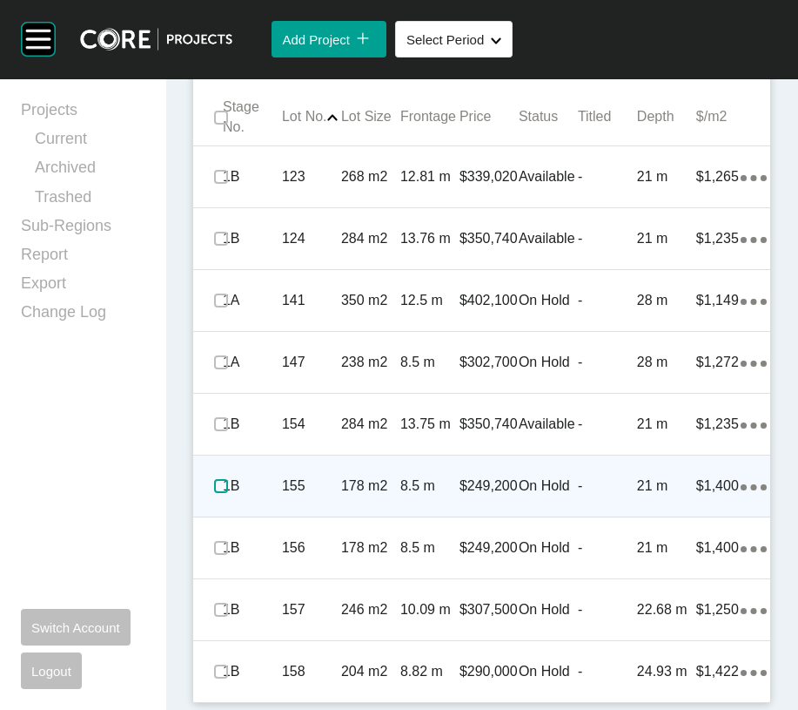
click at [226, 493] on label at bounding box center [221, 486] width 14 height 14
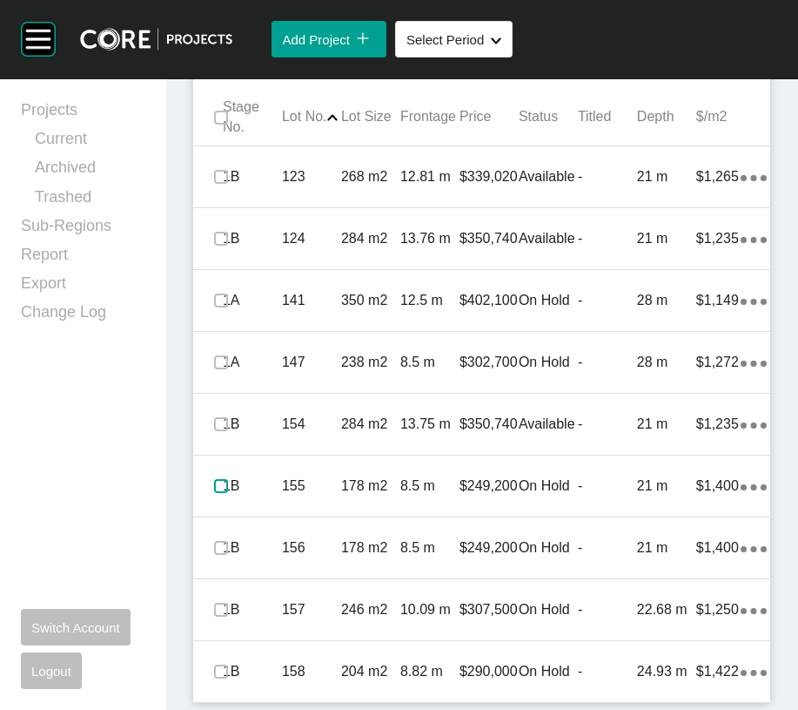
scroll to position [1604, 0]
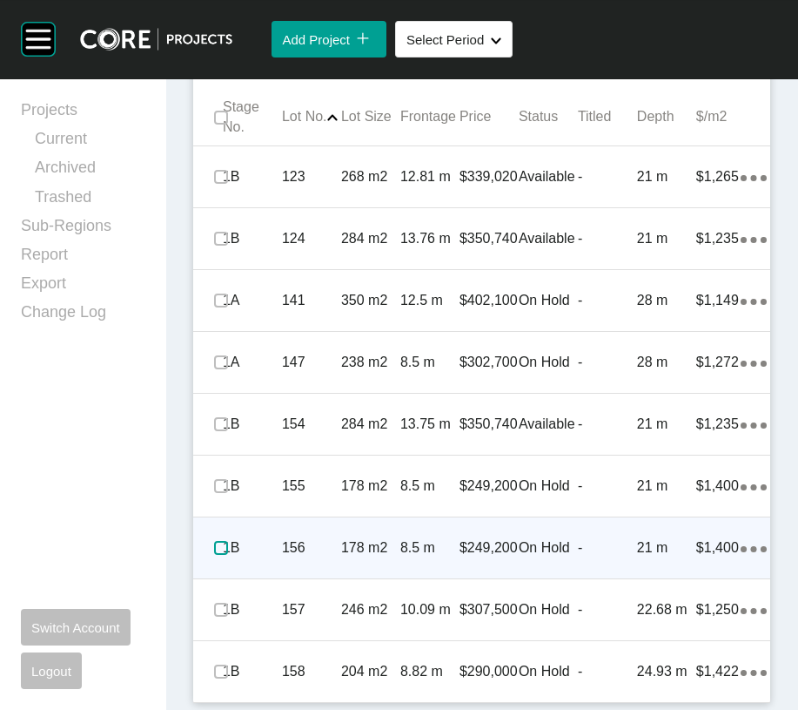
click at [228, 541] on label at bounding box center [221, 548] width 14 height 14
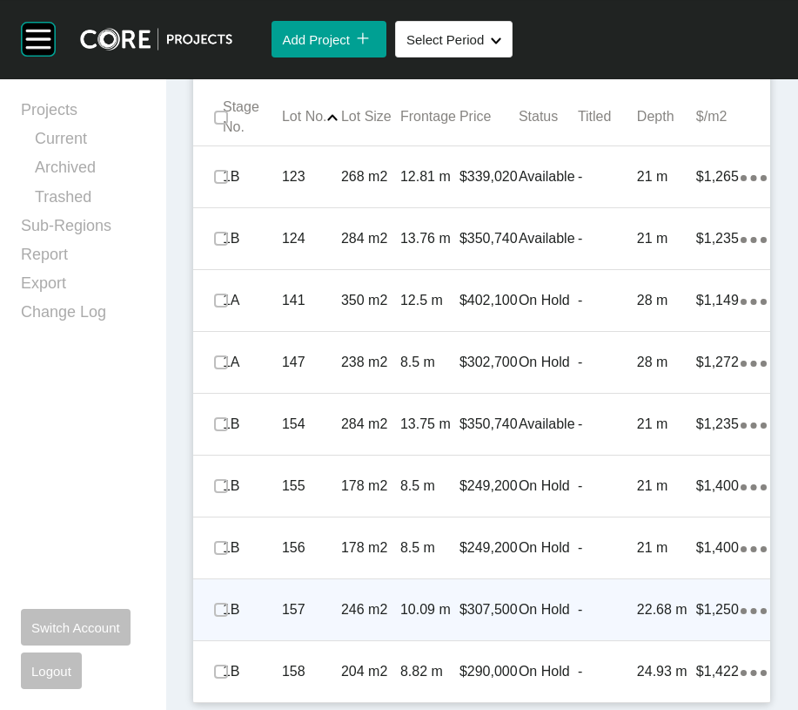
click at [637, 583] on div "22.68 m" at bounding box center [666, 610] width 59 height 54
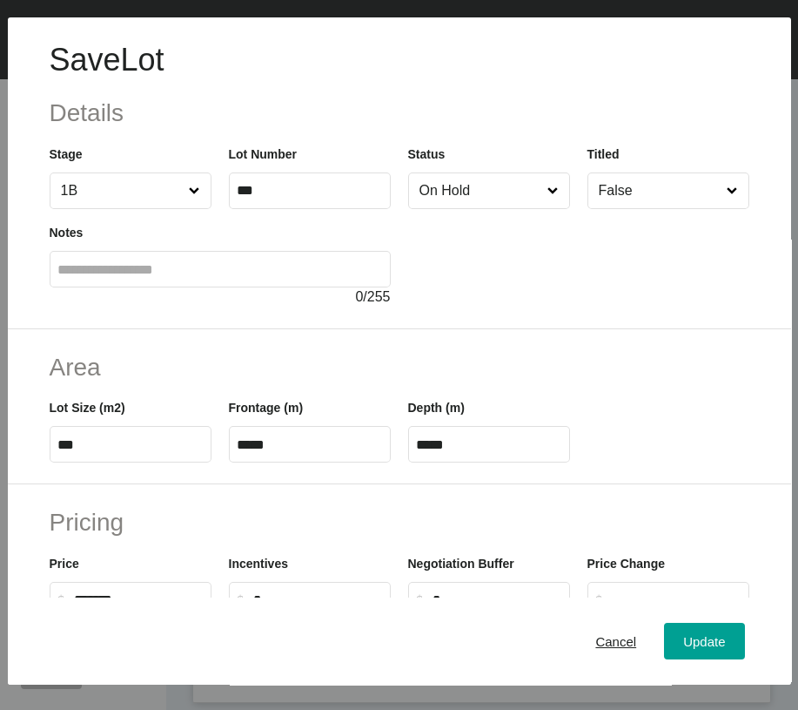
click at [484, 208] on input "On Hold" at bounding box center [480, 190] width 129 height 35
click at [679, 634] on div "Update" at bounding box center [704, 642] width 51 height 24
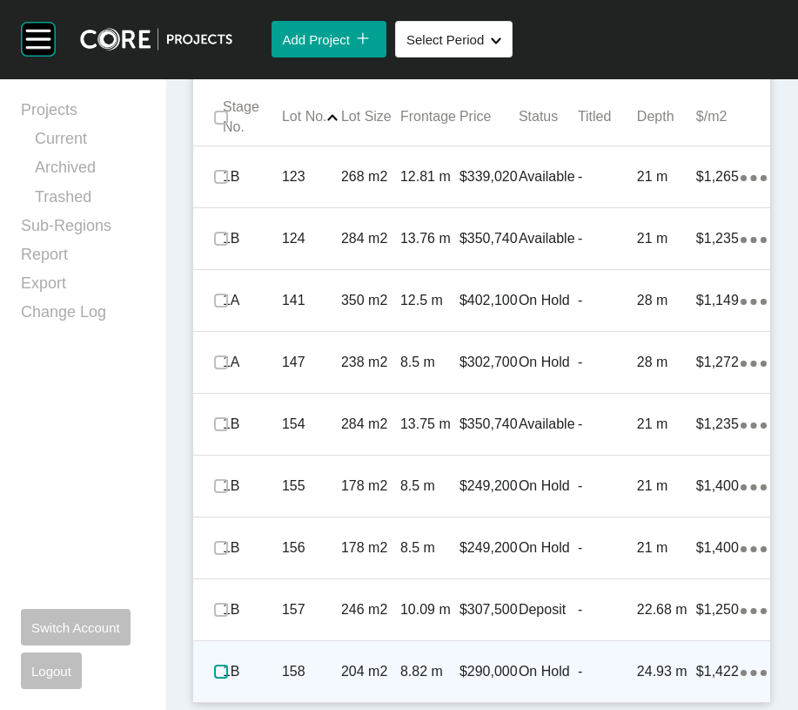
click at [221, 678] on label at bounding box center [221, 671] width 14 height 14
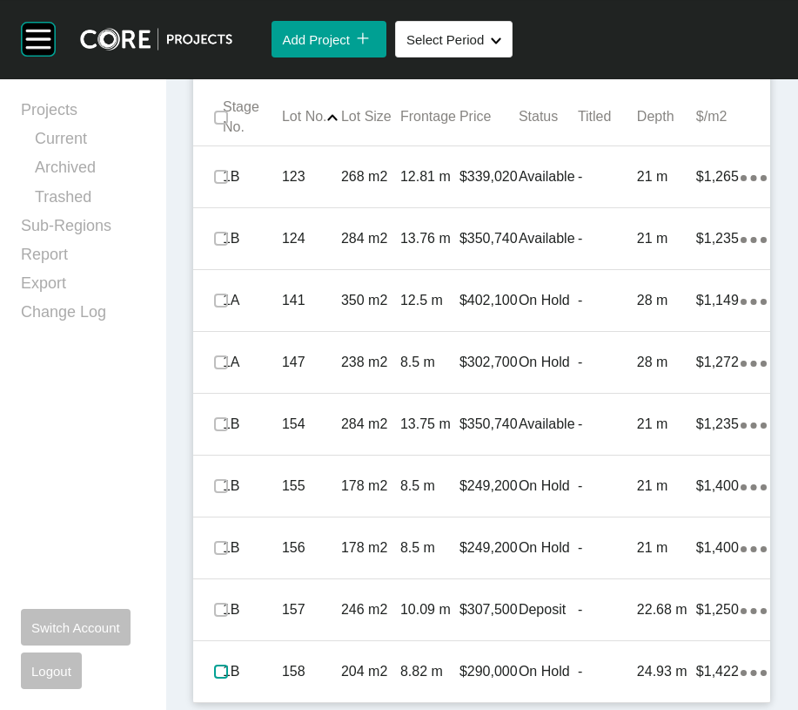
scroll to position [1021, 0]
click at [527, 71] on button "Edit Selected" at bounding box center [486, 52] width 98 height 37
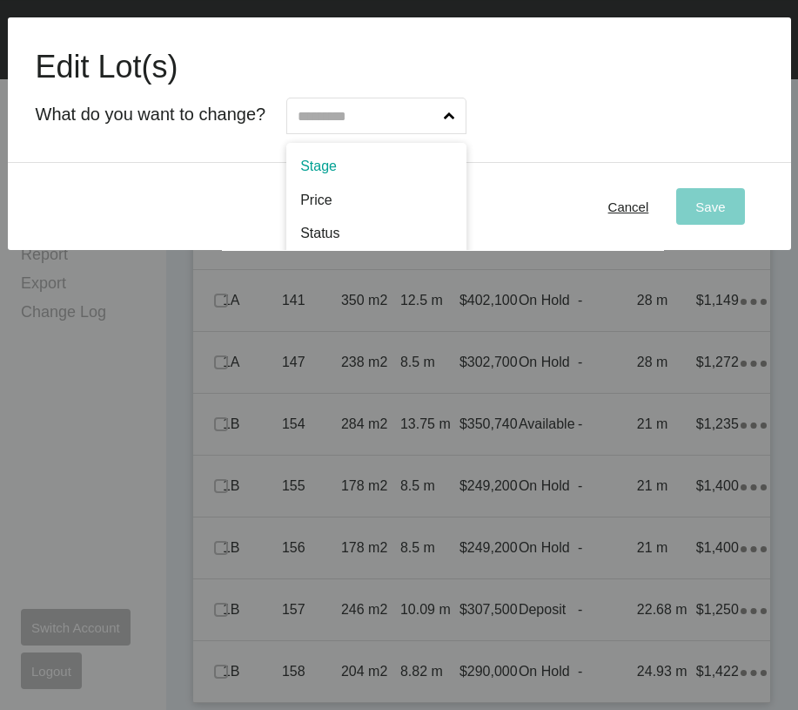
click at [441, 133] on input "text" at bounding box center [367, 115] width 146 height 35
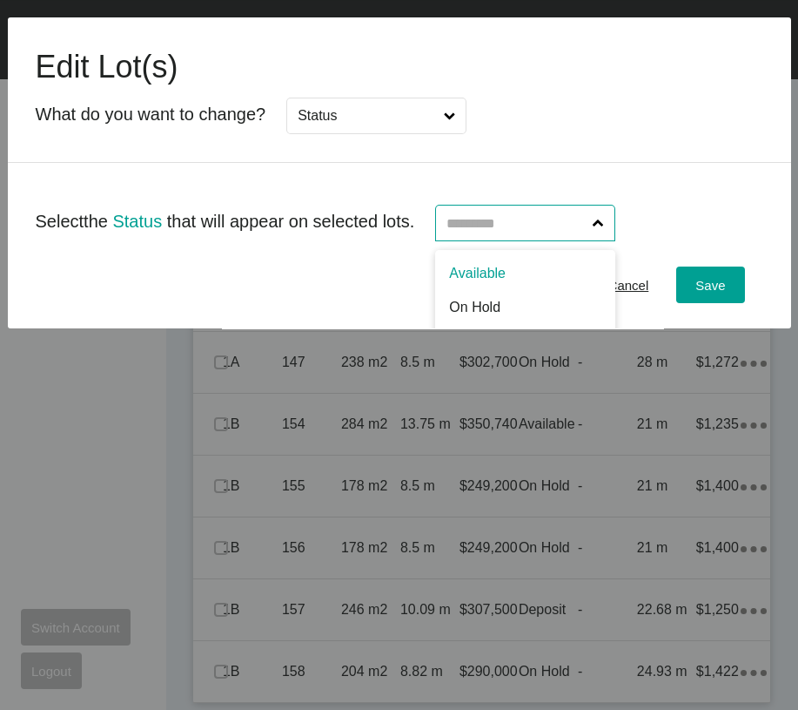
click at [562, 240] on input "text" at bounding box center [516, 222] width 146 height 35
type input "*"
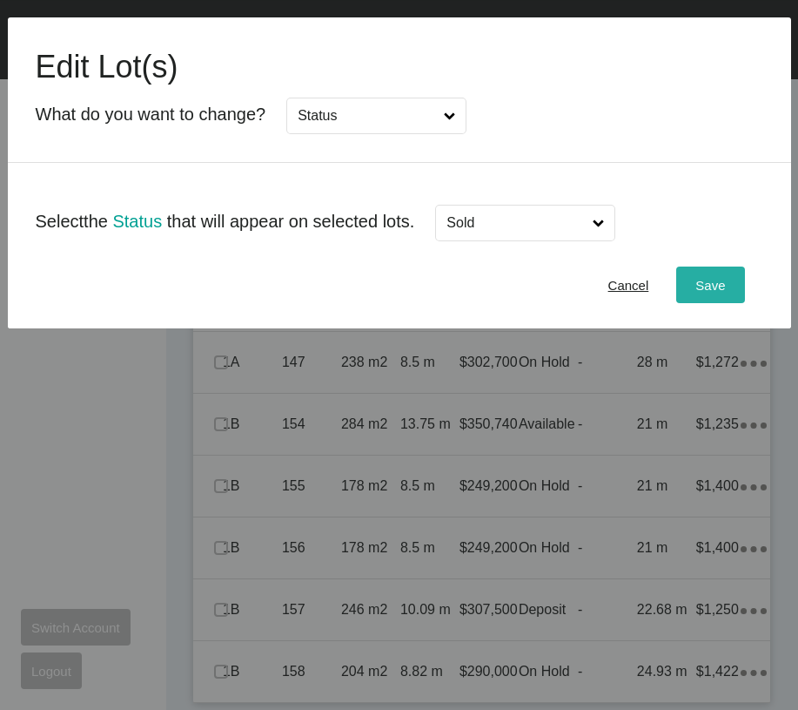
click at [693, 303] on button "Save" at bounding box center [711, 284] width 68 height 37
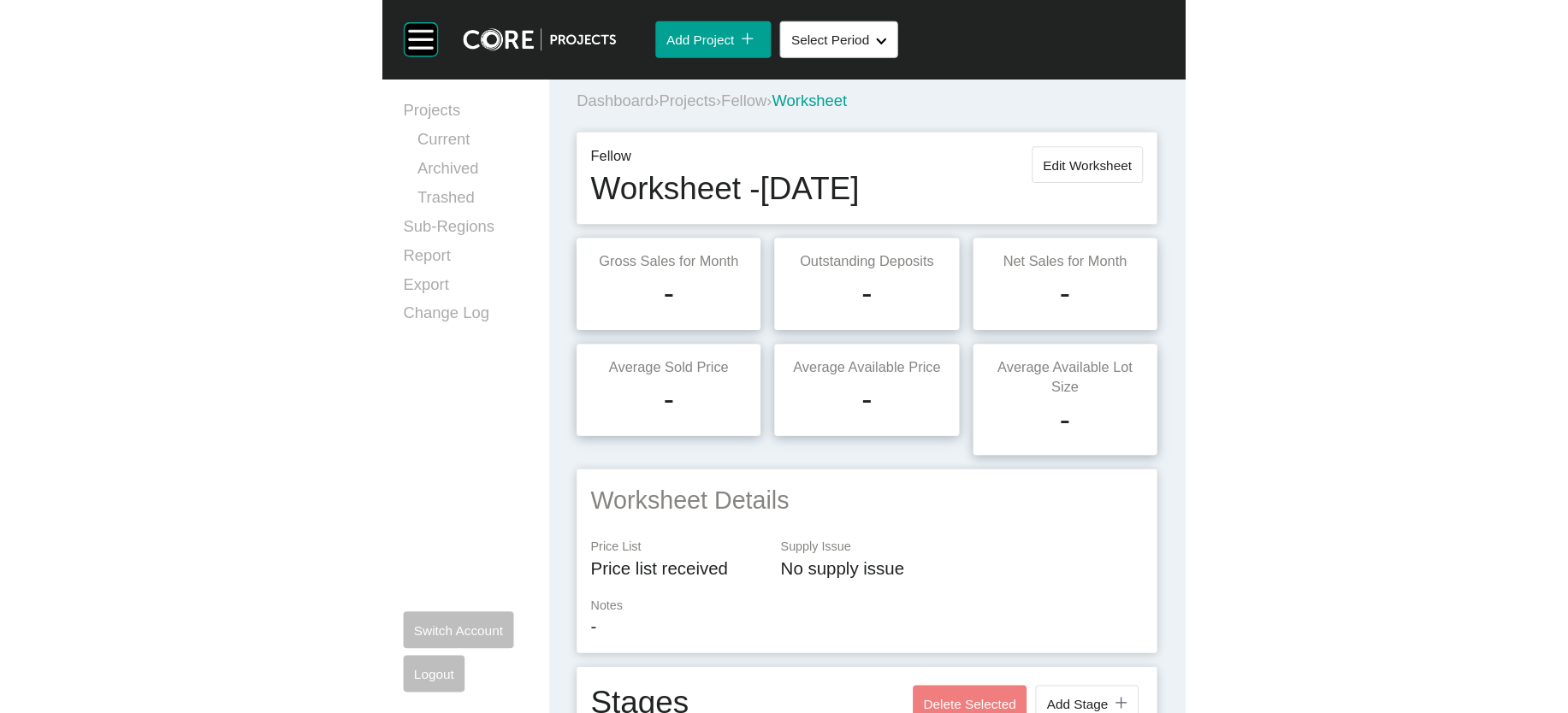
scroll to position [0, 0]
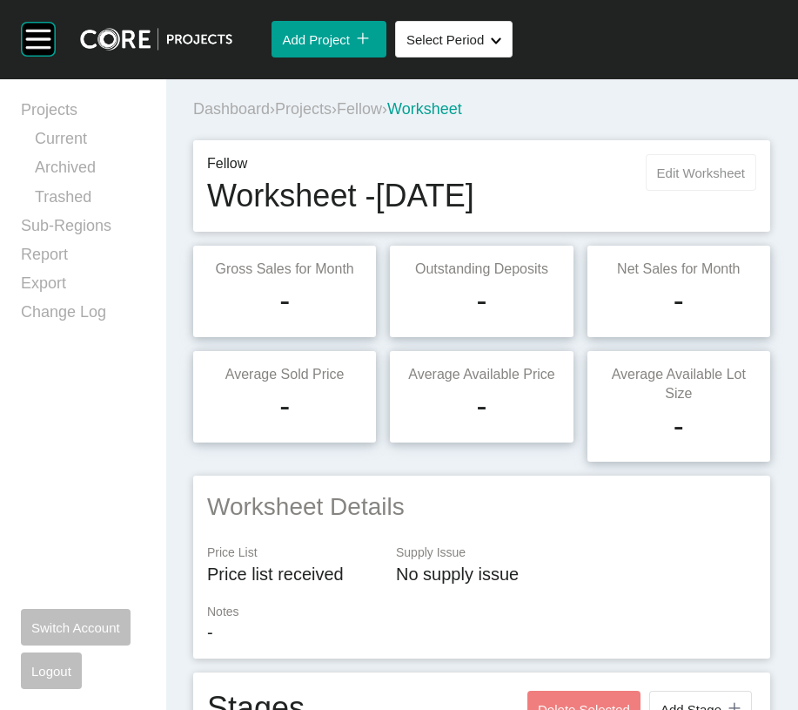
click at [657, 180] on span "Edit Worksheet" at bounding box center [701, 172] width 88 height 15
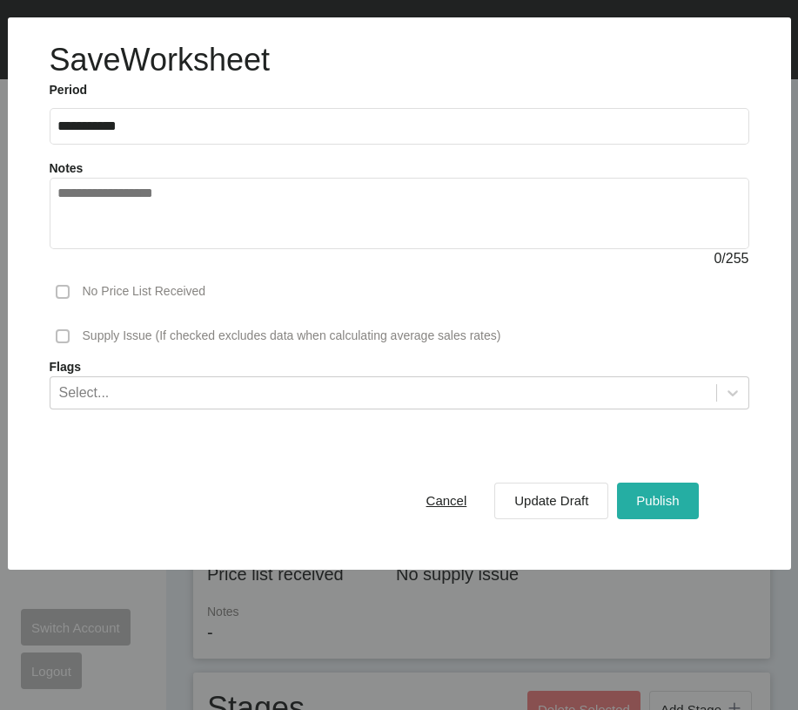
click at [637, 508] on span "Publish" at bounding box center [658, 500] width 43 height 15
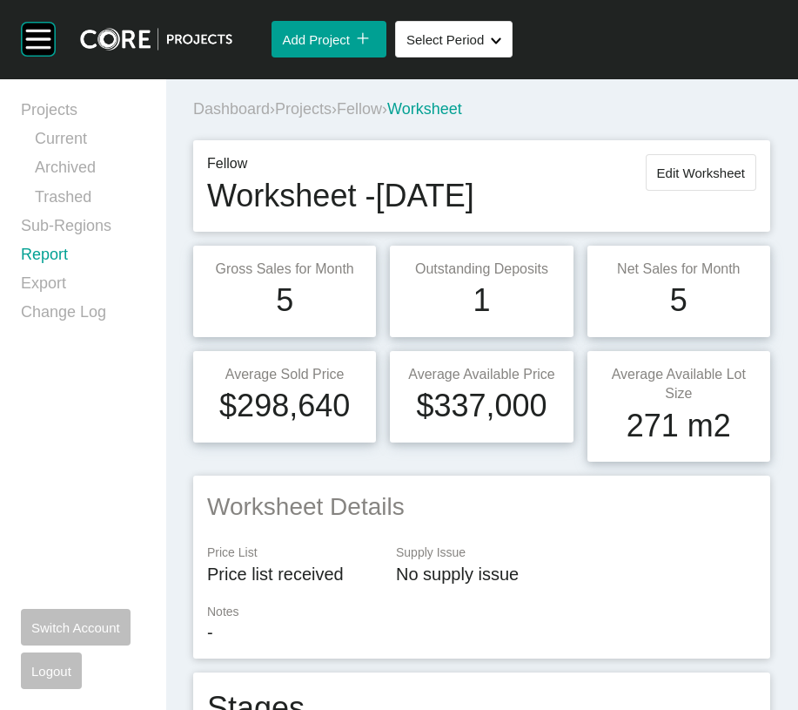
click at [84, 273] on link "Report" at bounding box center [83, 258] width 124 height 29
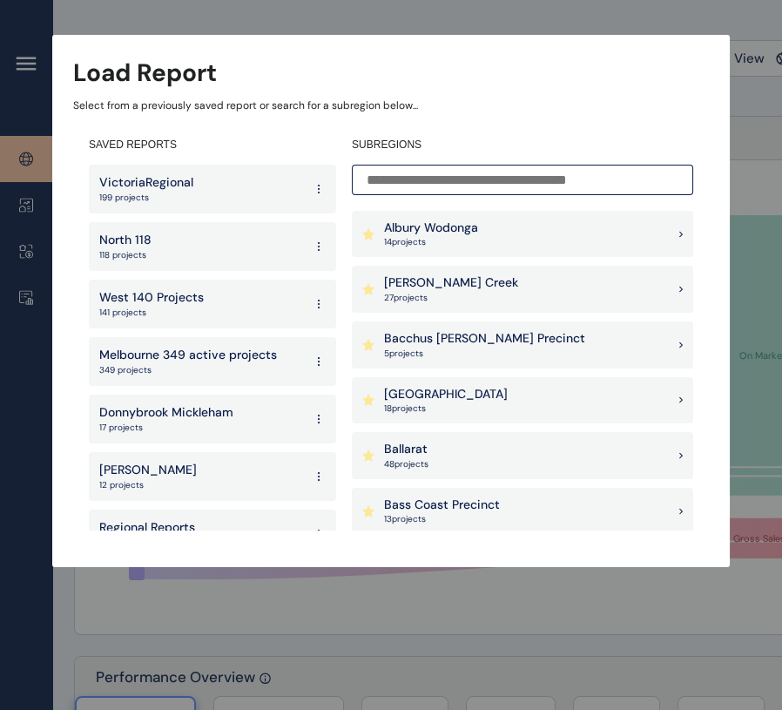
click at [392, 172] on input at bounding box center [522, 180] width 341 height 30
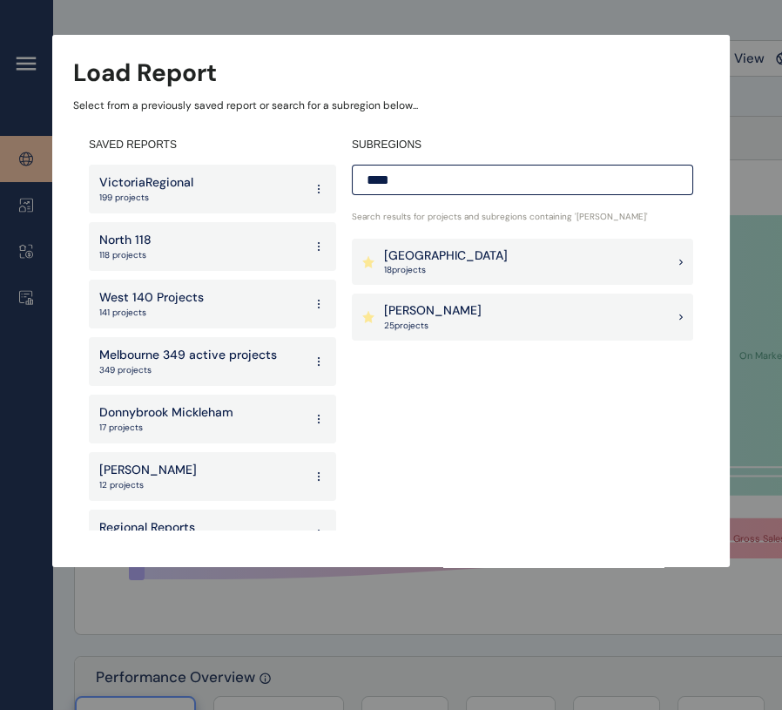
type input "****"
click at [411, 310] on p "[PERSON_NAME]" at bounding box center [433, 310] width 98 height 17
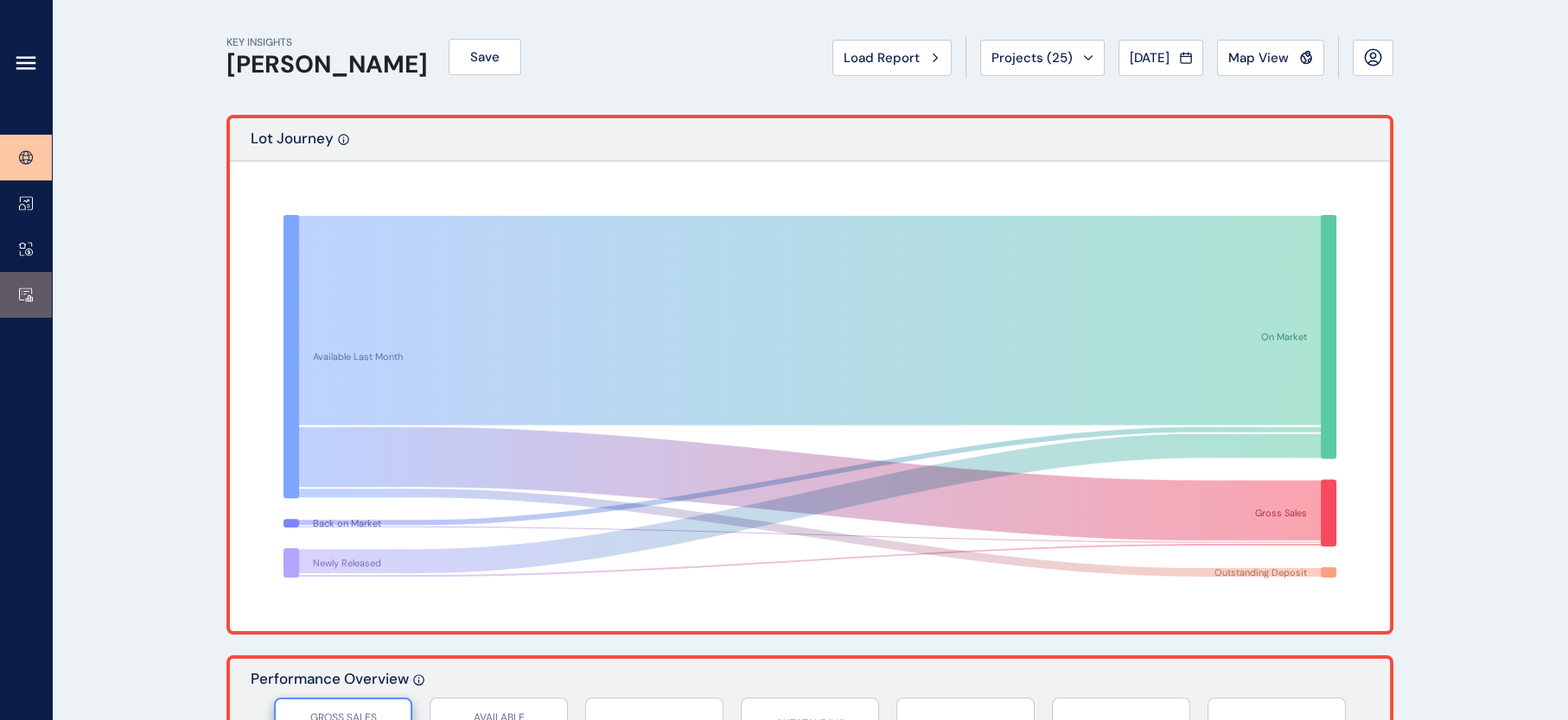
click at [27, 302] on link at bounding box center [26, 295] width 52 height 46
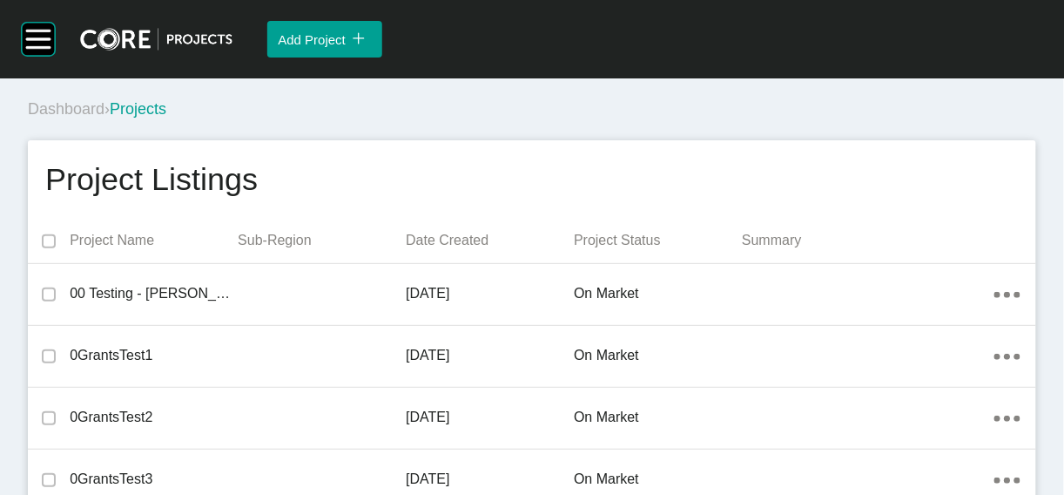
scroll to position [36484, 0]
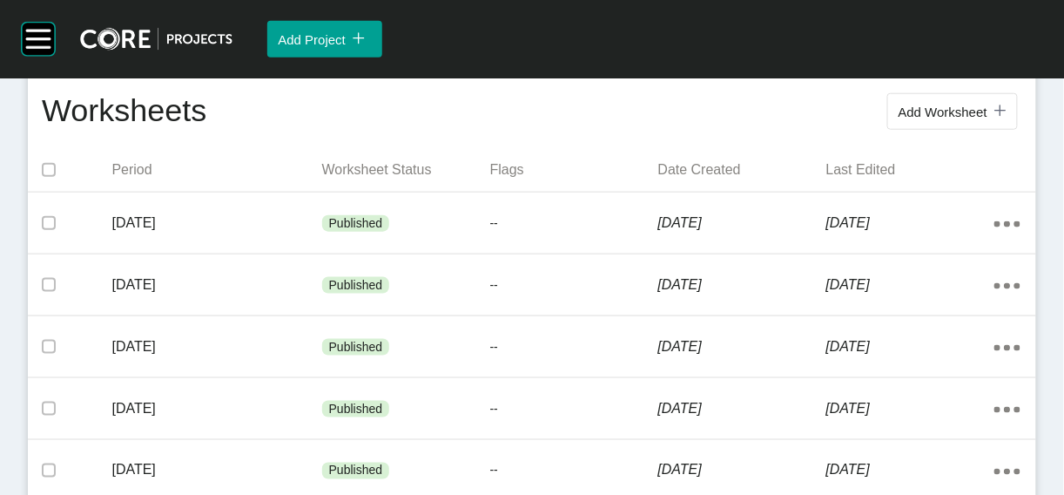
scroll to position [381, 0]
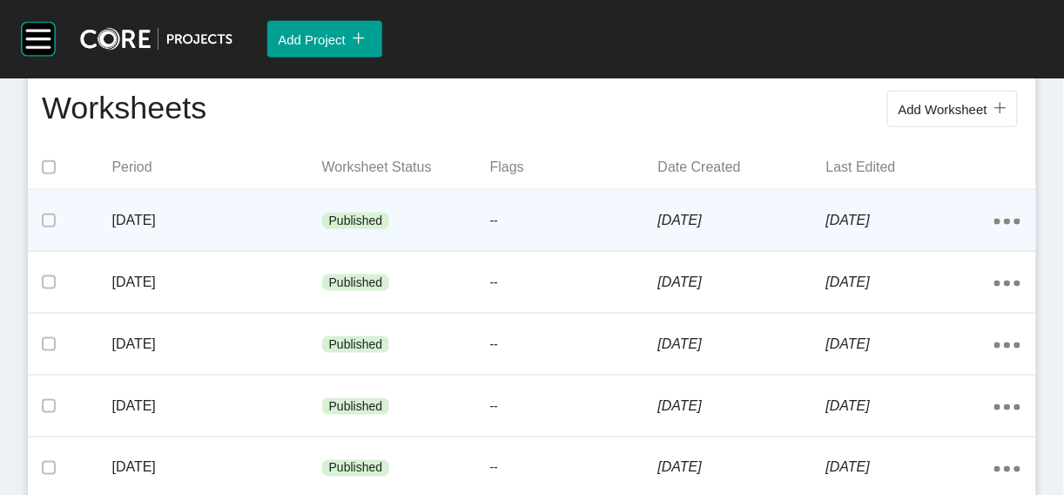
click at [746, 230] on p "[DATE]" at bounding box center [742, 220] width 168 height 19
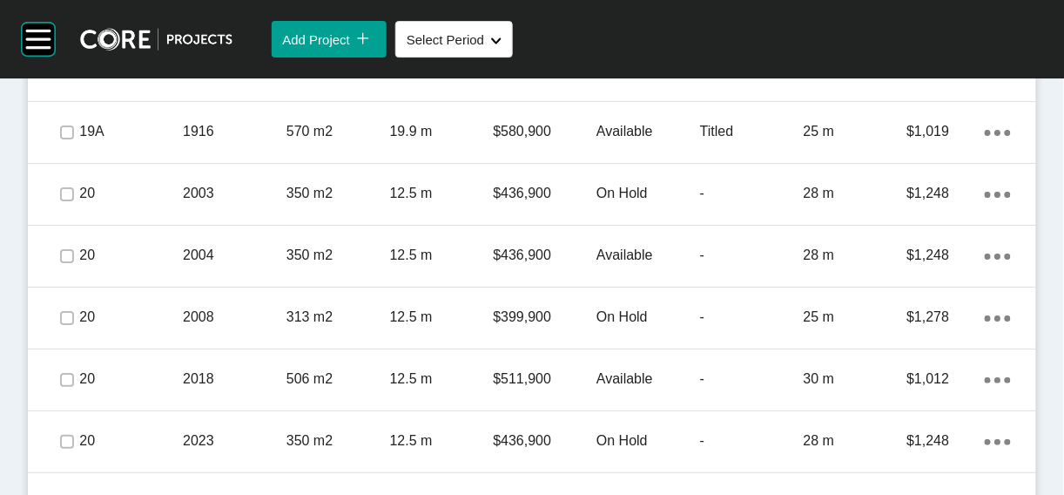
scroll to position [1510, 0]
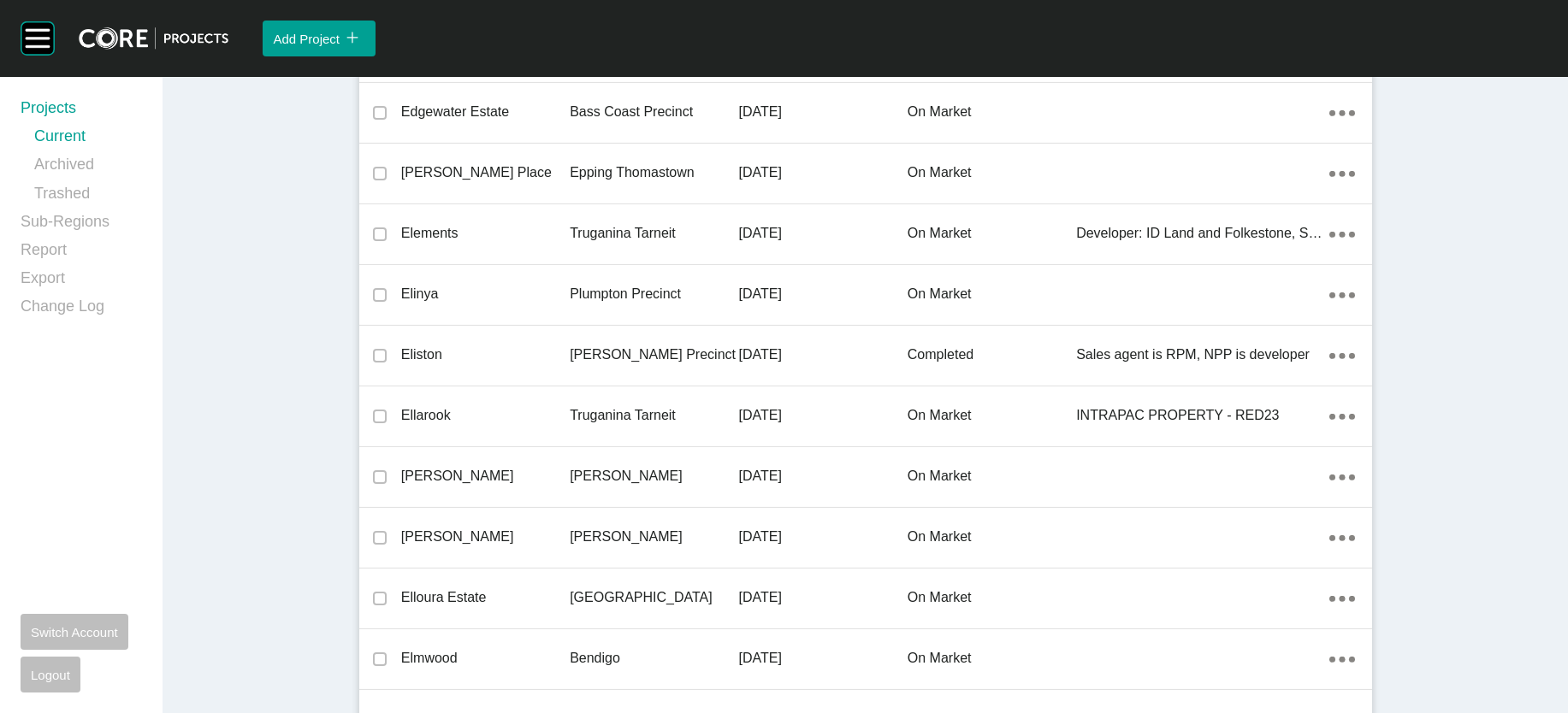
scroll to position [13995, 0]
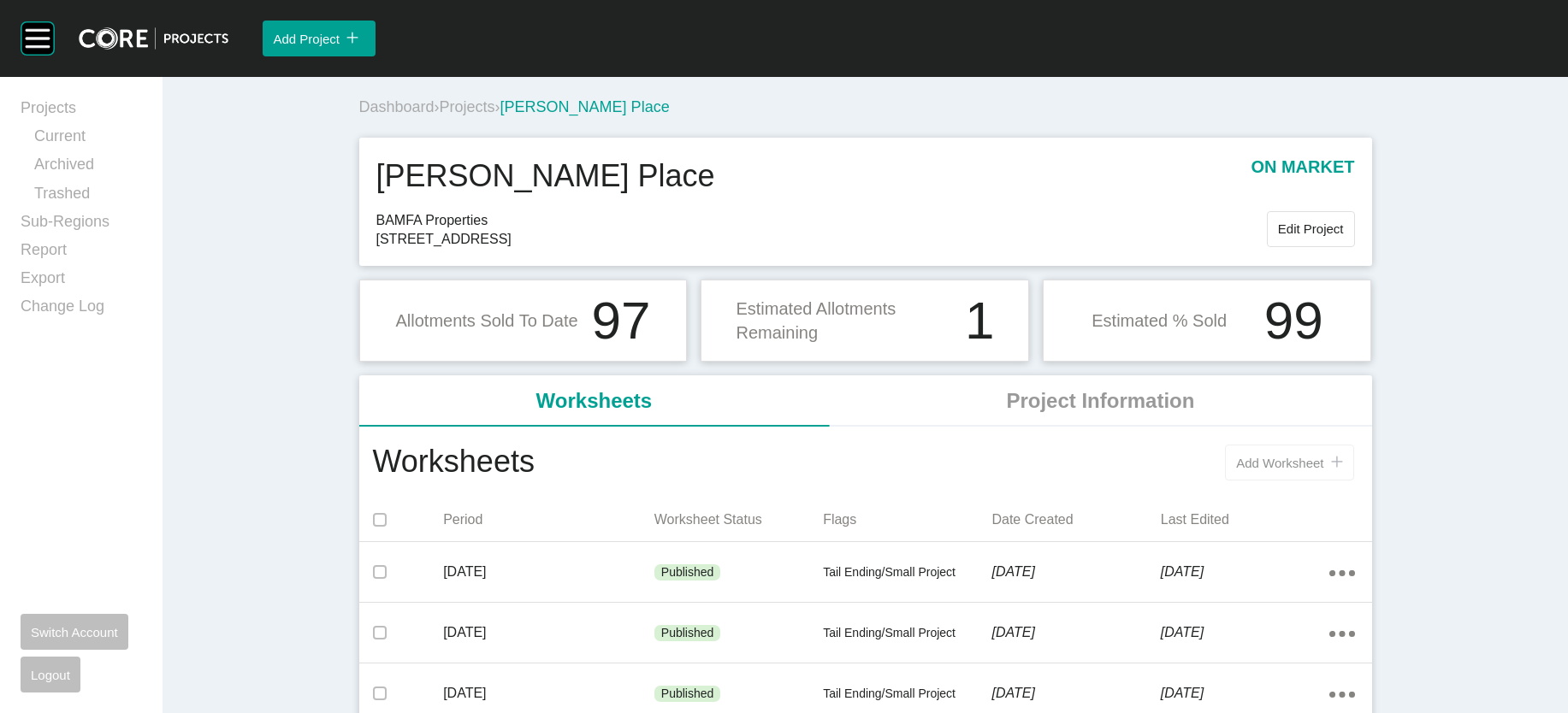
click at [1323, 470] on span "Add Worksheet" at bounding box center [1279, 463] width 87 height 15
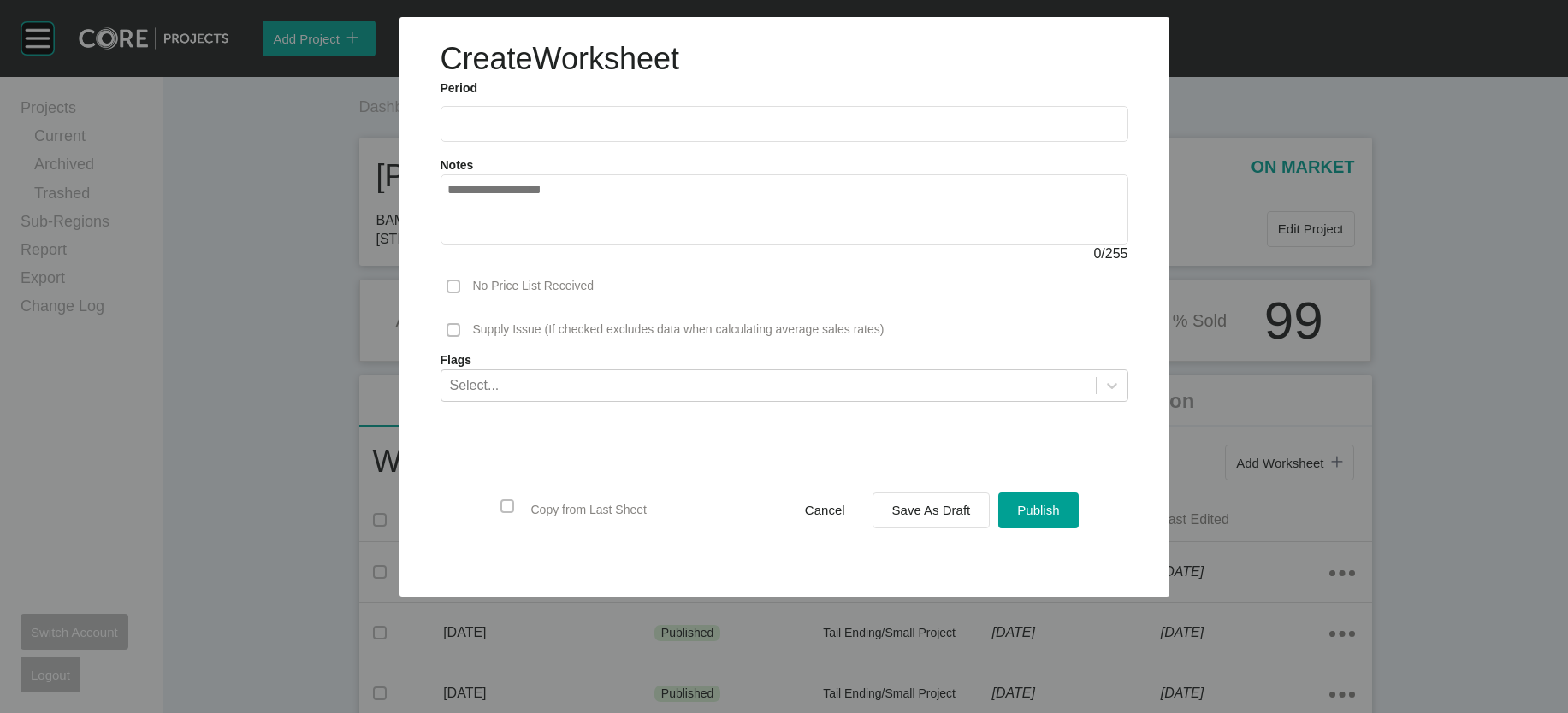
click at [563, 131] on input "text" at bounding box center [784, 123] width 672 height 15
click at [501, 263] on li "Aug" at bounding box center [530, 249] width 57 height 29
type input "**********"
click at [910, 528] on button "Save As Draft" at bounding box center [931, 511] width 118 height 36
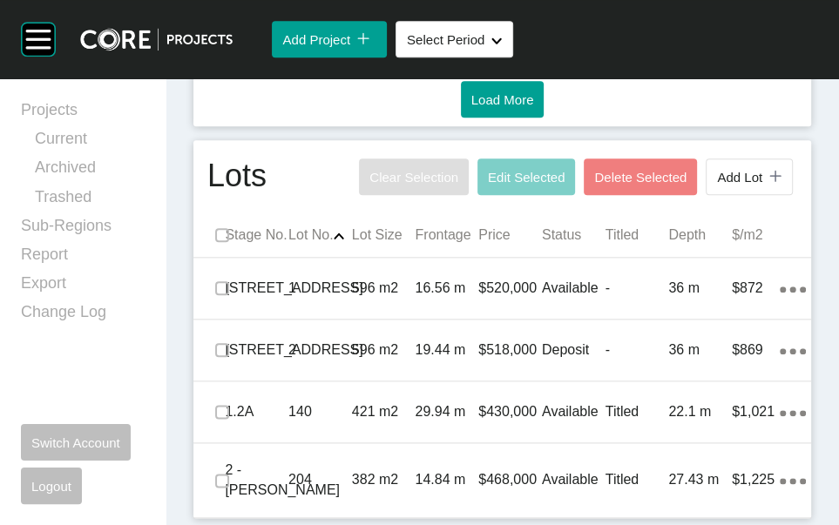
scroll to position [1657, 0]
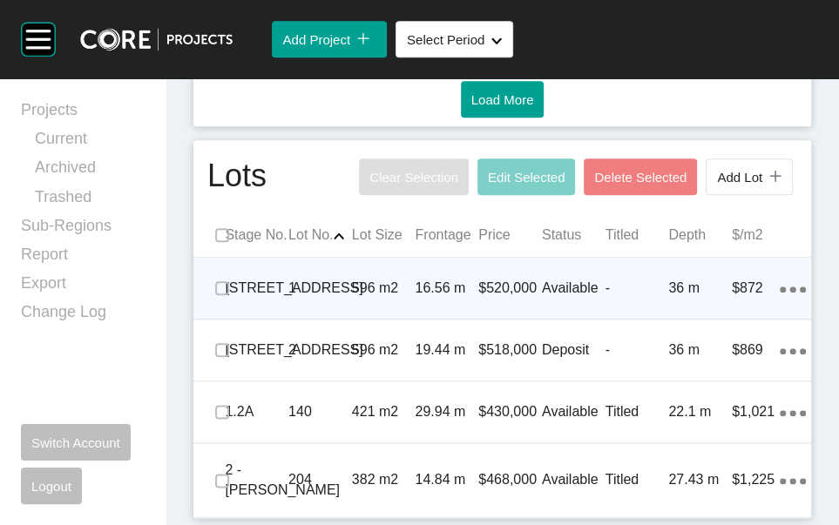
click at [547, 279] on p "Available" at bounding box center [574, 288] width 64 height 19
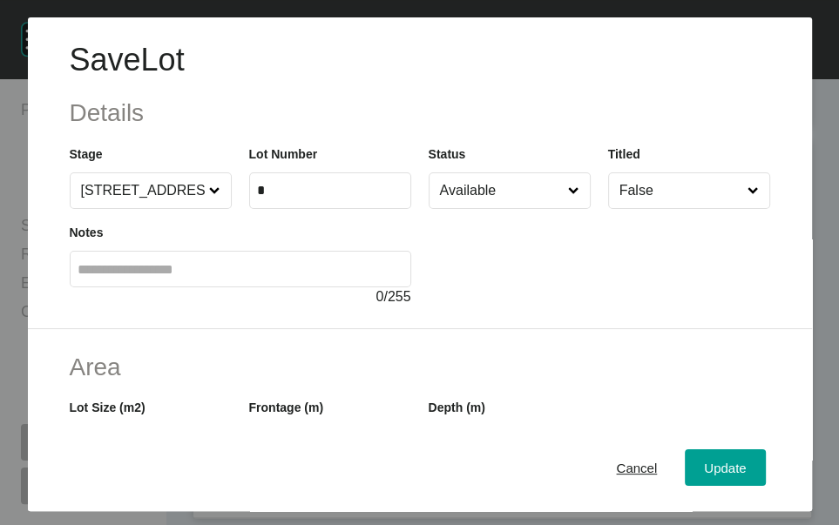
scroll to position [445, 0]
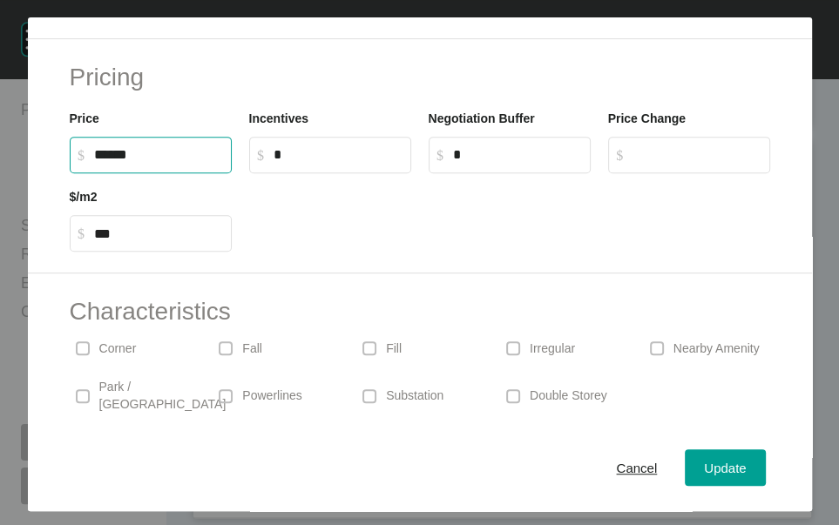
drag, startPoint x: 93, startPoint y: 299, endPoint x: 104, endPoint y: 286, distance: 16.7
click at [97, 162] on input "******" at bounding box center [159, 154] width 130 height 15
type input "*******"
type input "******"
type input "***"
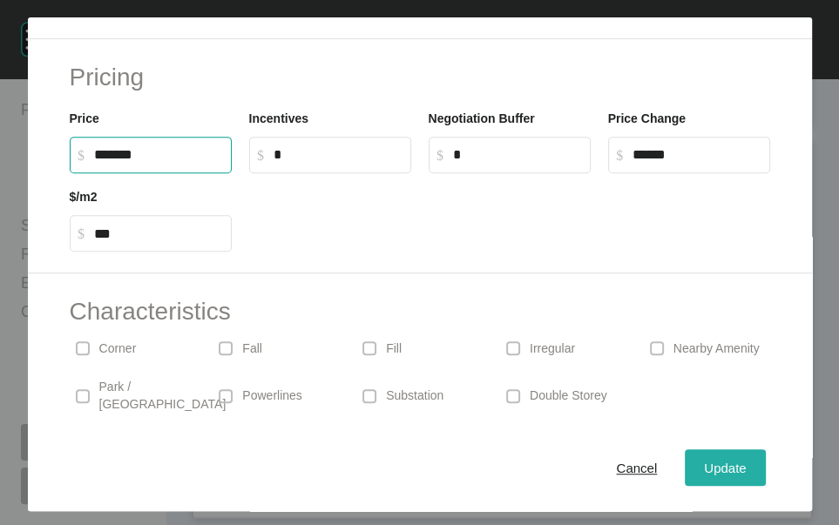
click at [727, 475] on span "Update" at bounding box center [725, 467] width 42 height 15
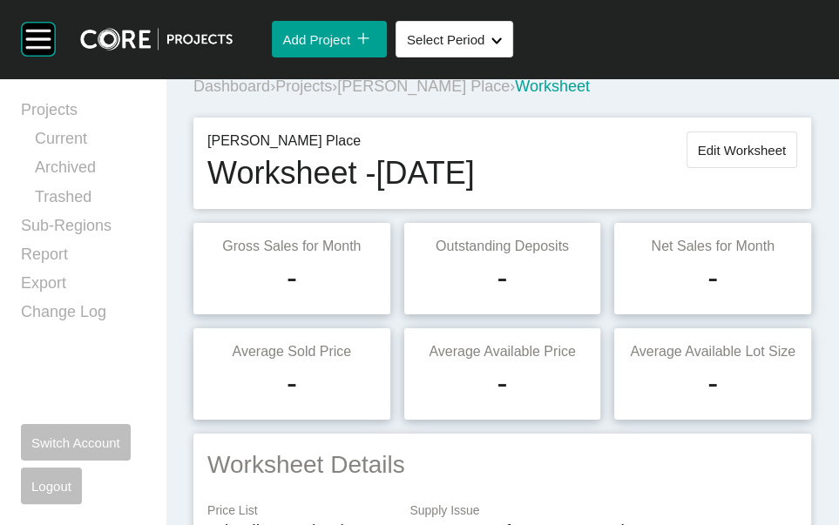
scroll to position [0, 0]
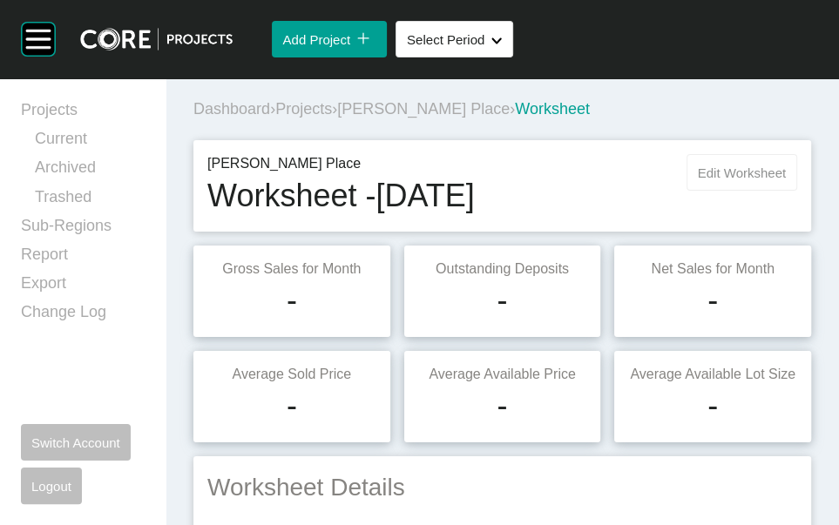
click at [745, 180] on span "Edit Worksheet" at bounding box center [741, 172] width 88 height 15
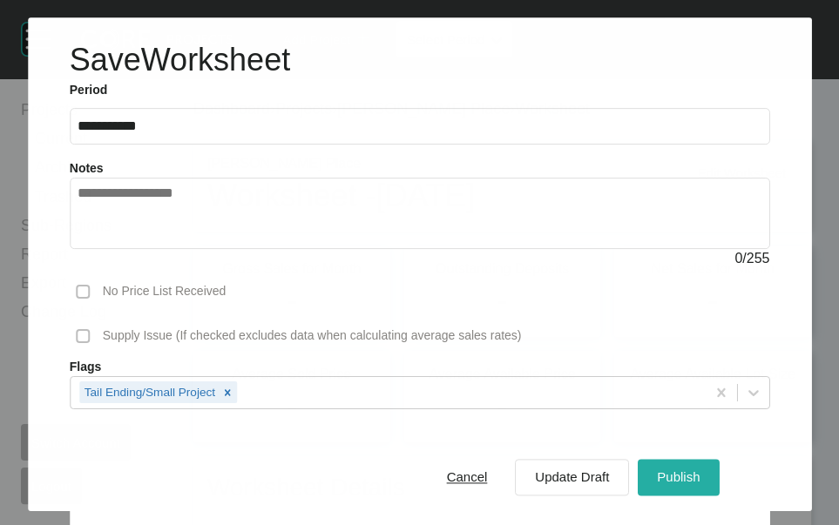
click at [687, 469] on span "Publish" at bounding box center [678, 476] width 43 height 15
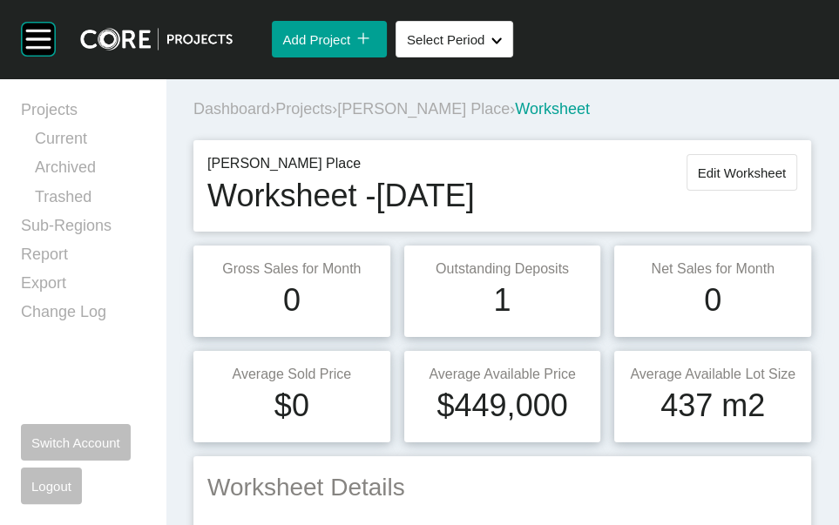
click at [332, 118] on span "Projects" at bounding box center [303, 108] width 57 height 17
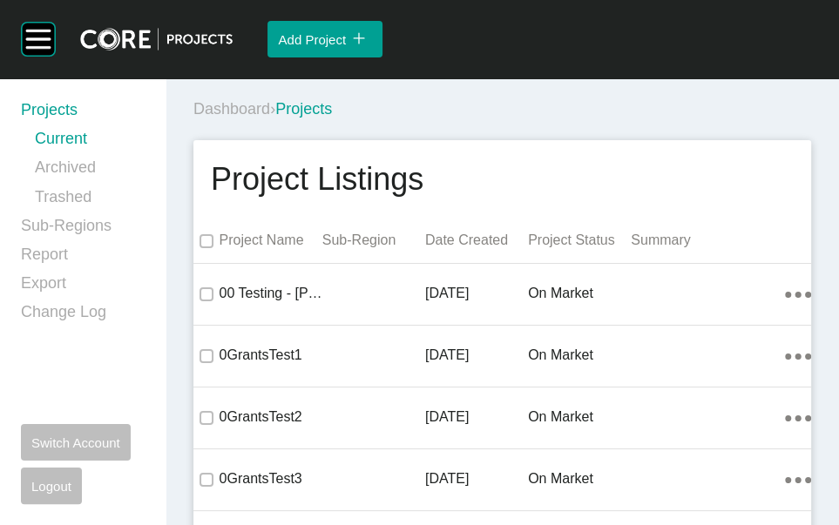
scroll to position [34608, 0]
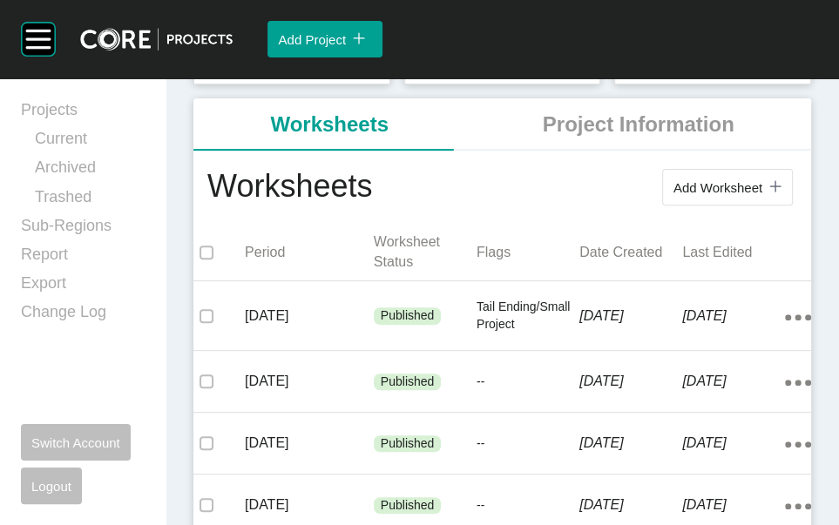
scroll to position [318, 0]
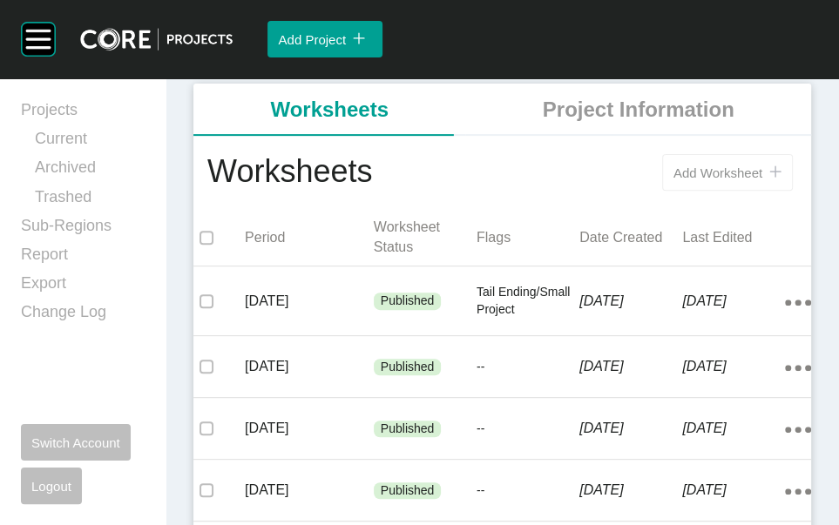
click at [673, 180] on span "Add Worksheet" at bounding box center [717, 172] width 89 height 15
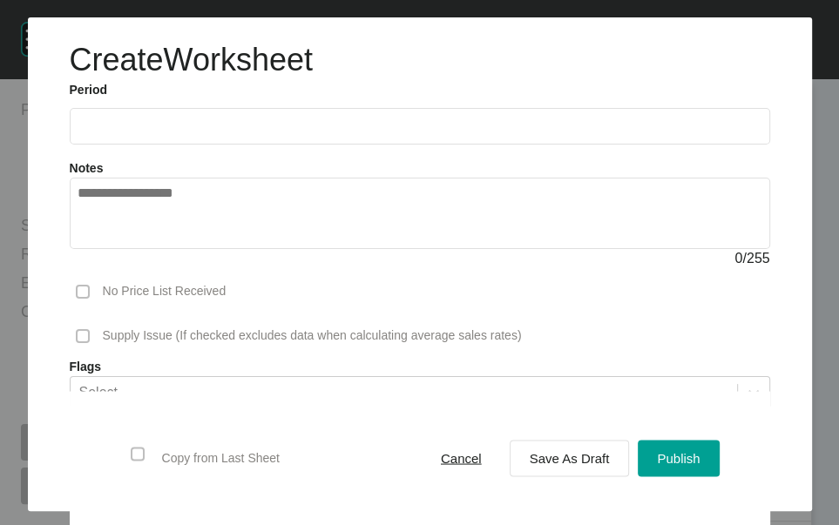
click at [295, 145] on label at bounding box center [420, 126] width 700 height 37
click at [295, 133] on input "text" at bounding box center [419, 125] width 684 height 15
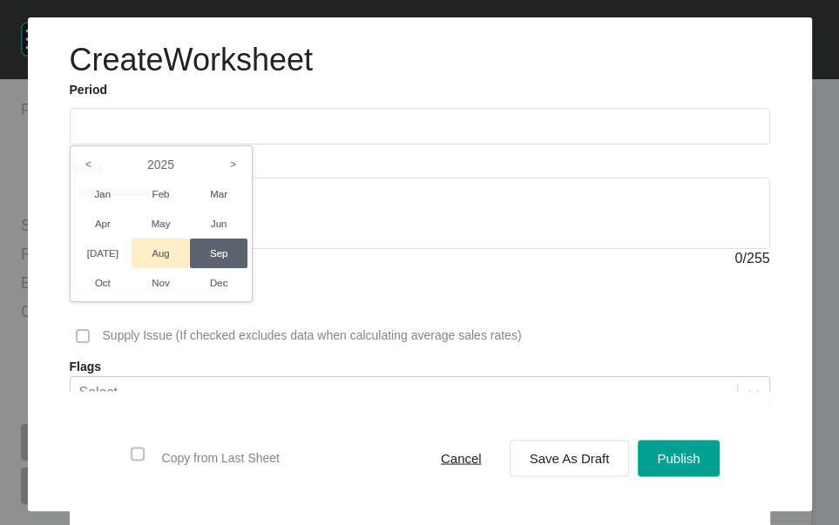
click at [174, 268] on li "Aug" at bounding box center [160, 254] width 58 height 30
type input "**********"
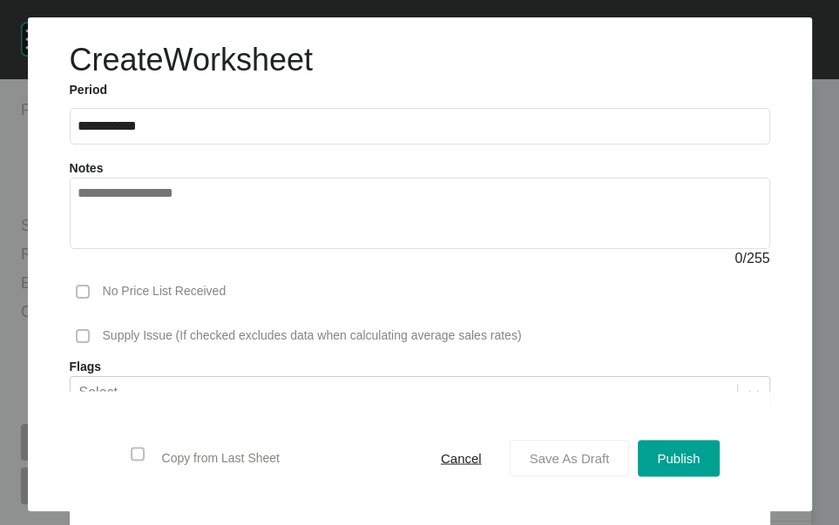
click at [530, 451] on span "Save As Draft" at bounding box center [569, 458] width 80 height 15
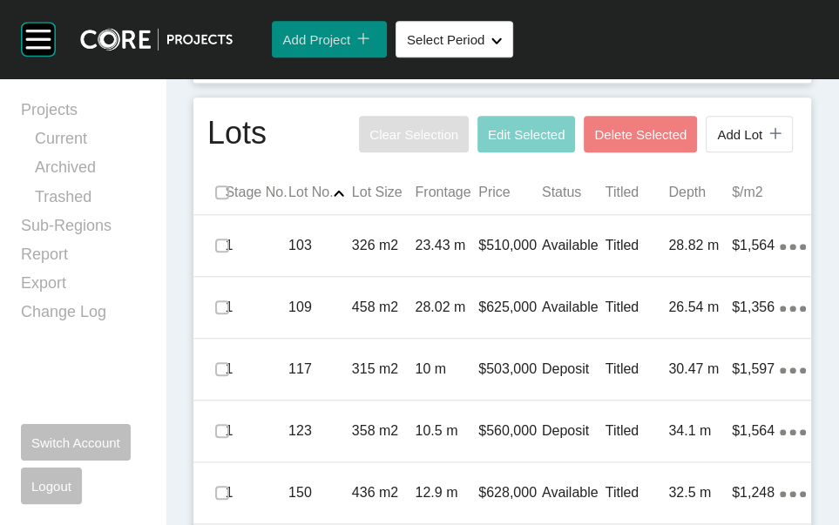
scroll to position [2157, 0]
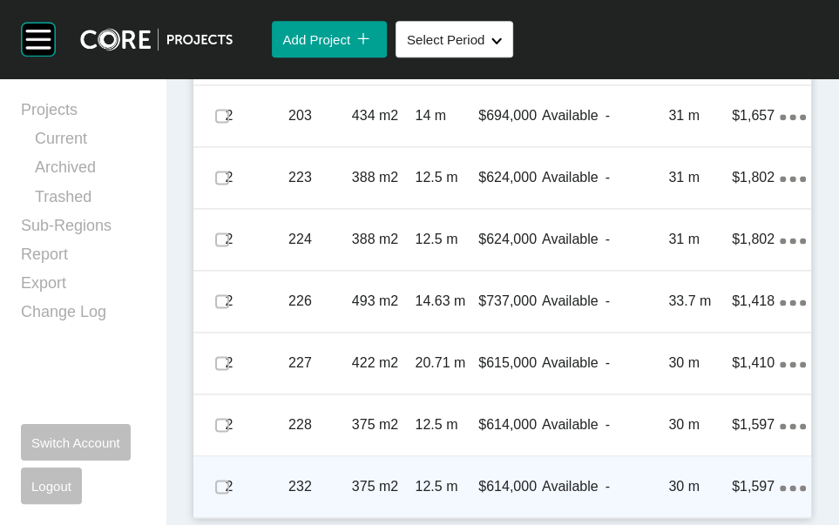
click at [605, 477] on p "-" at bounding box center [637, 486] width 64 height 19
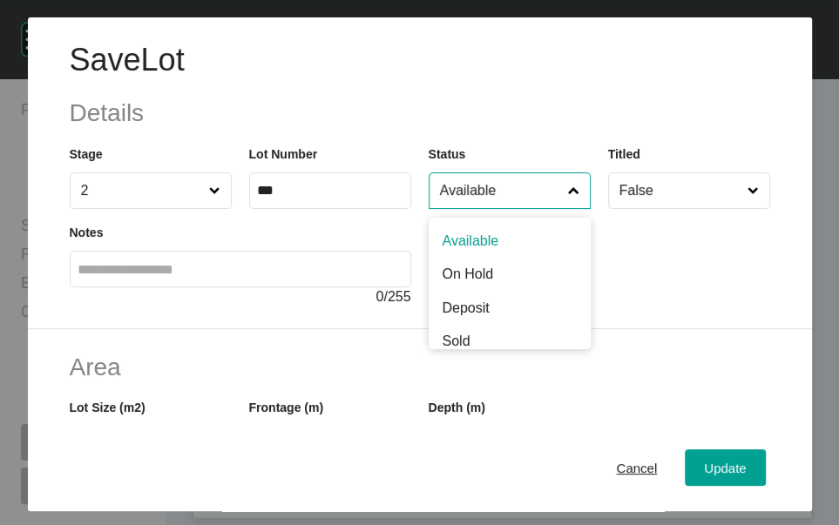
click at [536, 208] on input "Available" at bounding box center [500, 190] width 129 height 35
type input "*"
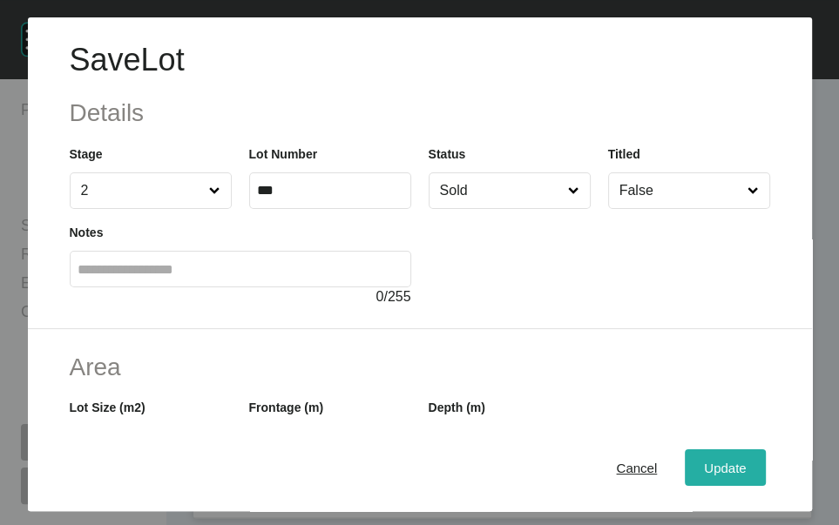
click at [699, 461] on div "Update" at bounding box center [724, 467] width 51 height 24
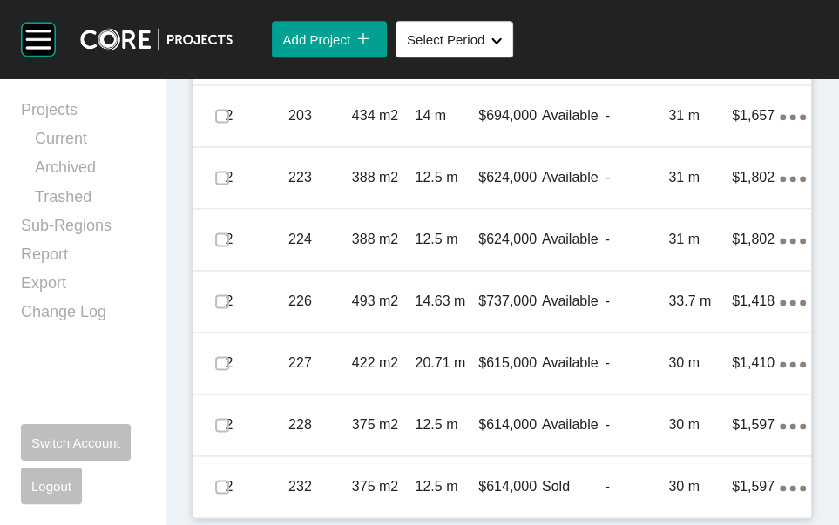
scroll to position [1735, 0]
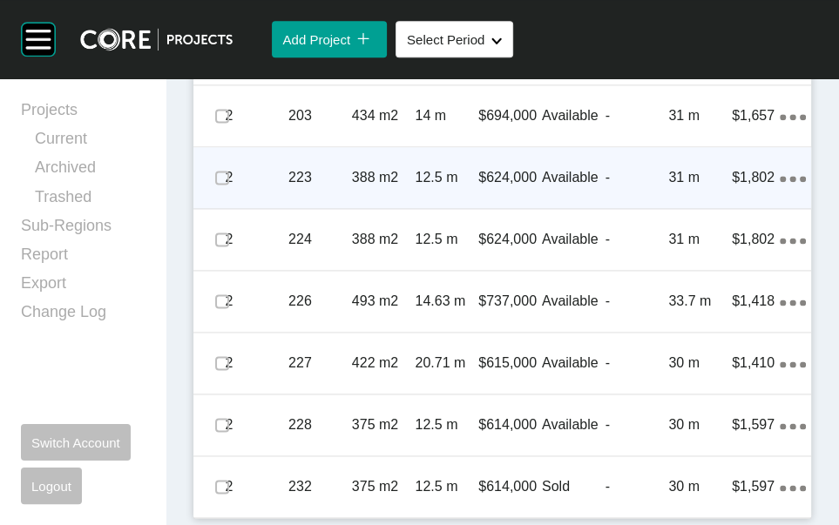
click at [650, 205] on div "-" at bounding box center [637, 178] width 64 height 54
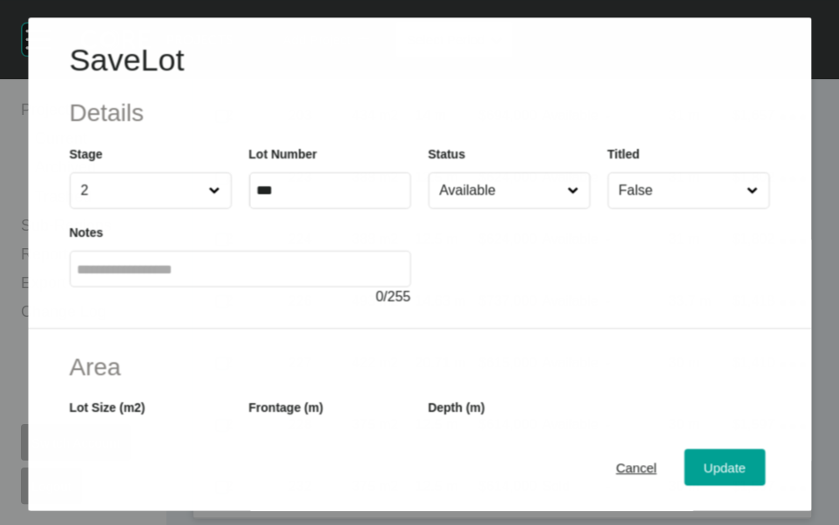
click at [477, 208] on input "Available" at bounding box center [499, 190] width 128 height 35
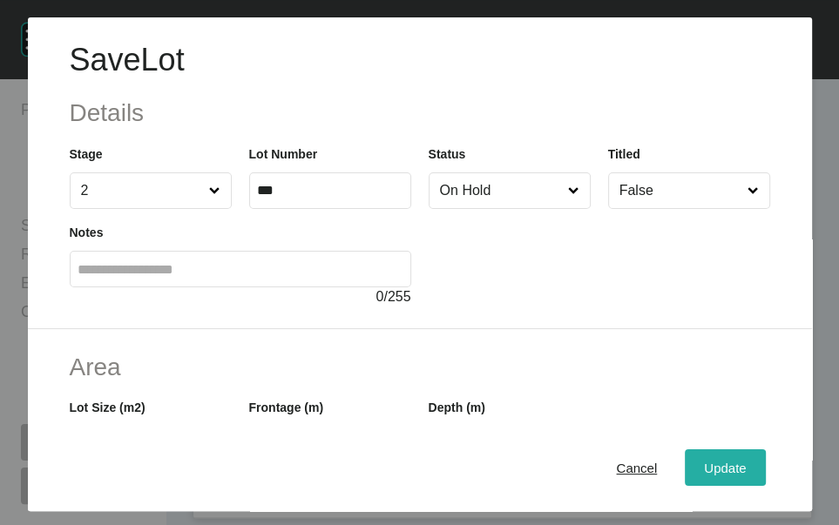
click at [699, 479] on div "Update" at bounding box center [724, 467] width 51 height 24
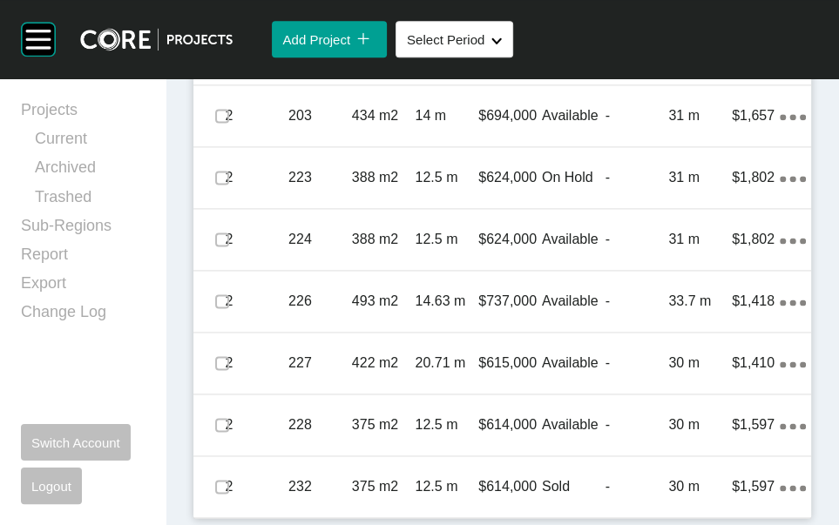
scroll to position [1876, 0]
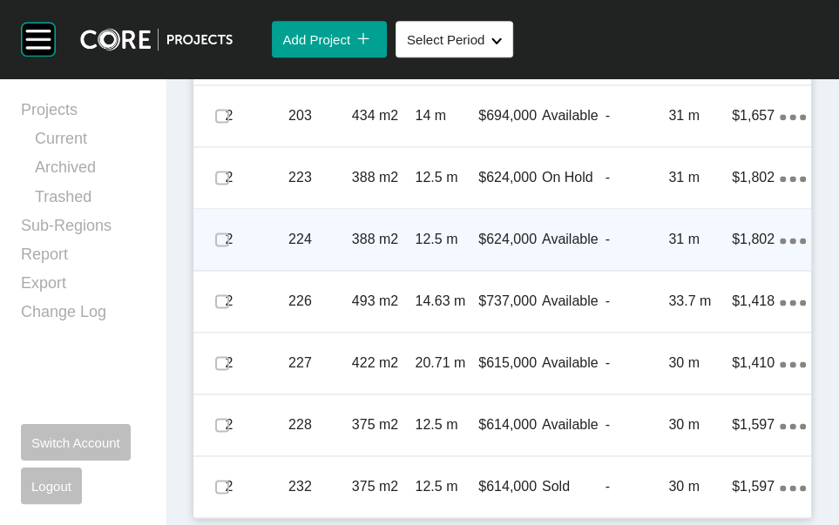
click at [744, 249] on p "$1,802" at bounding box center [755, 239] width 48 height 19
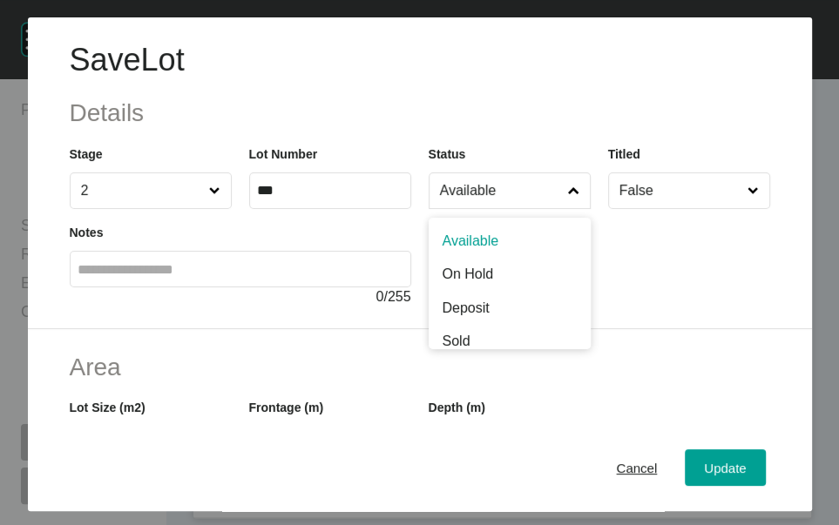
click at [583, 209] on label "Available" at bounding box center [509, 190] width 162 height 37
click at [565, 208] on input "Available" at bounding box center [500, 190] width 129 height 35
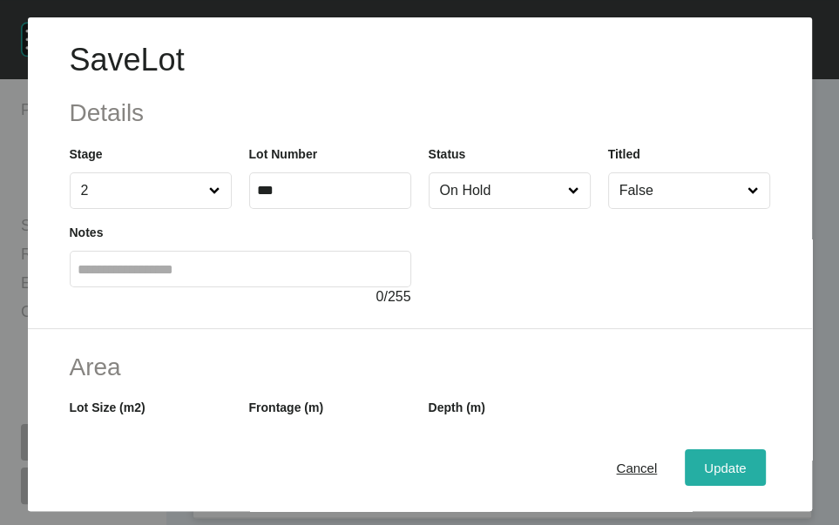
click at [684, 470] on button "Update" at bounding box center [724, 467] width 80 height 37
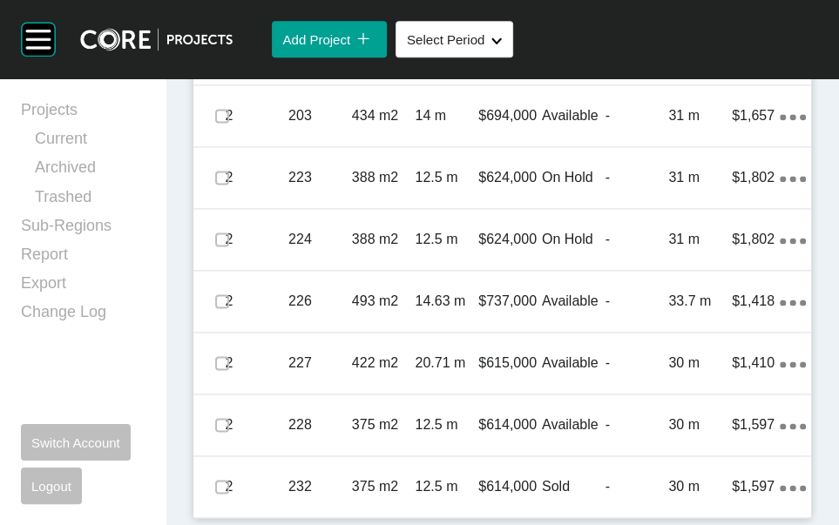
scroll to position [2189, 0]
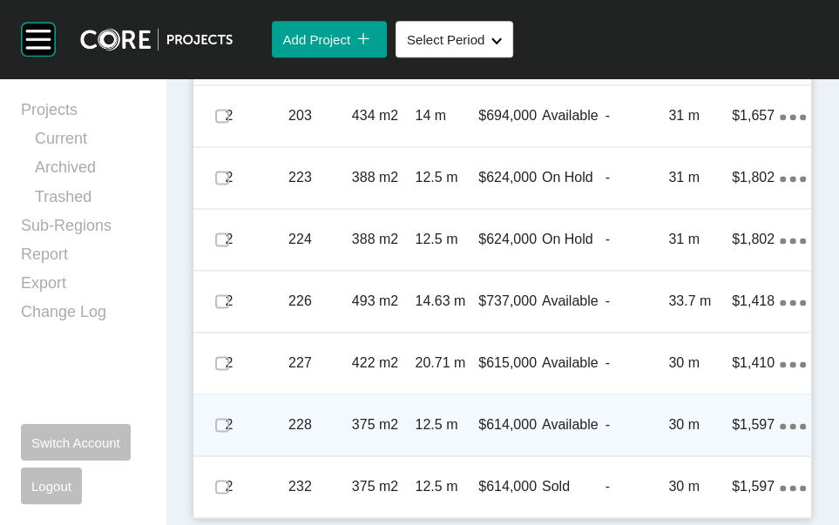
click at [579, 415] on p "Available" at bounding box center [574, 424] width 64 height 19
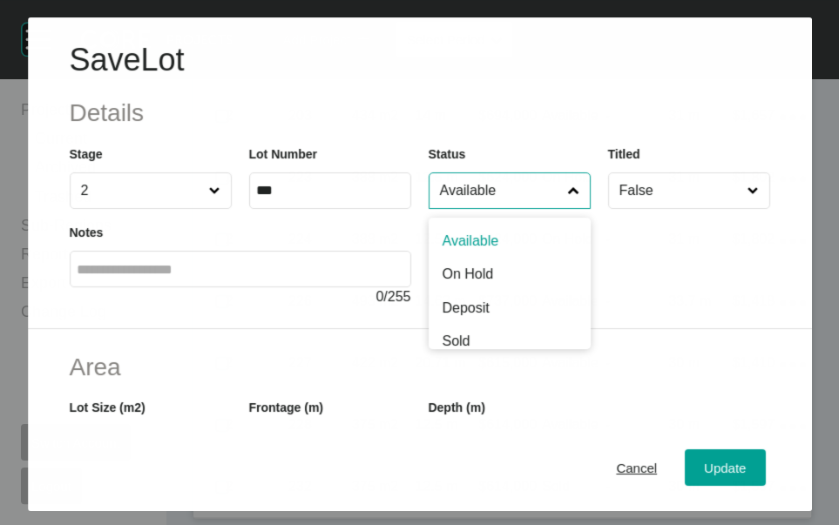
click at [533, 208] on input "Available" at bounding box center [499, 190] width 128 height 35
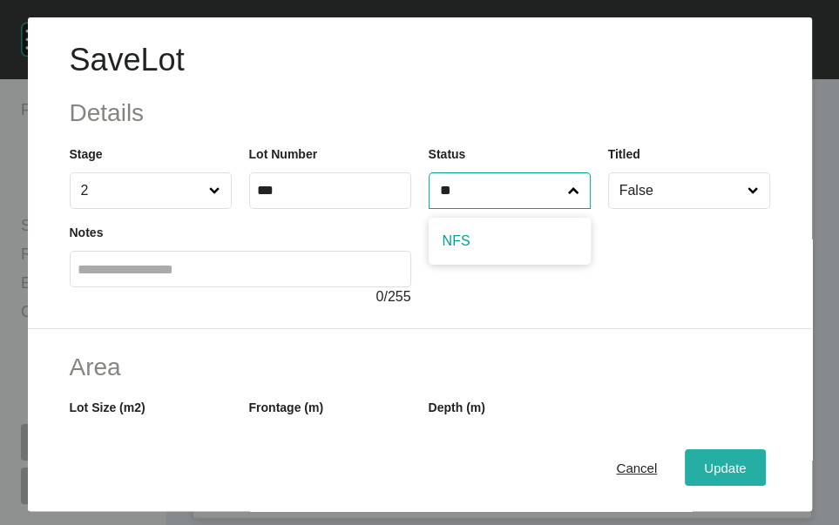
type input "**"
click at [704, 471] on span "Update" at bounding box center [725, 467] width 42 height 15
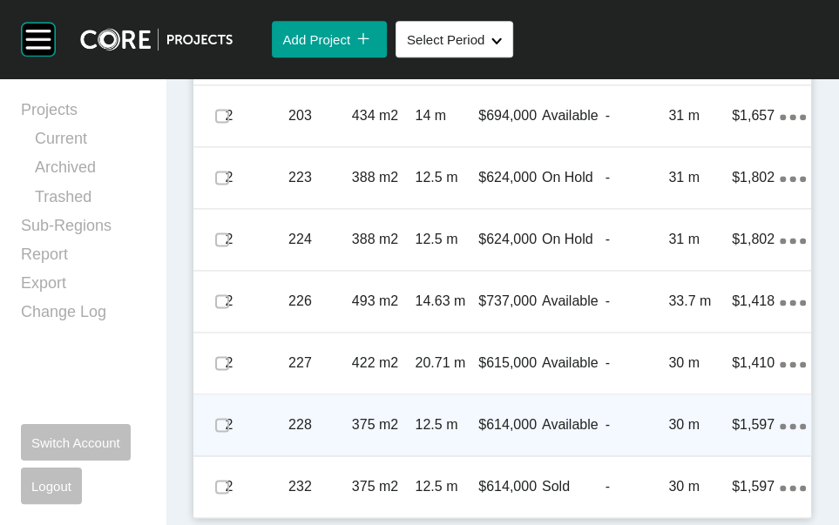
click at [605, 403] on div "-" at bounding box center [637, 425] width 64 height 54
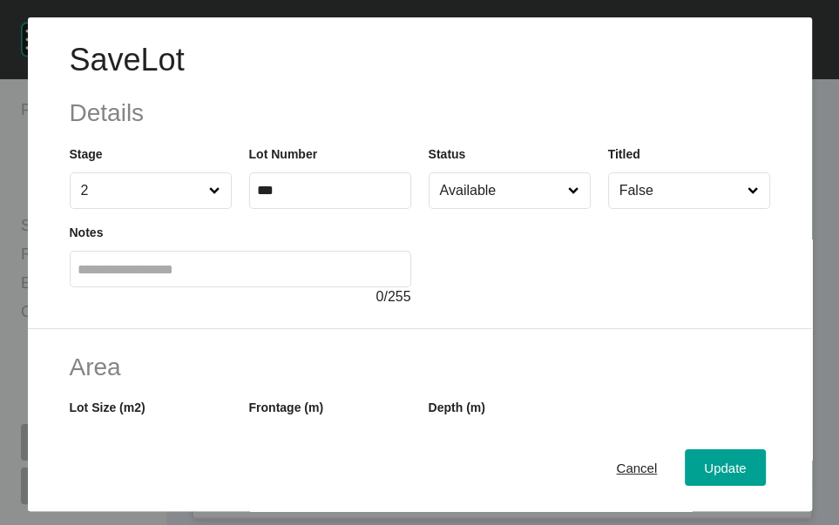
click at [522, 258] on div at bounding box center [598, 258] width 341 height 98
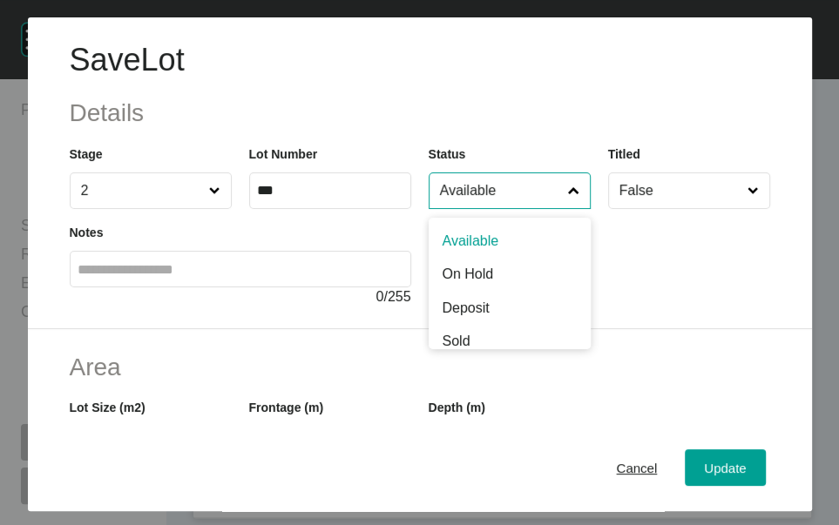
click at [525, 208] on input "Available" at bounding box center [500, 190] width 129 height 35
type input "**"
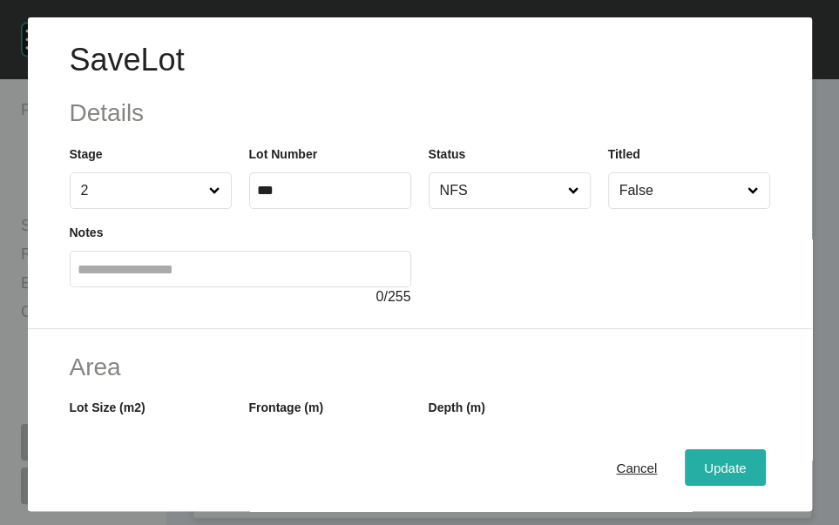
click at [699, 471] on div "Update" at bounding box center [724, 467] width 51 height 24
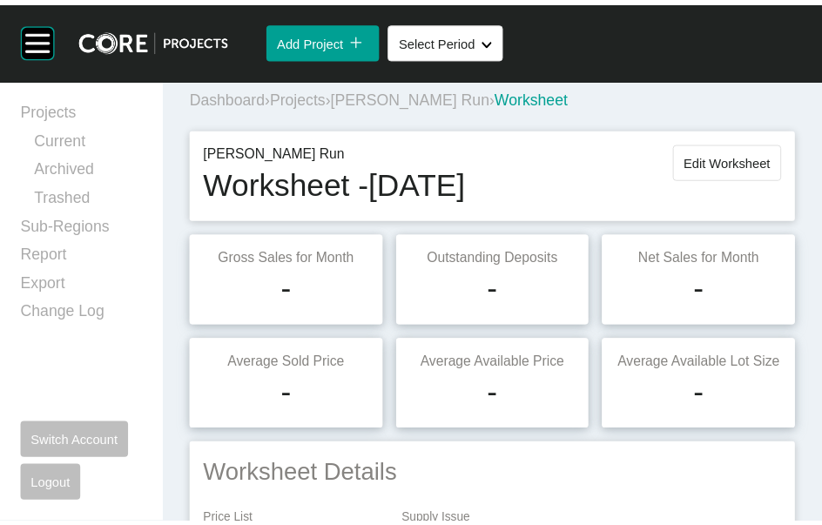
scroll to position [0, 0]
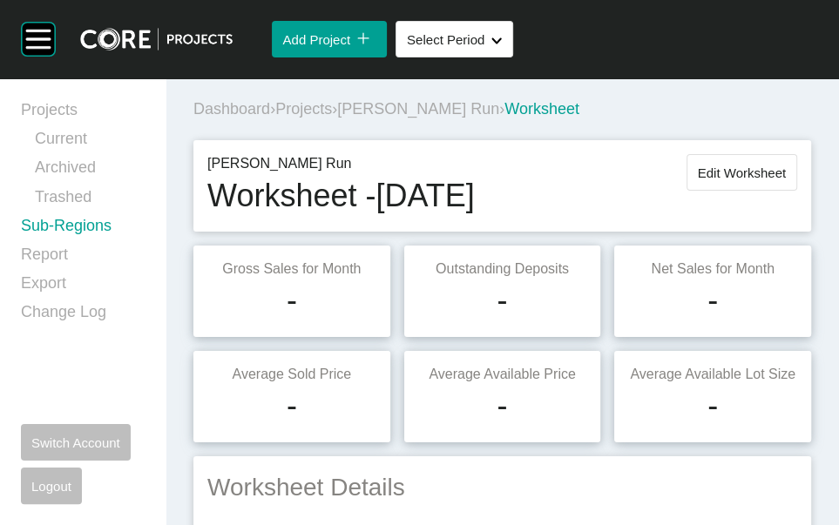
click at [109, 244] on link "Sub-Regions" at bounding box center [83, 229] width 124 height 29
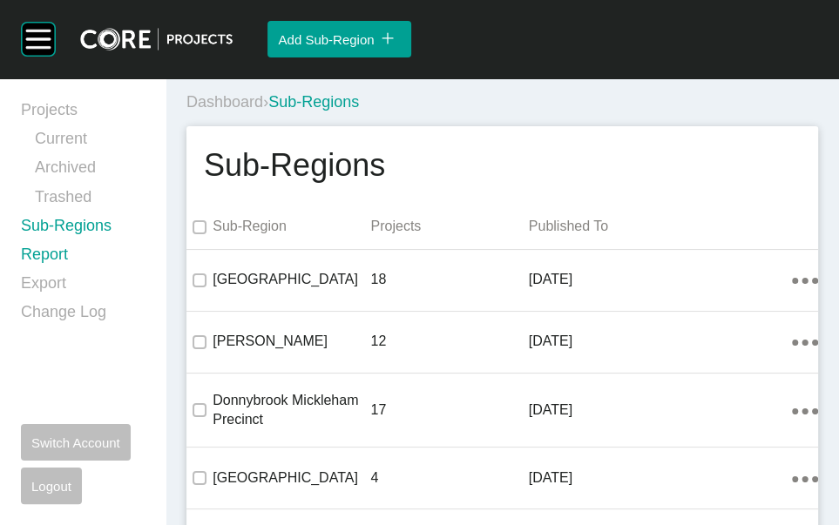
click at [74, 273] on link "Report" at bounding box center [83, 258] width 124 height 29
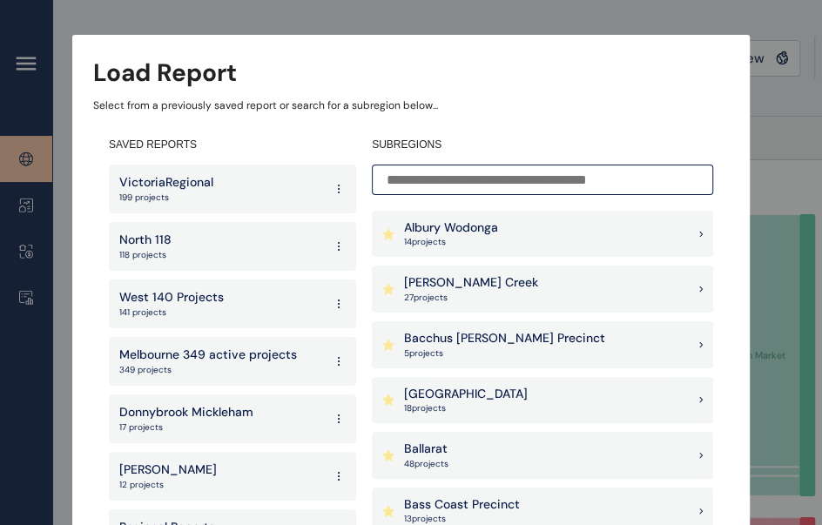
click at [460, 184] on input at bounding box center [542, 180] width 341 height 30
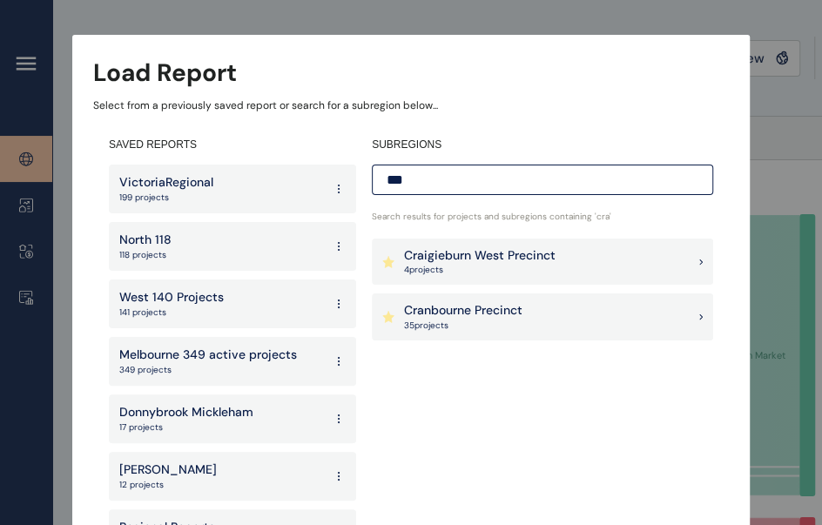
type input "***"
click at [467, 250] on p "Craigieburn West Precinct" at bounding box center [480, 255] width 152 height 17
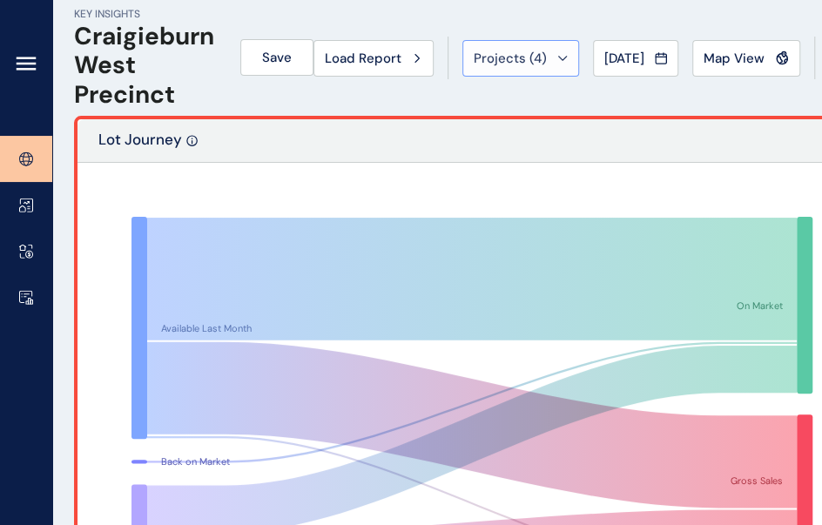
click at [568, 62] on div "Projects ( 4 )" at bounding box center [521, 58] width 94 height 17
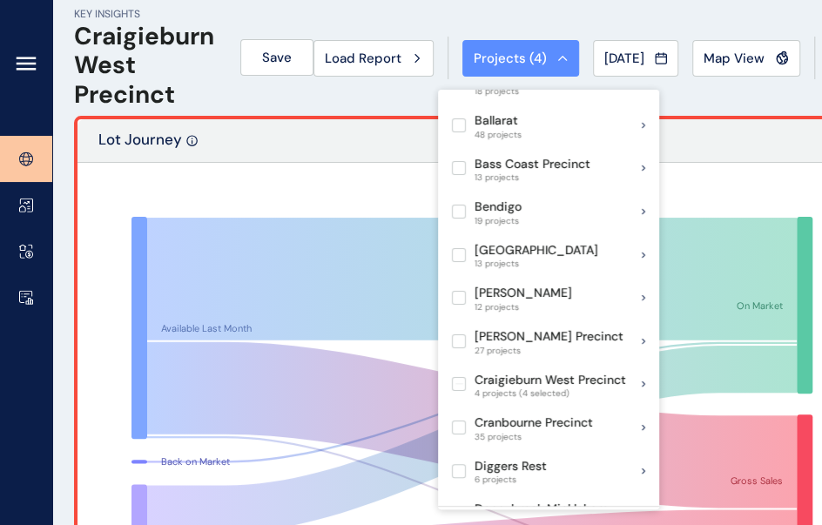
scroll to position [161, 0]
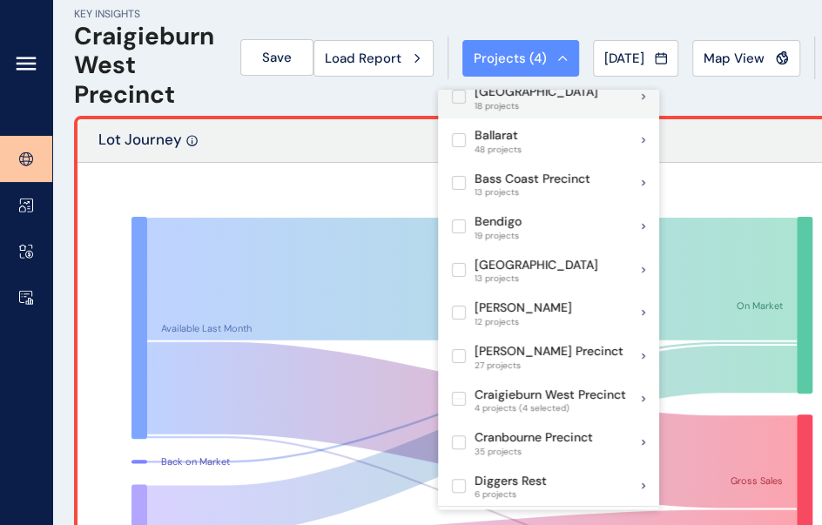
click at [466, 104] on label at bounding box center [459, 97] width 14 height 14
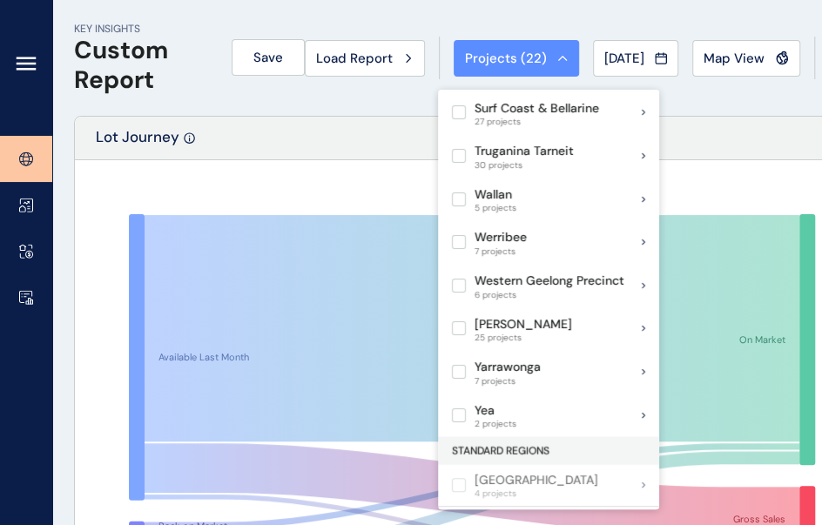
scroll to position [1545, 0]
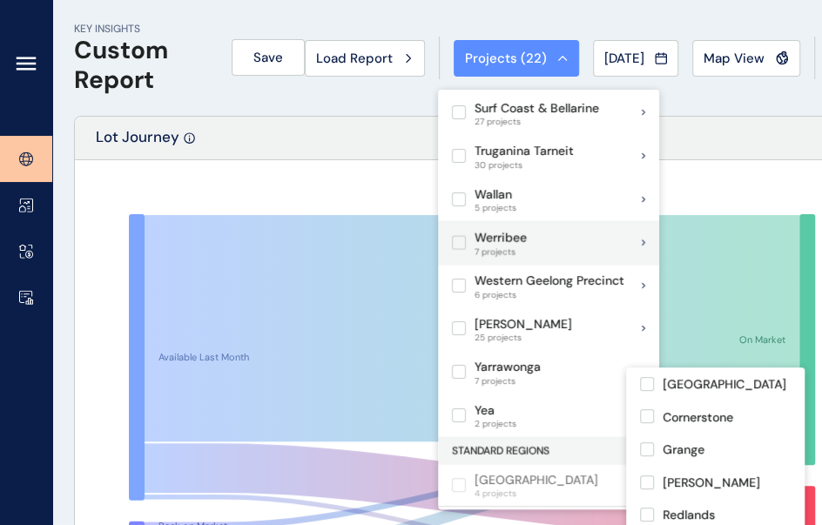
click at [457, 249] on label at bounding box center [459, 242] width 14 height 14
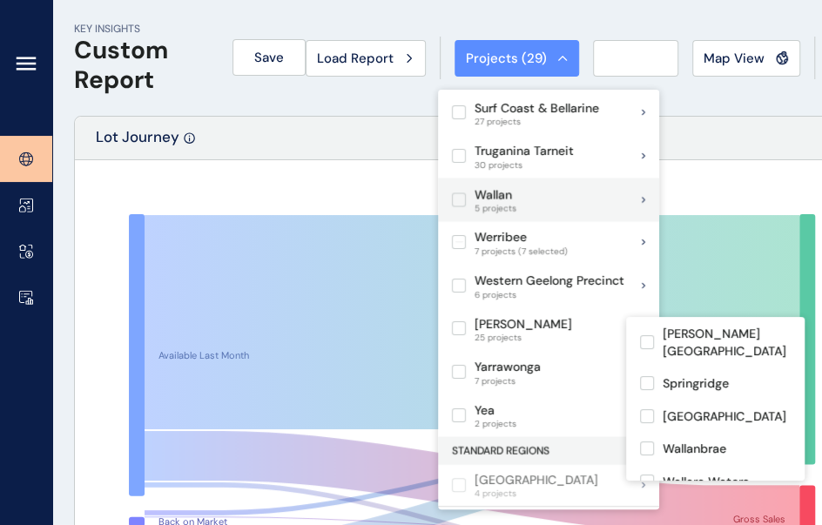
click at [461, 206] on label at bounding box center [459, 199] width 14 height 14
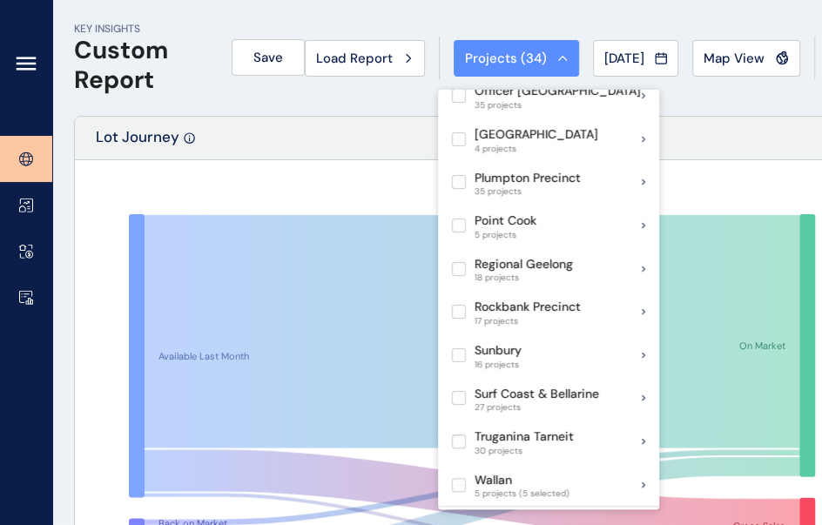
scroll to position [1047, 0]
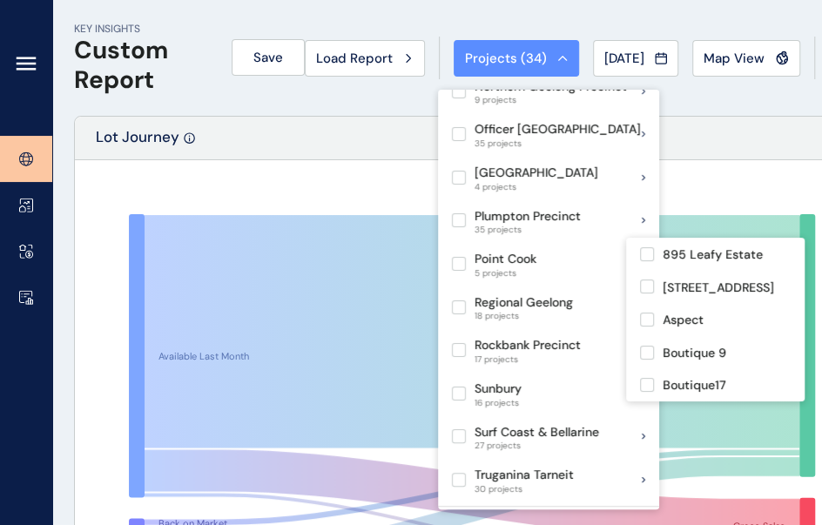
click at [460, 55] on label at bounding box center [459, 48] width 14 height 14
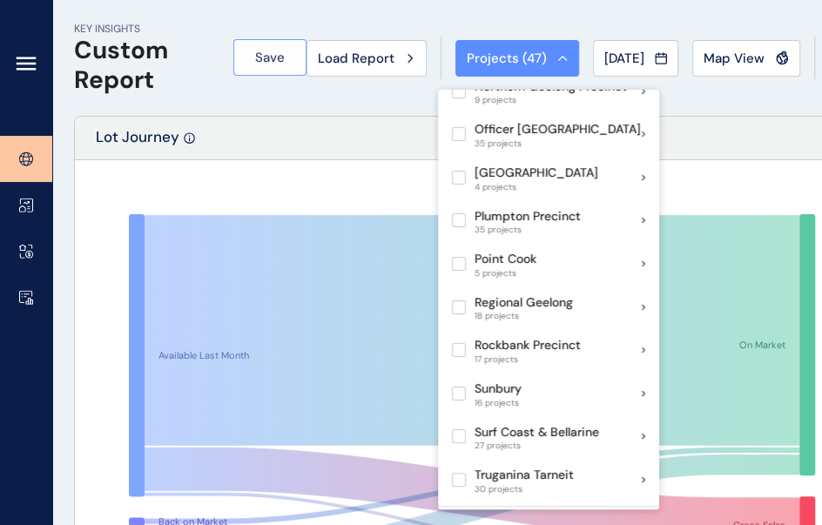
click at [255, 63] on span "Save" at bounding box center [270, 57] width 30 height 17
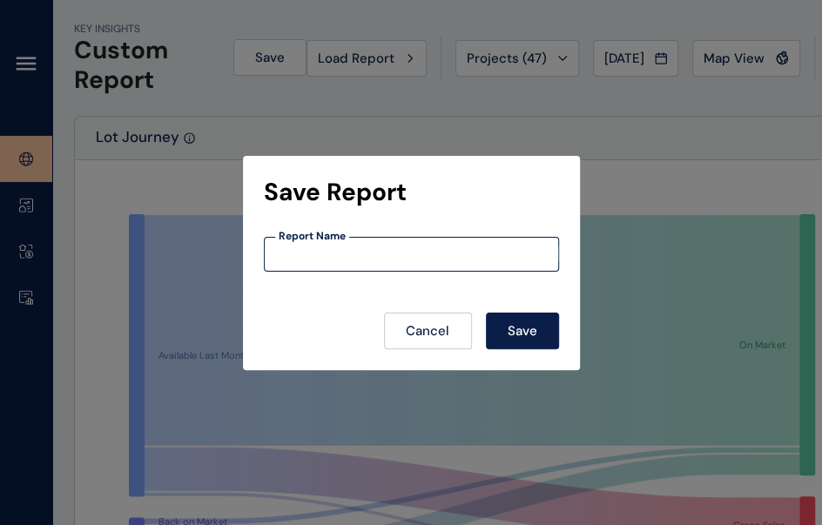
click at [384, 256] on input at bounding box center [411, 253] width 293 height 15
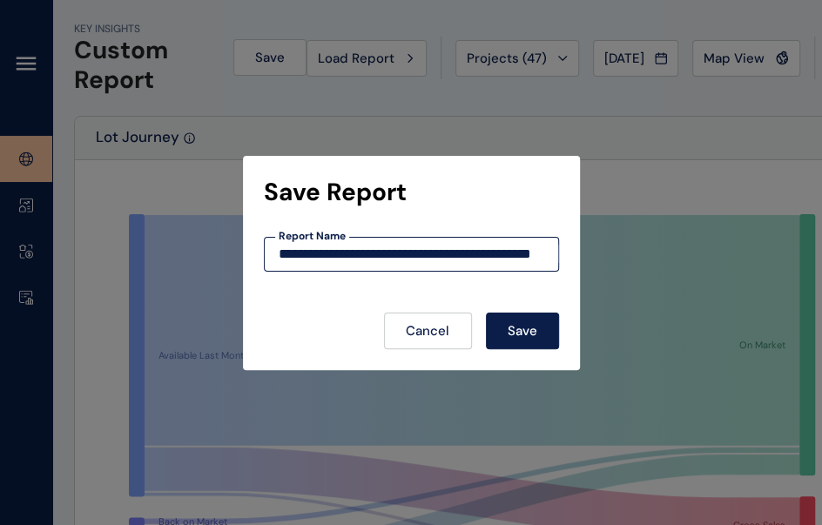
scroll to position [0, 52]
type input "**********"
click at [550, 342] on button "Save" at bounding box center [522, 331] width 73 height 37
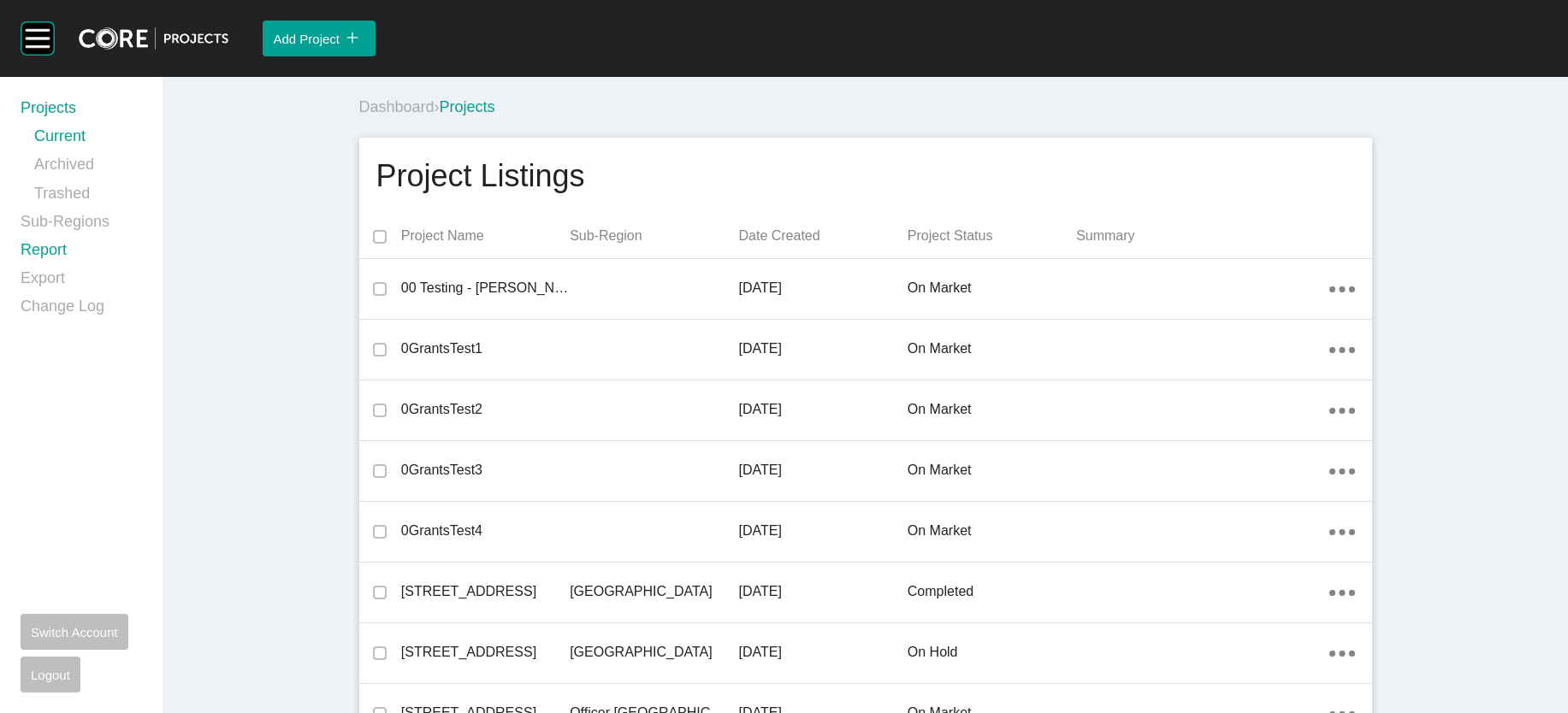
click at [75, 268] on link "Report" at bounding box center [82, 253] width 122 height 28
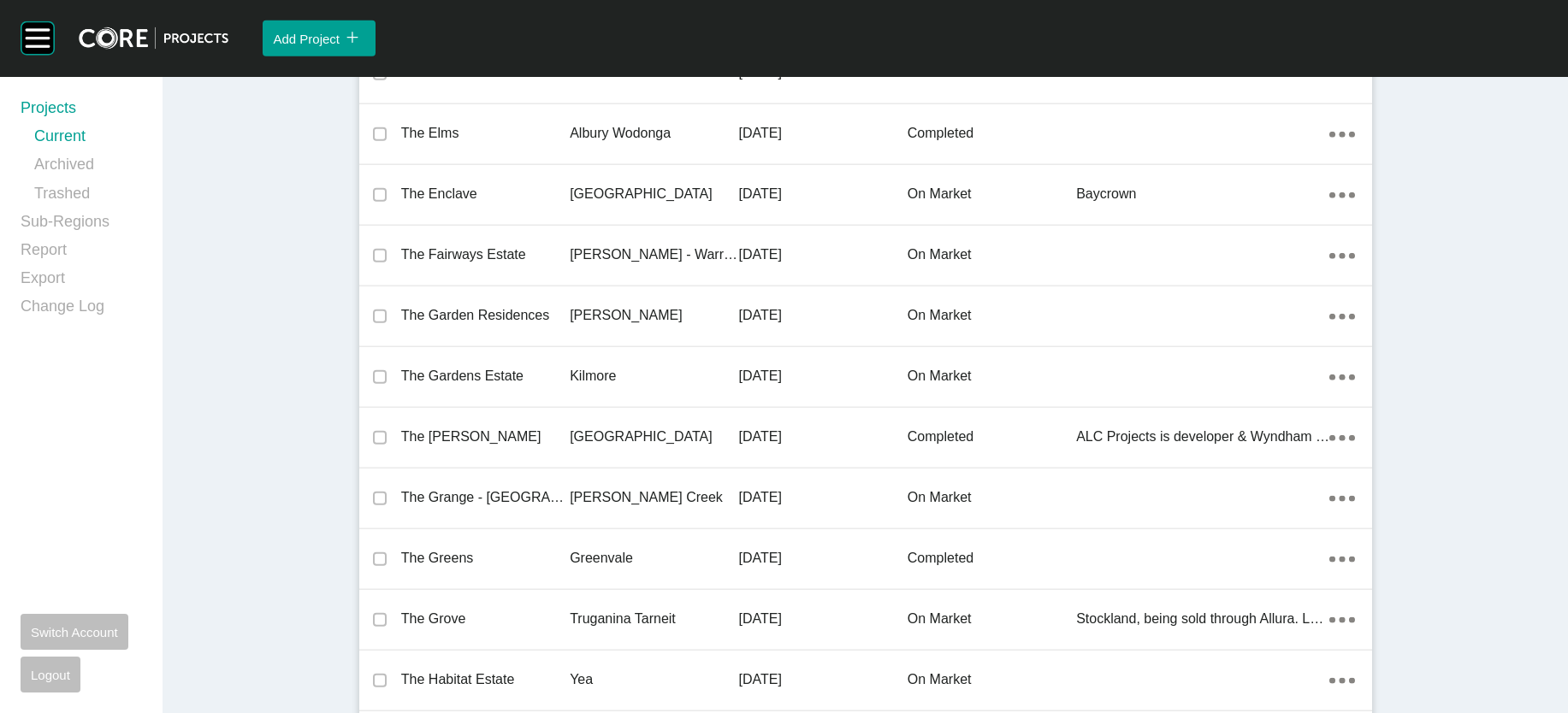
scroll to position [44398, 0]
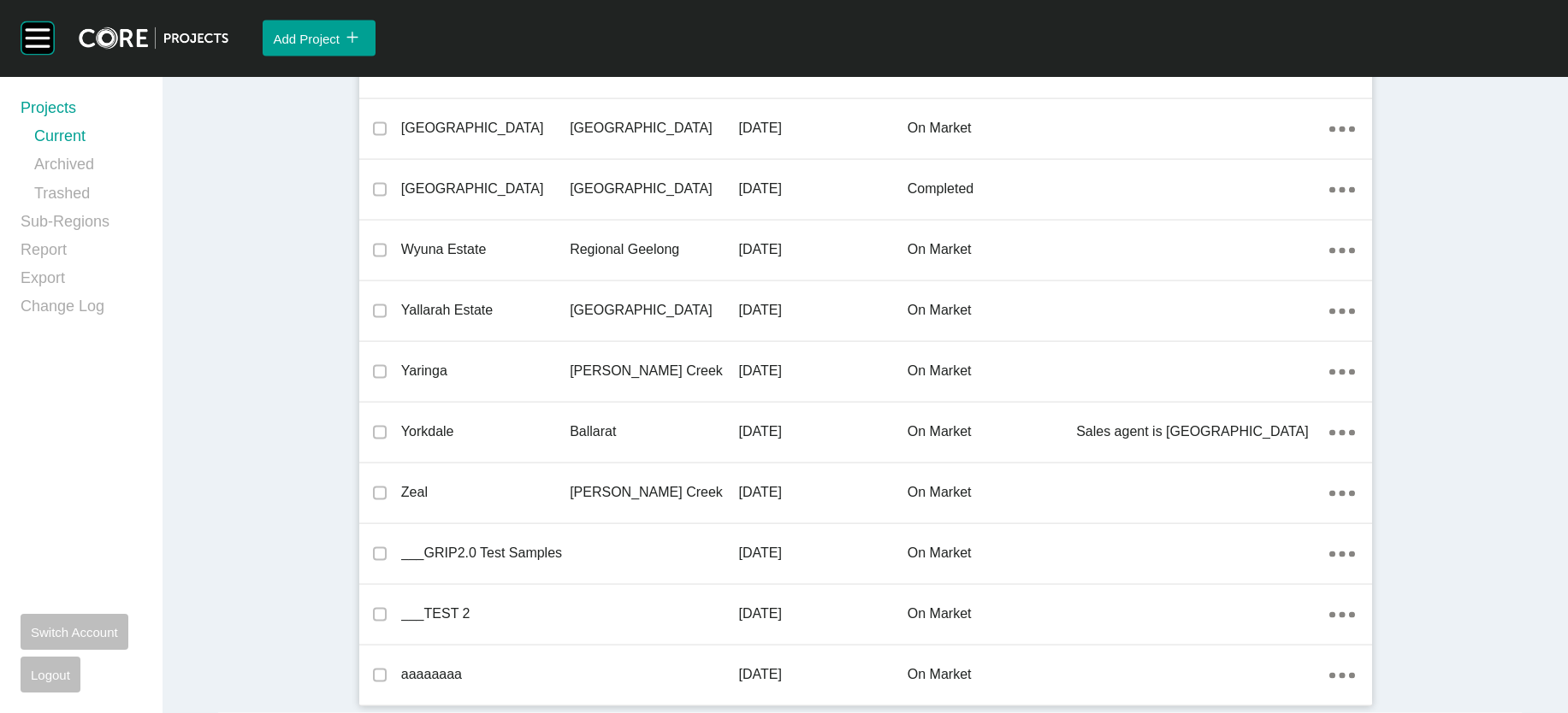
drag, startPoint x: 822, startPoint y: 397, endPoint x: 831, endPoint y: 389, distance: 12.0
click at [825, 348] on div "Group 2 Created with Sketch. . Add Project icon/tick copy 11 Created with Sketc…" at bounding box center [784, 356] width 1568 height 713
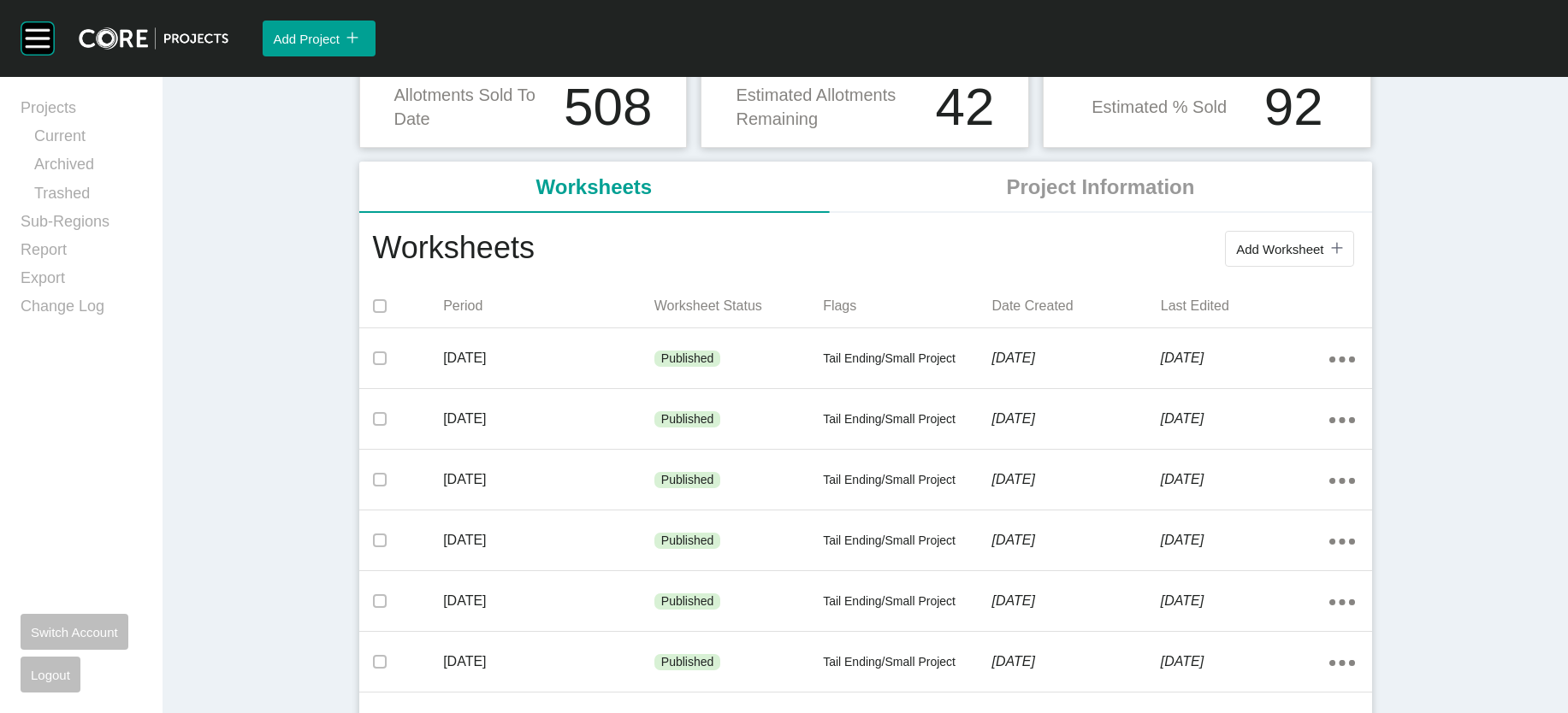
scroll to position [215, 0]
click at [1323, 255] on span "Add Worksheet" at bounding box center [1279, 248] width 87 height 15
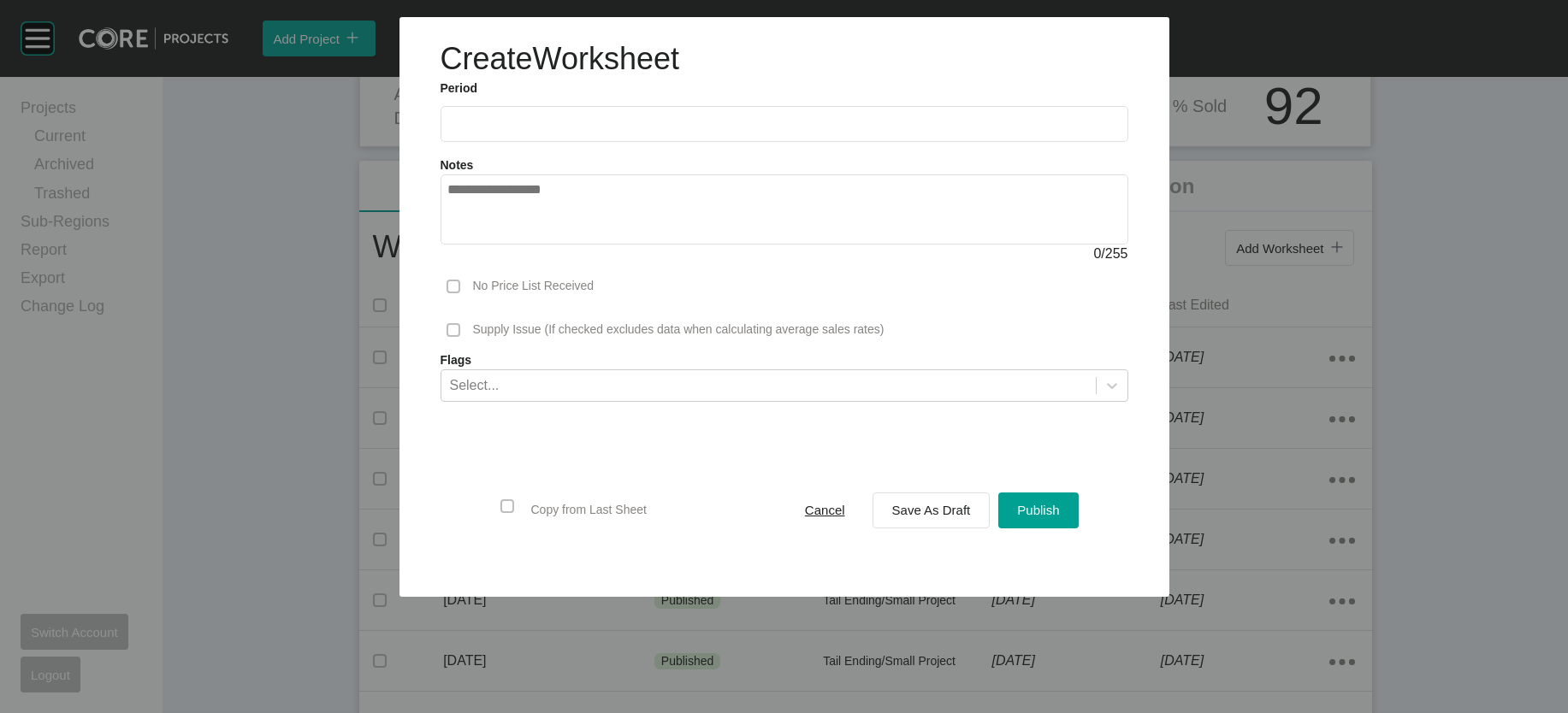
click at [591, 131] on input "text" at bounding box center [784, 123] width 672 height 15
click at [501, 263] on li "Aug" at bounding box center [530, 249] width 57 height 29
type input "**********"
click at [943, 518] on span "Save As Draft" at bounding box center [931, 510] width 79 height 15
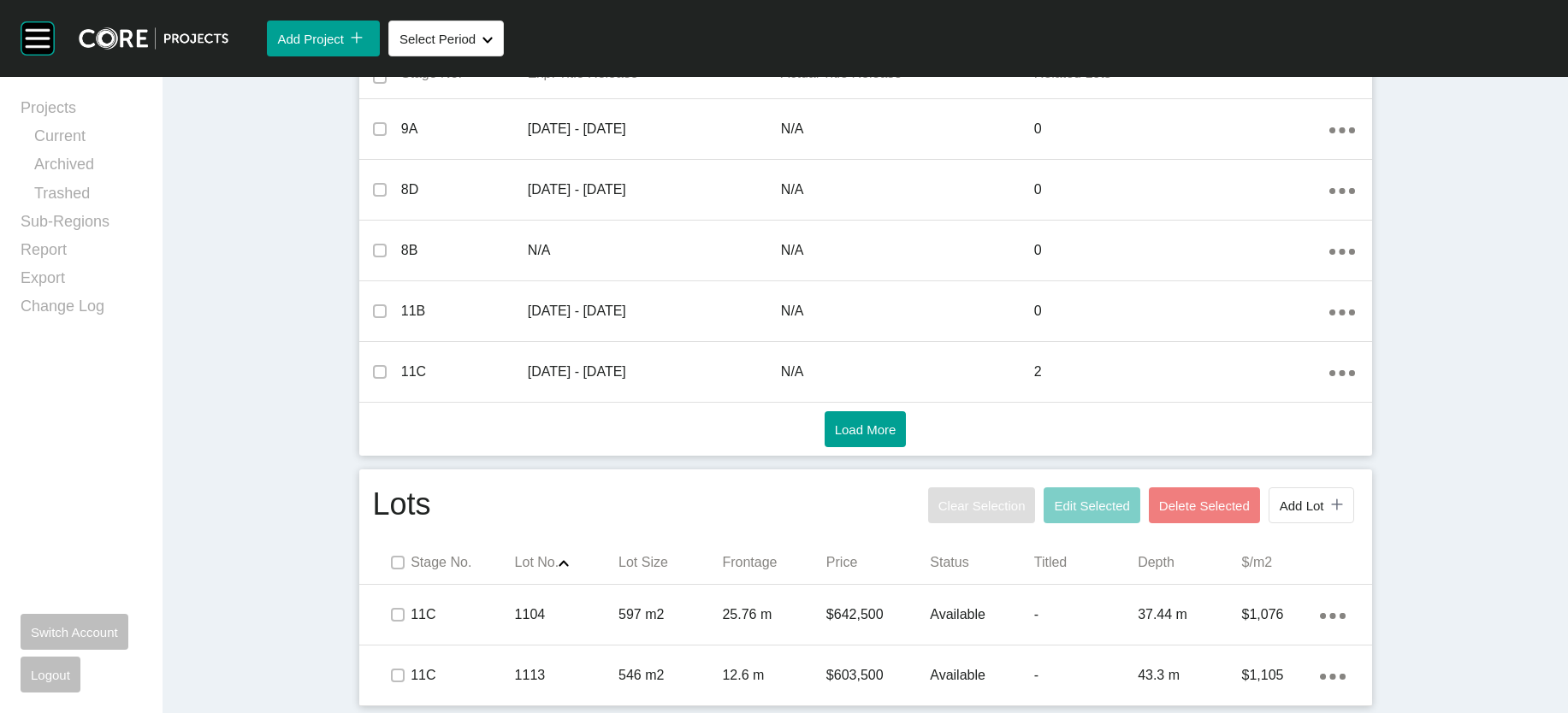
scroll to position [1106, 0]
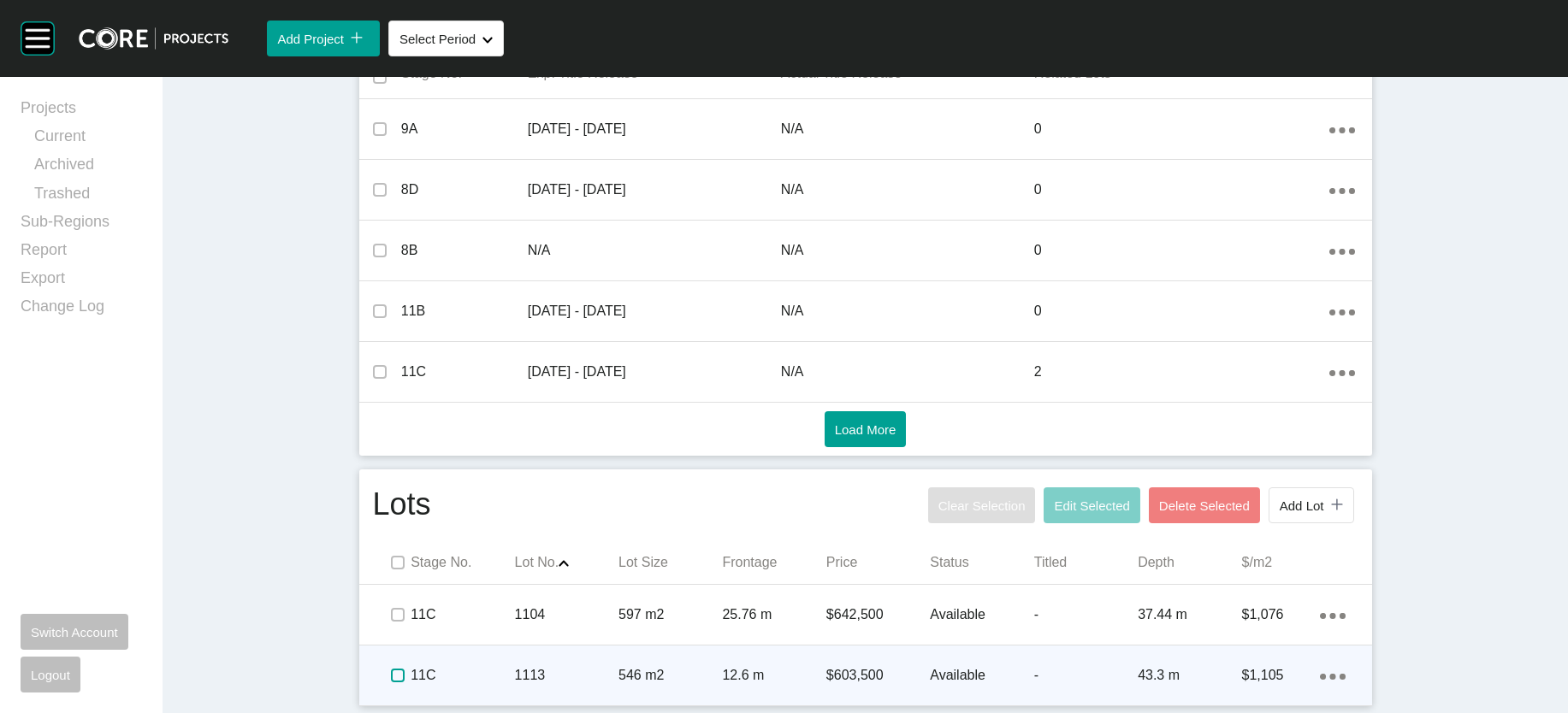
click at [391, 672] on label at bounding box center [398, 676] width 14 height 14
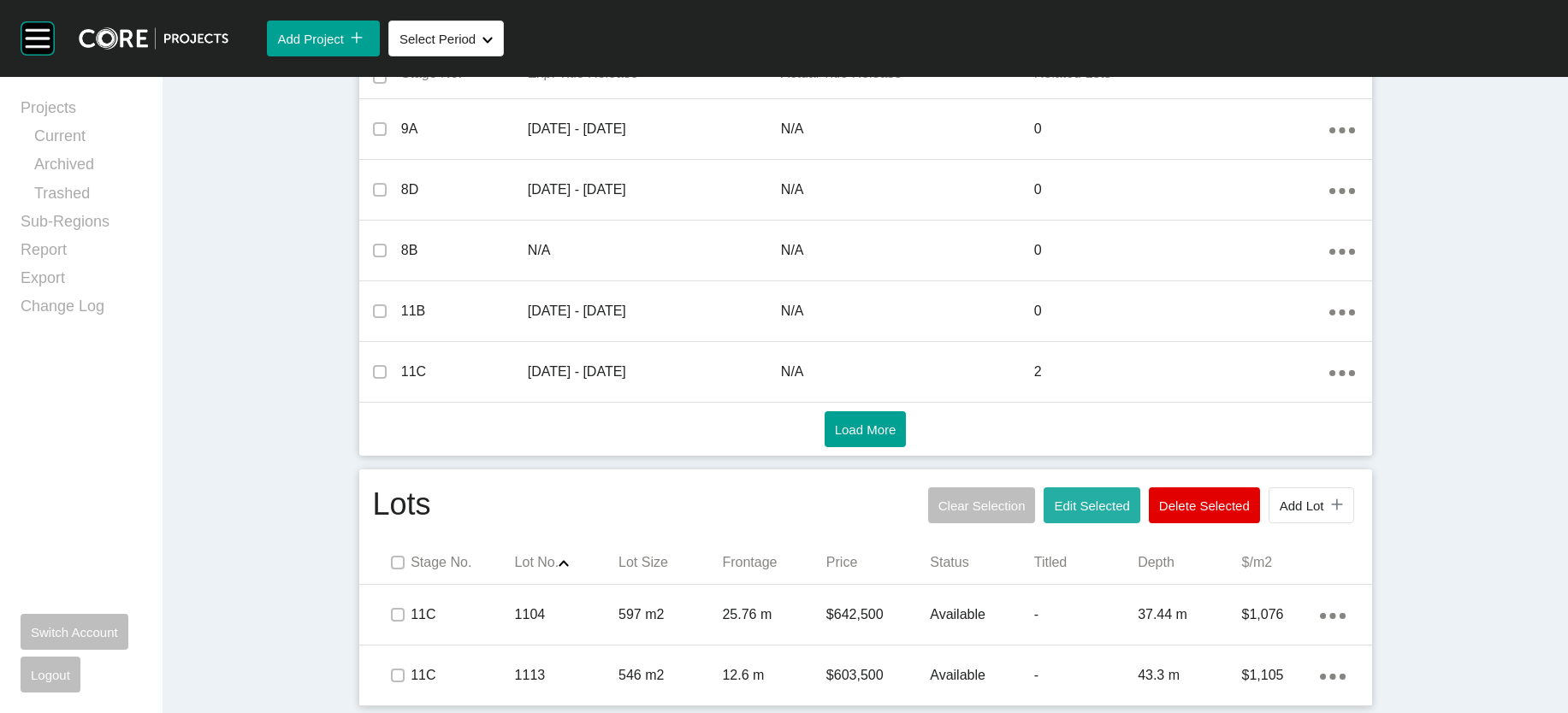
click at [1129, 499] on span "Edit Selected" at bounding box center [1092, 506] width 76 height 15
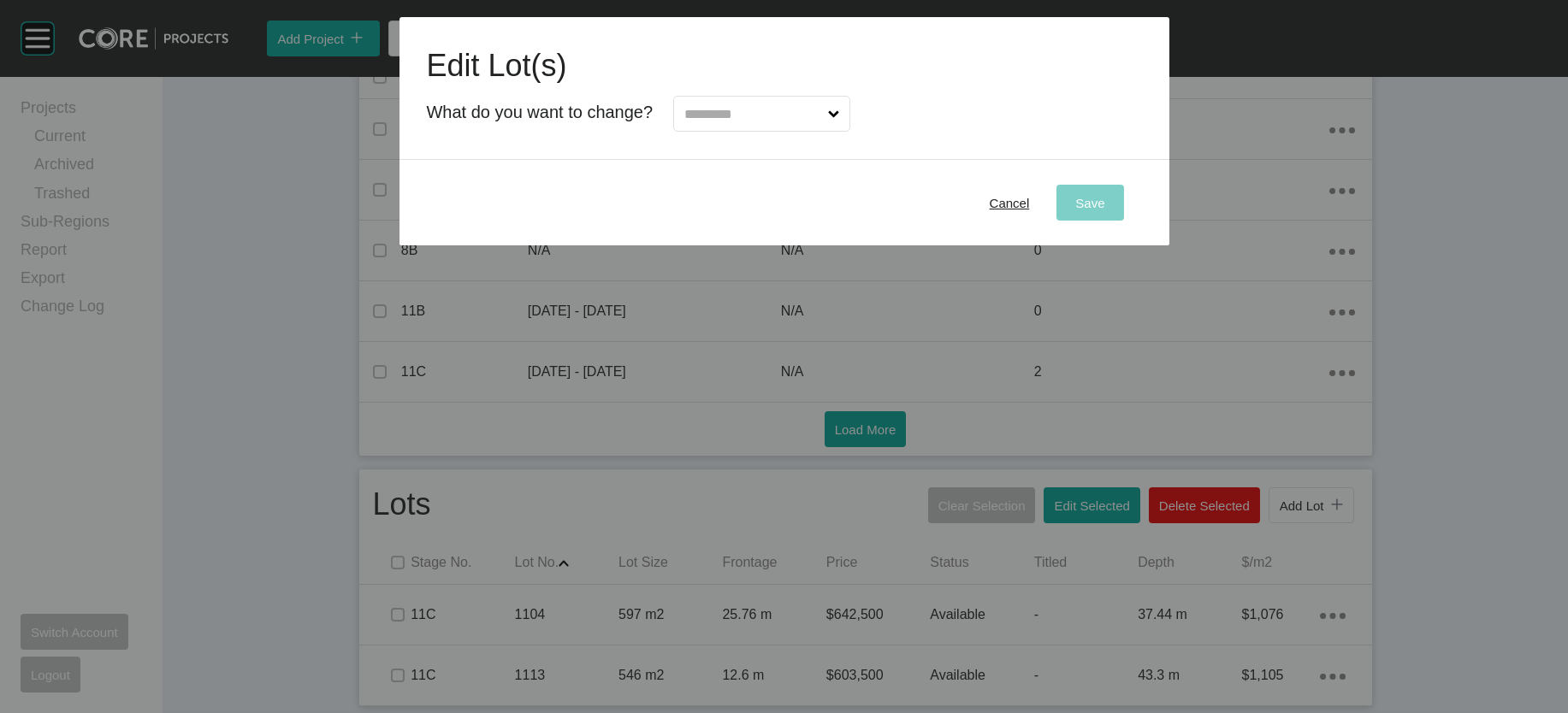
click at [813, 131] on input "text" at bounding box center [753, 113] width 143 height 34
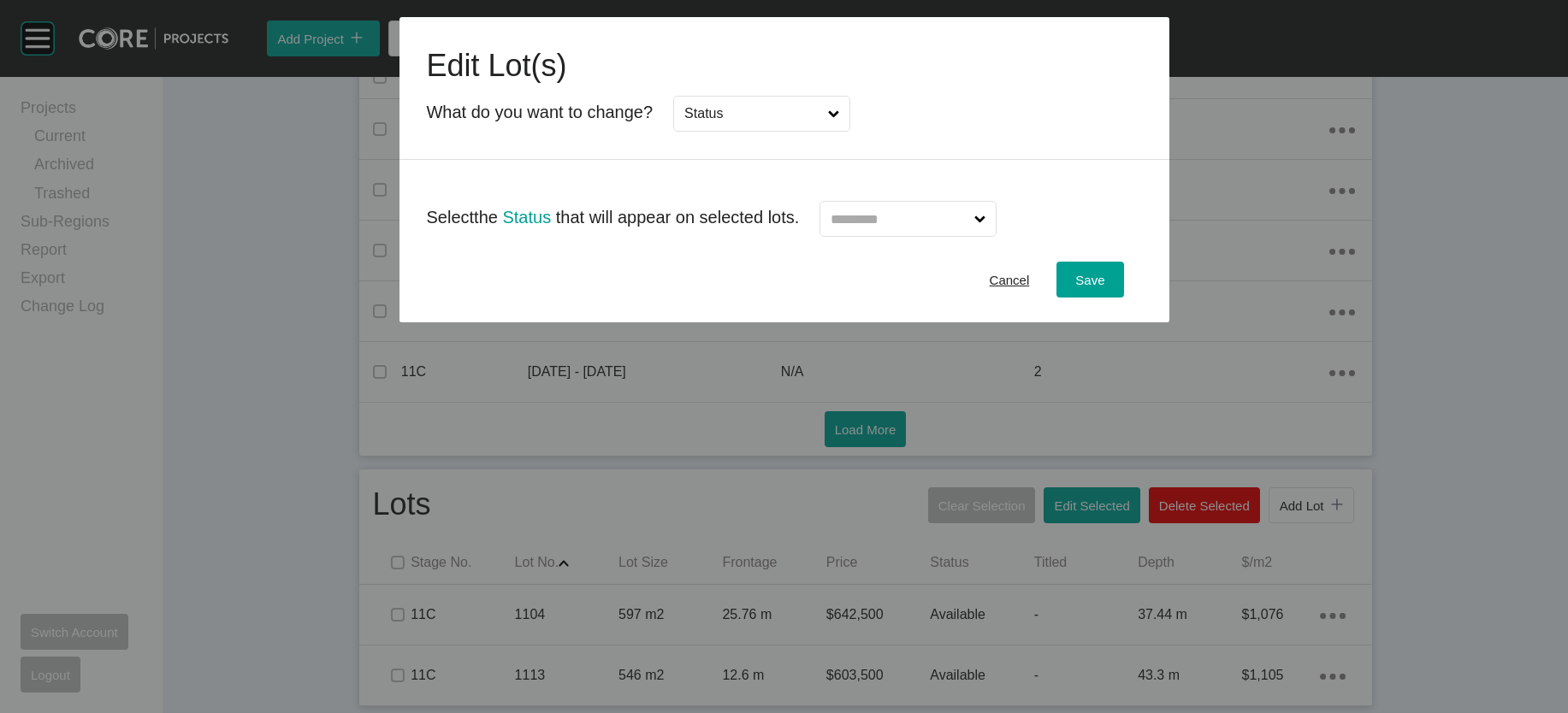
drag, startPoint x: 744, startPoint y: 275, endPoint x: 784, endPoint y: 279, distance: 40.2
click at [910, 236] on input "text" at bounding box center [899, 218] width 143 height 34
type input "*"
drag, startPoint x: 906, startPoint y: 360, endPoint x: 920, endPoint y: 358, distance: 14.1
click at [1104, 288] on span "Save" at bounding box center [1091, 280] width 29 height 15
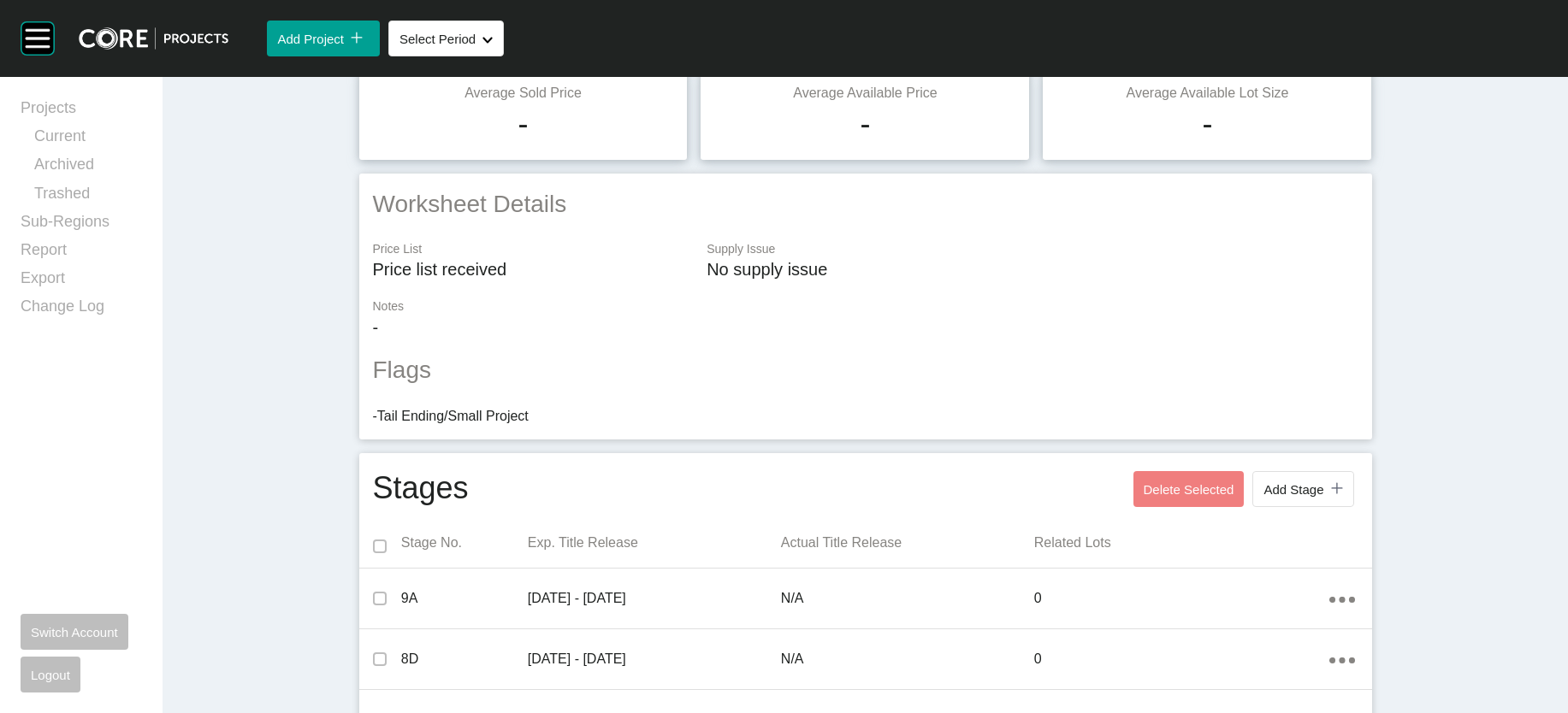
scroll to position [68, 0]
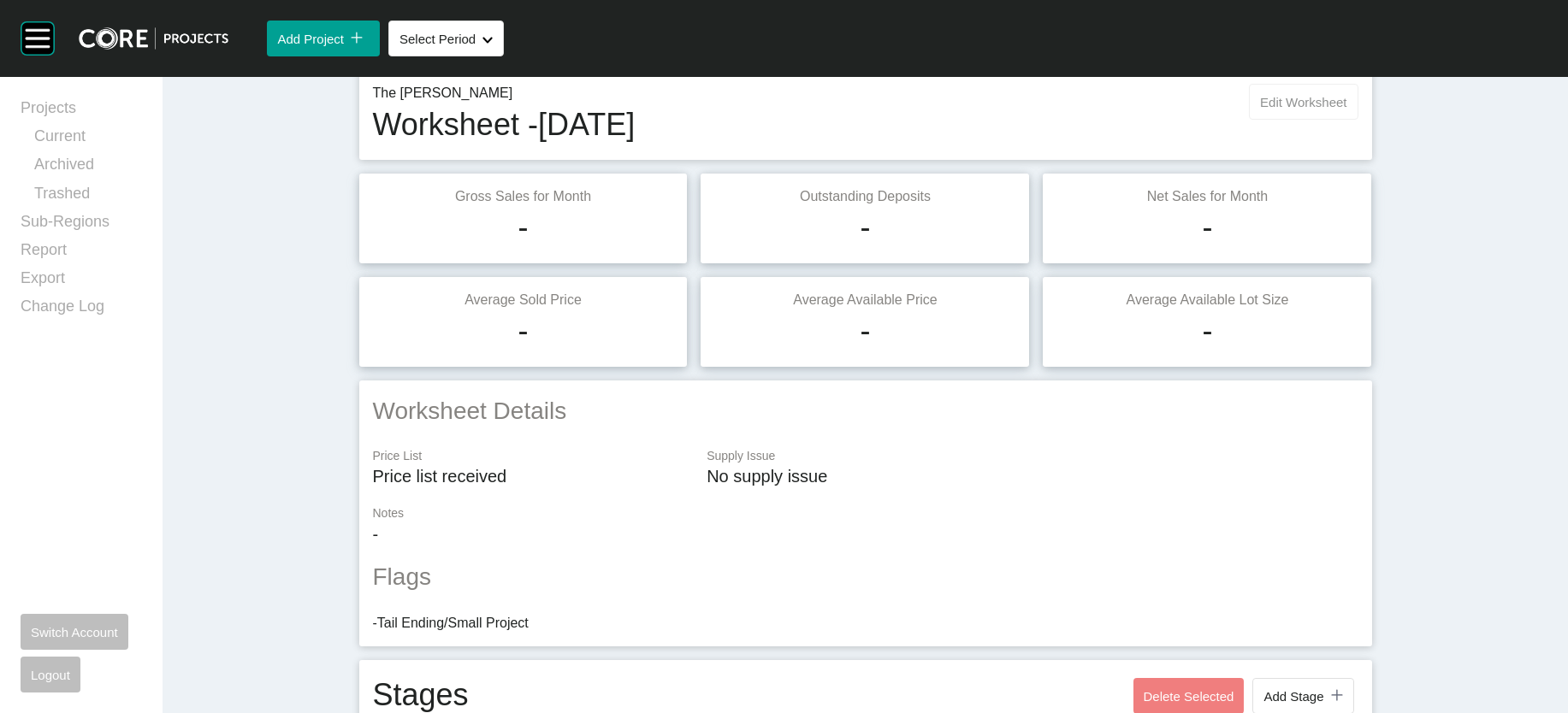
click at [1347, 109] on span "Edit Worksheet" at bounding box center [1304, 102] width 86 height 15
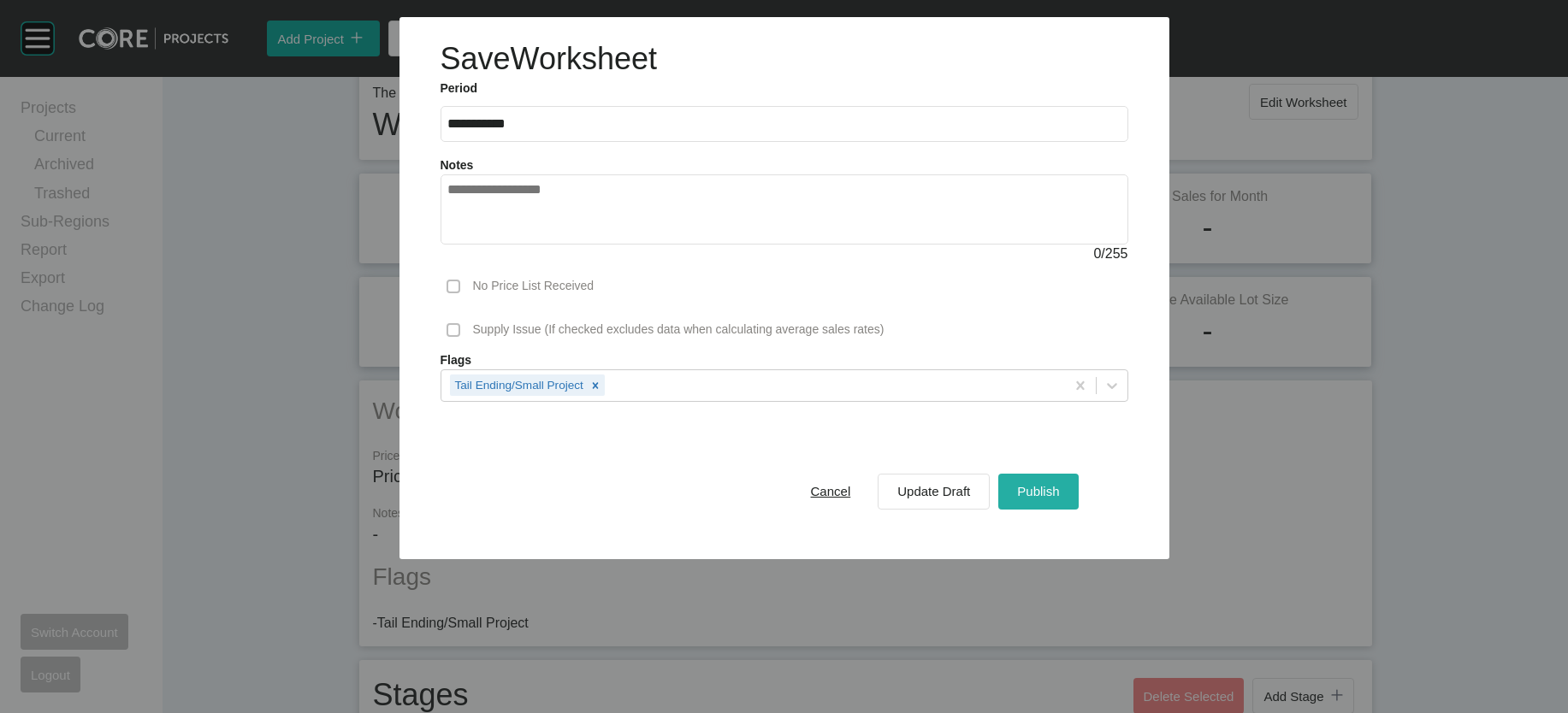
click at [1063, 503] on div "Publish" at bounding box center [1037, 491] width 50 height 24
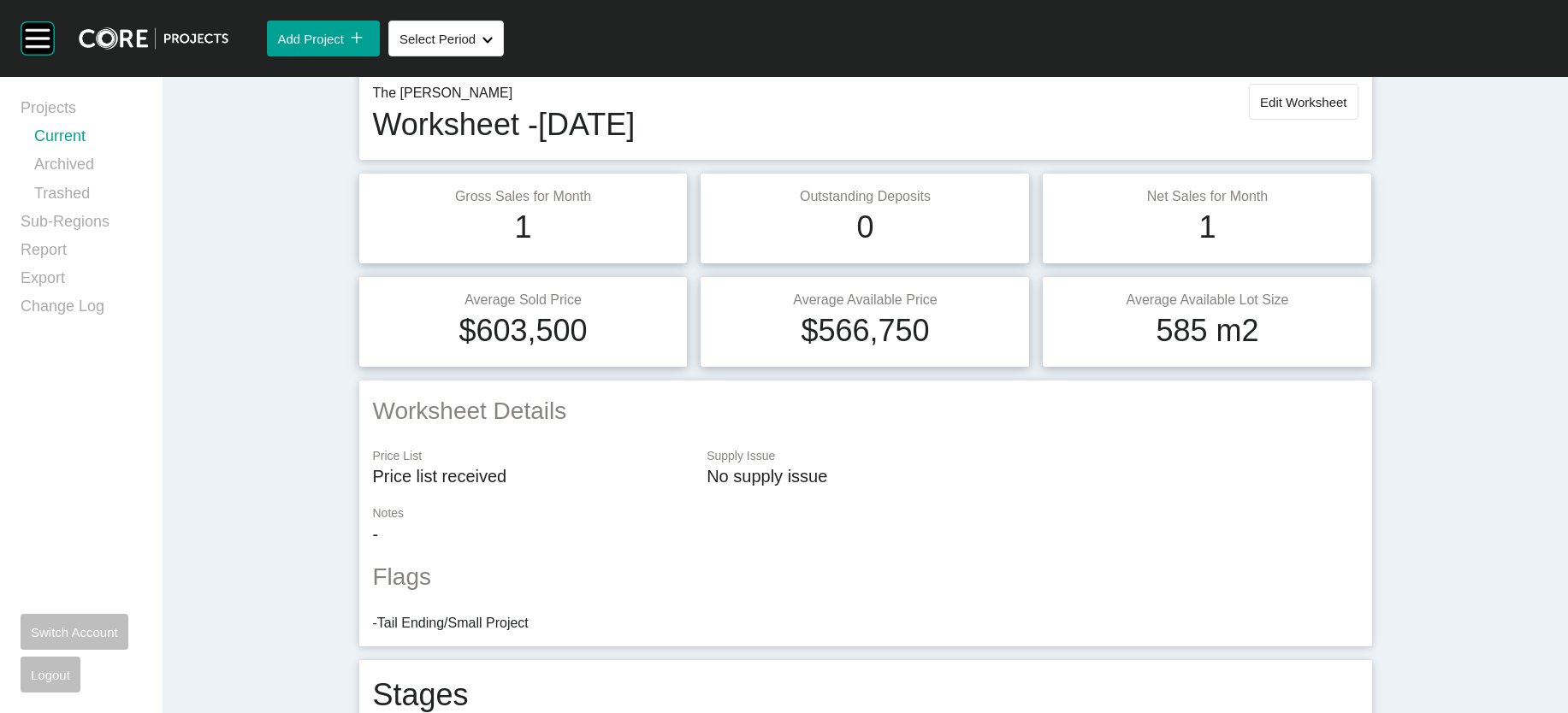
click at [76, 149] on link "Current" at bounding box center [88, 139] width 108 height 28
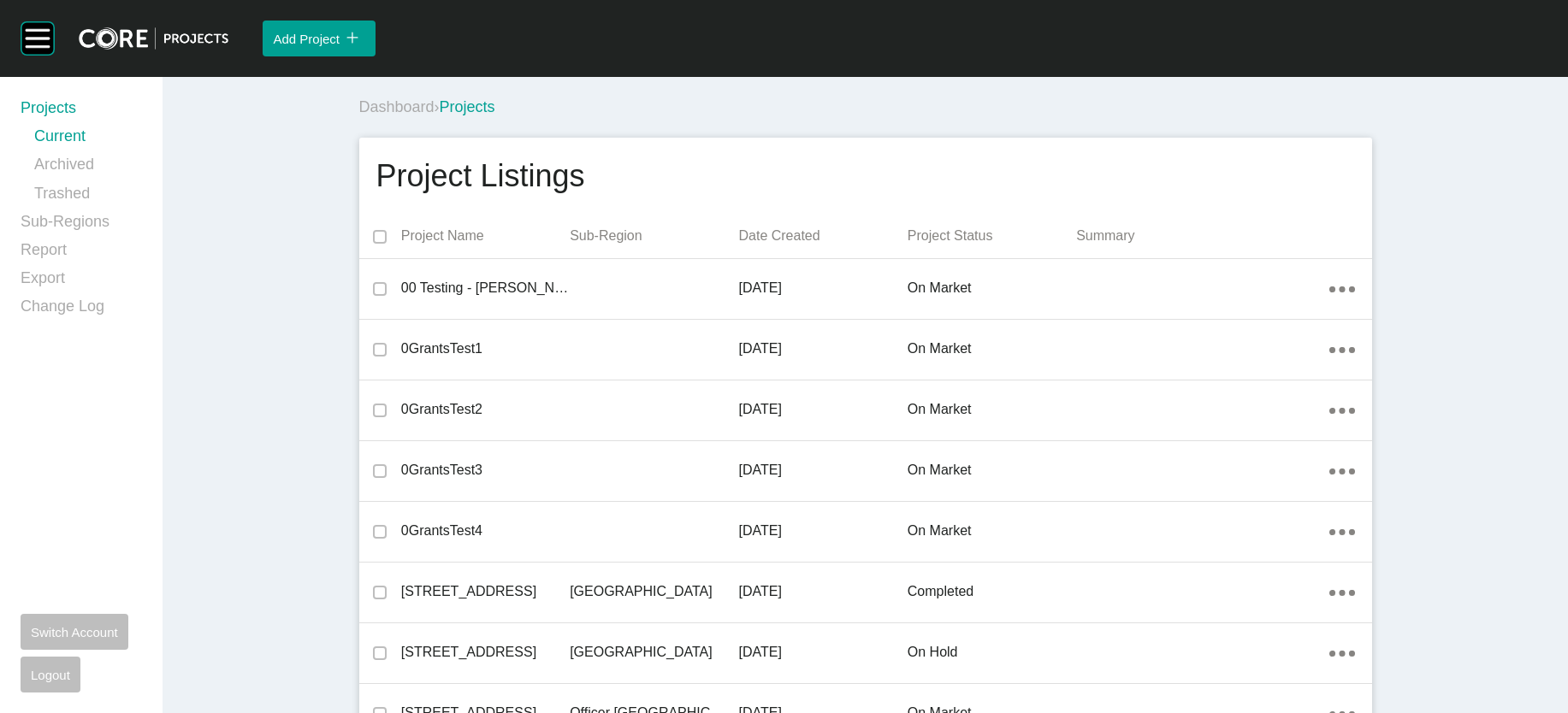
scroll to position [46819, 0]
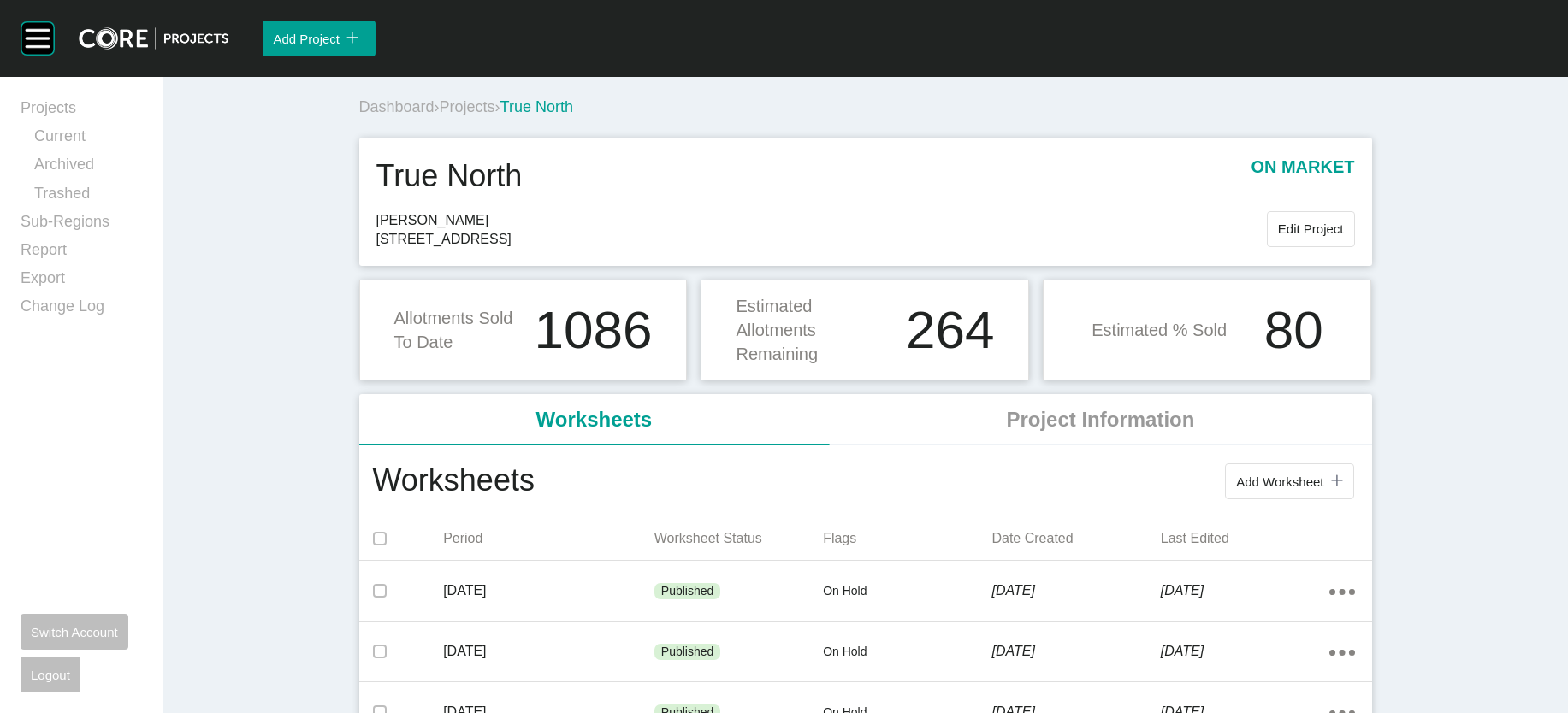
click at [1552, 235] on div "Group 2 Created with Sketch. . Add Project icon/tick copy 11 Created with Sketc…" at bounding box center [784, 356] width 1568 height 713
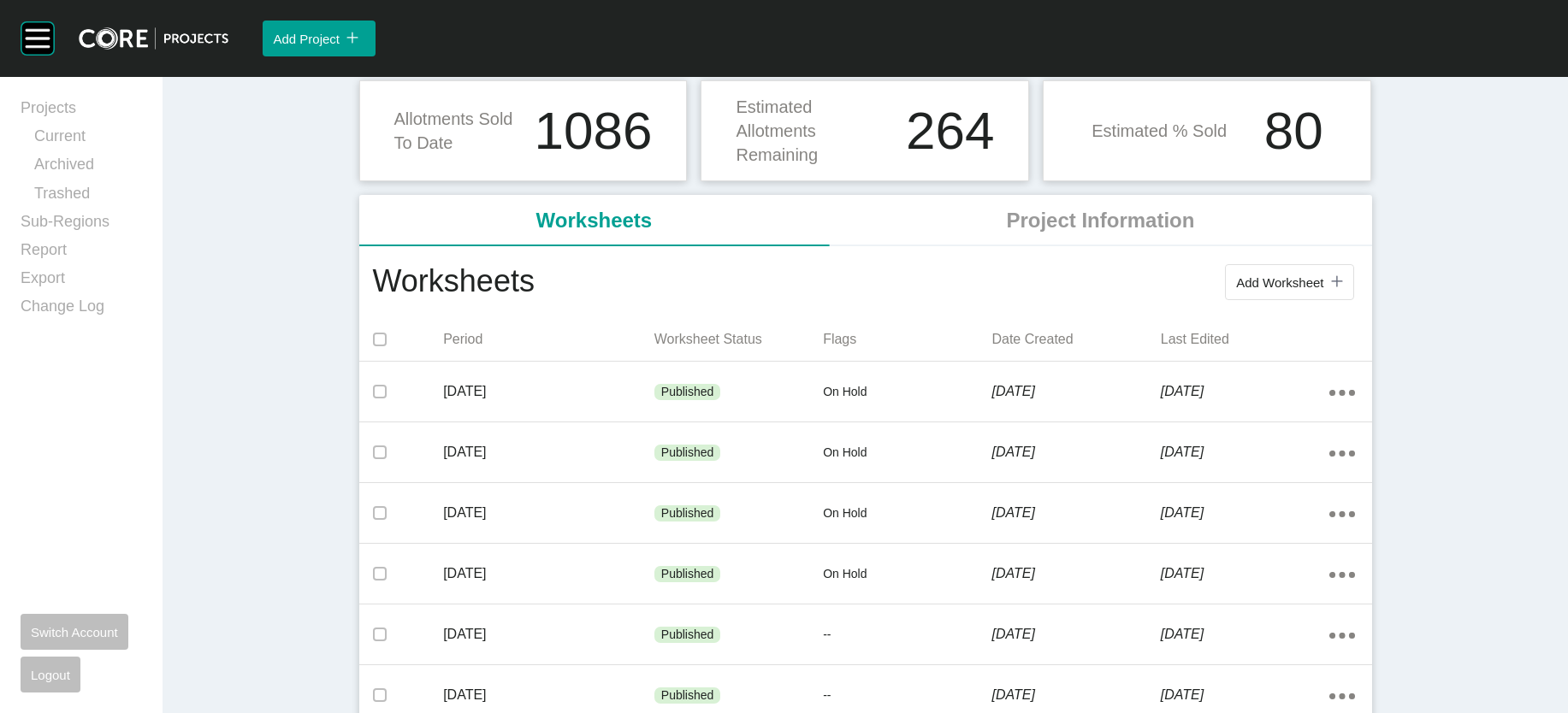
scroll to position [263, 0]
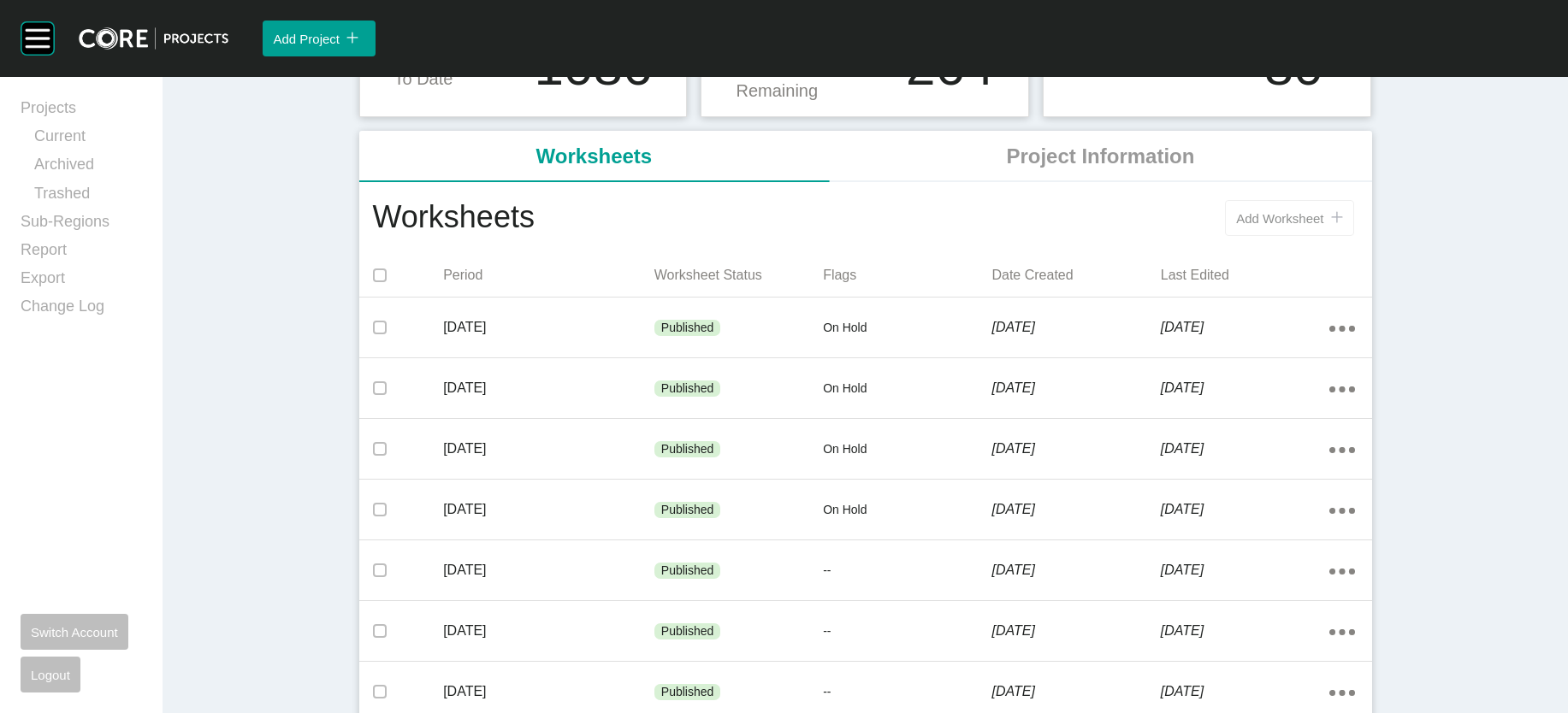
click at [1347, 236] on button "Add Worksheet icon/tick copy 11 Created with Sketch." at bounding box center [1289, 218] width 129 height 36
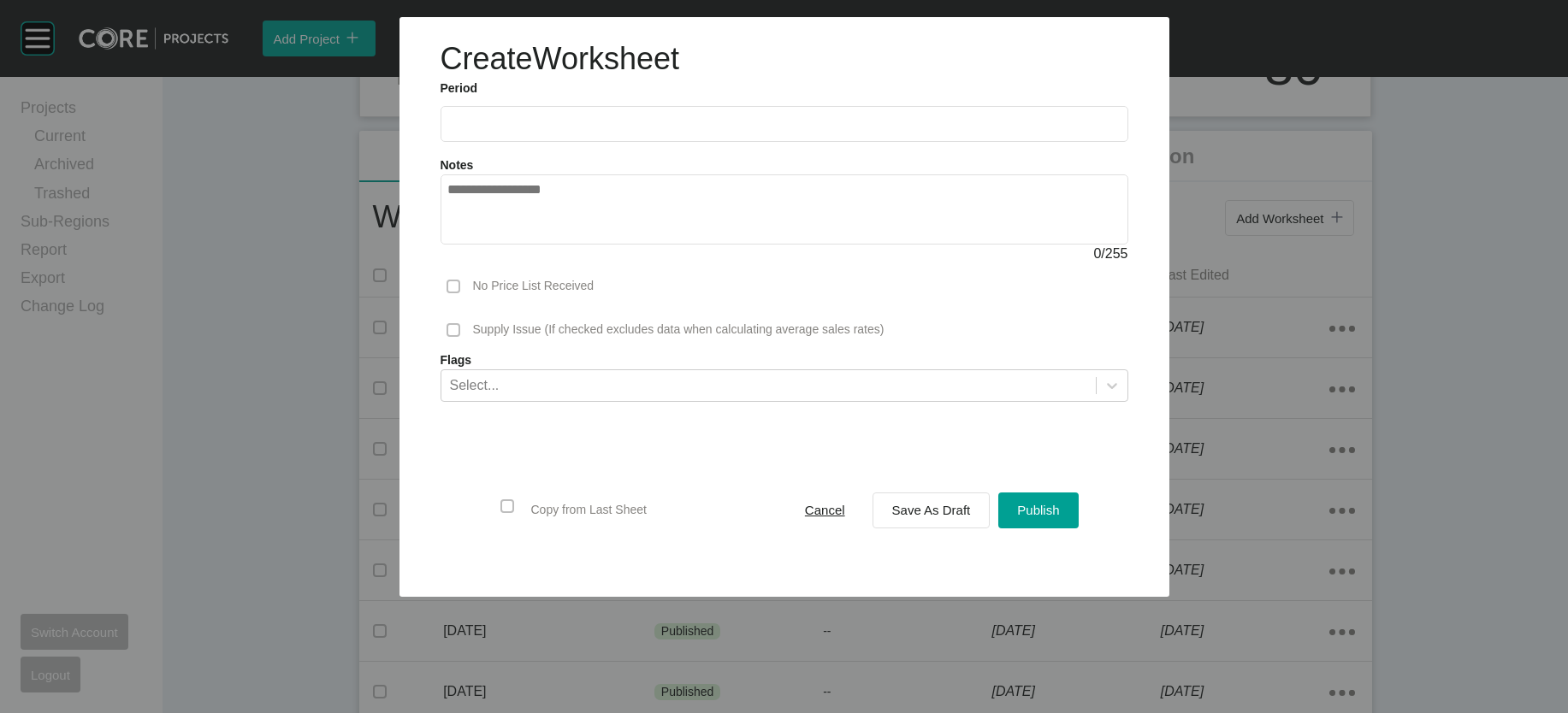
click at [539, 131] on input "text" at bounding box center [784, 123] width 672 height 15
drag, startPoint x: 475, startPoint y: 313, endPoint x: 515, endPoint y: 349, distance: 53.8
click at [501, 263] on li "Aug" at bounding box center [530, 249] width 57 height 29
type input "**********"
click at [956, 521] on div "Save As Draft" at bounding box center [931, 511] width 87 height 24
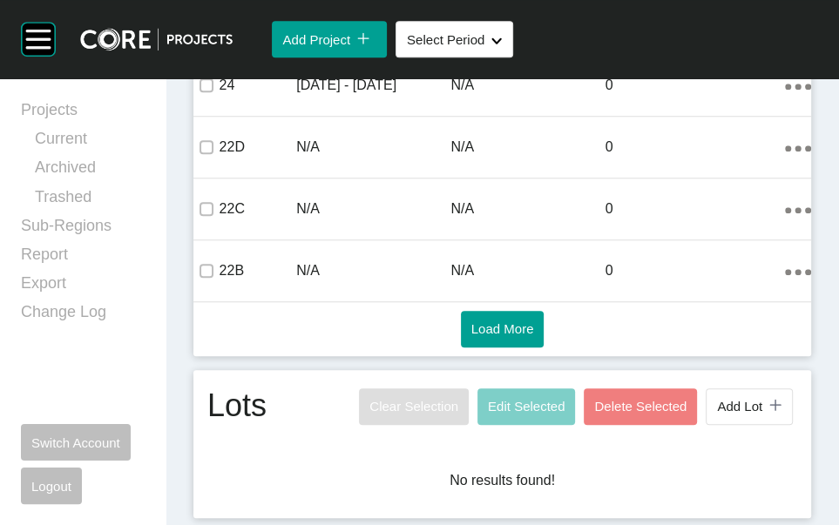
scroll to position [1246, 0]
click at [740, 388] on button "Add Lot icon/tick copy 11 Created with Sketch." at bounding box center [748, 406] width 87 height 37
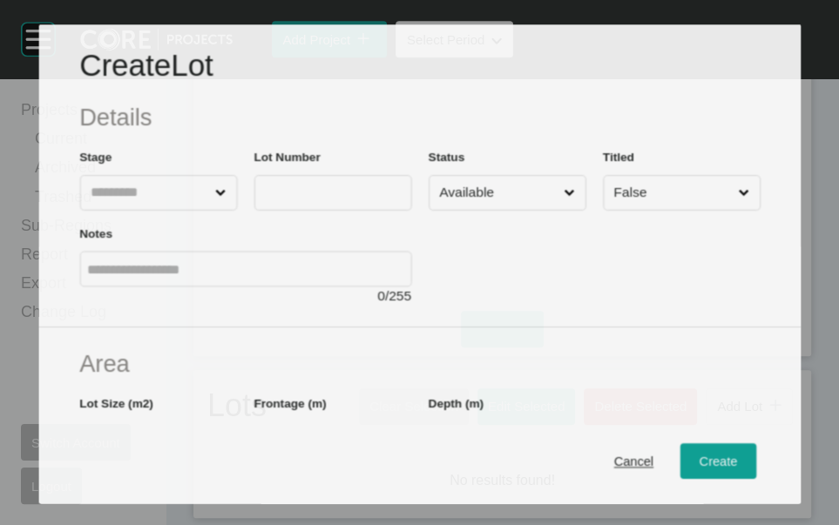
scroll to position [1186, 0]
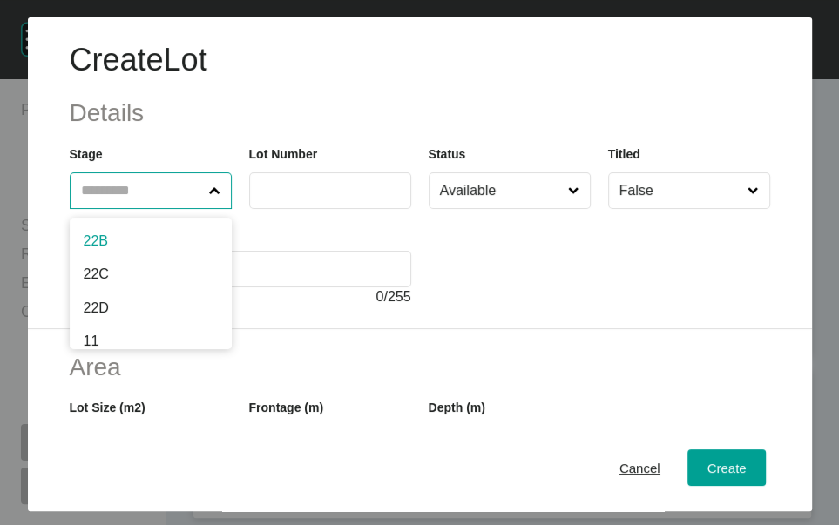
click at [130, 208] on input "text" at bounding box center [141, 190] width 129 height 35
type input "**"
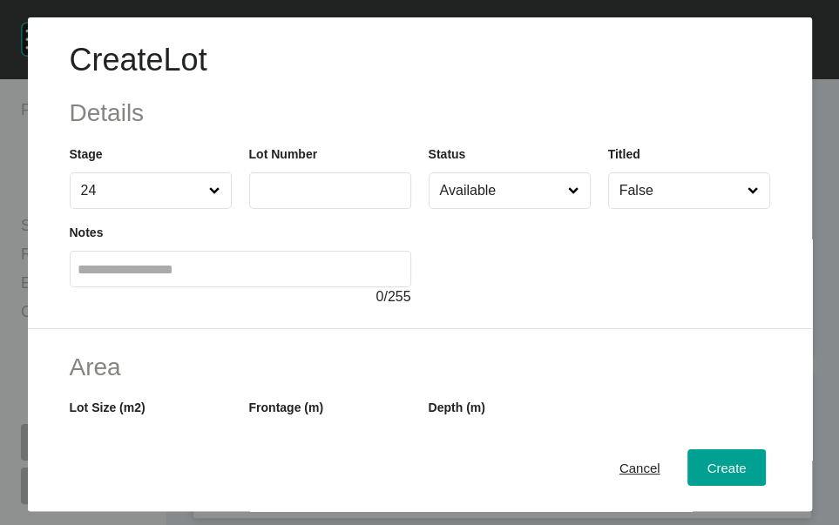
click at [257, 198] on input "text" at bounding box center [330, 190] width 146 height 15
type input "****"
click at [620, 208] on input "False" at bounding box center [680, 190] width 129 height 35
click at [564, 208] on span at bounding box center [573, 190] width 18 height 35
click at [555, 208] on input "Available" at bounding box center [500, 190] width 129 height 35
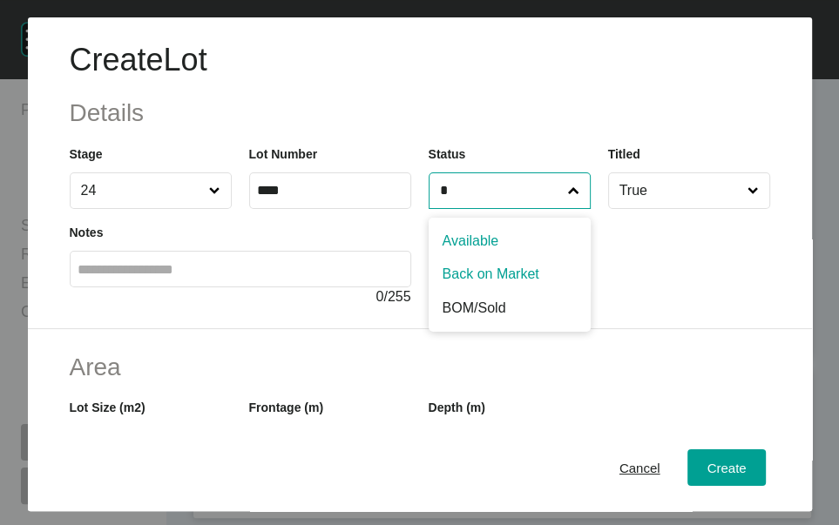
type input "*"
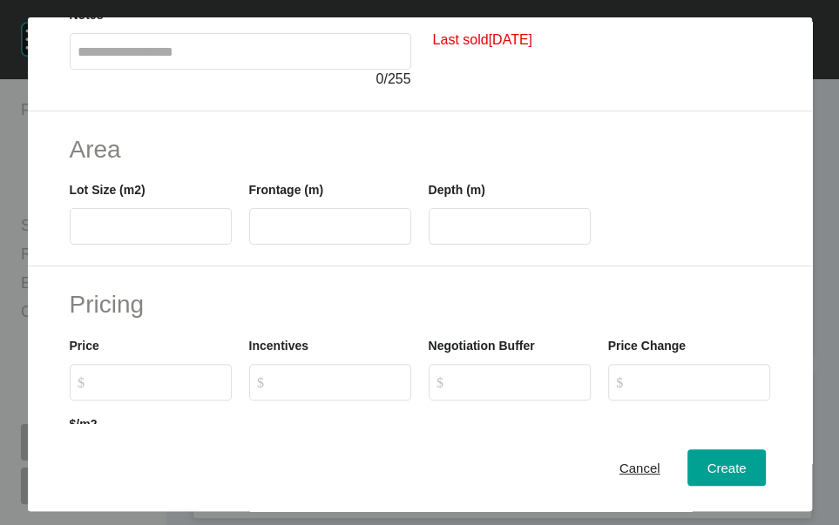
scroll to position [493, 0]
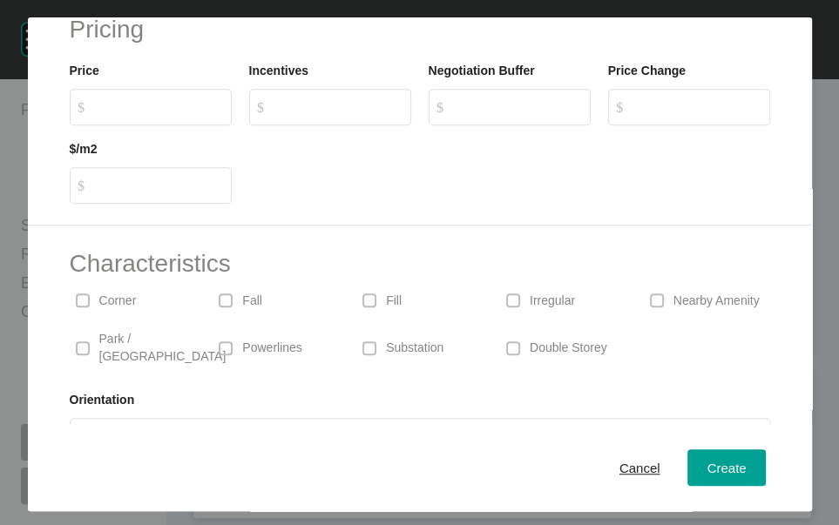
type input "***"
type input "****"
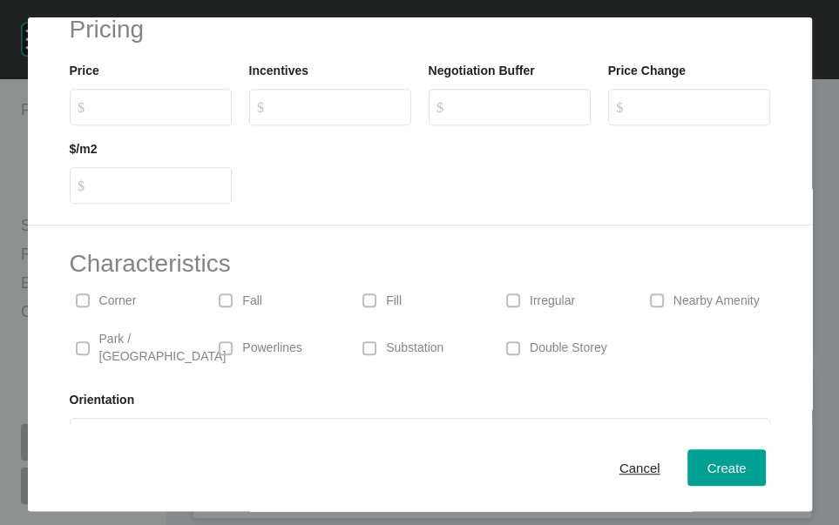
type input "**"
click at [146, 125] on label "$ Created with Sketch. $" at bounding box center [151, 107] width 162 height 37
click at [146, 114] on input "$ Created with Sketch. $" at bounding box center [159, 106] width 130 height 15
type input "*******"
type input "******"
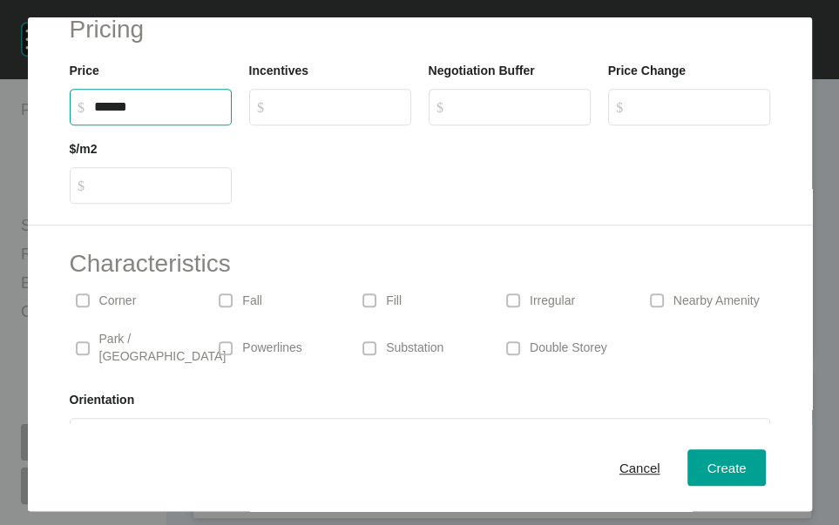
type input "*****"
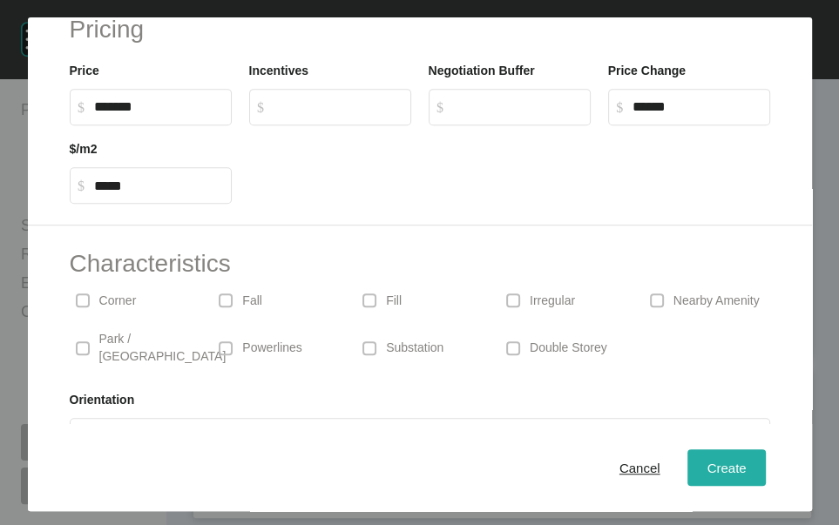
click at [728, 475] on span "Create" at bounding box center [725, 467] width 39 height 15
type input "*"
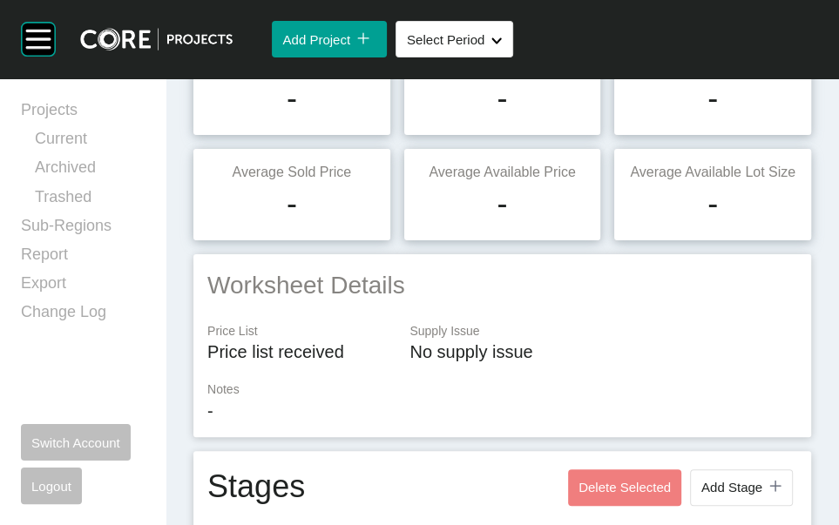
scroll to position [0, 0]
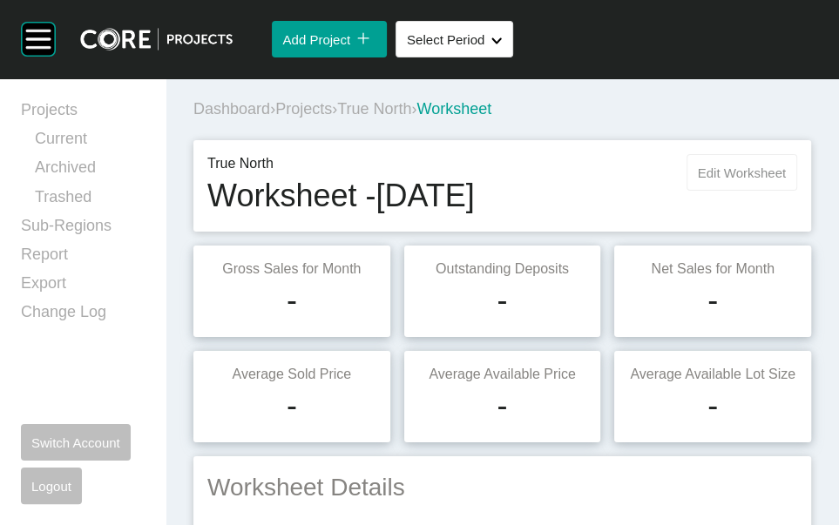
click at [697, 180] on span "Edit Worksheet" at bounding box center [741, 172] width 88 height 15
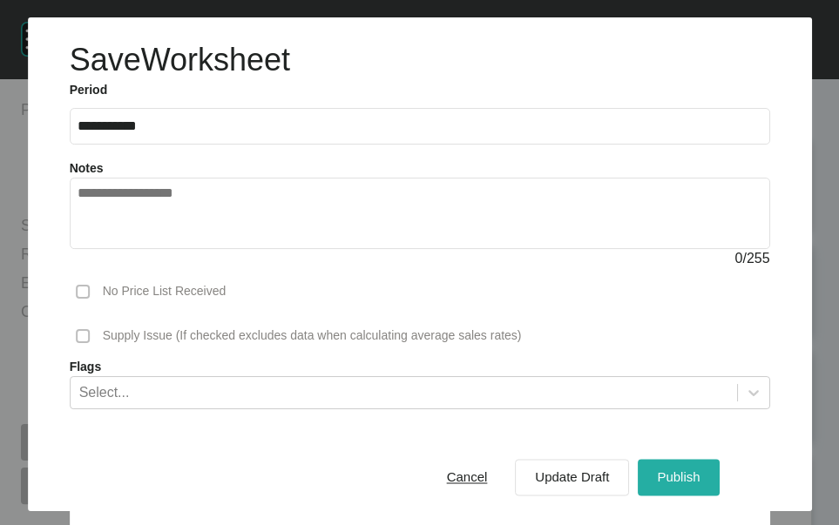
click at [670, 469] on span "Publish" at bounding box center [678, 476] width 43 height 15
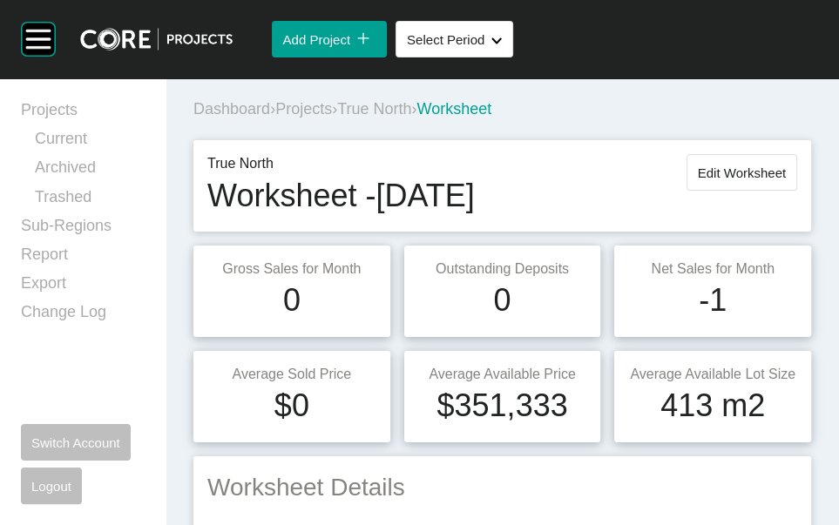
click at [323, 118] on span "Projects" at bounding box center [303, 108] width 57 height 17
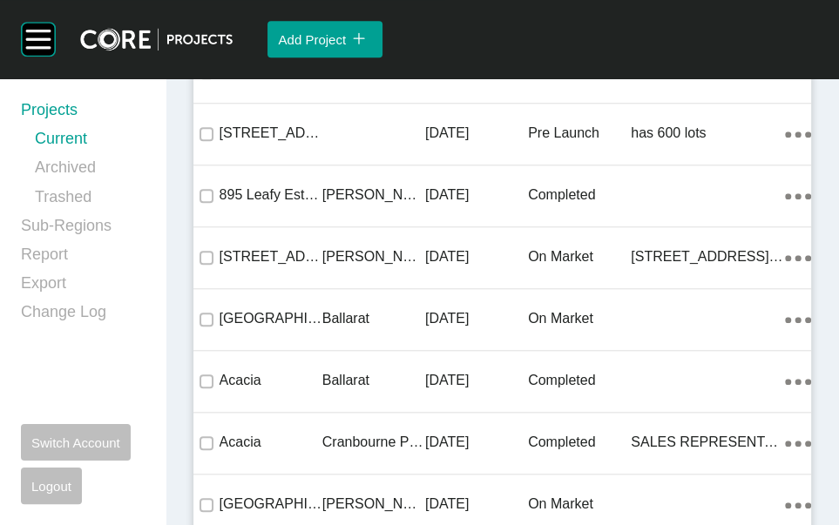
scroll to position [23578, 0]
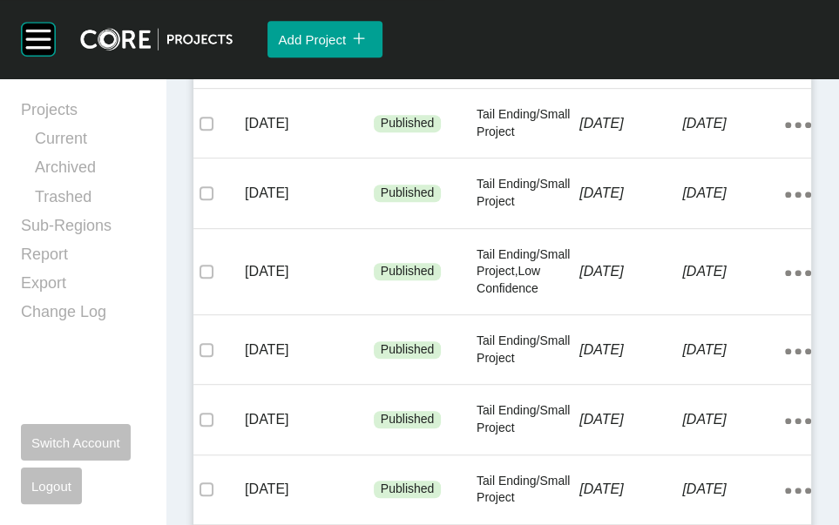
scroll to position [444, 0]
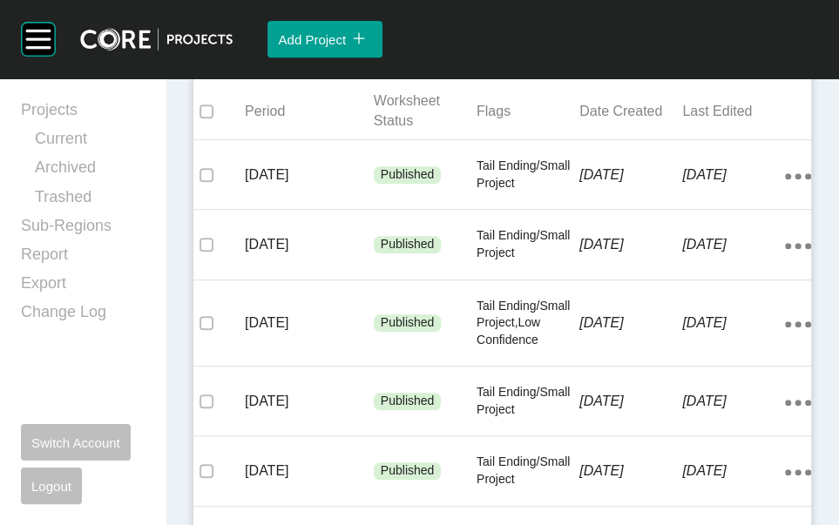
click at [685, 54] on span "Add Worksheet" at bounding box center [717, 46] width 89 height 15
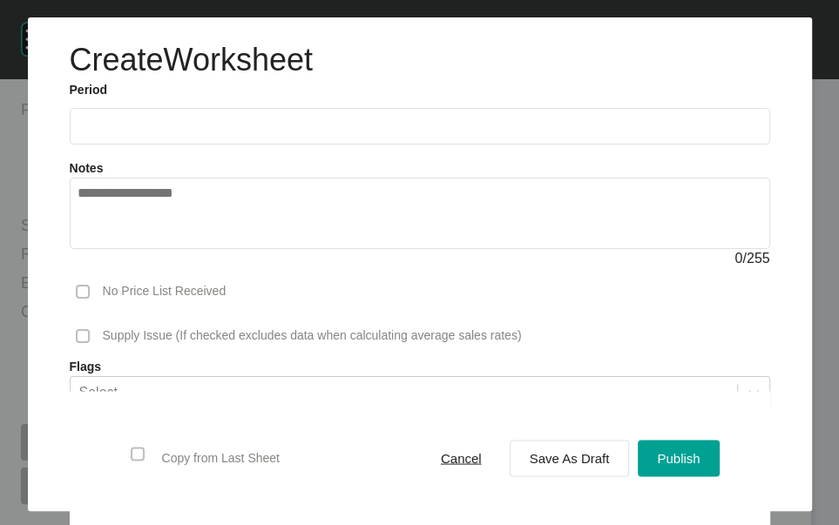
click at [203, 133] on input "text" at bounding box center [419, 125] width 684 height 15
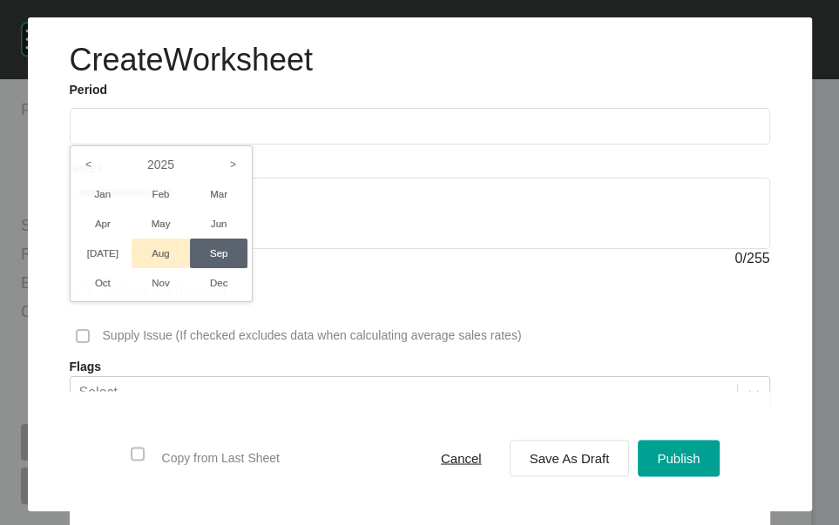
click at [162, 268] on li "Aug" at bounding box center [160, 254] width 58 height 30
type input "**********"
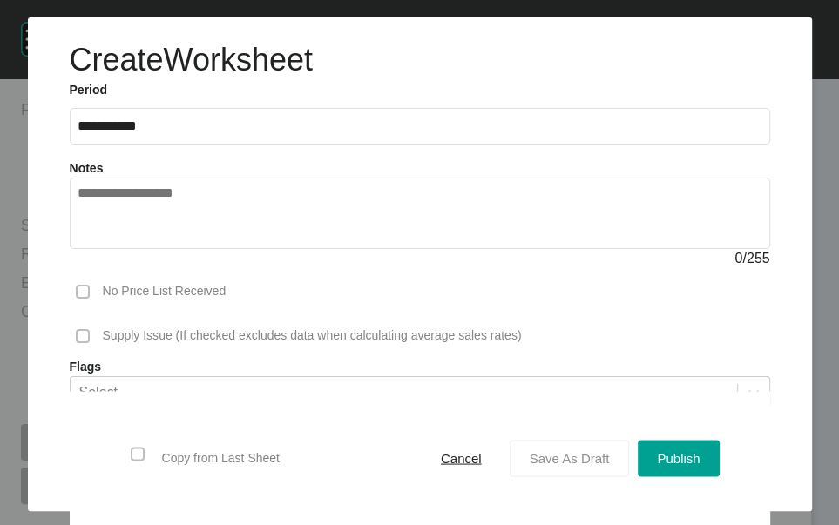
click at [569, 452] on div "Save As Draft" at bounding box center [569, 459] width 89 height 24
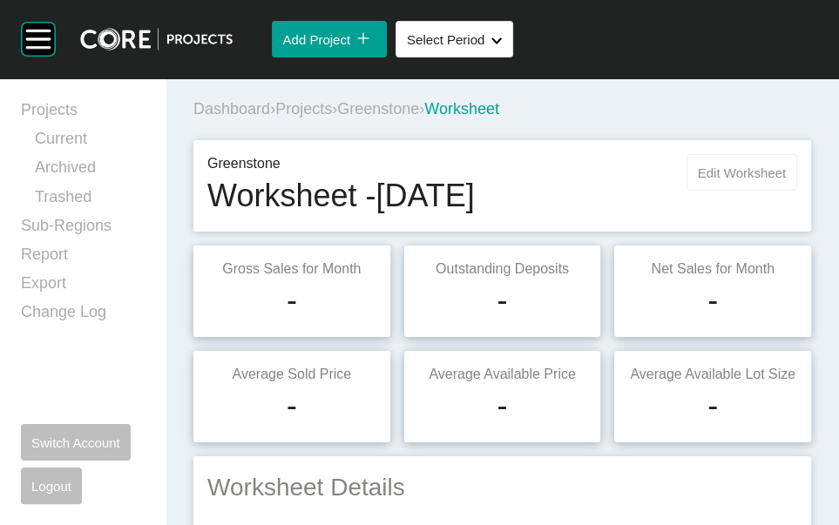
click at [728, 191] on button "Edit Worksheet" at bounding box center [741, 172] width 111 height 37
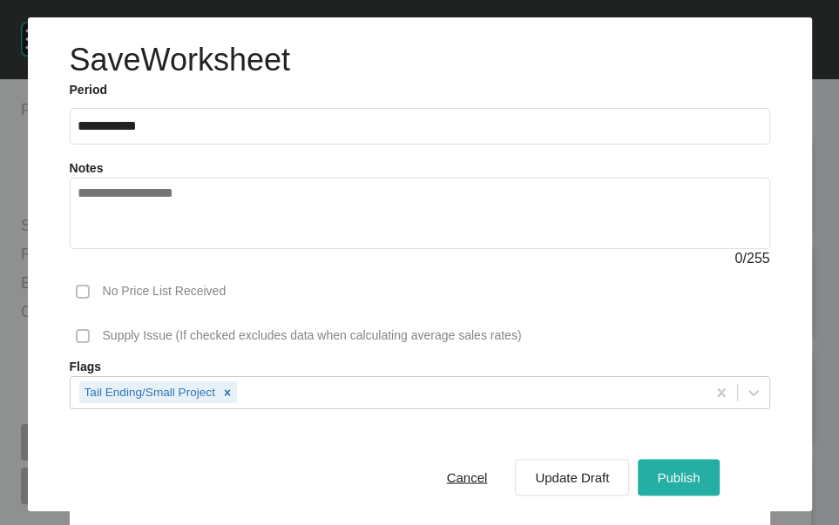
click at [657, 470] on span "Publish" at bounding box center [678, 477] width 43 height 15
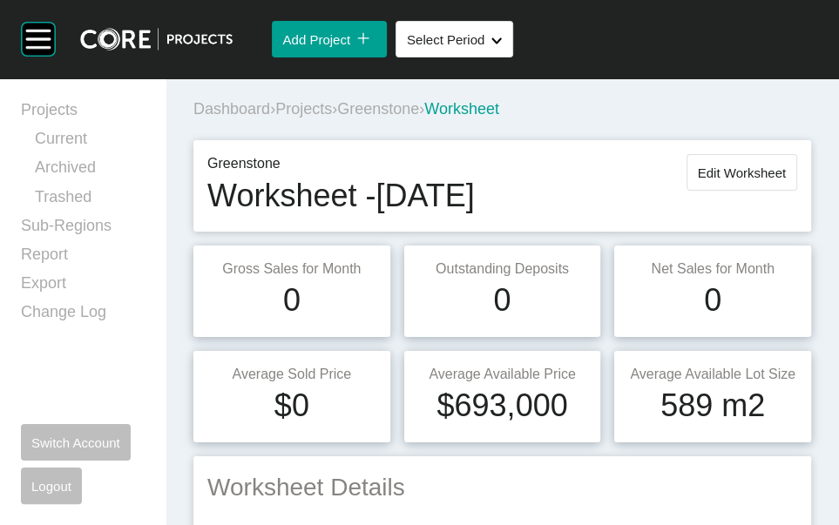
click at [332, 118] on span "Projects" at bounding box center [303, 108] width 57 height 17
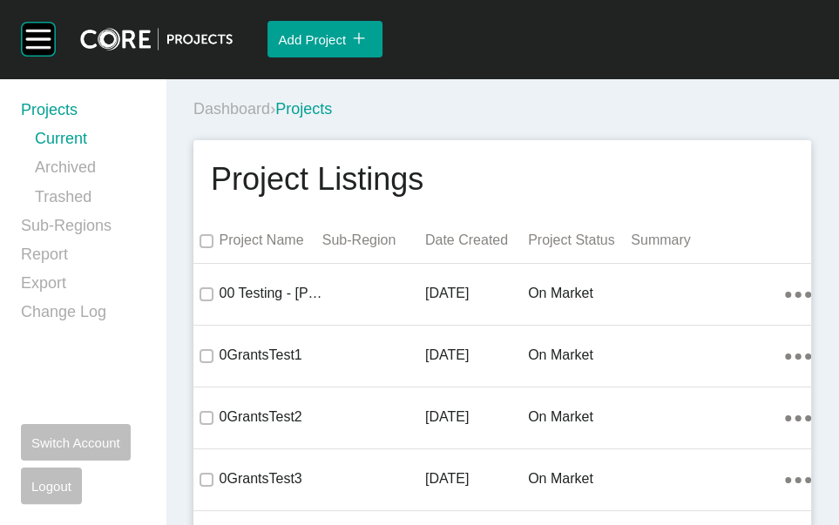
scroll to position [1509, 0]
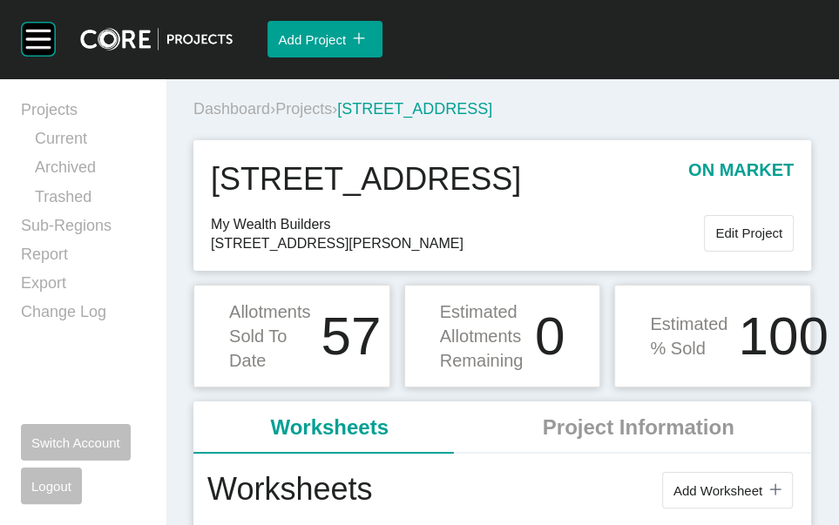
click at [332, 118] on span "Projects" at bounding box center [303, 108] width 57 height 17
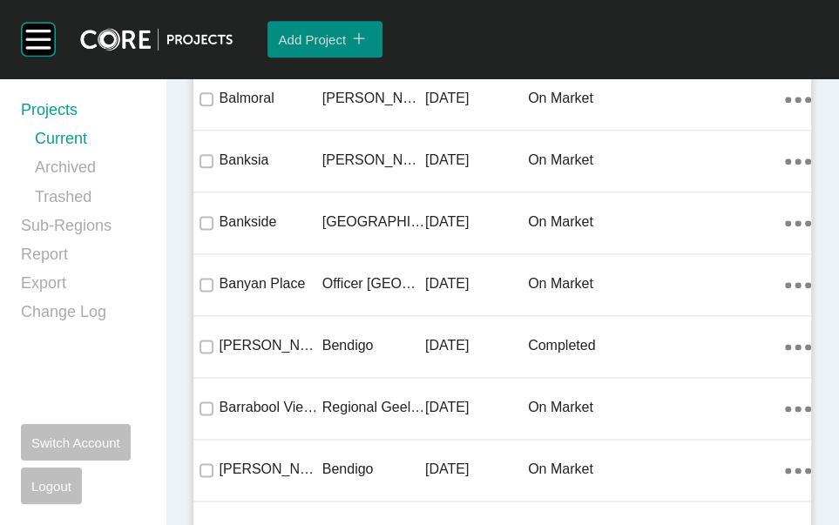
scroll to position [6227, 0]
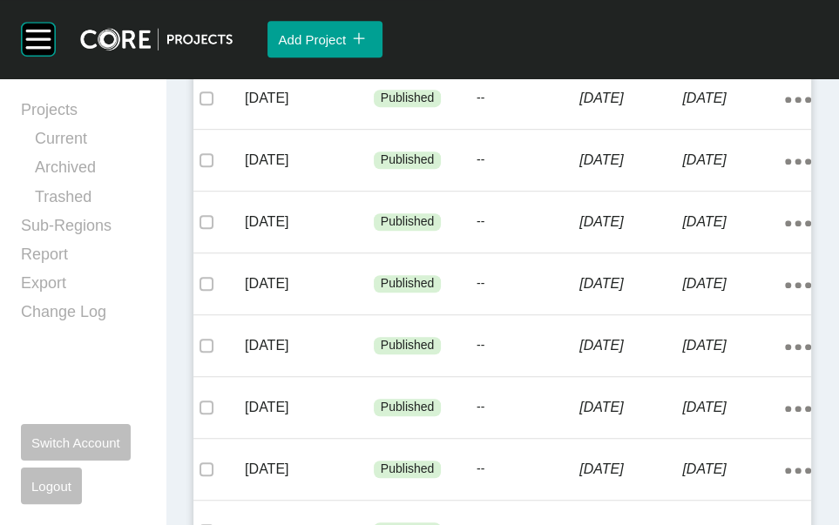
scroll to position [582, 0]
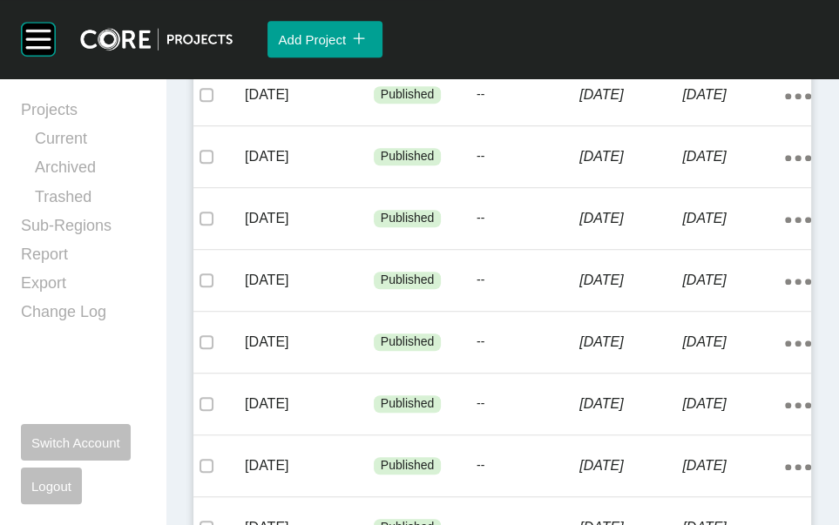
click at [711, 43] on p "[DATE]" at bounding box center [733, 33] width 103 height 19
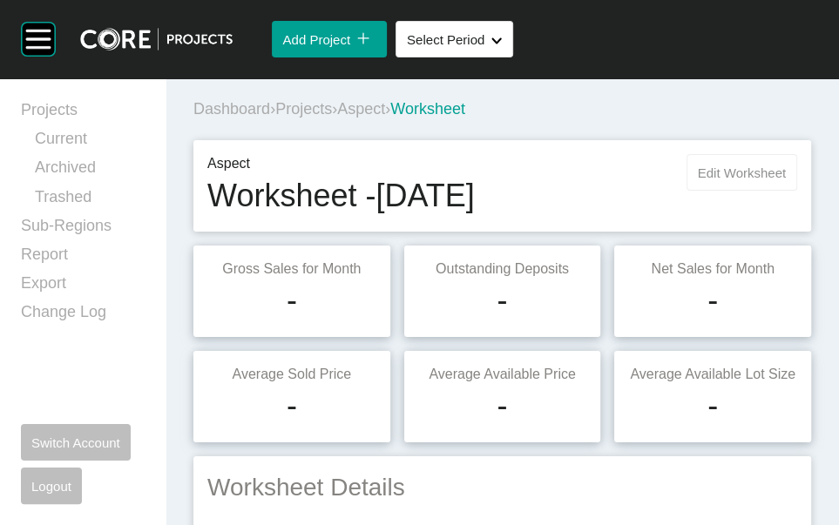
click at [697, 180] on span "Edit Worksheet" at bounding box center [741, 172] width 88 height 15
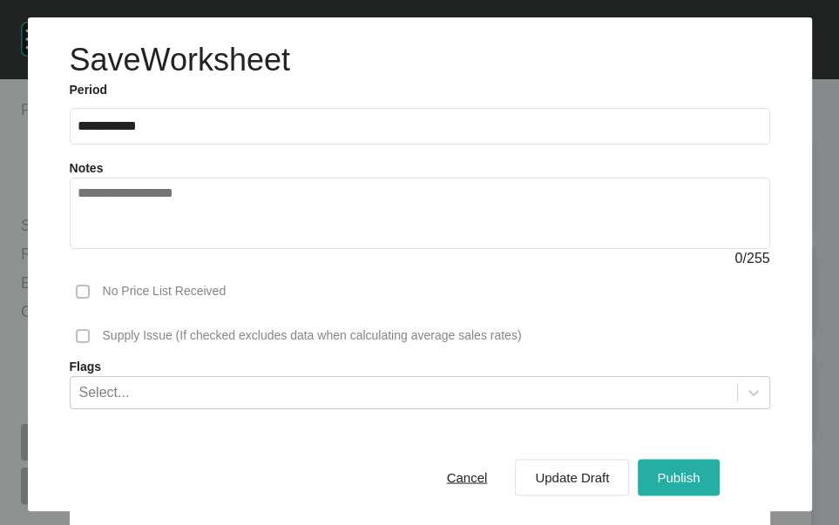
click at [657, 470] on span "Publish" at bounding box center [678, 477] width 43 height 15
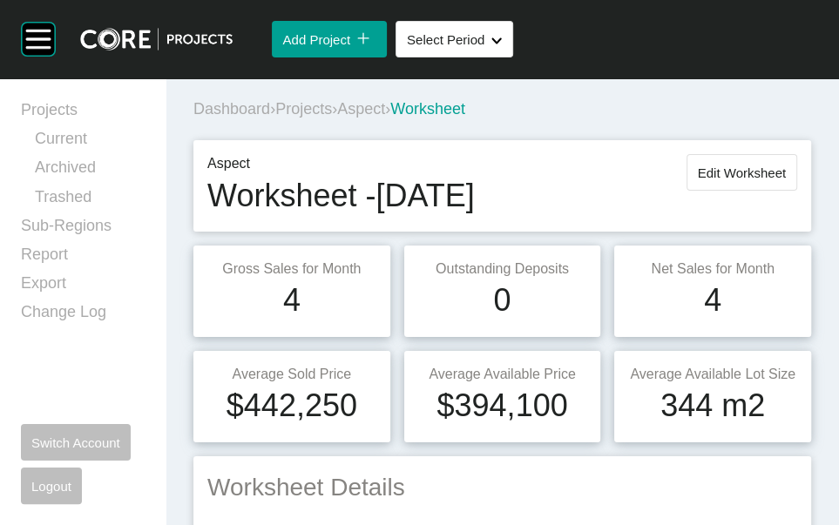
click at [332, 118] on span "Projects" at bounding box center [303, 108] width 57 height 17
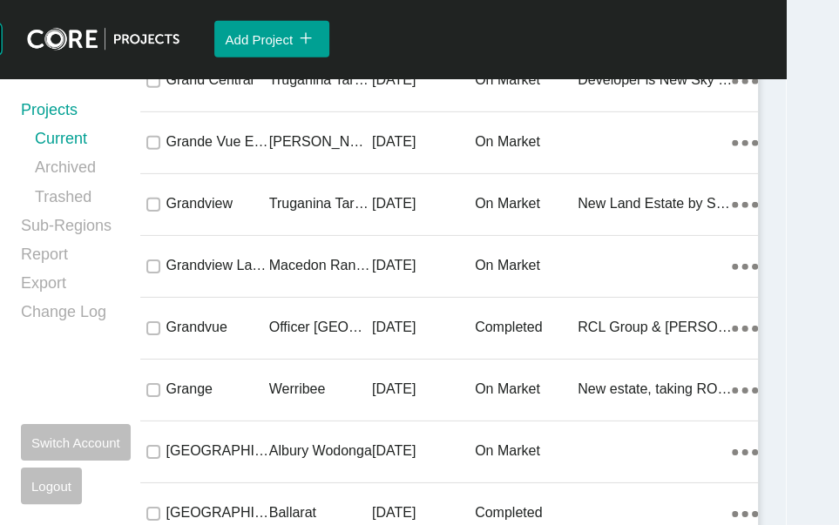
scroll to position [27076, 0]
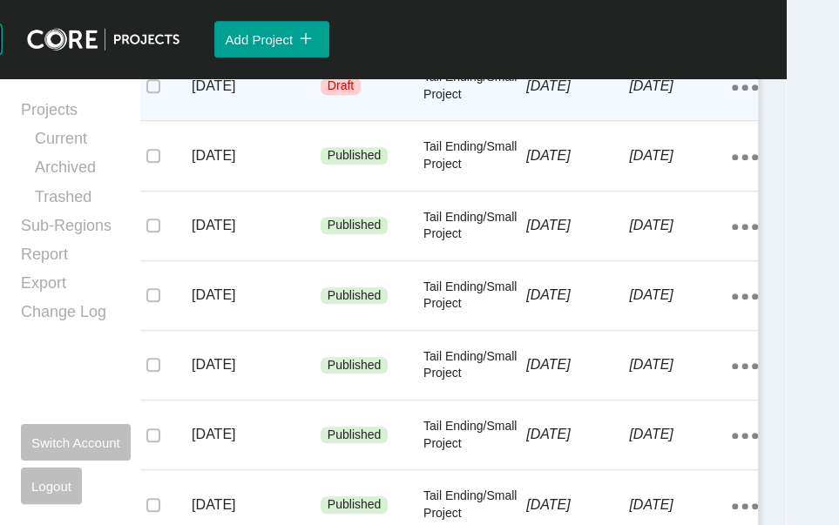
scroll to position [538, 0]
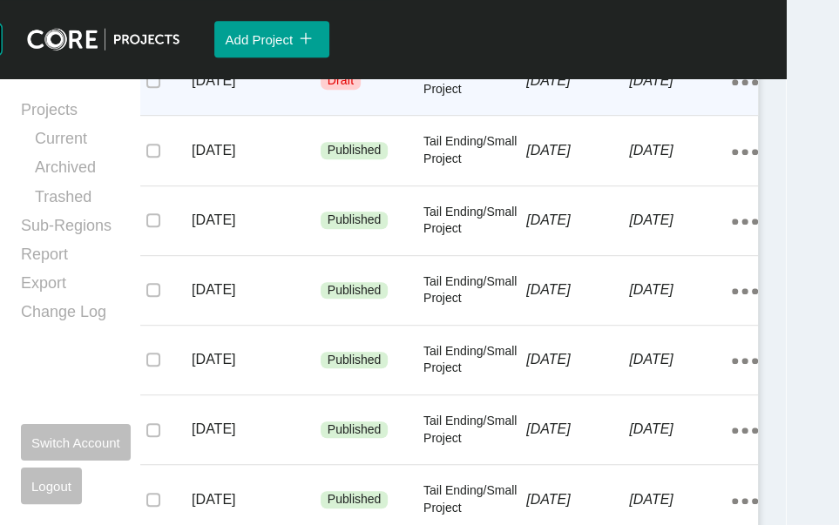
click at [479, 98] on p "Tail Ending/Small Project" at bounding box center [474, 81] width 103 height 34
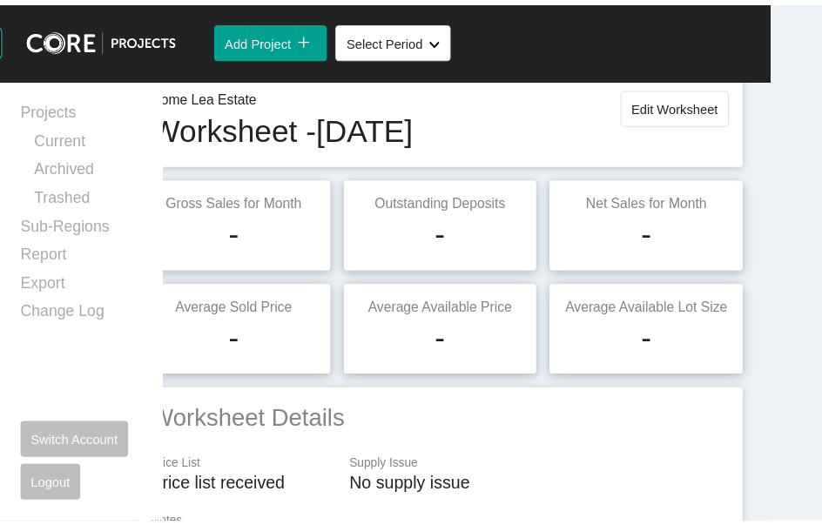
scroll to position [48, 0]
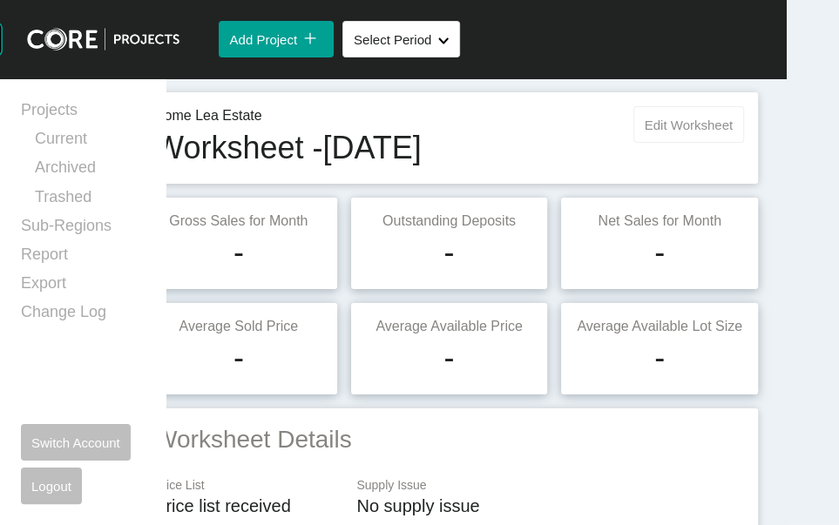
click at [689, 132] on span "Edit Worksheet" at bounding box center [688, 125] width 88 height 15
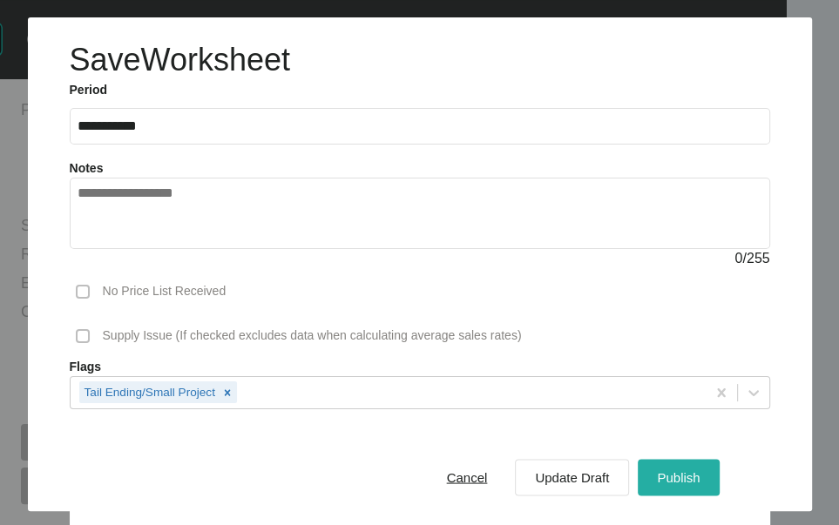
click at [637, 464] on button "Publish" at bounding box center [677, 477] width 81 height 37
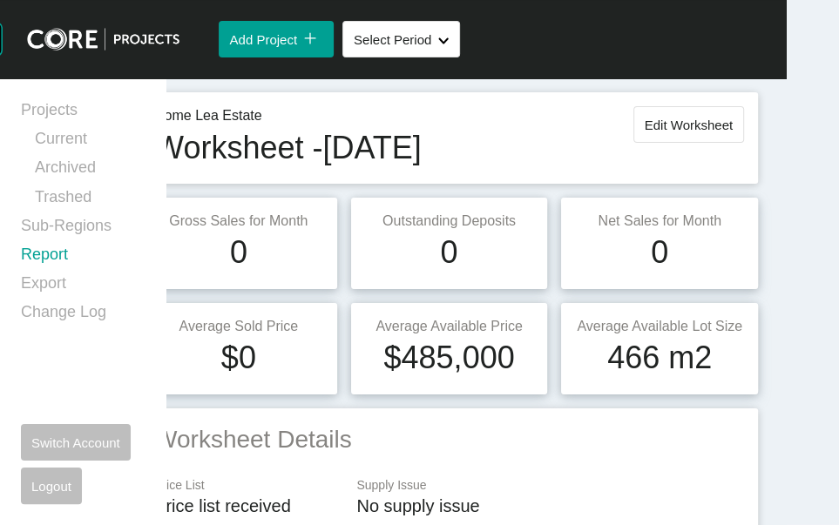
click at [46, 273] on link "Report" at bounding box center [83, 258] width 124 height 29
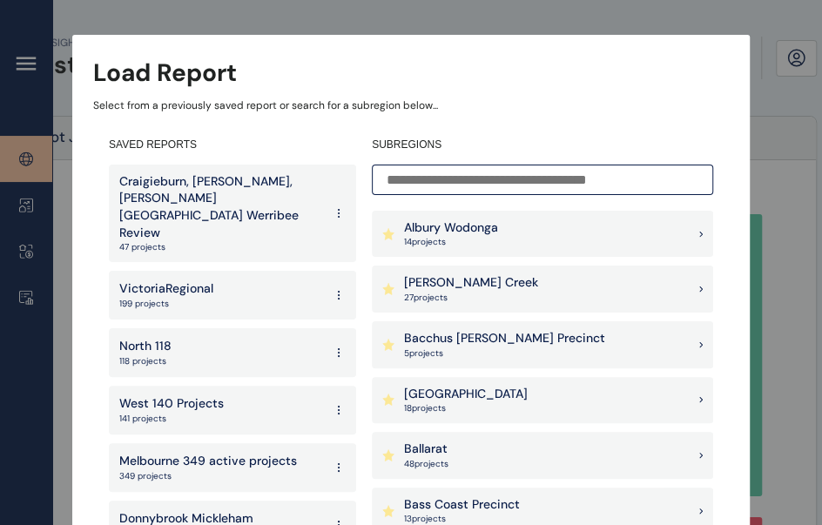
click at [469, 176] on input at bounding box center [542, 180] width 341 height 30
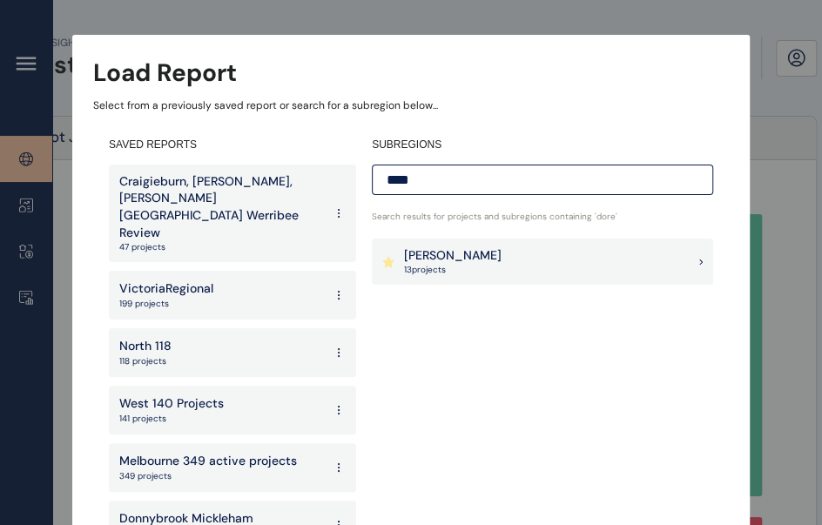
type input "****"
click at [501, 262] on div "Mernda Doreen 13 project s" at bounding box center [542, 262] width 341 height 47
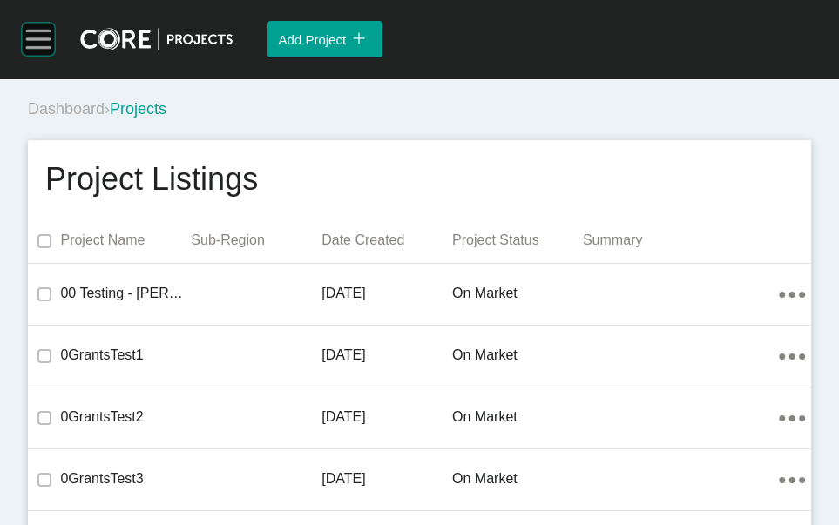
click at [29, 56] on rect at bounding box center [38, 39] width 33 height 33
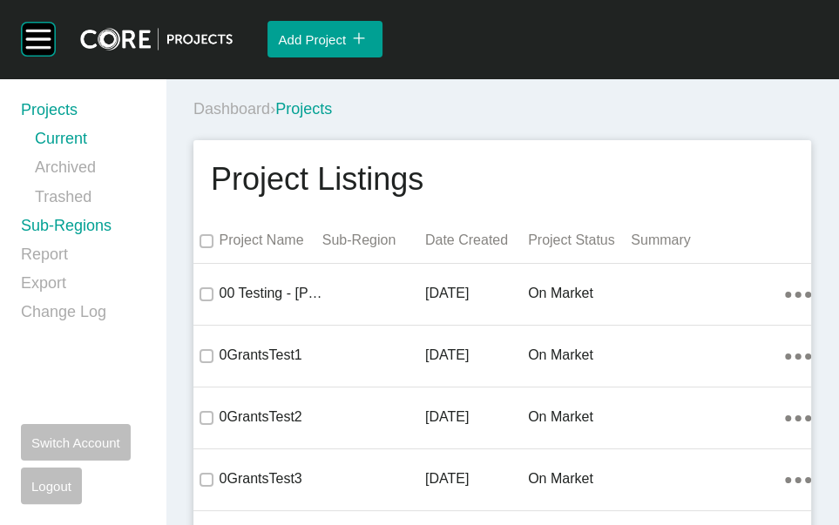
click at [98, 244] on link "Sub-Regions" at bounding box center [83, 229] width 124 height 29
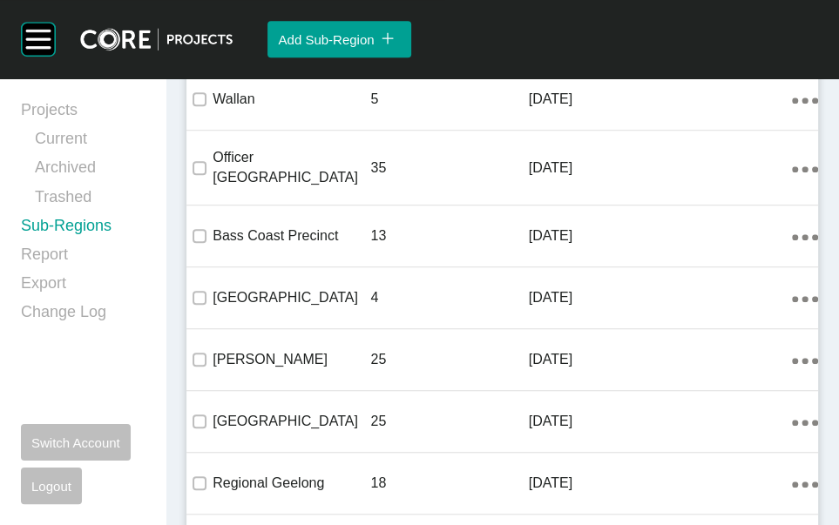
scroll to position [688, 0]
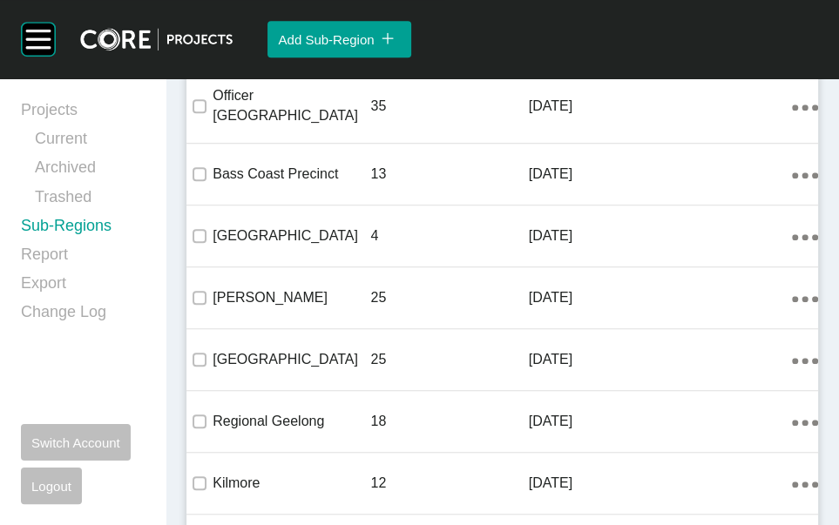
click at [728, 186] on link "Edit" at bounding box center [704, 173] width 47 height 26
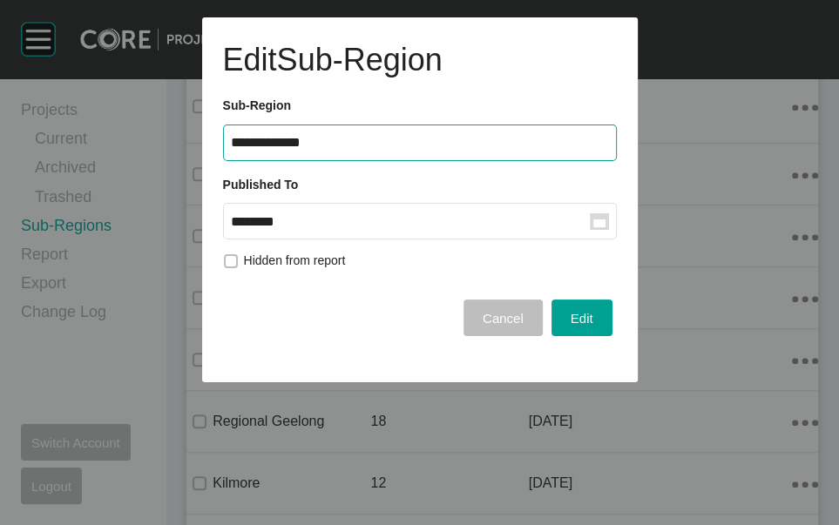
click at [428, 229] on input "********" at bounding box center [410, 221] width 359 height 15
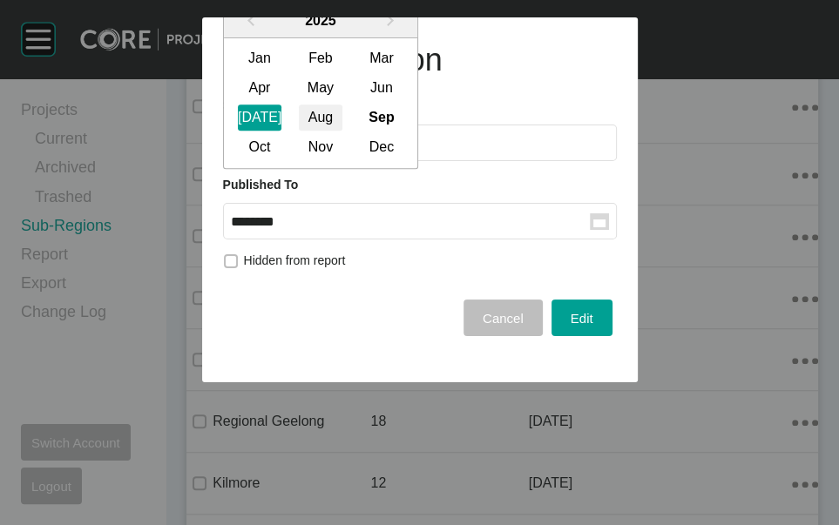
click at [342, 131] on div "Aug" at bounding box center [321, 118] width 44 height 26
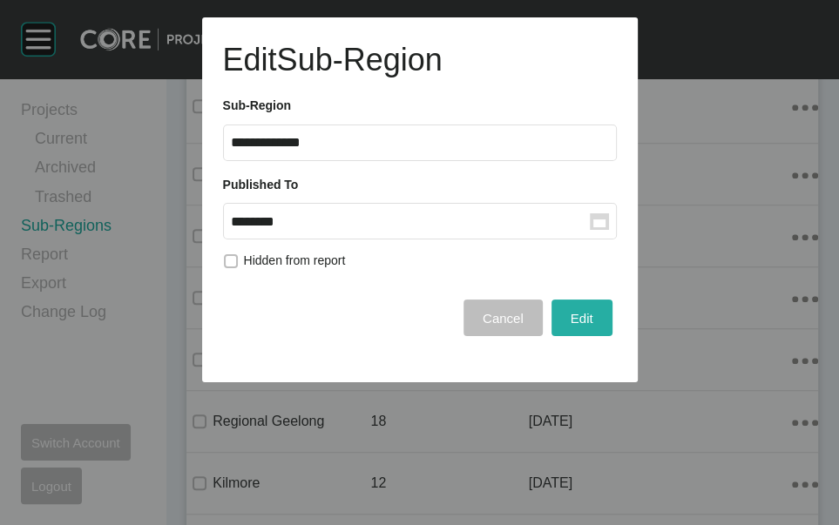
click at [551, 336] on button "Edit" at bounding box center [581, 318] width 61 height 37
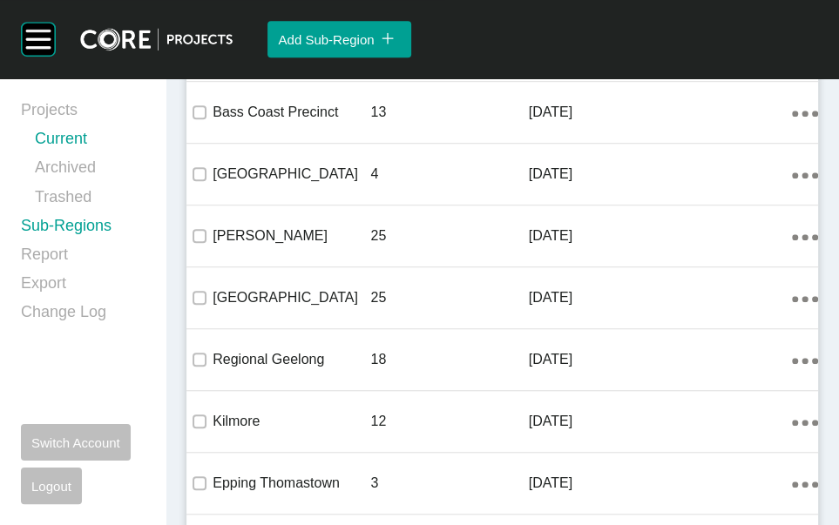
click at [89, 147] on link "Current" at bounding box center [90, 142] width 110 height 29
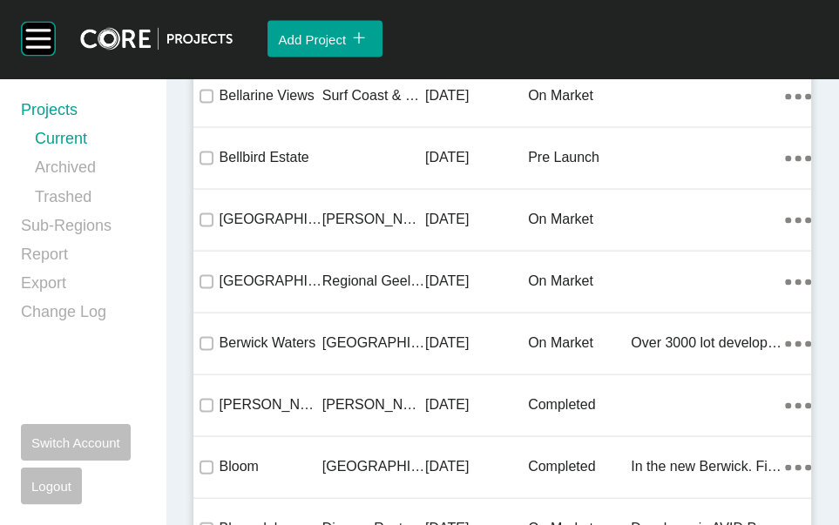
scroll to position [51012, 0]
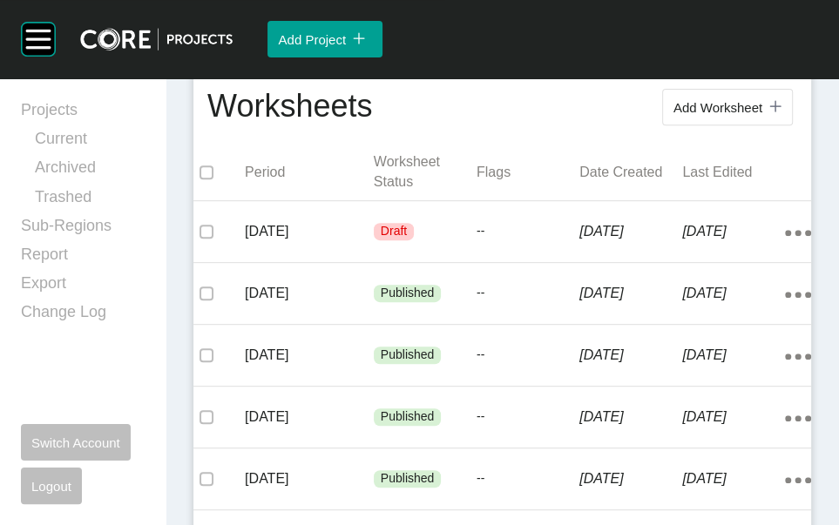
scroll to position [467, 0]
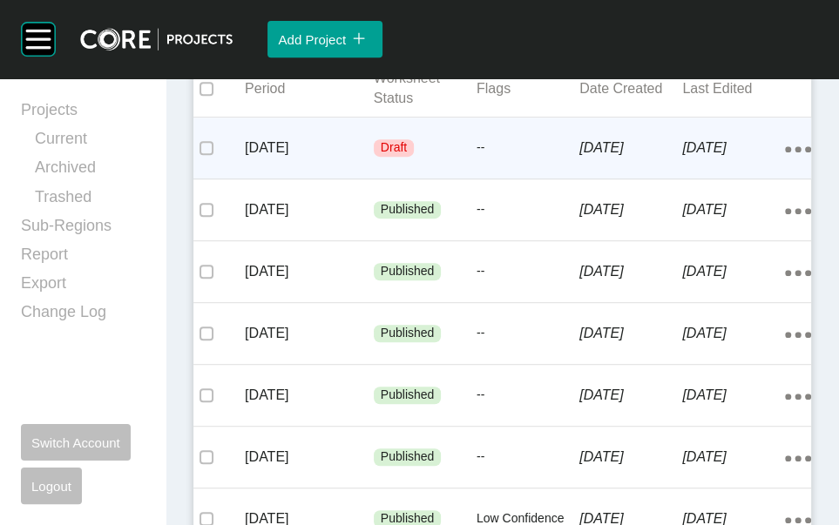
click at [278, 179] on div "[DATE] Draft -- [DATE] [DATE] Action Menu Dots Copy 6 Created with Sketch." at bounding box center [501, 148] width 617 height 61
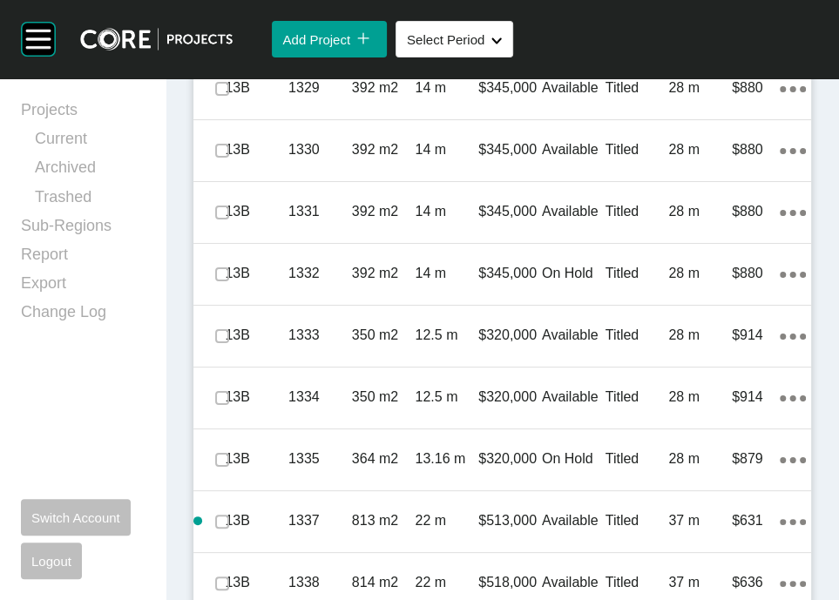
scroll to position [3954, 0]
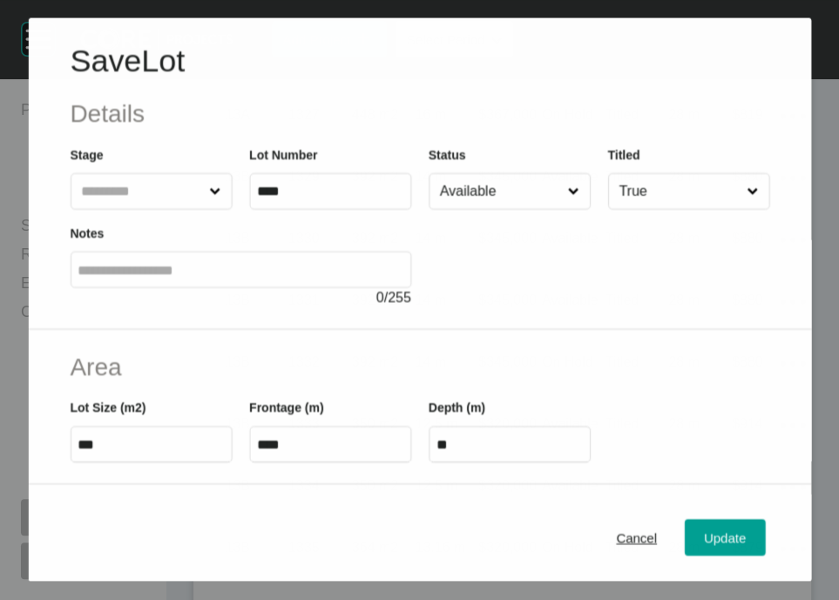
scroll to position [3887, 0]
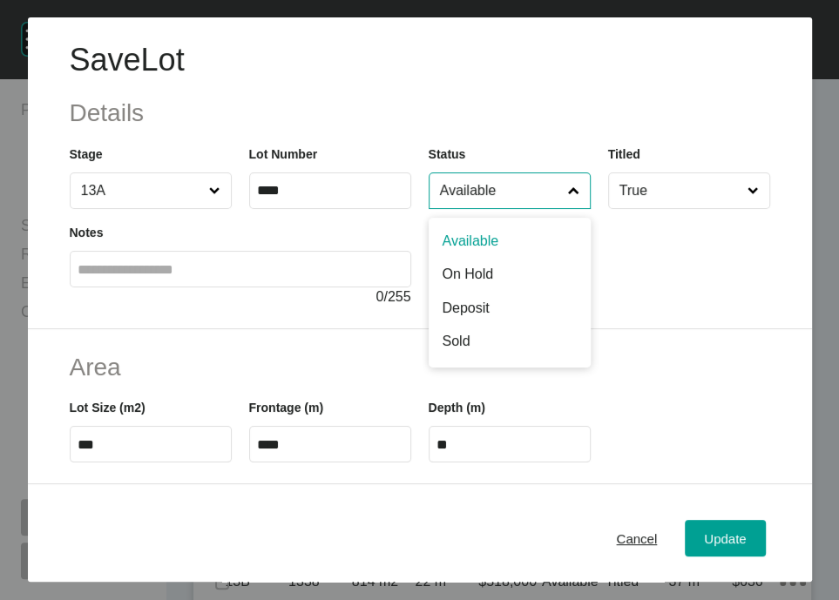
click at [478, 208] on input "Available" at bounding box center [500, 190] width 129 height 35
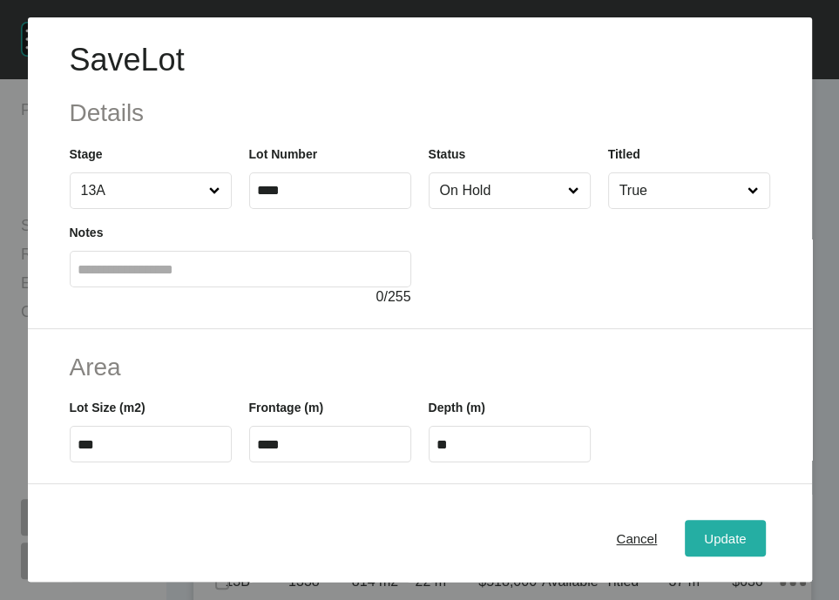
click at [717, 524] on div "Update" at bounding box center [724, 538] width 51 height 24
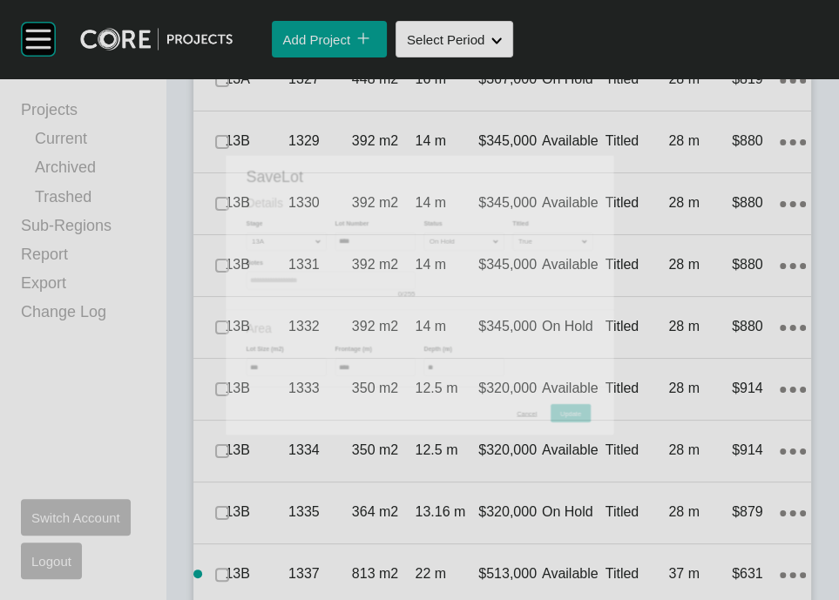
scroll to position [3954, 0]
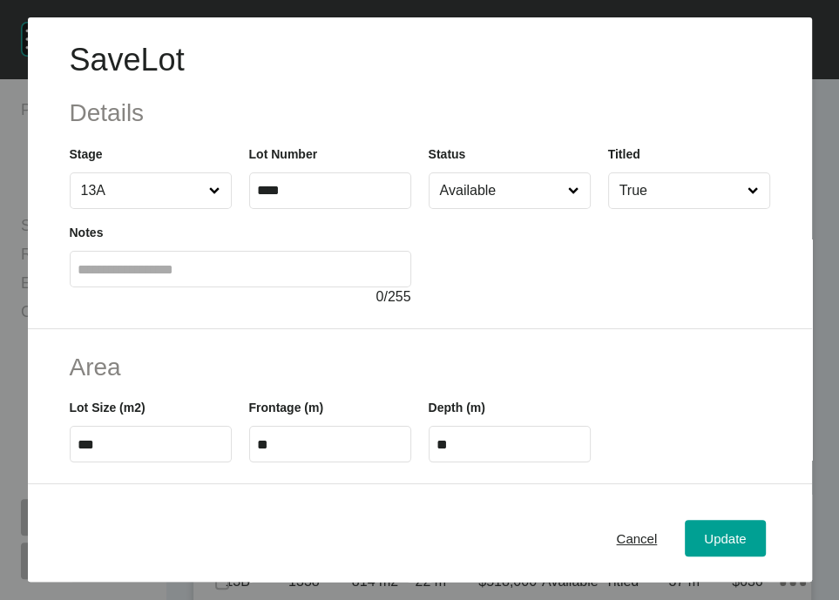
scroll to position [506, 0]
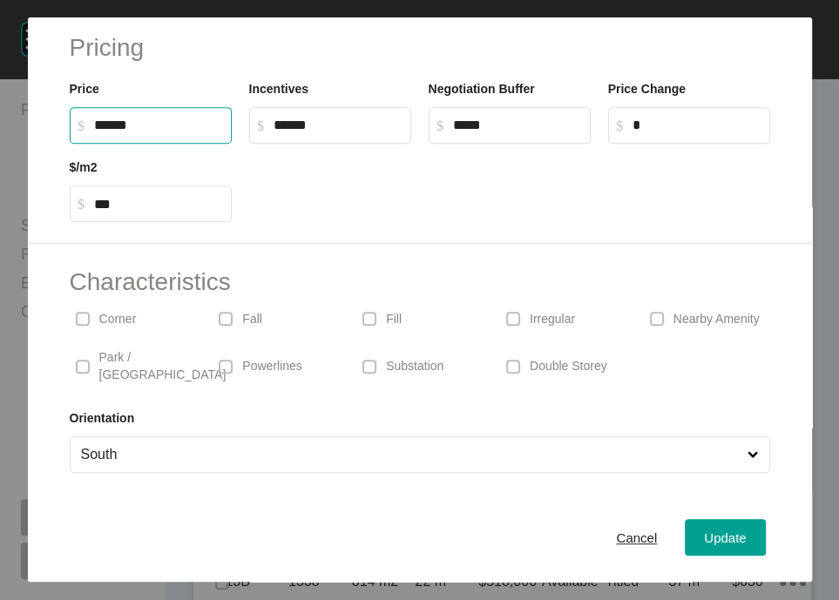
drag, startPoint x: 105, startPoint y: 239, endPoint x: 91, endPoint y: 241, distance: 15.0
click at [94, 132] on input "******" at bounding box center [159, 125] width 130 height 15
type input "*******"
type input "***"
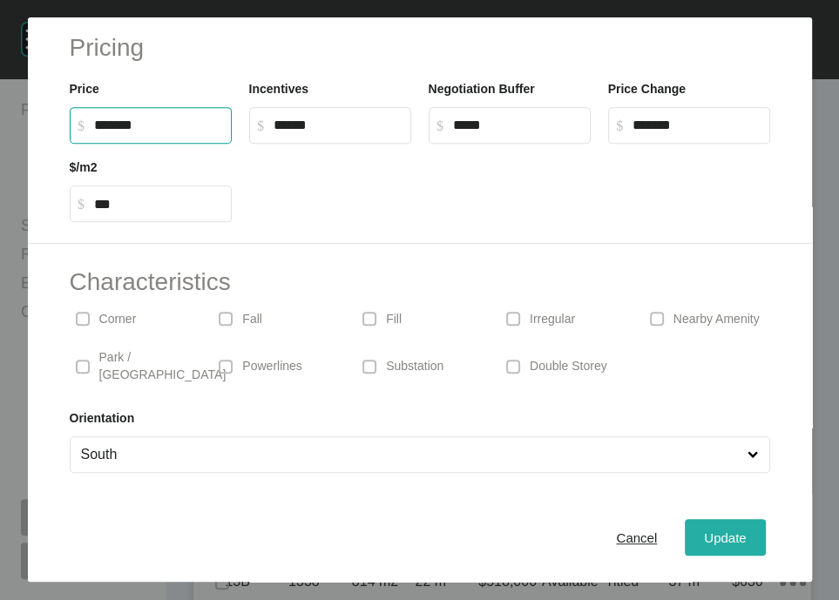
click at [740, 524] on div "Update" at bounding box center [724, 538] width 51 height 24
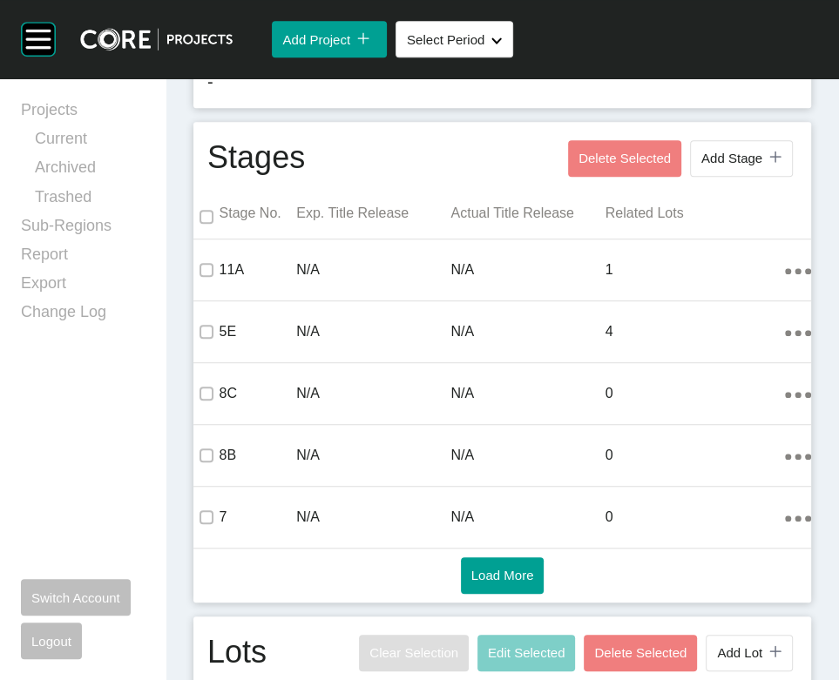
scroll to position [0, 0]
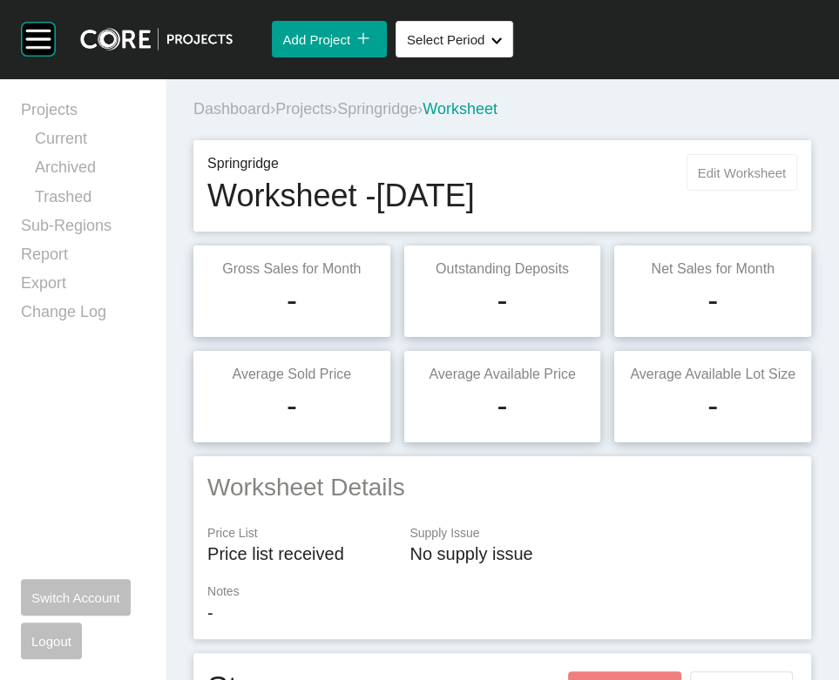
click at [697, 191] on button "Edit Worksheet" at bounding box center [741, 172] width 111 height 37
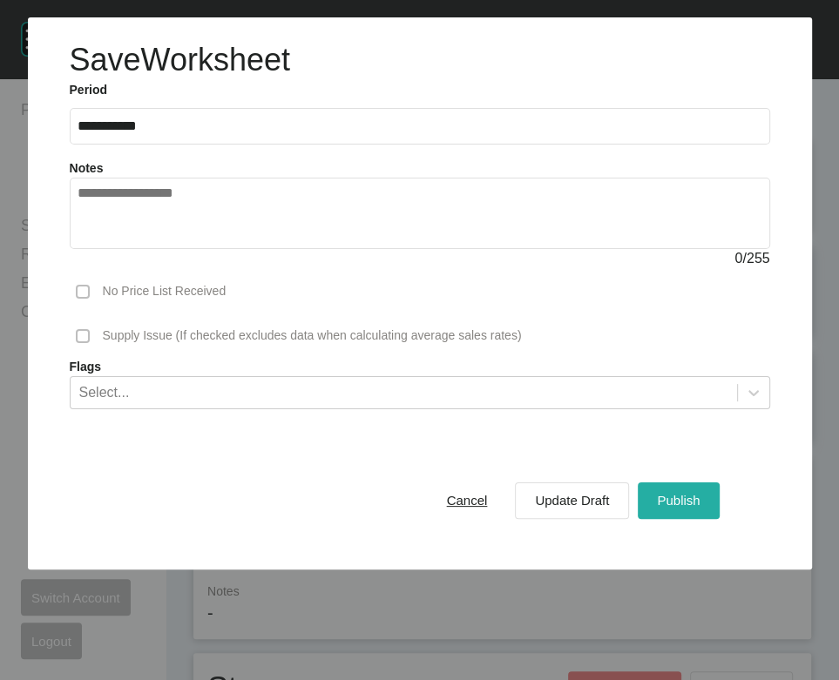
click at [678, 508] on span "Publish" at bounding box center [678, 500] width 43 height 15
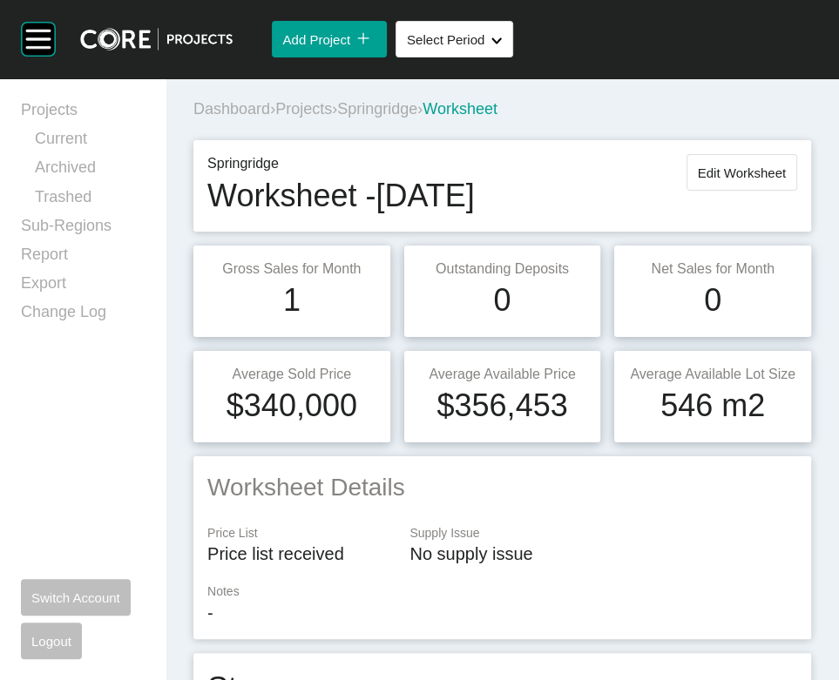
drag, startPoint x: 331, startPoint y: 142, endPoint x: 348, endPoint y: 79, distance: 65.1
click at [331, 118] on span "Projects" at bounding box center [303, 108] width 57 height 17
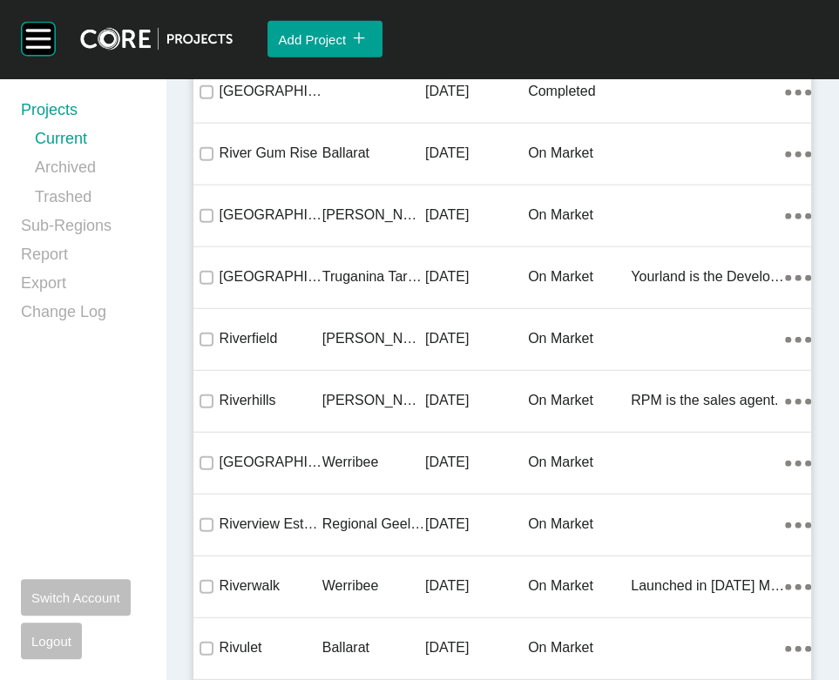
scroll to position [60022, 0]
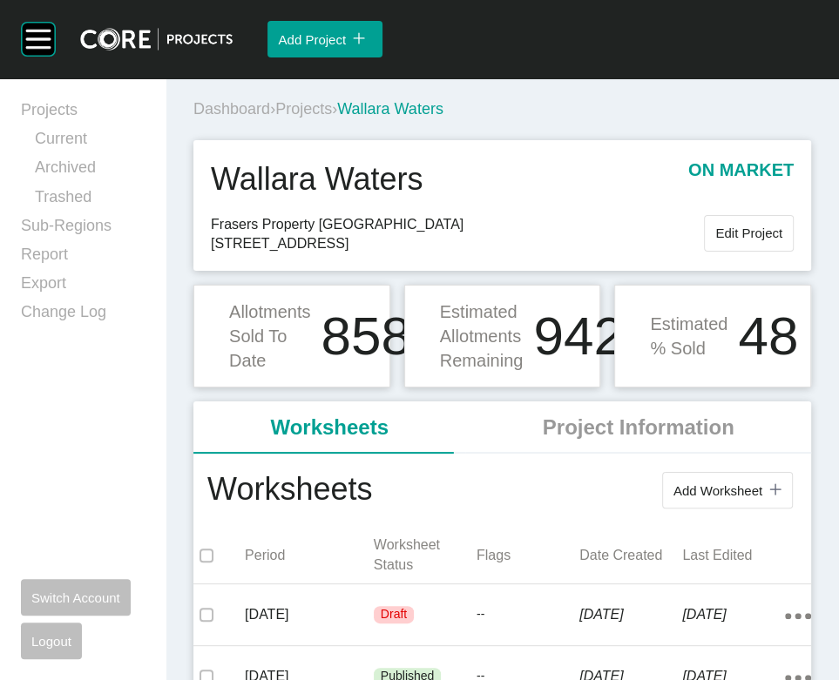
scroll to position [595, 0]
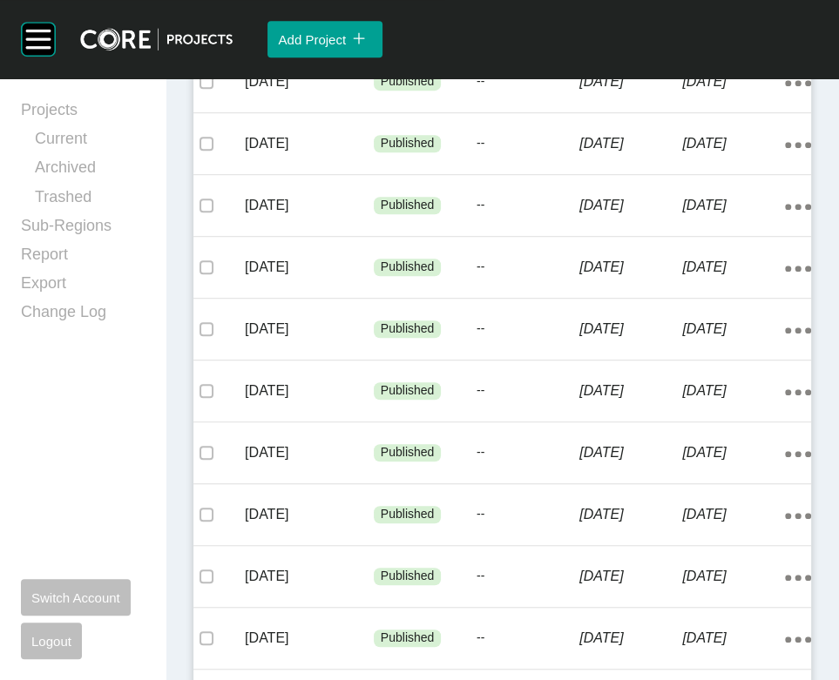
click at [506, 46] on div "--" at bounding box center [527, 20] width 103 height 52
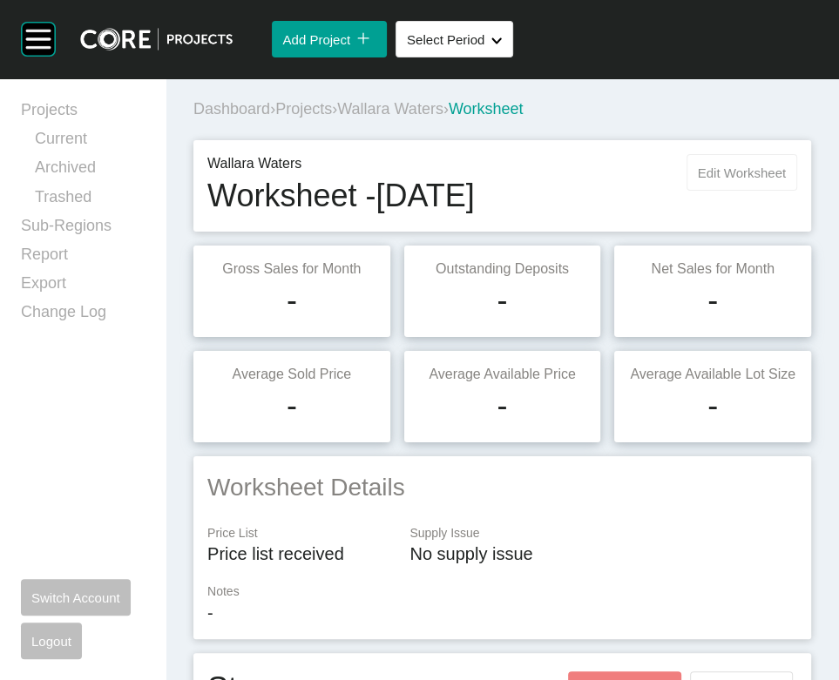
click at [769, 191] on button "Edit Worksheet" at bounding box center [741, 172] width 111 height 37
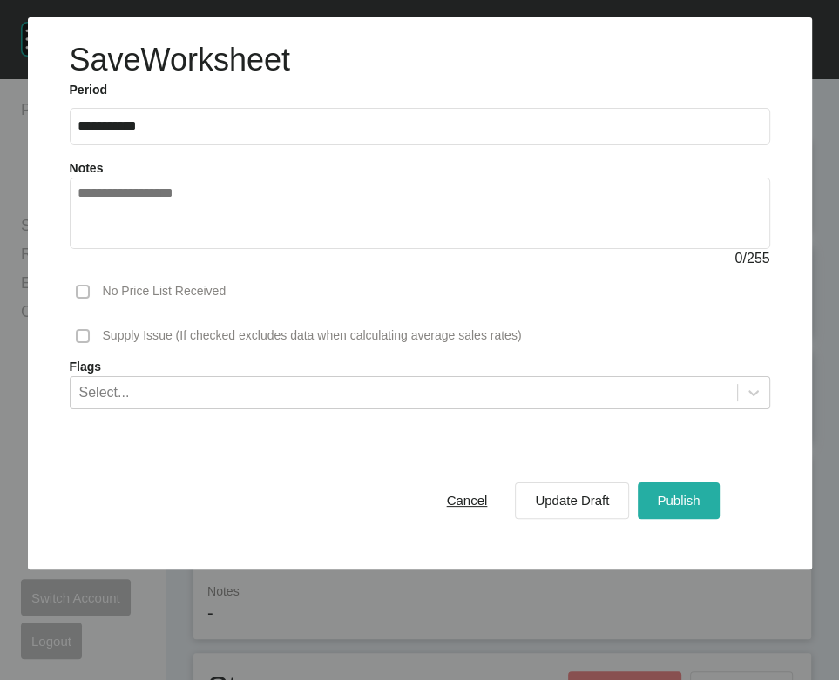
click at [704, 512] on div "Publish" at bounding box center [677, 500] width 51 height 24
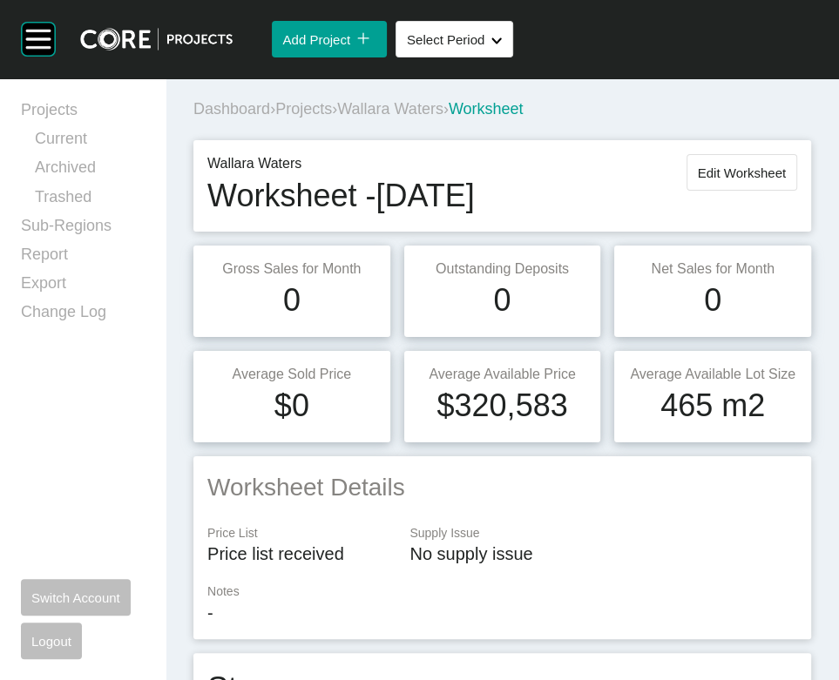
click at [332, 118] on span "Projects" at bounding box center [303, 108] width 57 height 17
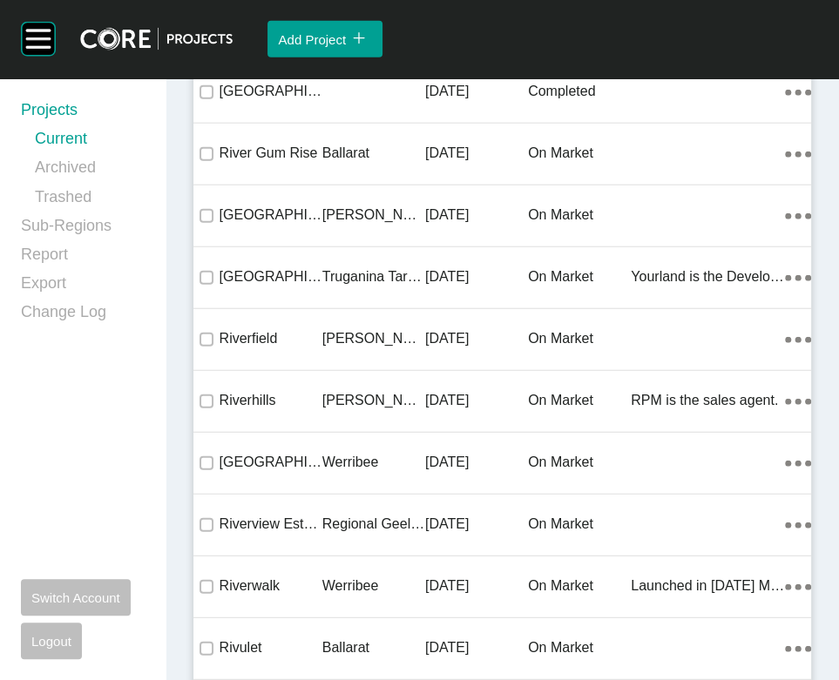
scroll to position [59844, 0]
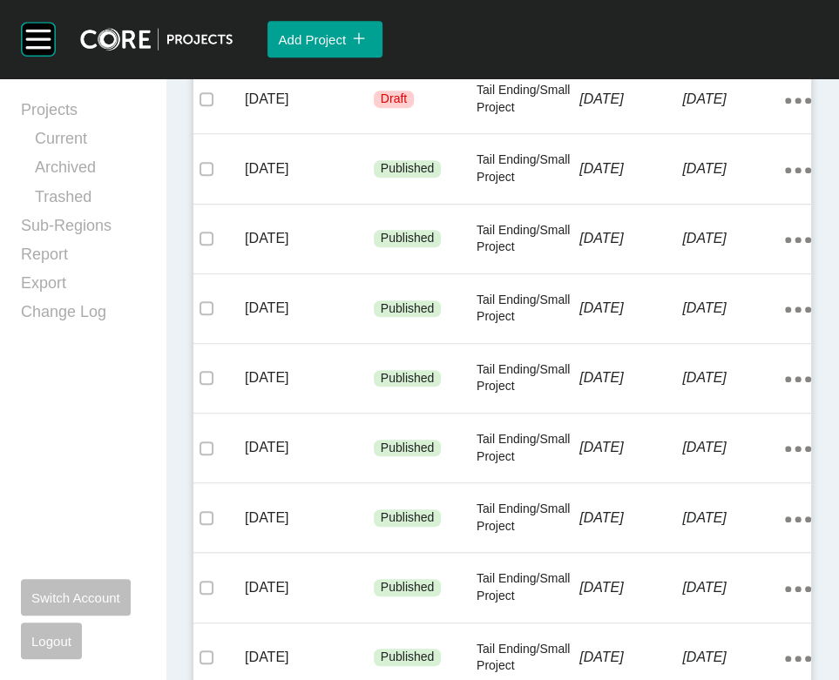
scroll to position [487, 0]
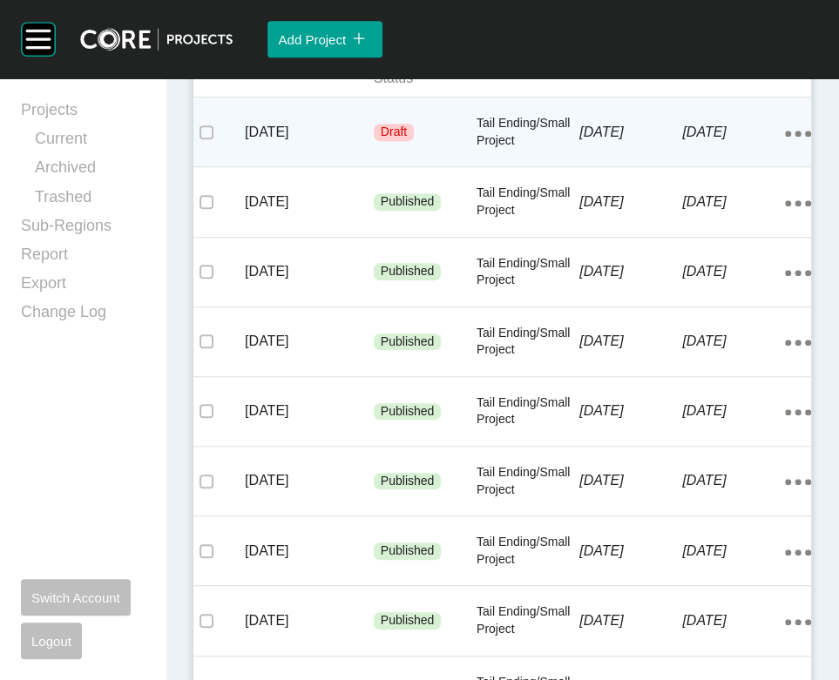
click at [630, 142] on p "1 September 2025" at bounding box center [630, 132] width 103 height 19
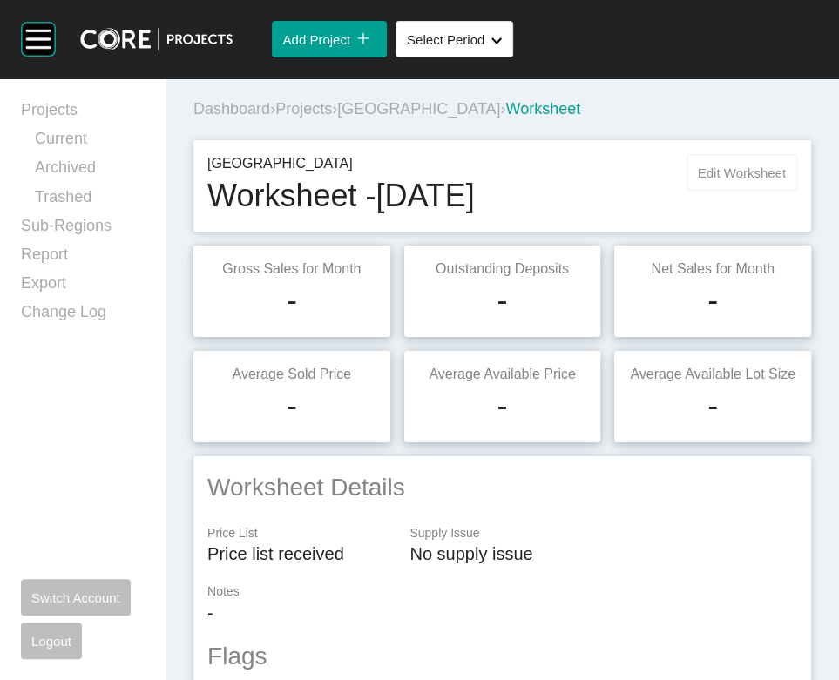
click at [744, 191] on button "Edit Worksheet" at bounding box center [741, 172] width 111 height 37
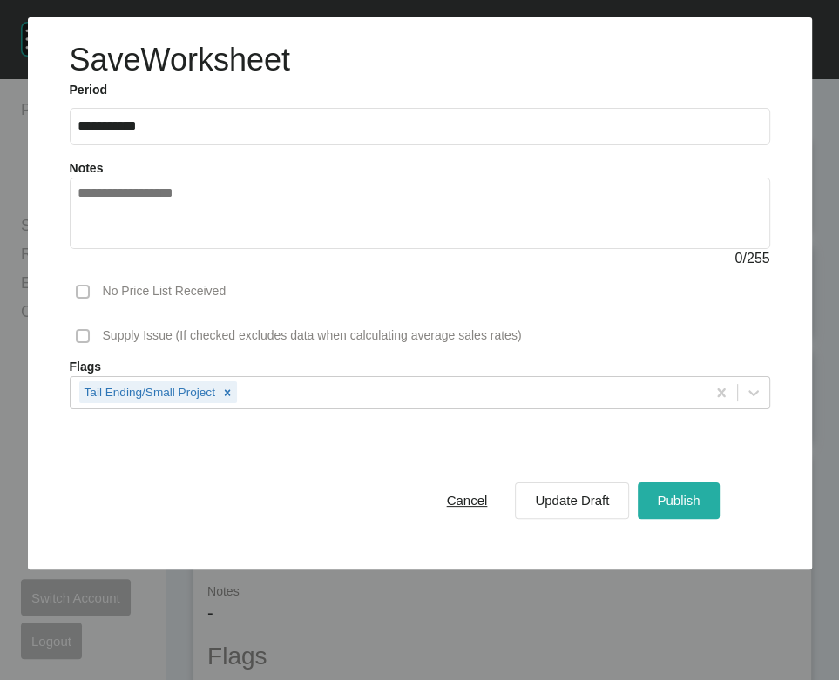
click at [659, 519] on button "Publish" at bounding box center [677, 500] width 81 height 37
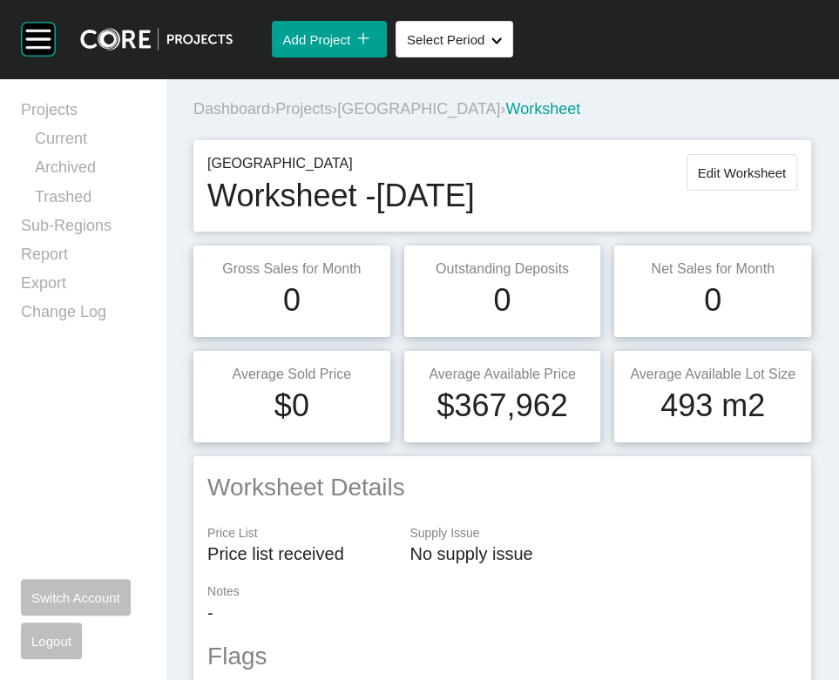
click at [331, 118] on span "Projects" at bounding box center [303, 108] width 57 height 17
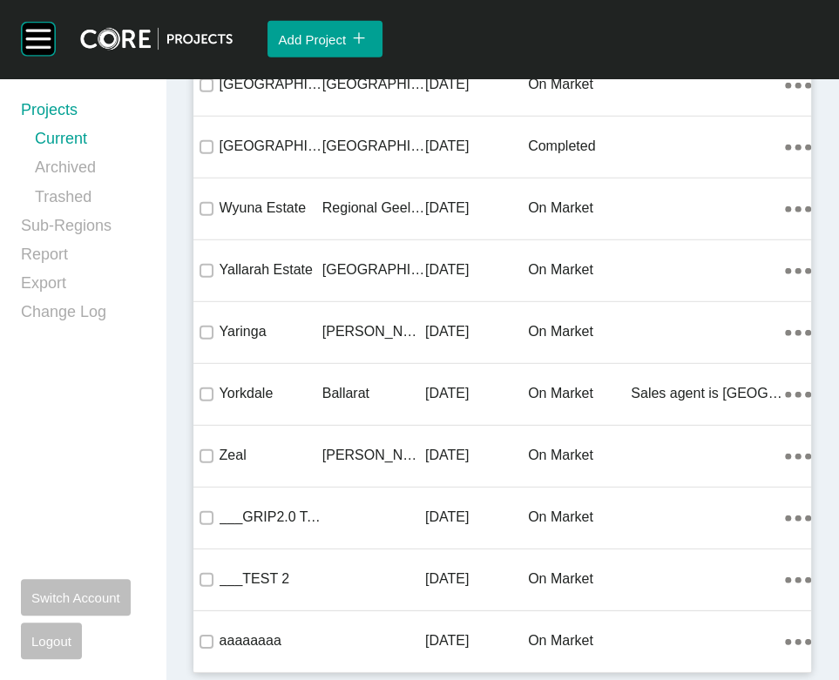
scroll to position [30000, 0]
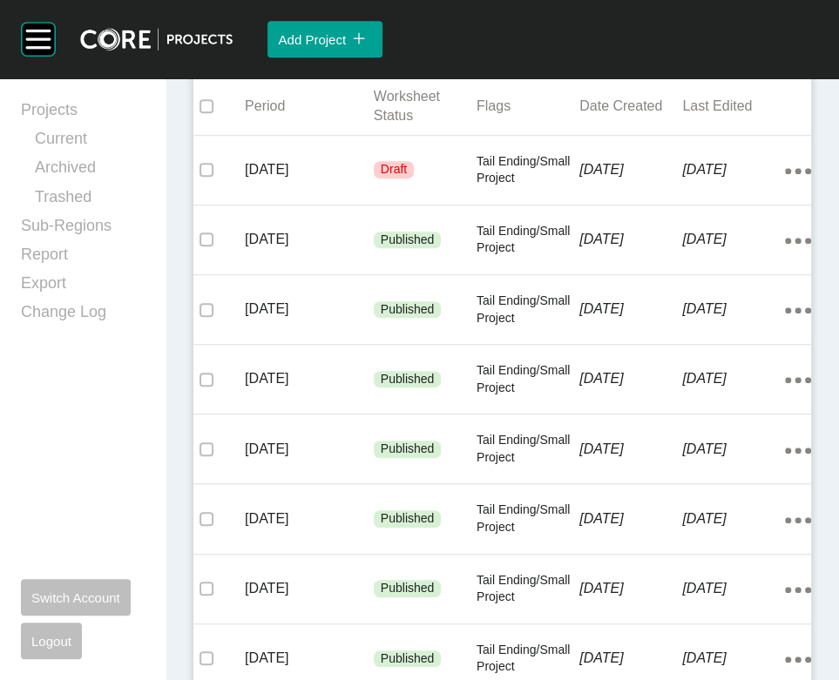
scroll to position [495, 0]
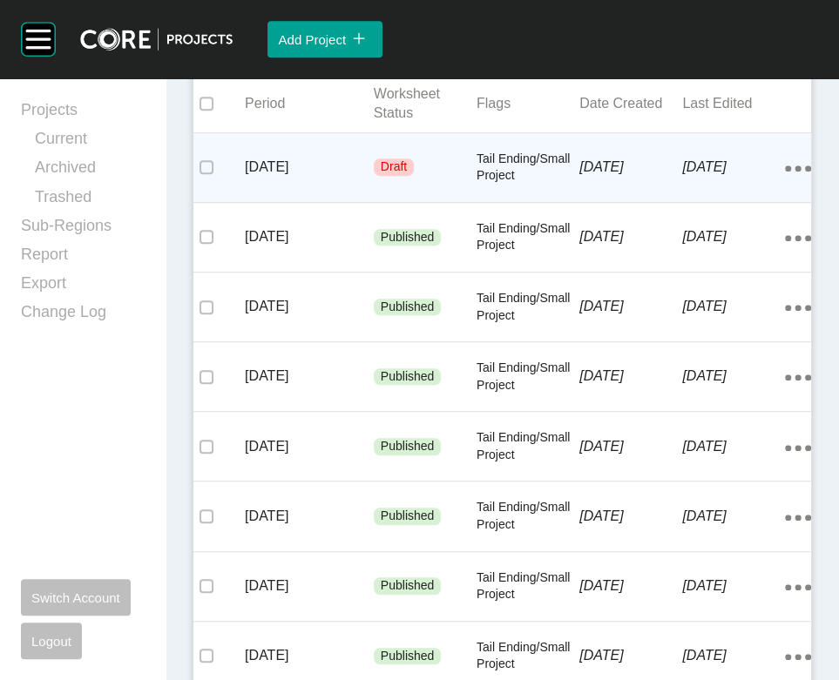
click at [591, 177] on p "1 September 2025" at bounding box center [630, 167] width 103 height 19
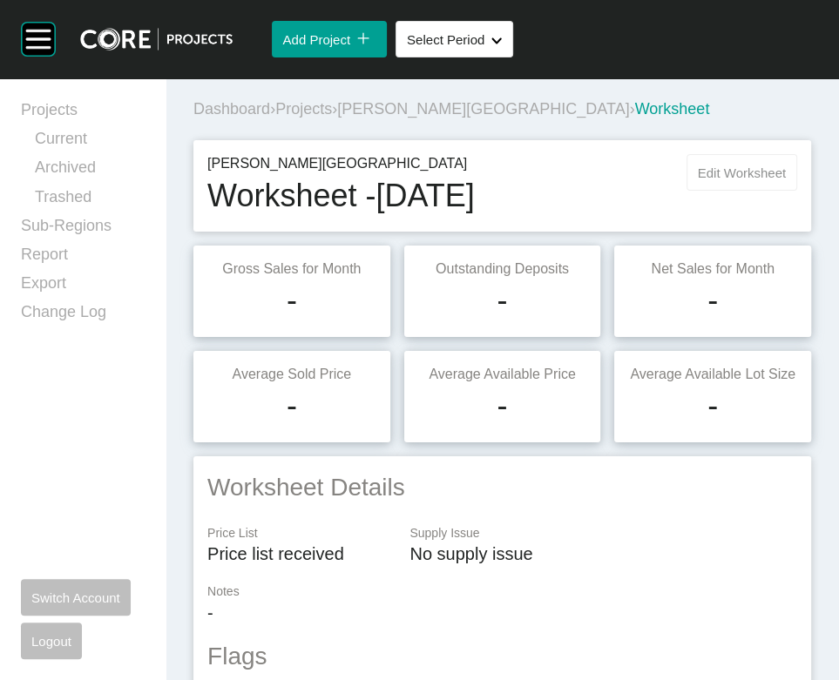
click at [697, 180] on span "Edit Worksheet" at bounding box center [741, 172] width 88 height 15
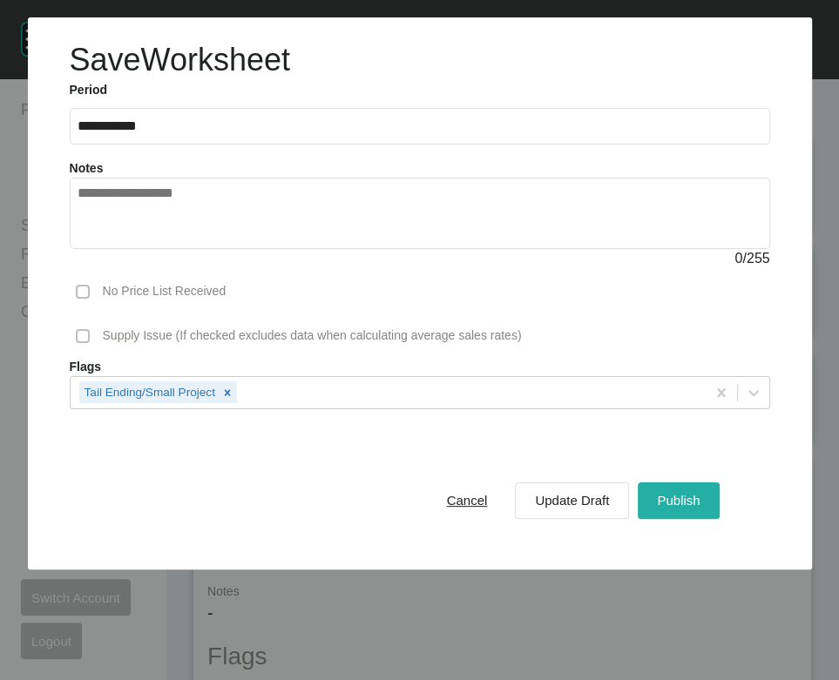
click at [662, 508] on span "Publish" at bounding box center [678, 500] width 43 height 15
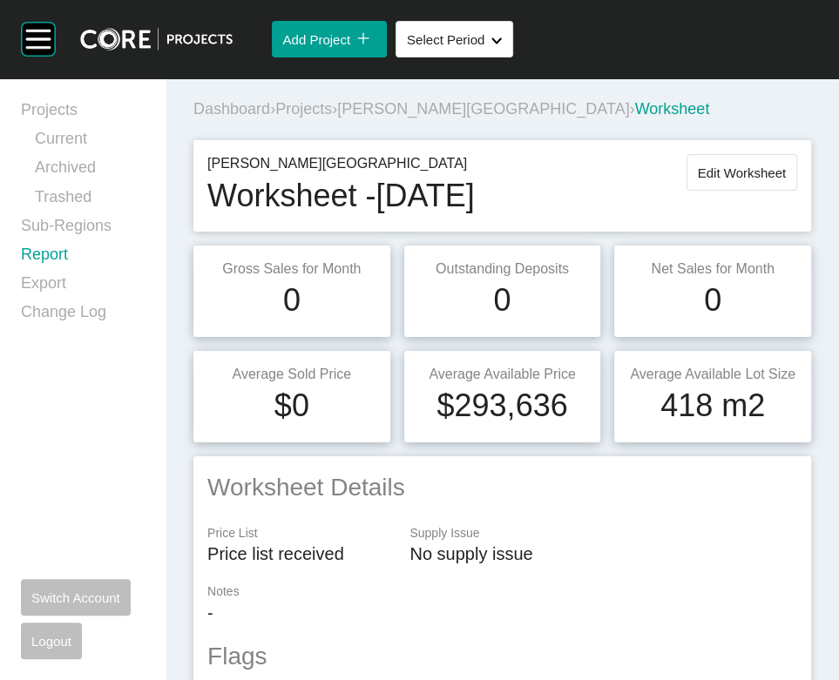
click at [96, 273] on link "Report" at bounding box center [83, 258] width 124 height 29
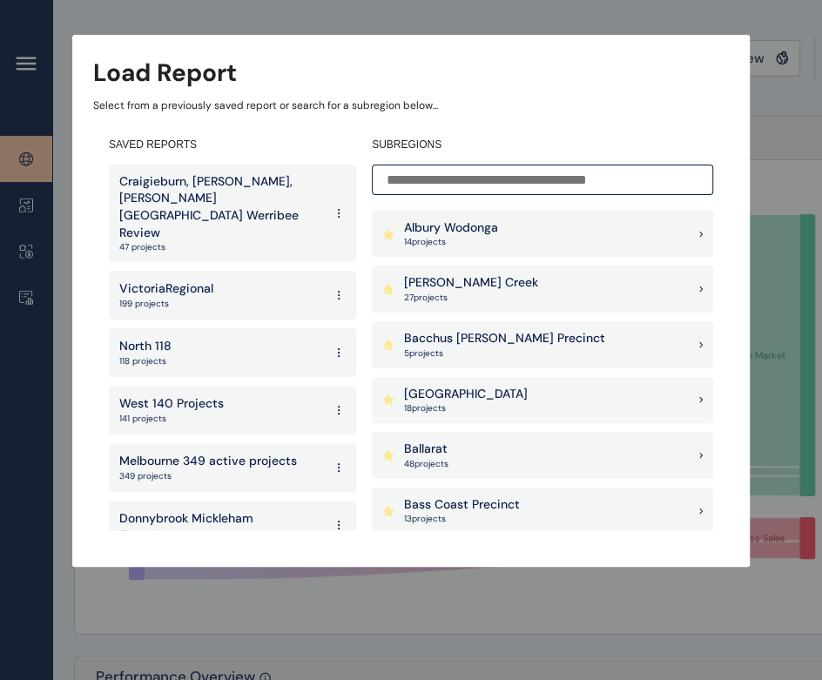
click at [432, 182] on input at bounding box center [542, 180] width 341 height 30
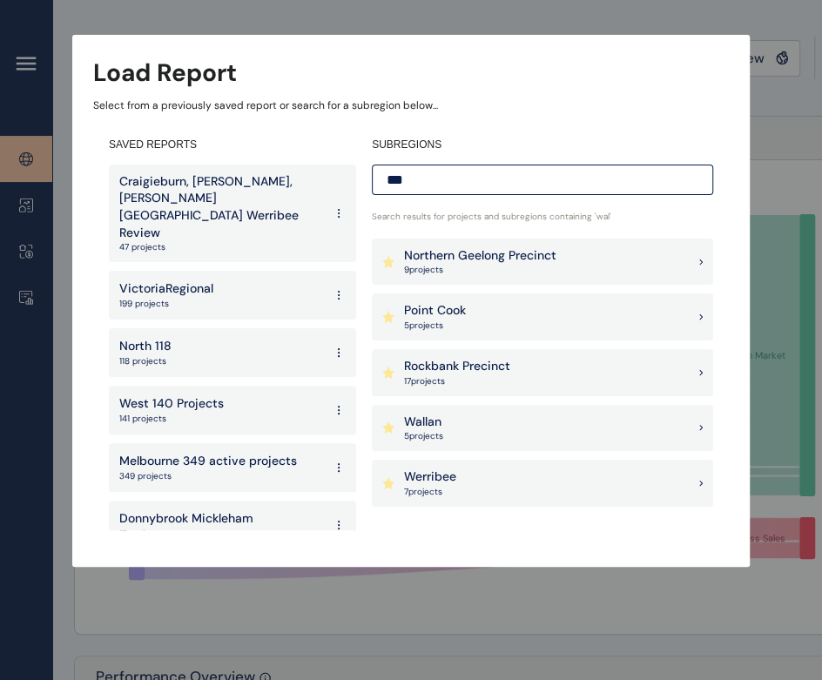
type input "***"
click at [441, 416] on p "Wallan" at bounding box center [423, 422] width 39 height 17
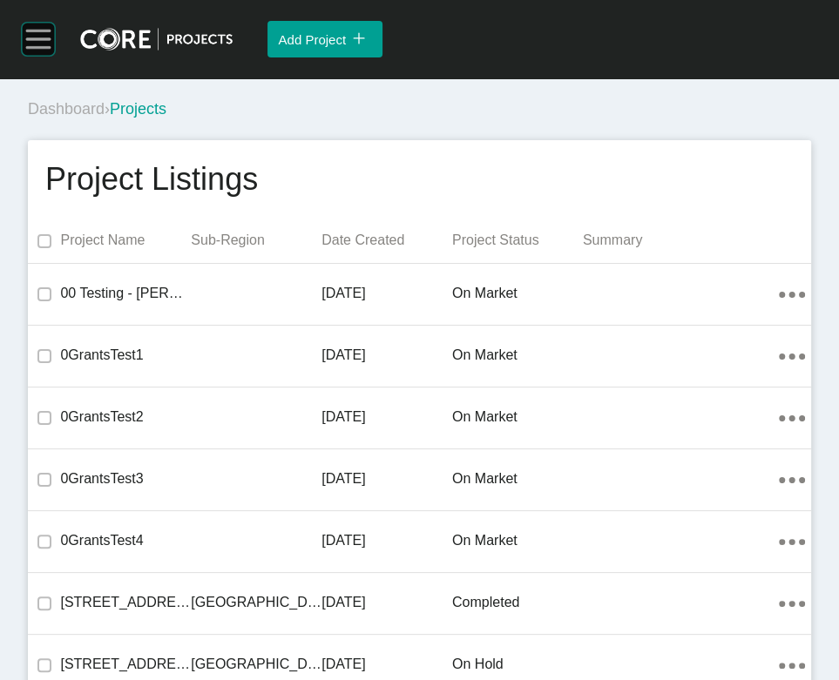
click at [51, 40] on rect at bounding box center [38, 39] width 24 height 2
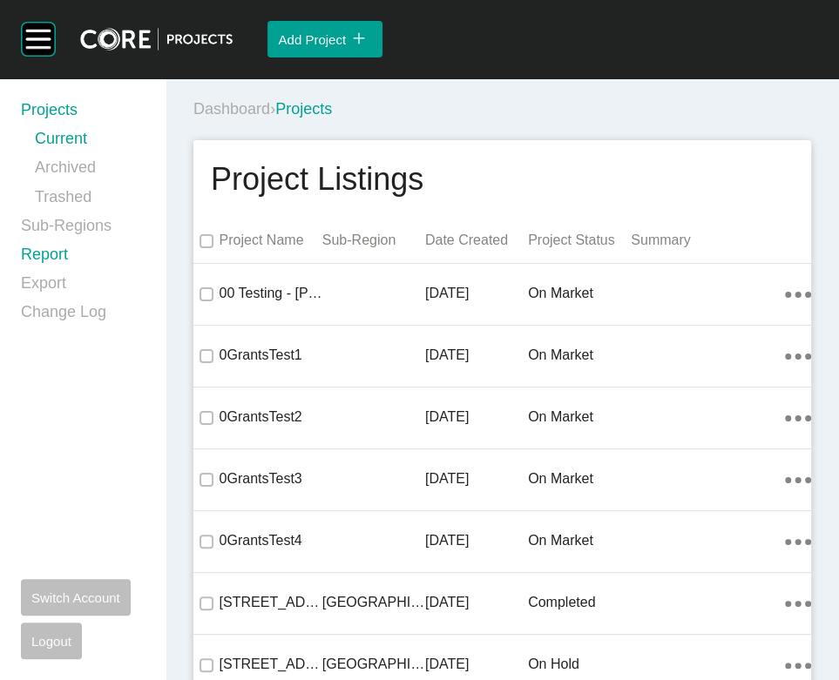
click at [72, 273] on link "Report" at bounding box center [83, 258] width 124 height 29
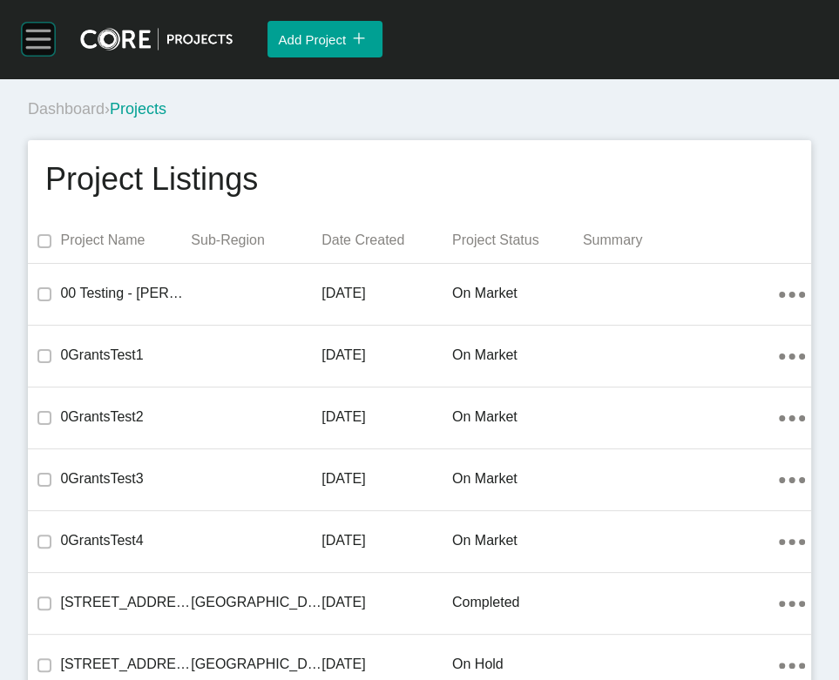
click at [38, 56] on rect at bounding box center [38, 39] width 33 height 33
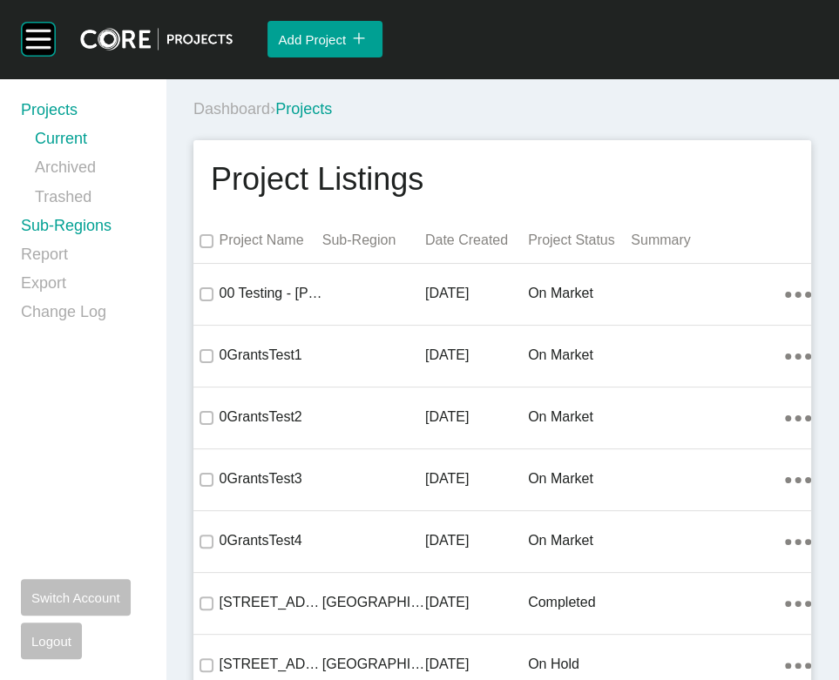
click at [81, 244] on link "Sub-Regions" at bounding box center [83, 229] width 124 height 29
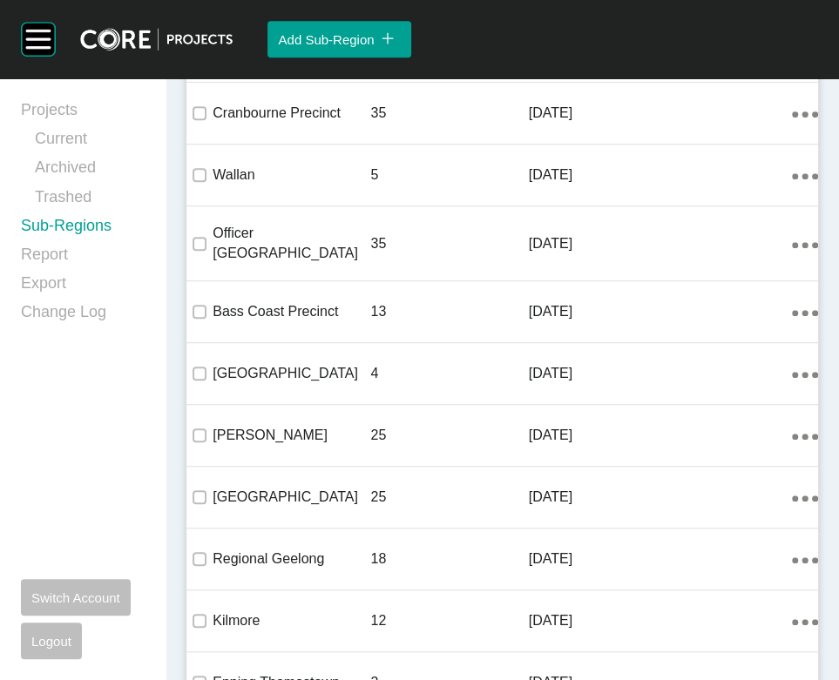
scroll to position [502, 0]
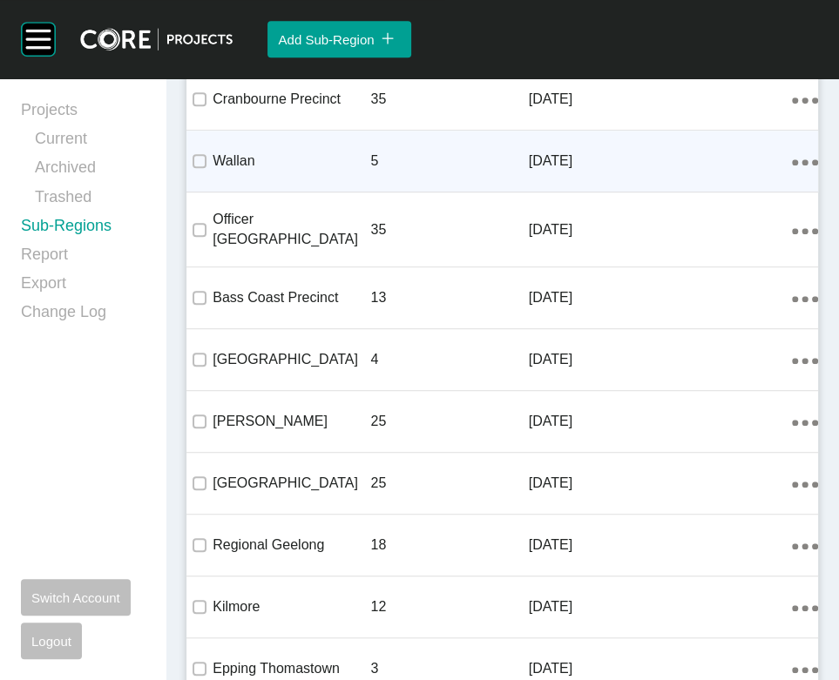
click at [801, 165] on ellipse at bounding box center [804, 162] width 6 height 6
click at [719, 371] on link "Edit" at bounding box center [704, 358] width 47 height 26
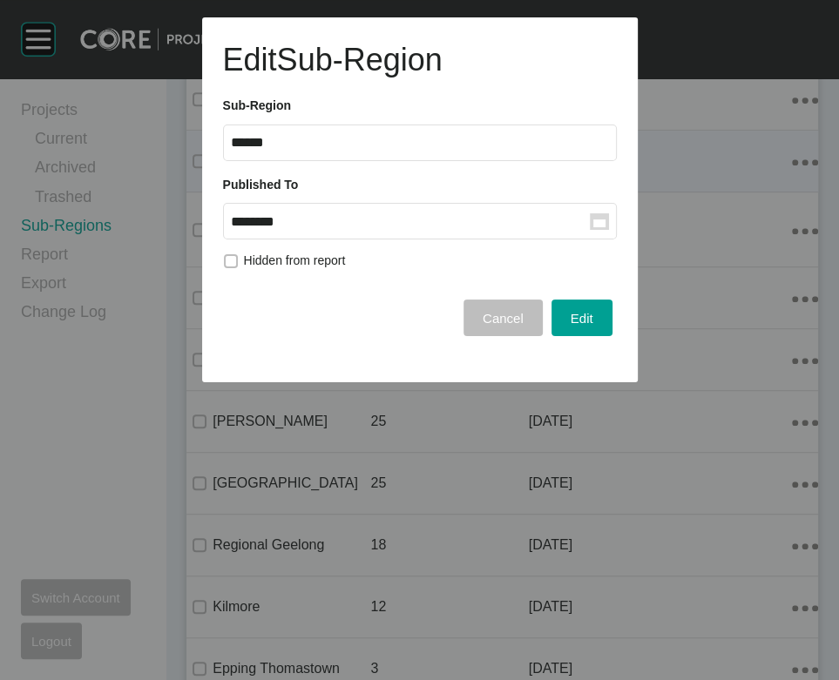
click at [439, 229] on input "********" at bounding box center [410, 221] width 359 height 15
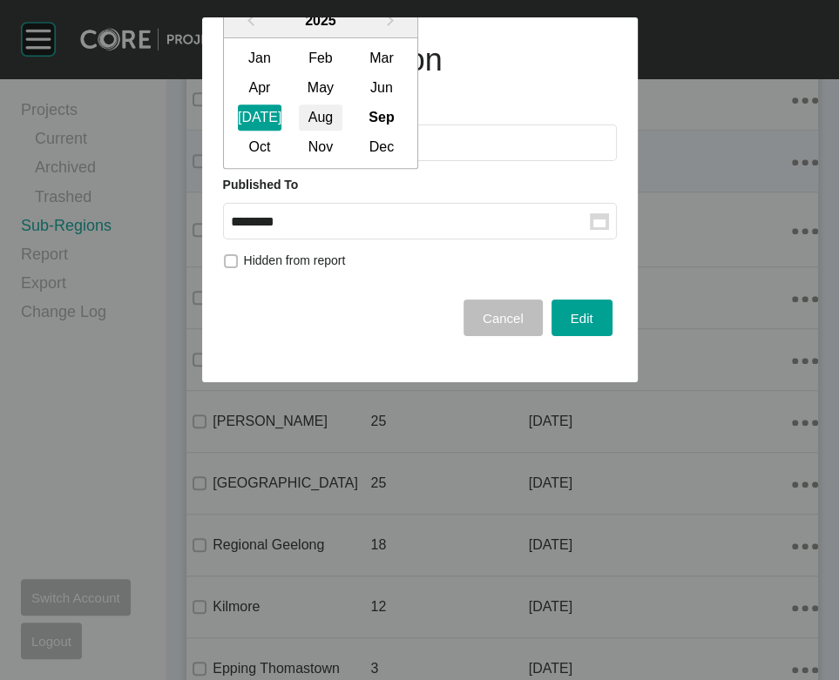
click at [342, 131] on div "Aug" at bounding box center [321, 118] width 44 height 26
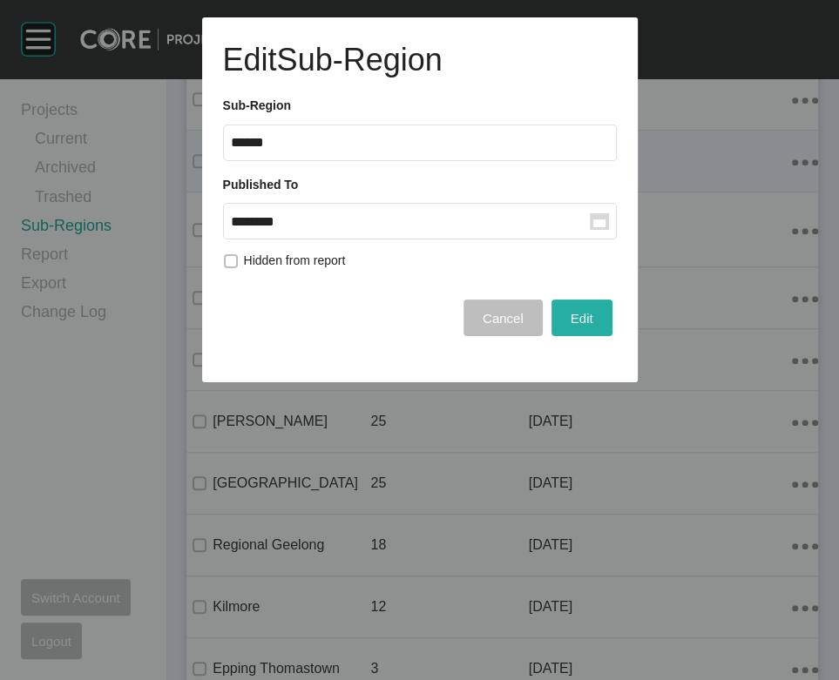
click at [570, 326] on span "Edit" at bounding box center [581, 318] width 23 height 15
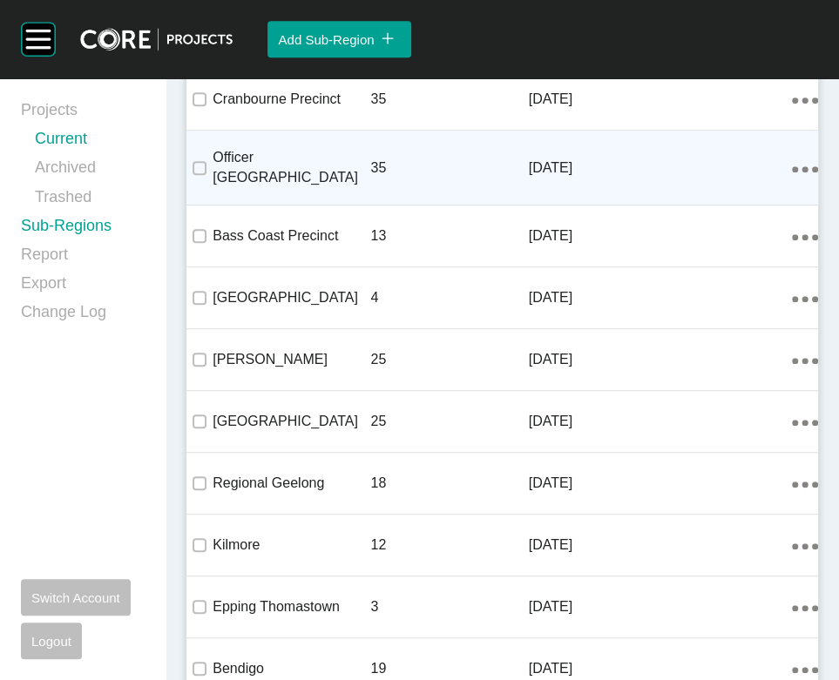
click at [85, 154] on link "Current" at bounding box center [90, 142] width 110 height 29
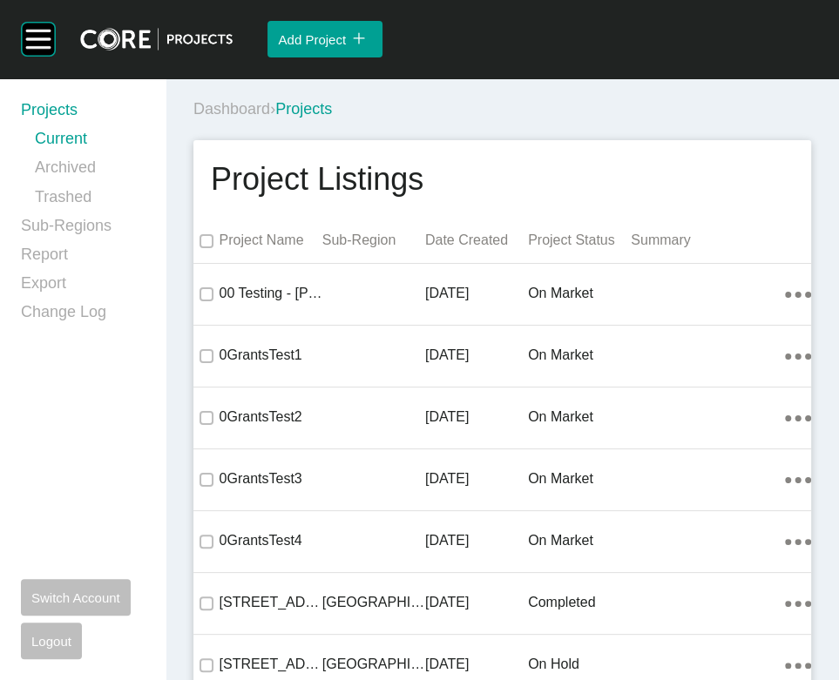
scroll to position [10604, 0]
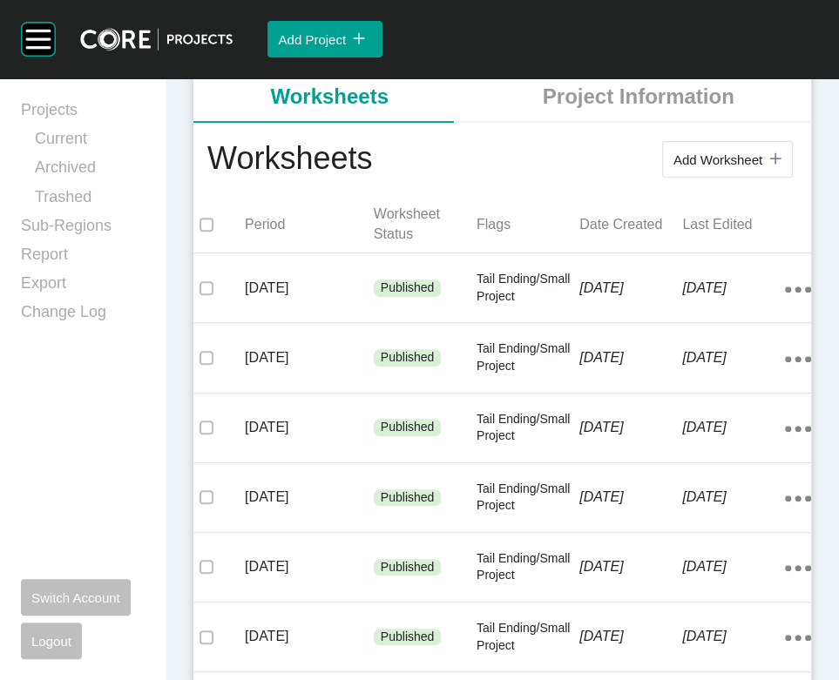
scroll to position [408, 0]
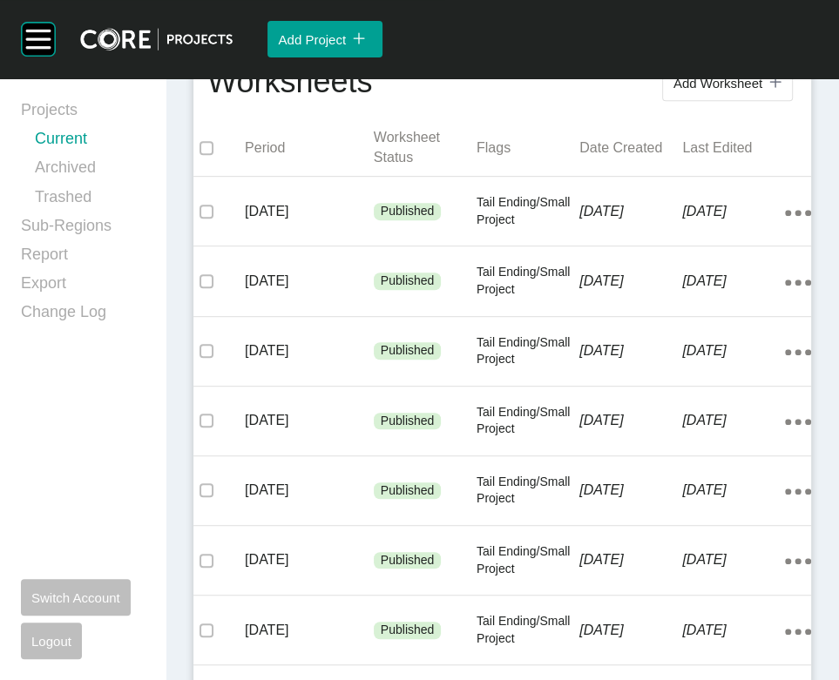
click at [58, 149] on link "Current" at bounding box center [90, 142] width 110 height 29
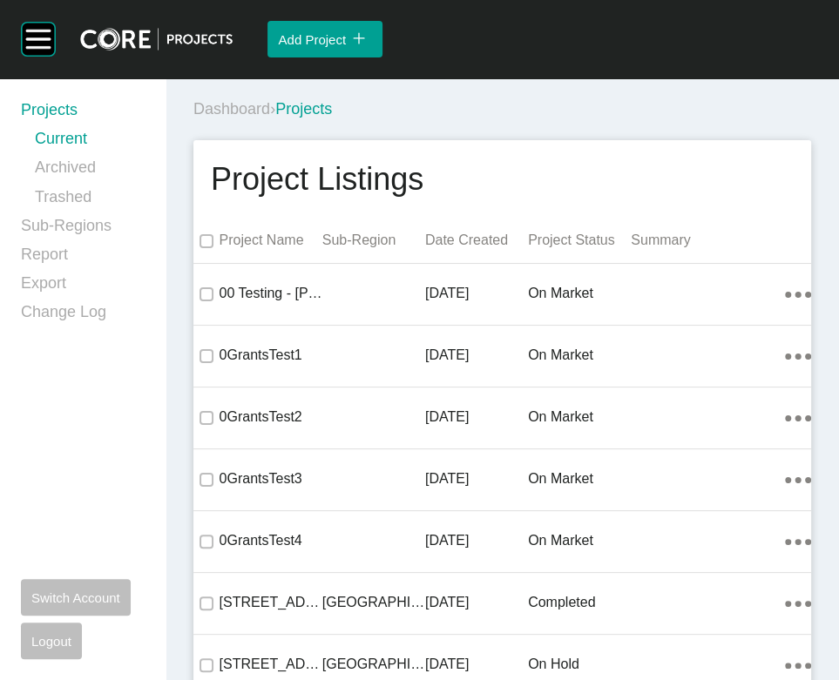
scroll to position [39515, 0]
